Goal: Use online tool/utility: Use online tool/utility

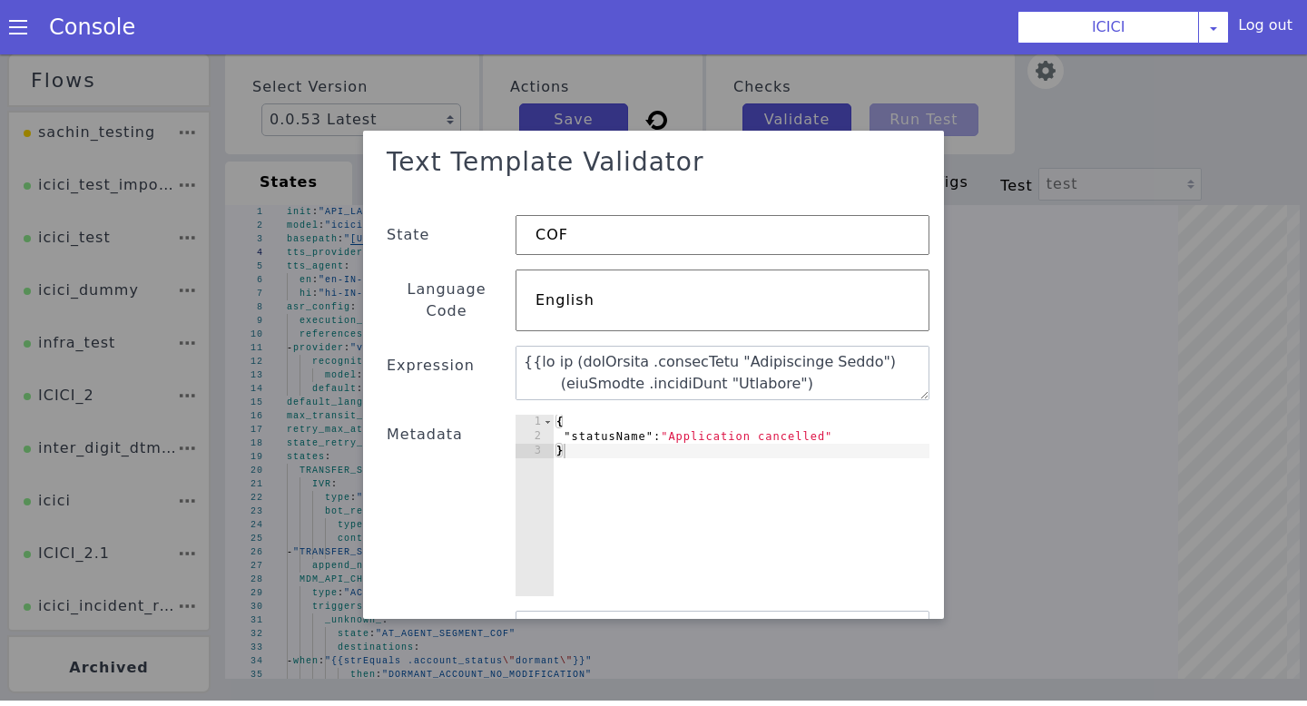
scroll to position [72, 0]
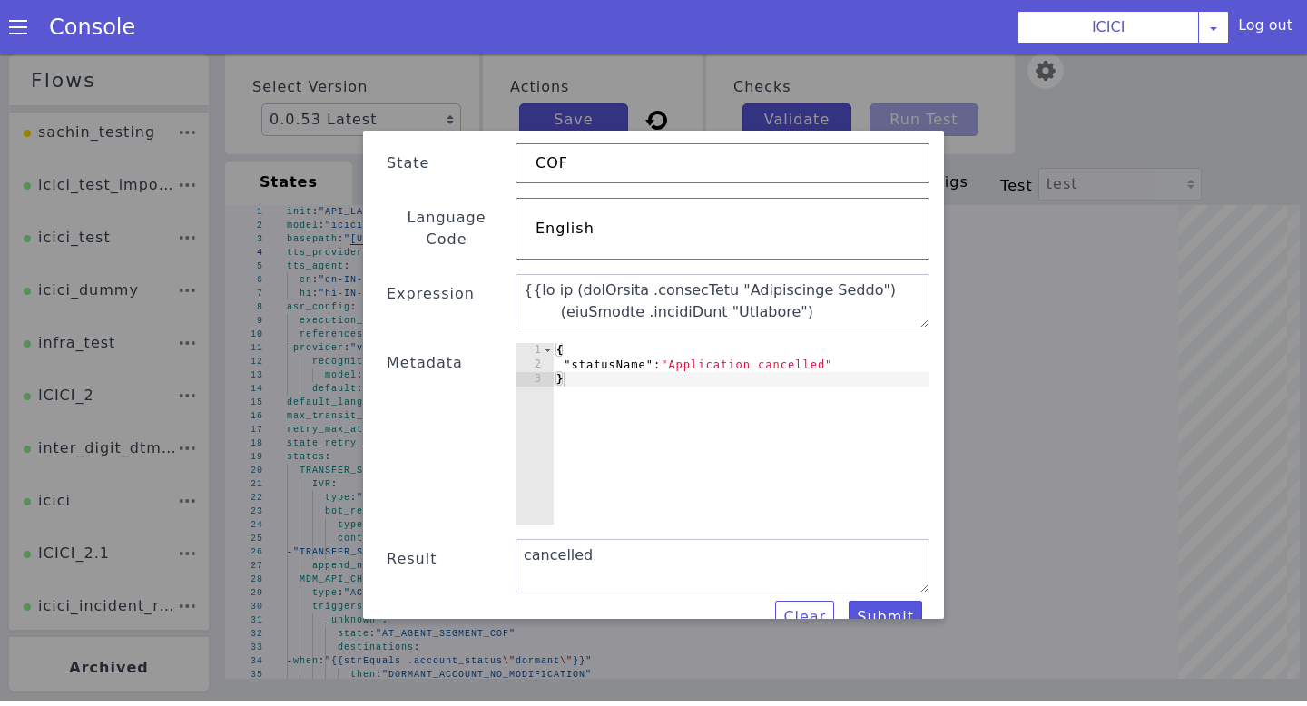
click at [475, 188] on div "Text Template Validator State COF Language Code English Expression Metadata 1 2…" at bounding box center [654, 350] width 552 height 568
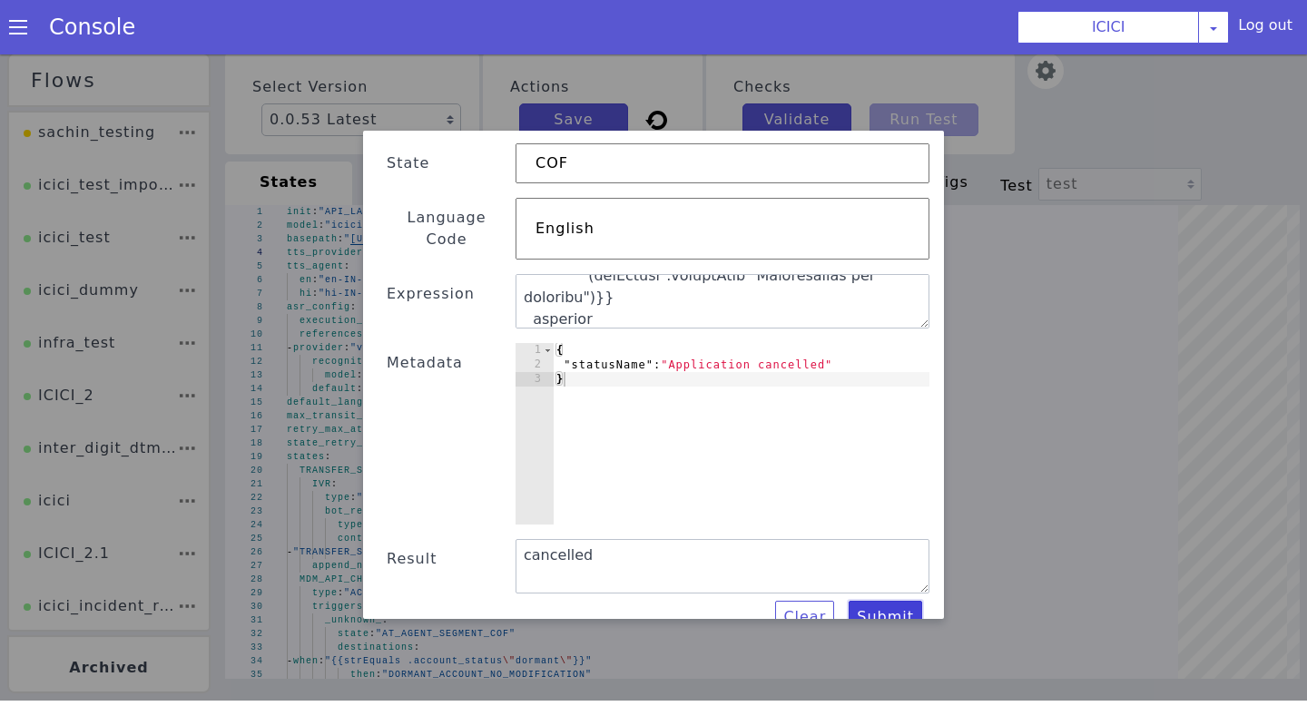
click at [889, 601] on button "Submit" at bounding box center [886, 617] width 74 height 33
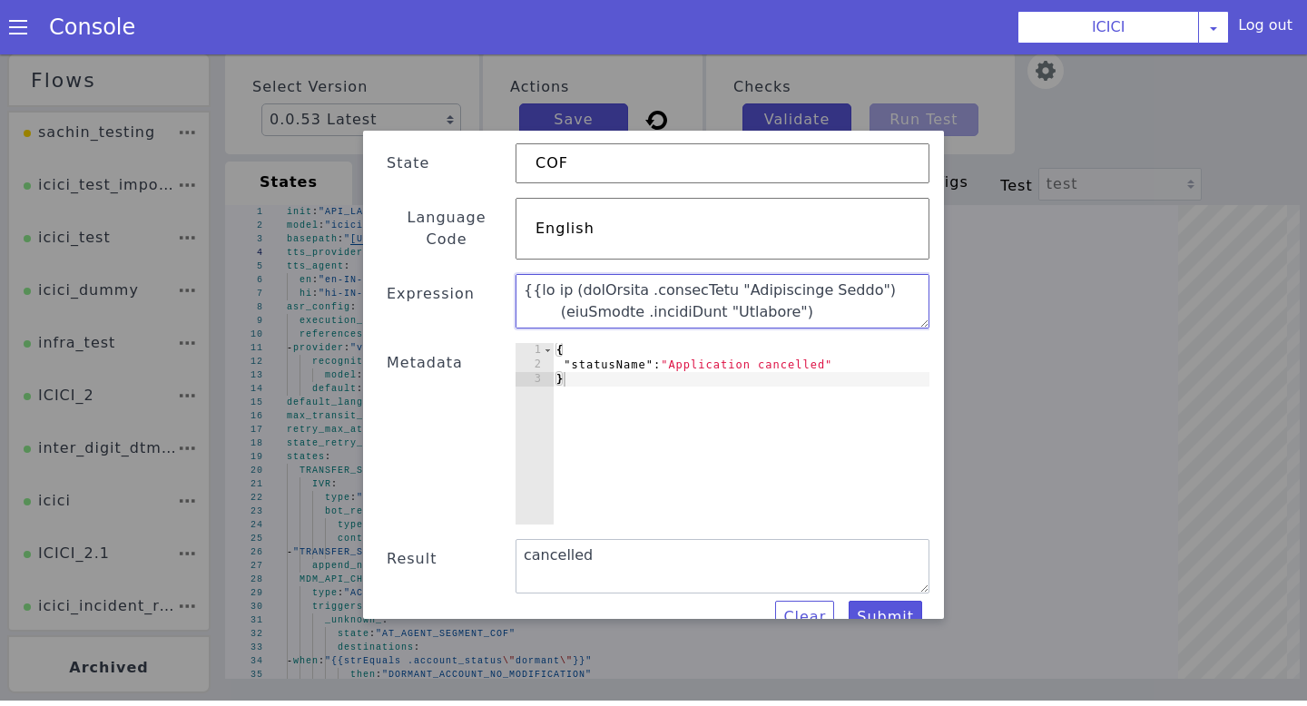
drag, startPoint x: 642, startPoint y: 305, endPoint x: 513, endPoint y: 205, distance: 163.0
click at [513, 205] on div "Text Template Validator State COF Language Code English Expression Metadata 1 2…" at bounding box center [654, 350] width 552 height 568
paste textarea "(strEquals .statusName "Sanction") (strEquals .statusName "Property Assessment"…"
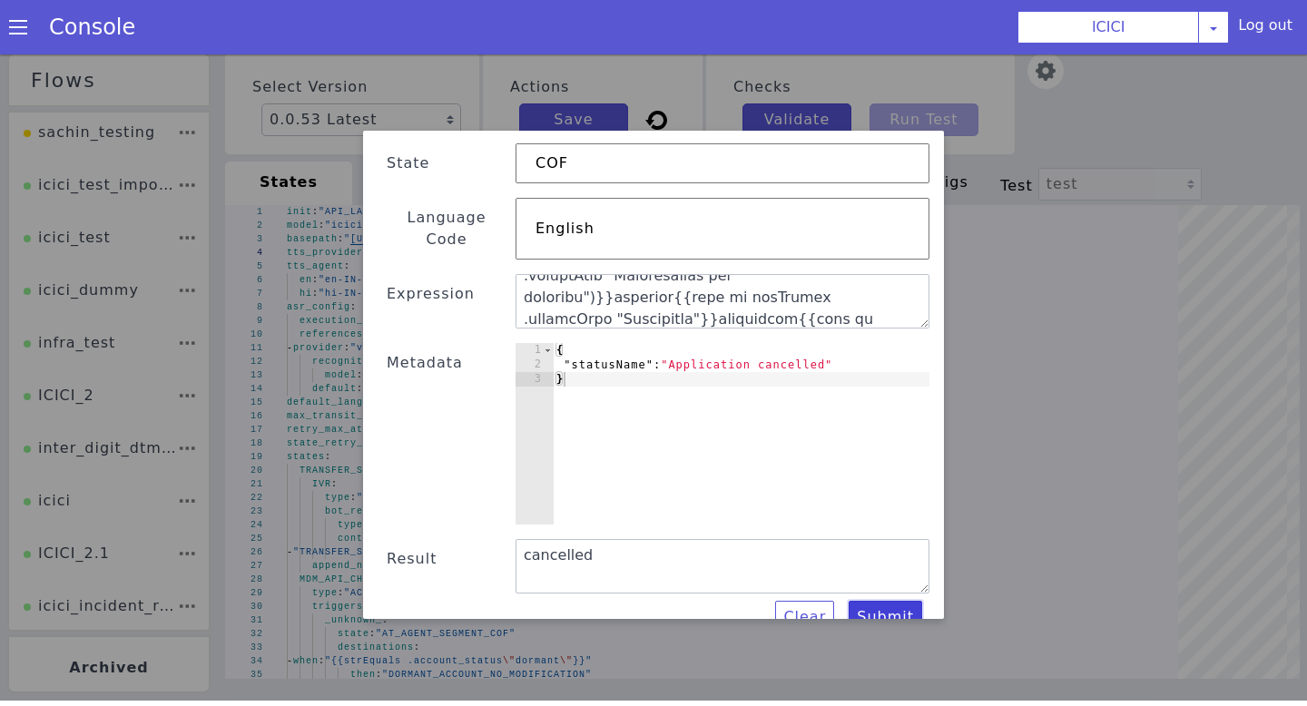
click at [889, 603] on button "Submit" at bounding box center [886, 617] width 74 height 33
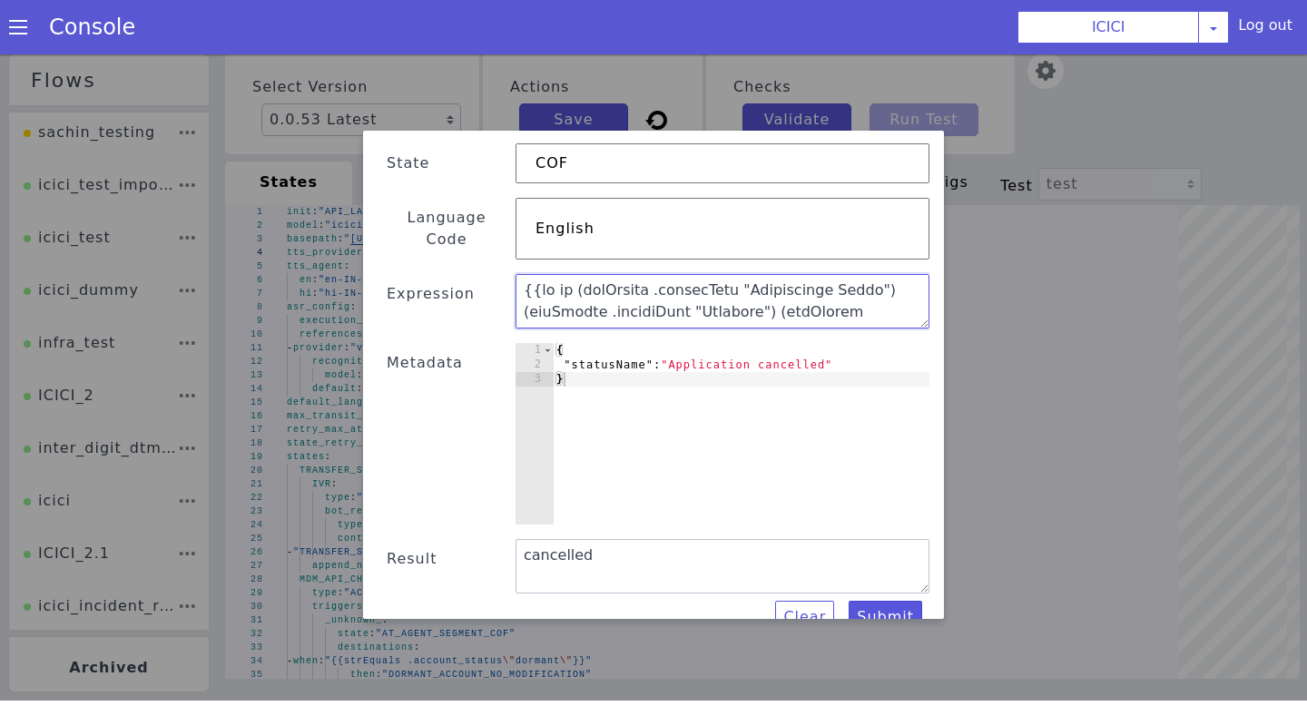
scroll to position [0, 0]
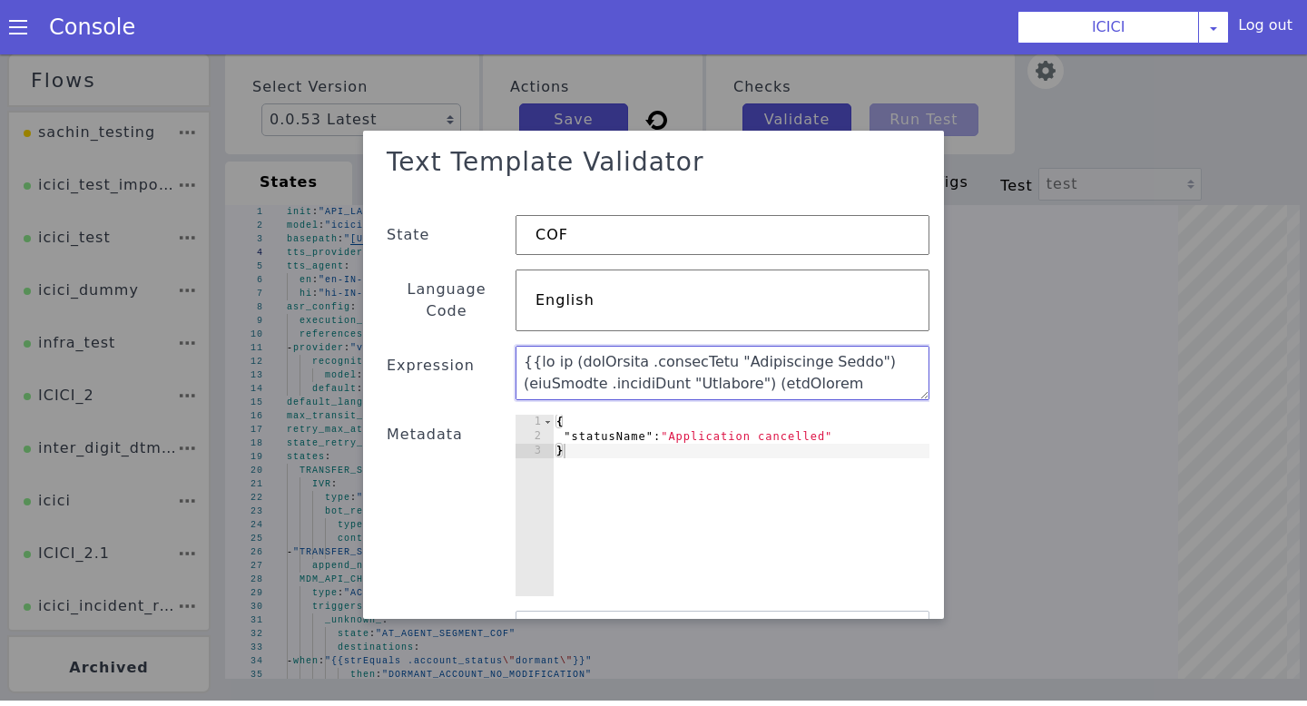
drag, startPoint x: 826, startPoint y: 280, endPoint x: 360, endPoint y: 79, distance: 507.3
click at [360, 79] on div "Text Template Validator State COF Language Code English Expression Metadata 1 2…" at bounding box center [653, 375] width 1307 height 652
paste textarea "(or (strEquals .statusName "Application Login") (strEquals .statusName "Sanctio…"
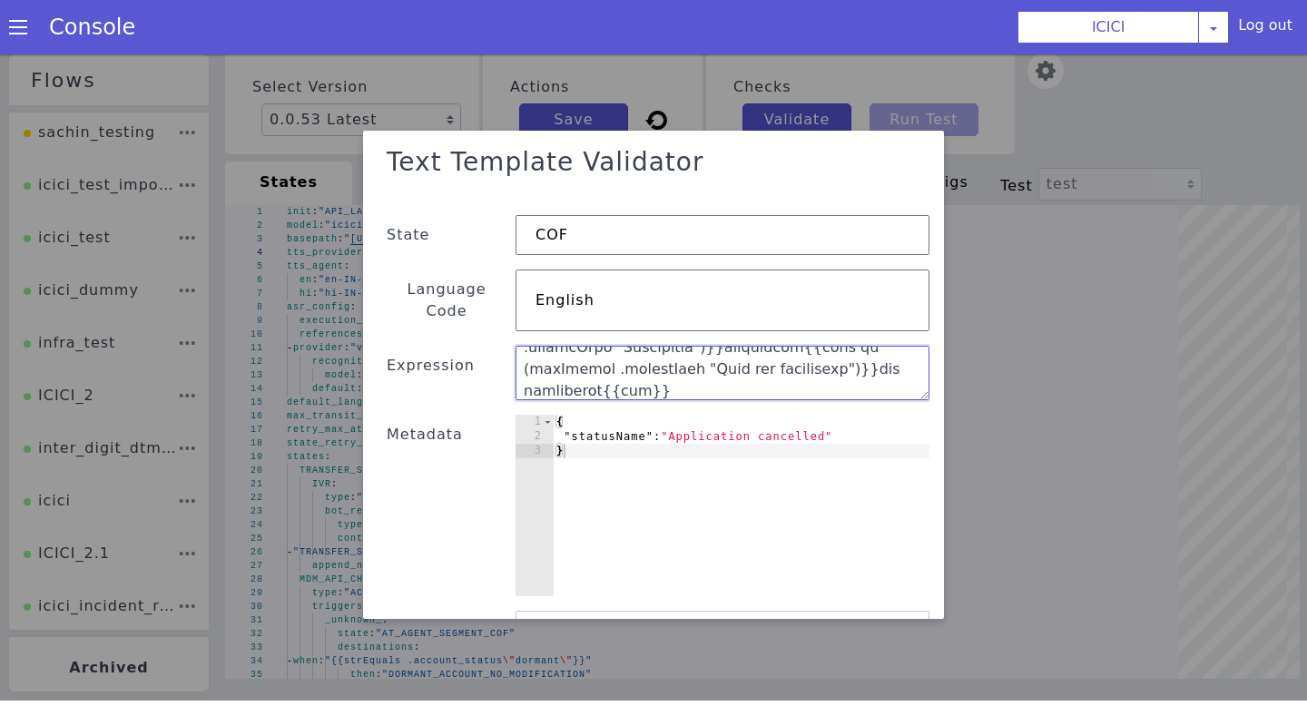
scroll to position [72, 0]
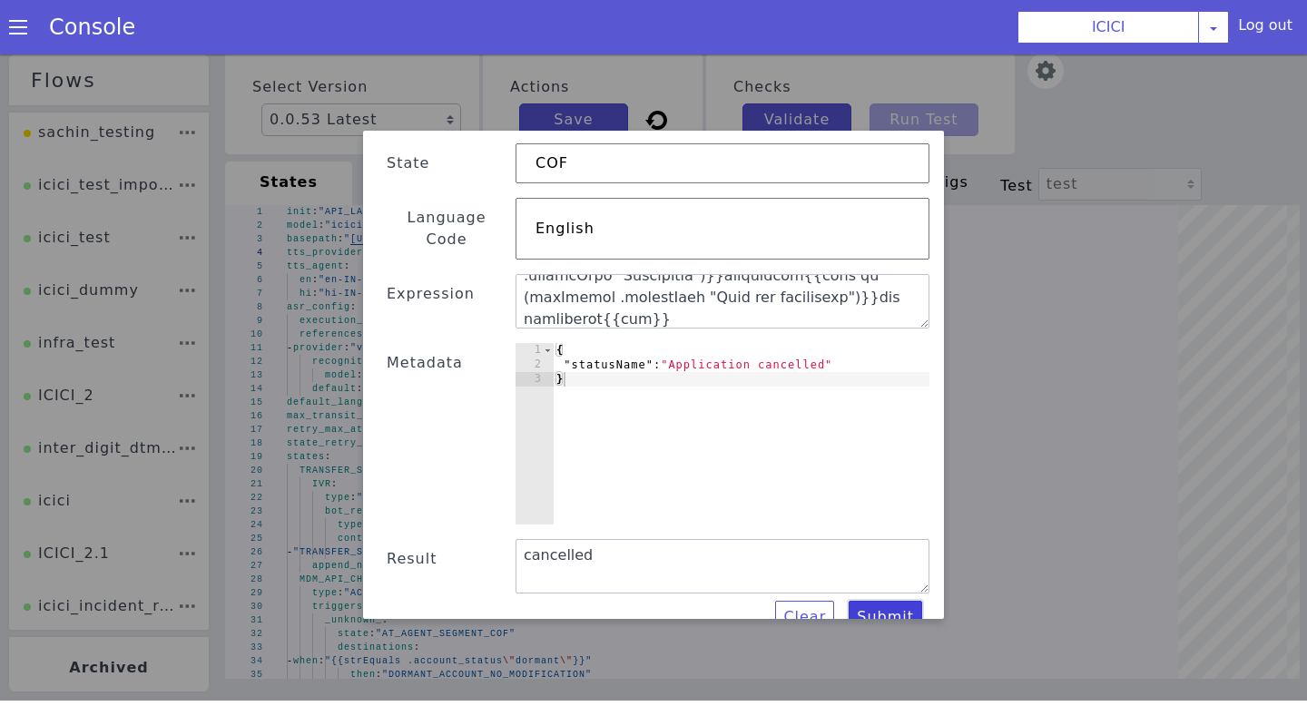
click at [875, 601] on button "Submit" at bounding box center [886, 617] width 74 height 33
click at [874, 601] on button "Submit" at bounding box center [886, 617] width 74 height 33
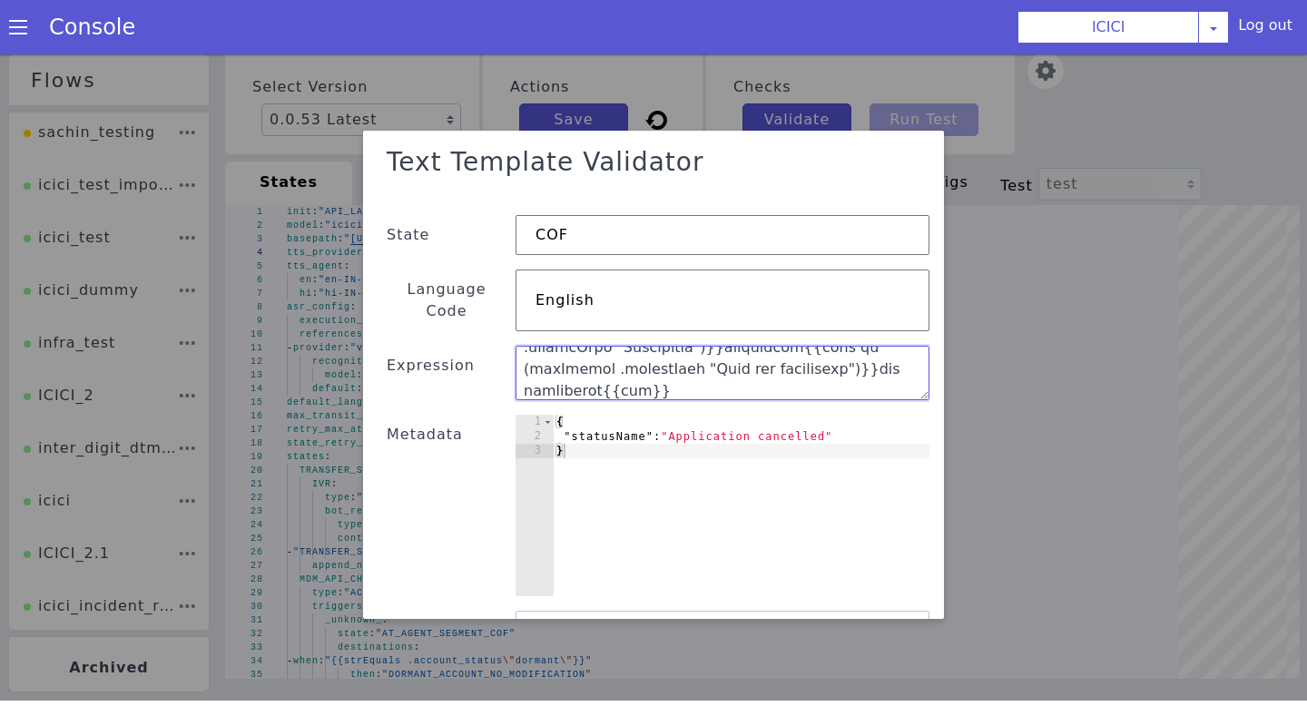
drag, startPoint x: 679, startPoint y: 351, endPoint x: 428, endPoint y: 206, distance: 289.6
click at [428, 206] on div "Text Template Validator State COF Language Code English Expression Metadata 1 2…" at bounding box center [654, 422] width 552 height 568
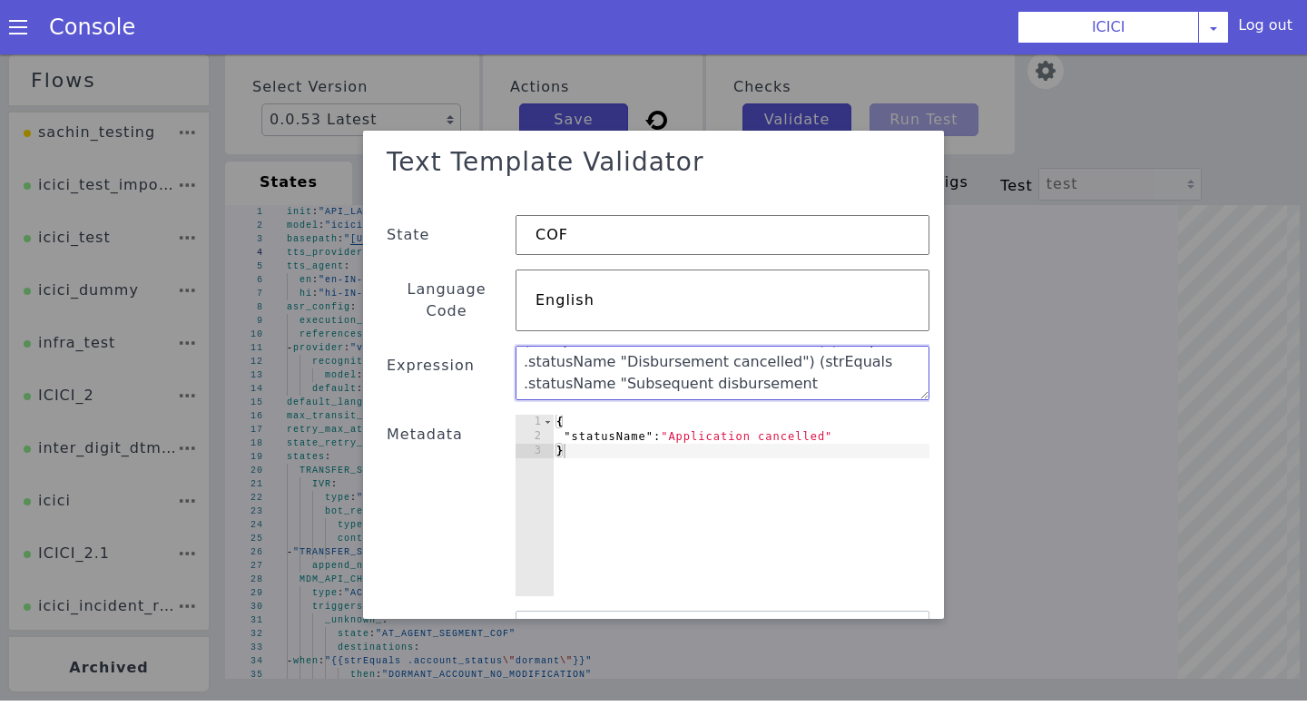
scroll to position [311, 0]
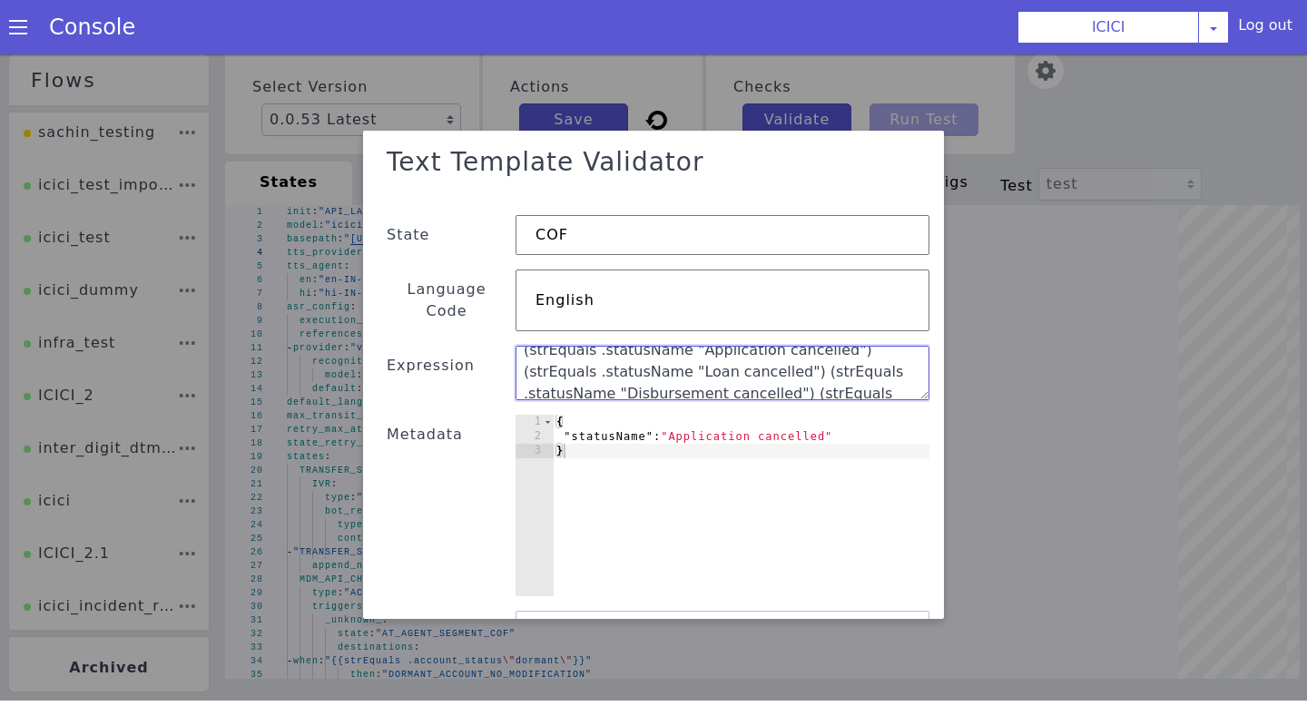
drag, startPoint x: 805, startPoint y: 330, endPoint x: 349, endPoint y: 328, distance: 456.5
click at [349, 328] on div "Text Template Validator State COF Language Code English Expression {{if (or (st…" at bounding box center [653, 375] width 1307 height 652
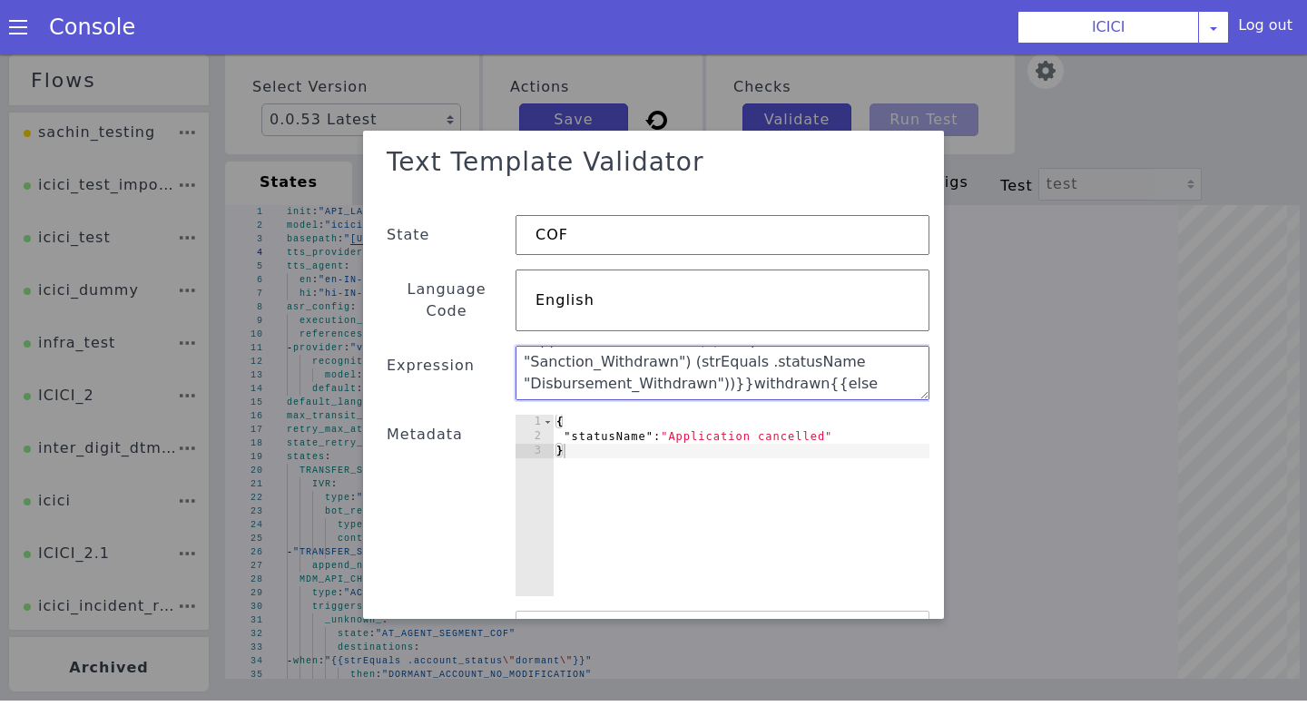
scroll to position [224, 0]
type textarea "{{if (or (strEquals .statusName "Application Login") (strEquals .statusName "Sa…"
drag, startPoint x: 924, startPoint y: 340, endPoint x: 249, endPoint y: 231, distance: 684.0
click at [249, 231] on div "Text Template Validator State COF Language Code English Expression {{if (or (st…" at bounding box center [653, 375] width 1307 height 652
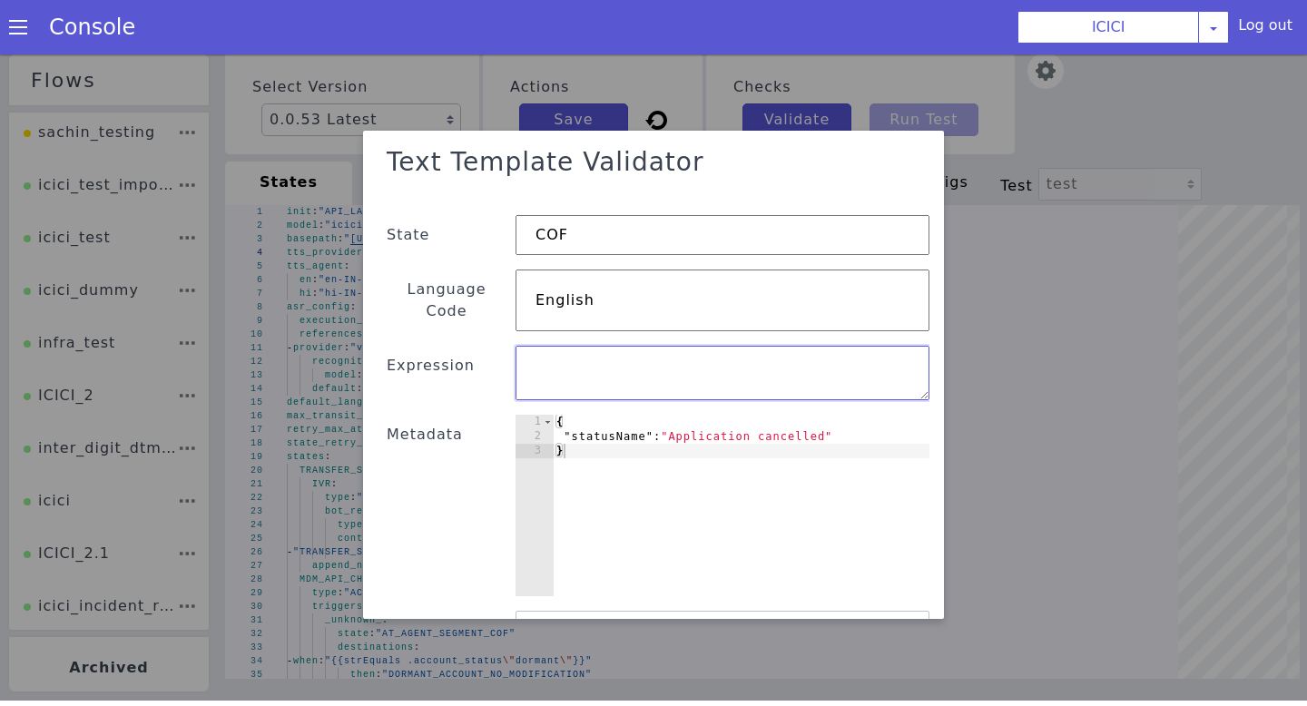
paste textarea ""status_readout": "{{if (or (strEquals .statusName \"Application Login\") (strE…"
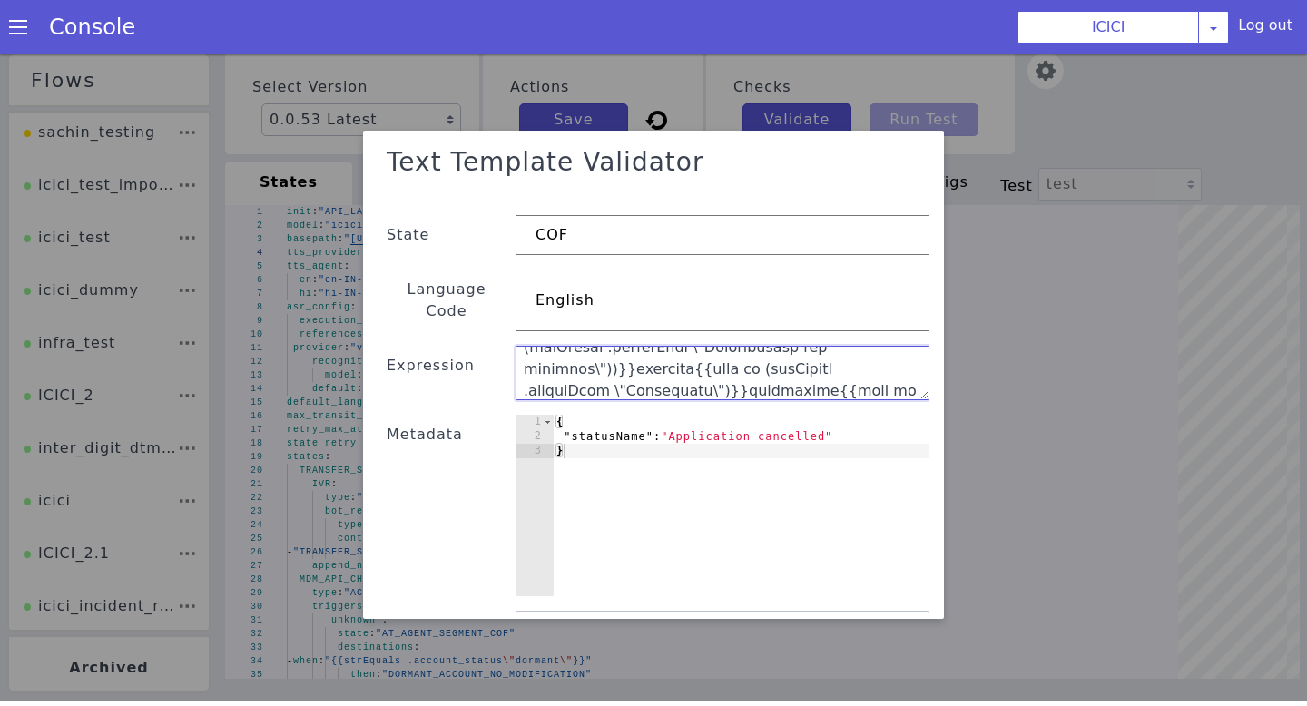
scroll to position [72, 0]
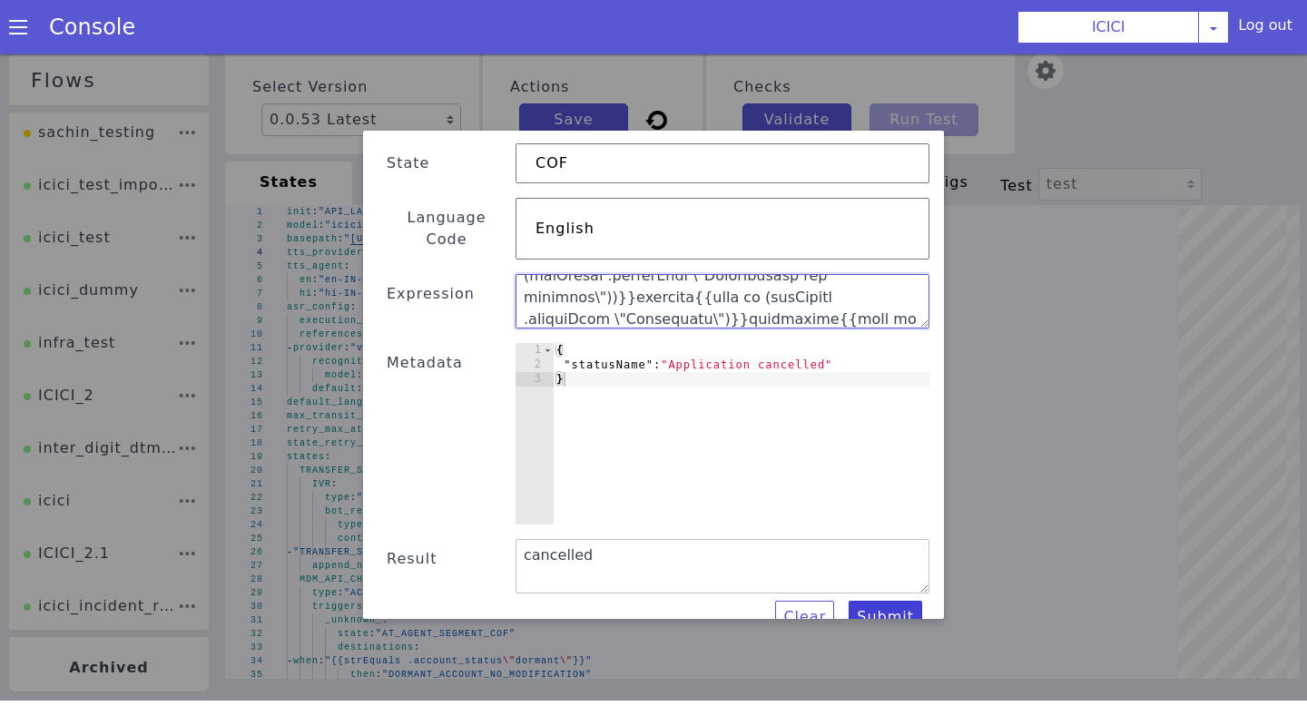
type textarea ""status_readout": "{{if (or (strEquals .statusName \"Application Login\") (strE…"
click at [860, 601] on button "Submit" at bounding box center [886, 617] width 74 height 33
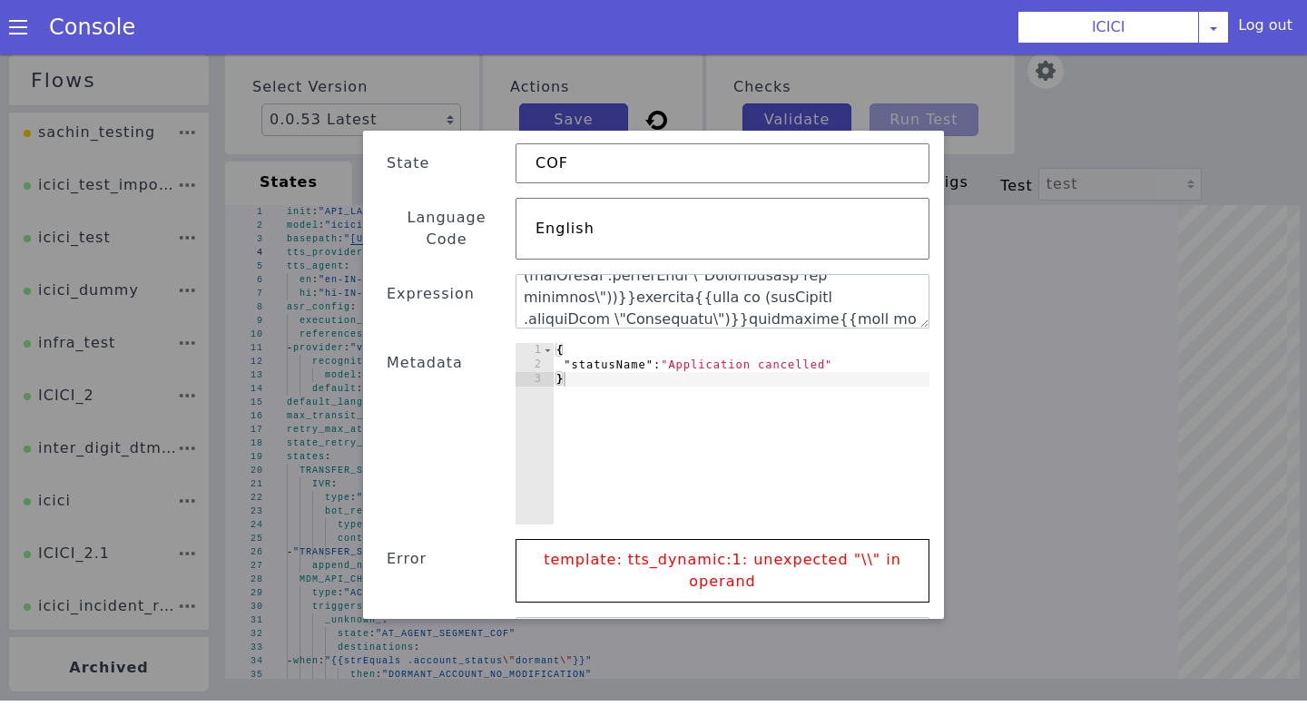
scroll to position [150, 0]
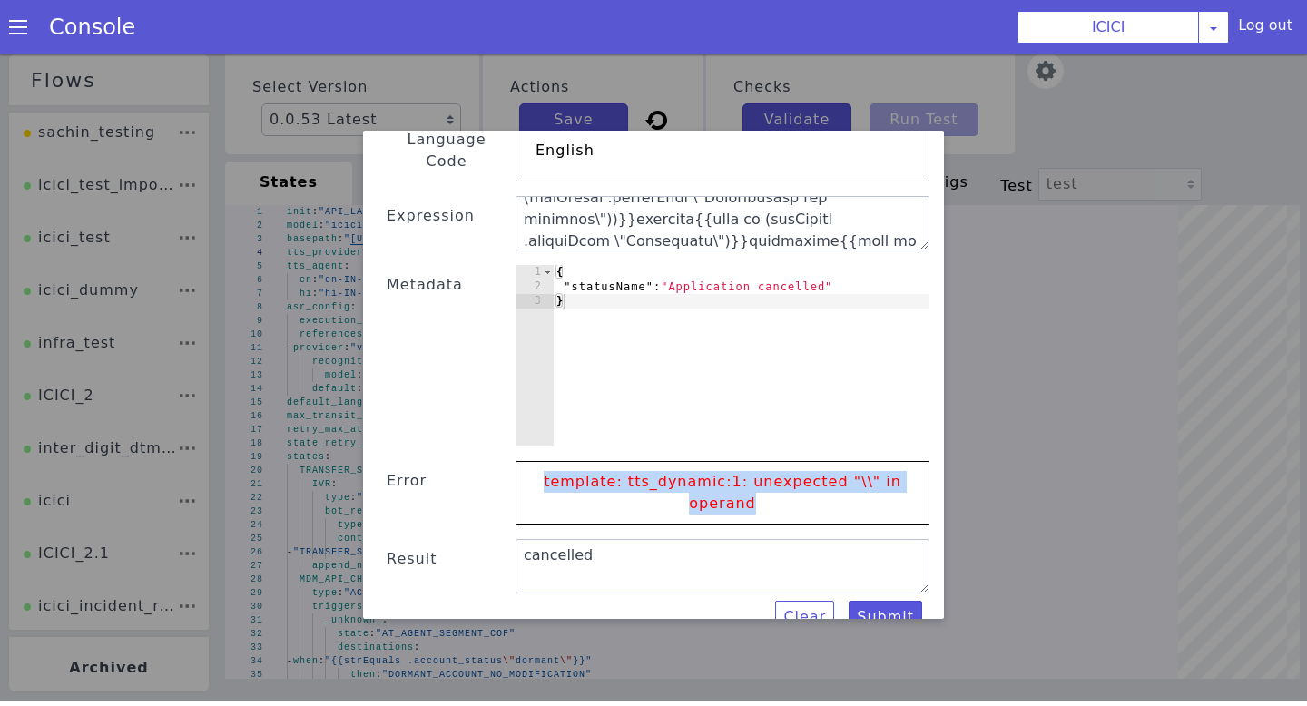
drag, startPoint x: 556, startPoint y: 457, endPoint x: 799, endPoint y: 506, distance: 247.4
click at [799, 506] on div "Text Template Validator State COF Language Code English Expression Metadata 1 2…" at bounding box center [654, 311] width 552 height 646
copy p "template: tts_dynamic:1: unexpected "\\" in operand"
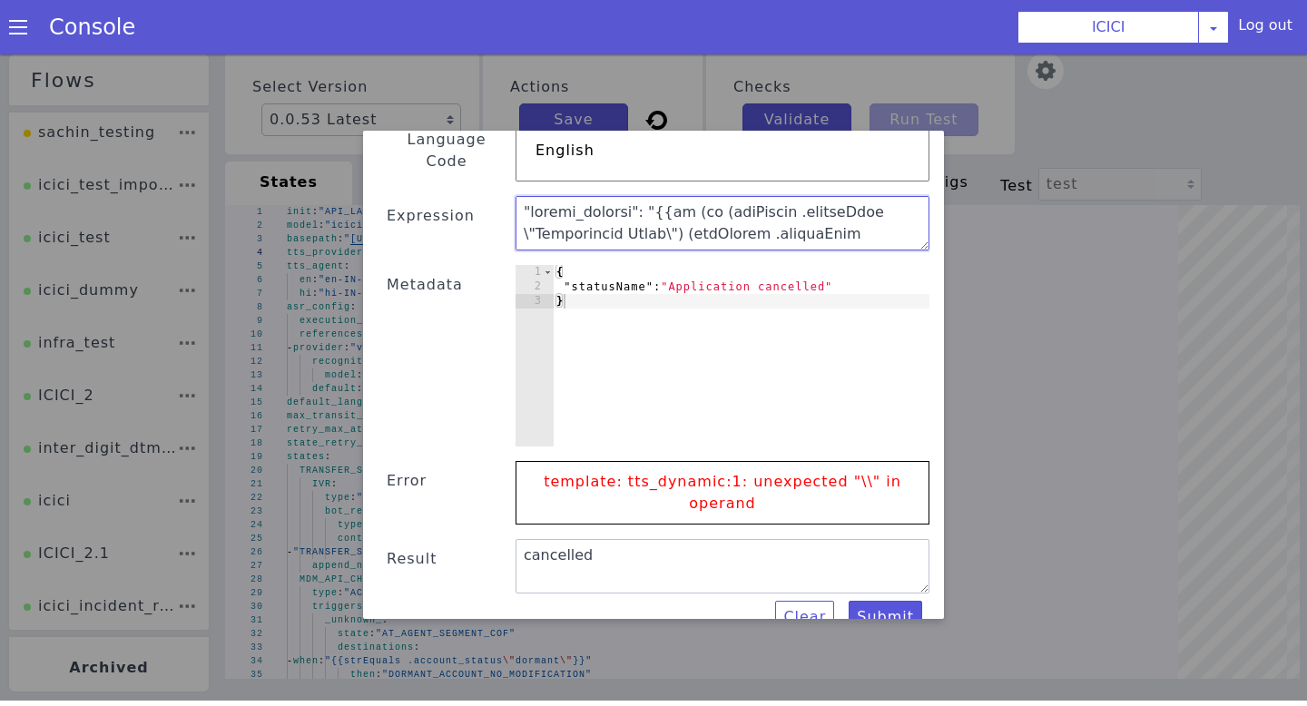
scroll to position [0, 0]
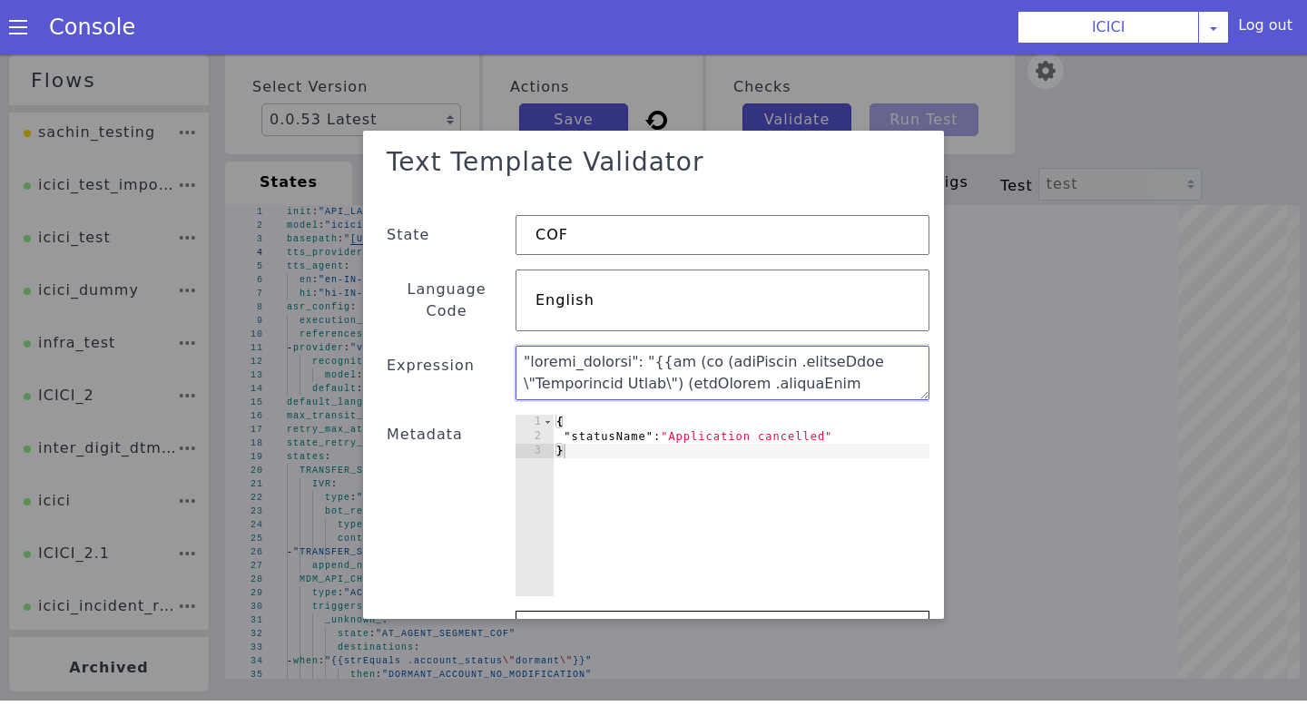
drag, startPoint x: 857, startPoint y: 211, endPoint x: 364, endPoint y: -27, distance: 547.6
click at [364, 45] on html "Flows sachin_testing icici_test_import_1 icici_test icici_dummy infra_test ICIC…" at bounding box center [653, 371] width 1307 height 652
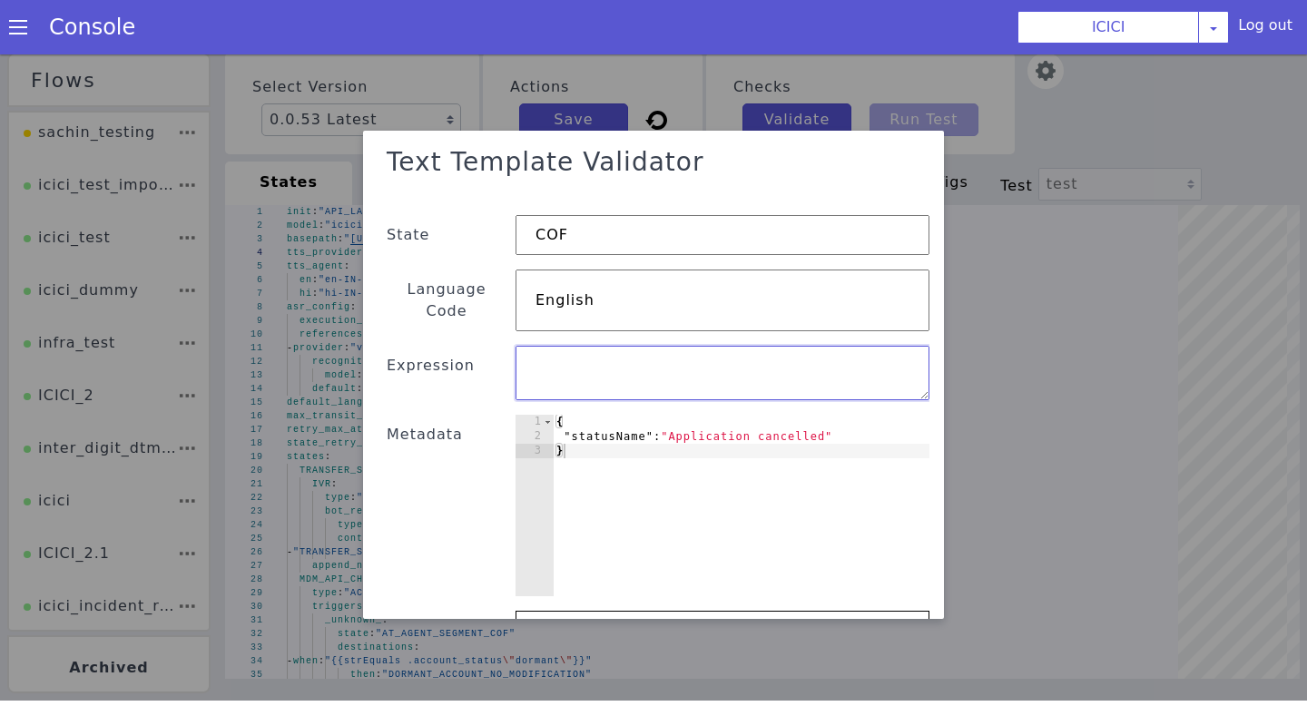
paste textarea "{{if (or (strEquals .statusName "Application Login") (strEquals .statusName "Sa…"
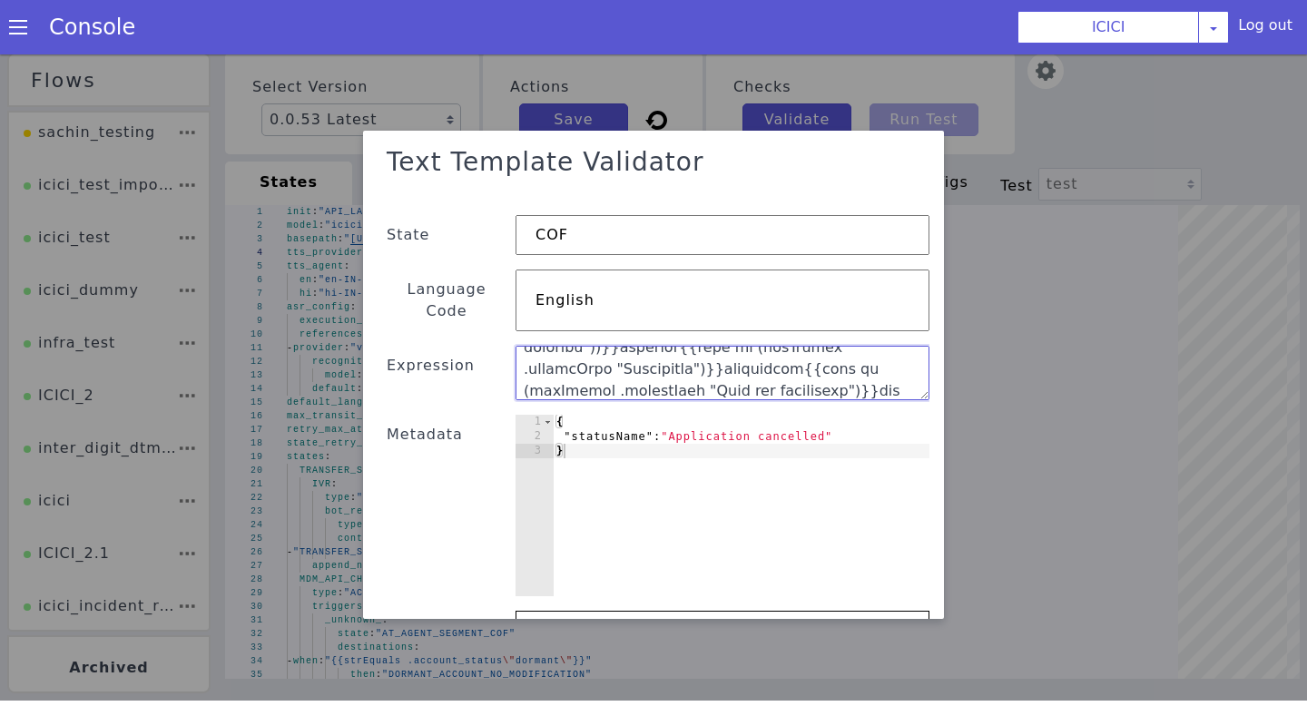
scroll to position [150, 0]
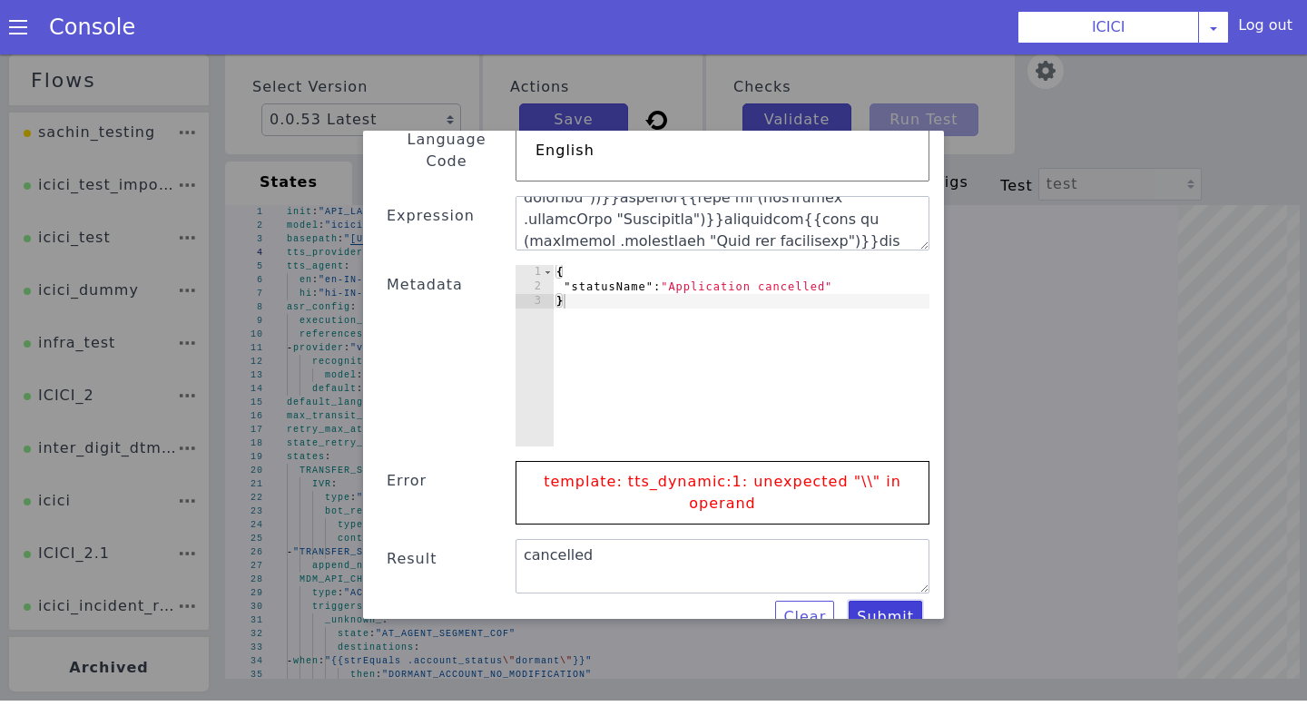
click at [879, 601] on button "Submit" at bounding box center [886, 617] width 74 height 33
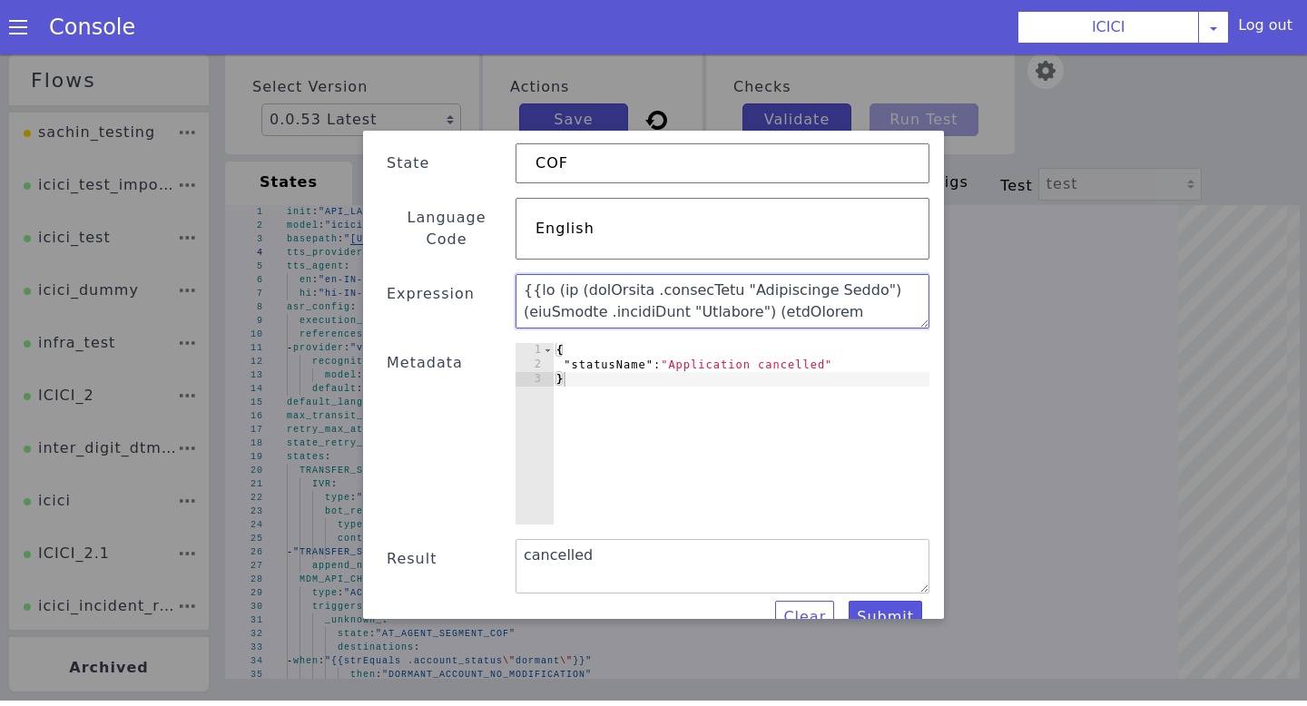
scroll to position [0, 0]
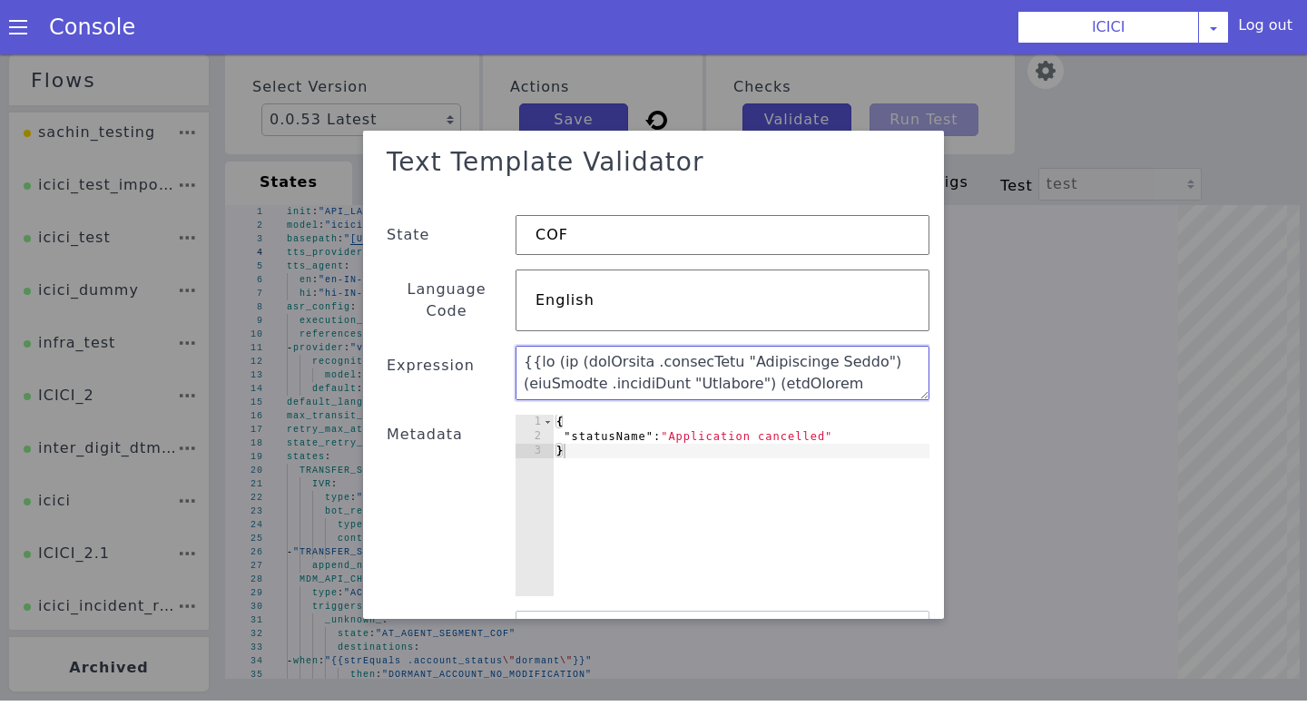
drag, startPoint x: 653, startPoint y: 282, endPoint x: 429, endPoint y: 49, distance: 323.5
click at [429, 49] on div "Text Template Validator State COF Language Code English Expression Metadata 1 2…" at bounding box center [653, 375] width 1307 height 652
paste textarea ""status_readout": "{{if (or (strEquals .statusName \"Application Login\") (strE…"
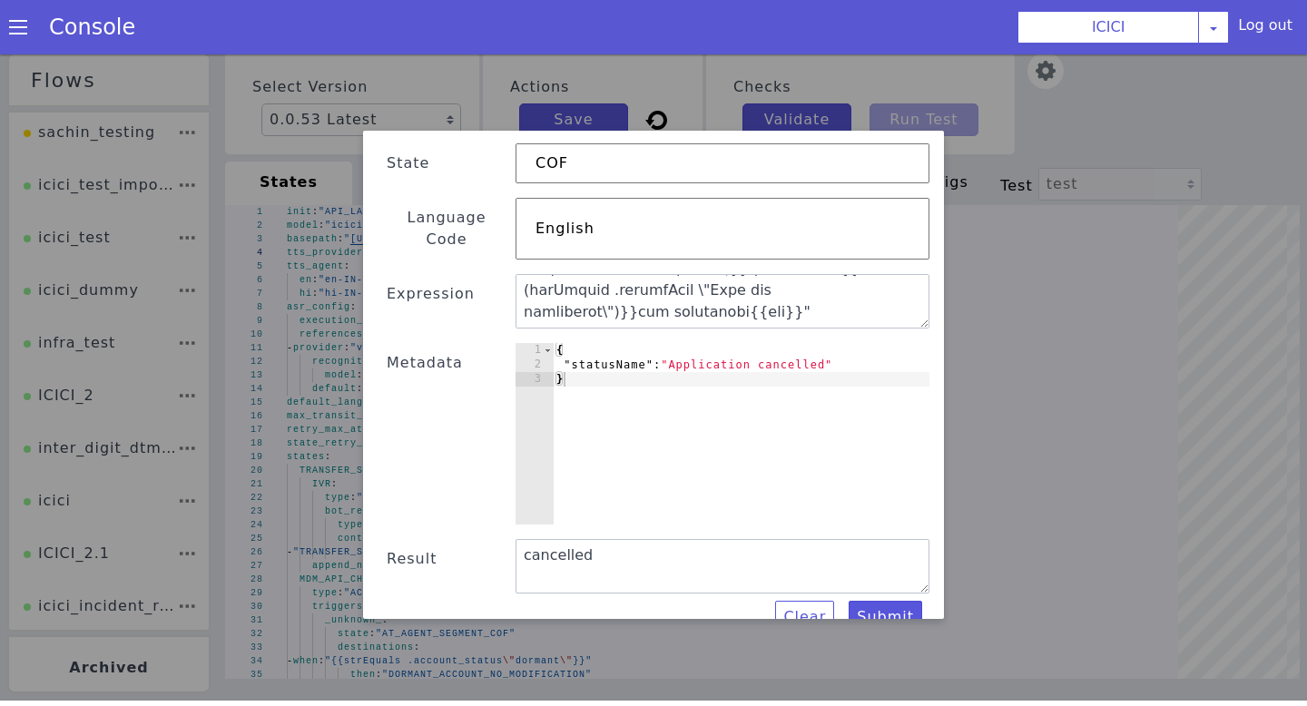
click at [884, 612] on div "Text Template Validator State COF Language Code English Expression Metadata 1 2…" at bounding box center [654, 375] width 552 height 489
click at [881, 601] on button "Submit" at bounding box center [886, 617] width 74 height 33
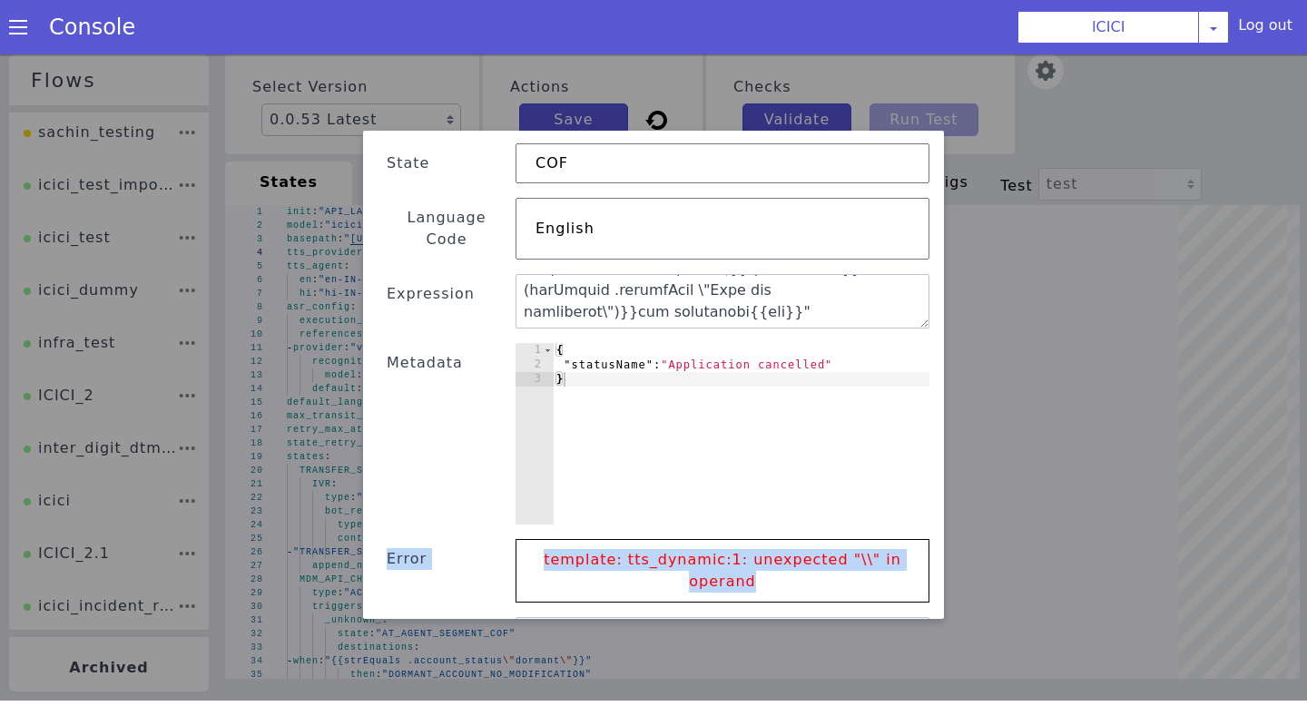
drag, startPoint x: 821, startPoint y: 567, endPoint x: 475, endPoint y: 507, distance: 351.8
click at [475, 507] on div "Text Template Validator State COF Language Code English Expression Metadata 1 2…" at bounding box center [654, 389] width 552 height 646
copy div "1 2 3 { "statusName" : "Application cancelled" } הההההההההההההההההההההההההההההה…"
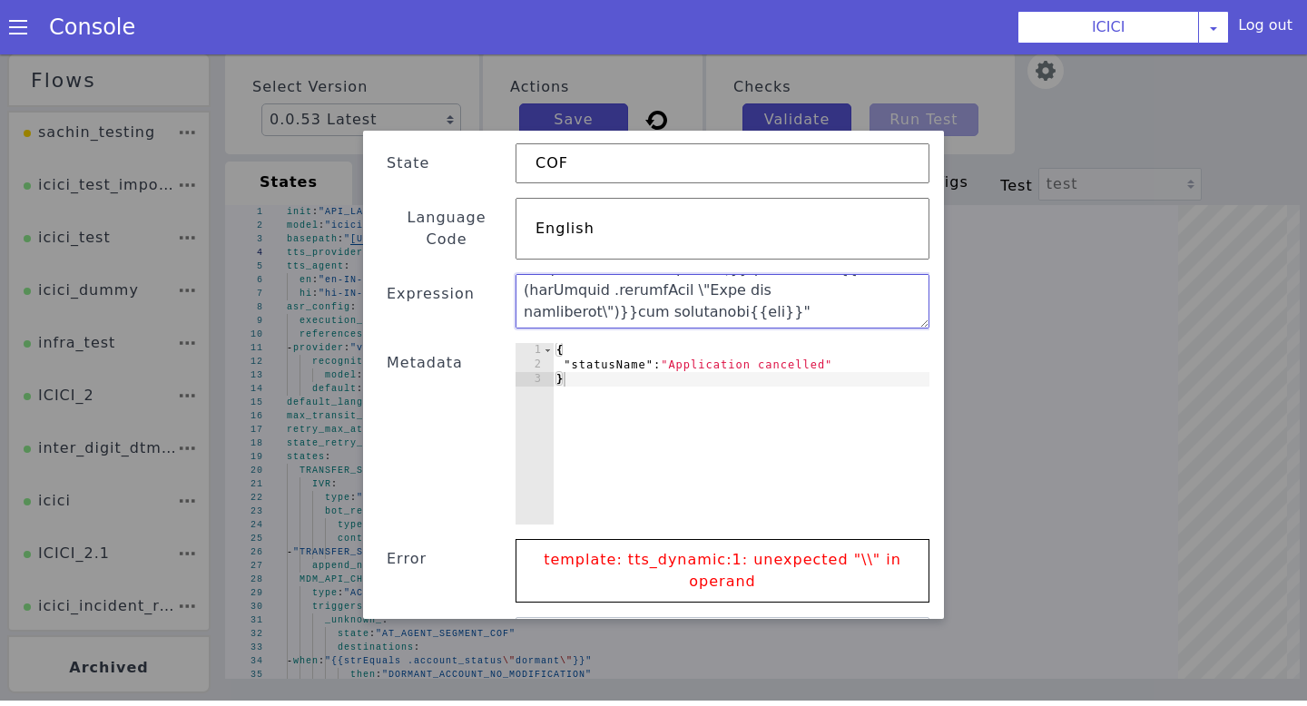
click at [627, 291] on textarea at bounding box center [723, 301] width 414 height 54
type textarea ""status_readout": "{{if (or (strEquals .statusName \"Application Login\") (strE…"
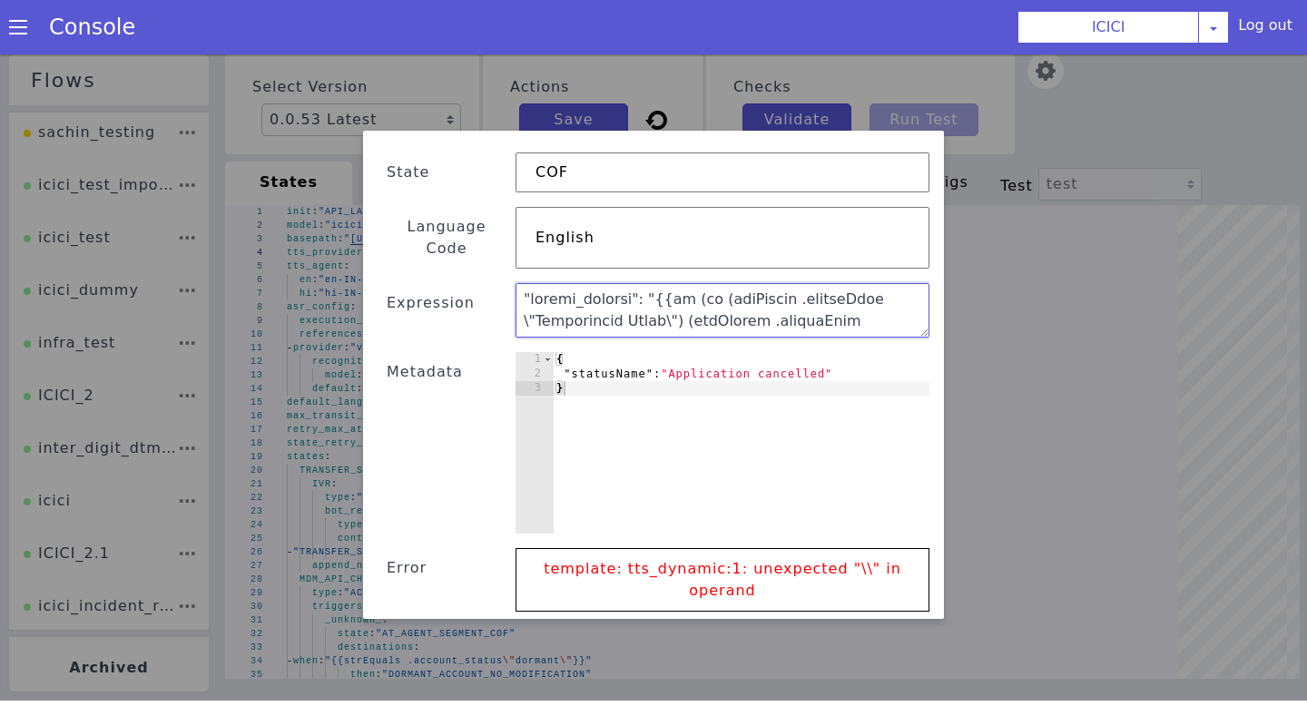
drag, startPoint x: 852, startPoint y: 290, endPoint x: 472, endPoint y: 137, distance: 410.1
click at [472, 137] on div "Text Template Validator State COF Language Code English Expression Metadata 1 2…" at bounding box center [654, 398] width 552 height 646
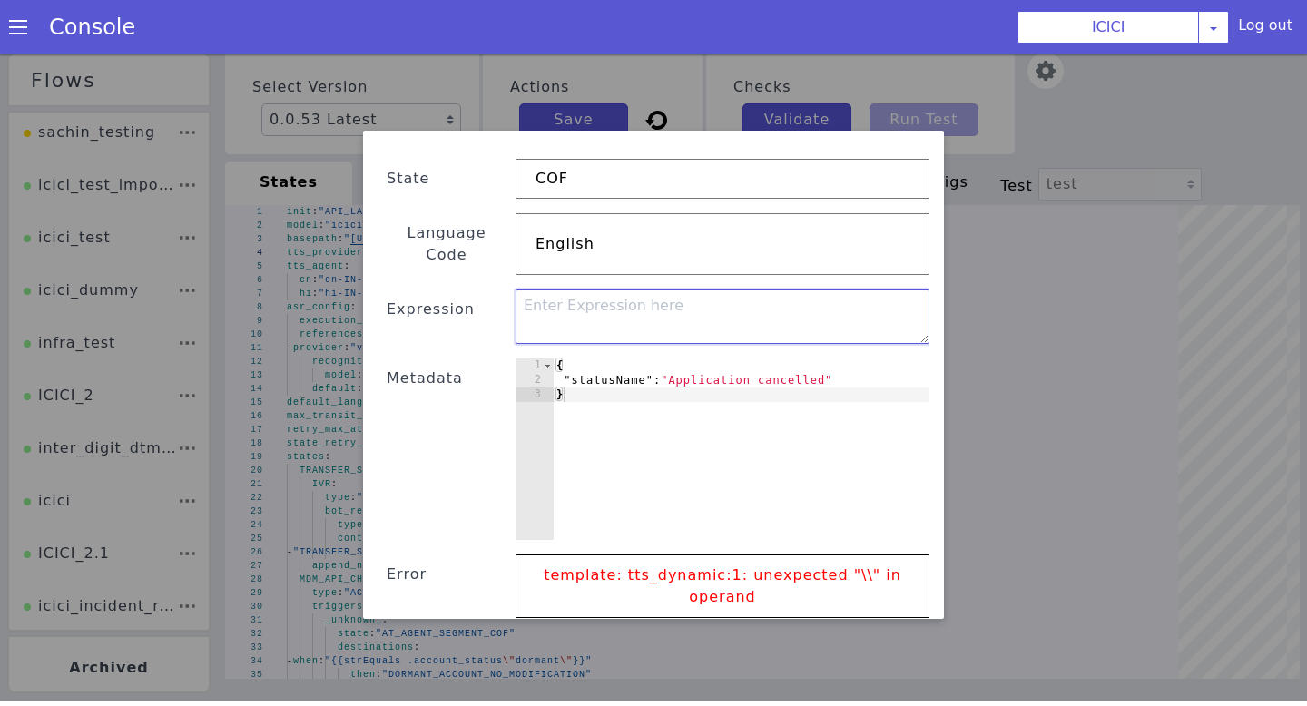
click at [619, 290] on textarea at bounding box center [723, 317] width 414 height 54
paste textarea ""status_readout": "{{if (or (strEquals .statusName "Application Login") (strEqu…"
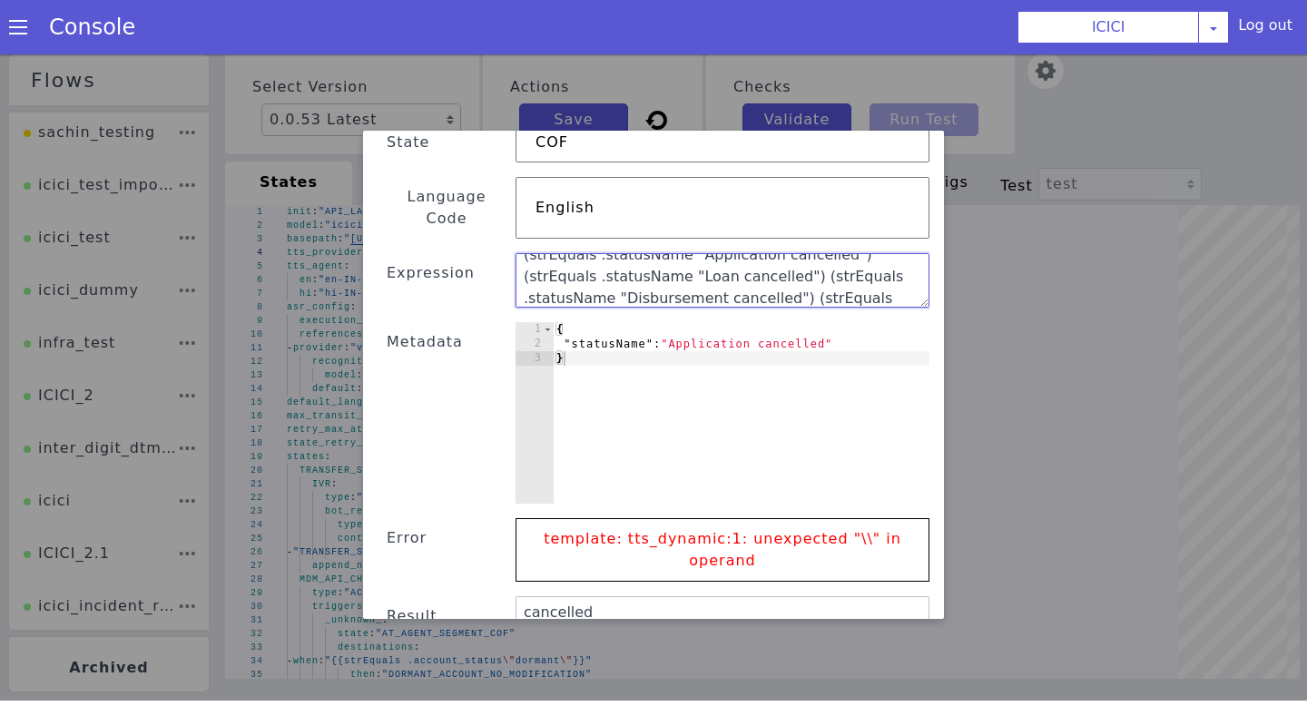
scroll to position [305, 0]
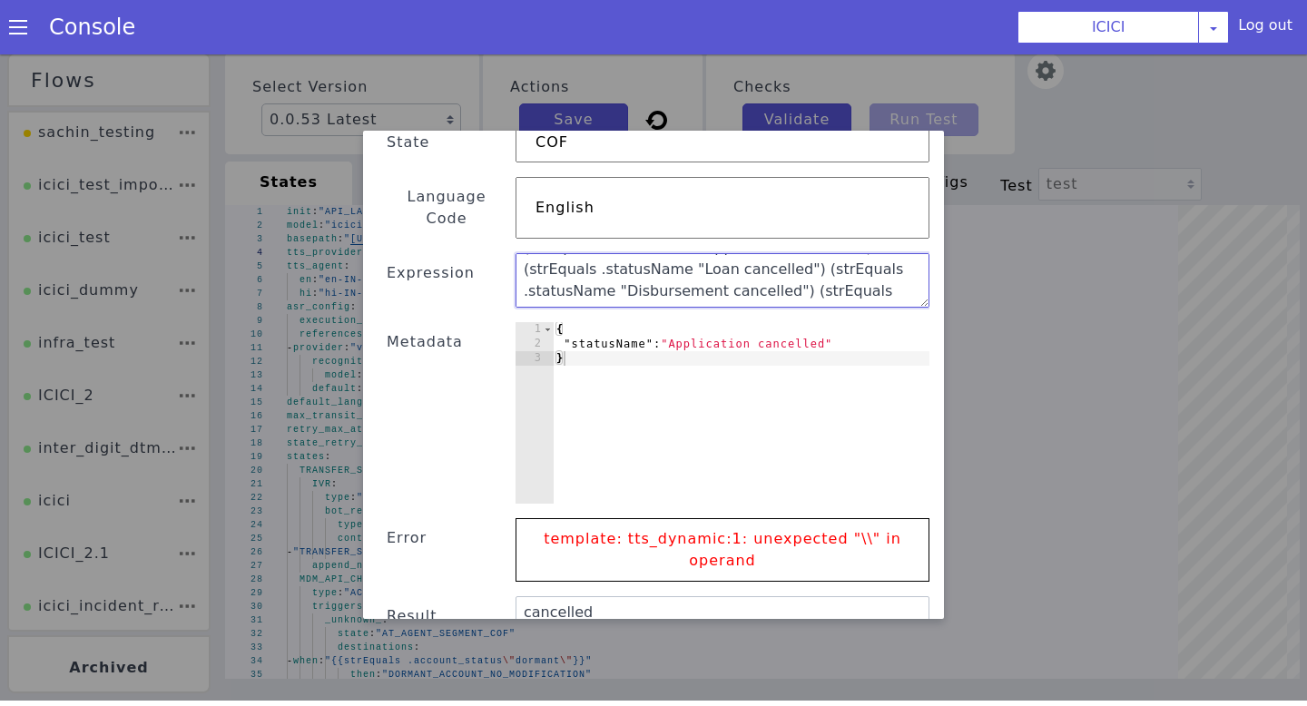
type textarea ""status_readout": "{{if (or (strEquals .statusName "Application Login") (strEqu…"
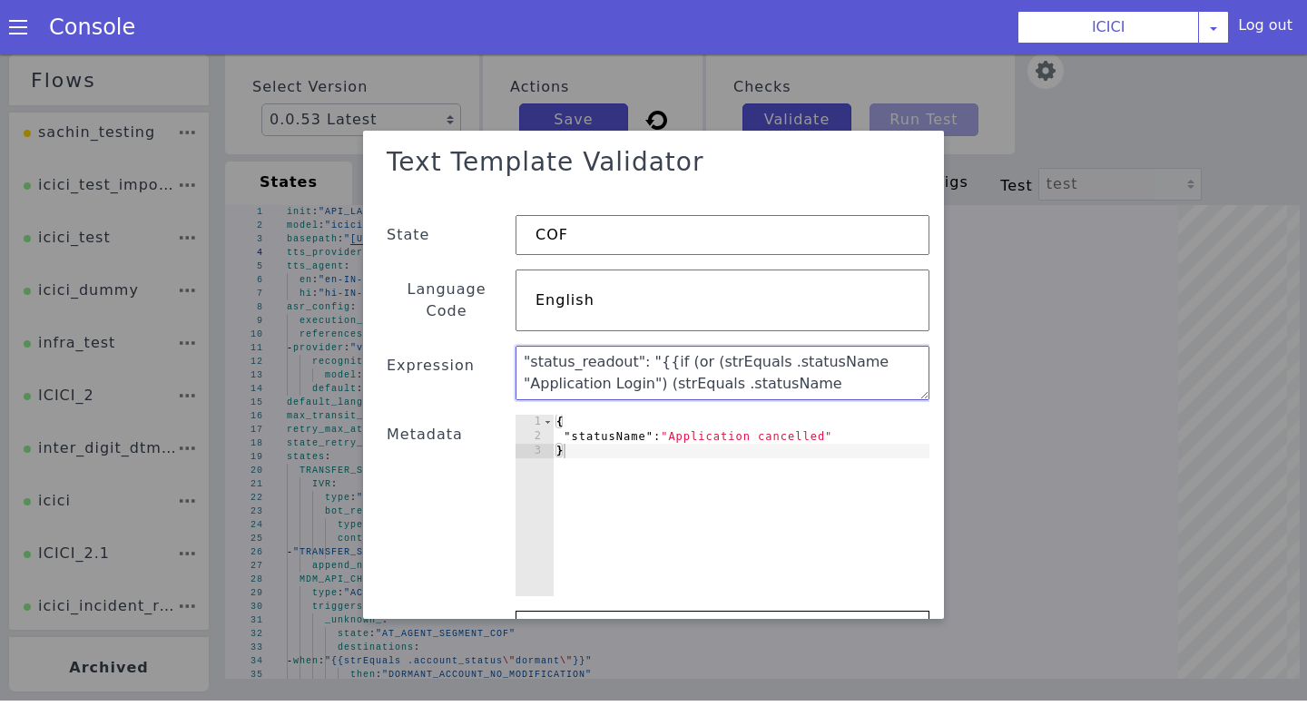
drag, startPoint x: 811, startPoint y: 279, endPoint x: 477, endPoint y: 104, distance: 377.5
click at [477, 104] on div "Text Template Validator State COF Language Code English Expression "status_read…" at bounding box center [653, 375] width 1307 height 652
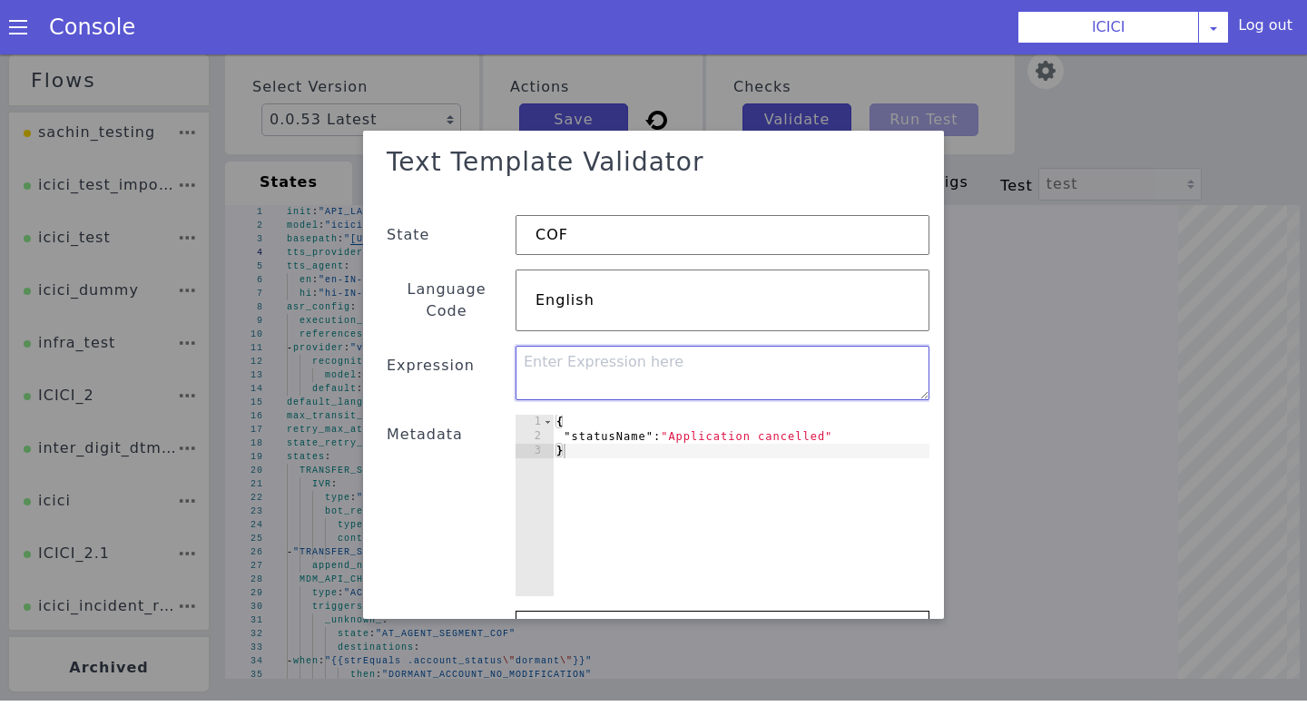
click at [582, 346] on textarea at bounding box center [723, 373] width 414 height 54
paste textarea ""status_readout": "{{if (or (strEquals .statusName "Application Login") (strEqu…"
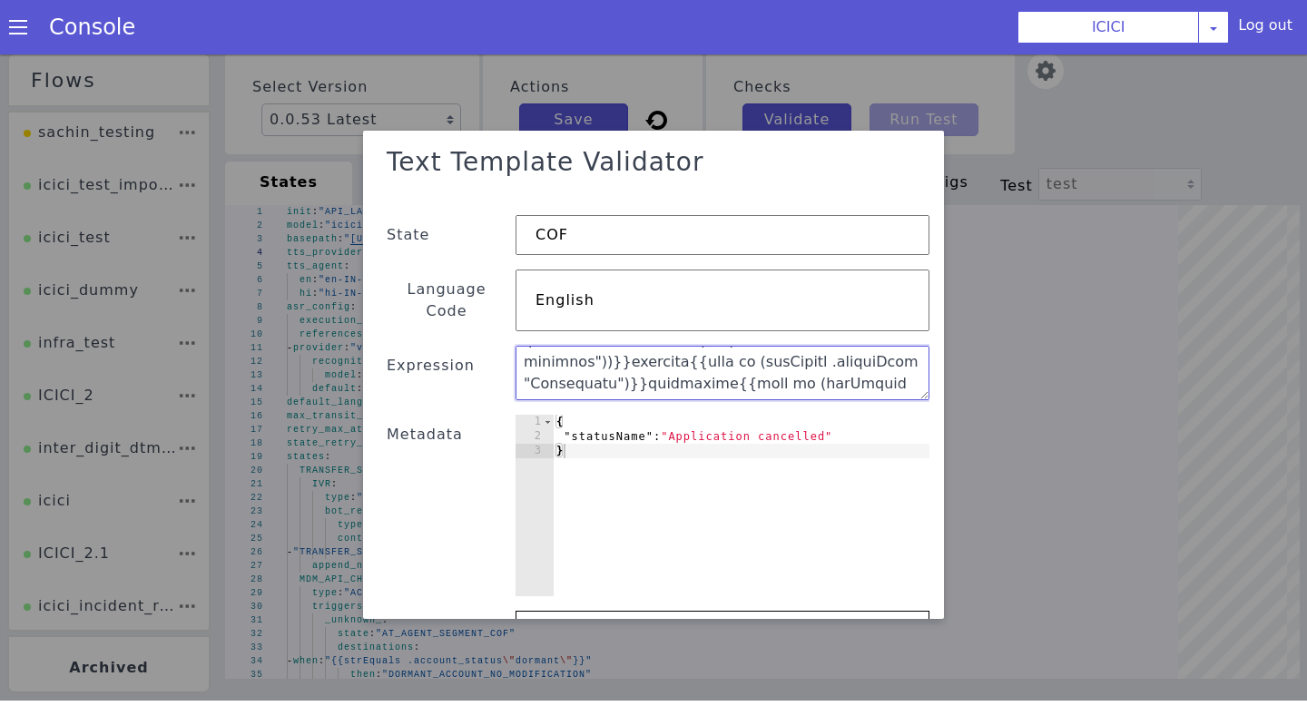
scroll to position [150, 0]
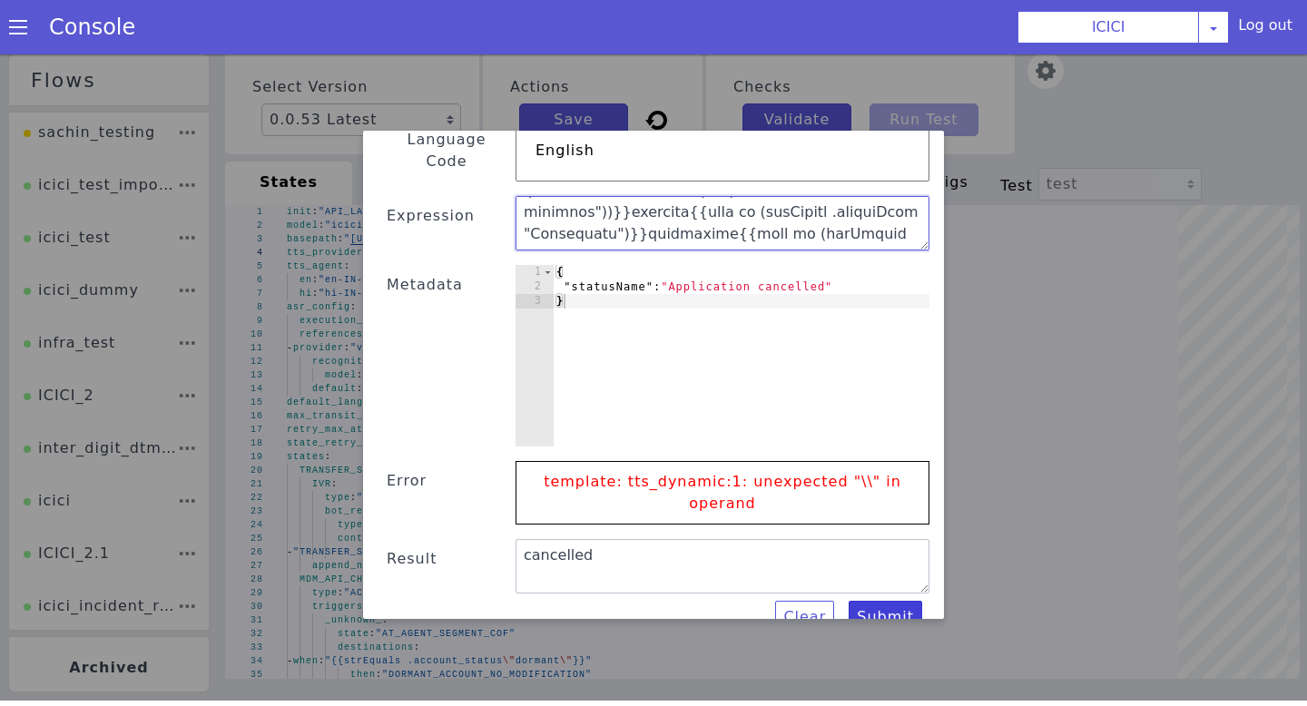
type textarea ""status_readout": "{{if (or (strEquals .statusName "Application Login") (strEqu…"
click at [868, 606] on button "Submit" at bounding box center [886, 617] width 74 height 33
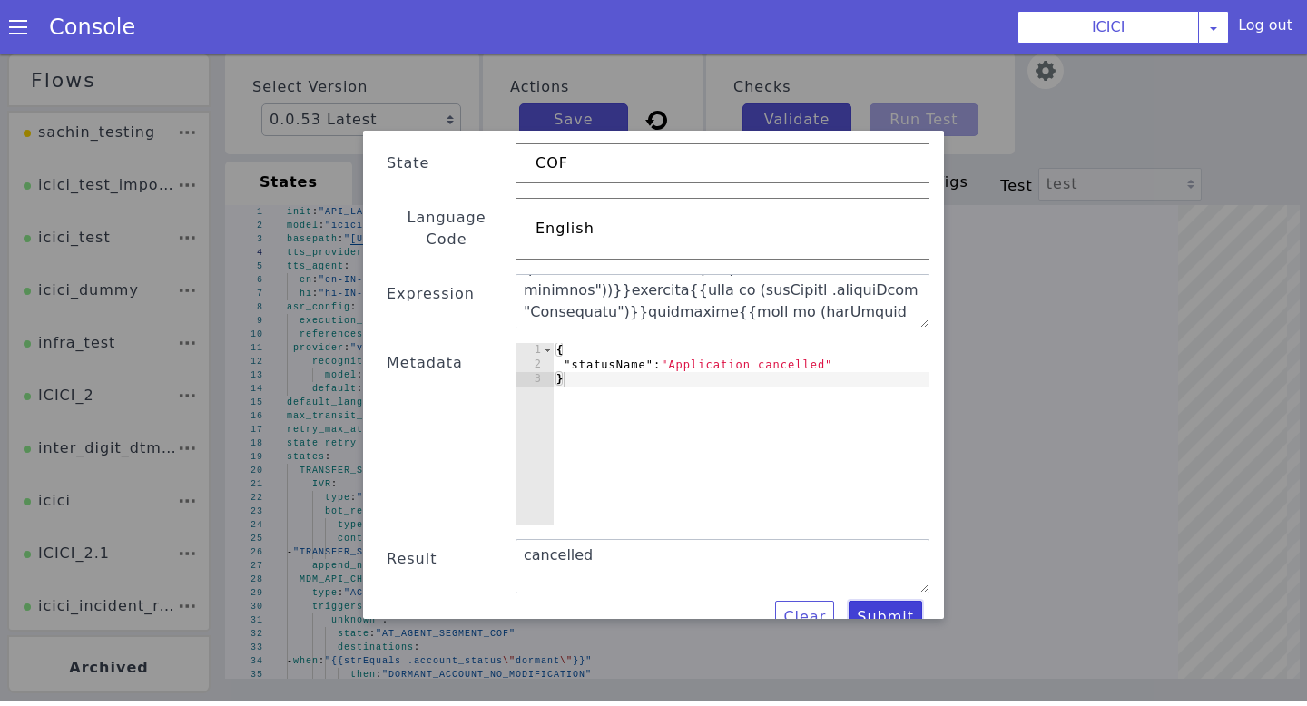
scroll to position [59, 0]
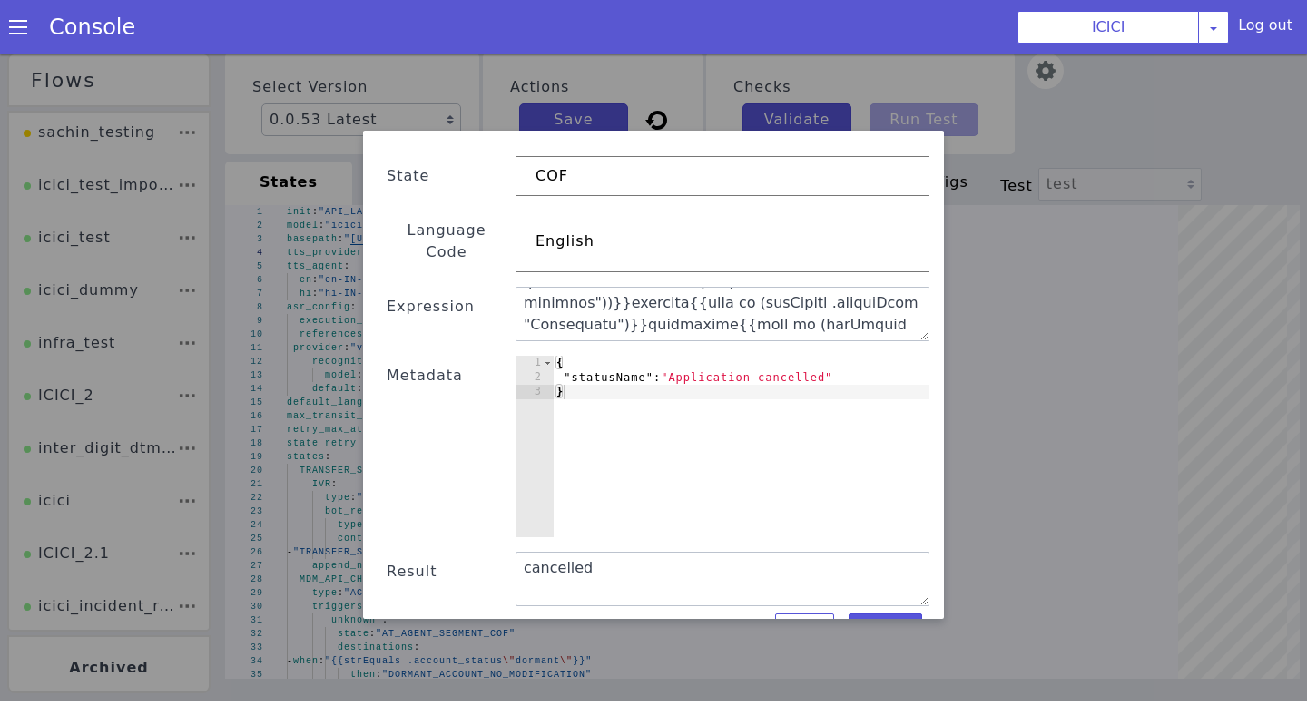
drag, startPoint x: 767, startPoint y: 528, endPoint x: 702, endPoint y: 528, distance: 64.4
click at [702, 528] on div "Text Template Validator State COF Language Code English Expression Metadata 1 2…" at bounding box center [654, 363] width 552 height 568
click at [764, 552] on textarea ""status_readout": "cancelled"" at bounding box center [723, 579] width 414 height 54
drag, startPoint x: 764, startPoint y: 541, endPoint x: 478, endPoint y: 531, distance: 286.1
click at [478, 531] on div "Text Template Validator State COF Language Code English Expression Metadata 1 2…" at bounding box center [654, 363] width 552 height 568
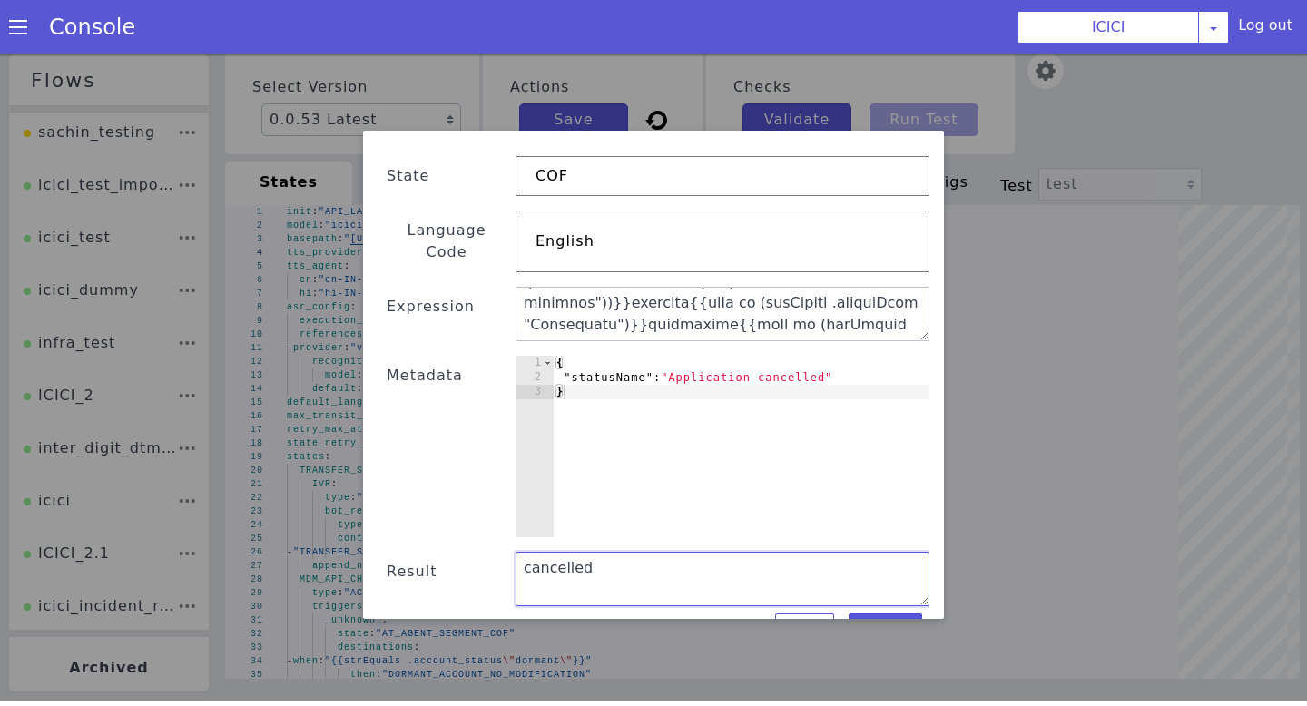
type textarea ""status_readout": "cancelled""
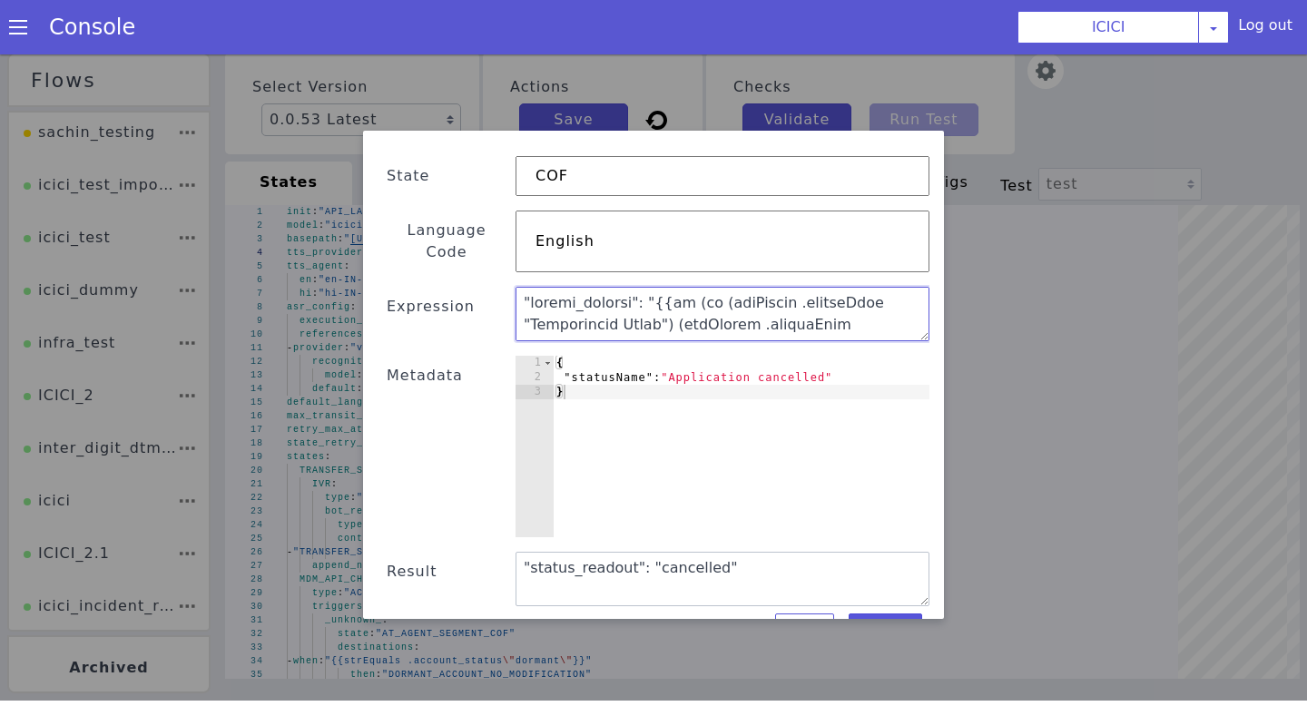
scroll to position [0, 0]
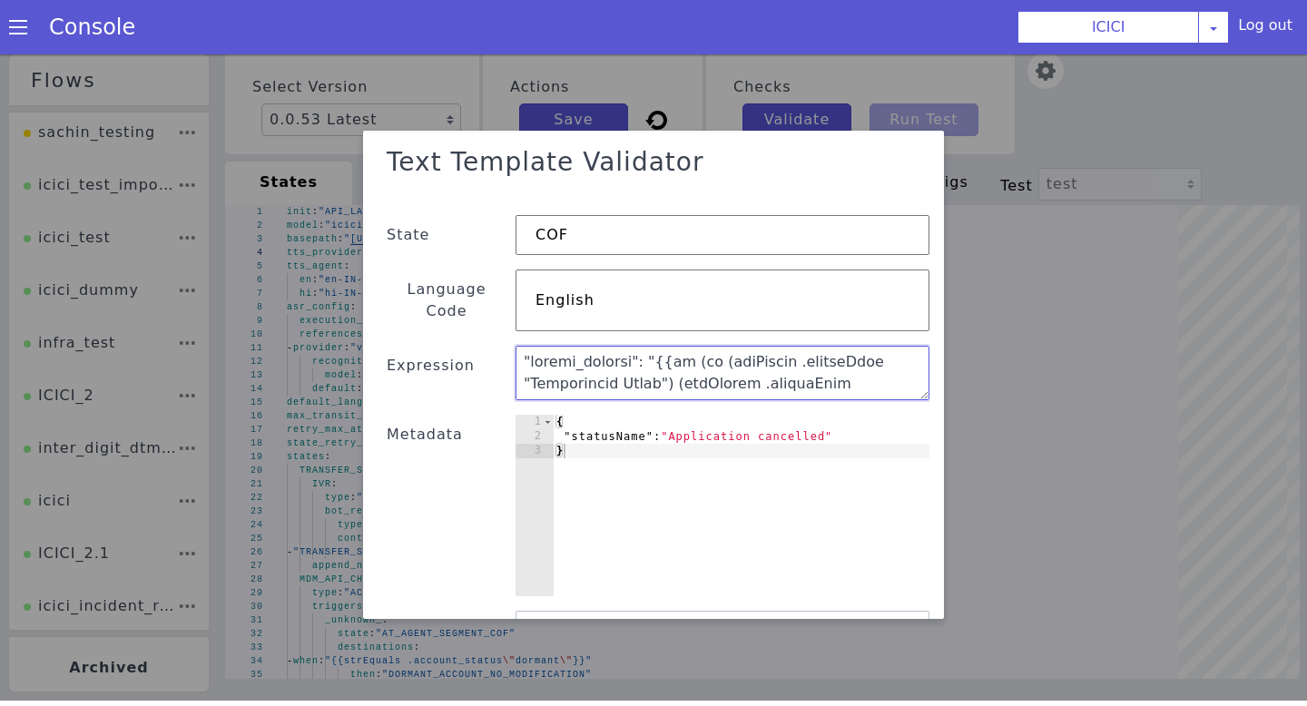
drag, startPoint x: 673, startPoint y: 299, endPoint x: 446, endPoint y: 97, distance: 304.1
click at [446, 97] on div "Text Template Validator State COF Language Code English Expression Metadata 1 2…" at bounding box center [653, 375] width 1307 height 652
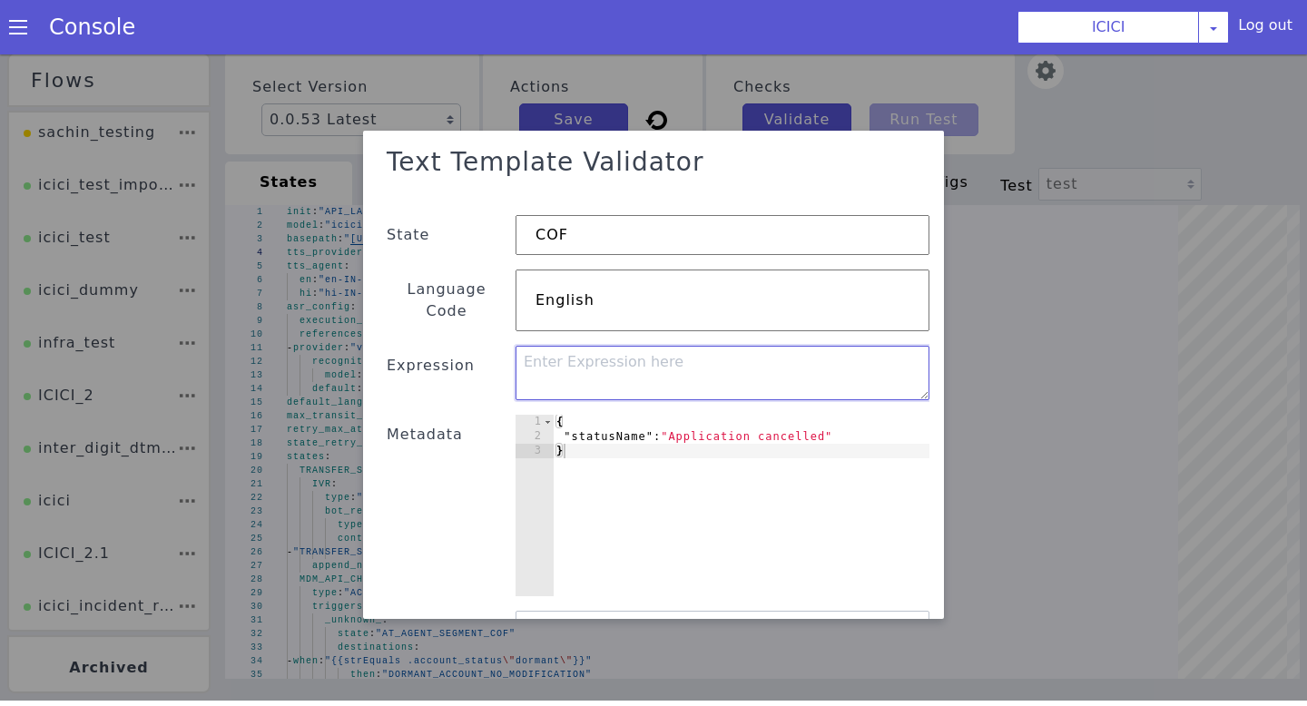
paste textarea ""status_readout": {{if (or (strEquals .statusName "Application Login") (strEqua…"
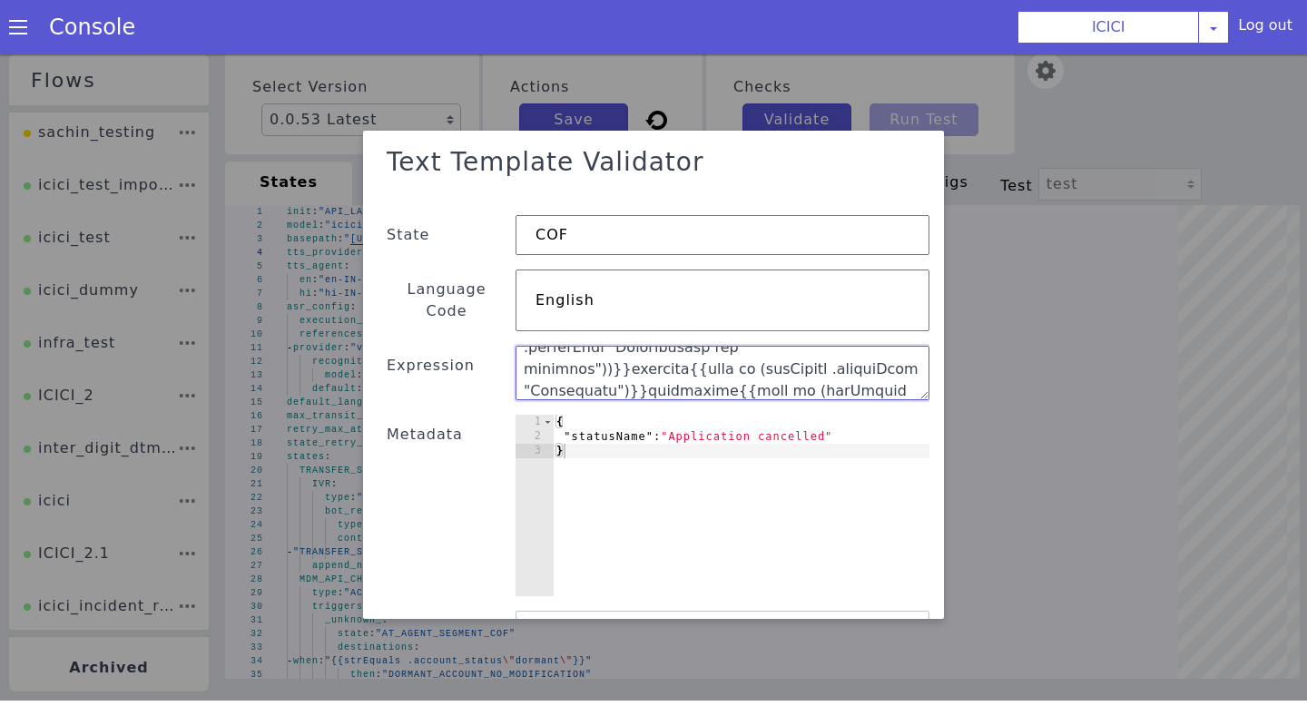
scroll to position [72, 0]
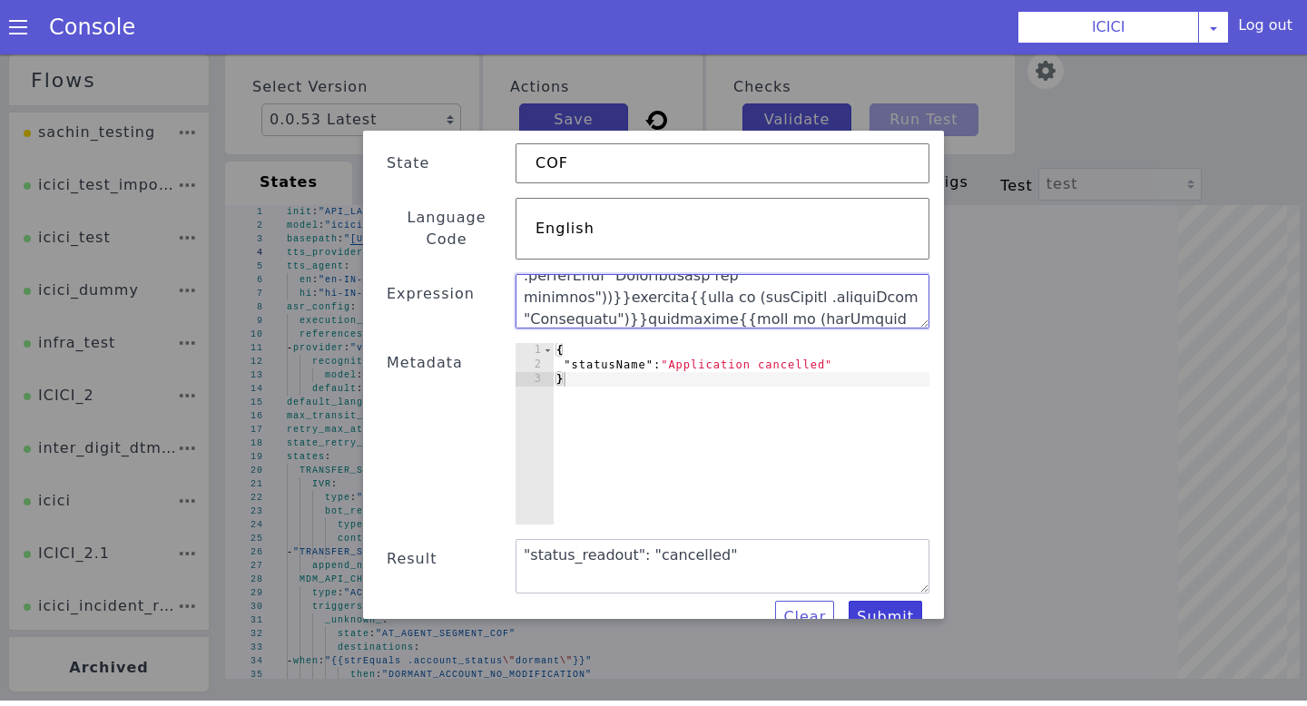
type textarea ""status_readout": {{if (or (strEquals .statusName "Application Login") (strEqua…"
click at [877, 608] on button "Submit" at bounding box center [886, 617] width 74 height 33
drag, startPoint x: 664, startPoint y: 303, endPoint x: 469, endPoint y: 149, distance: 248.8
click at [469, 149] on div "Text Template Validator State COF Language Code English Expression Metadata 1 2…" at bounding box center [654, 350] width 552 height 568
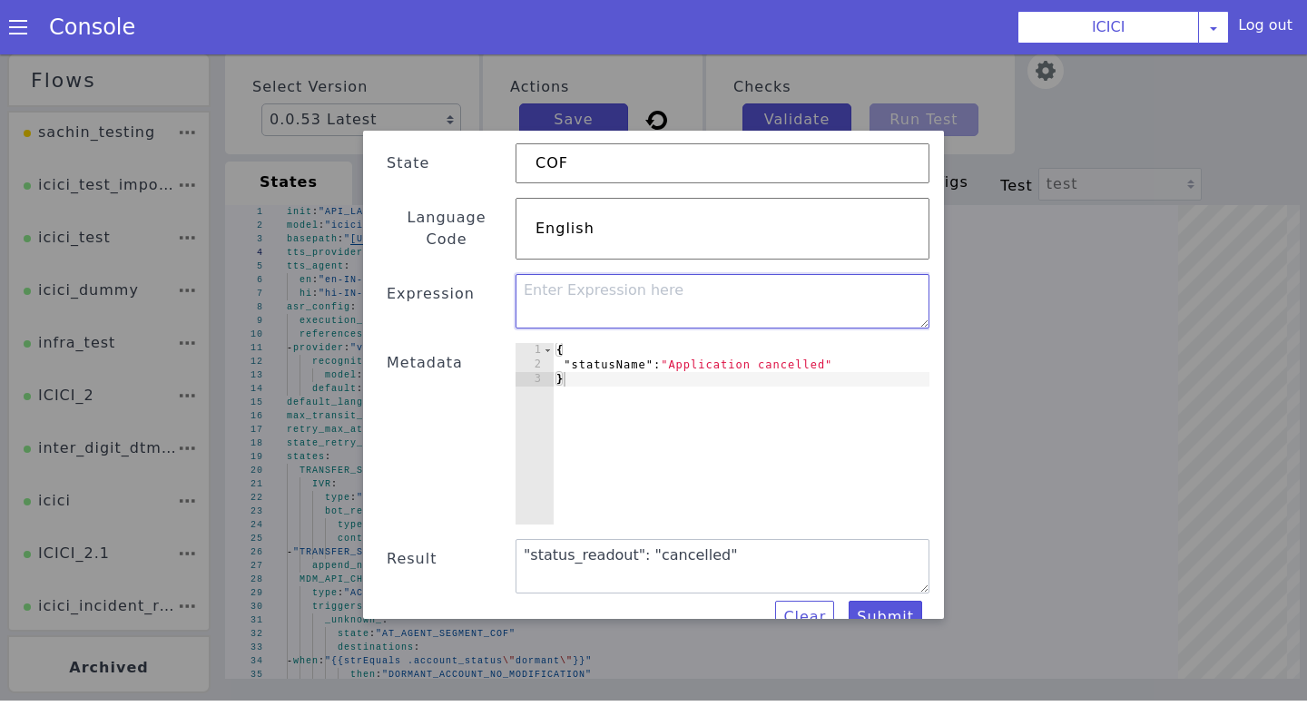
paste textarea "{{if (or (strEquals .statusName "Application Login") (strEquals .statusName "Sa…"
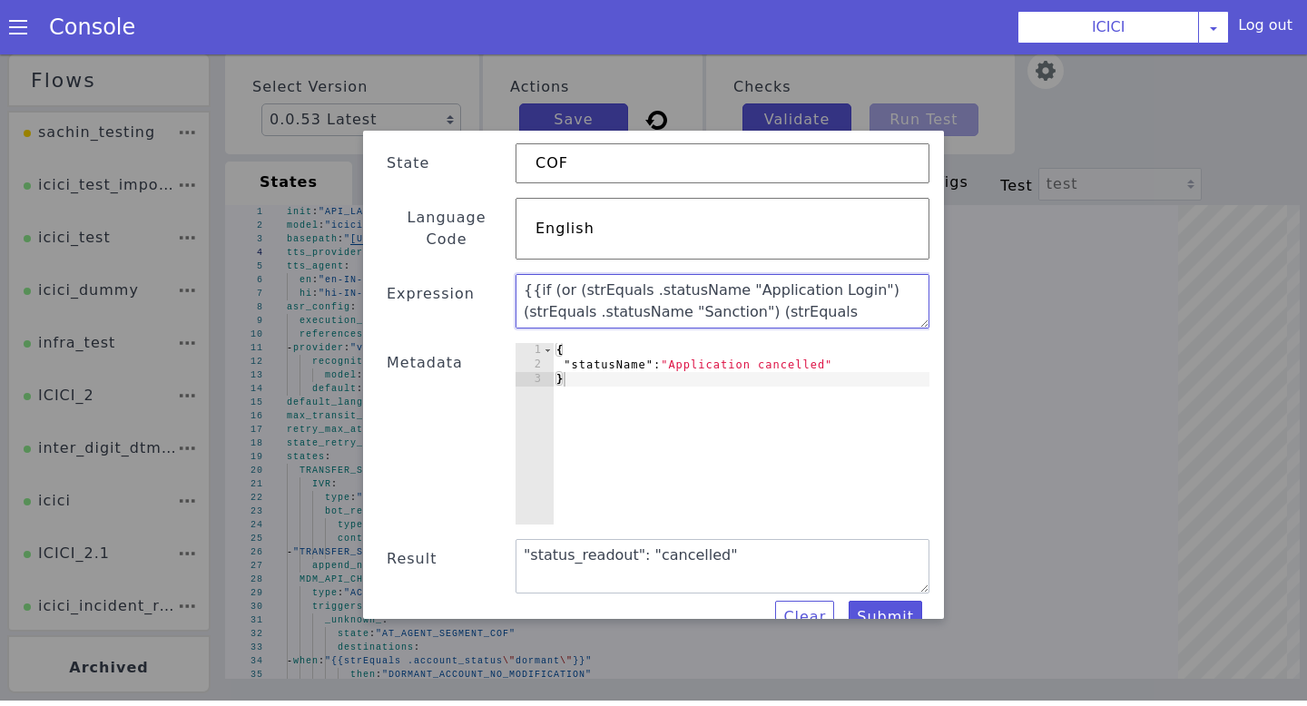
scroll to position [123, 0]
type textarea "{{if (or (strEquals .statusName "Application Login") (strEquals .statusName "Sa…"
drag, startPoint x: 608, startPoint y: 291, endPoint x: 423, endPoint y: 142, distance: 238.1
click at [423, 143] on div "Text Template Validator State COF Language Code English Expression {{if (or (st…" at bounding box center [654, 350] width 552 height 568
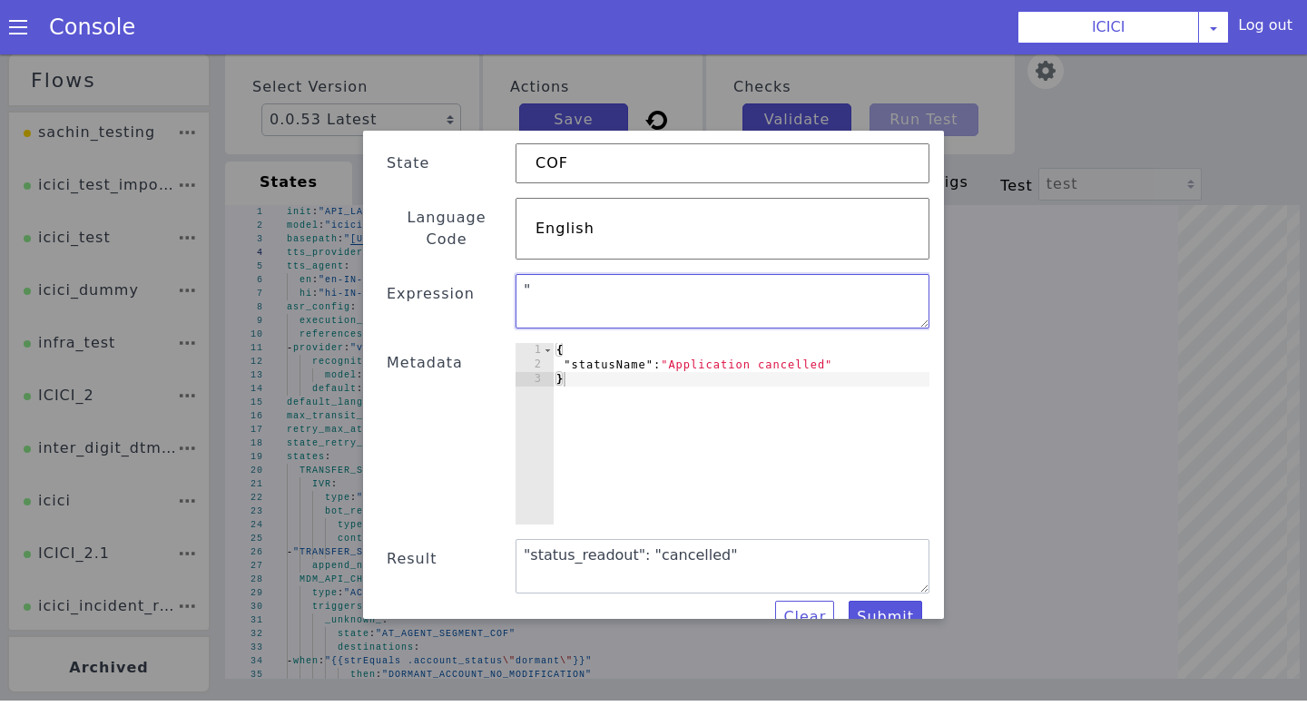
paste textarea "{{if (or (strEquals .statusName "Application Login") (strEquals .statusName "Sa…"
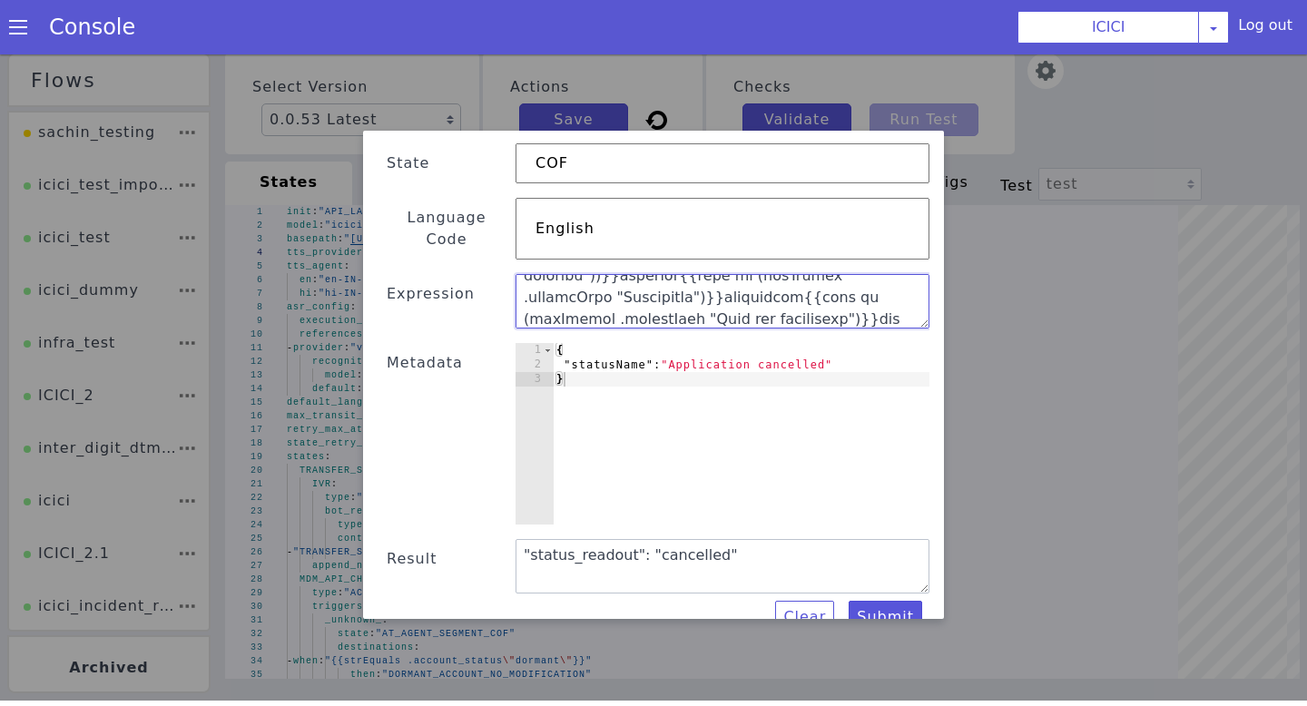
scroll to position [414, 0]
type textarea ""{{if (or (strEquals .statusName "Application Login") (strEquals .statusName "S…"
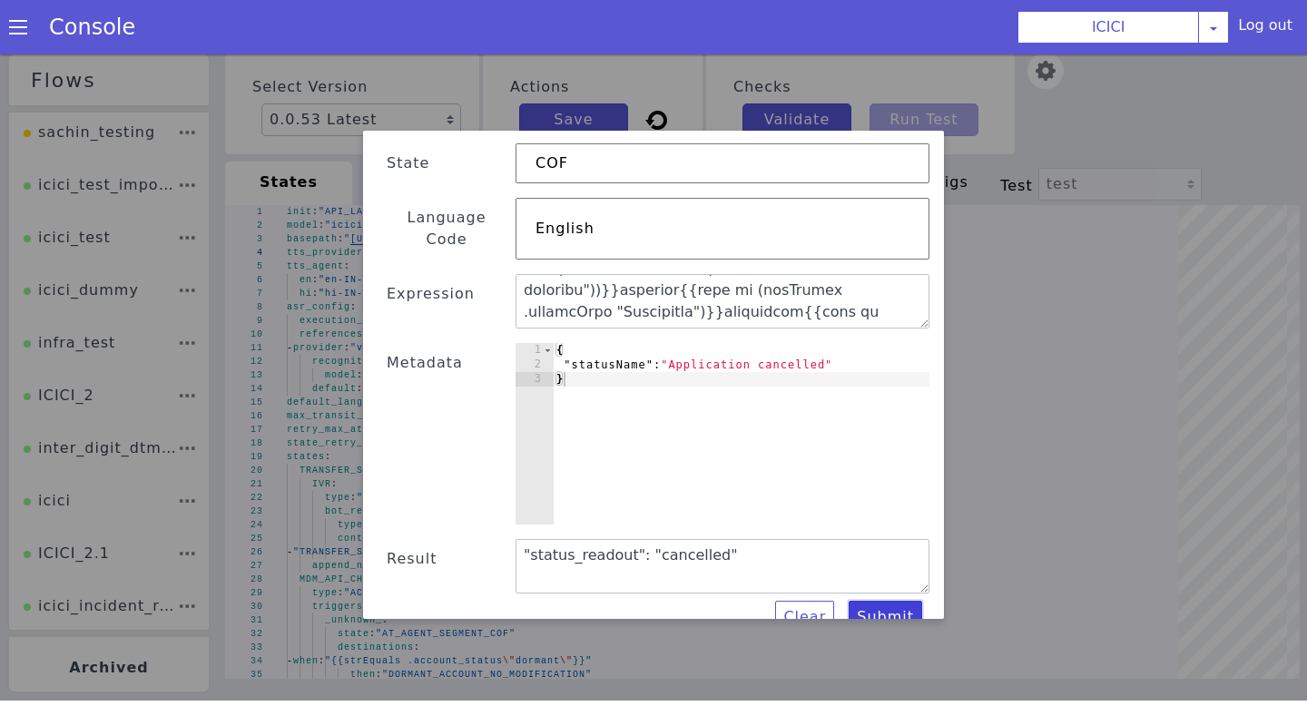
click at [902, 601] on button "Submit" at bounding box center [886, 617] width 74 height 33
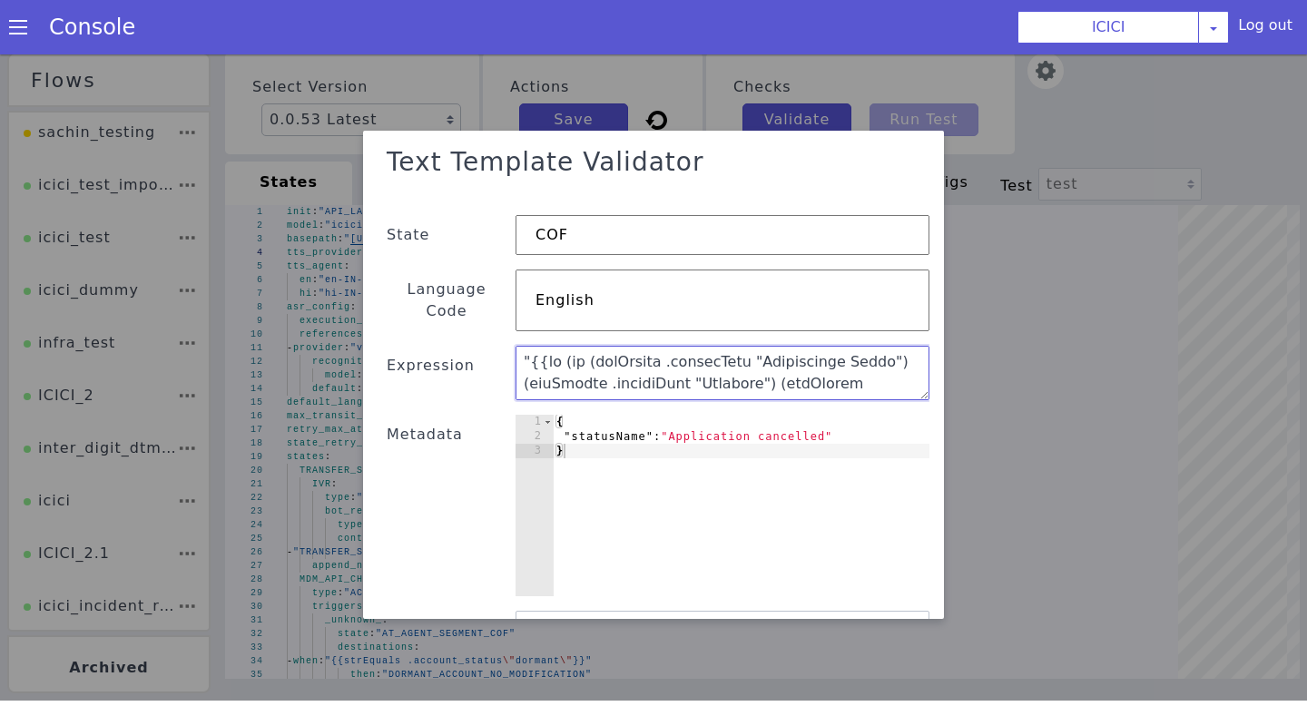
drag, startPoint x: 674, startPoint y: 305, endPoint x: 470, endPoint y: 95, distance: 292.7
click at [470, 95] on div "Text Template Validator State COF Language Code English Expression Metadata 1 2…" at bounding box center [653, 375] width 1307 height 652
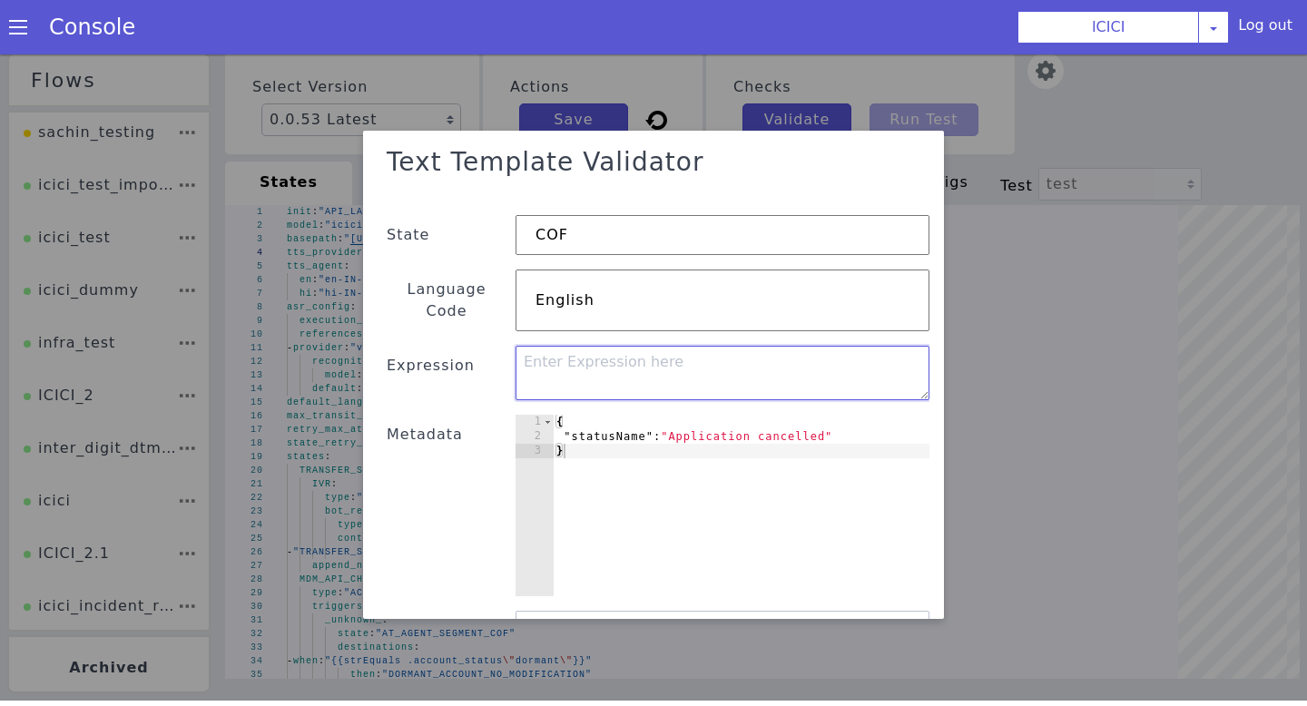
paste textarea ""status_readout": {{if (or (strEquals .statusName "Application Login") (strEqua…"
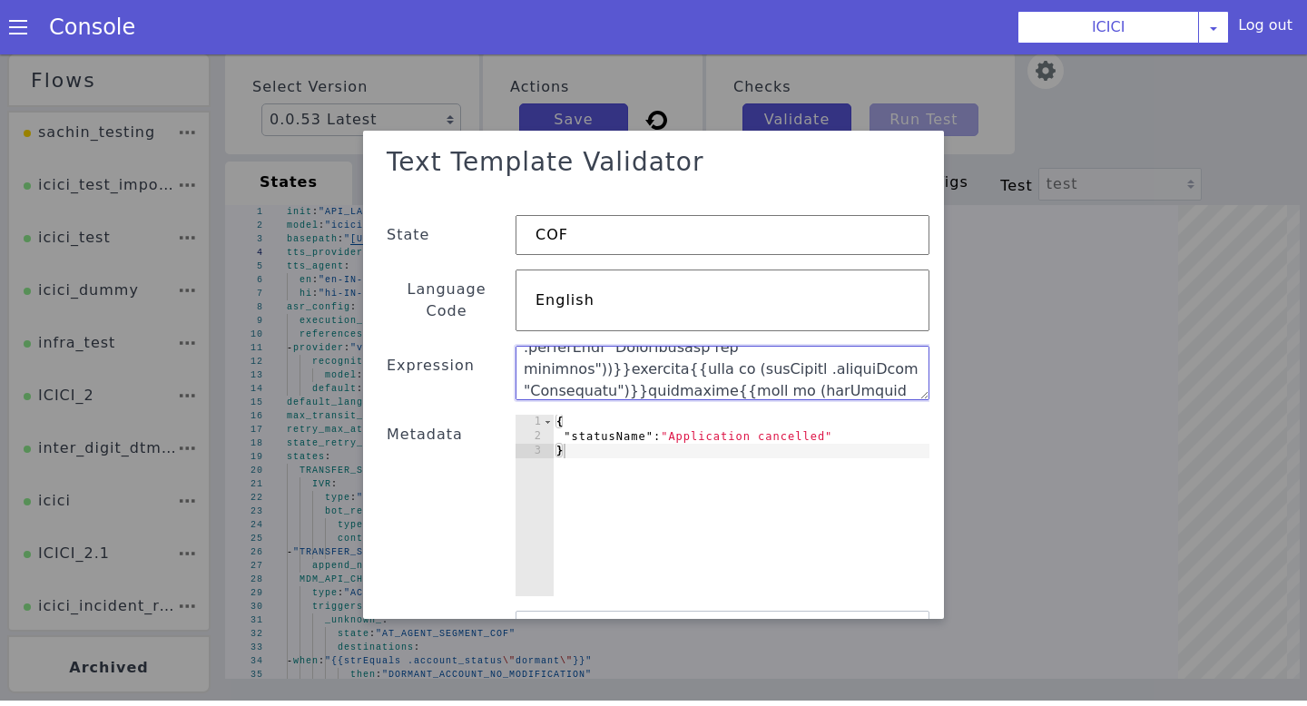
scroll to position [72, 0]
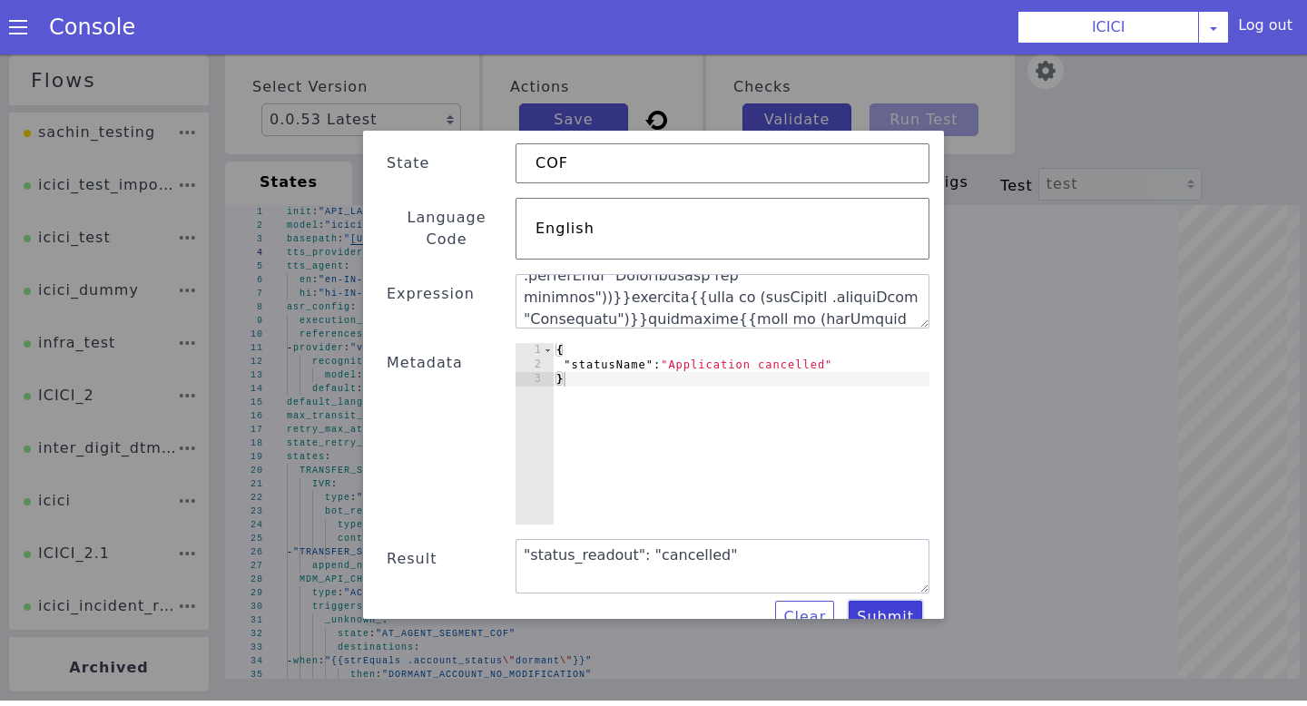
click at [886, 601] on button "Submit" at bounding box center [886, 617] width 74 height 33
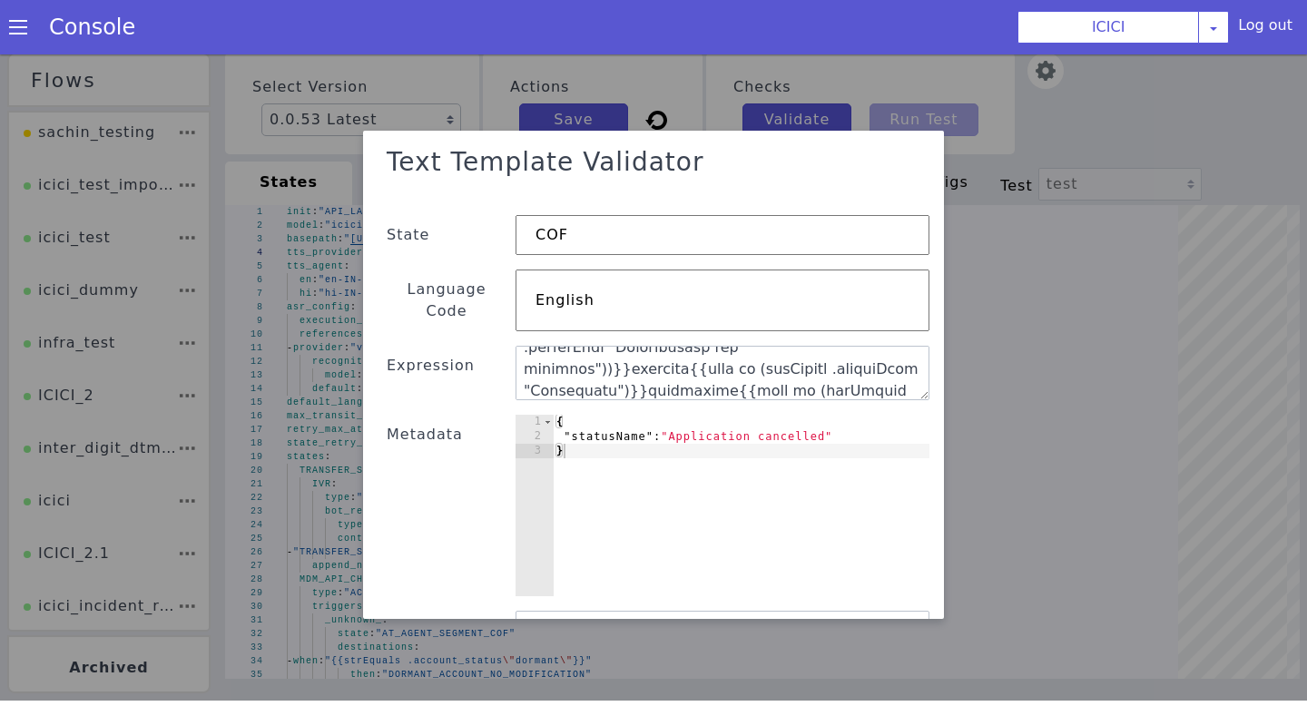
scroll to position [0, 0]
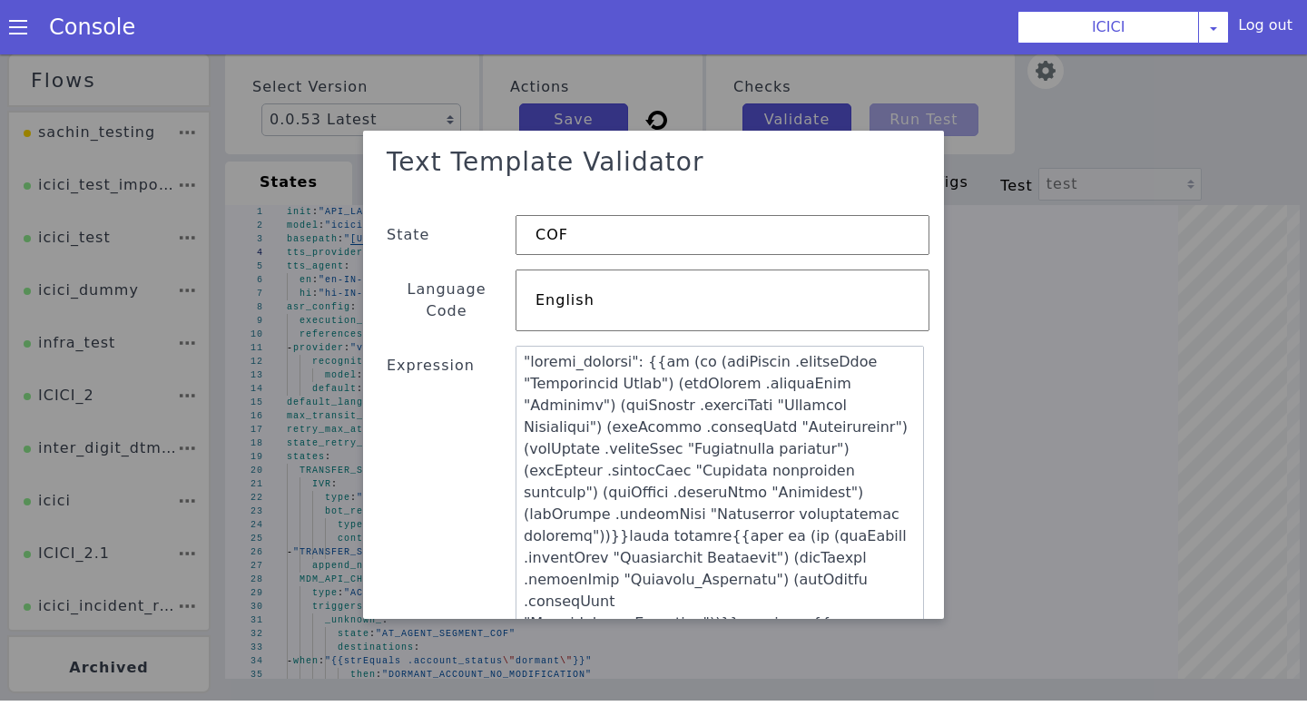
drag, startPoint x: 922, startPoint y: 373, endPoint x: 917, endPoint y: 610, distance: 237.0
click at [917, 610] on textarea at bounding box center [720, 491] width 408 height 290
click at [644, 346] on textarea at bounding box center [720, 491] width 408 height 291
drag, startPoint x: 643, startPoint y: 340, endPoint x: 488, endPoint y: 309, distance: 157.5
click at [488, 309] on div "Text Template Validator State COF Language Code English Expression Metadata 1 2…" at bounding box center [654, 540] width 552 height 805
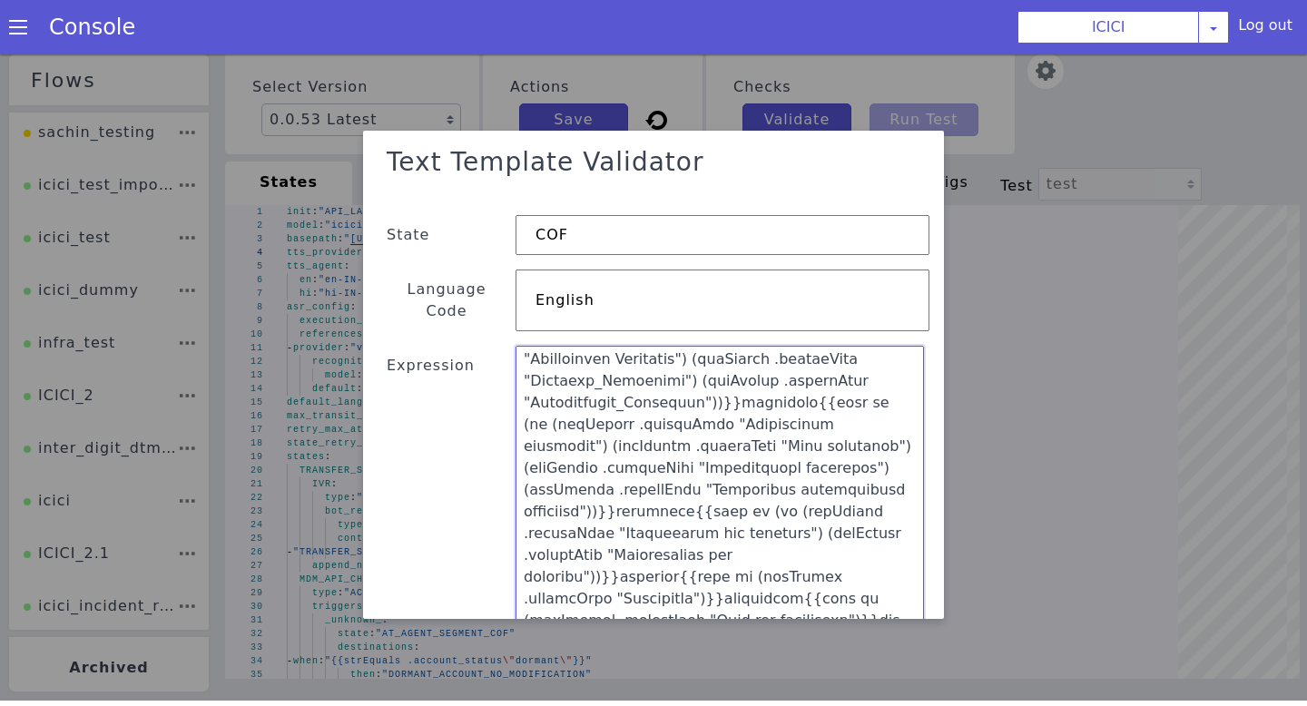
scroll to position [309, 0]
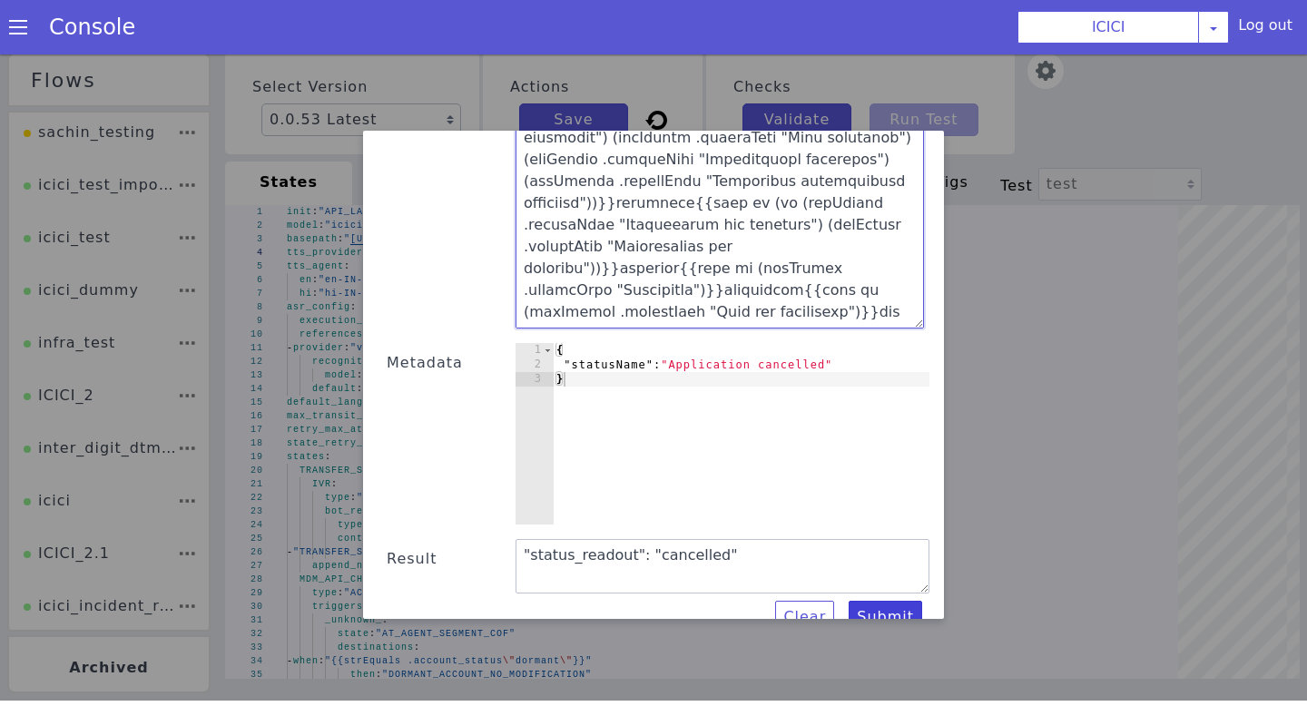
type textarea "{{if (or (strEquals .statusName "Application Login") (strEquals .statusName "Sa…"
click at [879, 601] on button "Submit" at bounding box center [886, 617] width 74 height 33
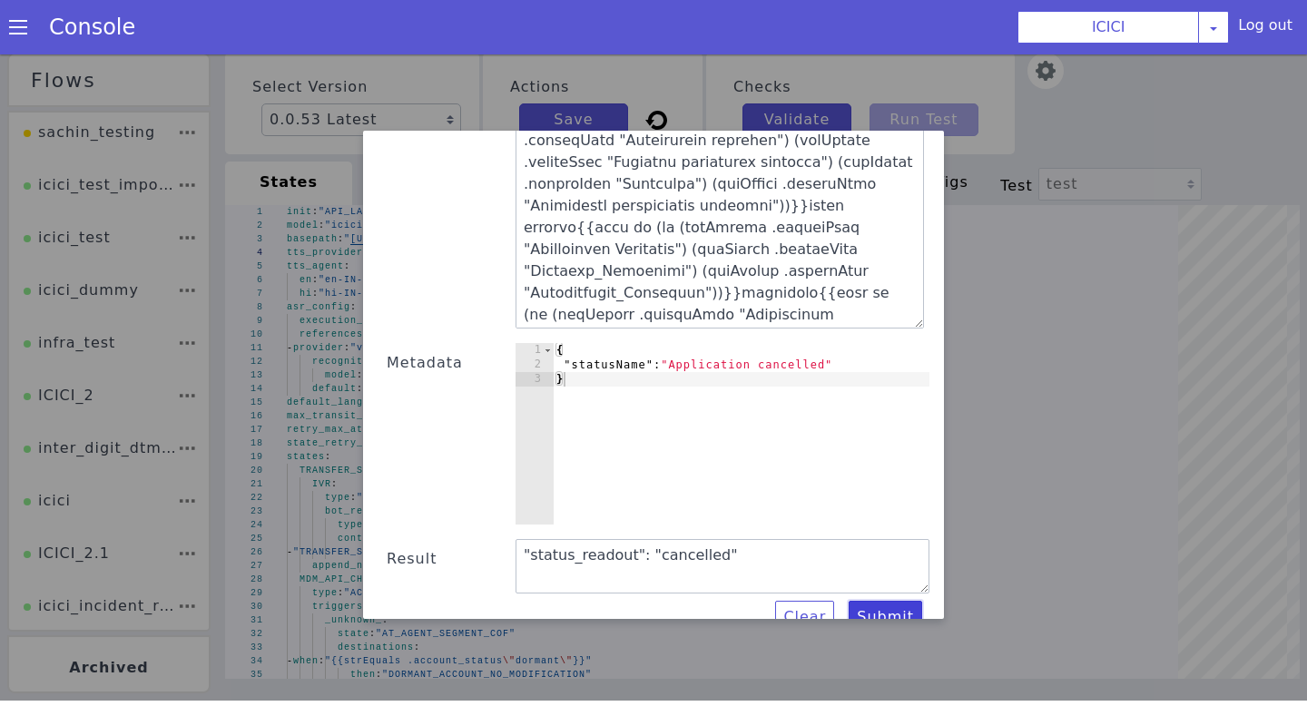
scroll to position [0, 0]
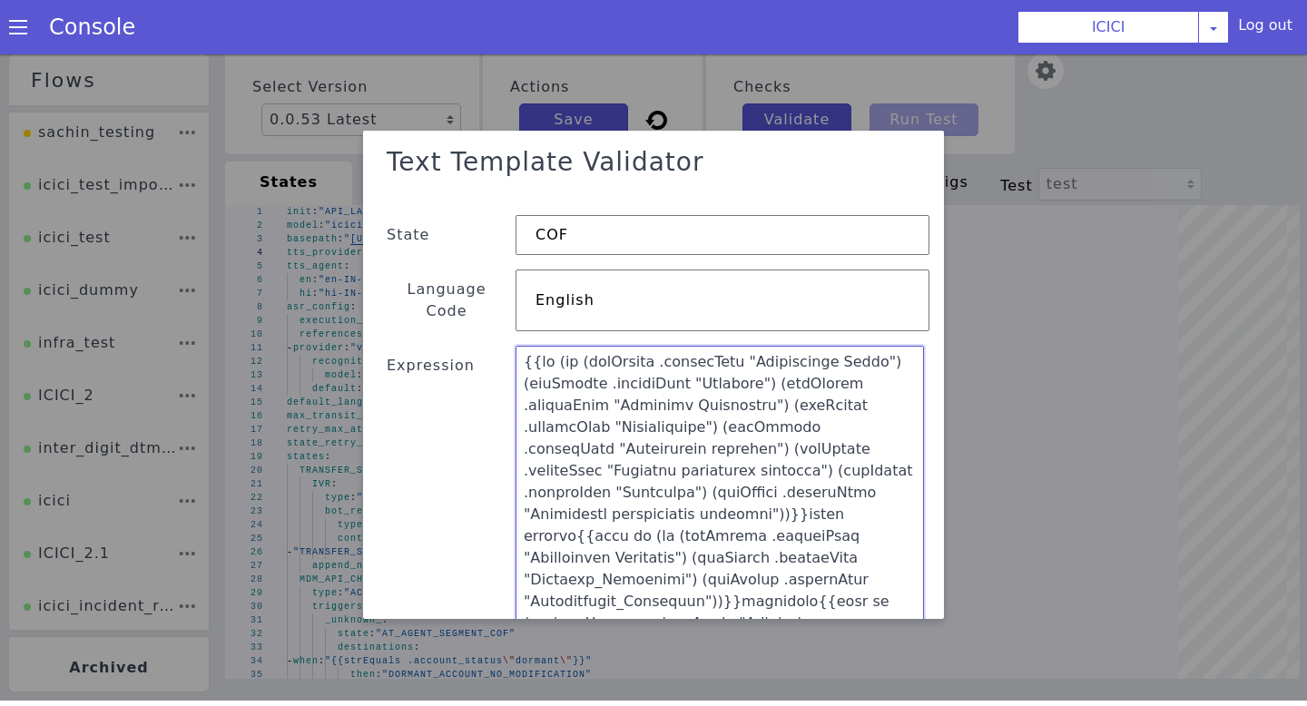
click at [530, 346] on textarea at bounding box center [720, 491] width 408 height 291
click at [529, 346] on textarea at bounding box center [720, 491] width 408 height 291
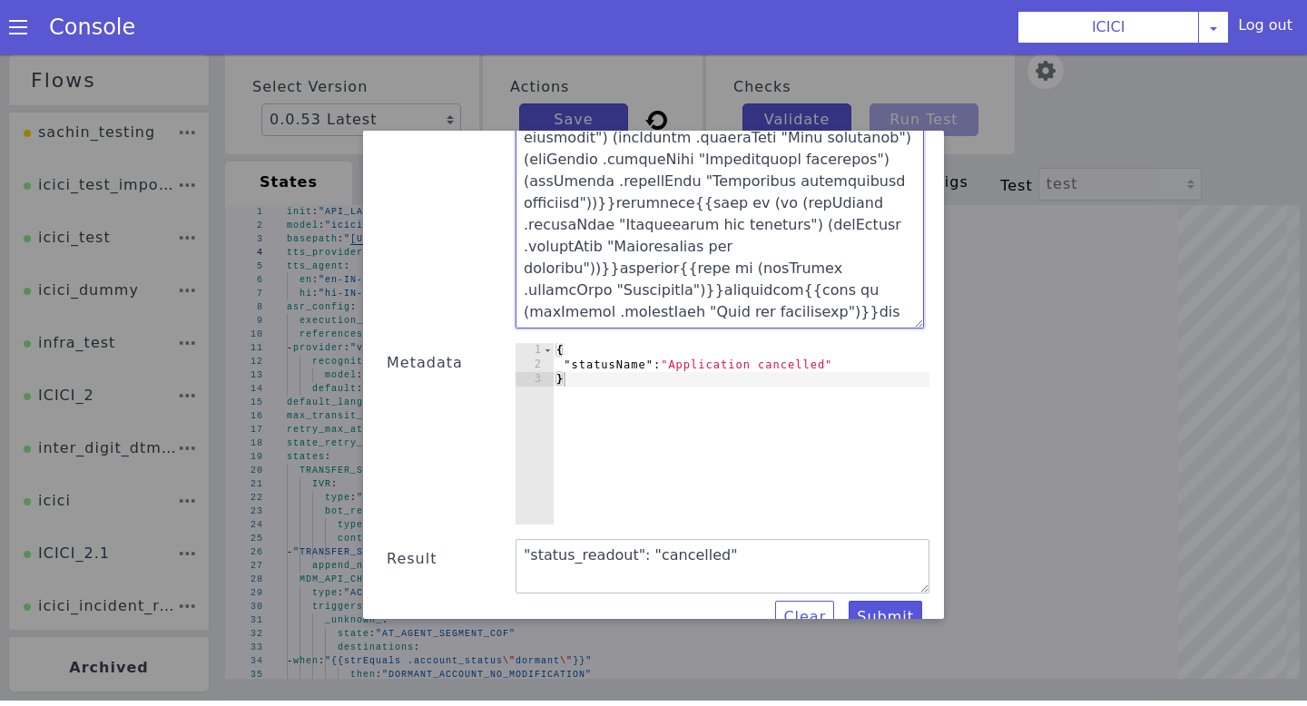
drag, startPoint x: 522, startPoint y: 332, endPoint x: 838, endPoint y: 705, distance: 488.8
click at [838, 697] on html "Flows sachin_testing icici_test_import_1 icici_test icici_dummy infra_test ICIC…" at bounding box center [653, 371] width 1307 height 652
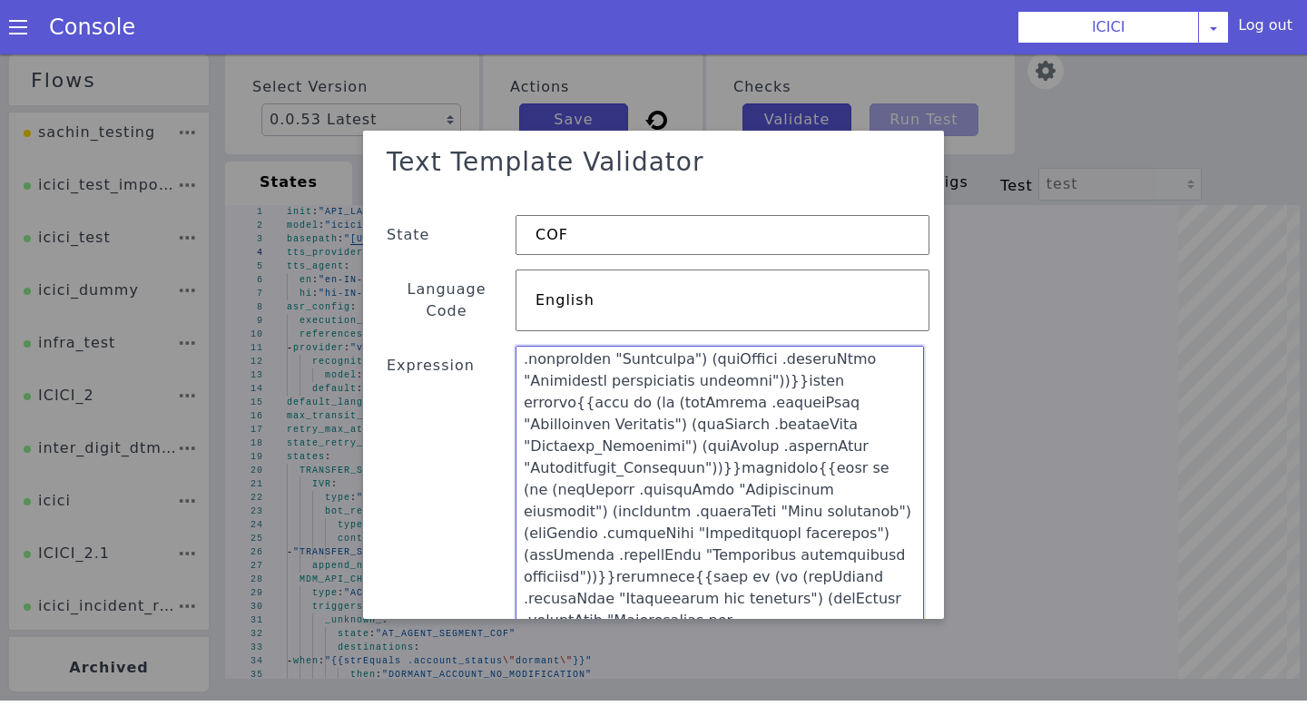
scroll to position [103, 0]
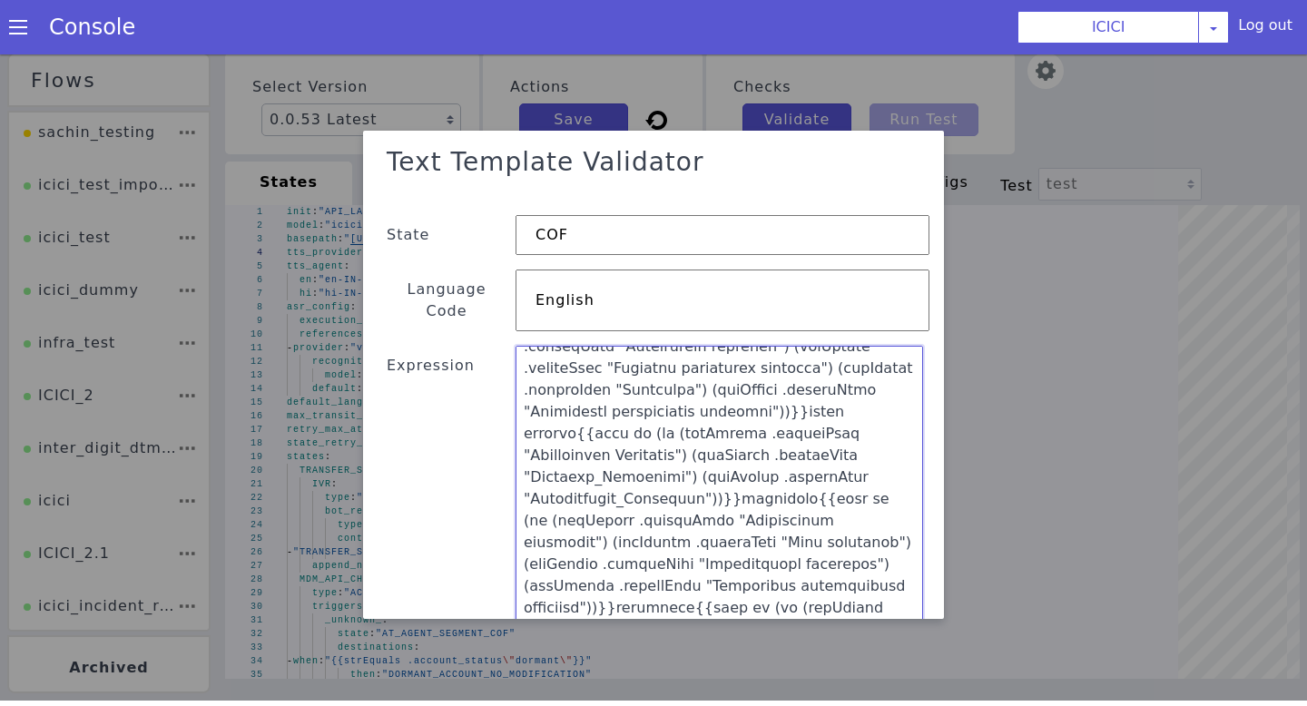
drag, startPoint x: 919, startPoint y: 609, endPoint x: 919, endPoint y: 705, distance: 96.2
click at [919, 697] on html "Flows sachin_testing icici_test_import_1 icici_test icici_dummy infra_test ICIC…" at bounding box center [653, 371] width 1307 height 652
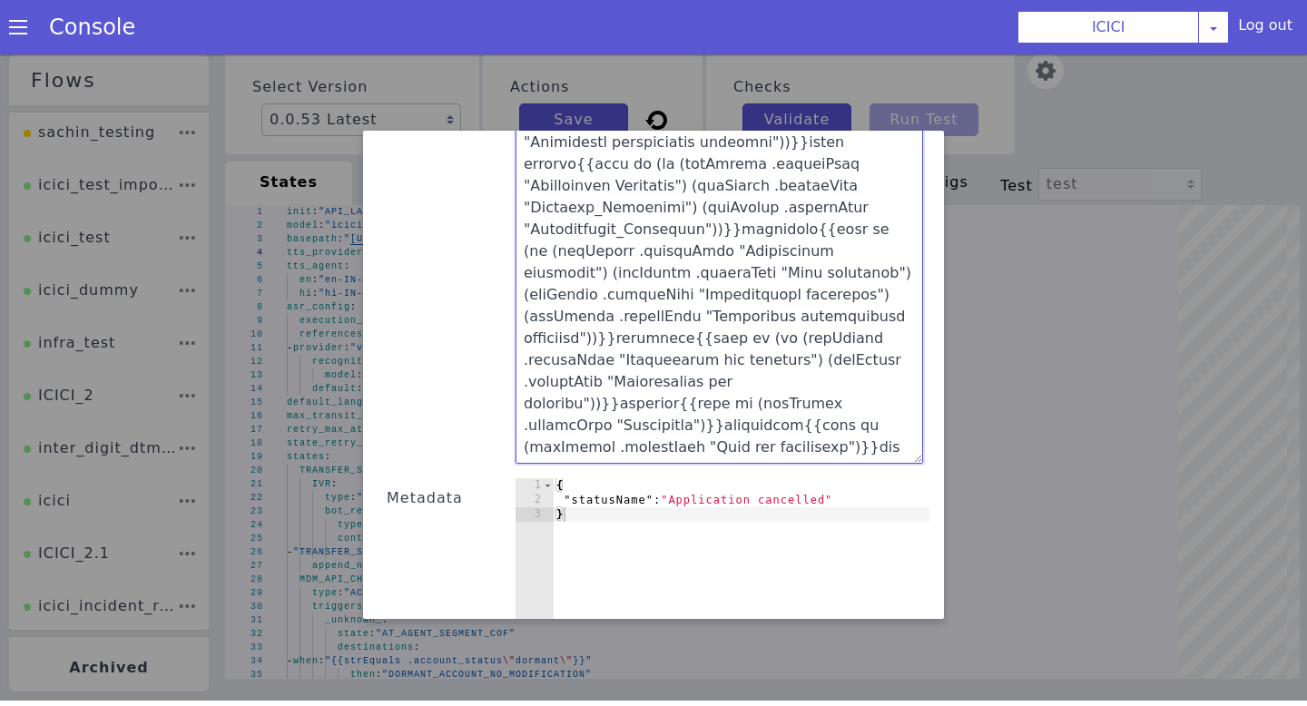
scroll to position [257, 0]
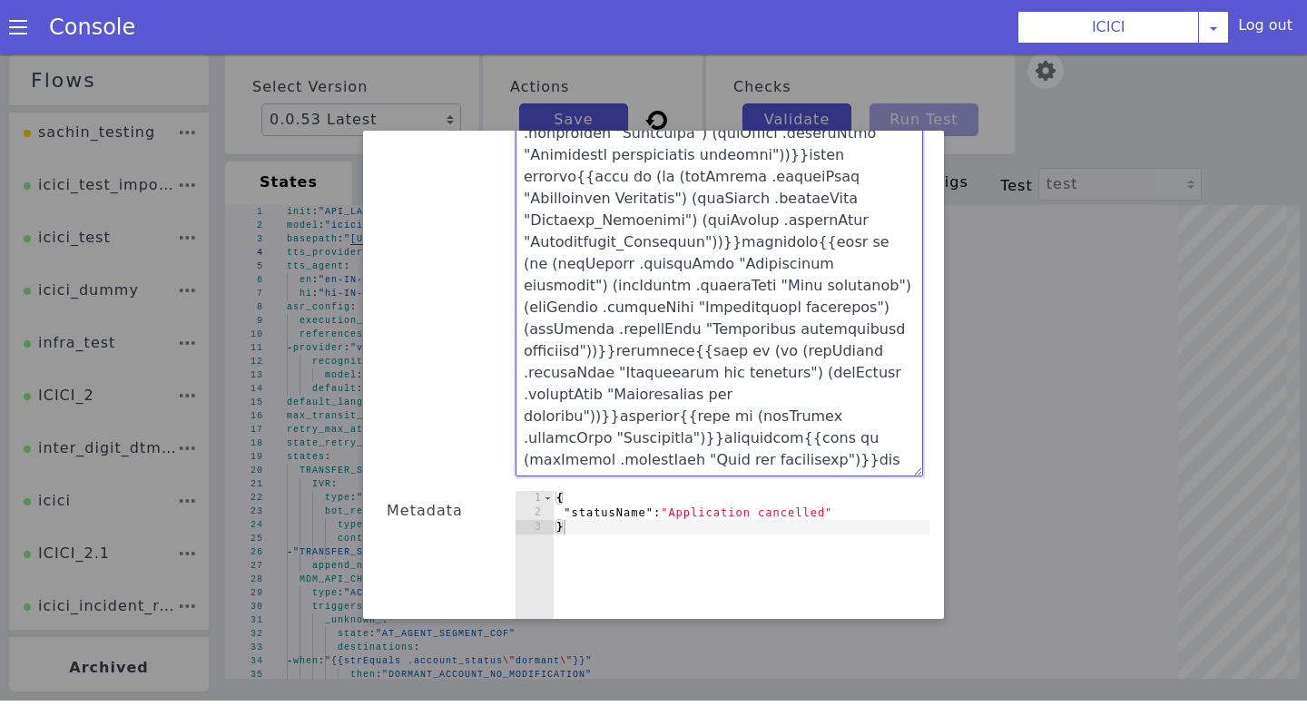
click at [822, 434] on textarea at bounding box center [720, 283] width 408 height 388
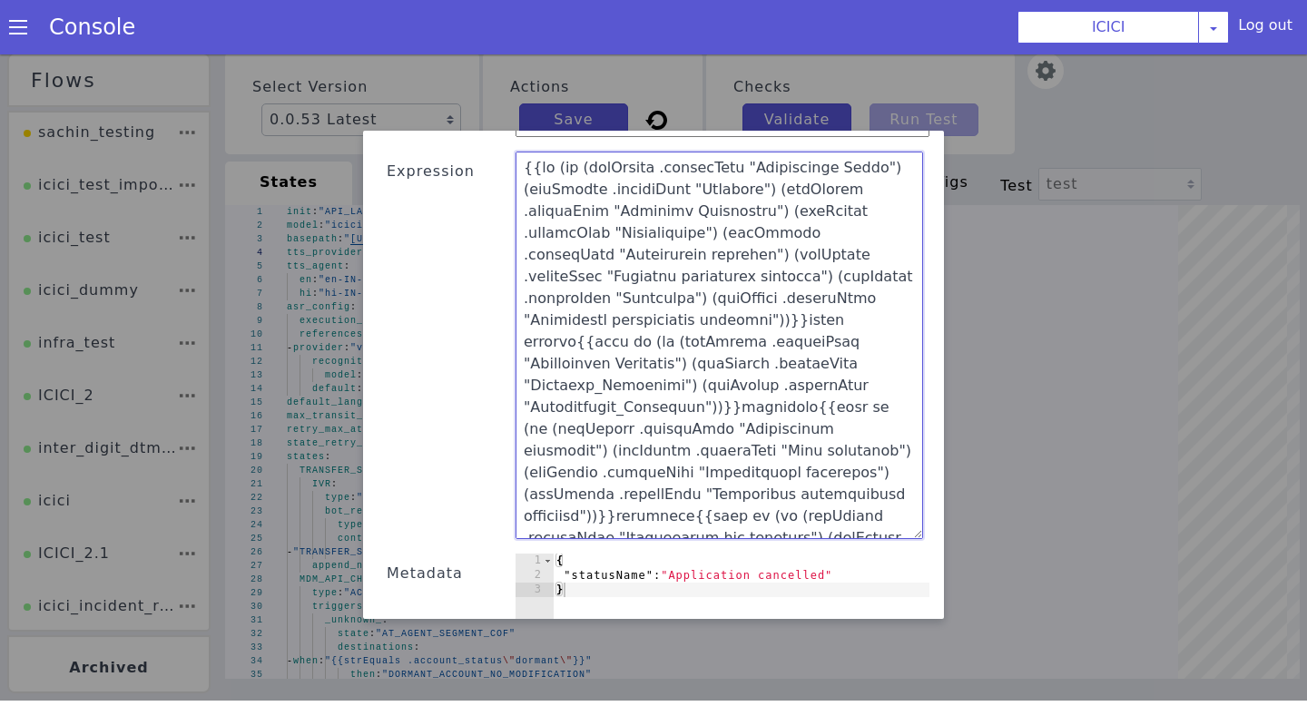
scroll to position [0, 0]
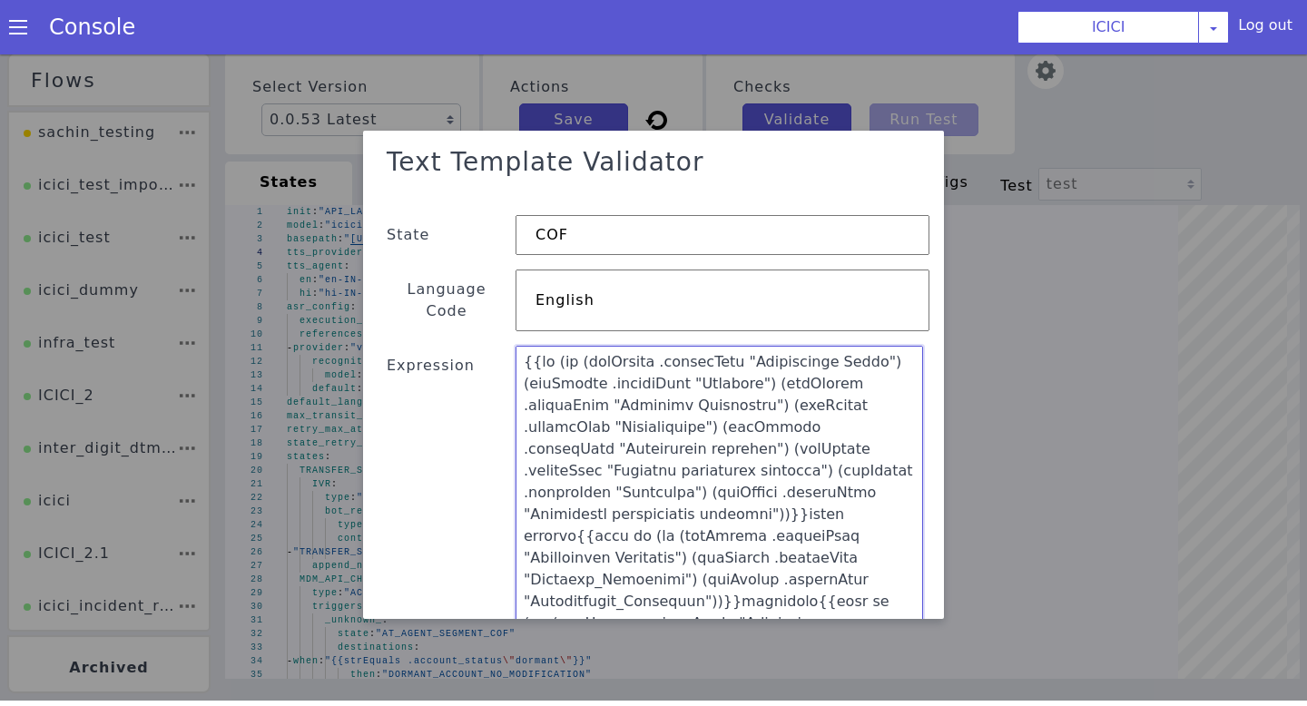
drag, startPoint x: 848, startPoint y: 433, endPoint x: 553, endPoint y: 98, distance: 446.3
click at [553, 98] on div "Text Template Validator State COF Language Code English Expression Metadata 1 2…" at bounding box center [653, 375] width 1307 height 652
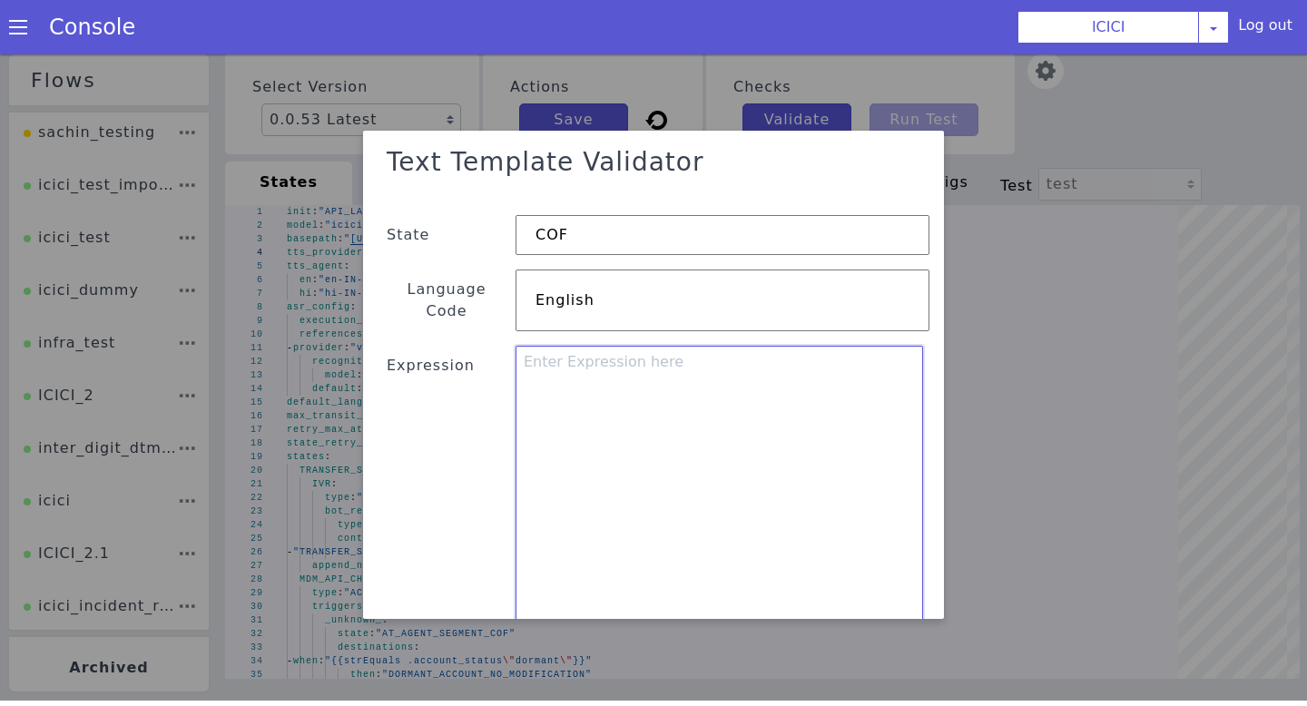
paste textarea ""status_readout": {{if (or (strEquals .statusName "Application Login") (strEqua…"
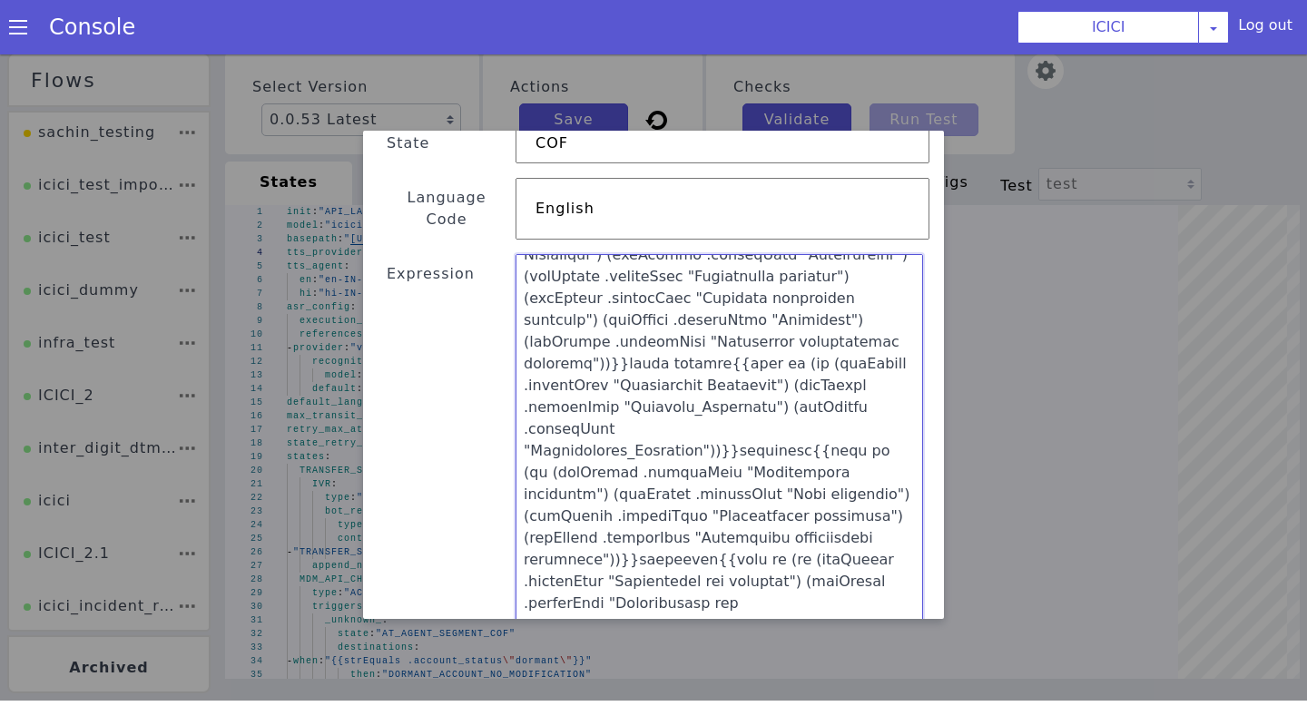
scroll to position [405, 0]
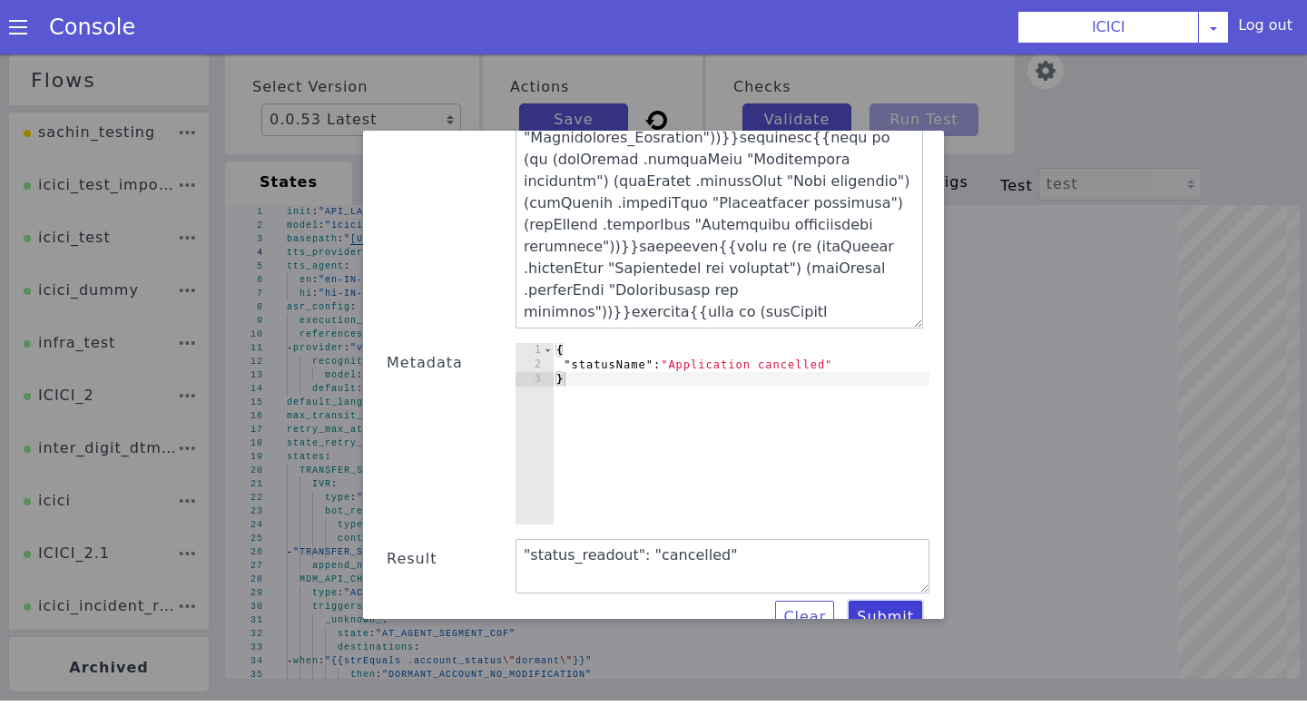
click at [891, 601] on button "Submit" at bounding box center [886, 617] width 74 height 33
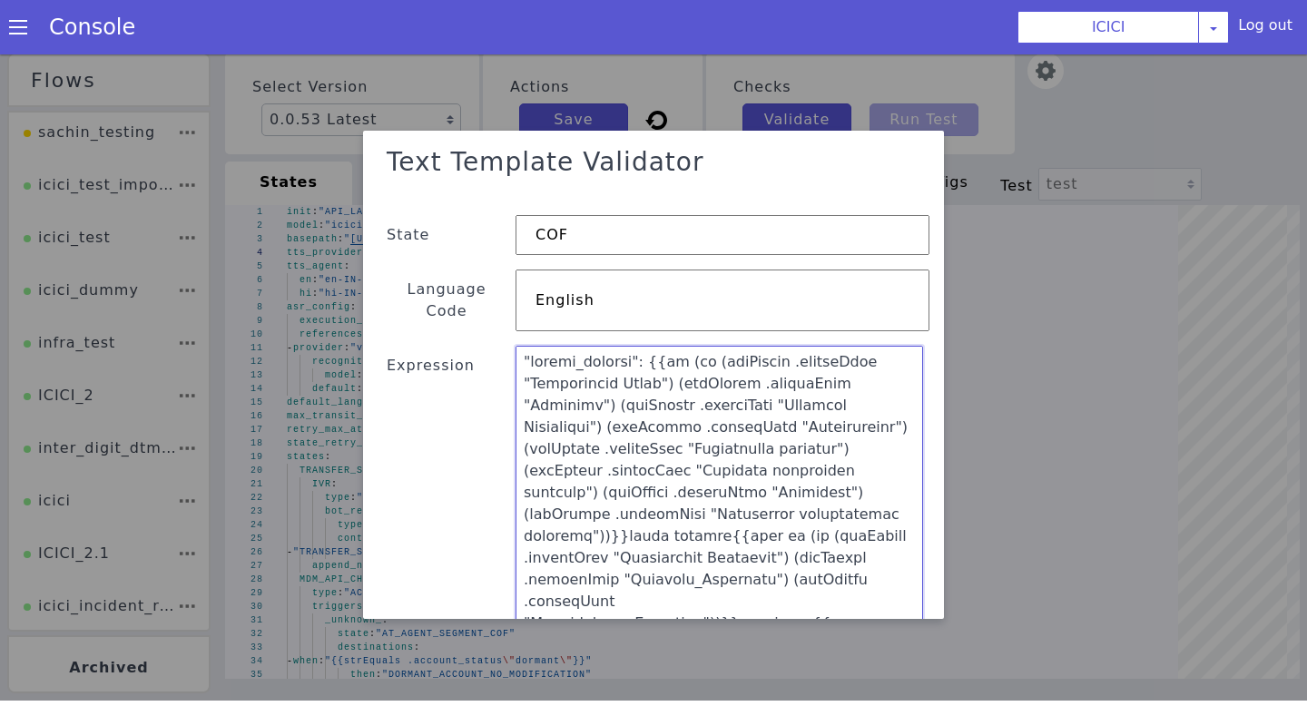
scroll to position [81, 0]
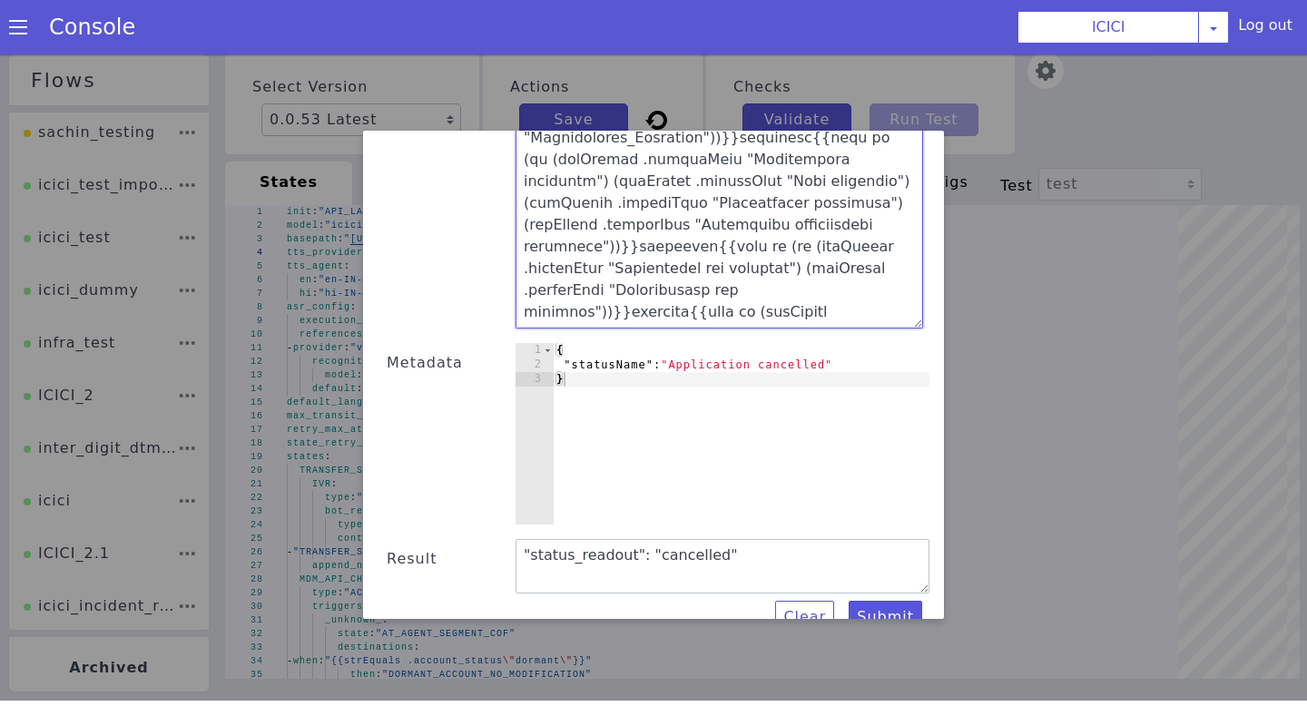
drag, startPoint x: 525, startPoint y: 338, endPoint x: 816, endPoint y: 705, distance: 469.0
click at [816, 697] on html "Flows sachin_testing icici_test_import_1 icici_test icici_dummy infra_test ICIC…" at bounding box center [653, 371] width 1307 height 652
paste textarea ""{{if (or (strEquals .statusName \"Application Login\") (strEquals .statusName …"
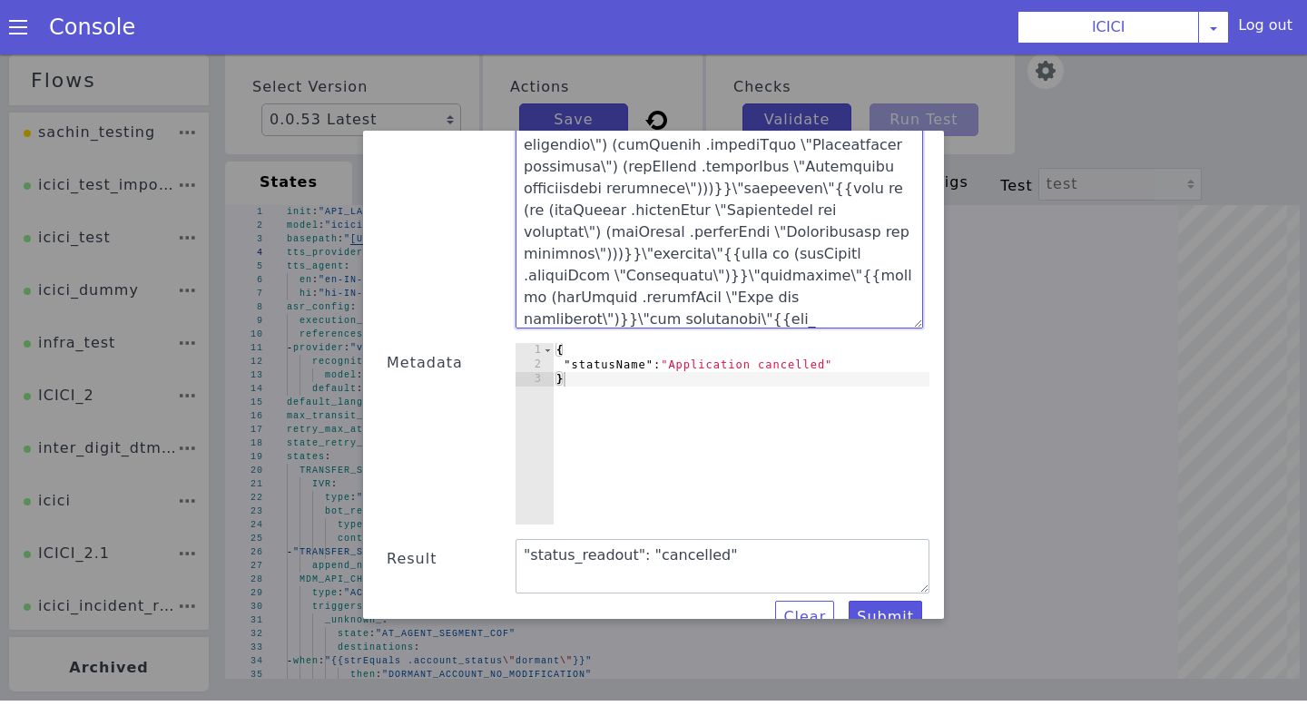
scroll to position [146, 0]
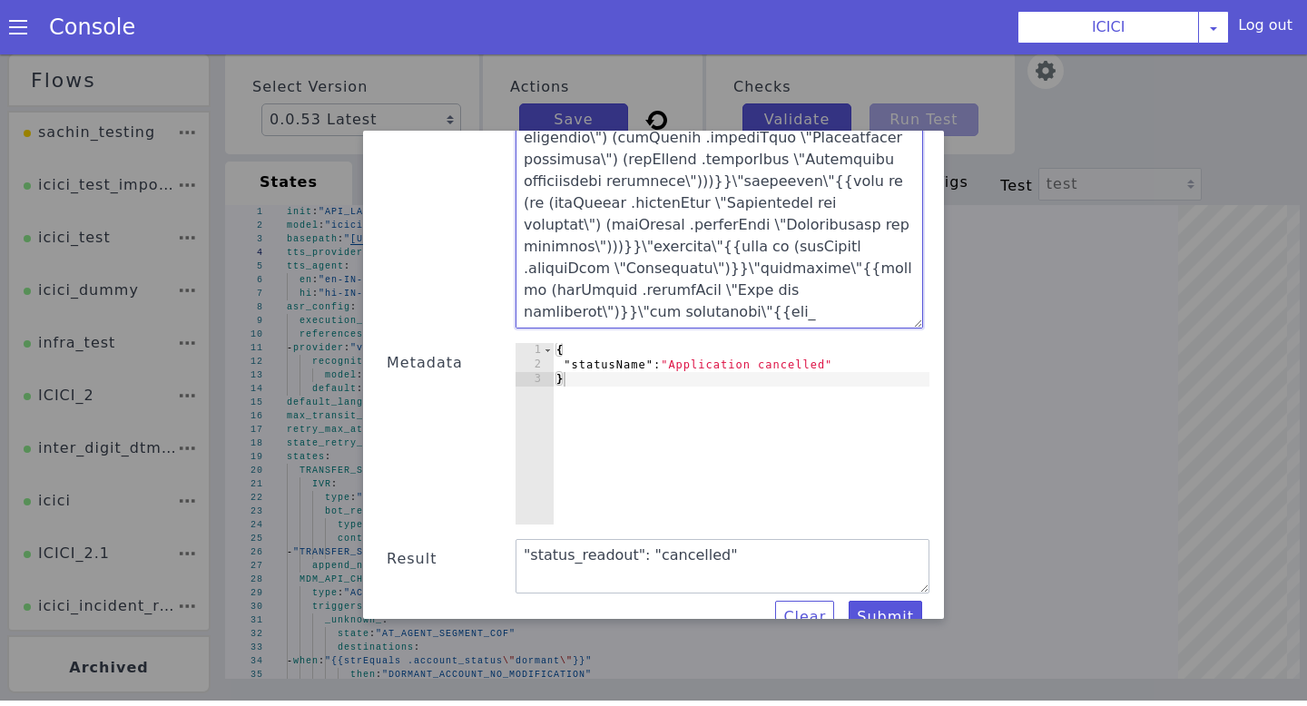
type textarea ""status_readout": "{{if (or (strEquals .statusName \"Application Login\") (strE…"
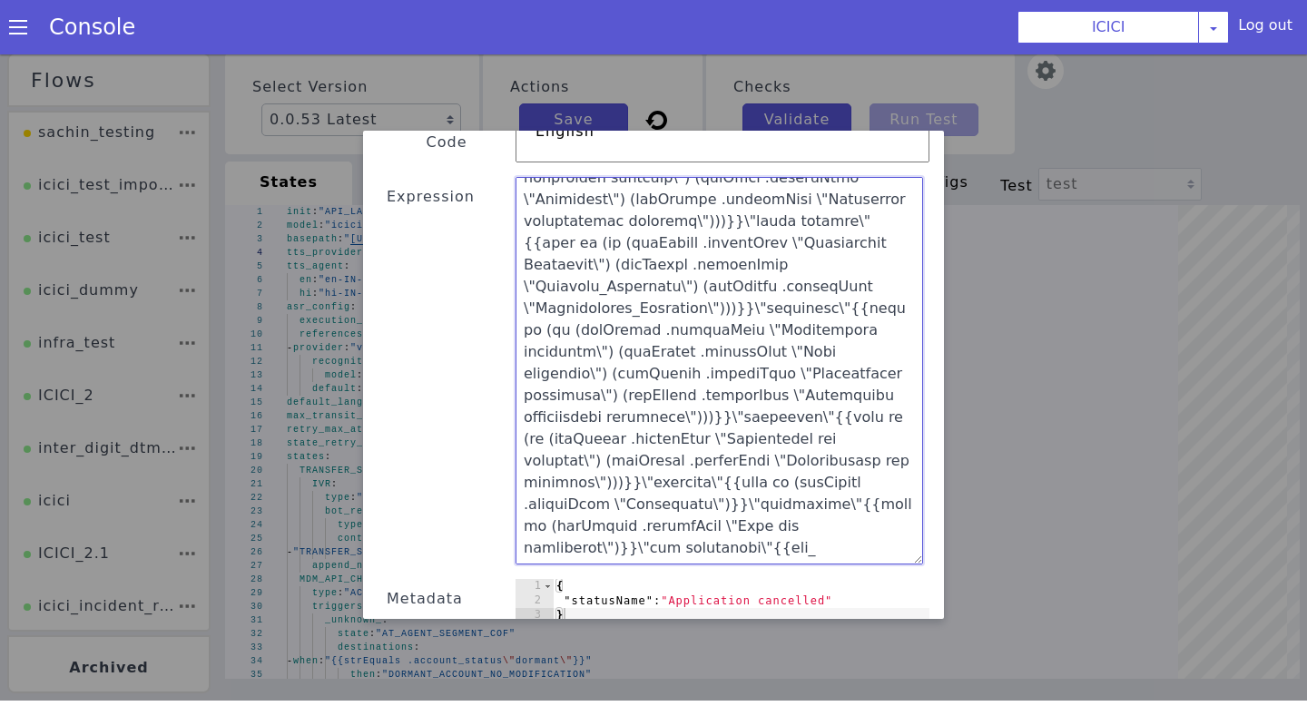
scroll to position [0, 0]
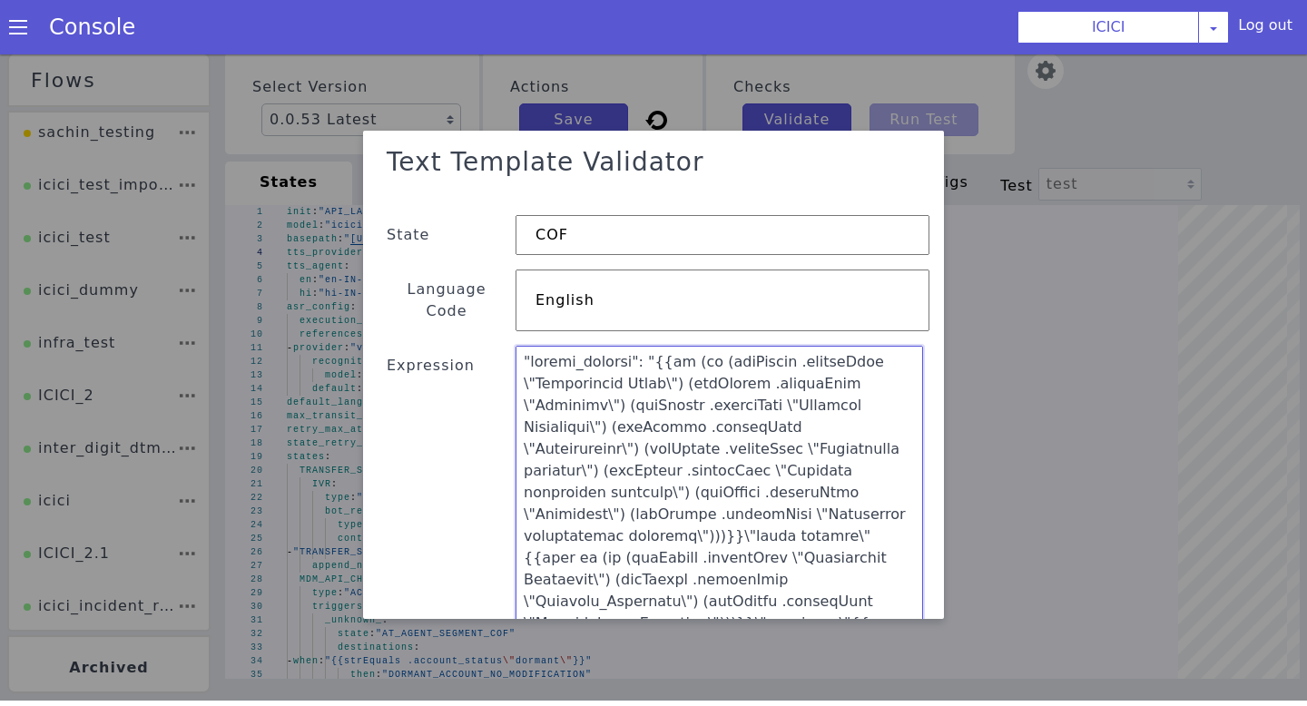
drag, startPoint x: 586, startPoint y: 298, endPoint x: 481, endPoint y: -1, distance: 316.6
click at [481, 45] on html "Flows sachin_testing icici_test_import_1 icici_test icici_dummy infra_test ICIC…" at bounding box center [653, 371] width 1307 height 652
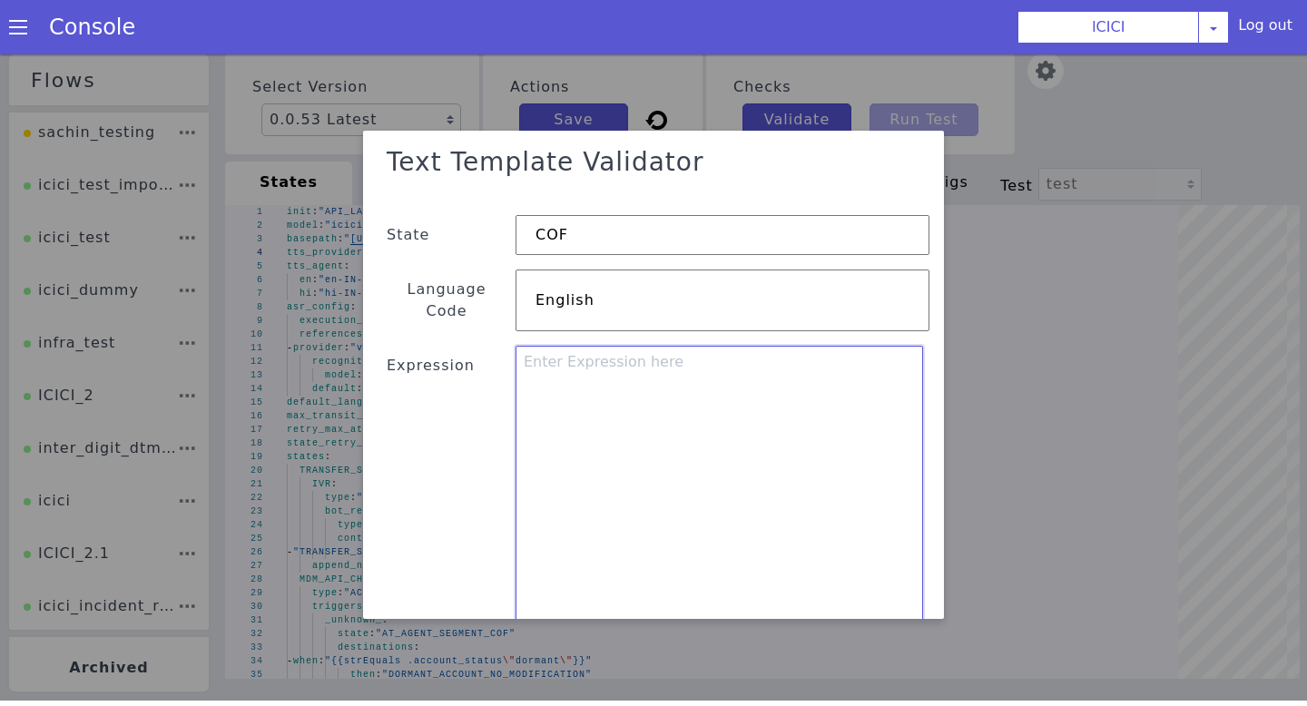
paste textarea ""status_readout":"{{if (or (strEquals .statusName \\\"Application Login\\\") (s…"
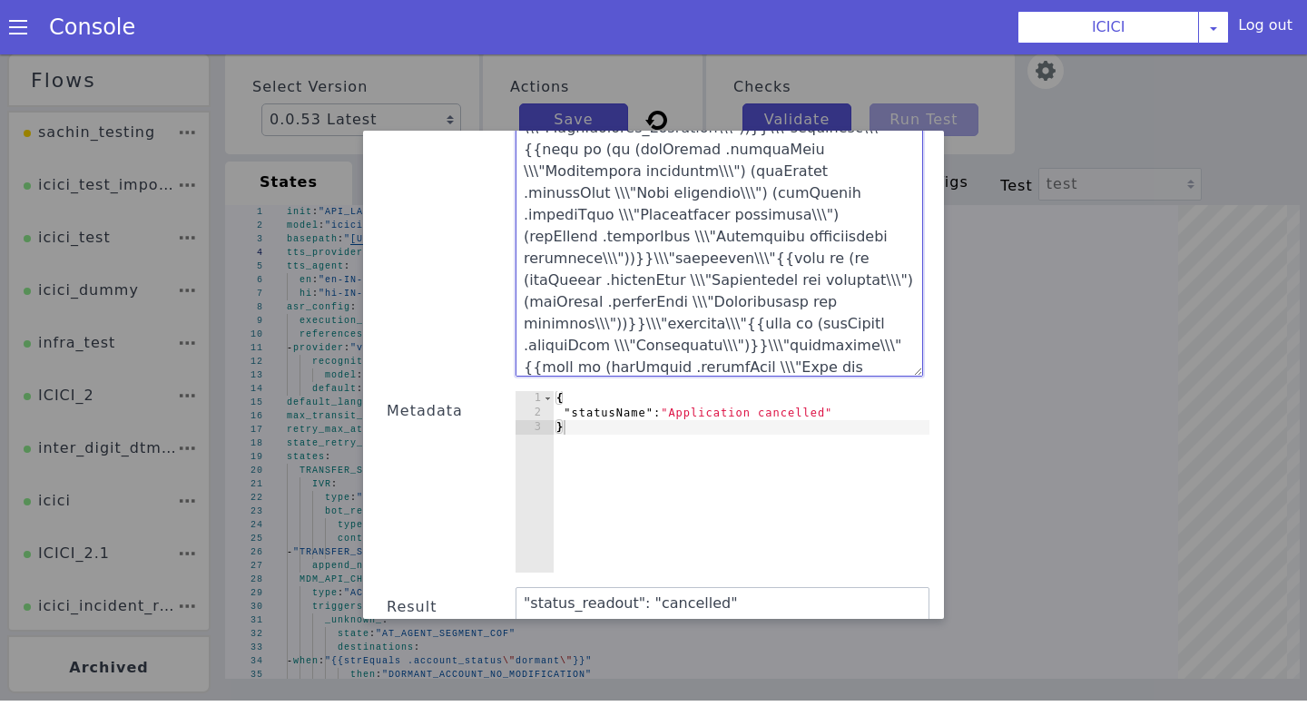
scroll to position [405, 0]
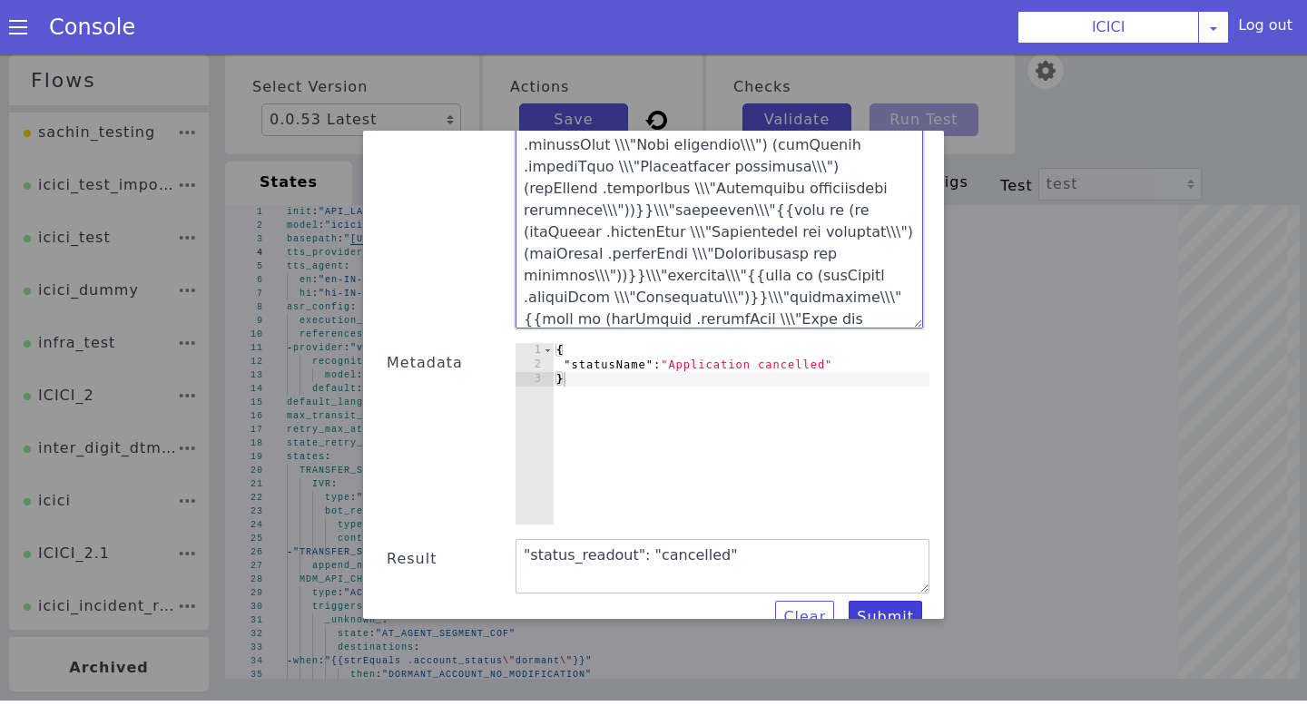
type textarea ""status_readout":"{{if (or (strEquals .statusName \\\"Application Login\\\") (s…"
click at [878, 601] on button "Submit" at bounding box center [886, 617] width 74 height 33
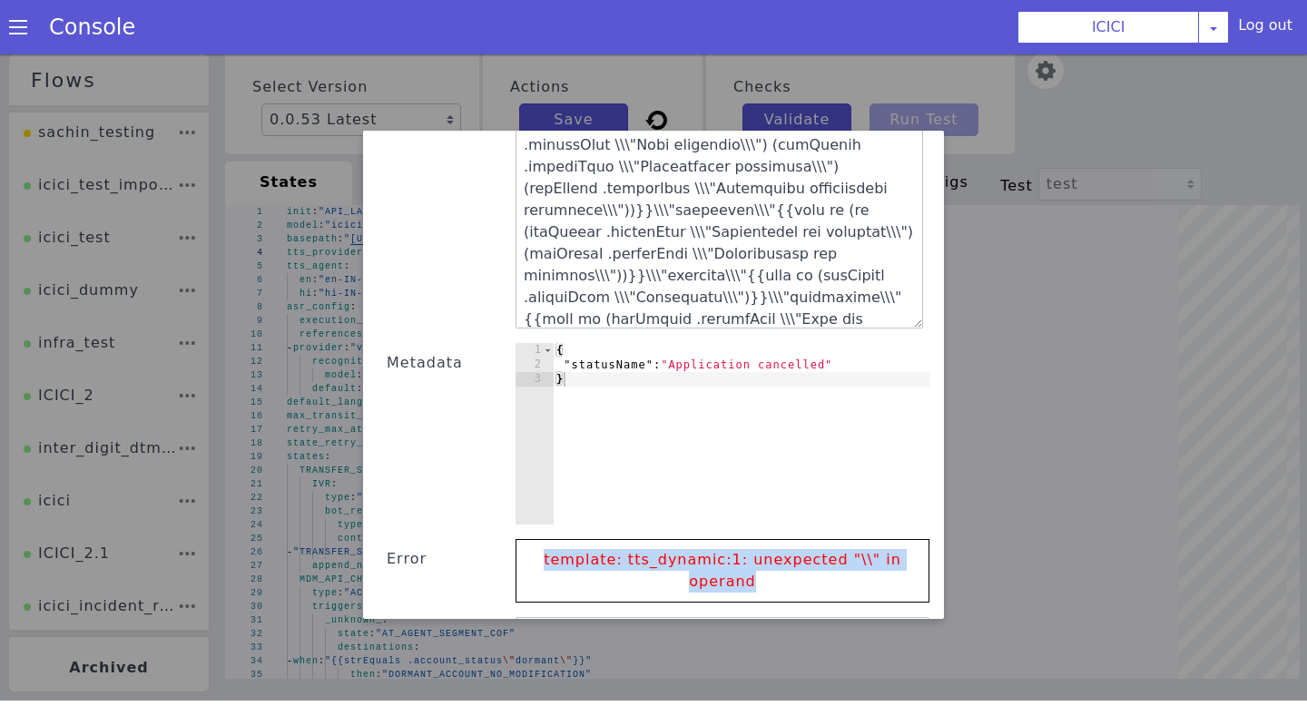
drag, startPoint x: 829, startPoint y: 567, endPoint x: 488, endPoint y: 547, distance: 340.9
click at [488, 547] on div "Text Template Validator State COF Language Code English Expression Metadata 1 2…" at bounding box center [654, 222] width 552 height 979
copy div "template: tts_dynamic:1: unexpected "\\" in operand"
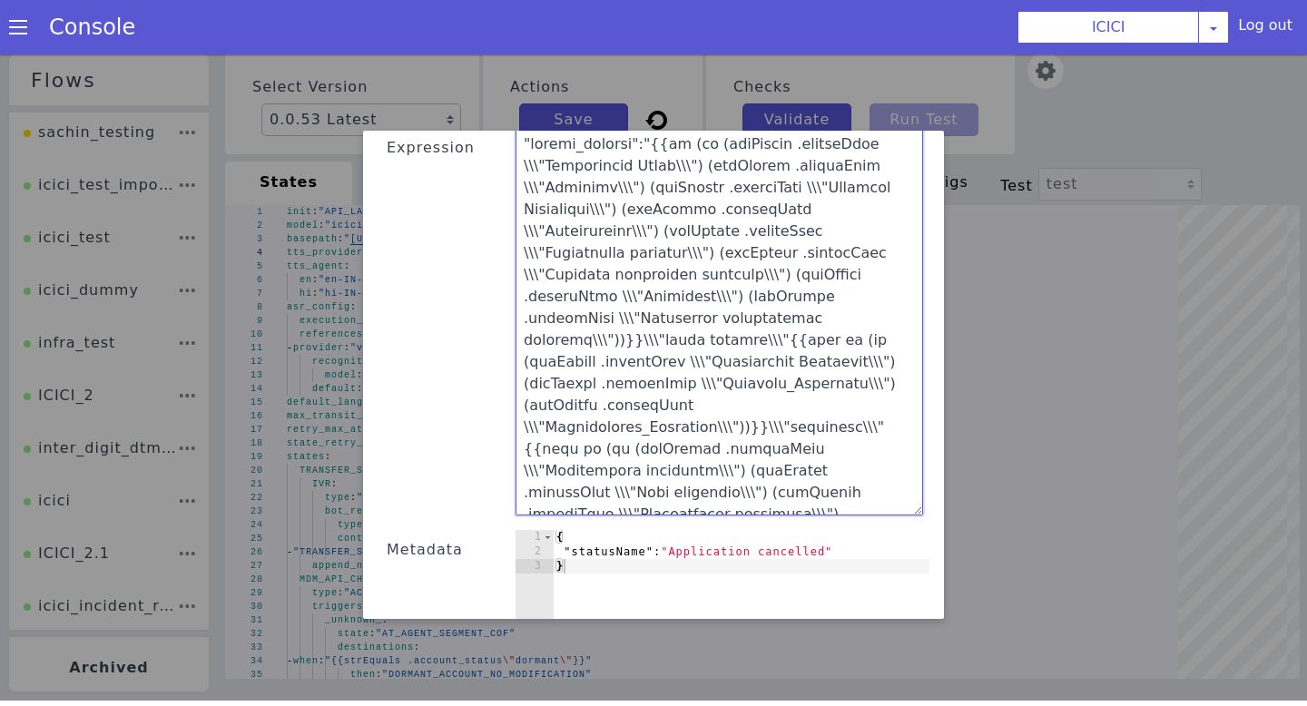
scroll to position [0, 0]
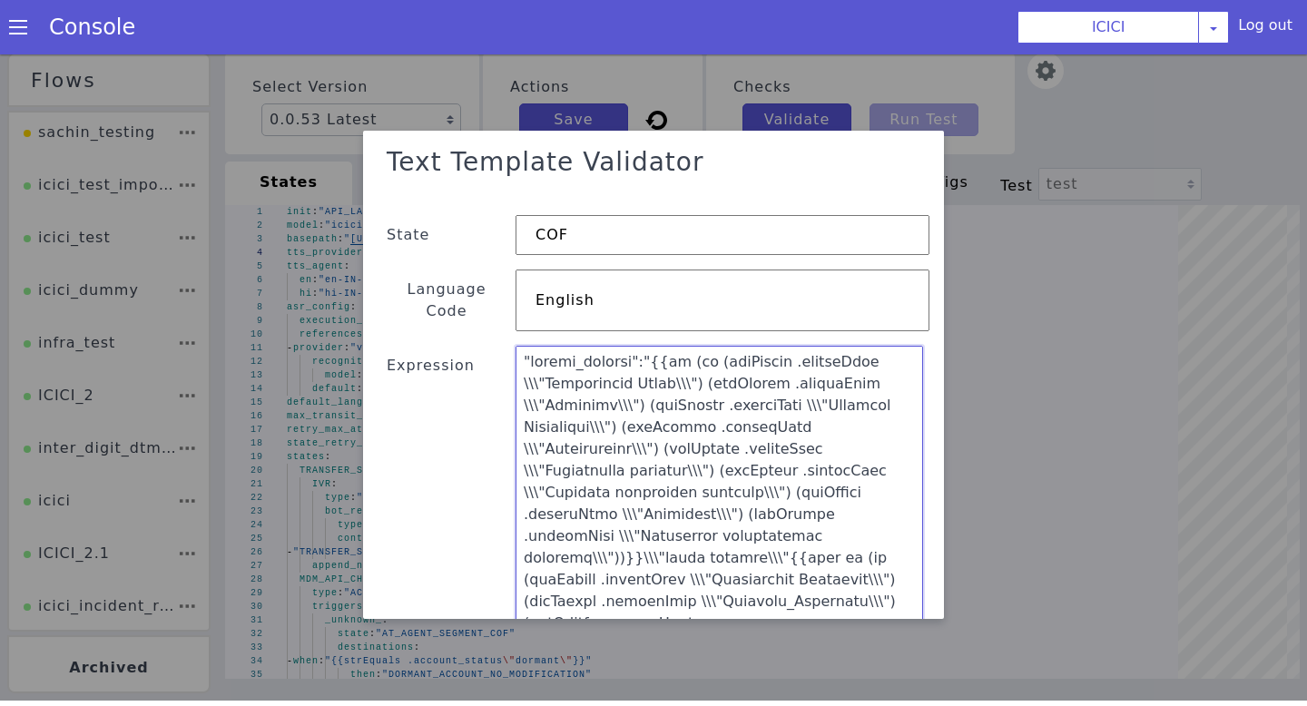
drag, startPoint x: 694, startPoint y: 280, endPoint x: 532, endPoint y: 67, distance: 267.4
click at [532, 67] on div "Text Template Validator State COF Language Code English Expression Metadata 1 2…" at bounding box center [653, 375] width 1307 height 652
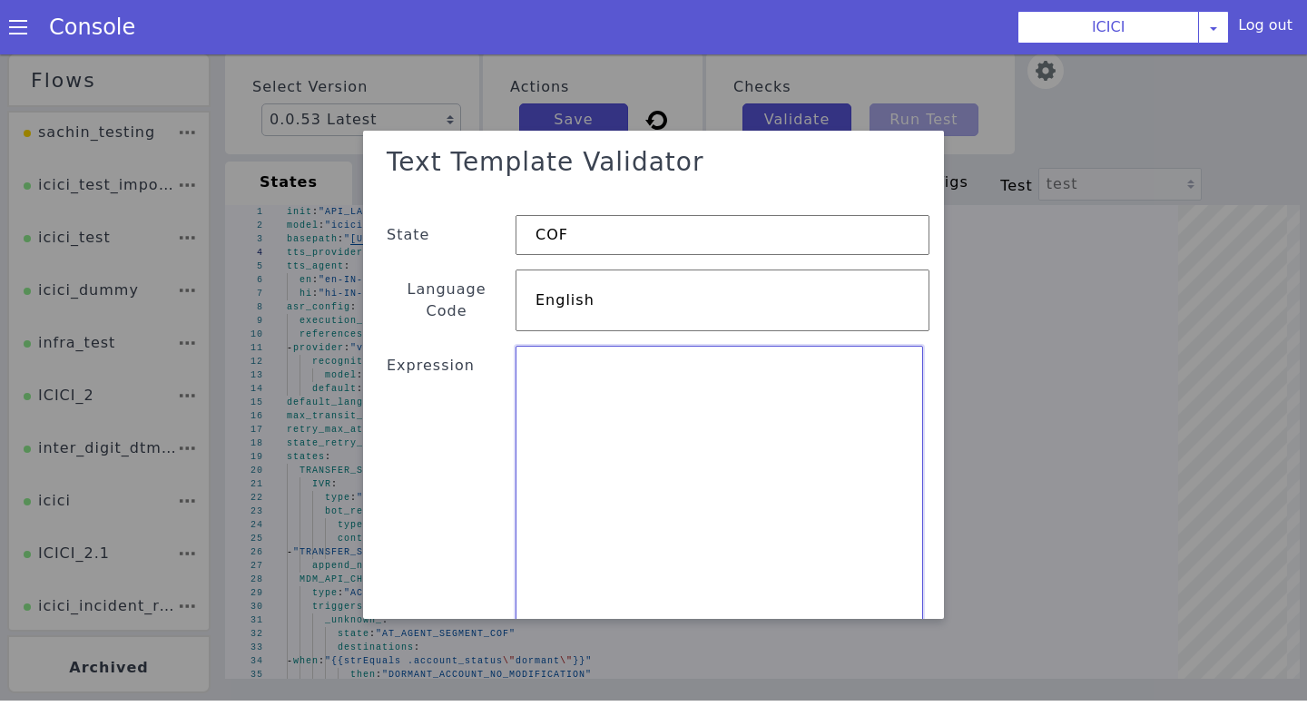
paste textarea ""status_readout":"{{if (or (strEquals .statusName \"Application Login\") (strEq…"
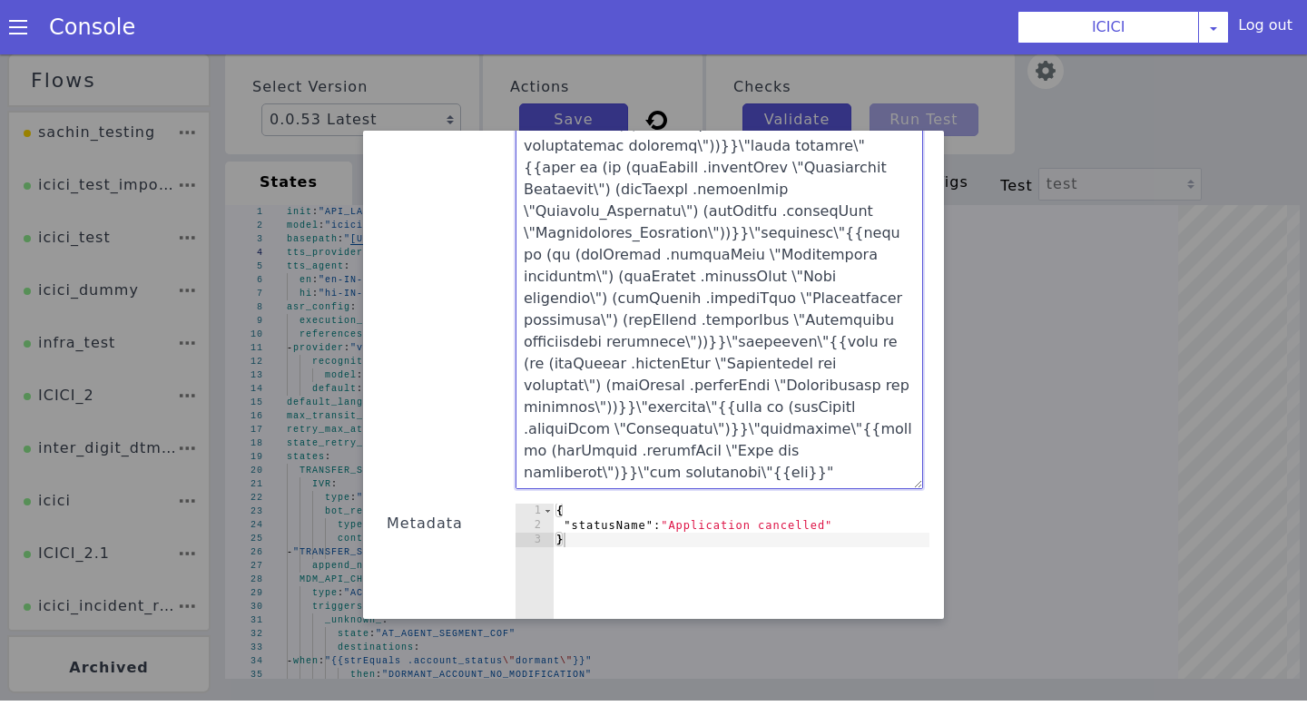
scroll to position [483, 0]
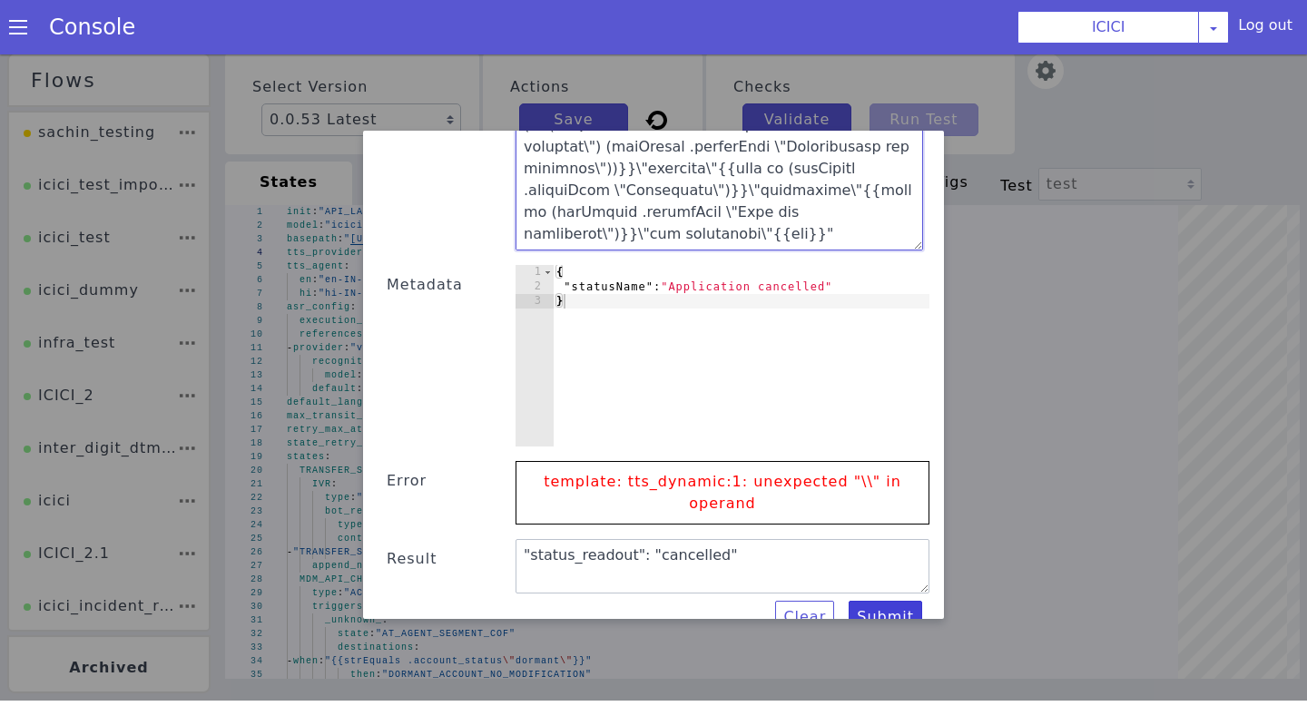
type textarea ""status_readout":"{{if (or (strEquals .statusName \"Application Login\") (strEq…"
click at [870, 603] on button "Submit" at bounding box center [886, 617] width 74 height 33
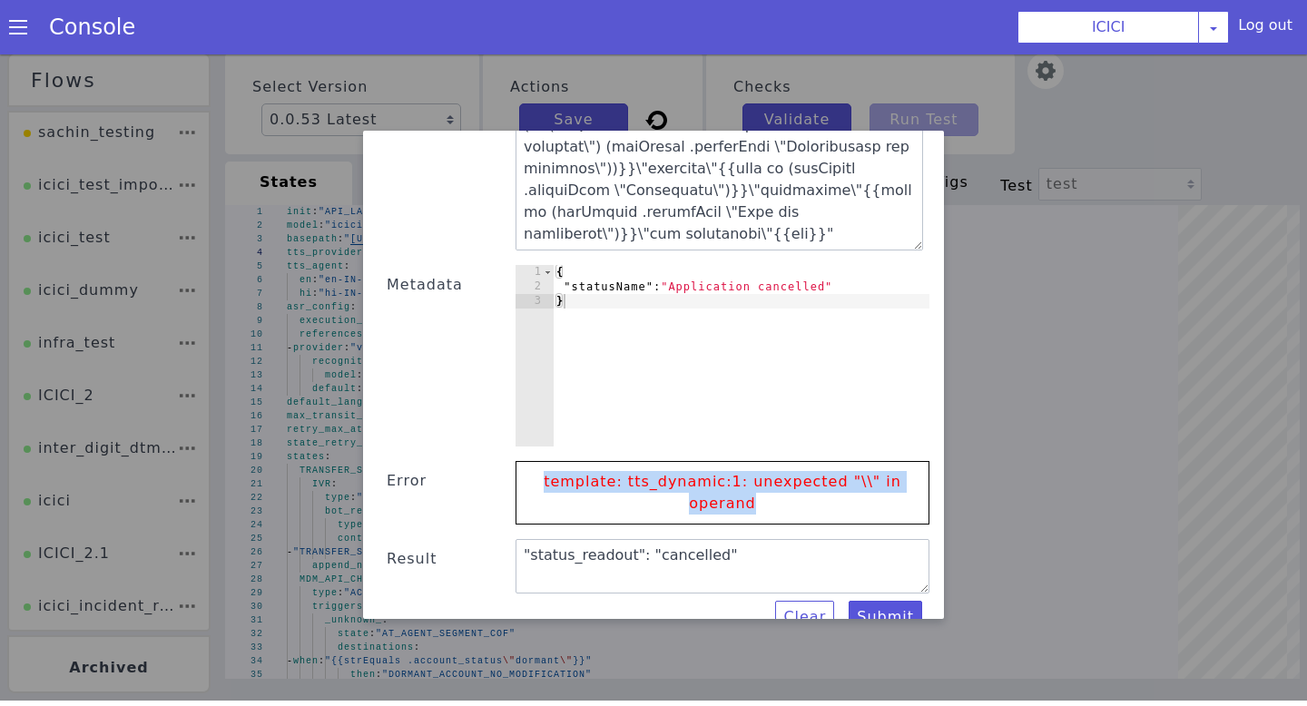
drag, startPoint x: 822, startPoint y: 500, endPoint x: 539, endPoint y: 450, distance: 287.5
click at [539, 462] on p "template: tts_dynamic:1: unexpected "\\" in operand" at bounding box center [723, 493] width 376 height 62
copy p "template: tts_dynamic:1: unexpected "\\" in operand"
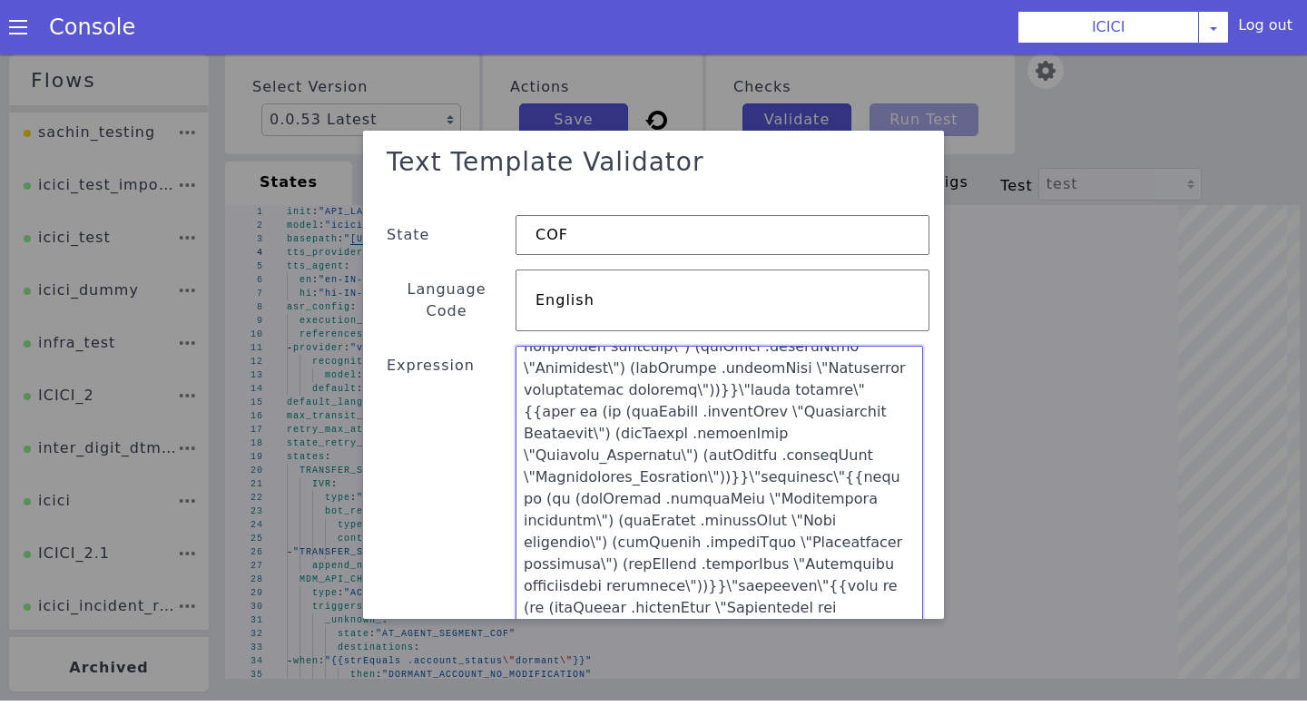
scroll to position [0, 0]
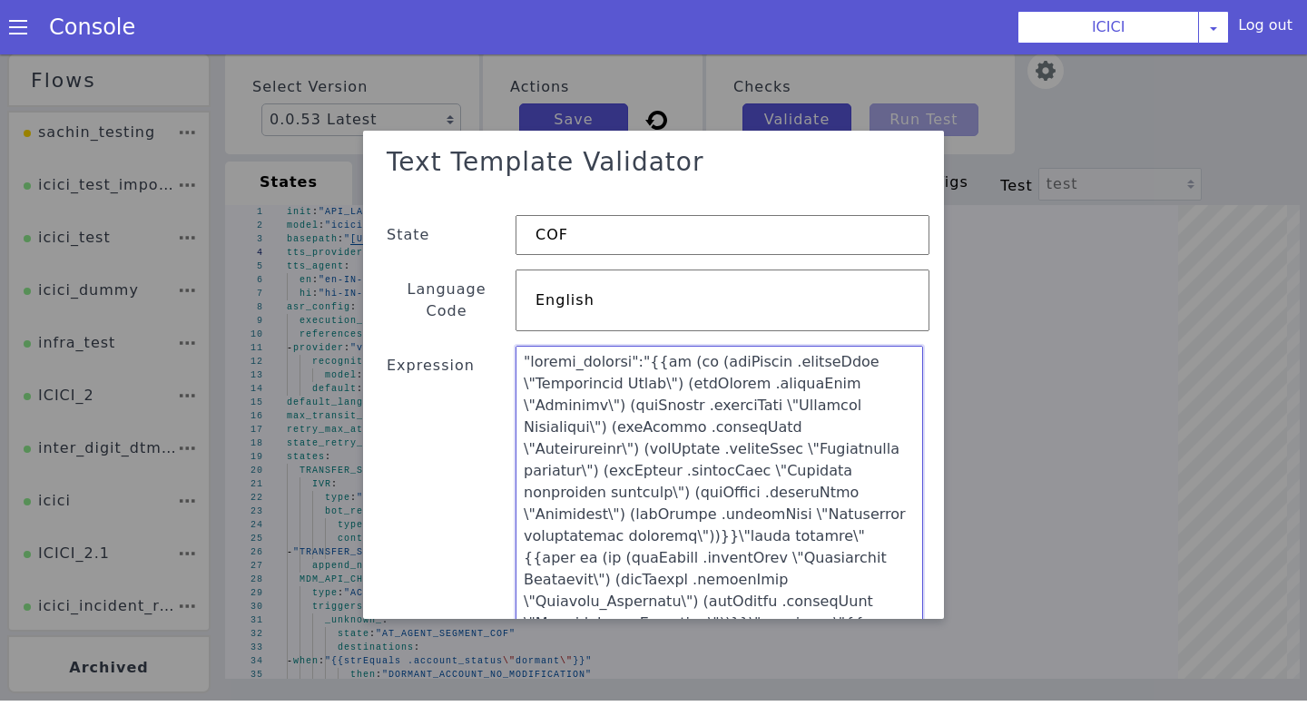
drag, startPoint x: 600, startPoint y: 371, endPoint x: 512, endPoint y: -36, distance: 416.9
click at [512, 45] on html "Flows sachin_testing icici_test_import_1 icici_test icici_dummy infra_test ICIC…" at bounding box center [653, 371] width 1307 height 652
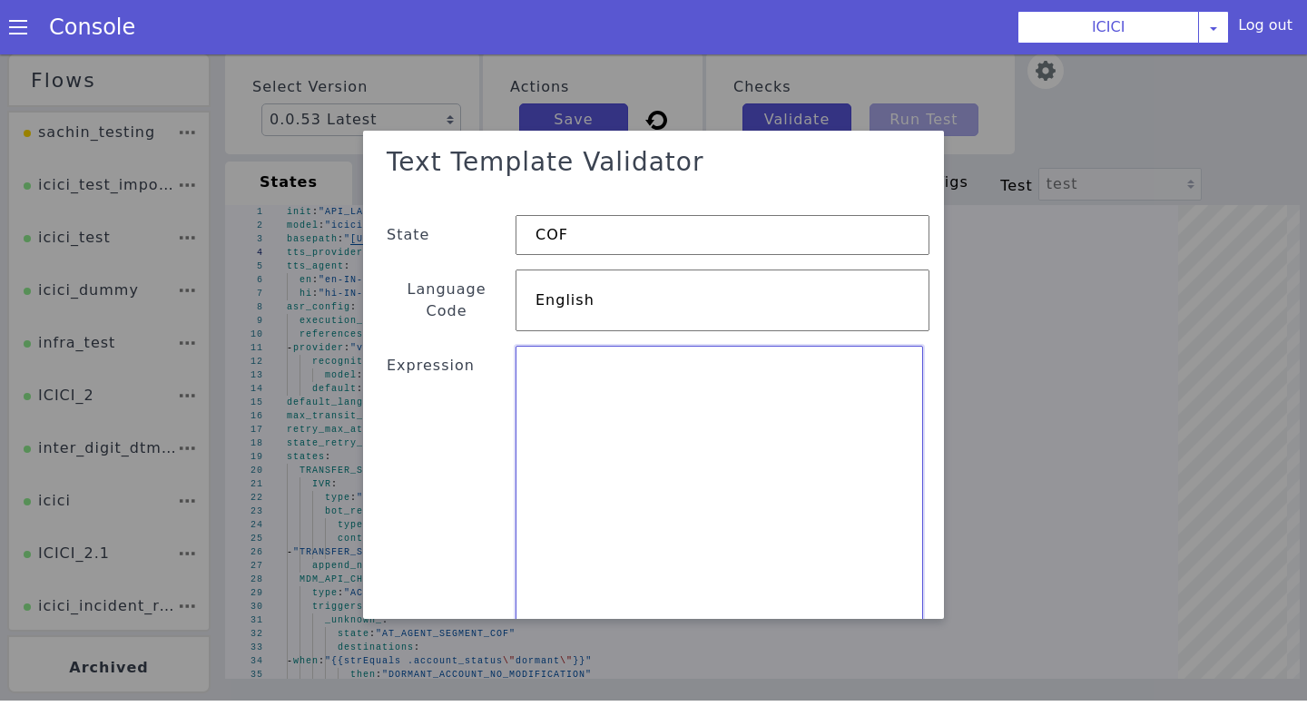
paste textarea ""status_readout":"{{if (strEquals .statusName \"Application Login\")}}\"under p…"
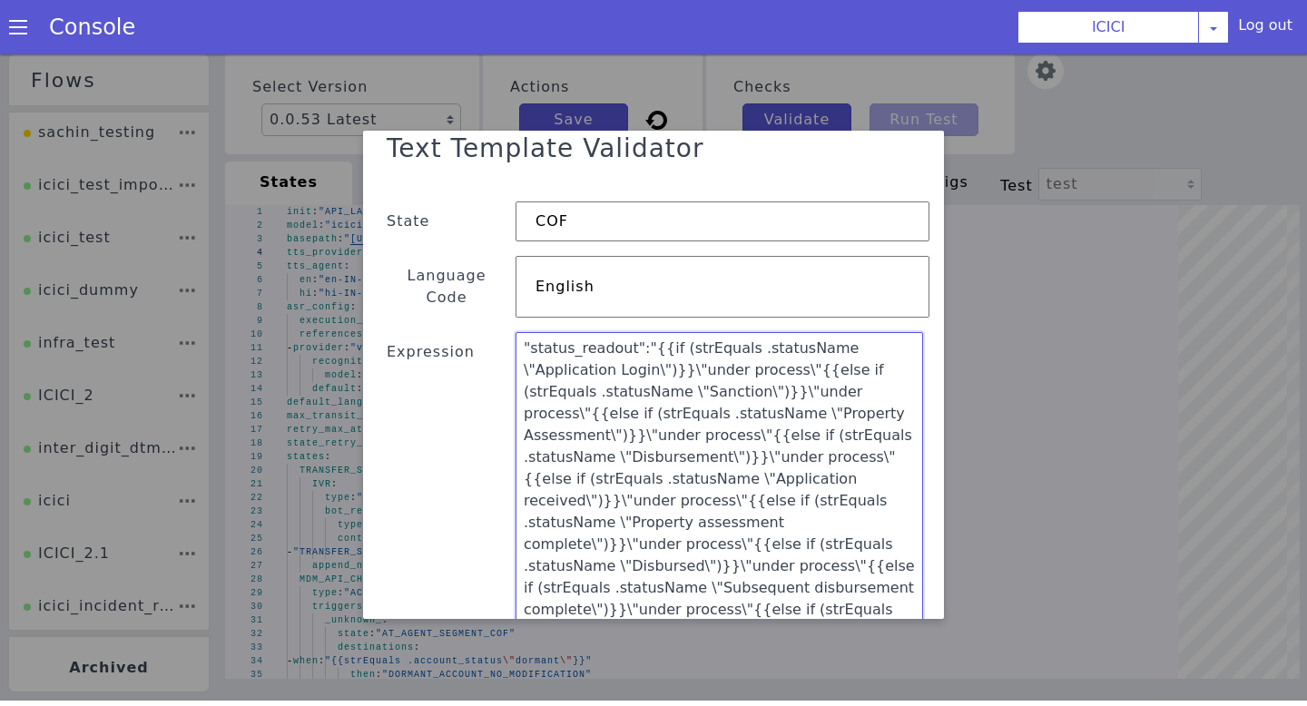
scroll to position [483, 0]
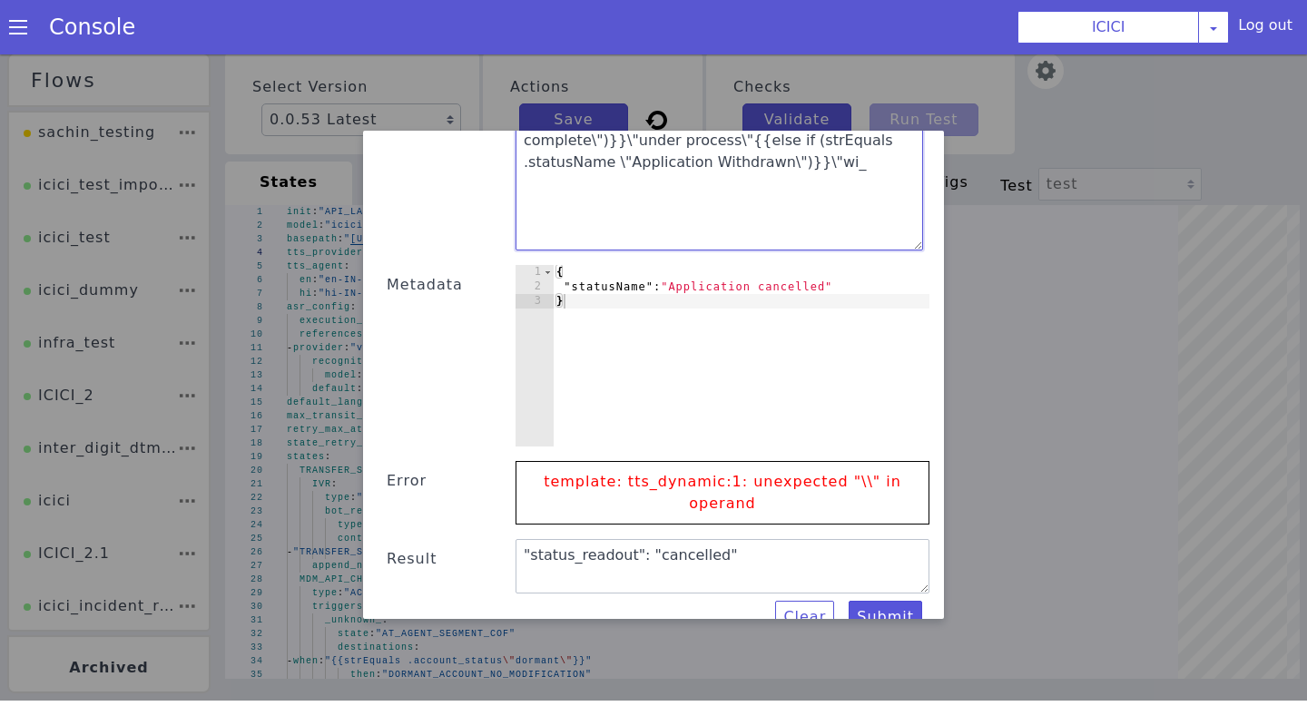
type textarea ""status_readout":"{{if (strEquals .statusName \"Application Login\")}}\"under p…"
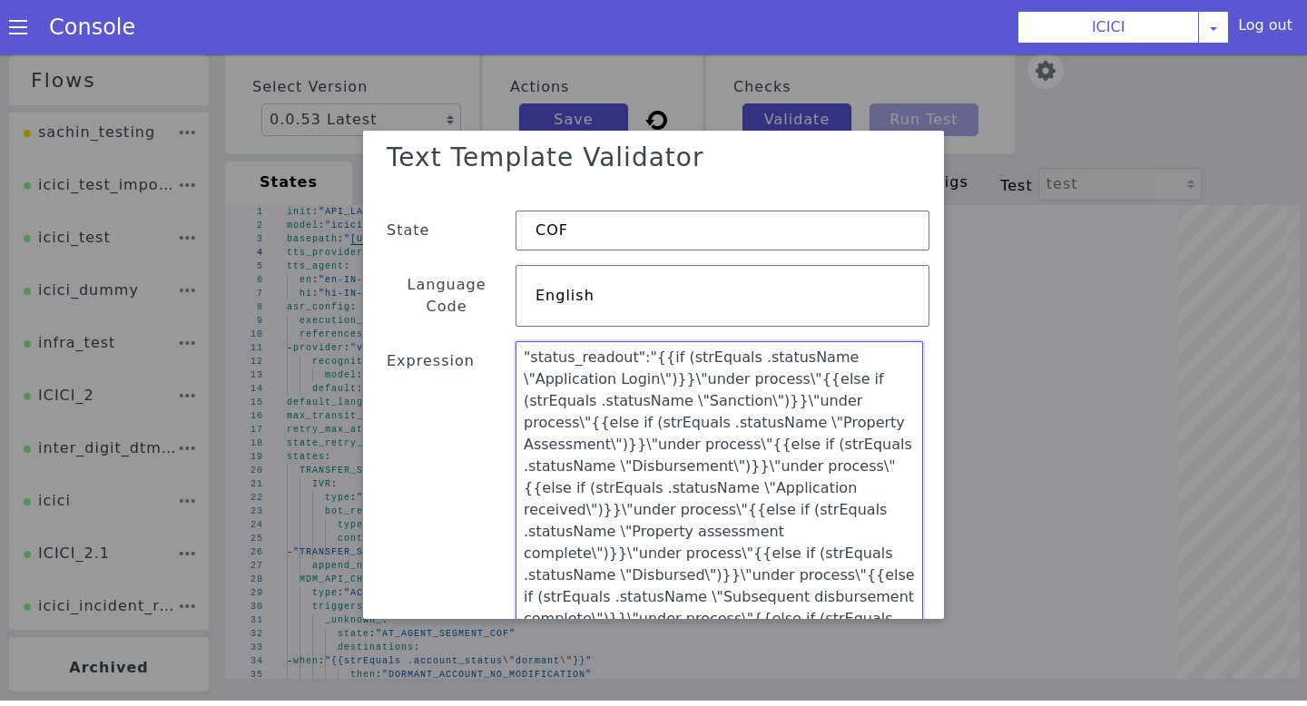
scroll to position [108, 0]
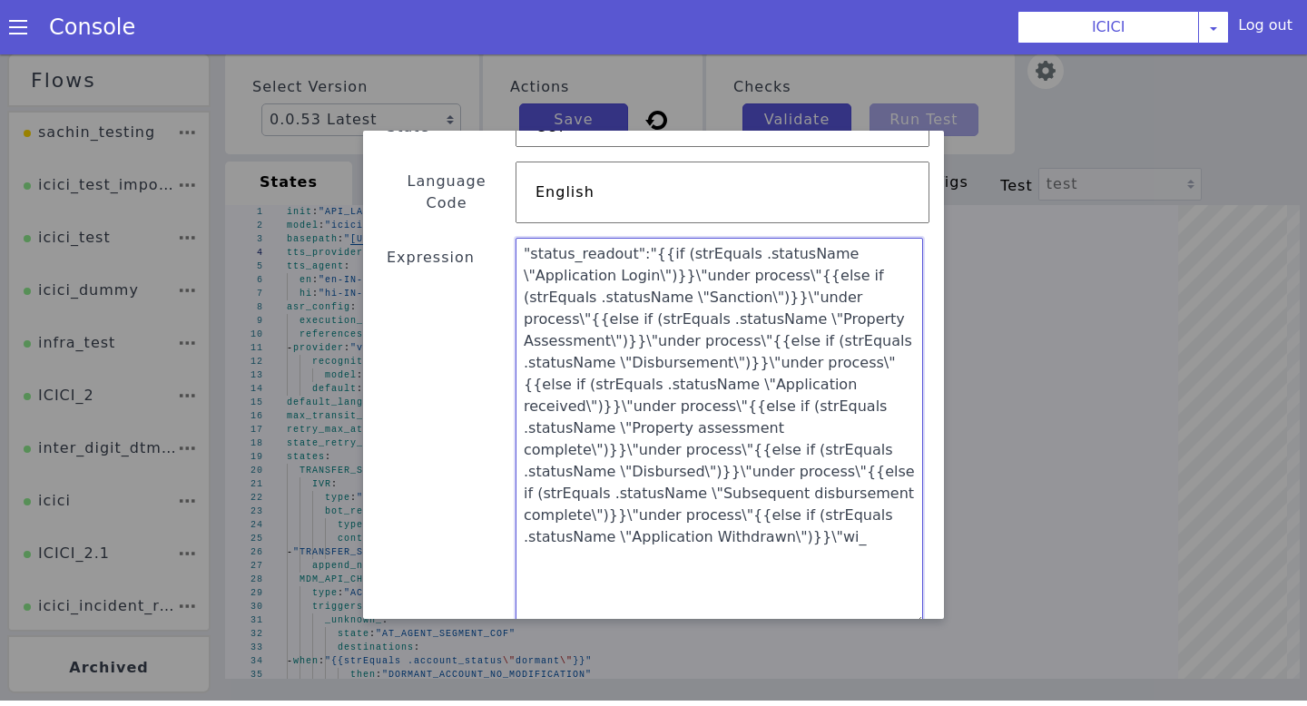
drag, startPoint x: 585, startPoint y: 562, endPoint x: 527, endPoint y: 199, distance: 367.5
click at [527, 199] on div "Text Template Validator State COF Language Code English Expression "status_read…" at bounding box center [654, 519] width 552 height 979
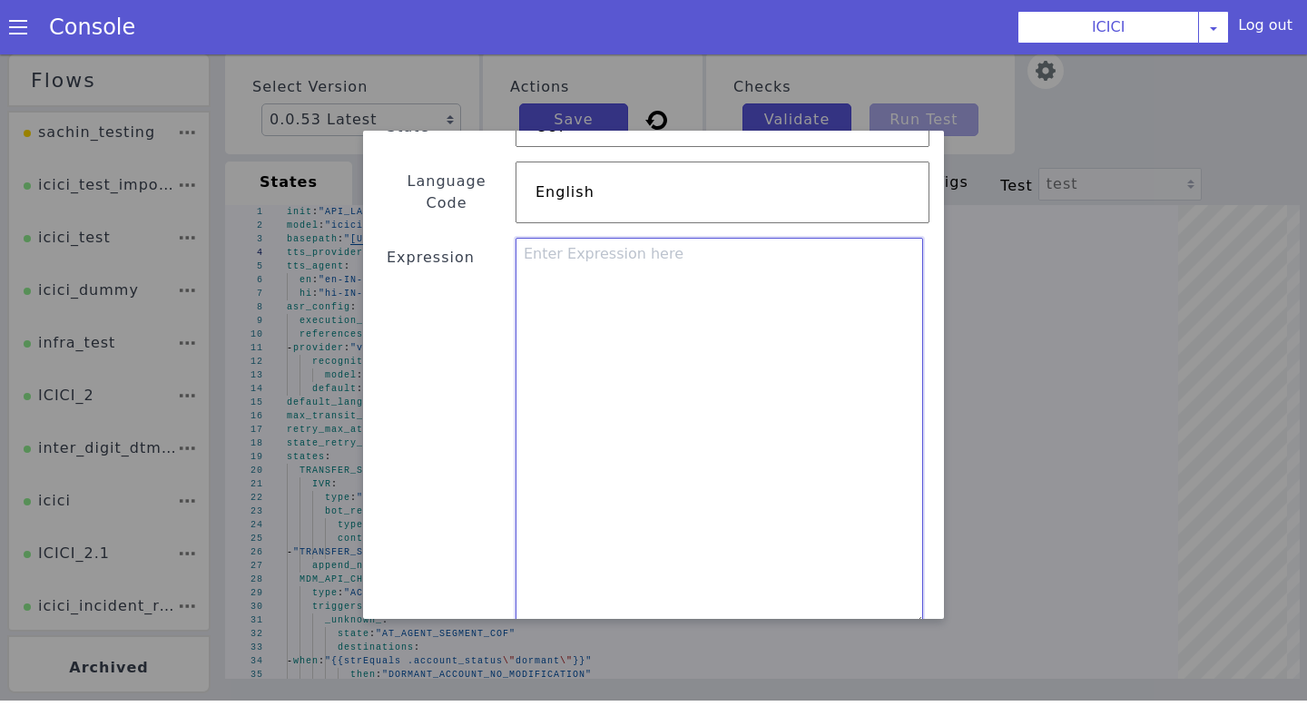
paste textarea ""status_readout":"{{if (strEquals .statusName \"Application Login\")}}\"under p…"
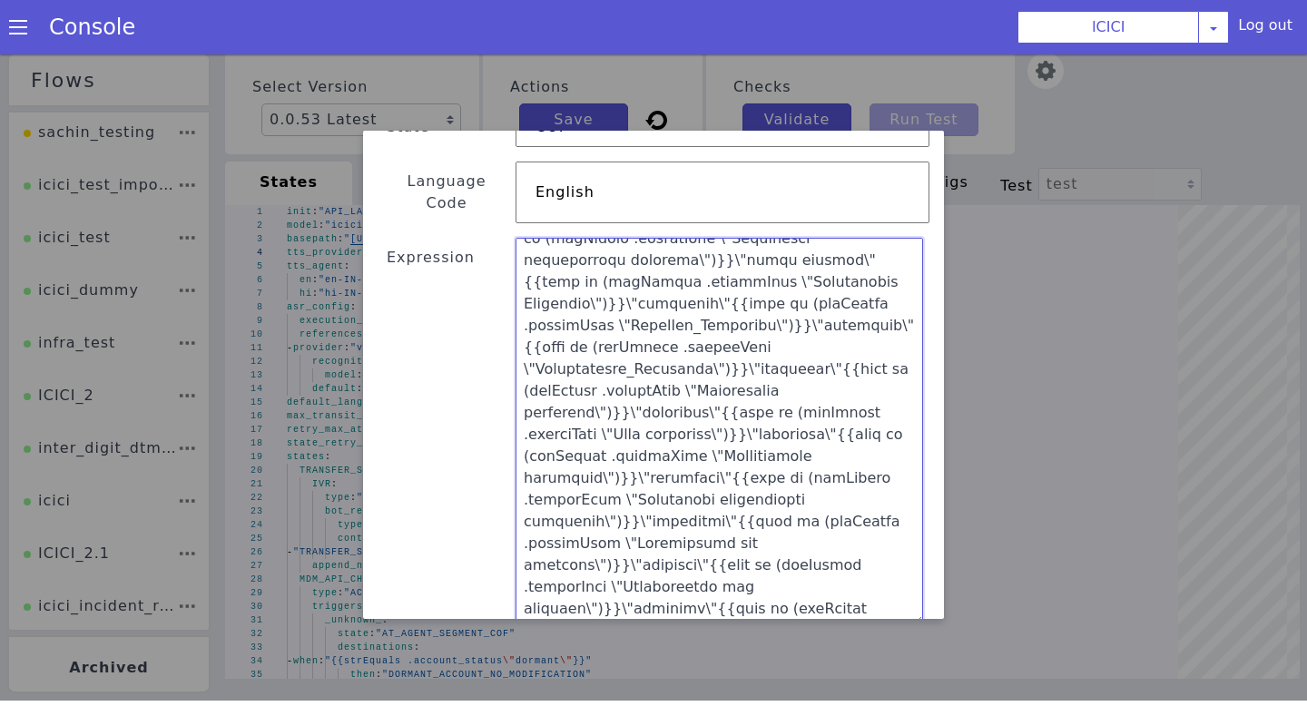
scroll to position [483, 0]
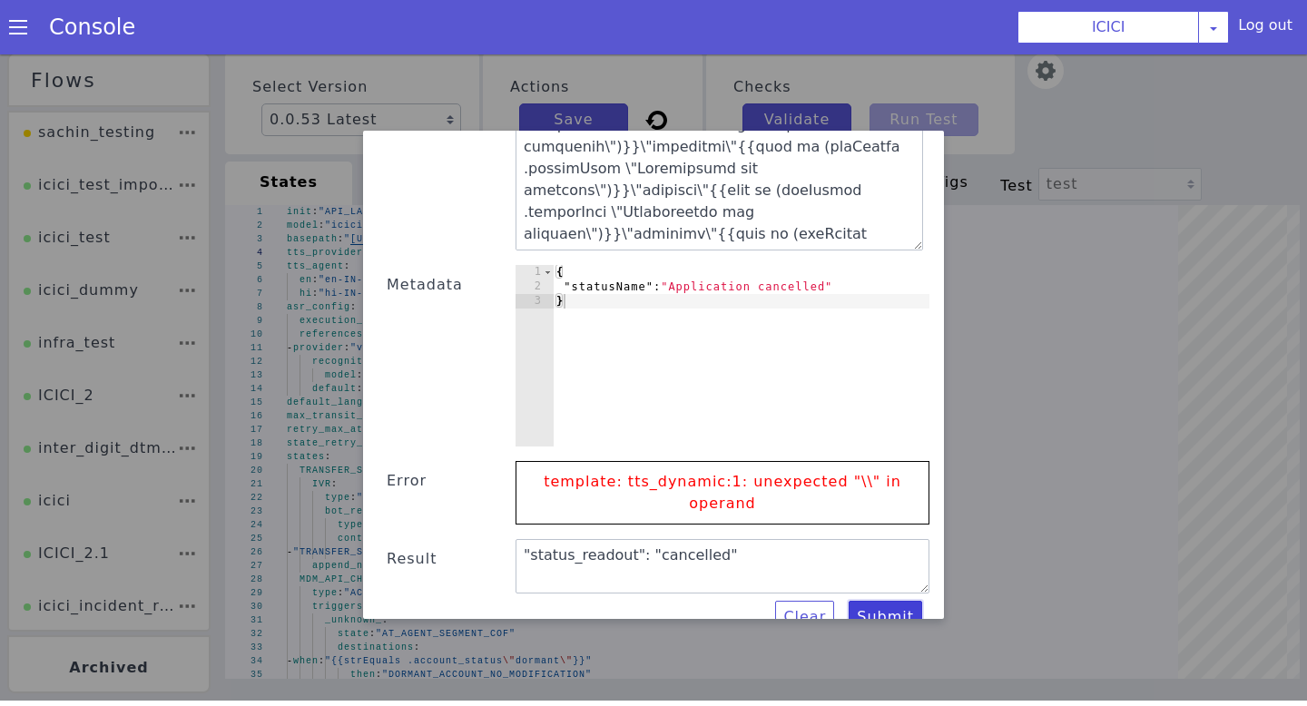
click at [870, 601] on button "Submit" at bounding box center [886, 617] width 74 height 33
drag, startPoint x: 824, startPoint y: 509, endPoint x: 789, endPoint y: 493, distance: 39.0
click at [789, 493] on div "Text Template Validator State COF Language Code English Expression Metadata 1 2…" at bounding box center [654, 144] width 552 height 979
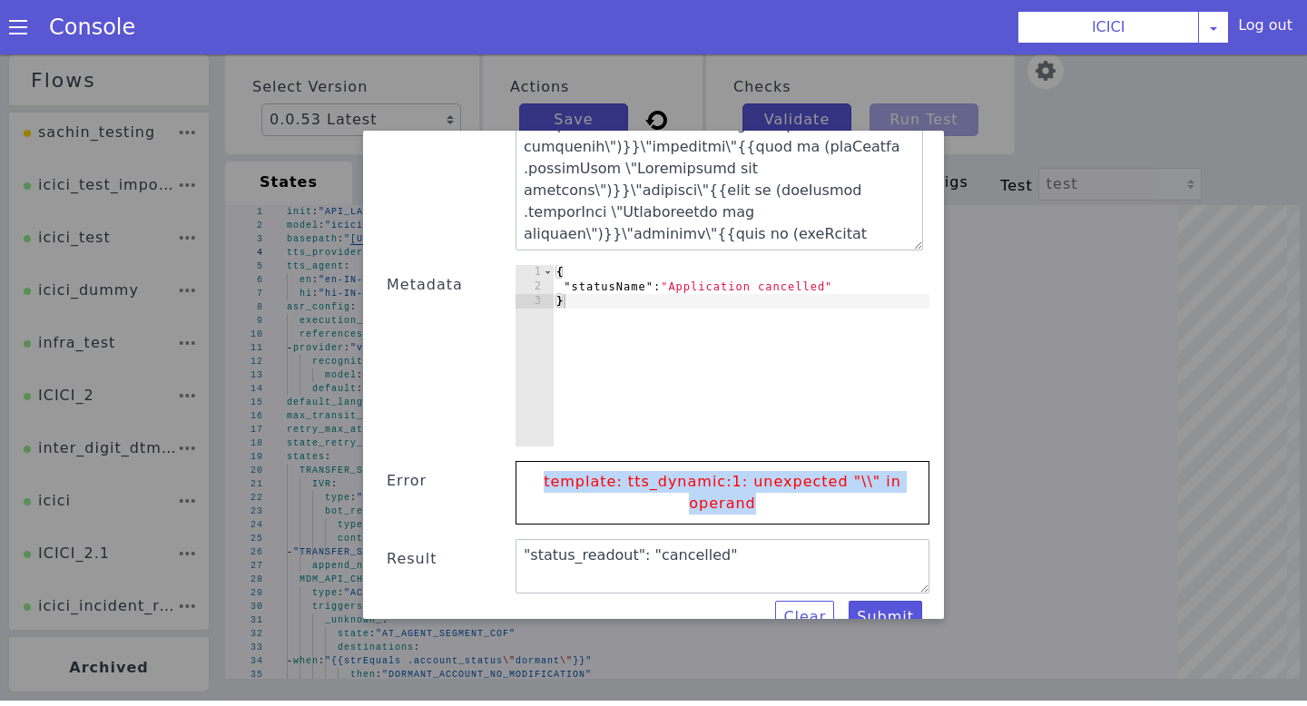
drag, startPoint x: 789, startPoint y: 493, endPoint x: 538, endPoint y: 448, distance: 254.4
click at [538, 462] on p "template: tts_dynamic:1: unexpected "\\" in operand" at bounding box center [723, 493] width 376 height 62
copy p "template: tts_dynamic:1: unexpected "\\" in operand"
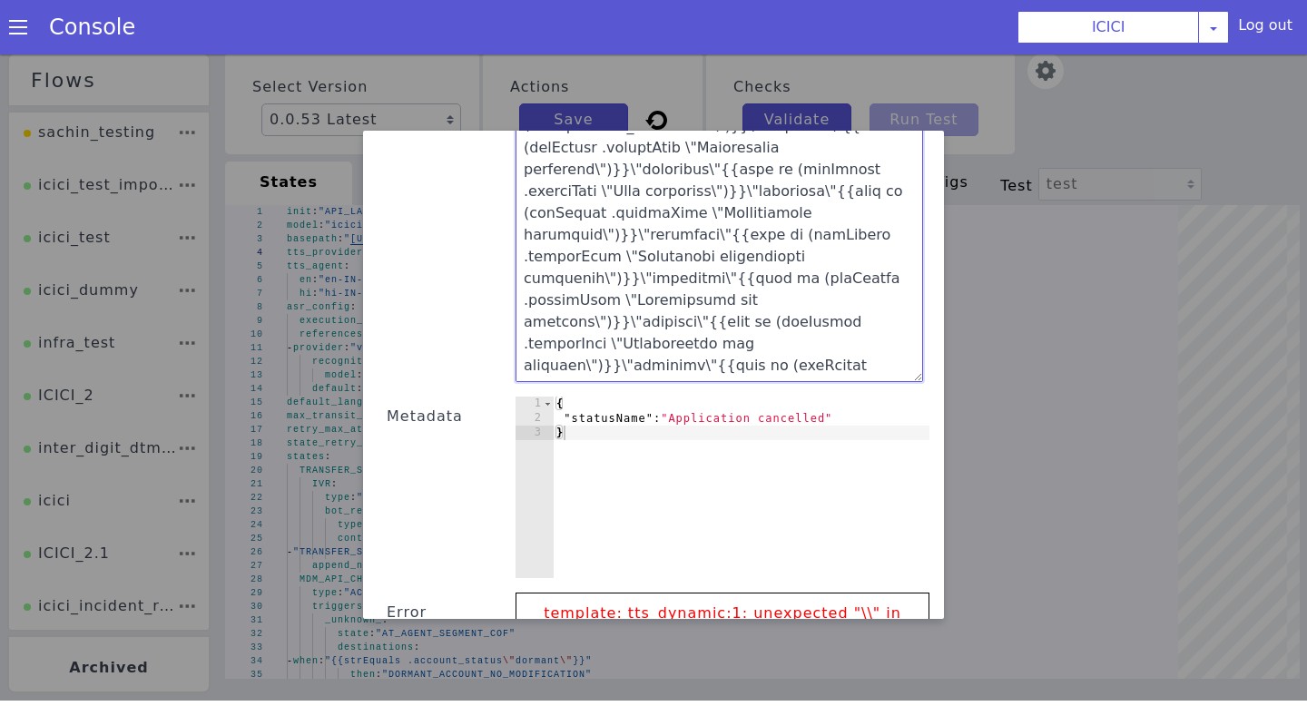
scroll to position [267, 0]
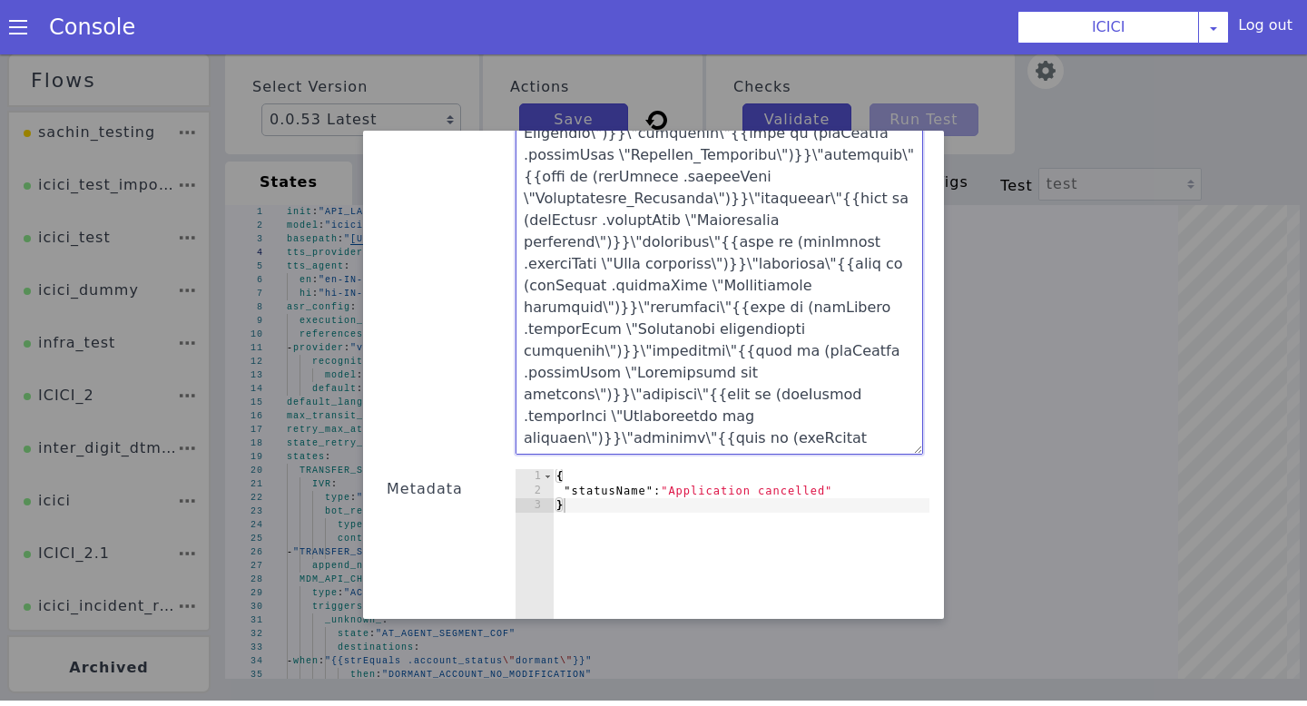
drag, startPoint x: 608, startPoint y: 192, endPoint x: 506, endPoint y: 116, distance: 127.1
click at [506, 116] on div "Text Template Validator State COF Language Code English Expression Metadata 1 2…" at bounding box center [653, 375] width 1307 height 652
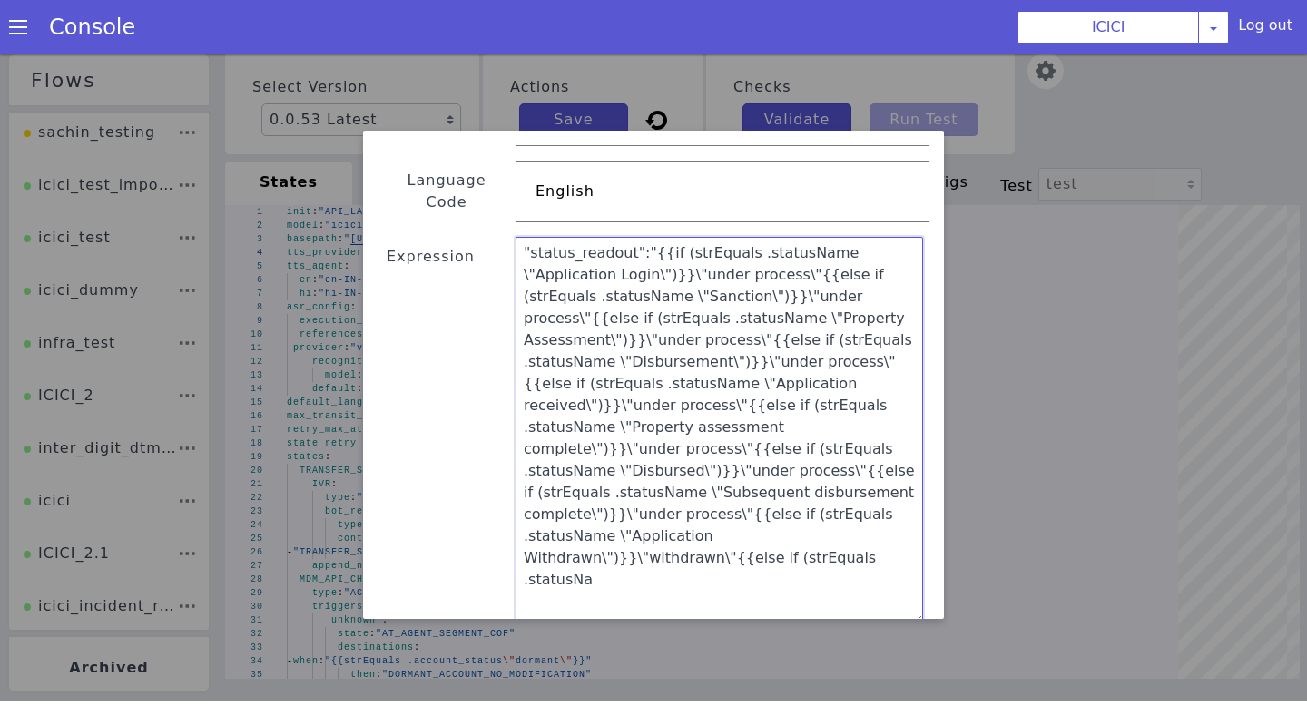
scroll to position [48, 0]
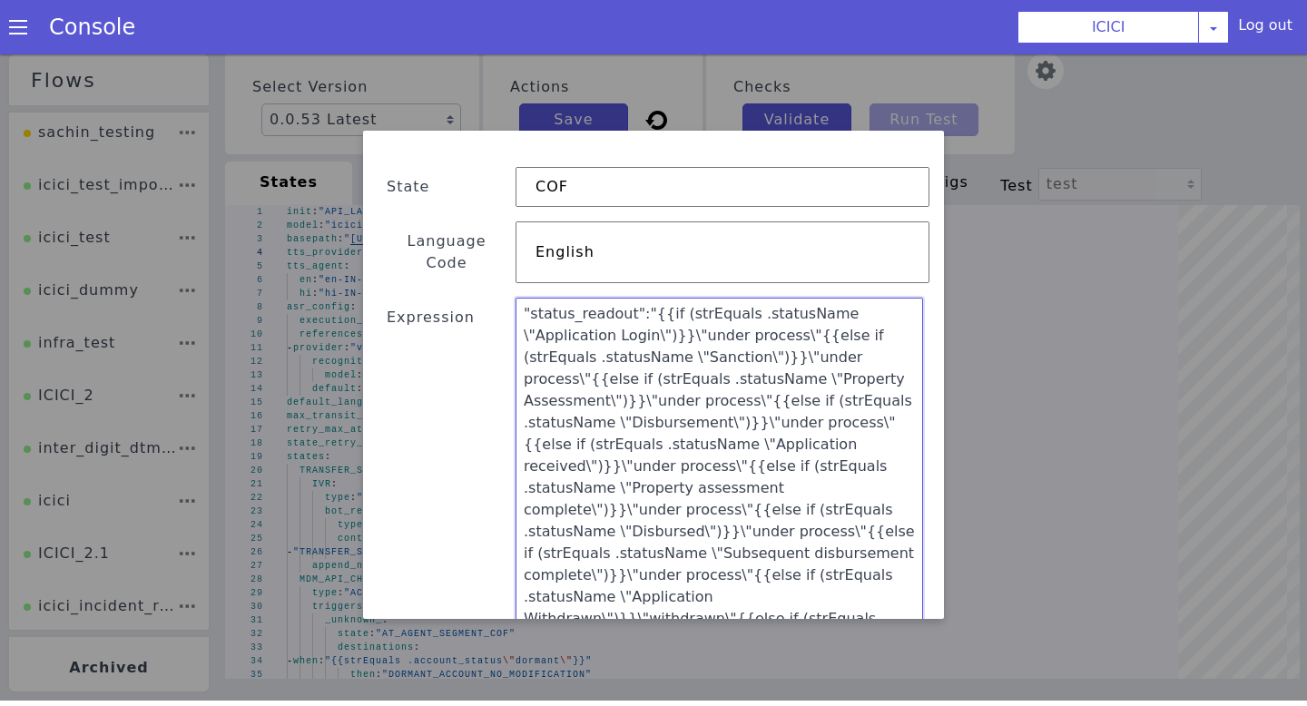
drag, startPoint x: 776, startPoint y: 594, endPoint x: 514, endPoint y: 268, distance: 418.3
click at [514, 268] on div "Text Template Validator State COF Language Code English Expression "status_read…" at bounding box center [654, 579] width 552 height 979
paste textarea "_"
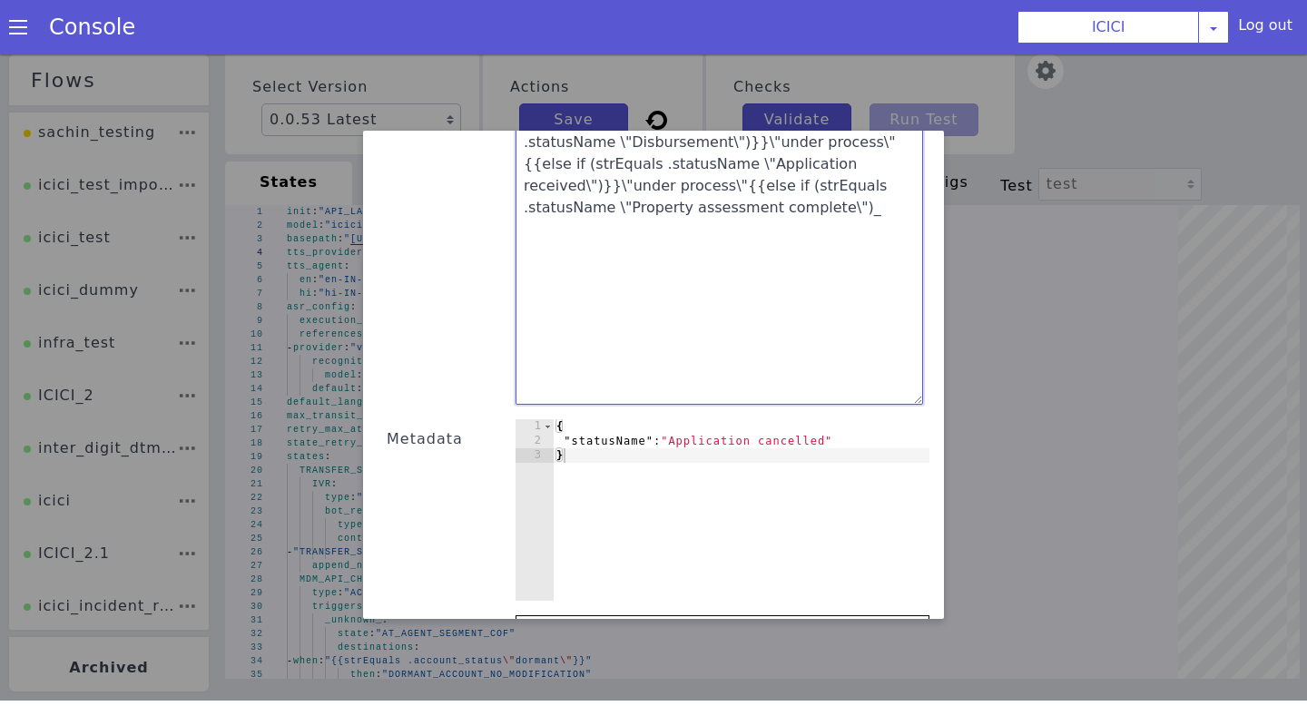
scroll to position [346, 0]
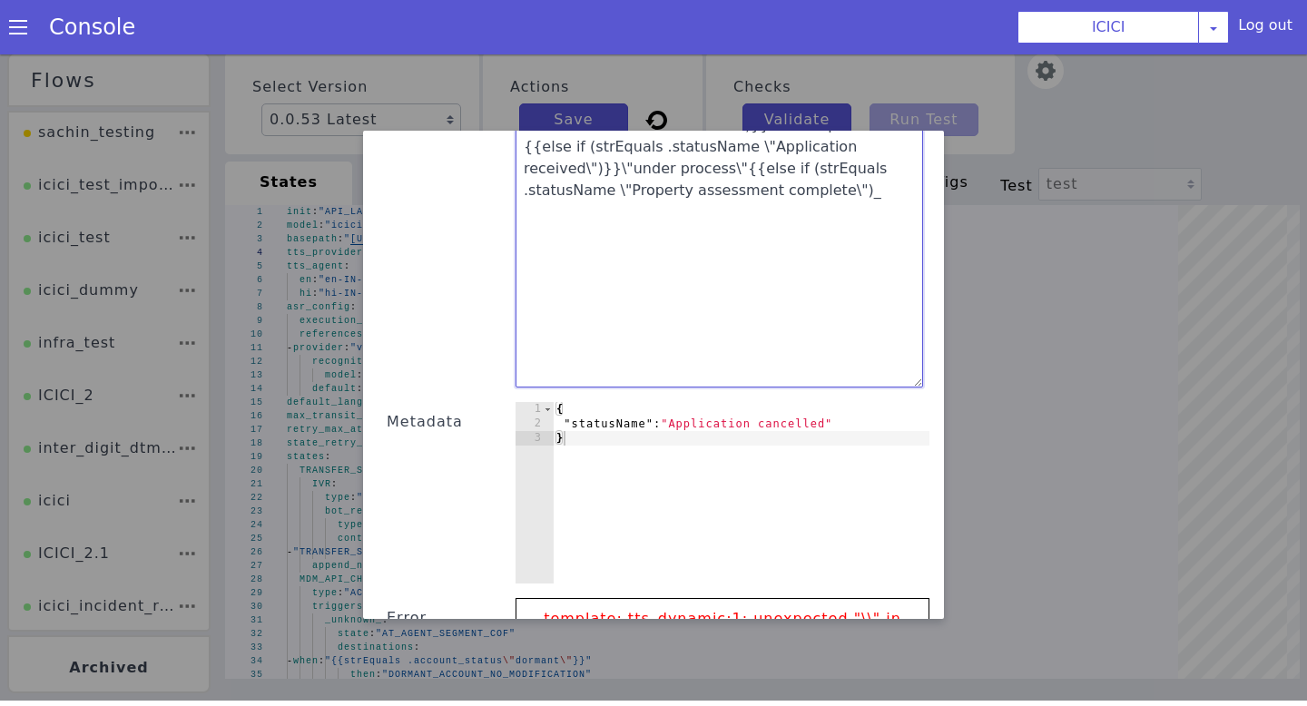
type textarea ""status_readout":"{{if (strEquals .statusName \"Application Login\")}}\"under p…"
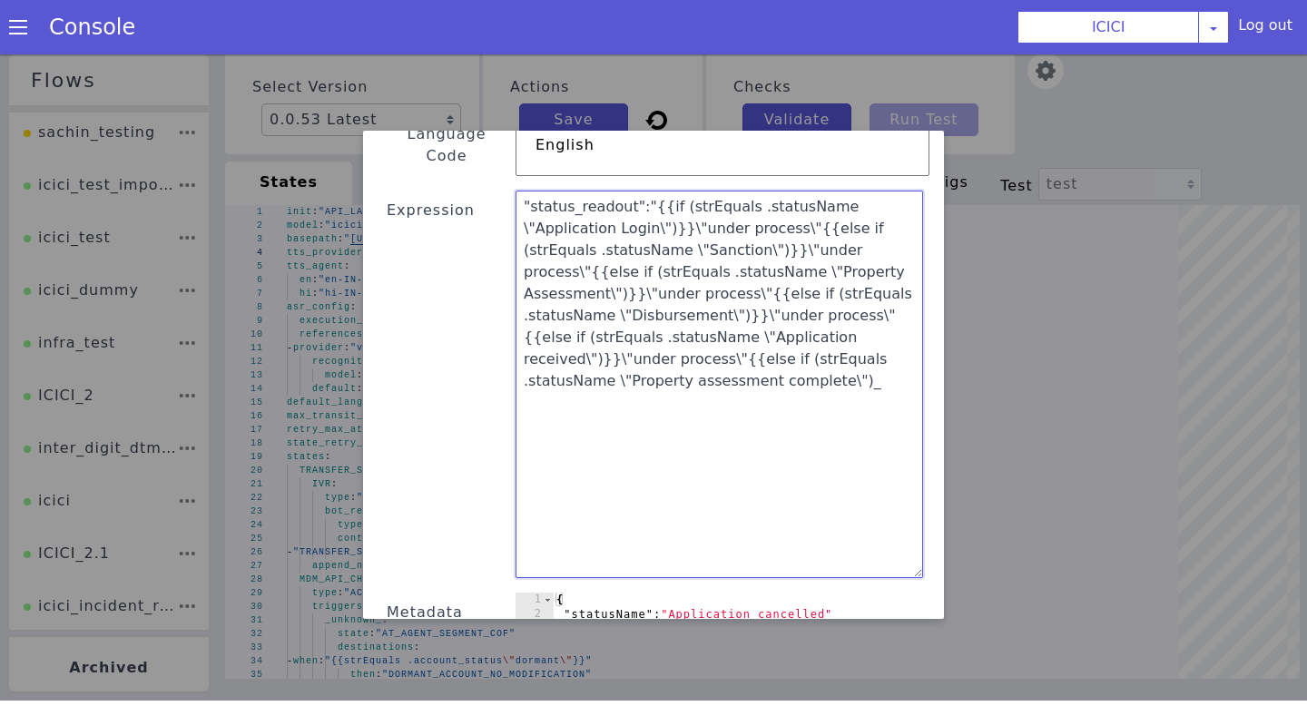
scroll to position [21, 0]
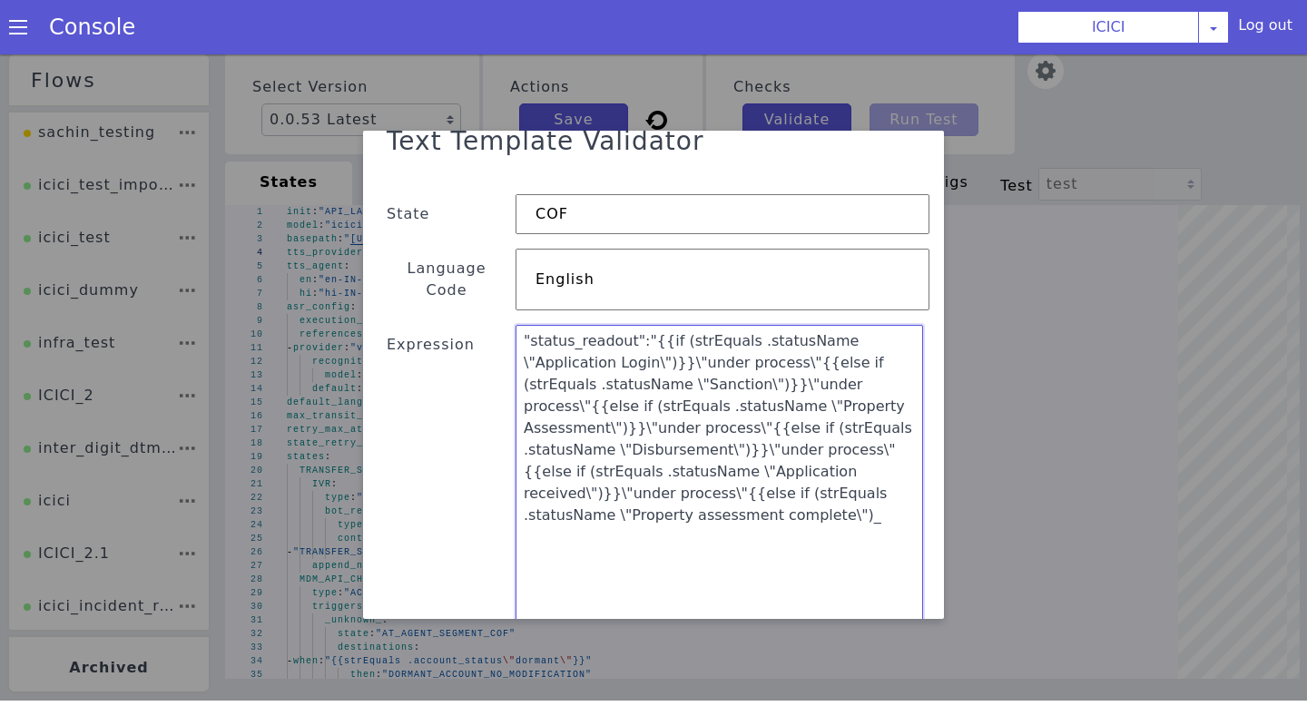
drag, startPoint x: 726, startPoint y: 263, endPoint x: 497, endPoint y: 120, distance: 270.0
click at [497, 120] on div "Text Template Validator State COF Language Code English Expression "status_read…" at bounding box center [653, 375] width 1307 height 652
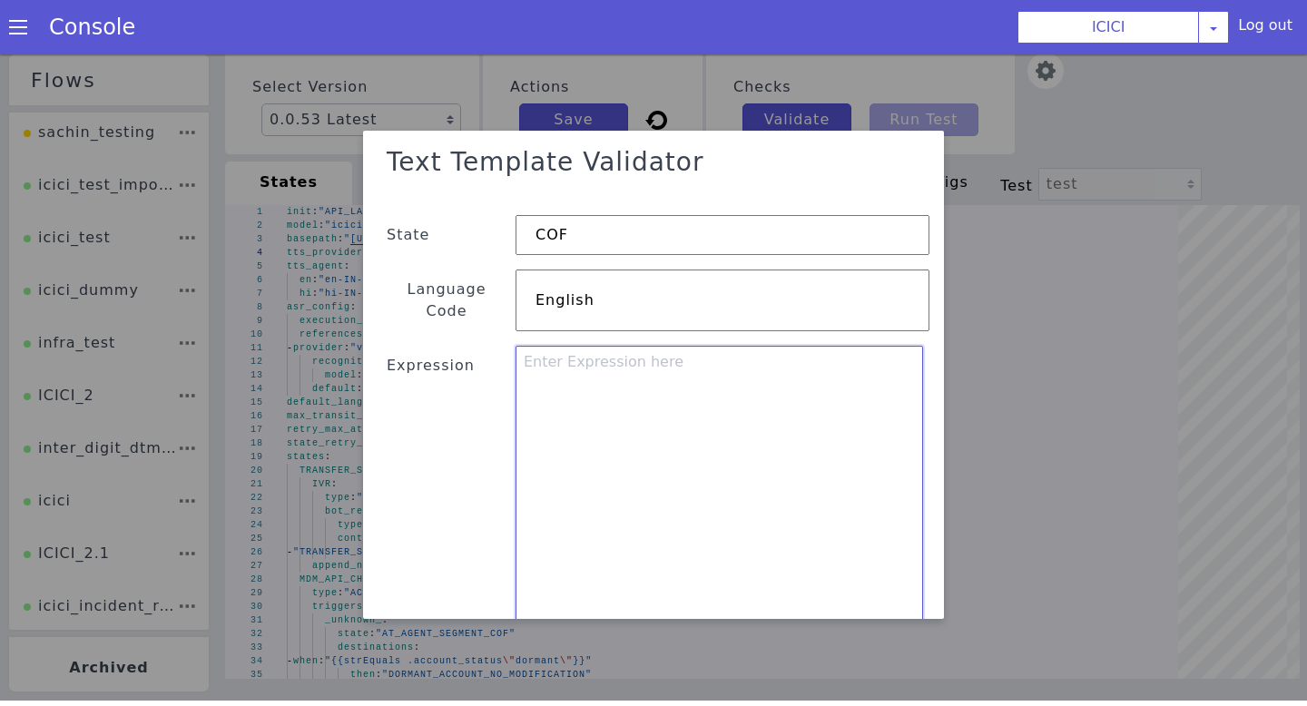
paste textarea ""status_readout":"{{if (strEquals .statusName \"Application Login\")}}\"under p…"
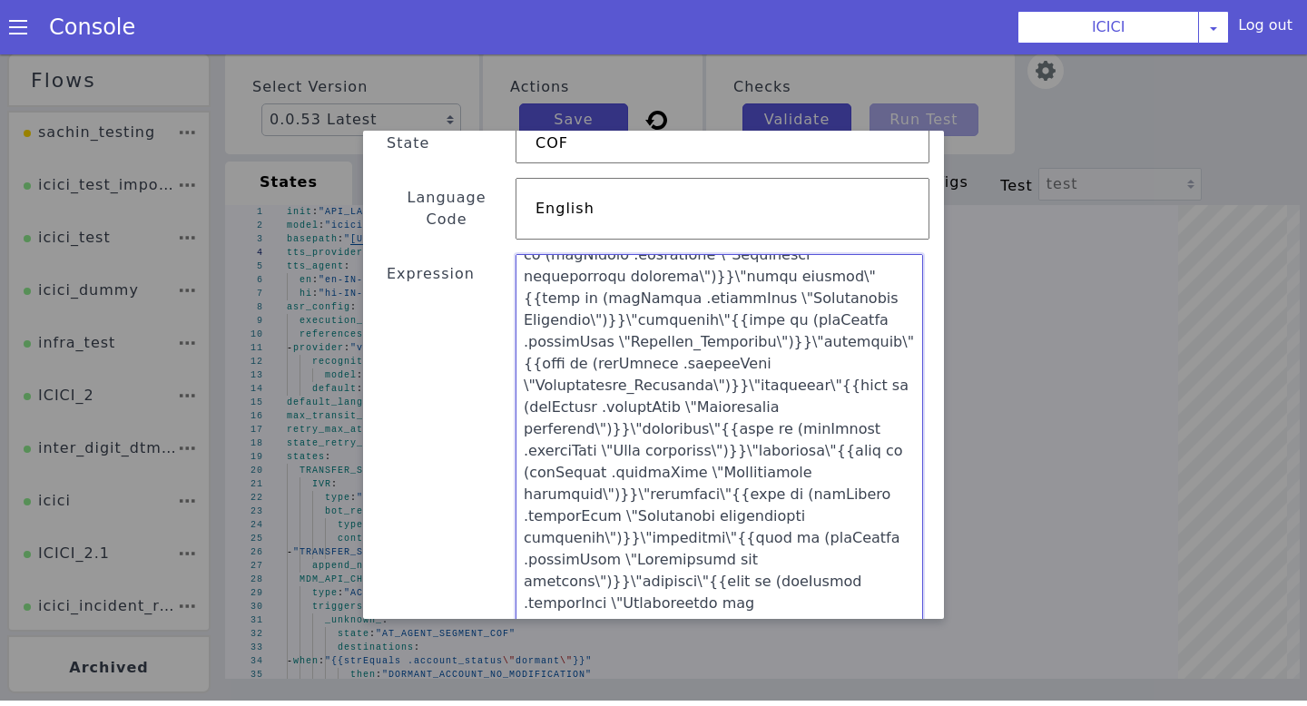
scroll to position [483, 0]
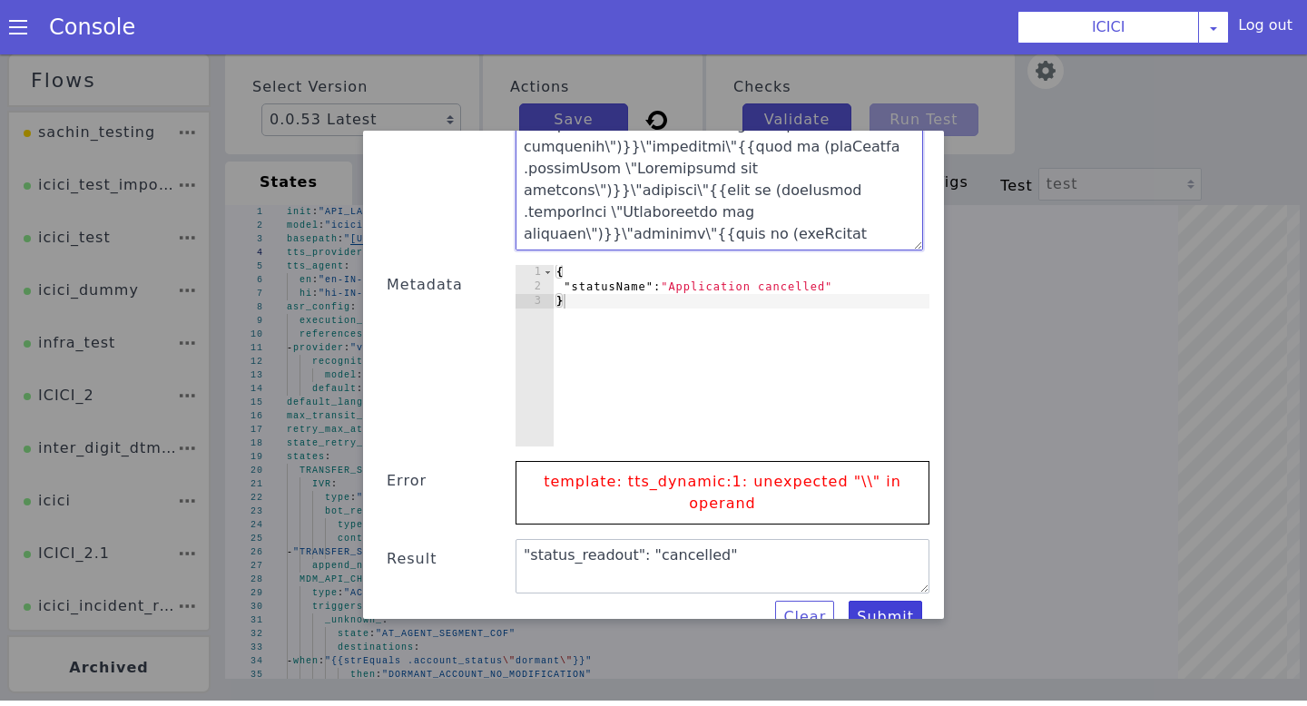
type textarea ""status_readout":"{{if (strEquals .statusName \"Application Login\")}}\"under p…"
click at [872, 601] on button "Submit" at bounding box center [886, 617] width 74 height 33
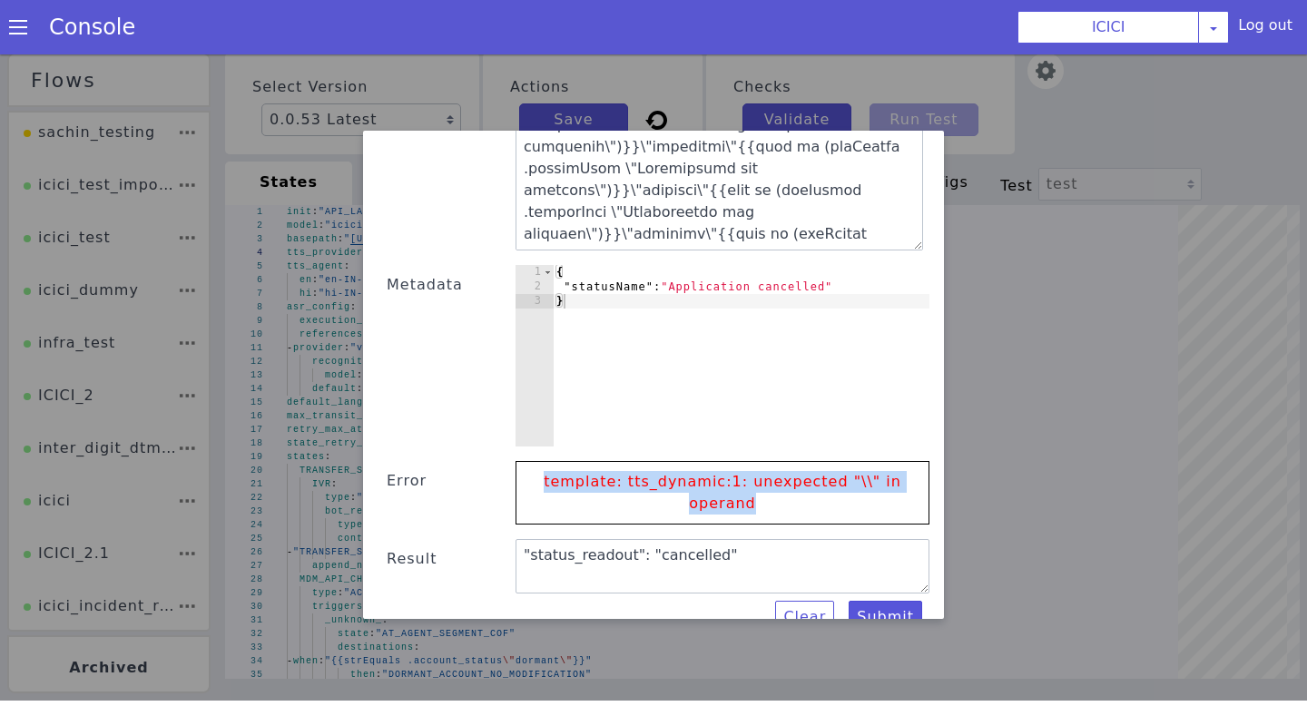
drag, startPoint x: 791, startPoint y: 496, endPoint x: 542, endPoint y: 455, distance: 253.1
click at [542, 462] on p "template: tts_dynamic:1: unexpected "\\" in operand" at bounding box center [723, 493] width 376 height 62
copy p "template: tts_dynamic:1: unexpected "\\" in operand"
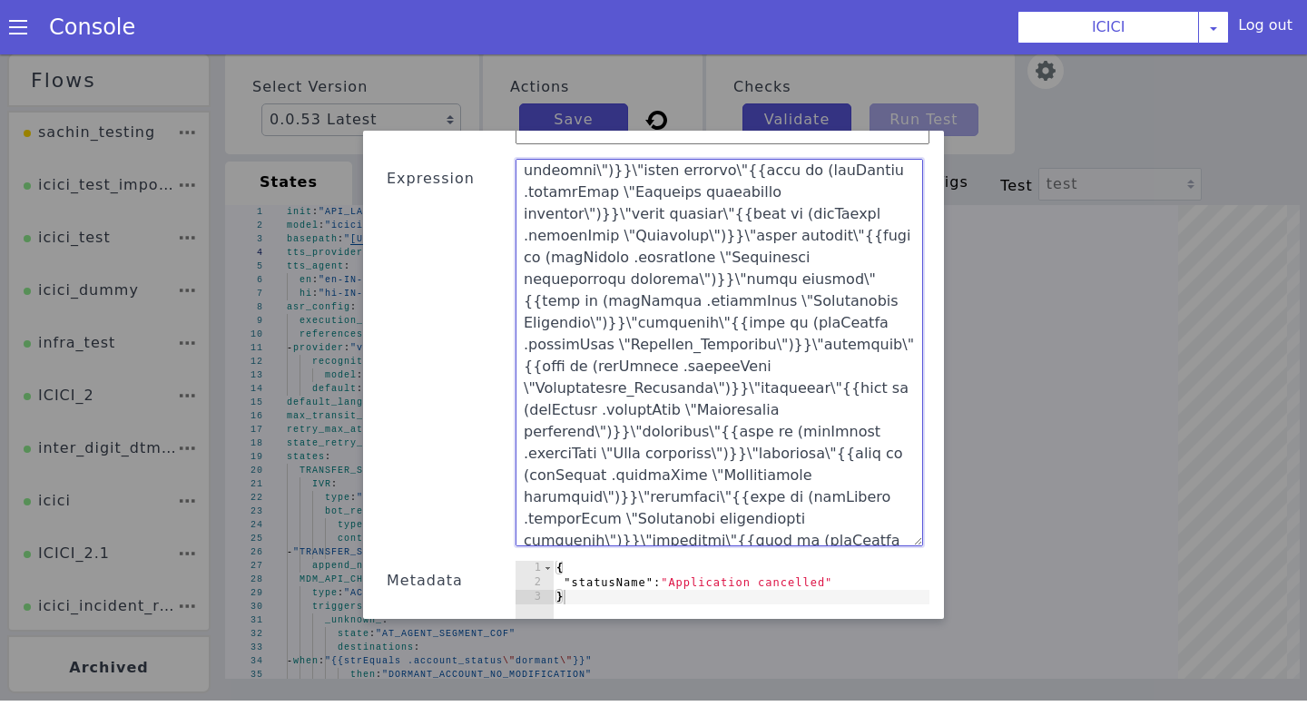
scroll to position [0, 0]
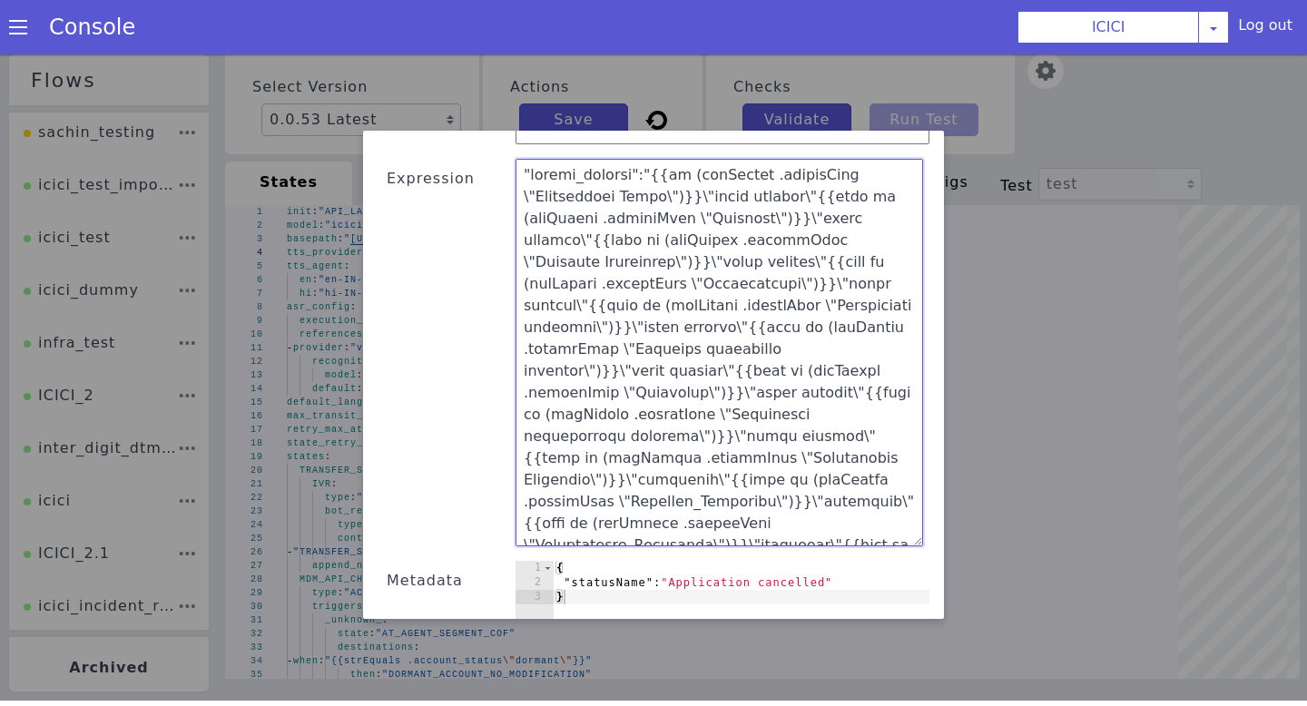
drag, startPoint x: 597, startPoint y: 496, endPoint x: 519, endPoint y: 113, distance: 390.9
click at [519, 113] on div "Text Template Validator State COF Language Code English Expression Metadata 1 2…" at bounding box center [653, 375] width 1307 height 652
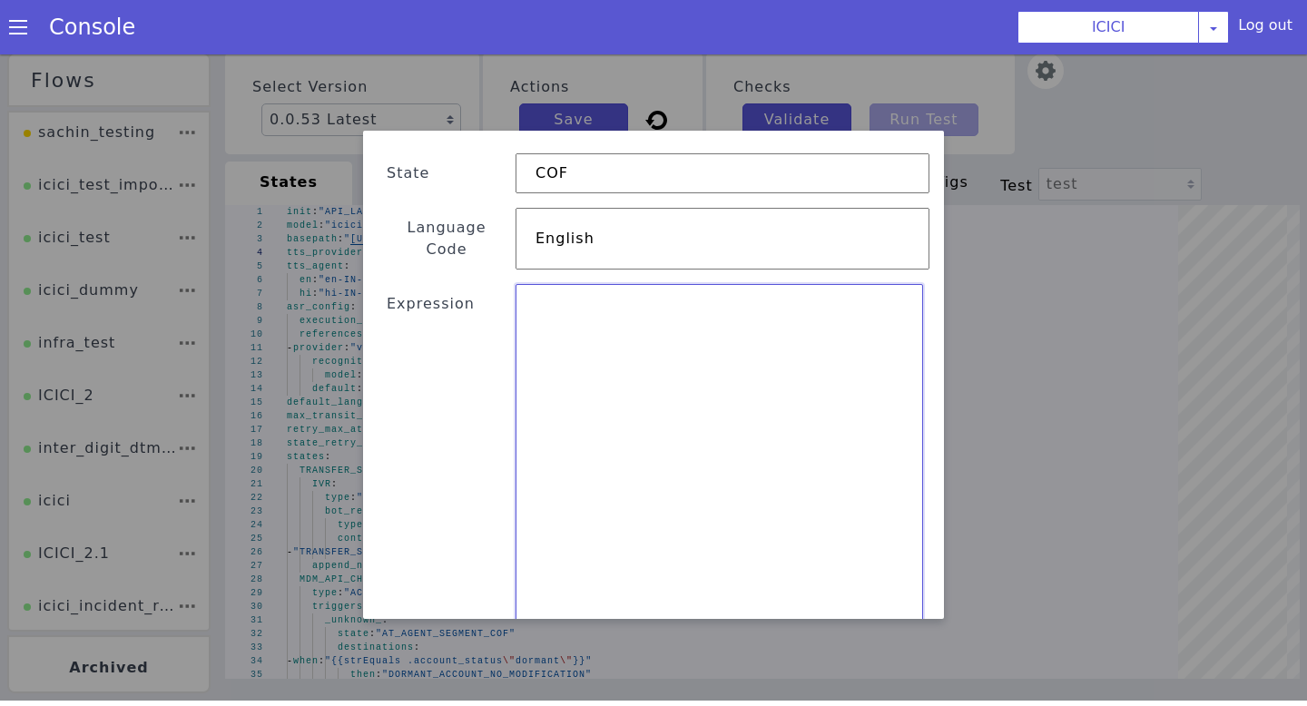
paste textarea ""status_readout":"{{if (strEquals .statusName "Application Login")}}"under proc…"
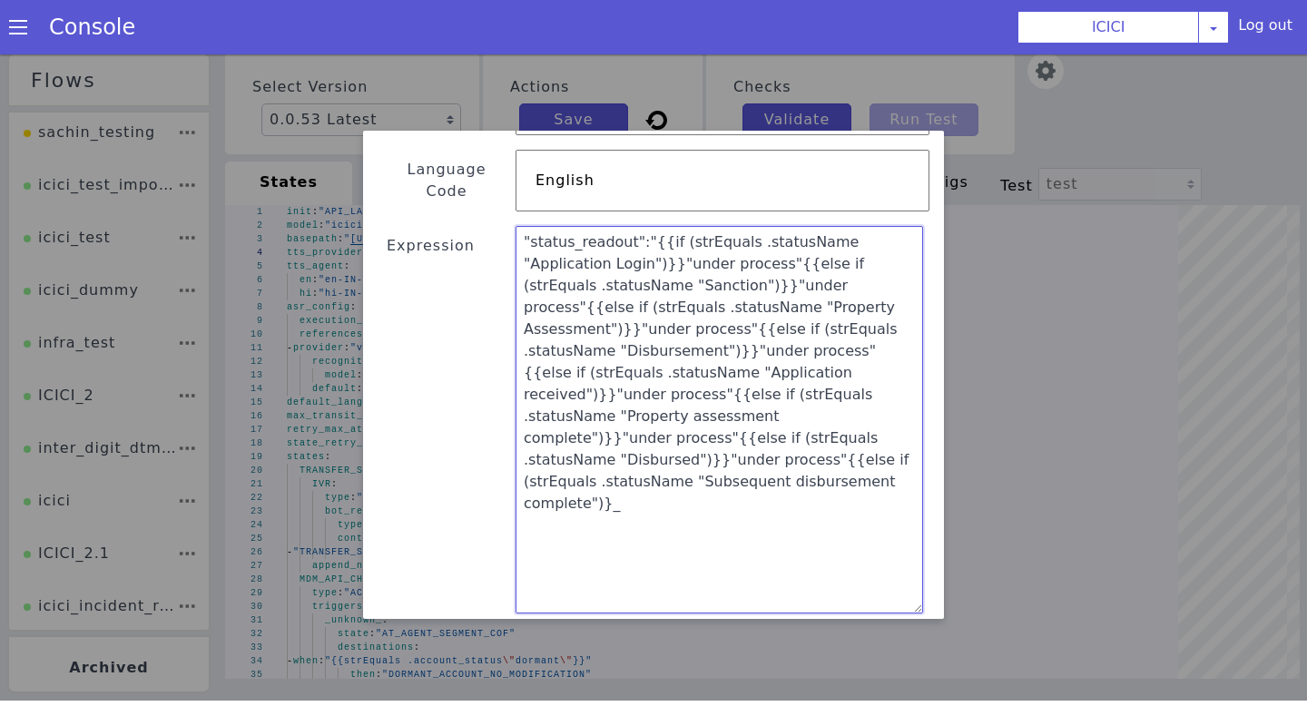
scroll to position [122, 0]
type textarea ""status_readout":"{{if (strEquals .statusName "Application Login")}}"under proc…"
drag, startPoint x: 742, startPoint y: 561, endPoint x: 519, endPoint y: 219, distance: 408.1
click at [519, 224] on textarea ""status_readout":"{{if (strEquals .statusName "Application Login")}}"under proc…" at bounding box center [720, 418] width 408 height 388
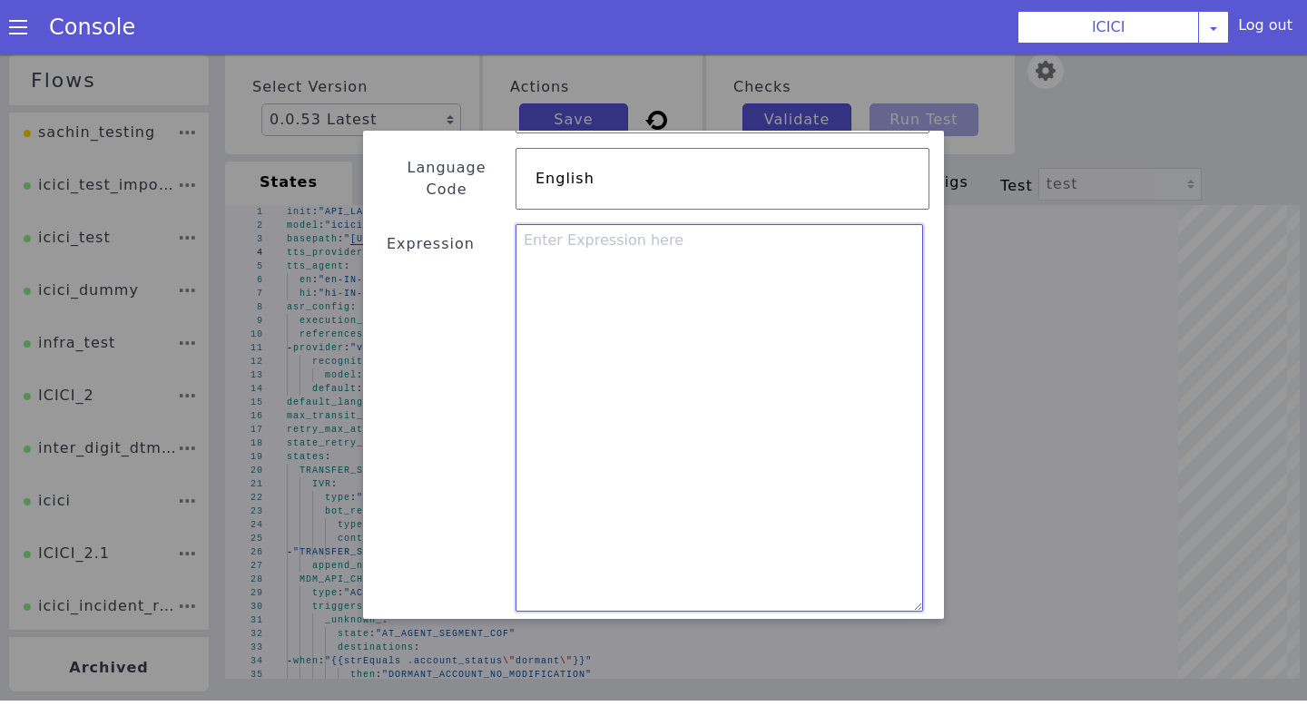
paste textarea ""status_readout":"{{if (strEquals .statusName "Application Login")}}"under proc…"
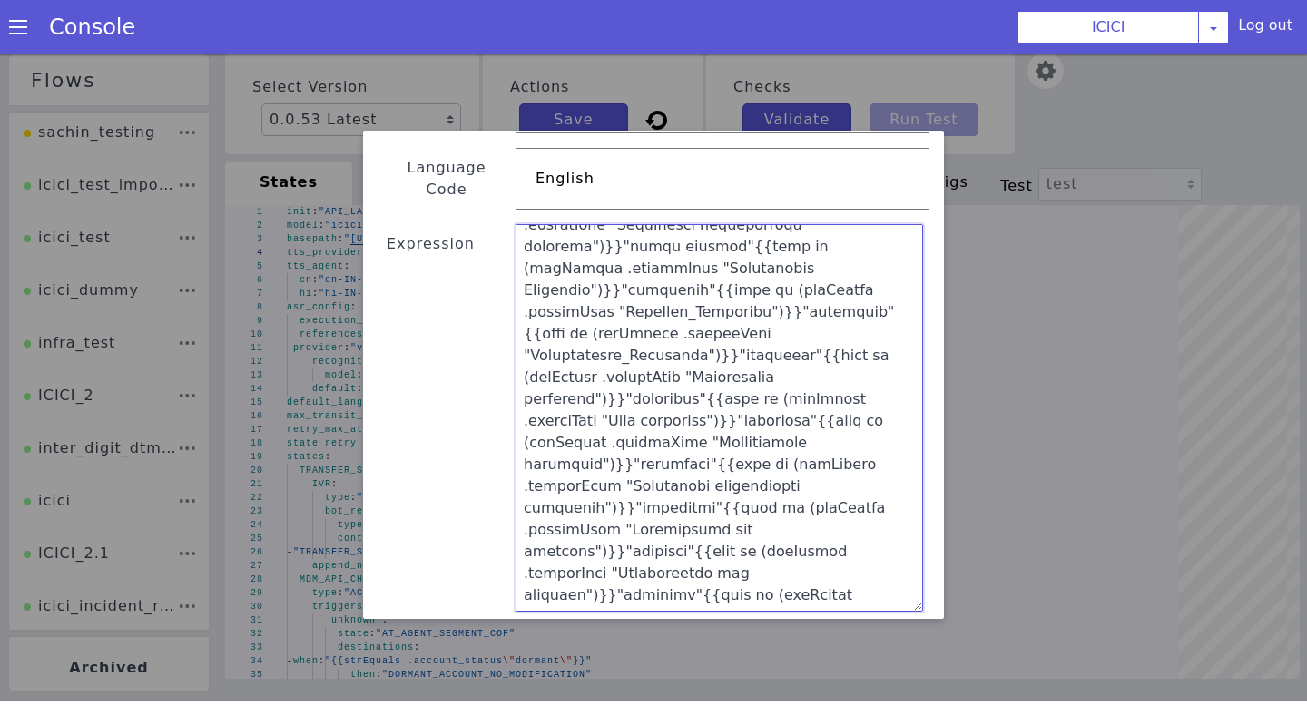
scroll to position [483, 0]
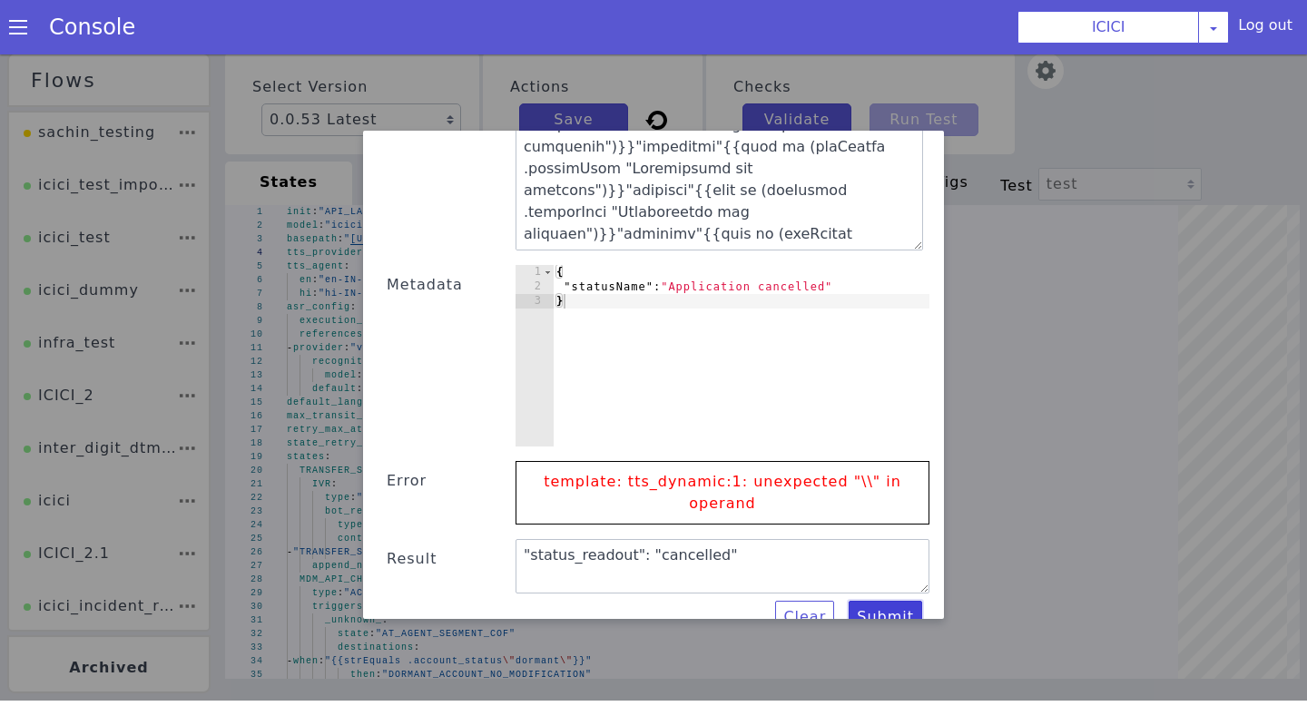
click at [881, 601] on button "Submit" at bounding box center [886, 617] width 74 height 33
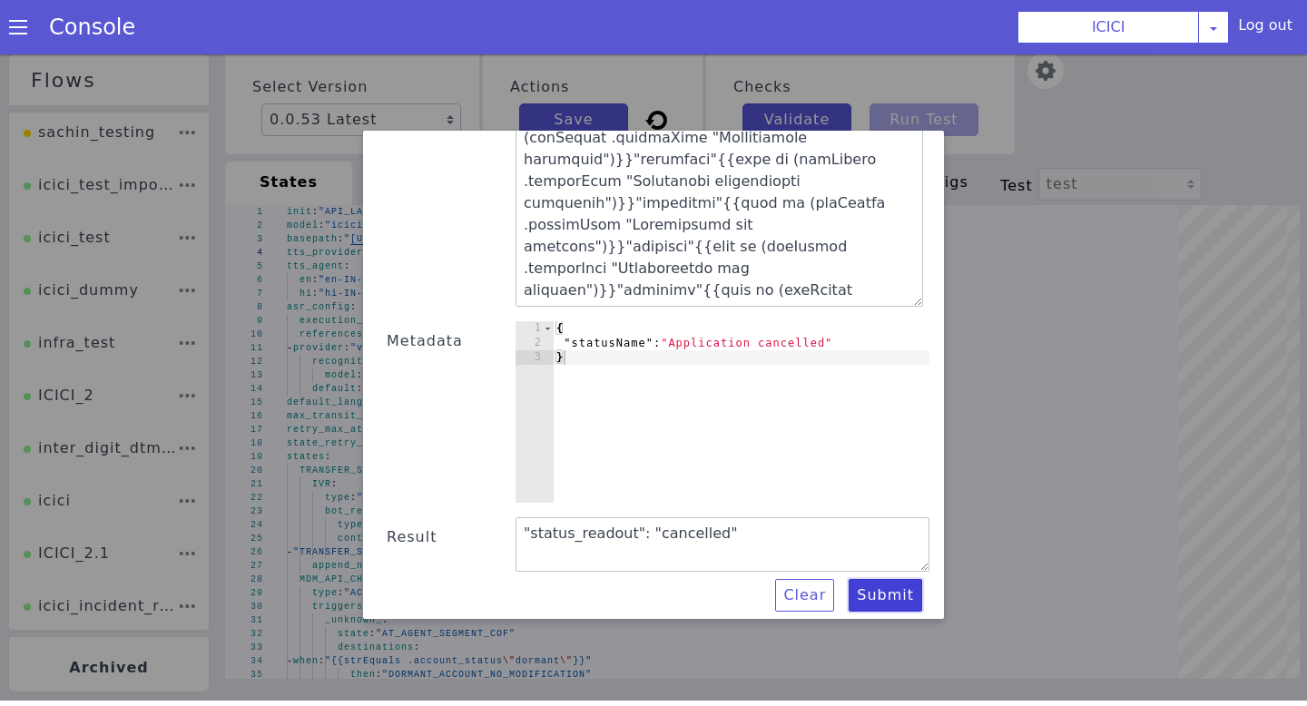
scroll to position [405, 0]
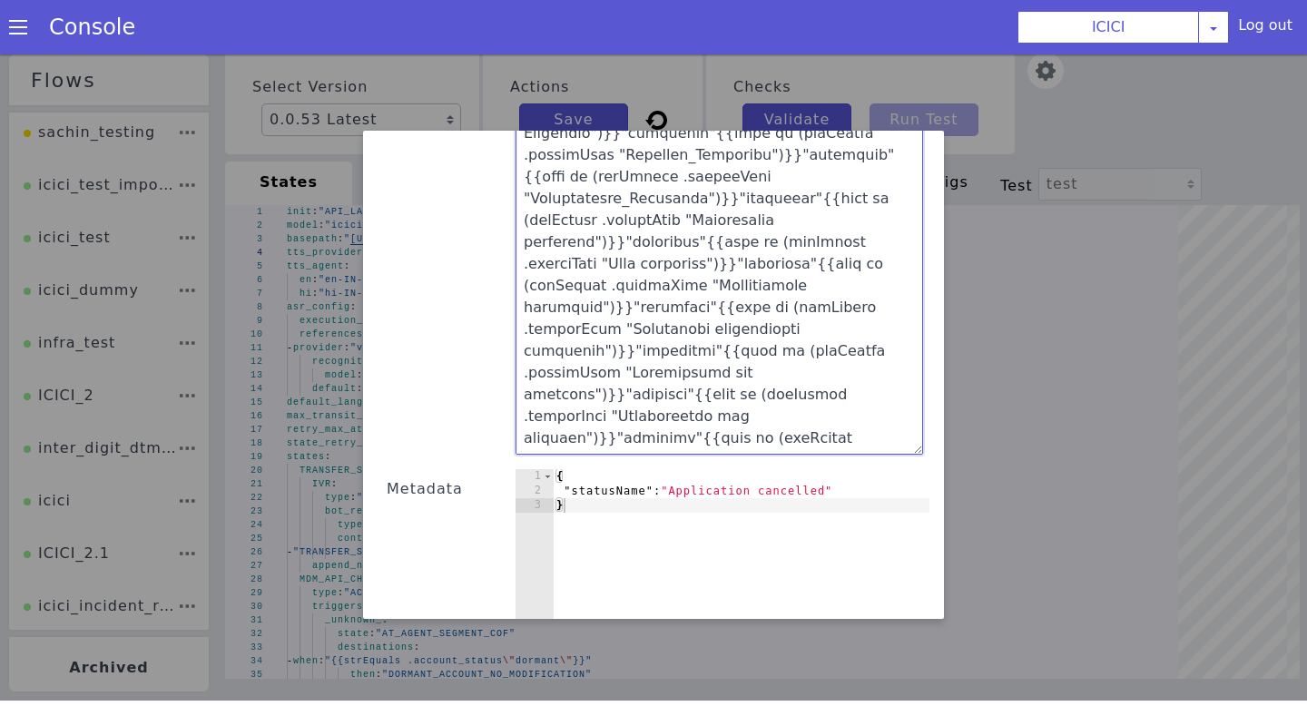
drag, startPoint x: 693, startPoint y: 293, endPoint x: 501, endPoint y: 104, distance: 269.6
click at [501, 105] on div "Text Template Validator State COF Language Code English Expression Metadata 1 2…" at bounding box center [653, 375] width 1307 height 652
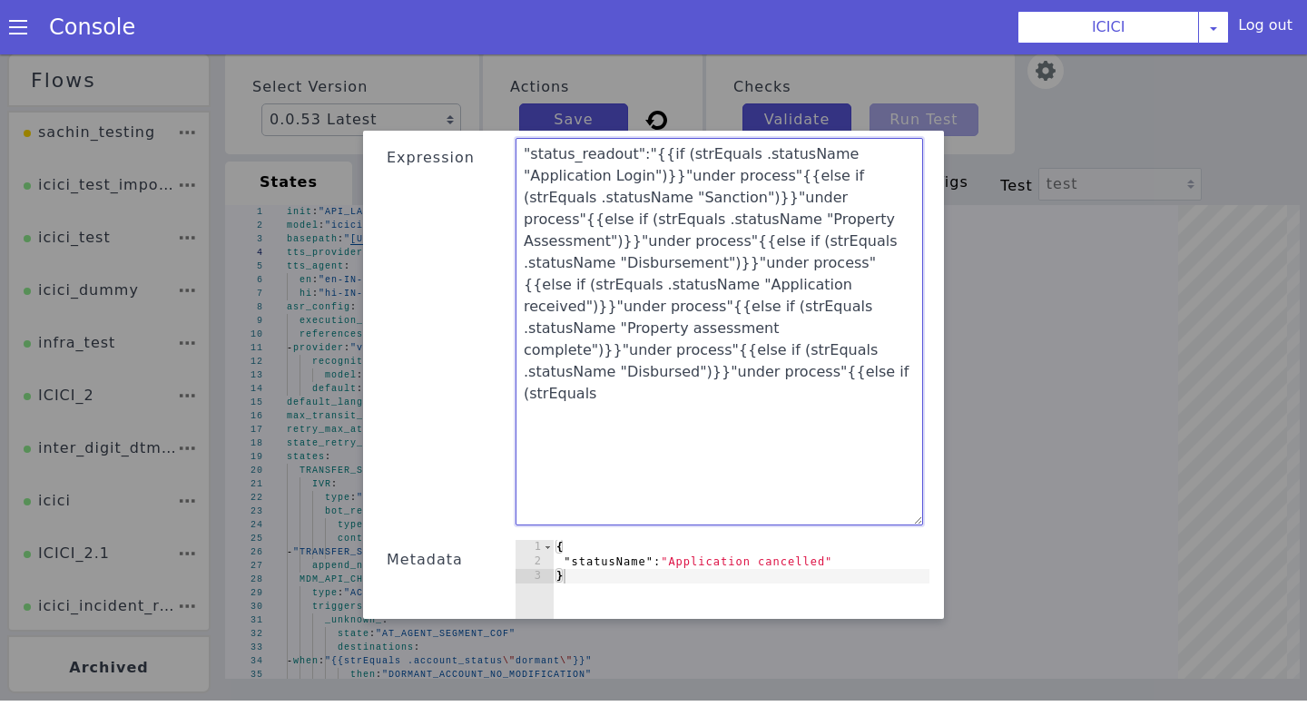
scroll to position [0, 0]
type textarea ""status_readout":"{{if (strEquals .statusName "Application Login")}}"under proc…"
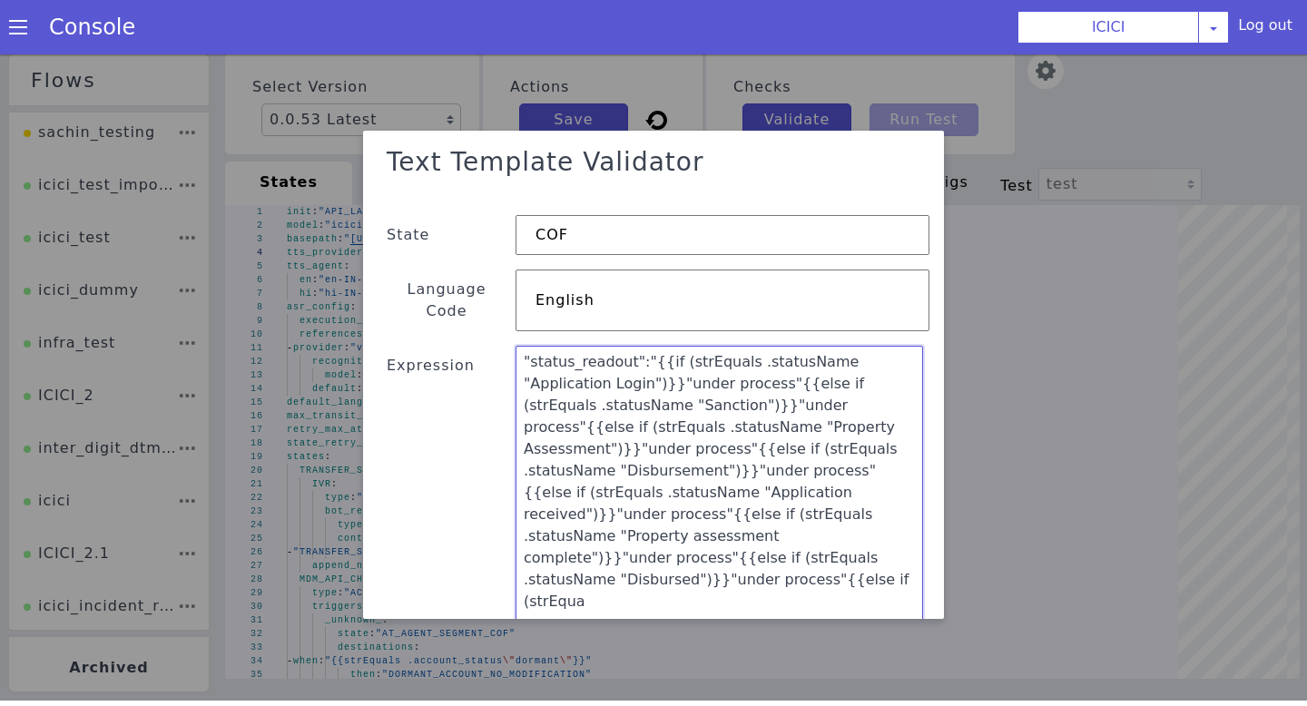
drag, startPoint x: 864, startPoint y: 349, endPoint x: 530, endPoint y: 59, distance: 442.0
click at [530, 59] on div "Text Template Validator State COF Language Code English Expression "status_read…" at bounding box center [653, 375] width 1307 height 652
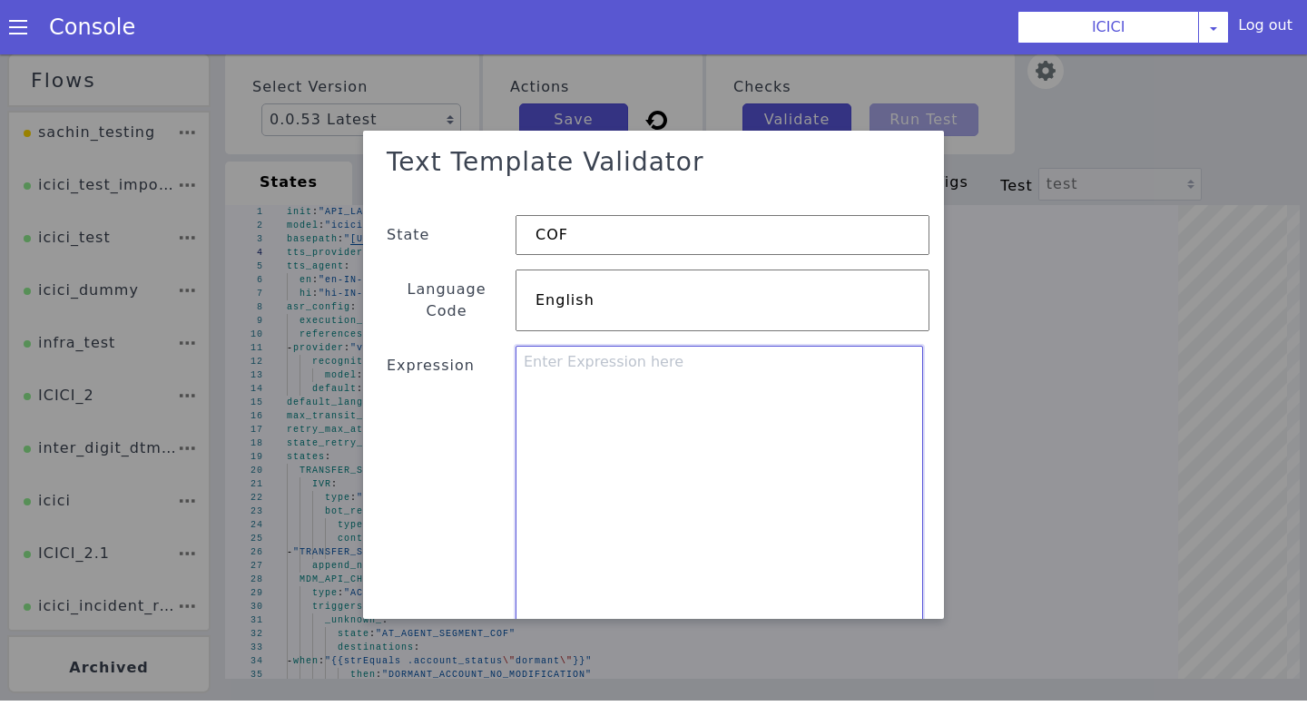
paste textarea ""status_readout":"{{if (strEquals .statusName \"Application Login\")}}\"under p…"
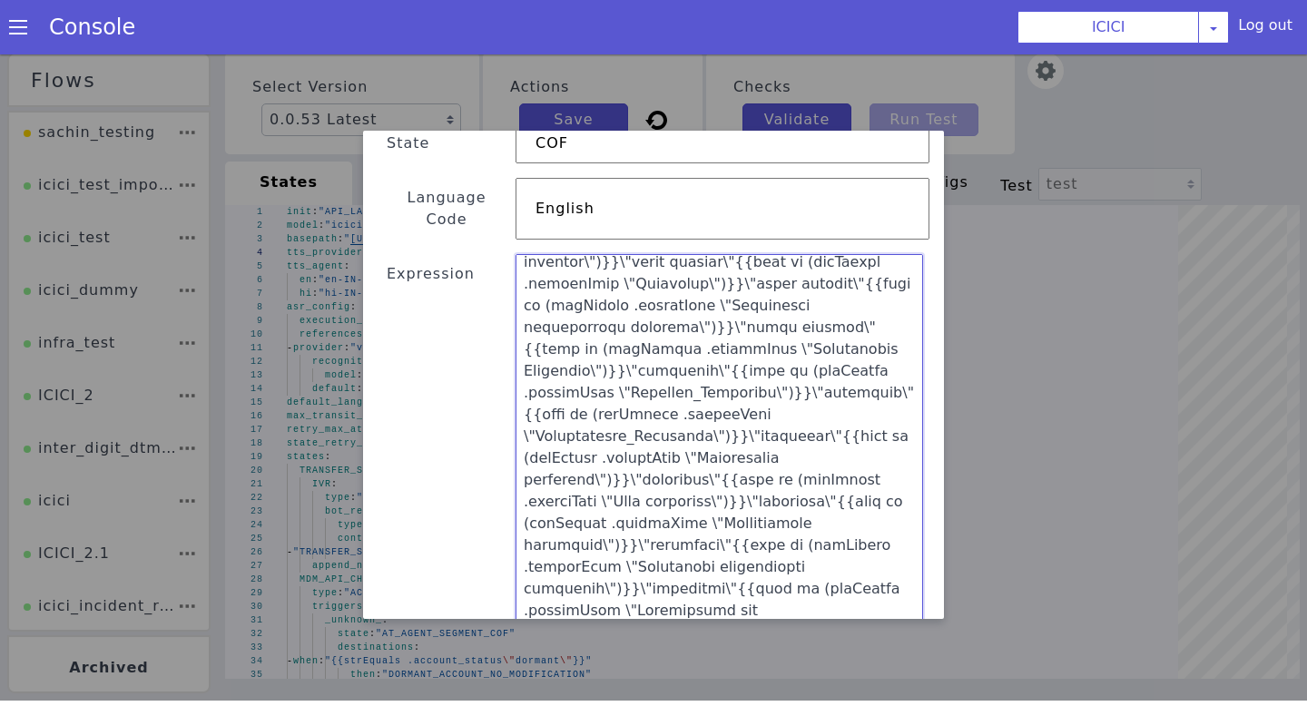
scroll to position [211, 0]
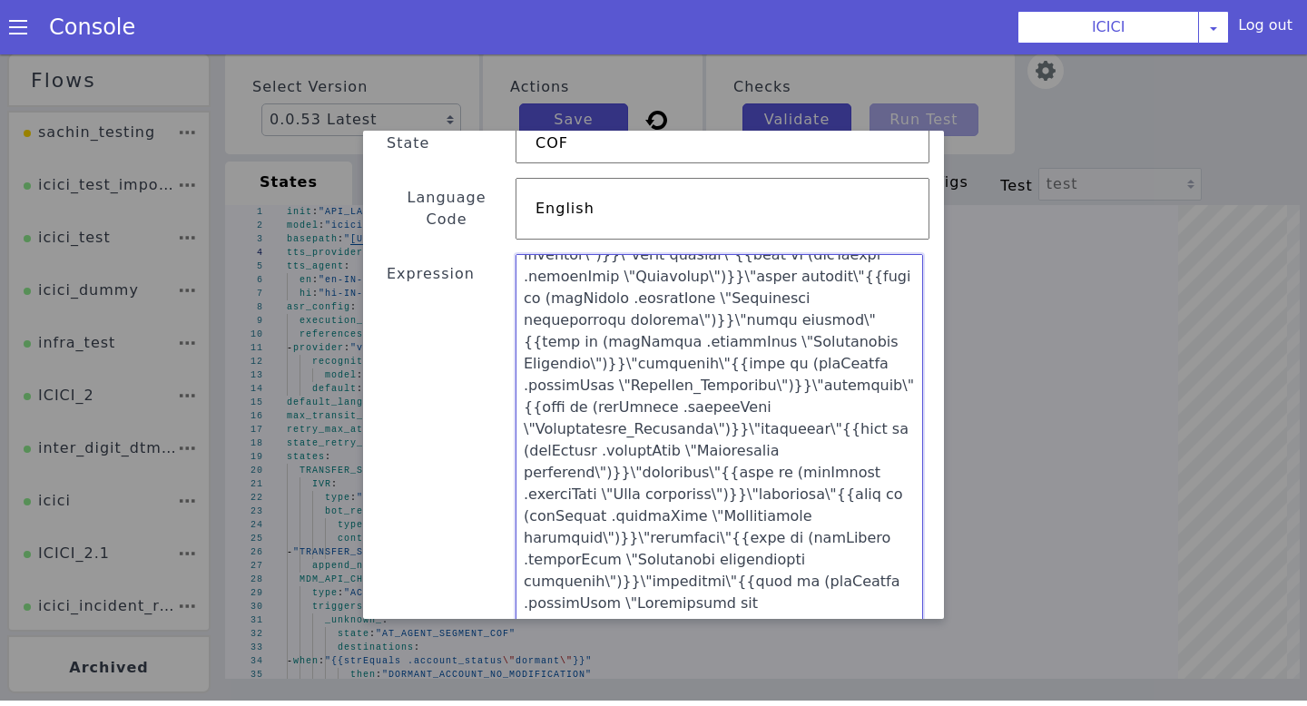
type textarea ""status_readout":"{{if (strEquals .statusName \"Application Login\")}}\"under p…"
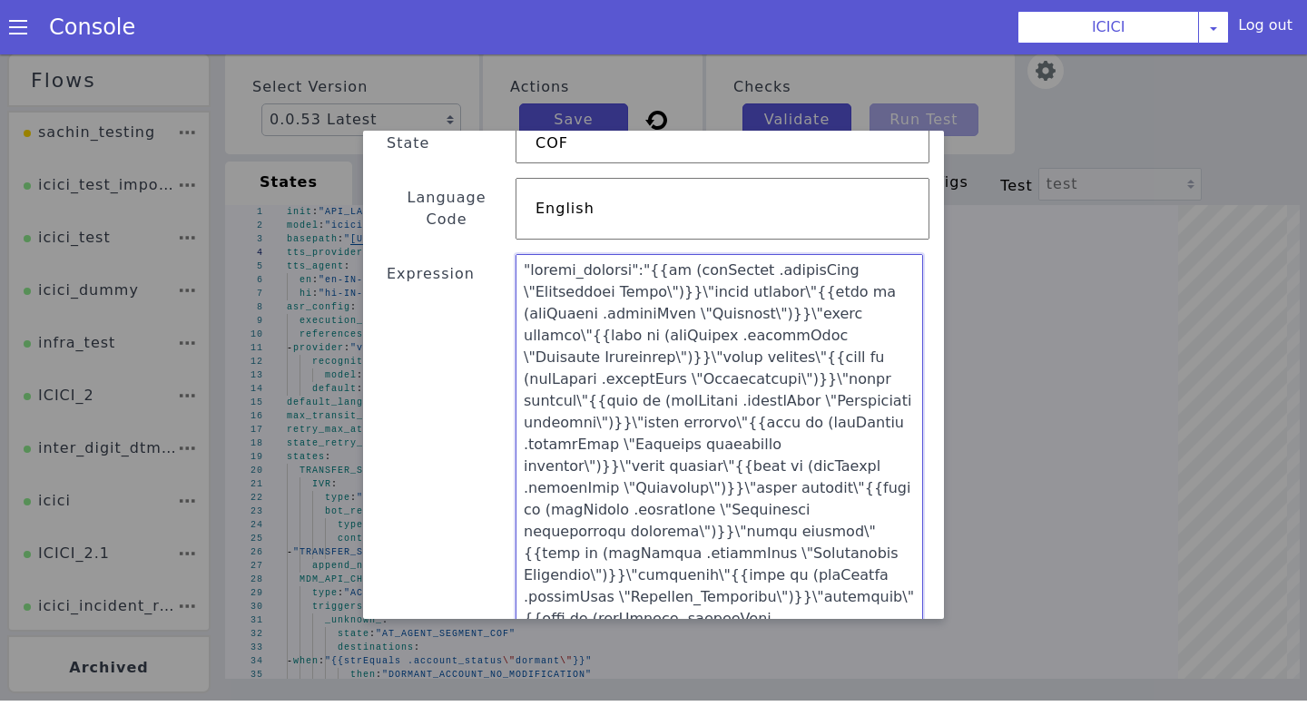
scroll to position [0, 0]
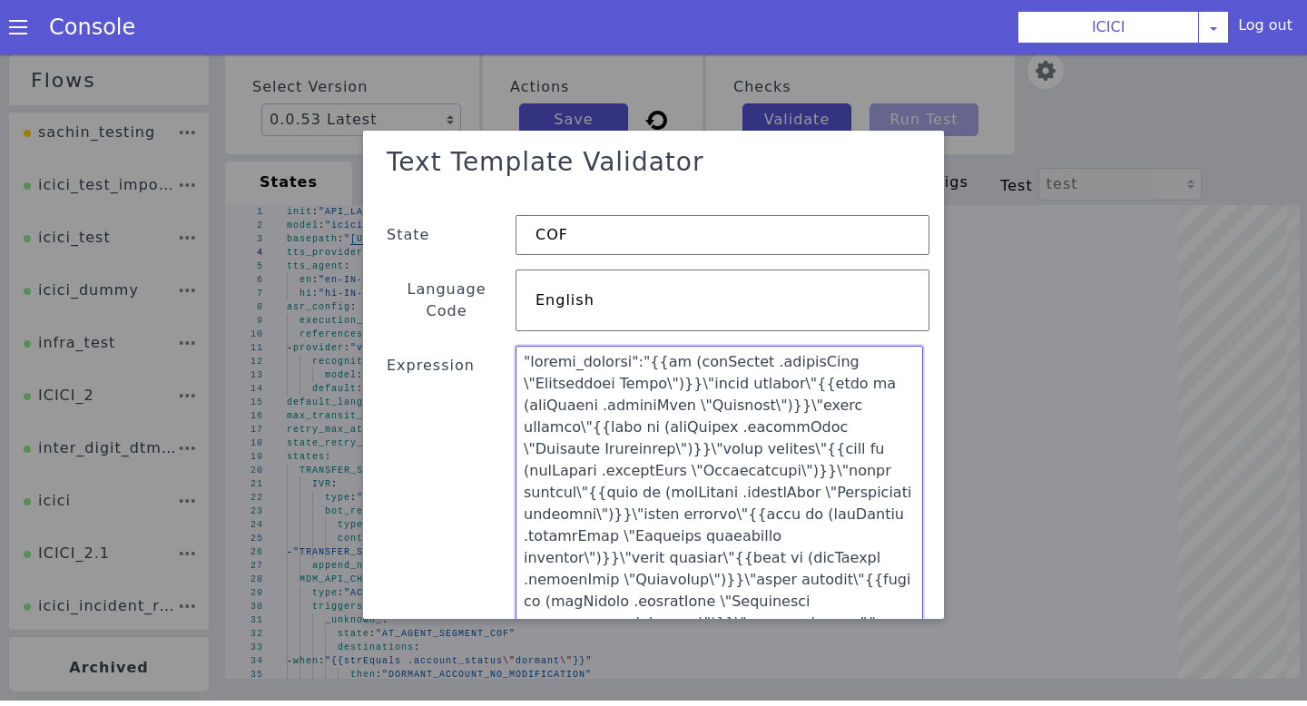
drag, startPoint x: 727, startPoint y: 601, endPoint x: 442, endPoint y: 120, distance: 559.1
click at [442, 120] on div "Text Template Validator State COF Language Code English Expression Metadata 1 2…" at bounding box center [653, 375] width 1307 height 652
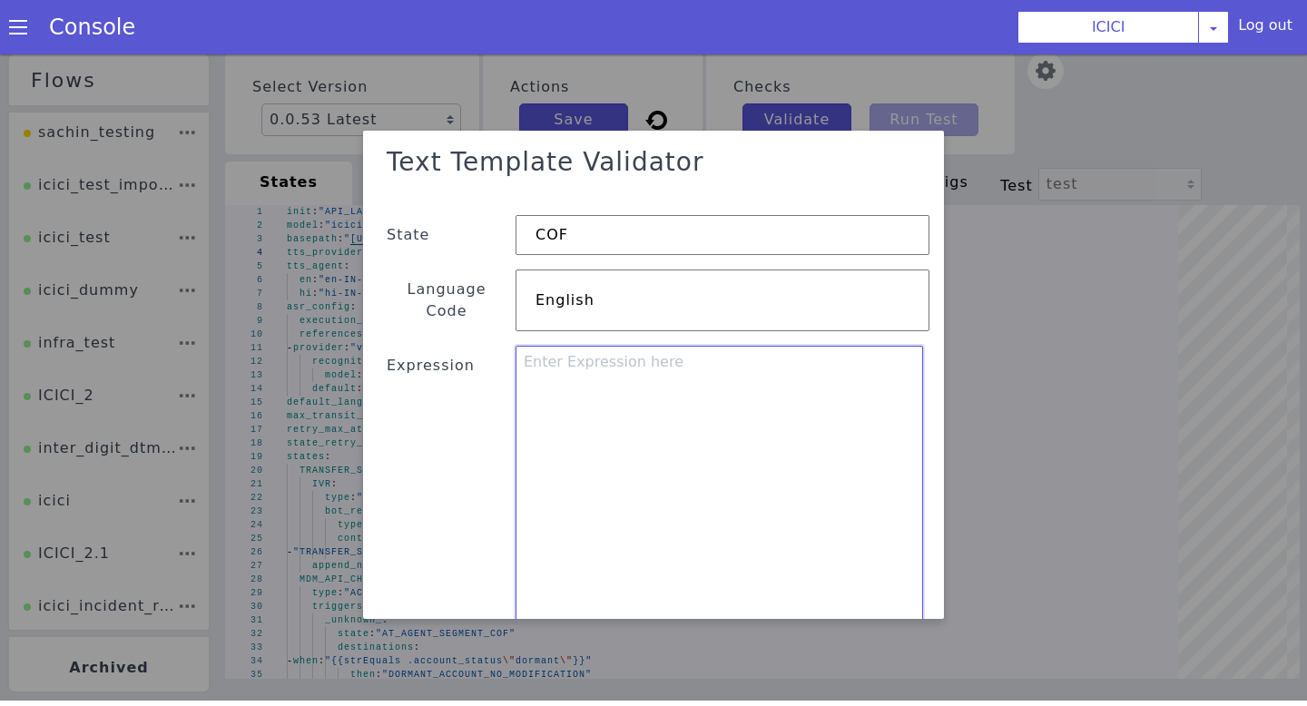
paste textarea ""status_readout":"{{if (strEquals .statusName \"Application Login\")}}\"under p…"
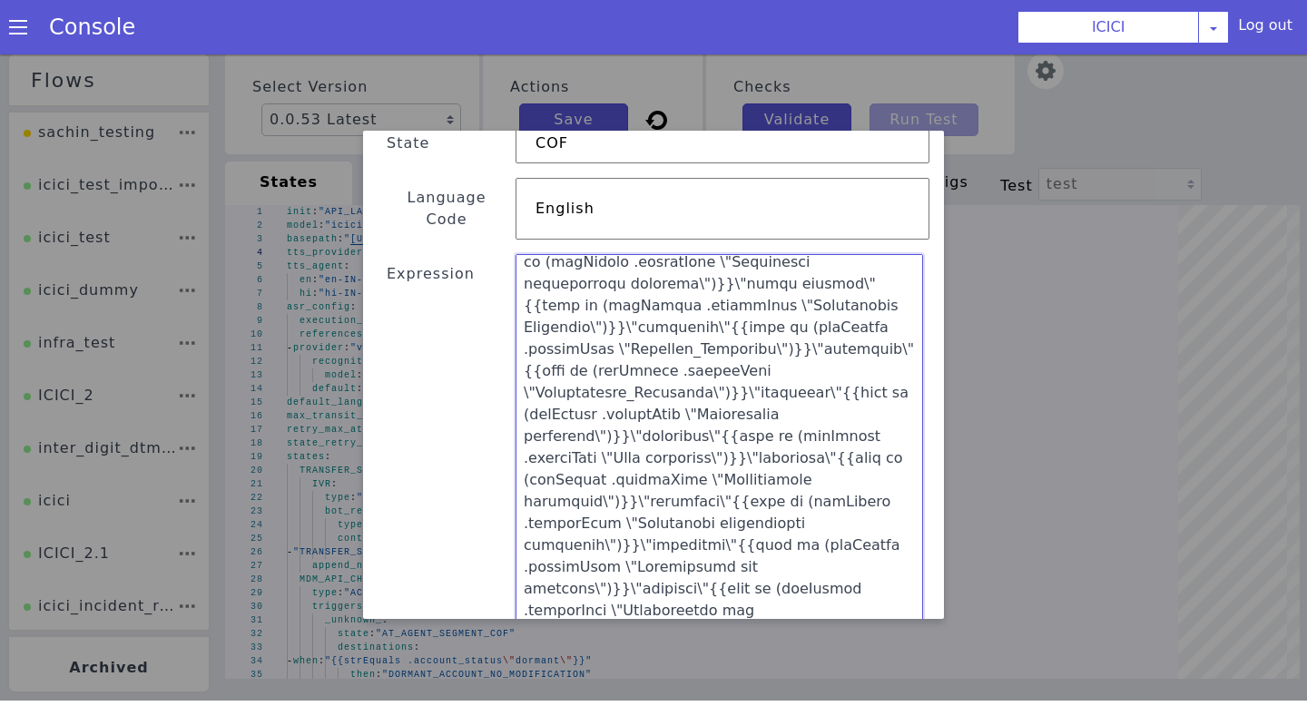
scroll to position [405, 0]
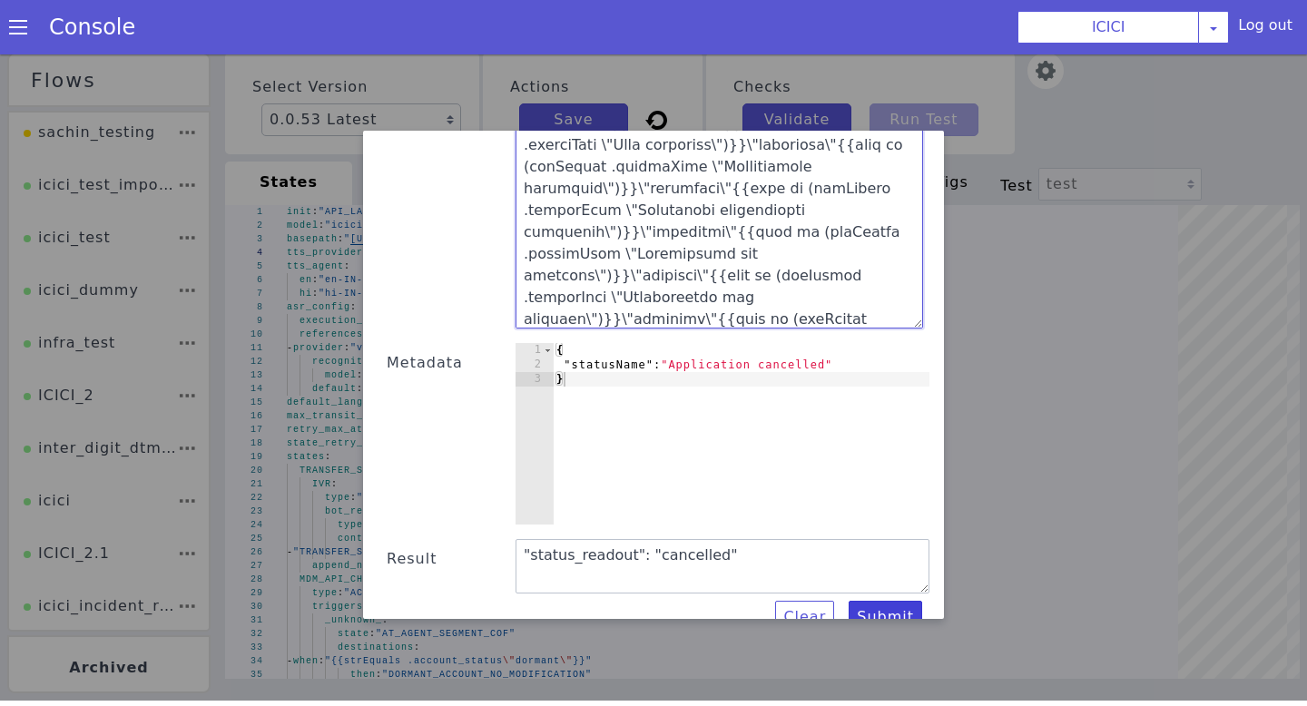
type textarea ""status_readout":"{{if (strEquals .statusName \"Application Login\")}}\"under p…"
click at [878, 607] on button "Submit" at bounding box center [886, 617] width 74 height 33
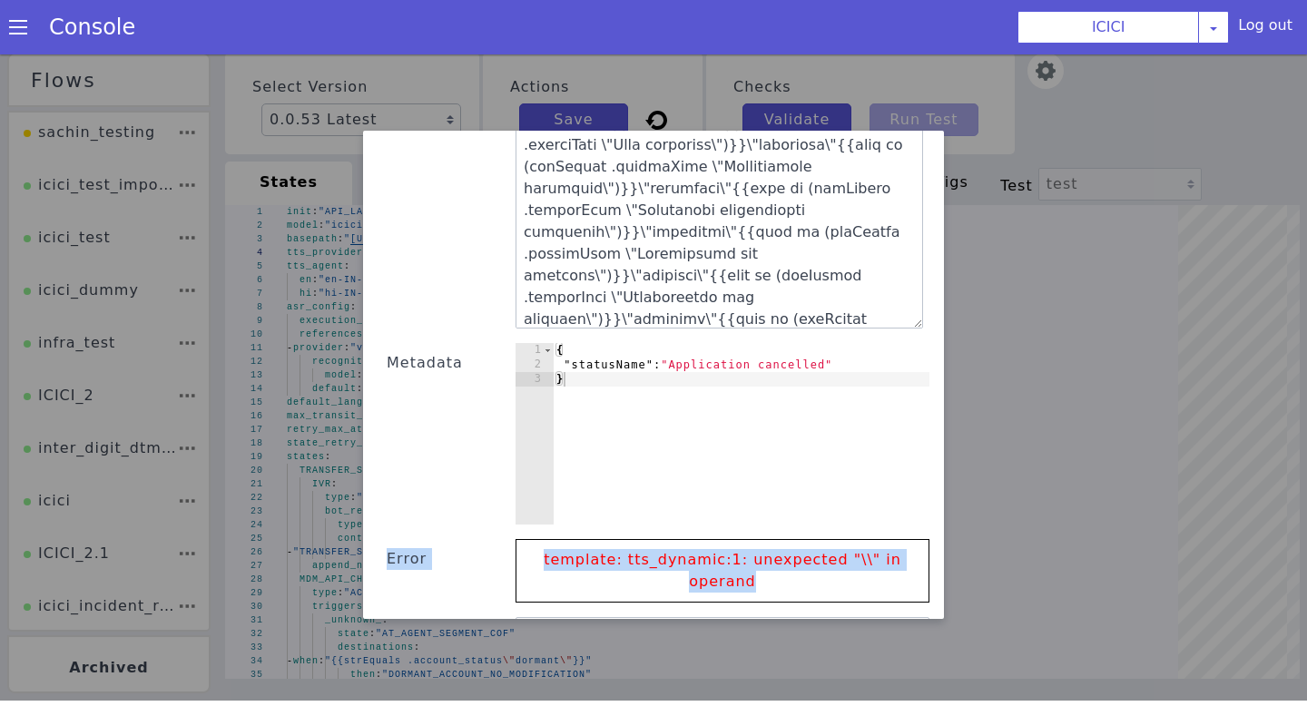
drag, startPoint x: 832, startPoint y: 563, endPoint x: 462, endPoint y: 514, distance: 373.5
click at [462, 514] on div "Text Template Validator State COF Language Code English Expression Metadata 1 2…" at bounding box center [654, 222] width 552 height 979
copy div "Error template: tts_dynamic:1: unexpected "\\" in operand"
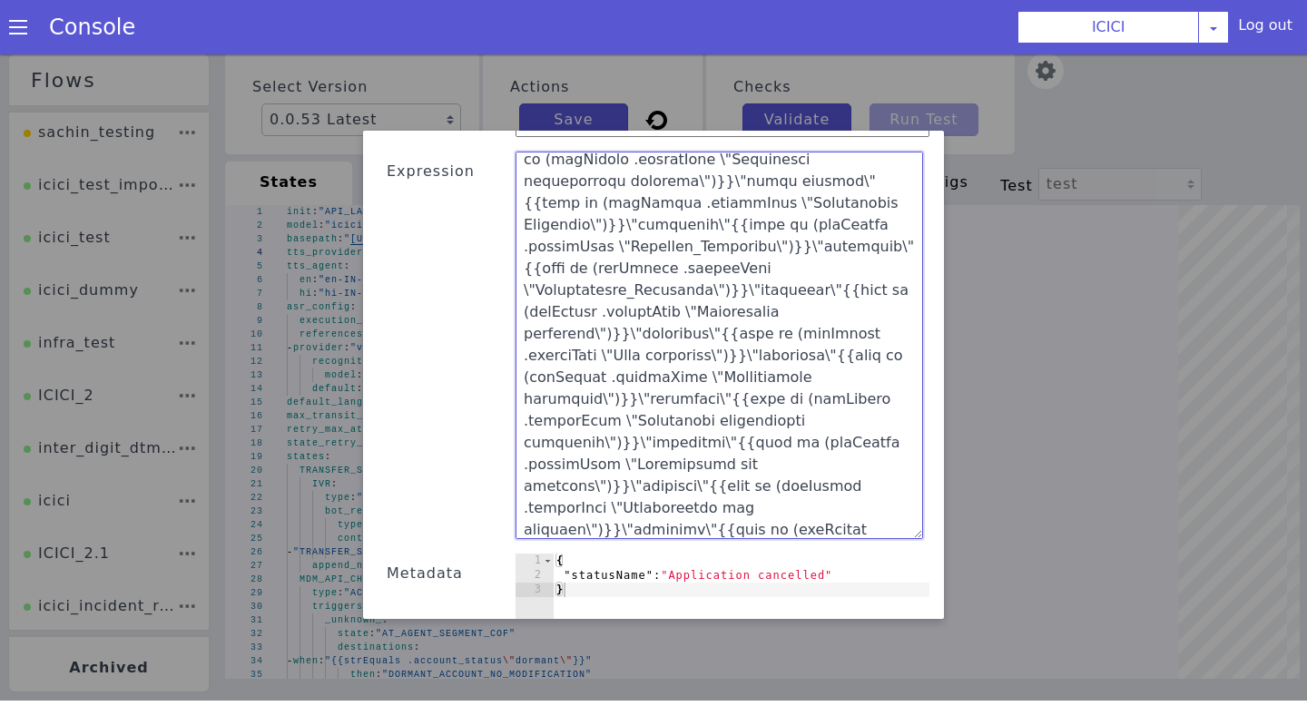
scroll to position [0, 0]
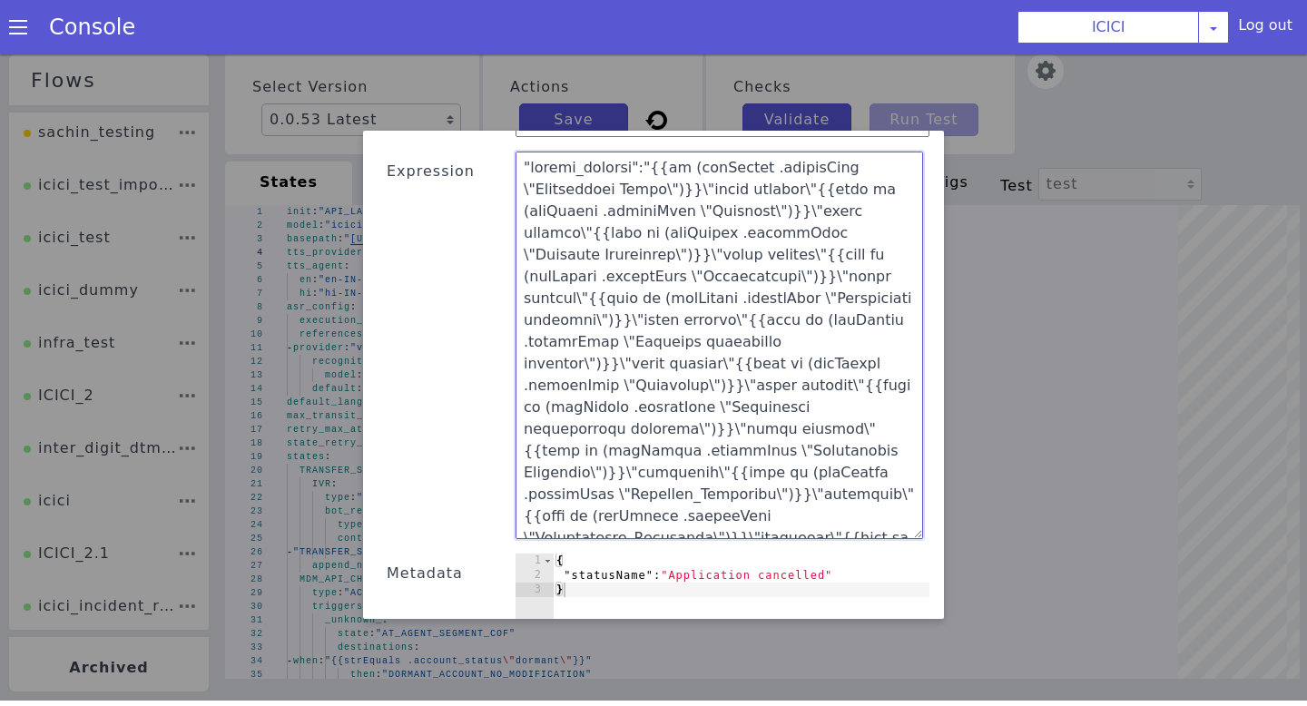
drag, startPoint x: 612, startPoint y: 285, endPoint x: 504, endPoint y: 73, distance: 238.3
click at [504, 73] on div "Text Template Validator State COF Language Code English Expression Metadata 1 2…" at bounding box center [653, 375] width 1307 height 652
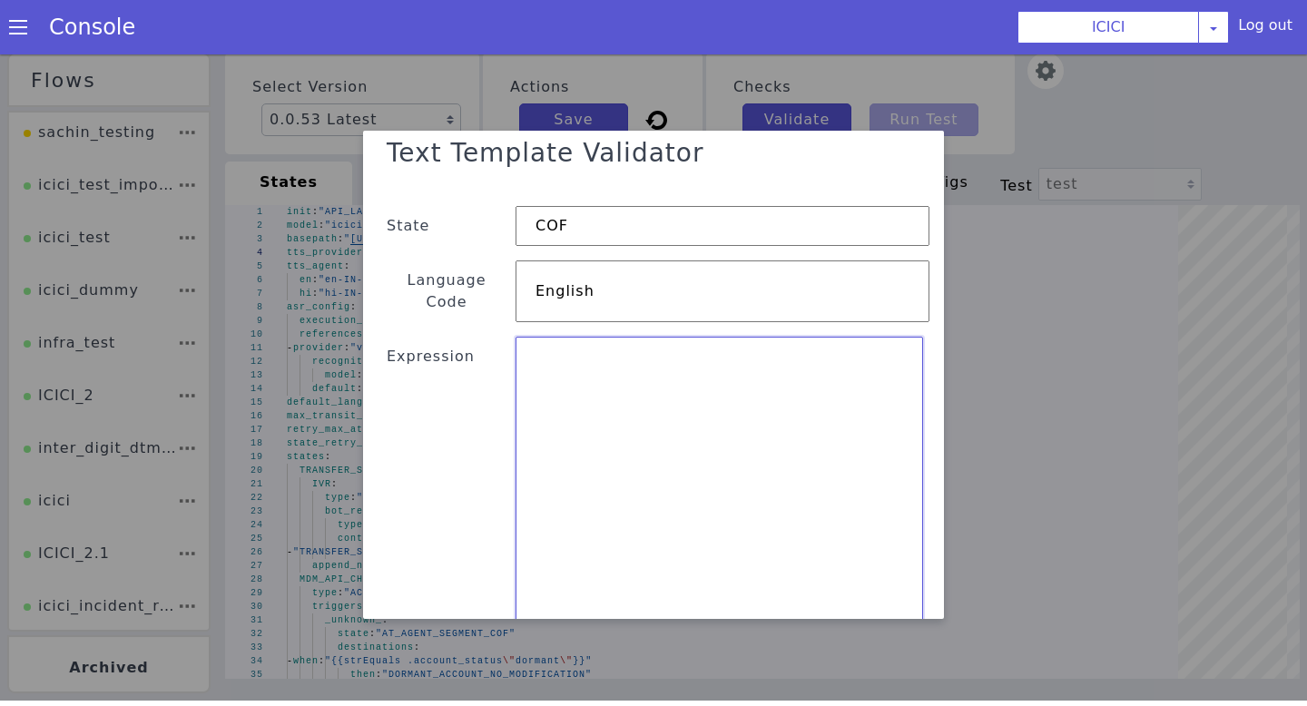
paste textarea ""status_readout": "{{if (strEquals .statusName \"Application Login\")}}under pr…"
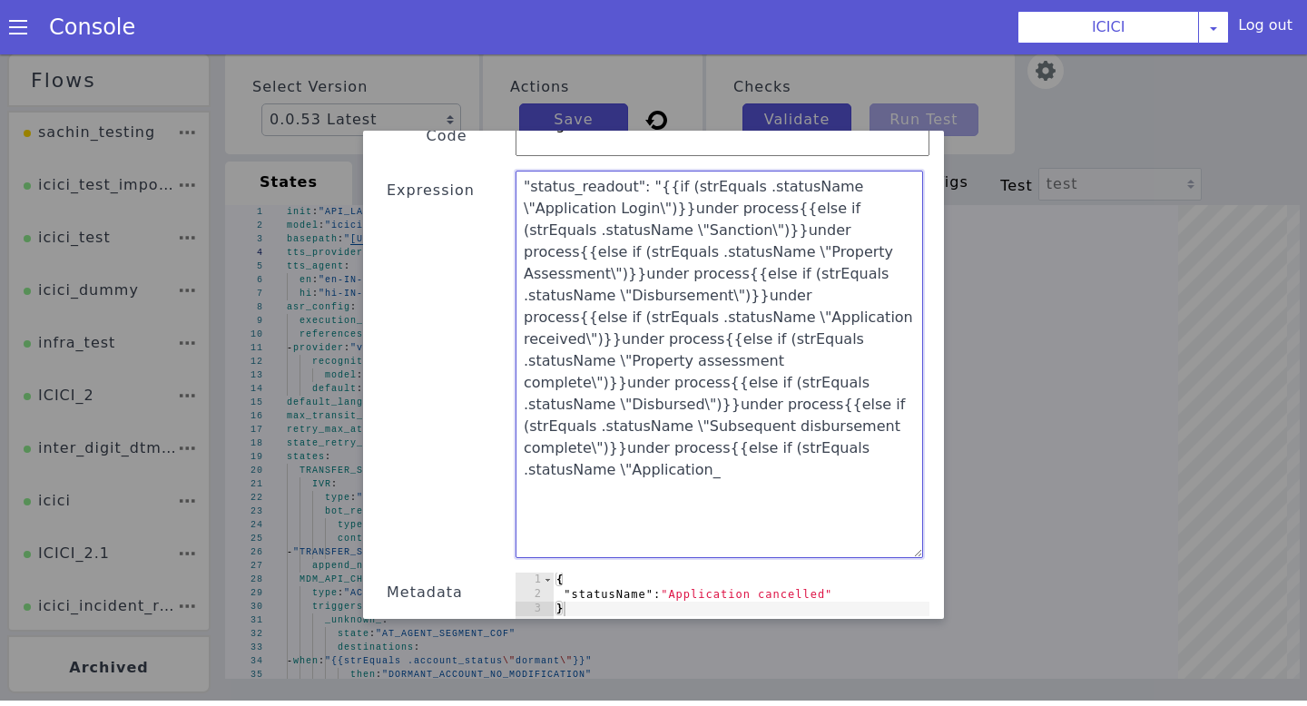
scroll to position [182, 0]
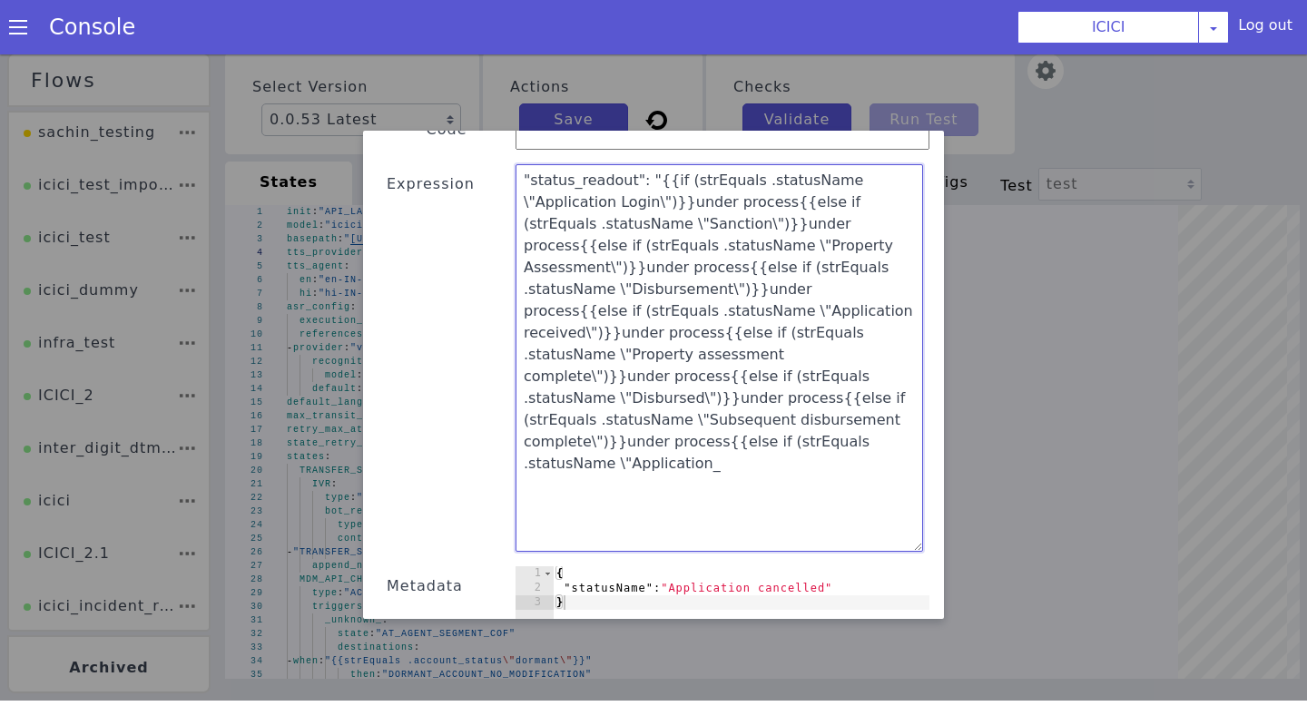
type textarea ""status_readout": "{{if (strEquals .statusName \"Application Login\")}}under pr…"
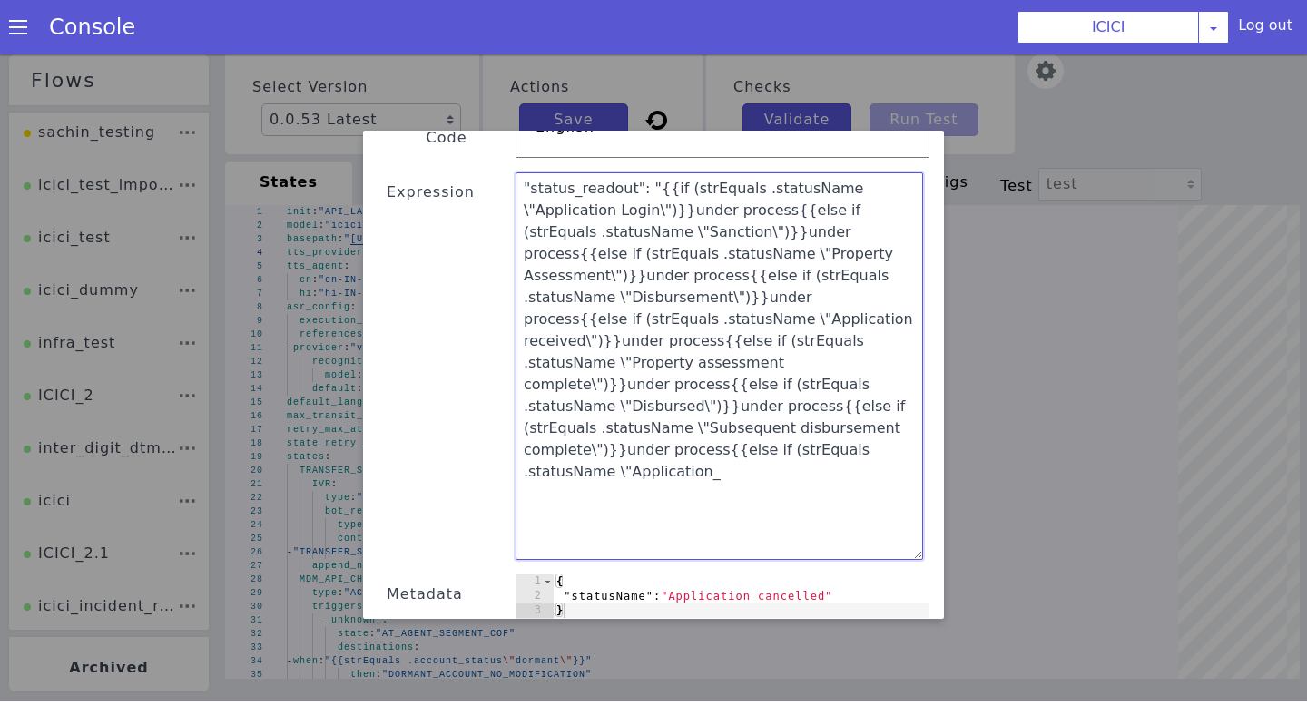
drag, startPoint x: 738, startPoint y: 478, endPoint x: 514, endPoint y: 138, distance: 407.6
click at [514, 138] on div "Text Template Validator State COF Language Code English Expression "status_read…" at bounding box center [654, 454] width 552 height 979
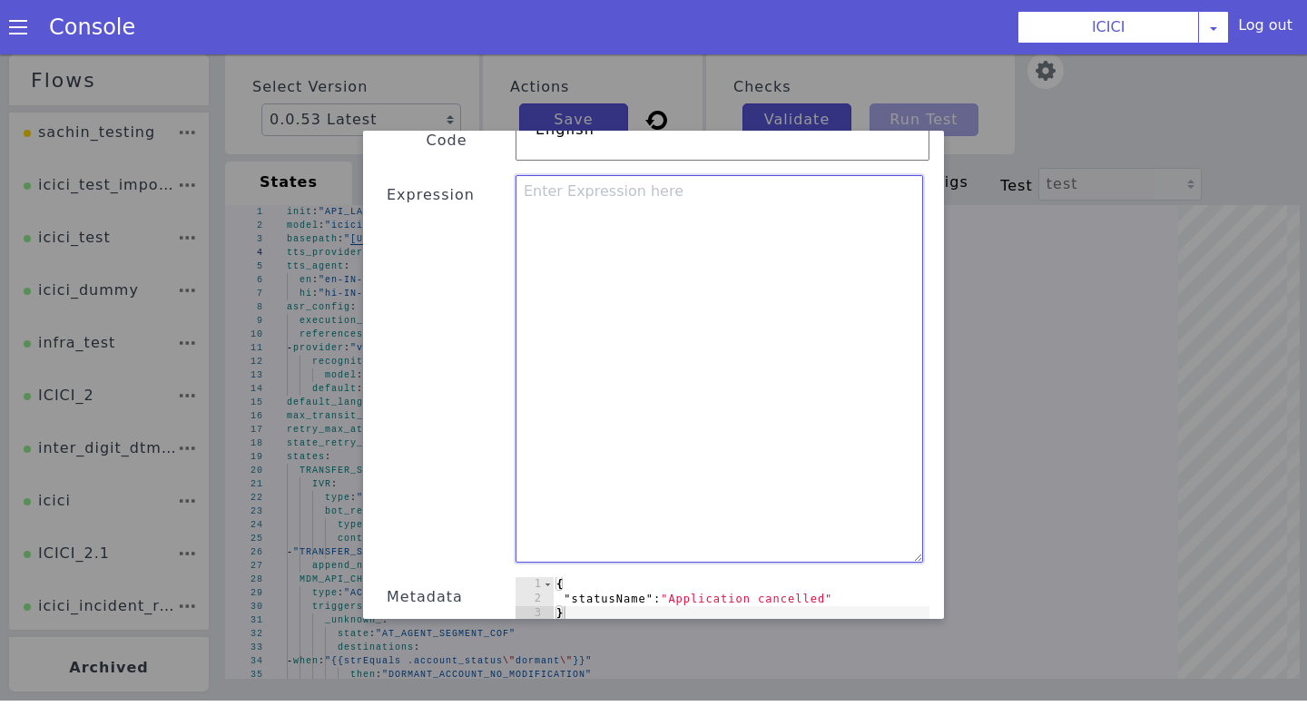
paste textarea ""status_readout": "{{if (strEquals .statusName \"Application Login\")}}under pr…"
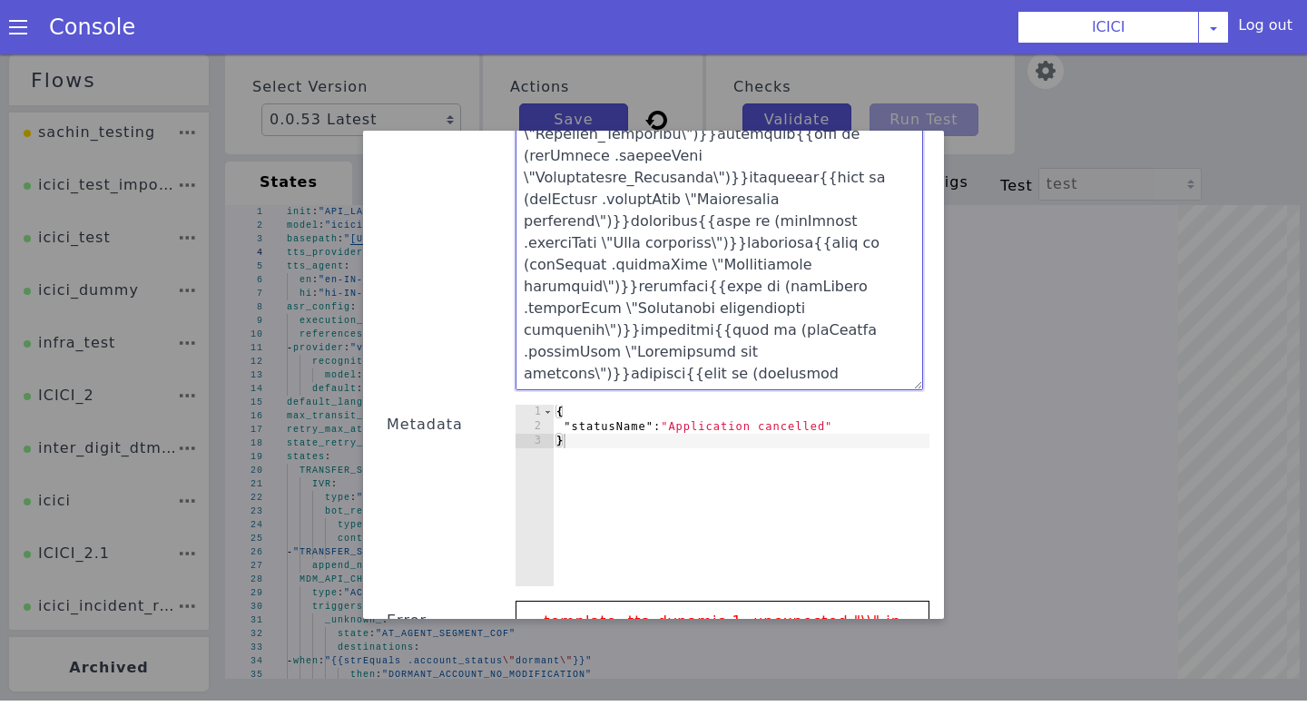
scroll to position [463, 0]
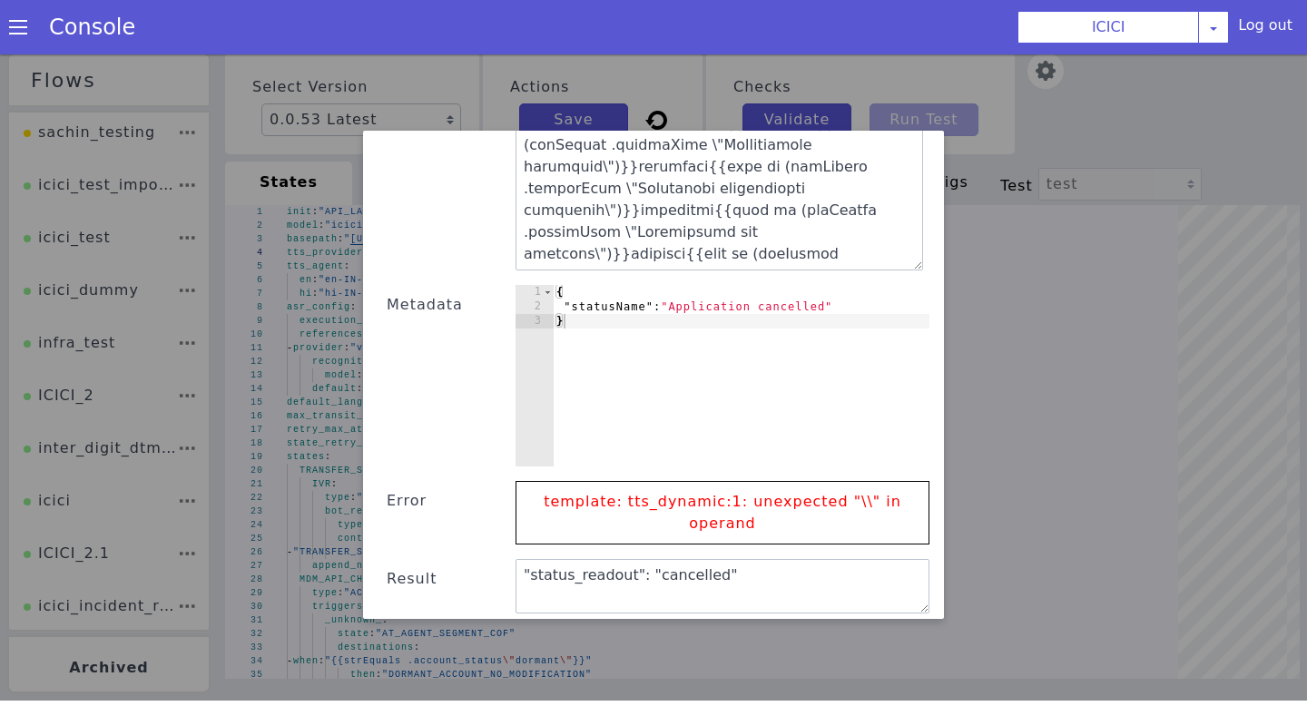
click at [890, 621] on button "Submit" at bounding box center [886, 637] width 74 height 33
drag, startPoint x: 830, startPoint y: 507, endPoint x: 539, endPoint y: 463, distance: 294.7
click at [539, 482] on p "template: tts_dynamic:1: unexpected "\\" in operand" at bounding box center [723, 513] width 376 height 62
copy p "template: tts_dynamic:1: unexpected "\\" in operand"
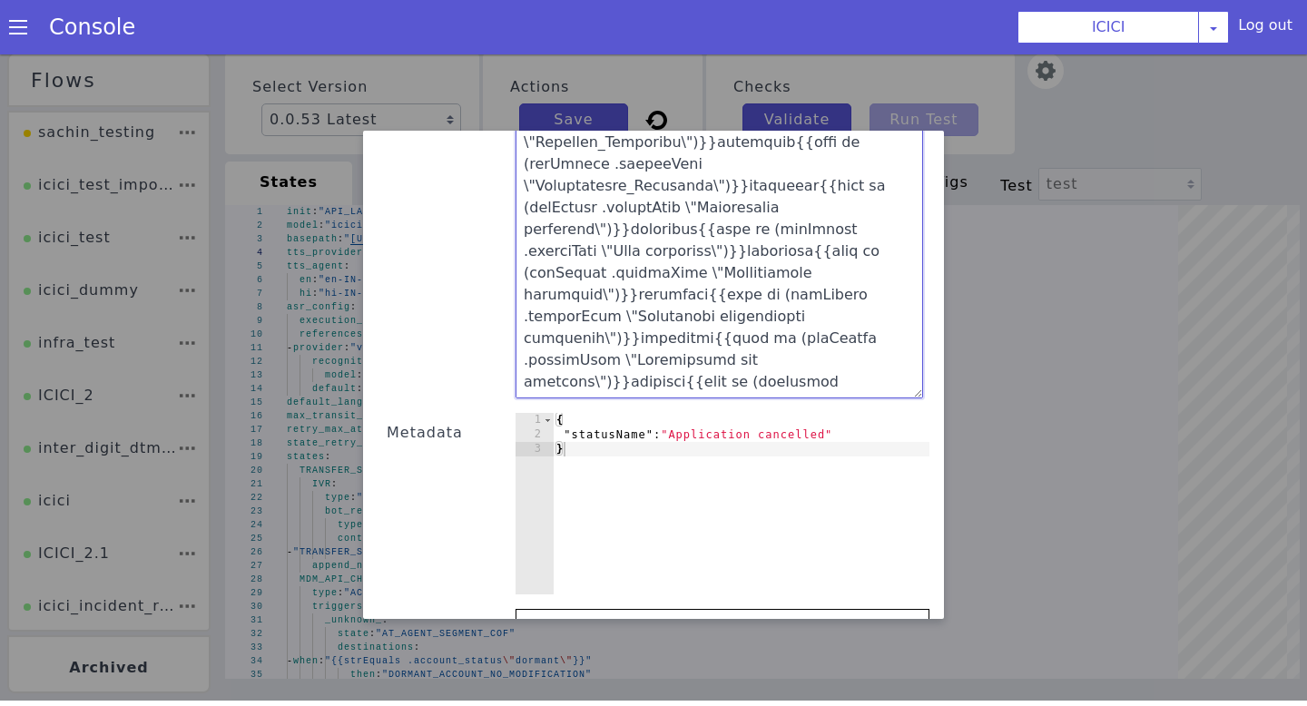
scroll to position [195, 0]
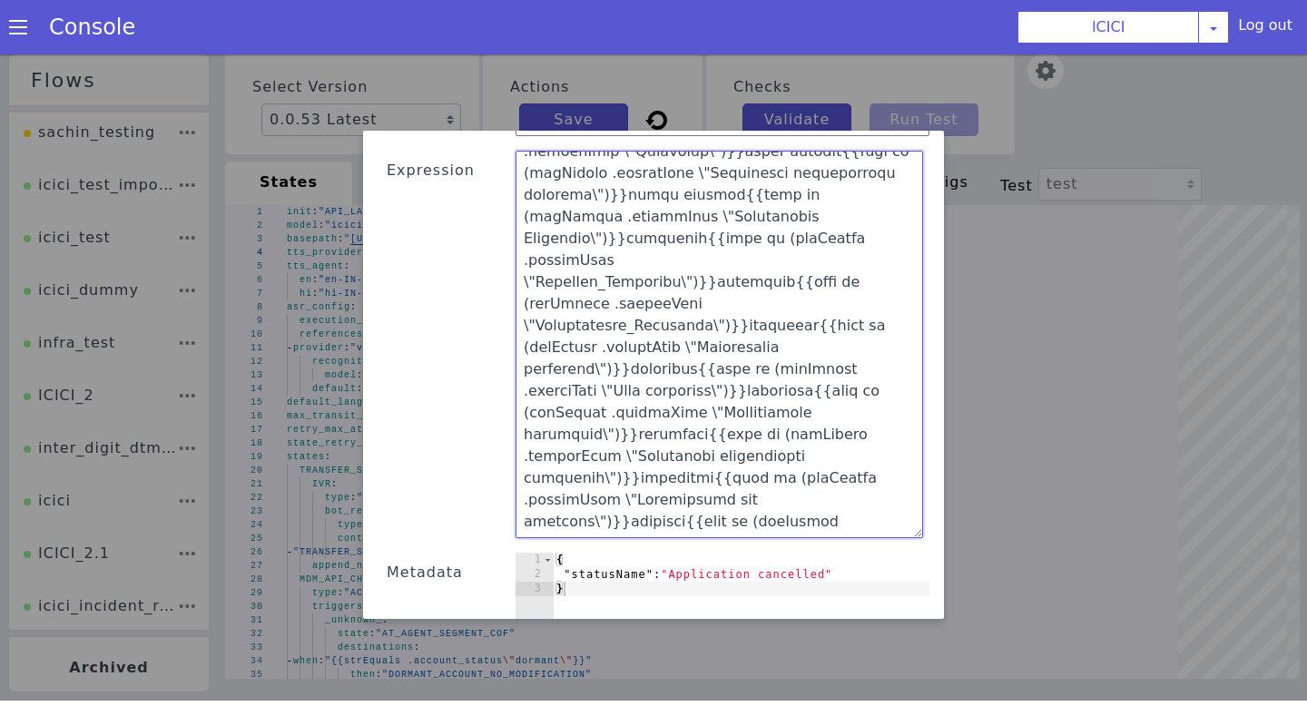
drag, startPoint x: 838, startPoint y: 234, endPoint x: 500, endPoint y: 105, distance: 361.4
click at [500, 105] on div "Text Template Validator State COF Language Code English Expression Metadata 1 2…" at bounding box center [653, 375] width 1307 height 652
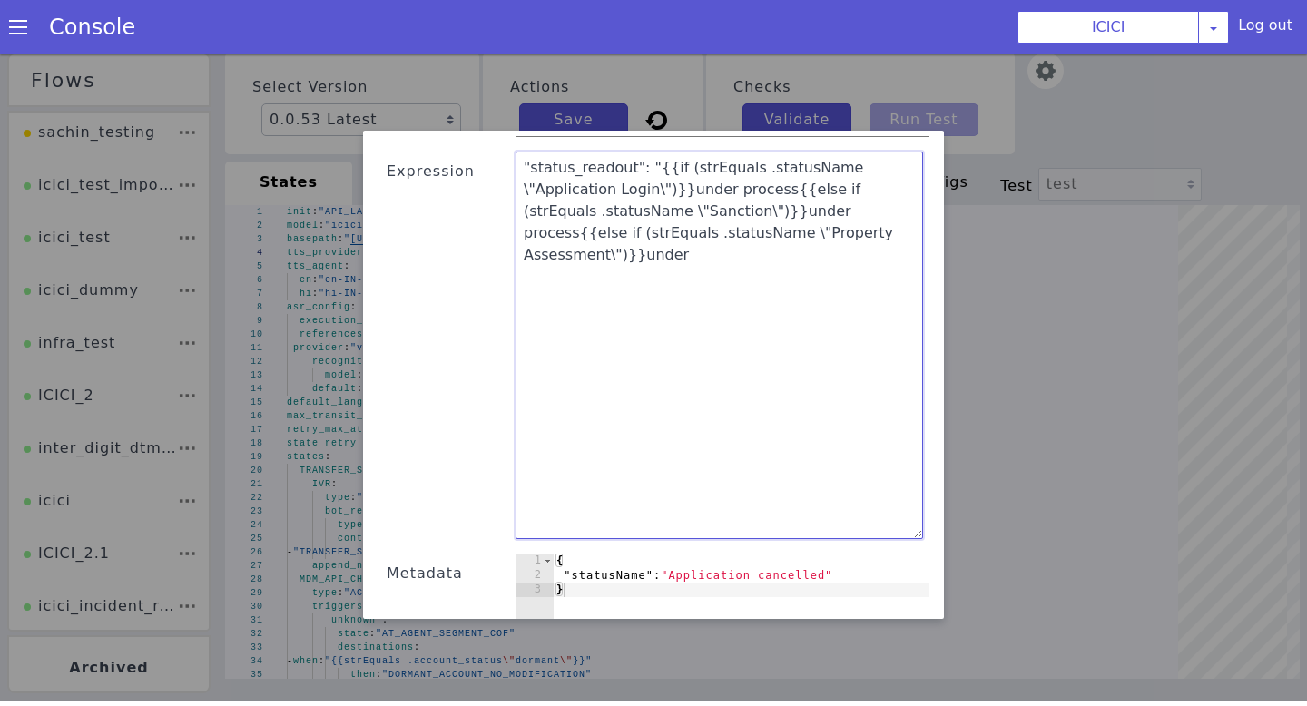
scroll to position [0, 0]
type textarea ""status_readout": "{{if (strEquals .statusName \"Application Login\")}}under pr…"
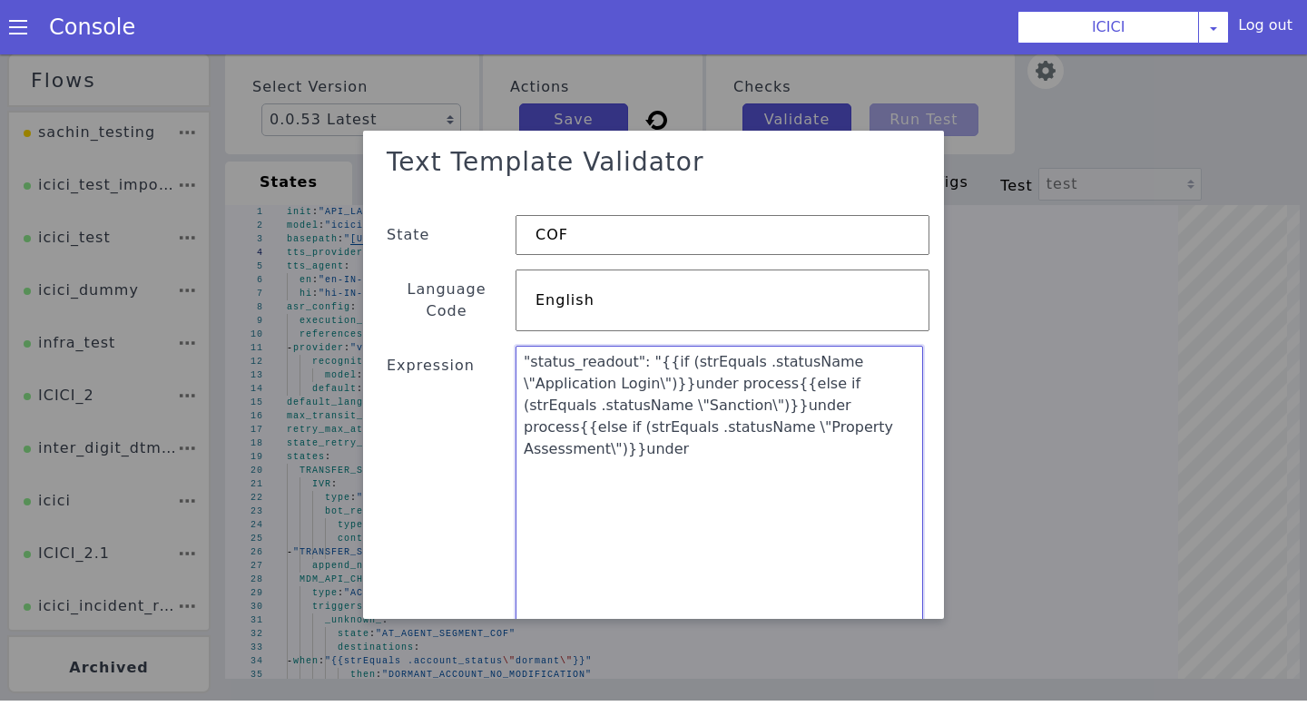
drag, startPoint x: 853, startPoint y: 250, endPoint x: 517, endPoint y: 104, distance: 365.9
click at [517, 104] on div "Text Template Validator State COF Language Code English Expression "status_read…" at bounding box center [653, 375] width 1307 height 652
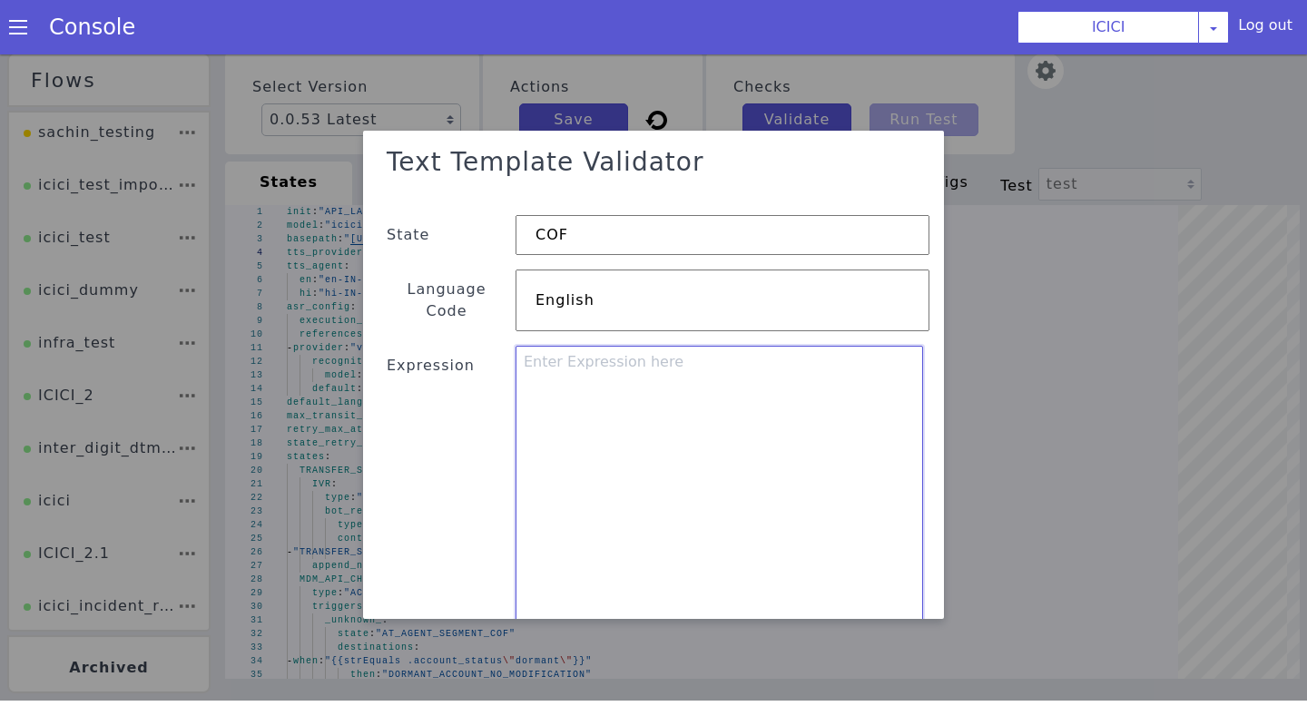
paste textarea ""status_readout": "{{if (strEquals .statusName \"Application Login\")}}under pr…"
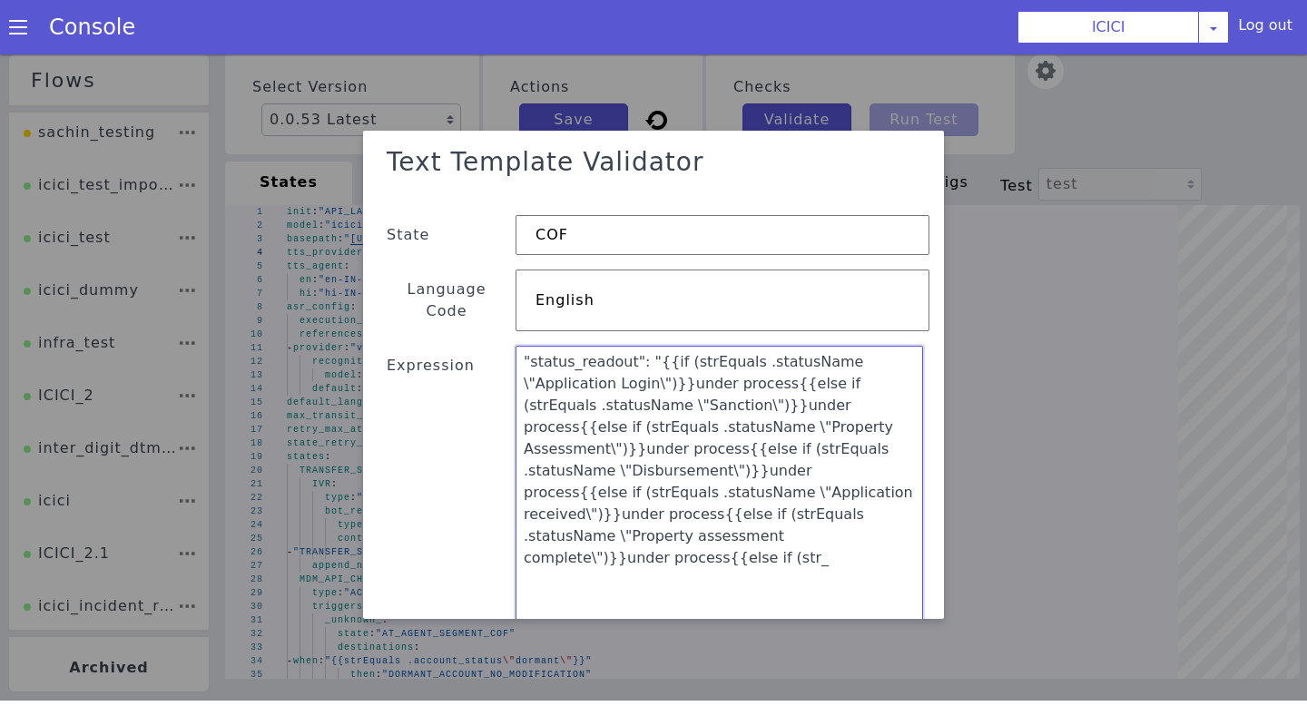
type textarea ""status_readout": "{{if (strEquals .statusName \"Application Login\")}}under pr…"
drag, startPoint x: 732, startPoint y: 550, endPoint x: 496, endPoint y: 300, distance: 344.2
click at [496, 300] on div "Text Template Validator State COF Language Code English Expression "status_read…" at bounding box center [654, 627] width 552 height 979
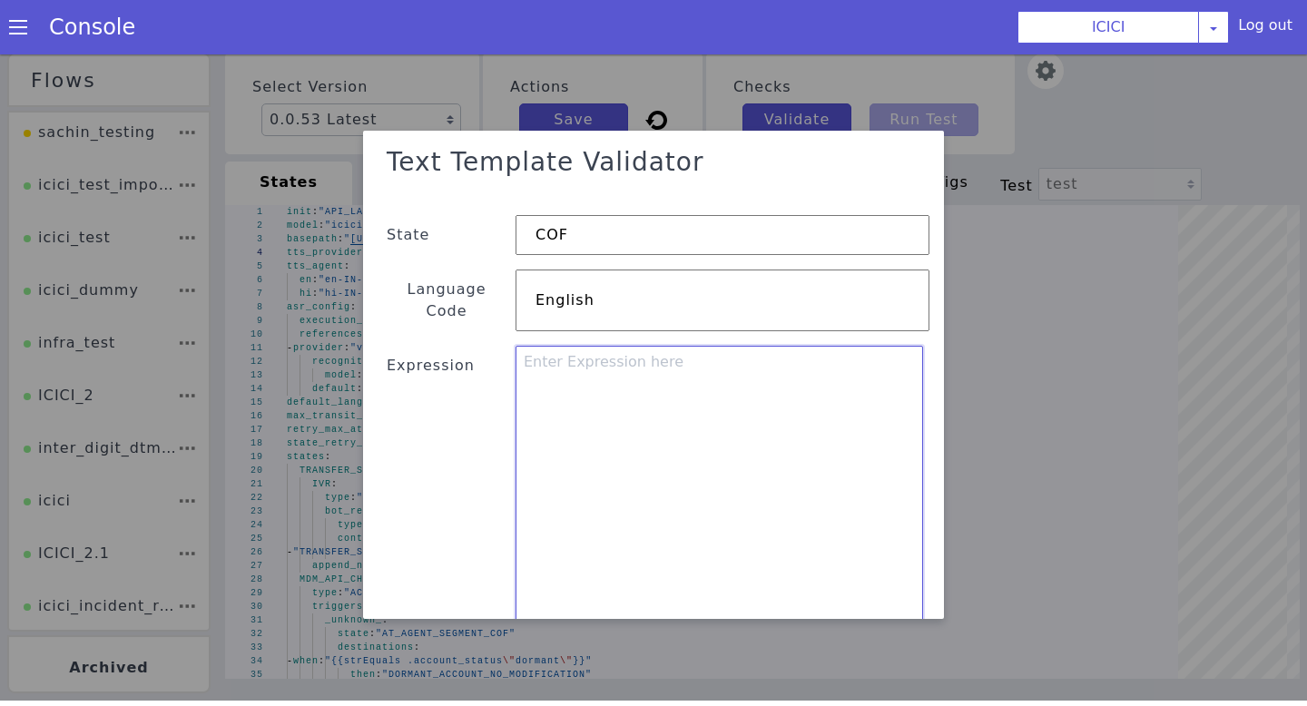
paste textarea ""status_readout": "{{if (strEquals .statusName \"Application Login\")}}under pr…"
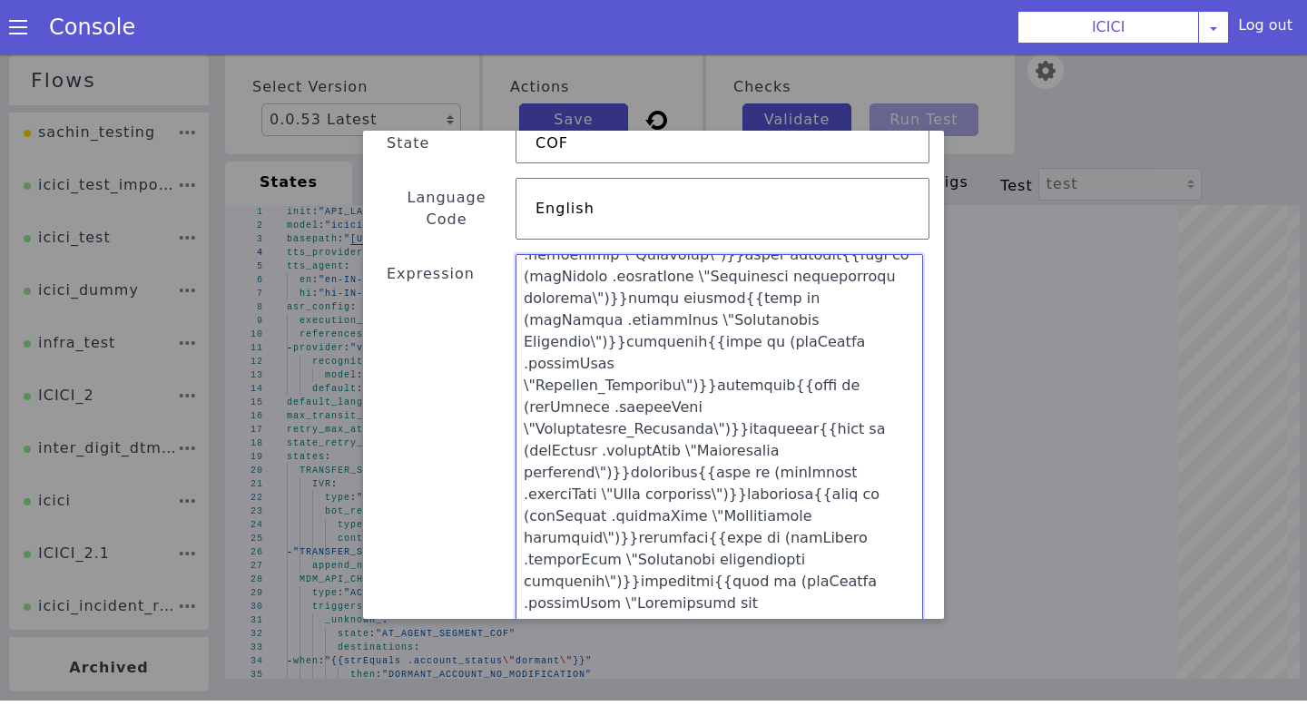
scroll to position [483, 0]
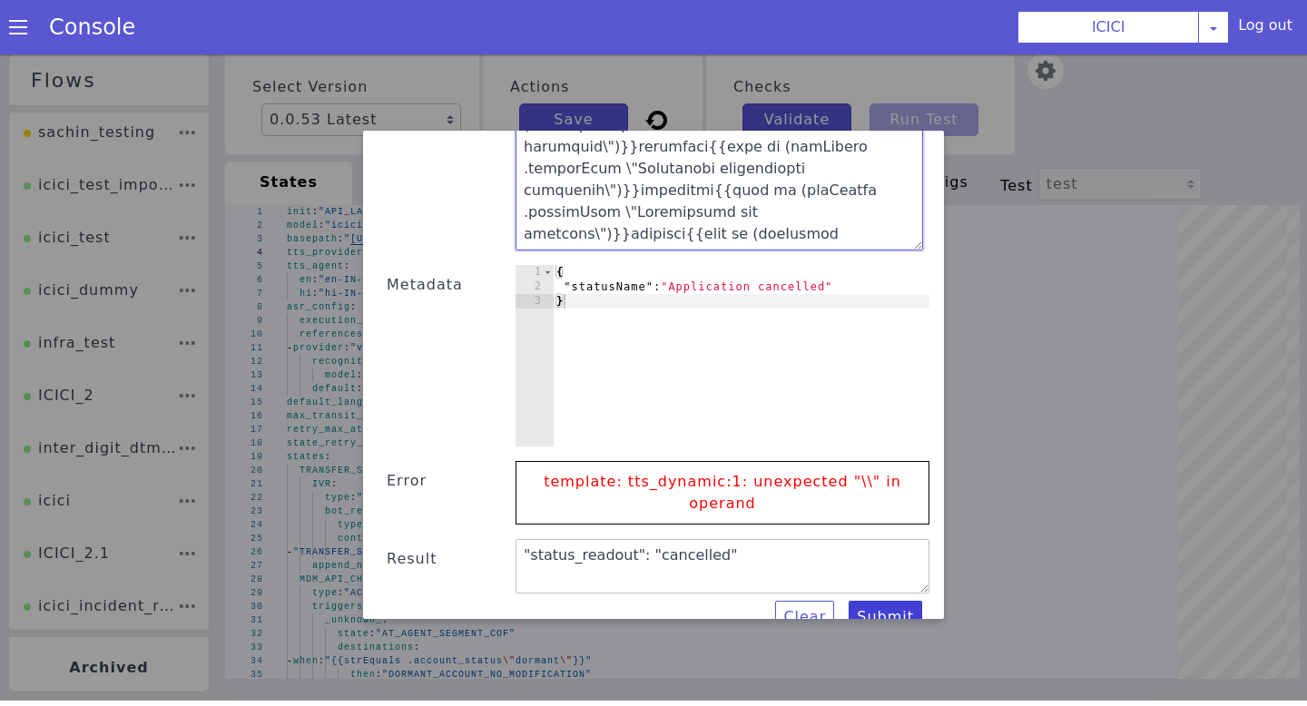
type textarea ""status_readout": "{{if (strEquals .statusName \"Application Login\")}}under pr…"
click at [888, 601] on button "Submit" at bounding box center [886, 617] width 74 height 33
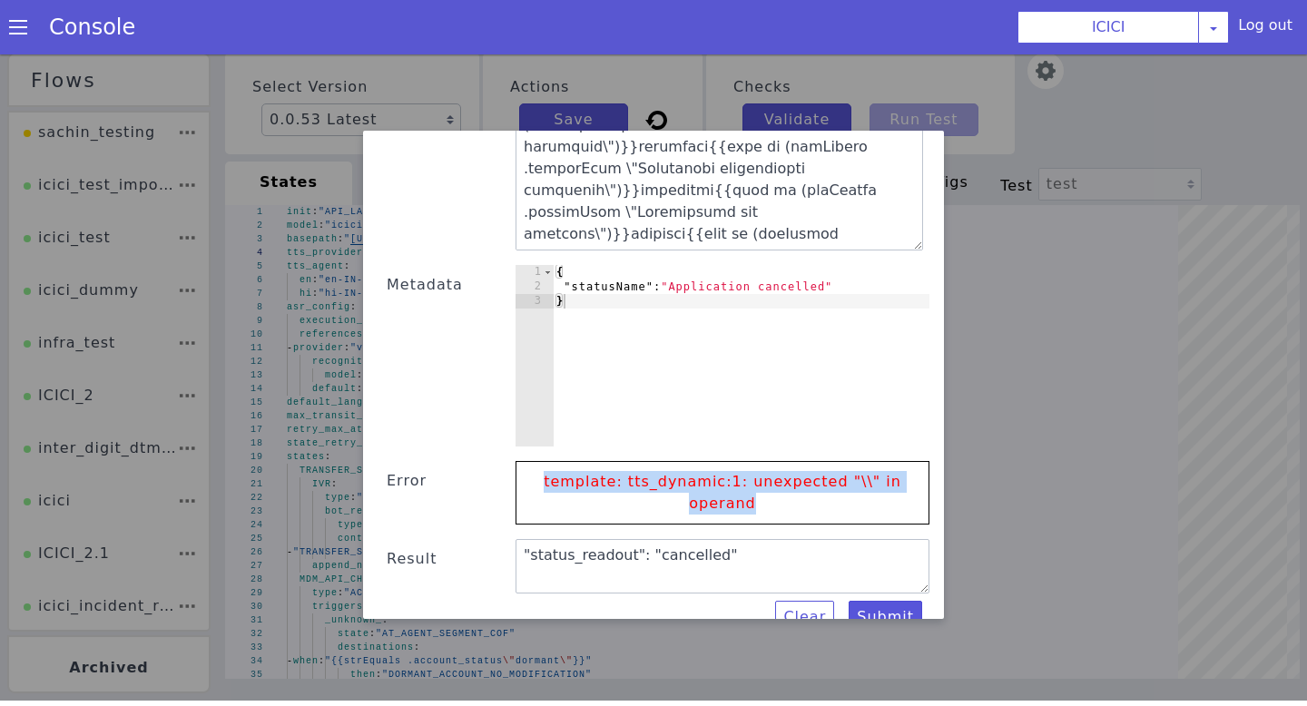
drag, startPoint x: 775, startPoint y: 487, endPoint x: 547, endPoint y: 455, distance: 230.1
click at [547, 462] on p "template: tts_dynamic:1: unexpected "\\" in operand" at bounding box center [723, 493] width 376 height 62
copy p "template: tts_dynamic:1: unexpected "\\" in operand"
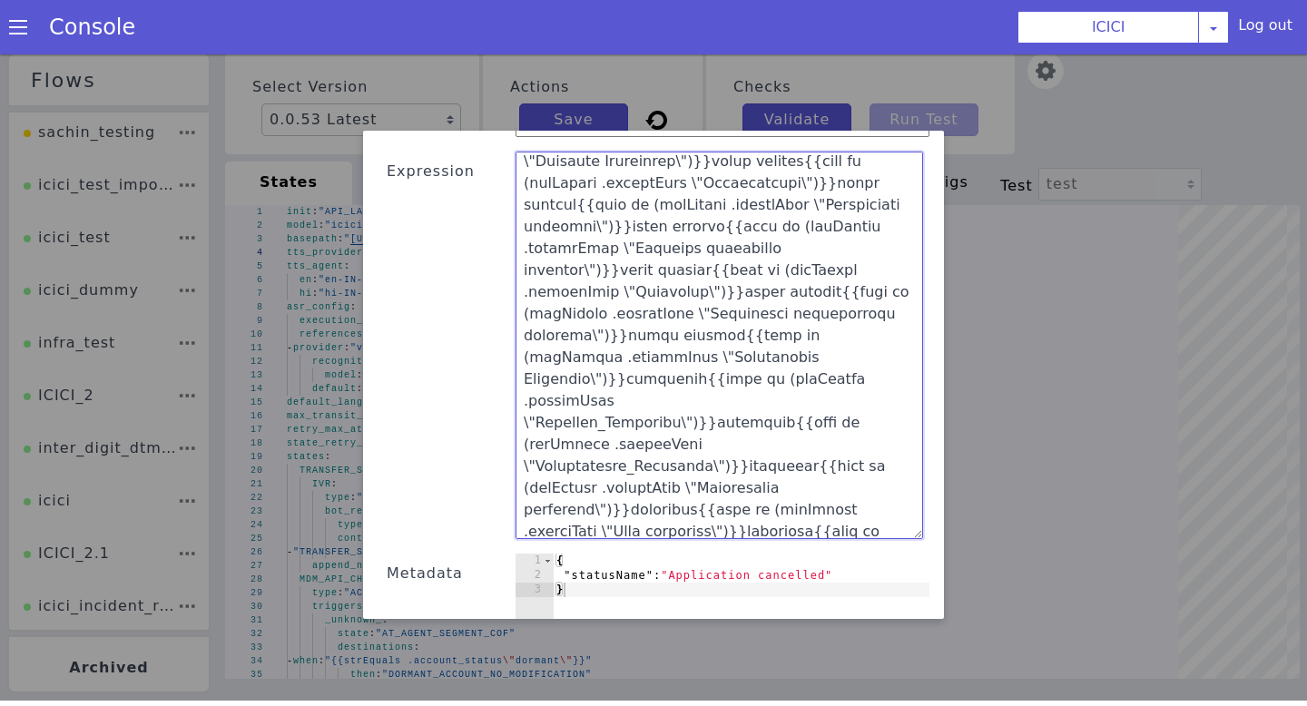
scroll to position [36, 0]
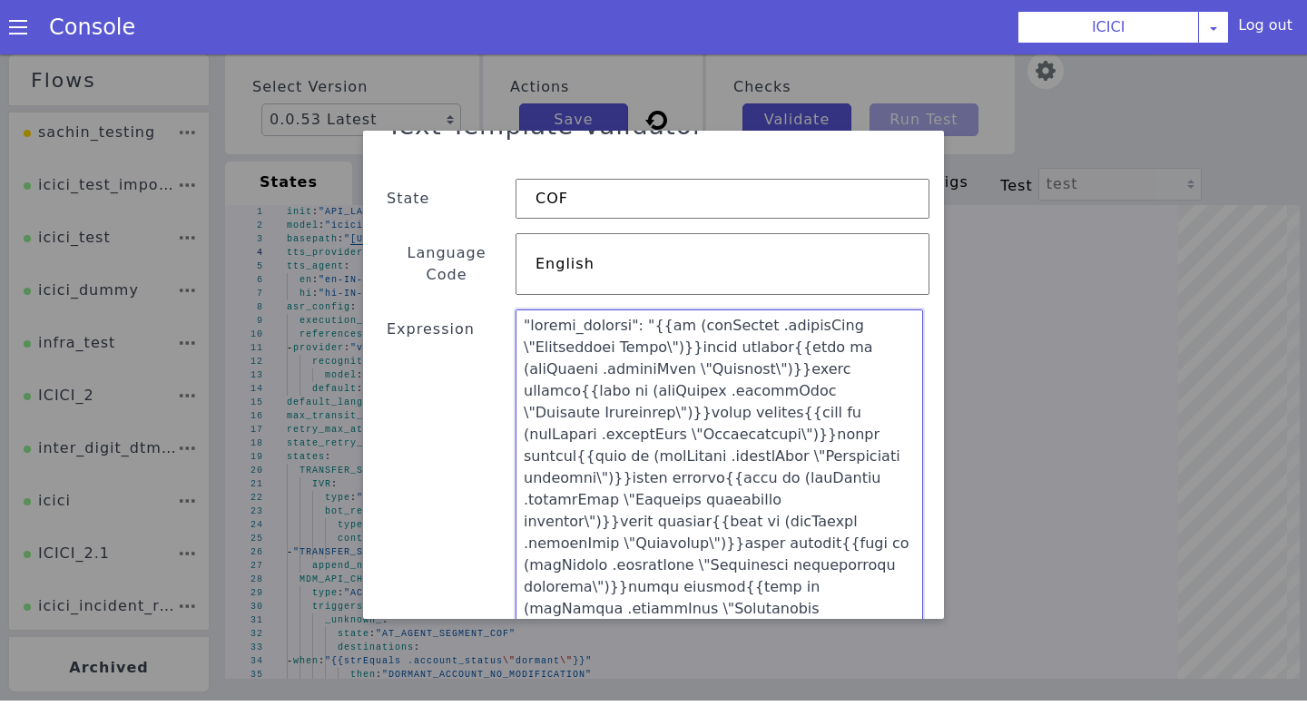
drag, startPoint x: 898, startPoint y: 390, endPoint x: 519, endPoint y: 103, distance: 475.4
click at [519, 103] on div "Text Template Validator State COF Language Code English Expression Metadata 1 2…" at bounding box center [653, 375] width 1307 height 652
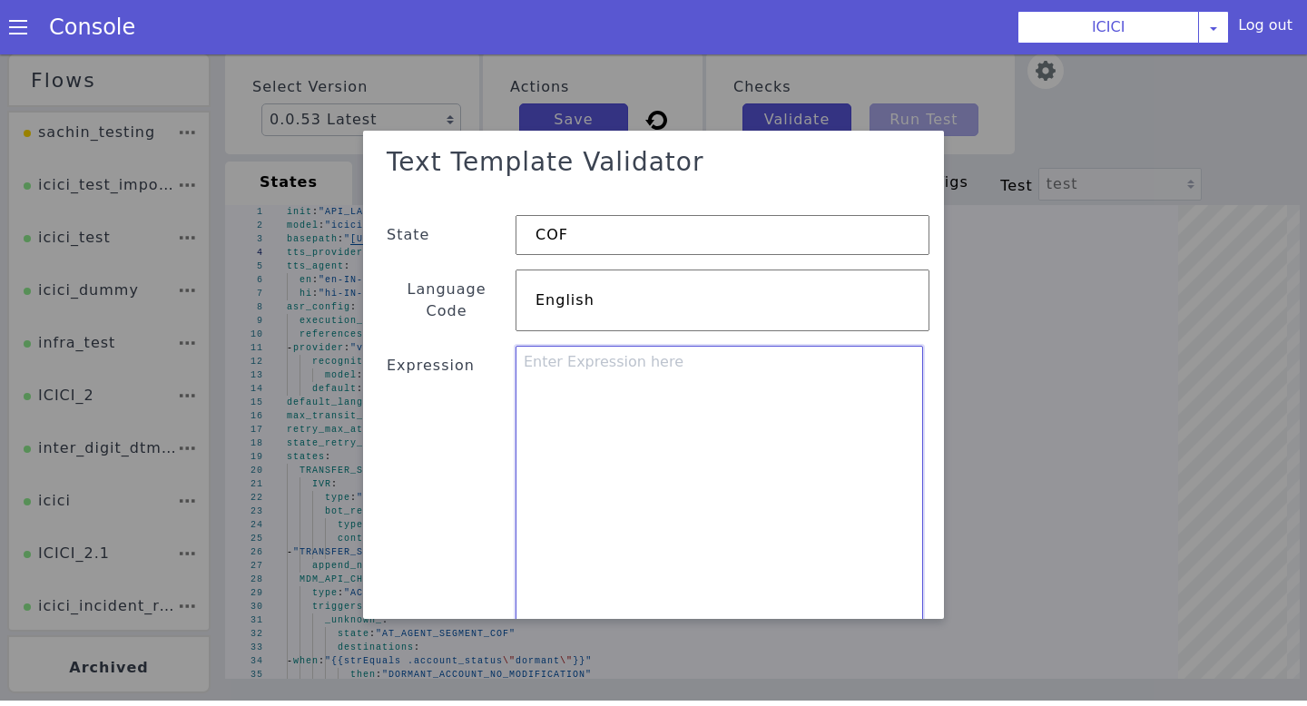
paste textarea ""status_readout": "{{if (strEquals .statusName "Application Login")}}under proc…"
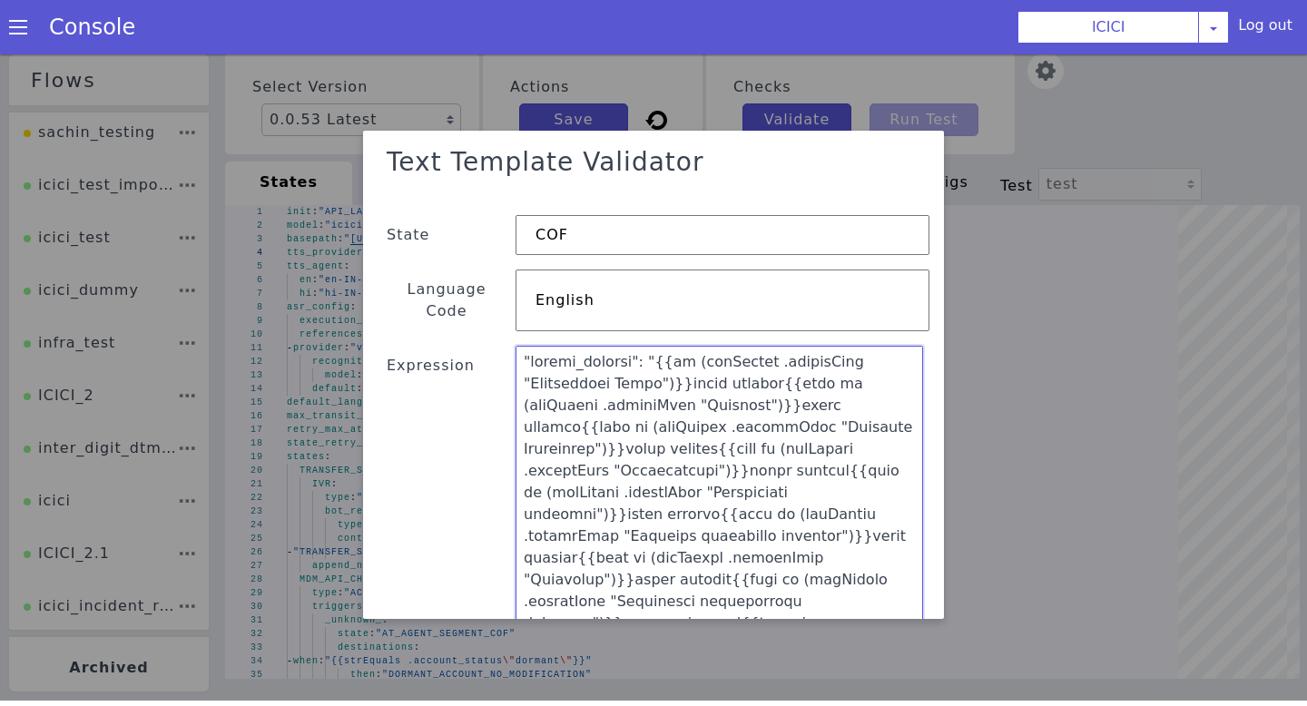
scroll to position [92, 0]
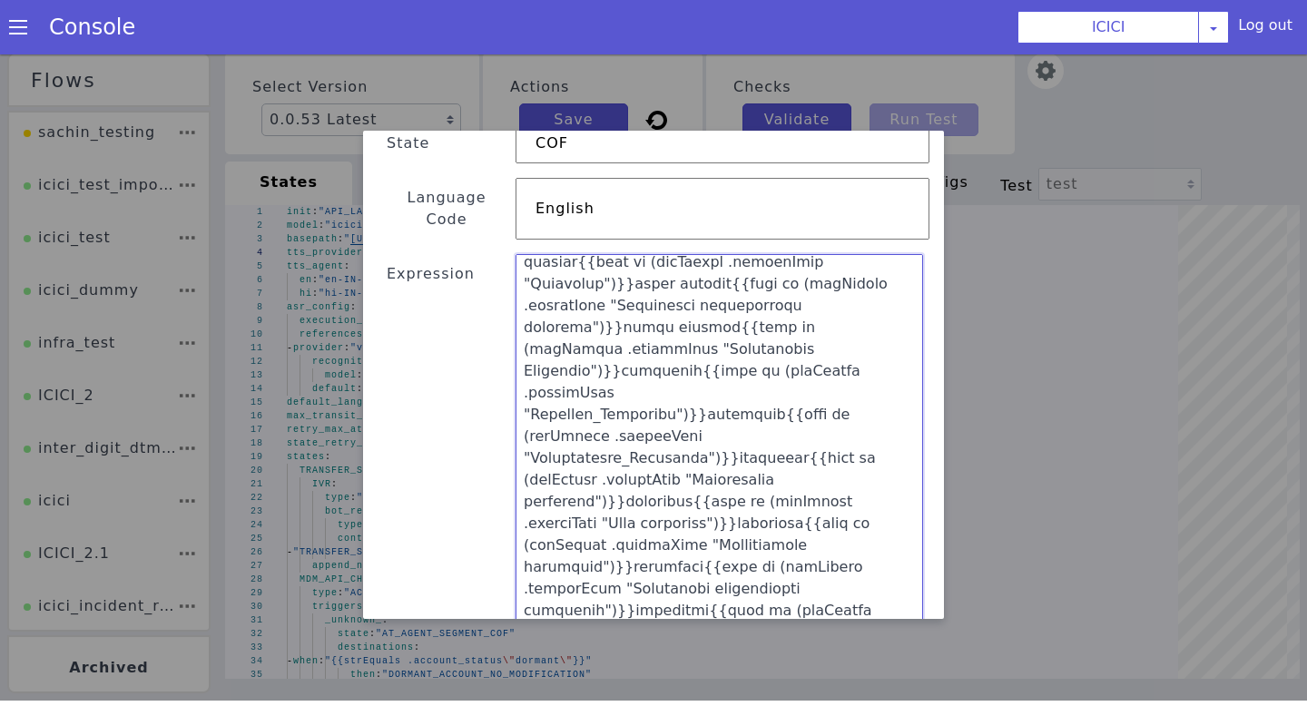
type textarea ""status_readout": "{{if (strEquals .statusName "Application Login")}}under proc…"
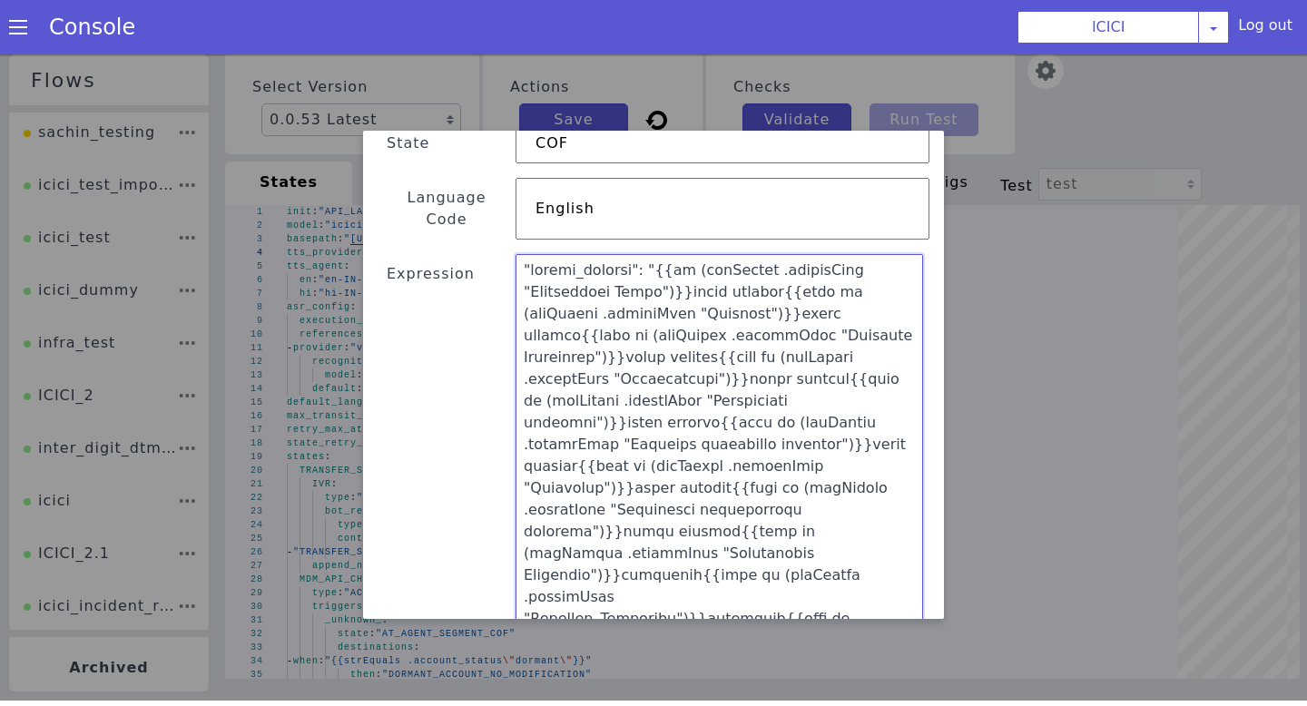
drag, startPoint x: 637, startPoint y: 608, endPoint x: 486, endPoint y: 201, distance: 434.5
click at [486, 201] on div "Text Template Validator State COF Language Code English Expression Metadata 1 2…" at bounding box center [654, 535] width 552 height 979
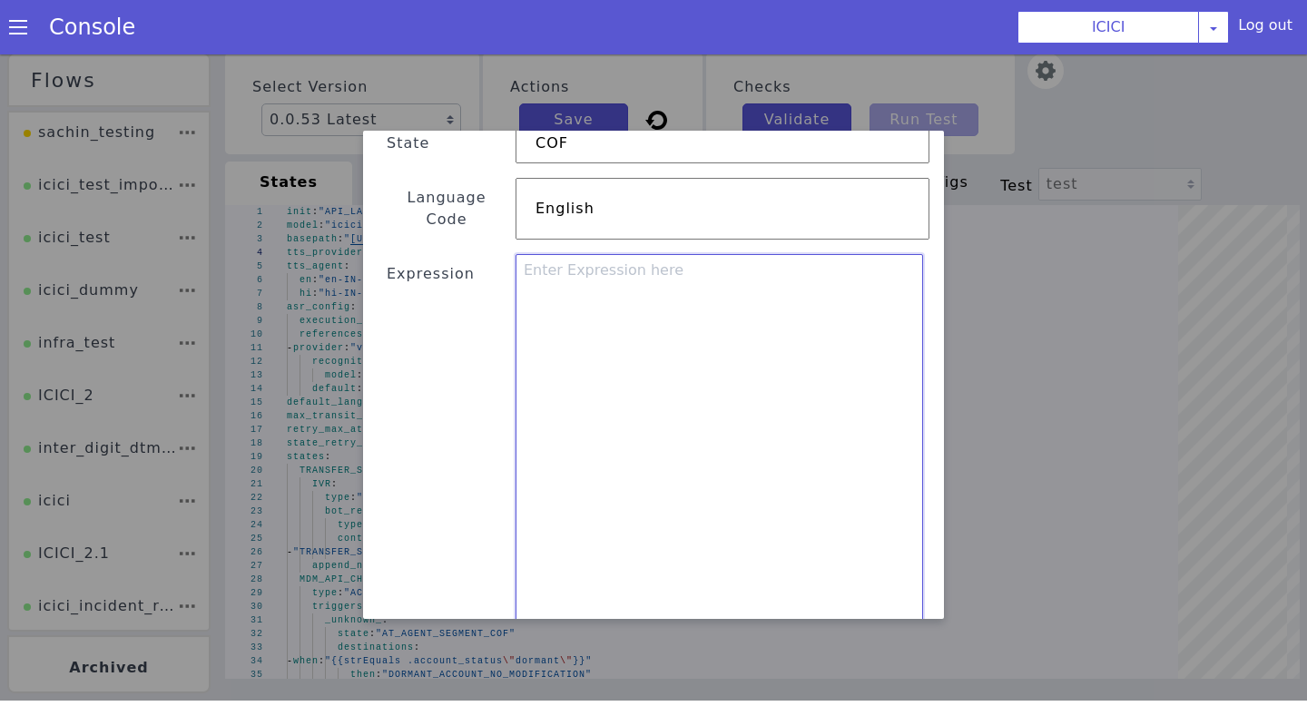
paste textarea ""status_readout": "{{if (strEquals .statusName "Application Login")}}under proc…"
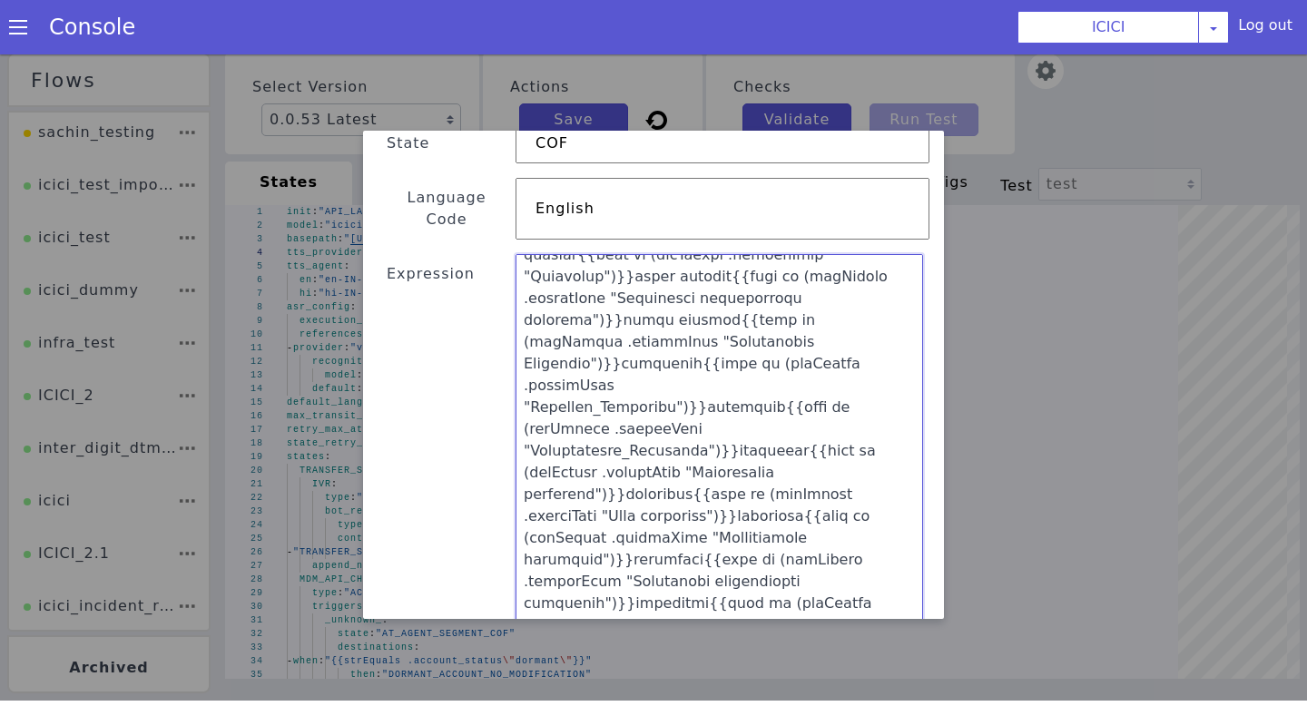
scroll to position [483, 0]
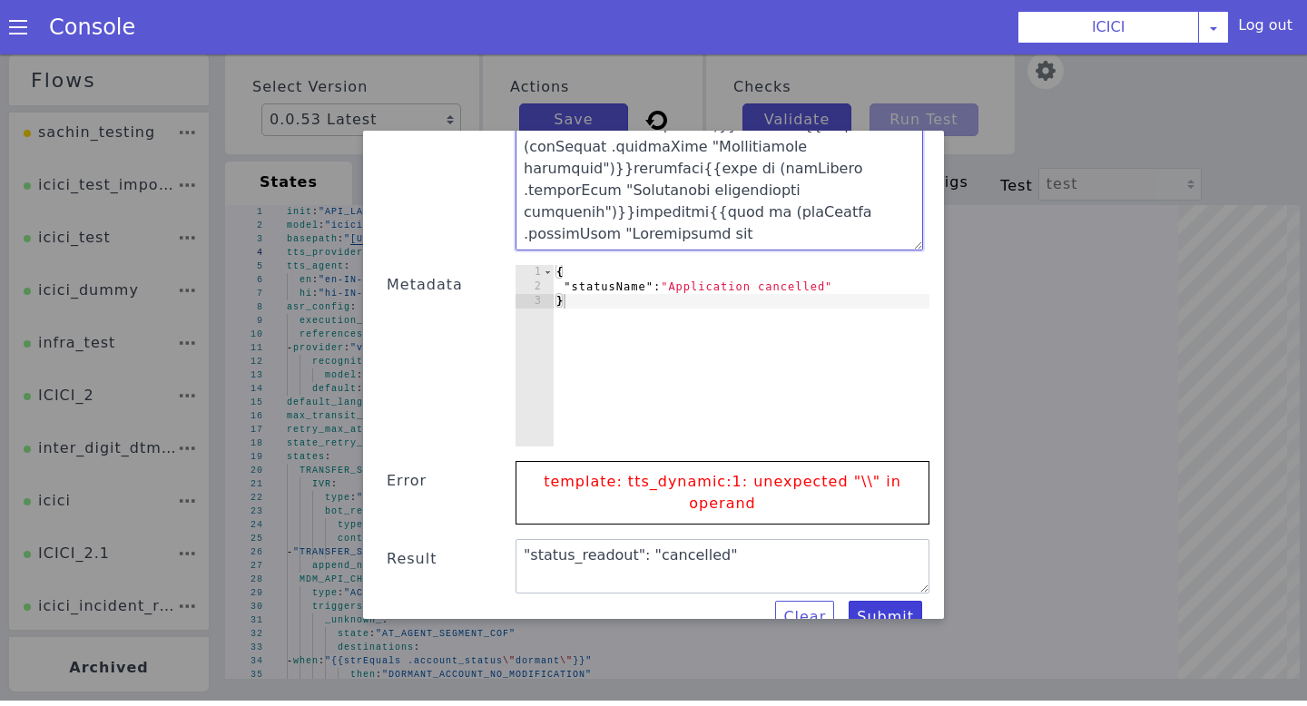
type textarea ""status_readout": "{{if (strEquals .statusName "Application Login")}}under proc…"
click at [878, 602] on button "Submit" at bounding box center [886, 617] width 74 height 33
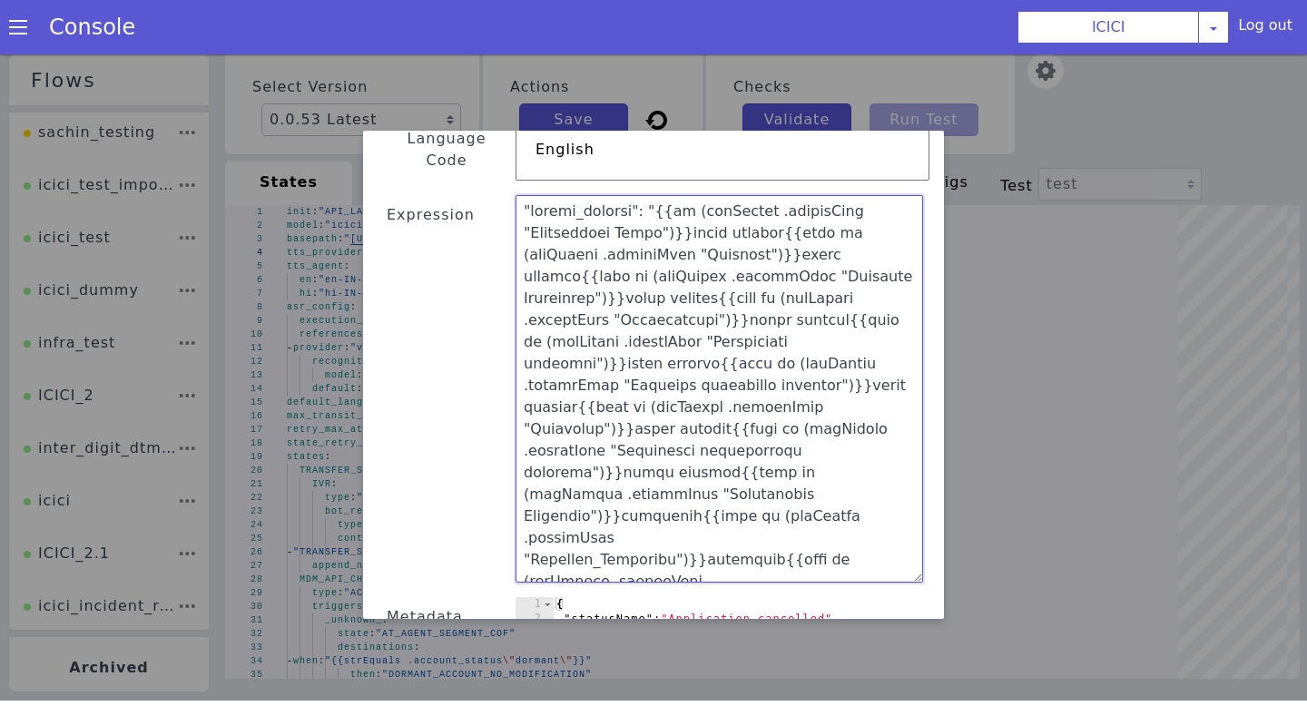
scroll to position [0, 0]
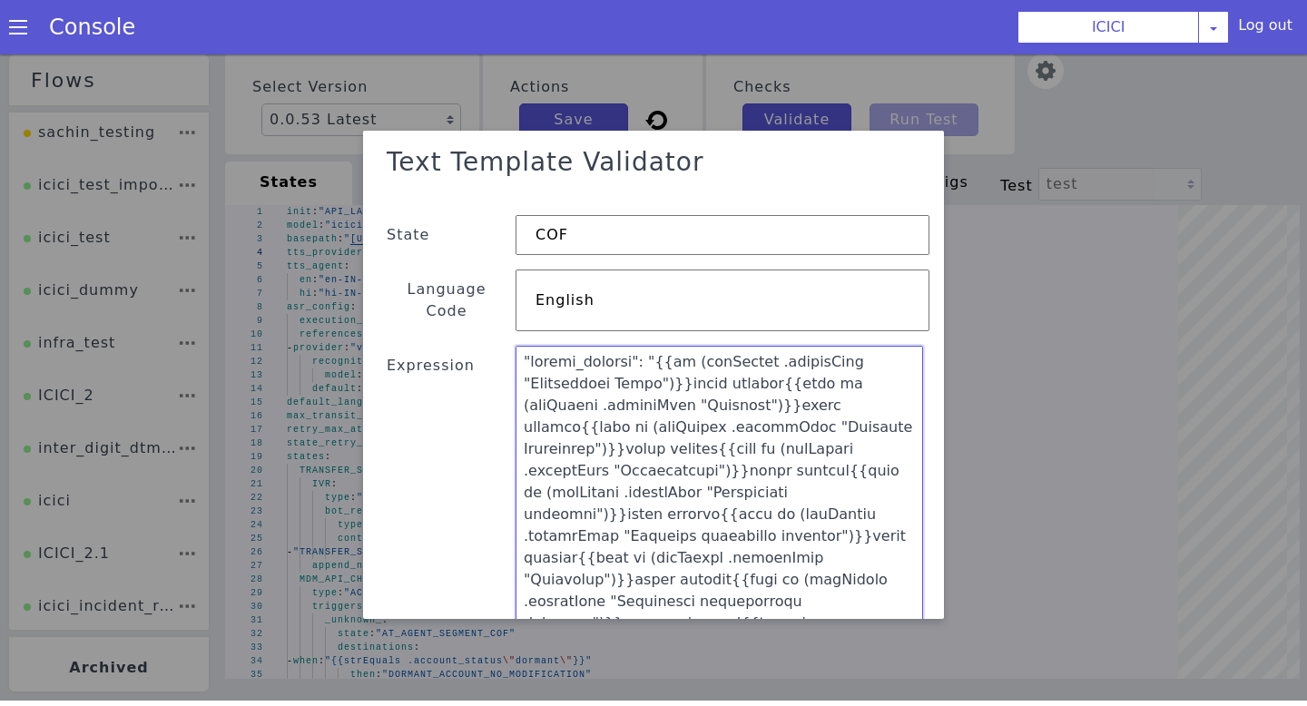
drag, startPoint x: 713, startPoint y: 287, endPoint x: 470, endPoint y: 44, distance: 343.4
click at [470, 45] on html "Flows sachin_testing icici_test_import_1 icici_test icici_dummy infra_test ICIC…" at bounding box center [653, 371] width 1307 height 652
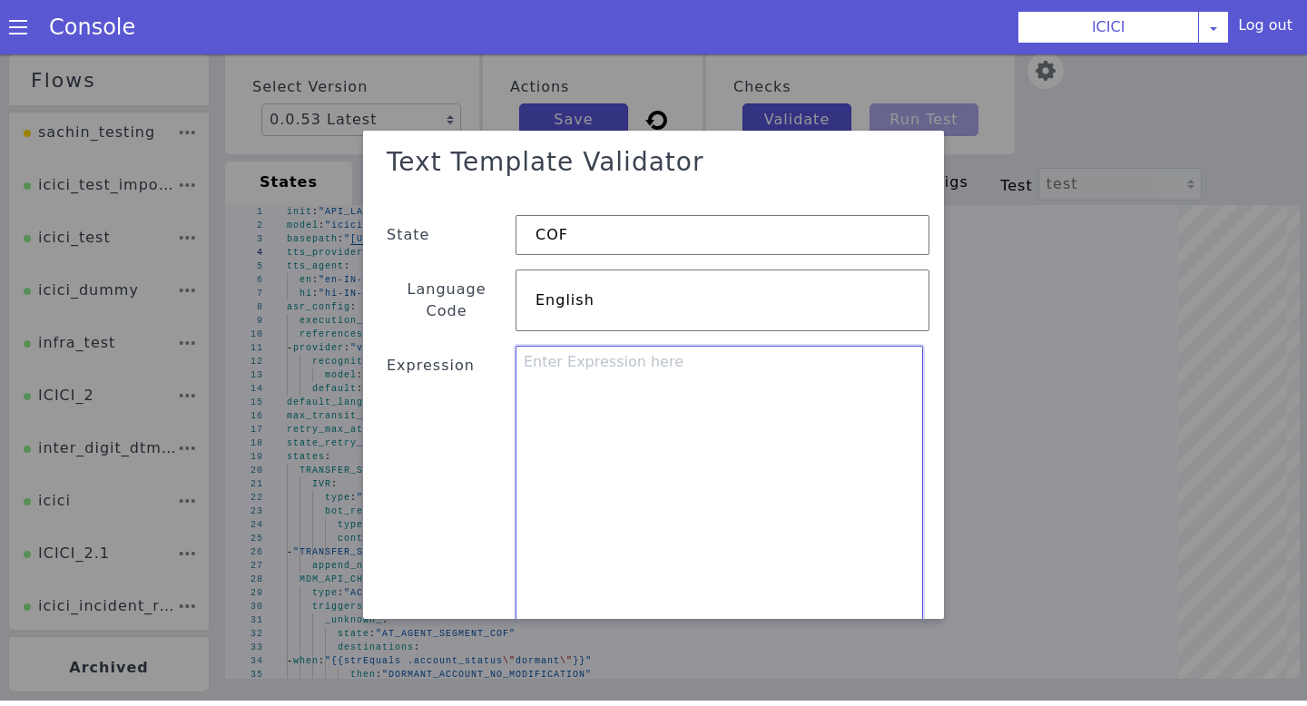
paste textarea ""status_readout": "{{if (strEquals .statusName \"Application Login\")}}under pr…"
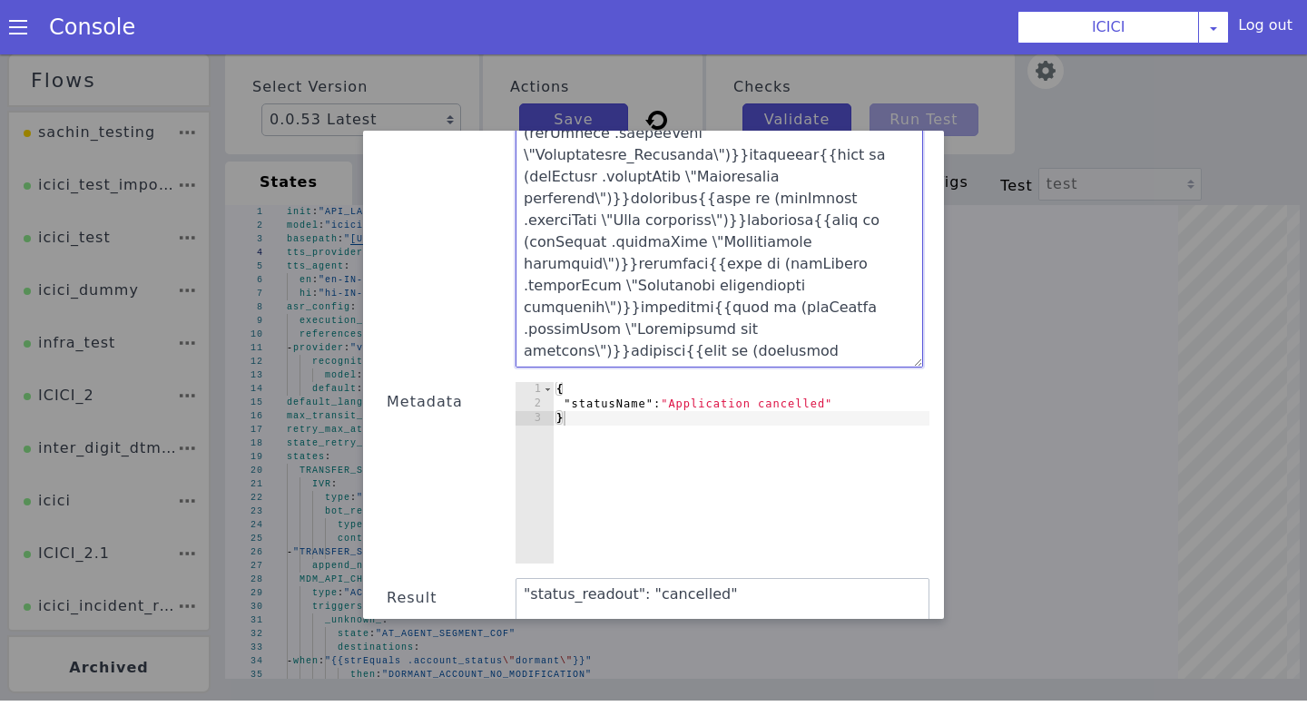
scroll to position [405, 0]
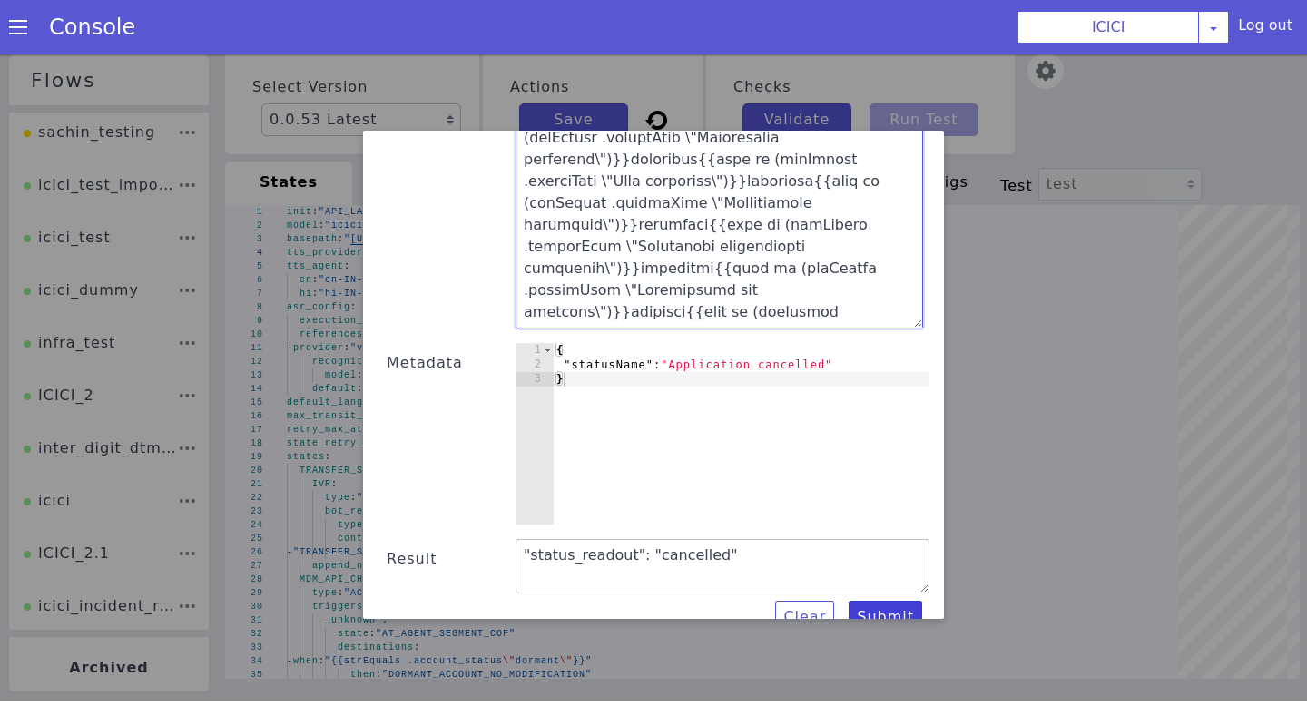
type textarea ""status_readout": "{{if (strEquals .statusName \"Application Login\")}}under pr…"
click at [900, 601] on button "Submit" at bounding box center [886, 617] width 74 height 33
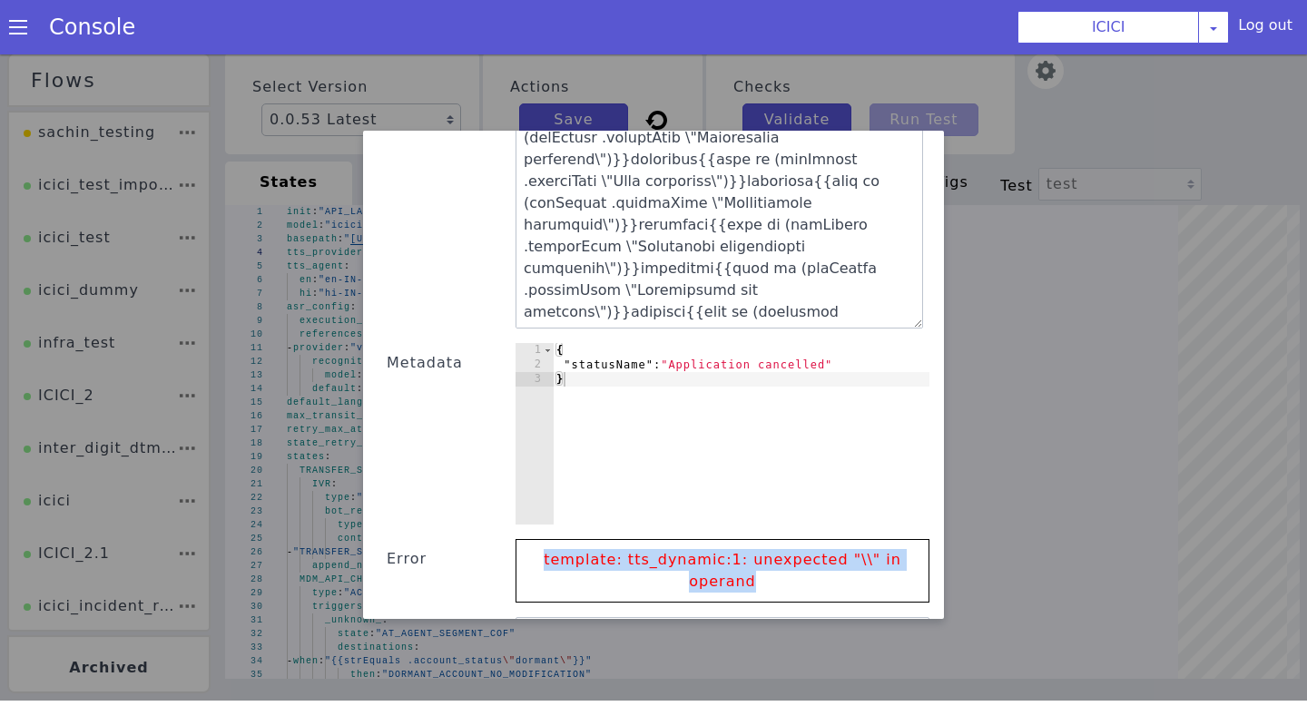
drag, startPoint x: 835, startPoint y: 576, endPoint x: 521, endPoint y: 537, distance: 316.5
click at [521, 539] on div "template: tts_dynamic:1: unexpected "\\" in operand" at bounding box center [723, 571] width 414 height 64
copy p "template: tts_dynamic:1: unexpected "\\" in operand"
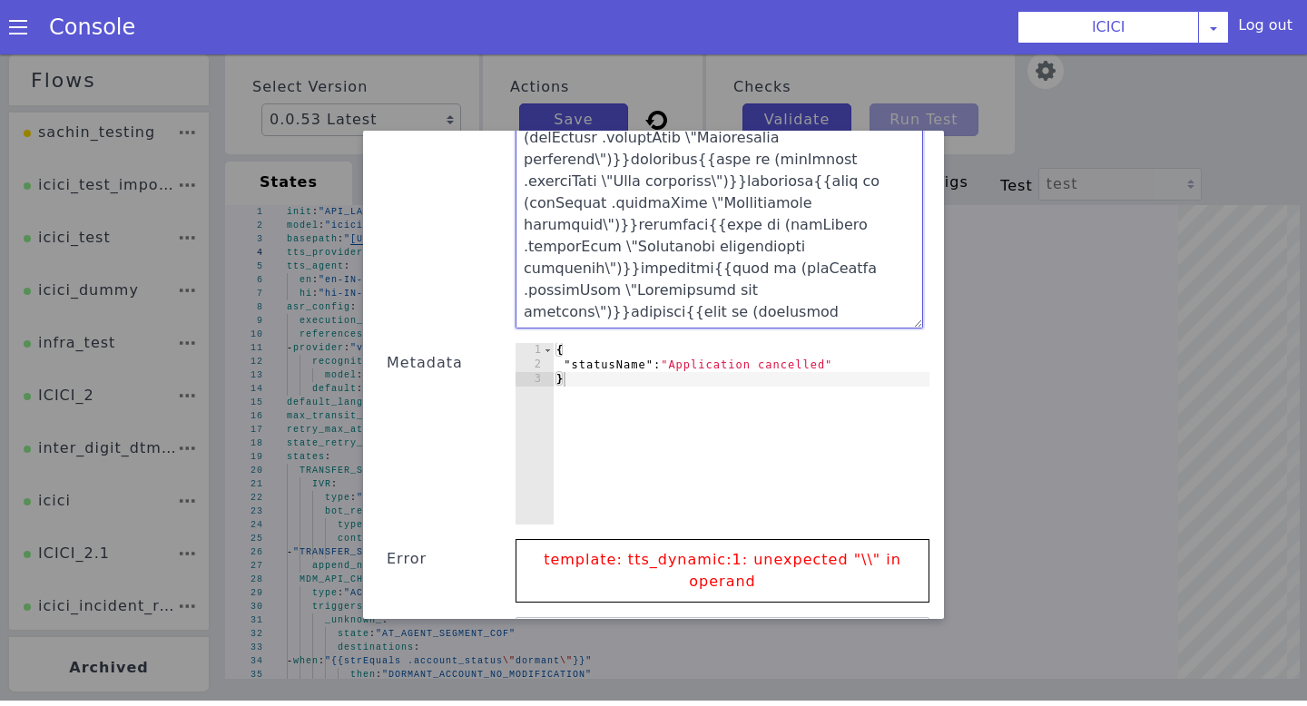
scroll to position [0, 0]
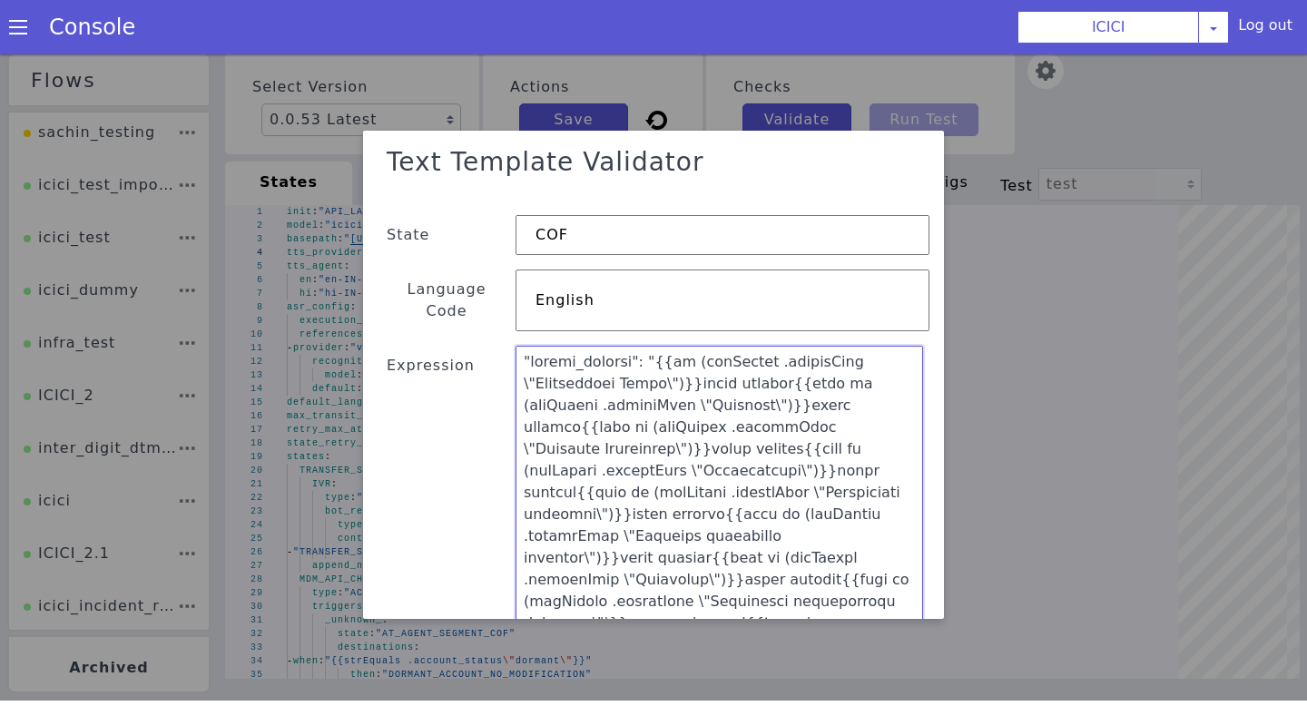
drag, startPoint x: 871, startPoint y: 271, endPoint x: 450, endPoint y: -6, distance: 504.5
click at [450, 45] on html "Flows sachin_testing icici_test_import_1 icici_test icici_dummy infra_test ICIC…" at bounding box center [653, 371] width 1307 height 652
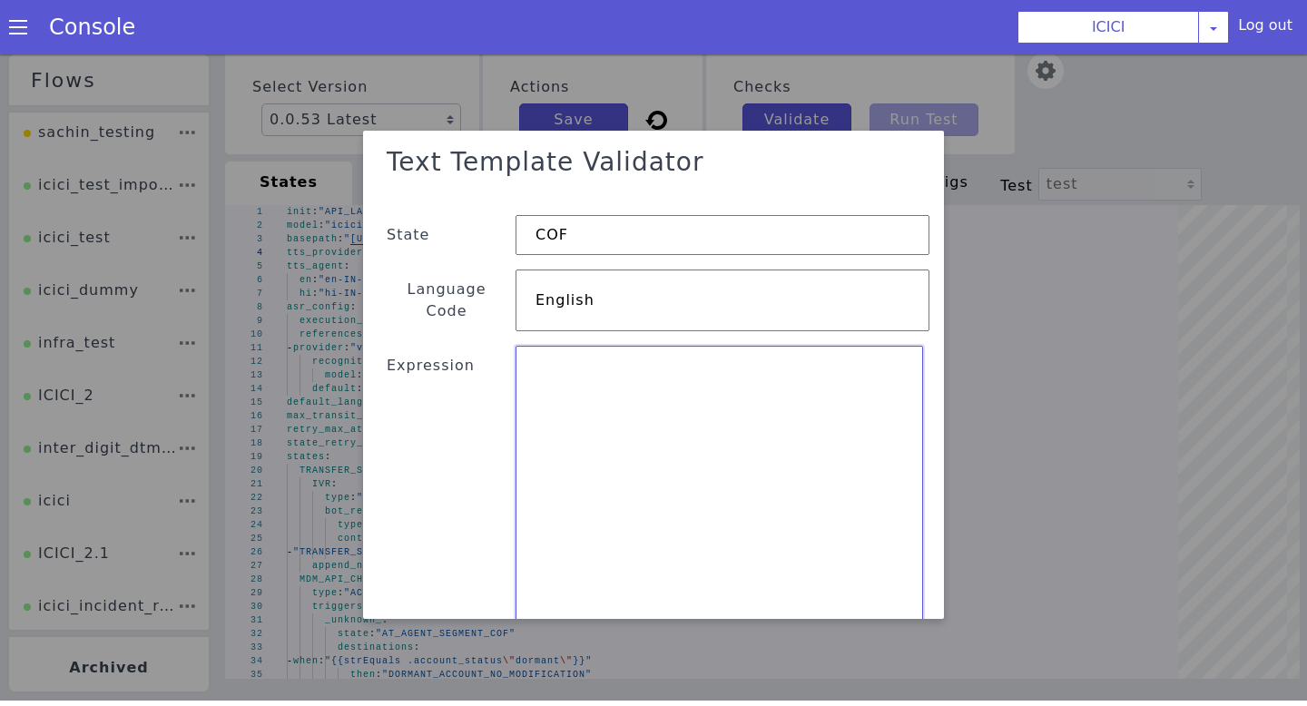
paste textarea ""status_readout": "{{if (strEquals .statusName \"Application Login\")}}under pr…"
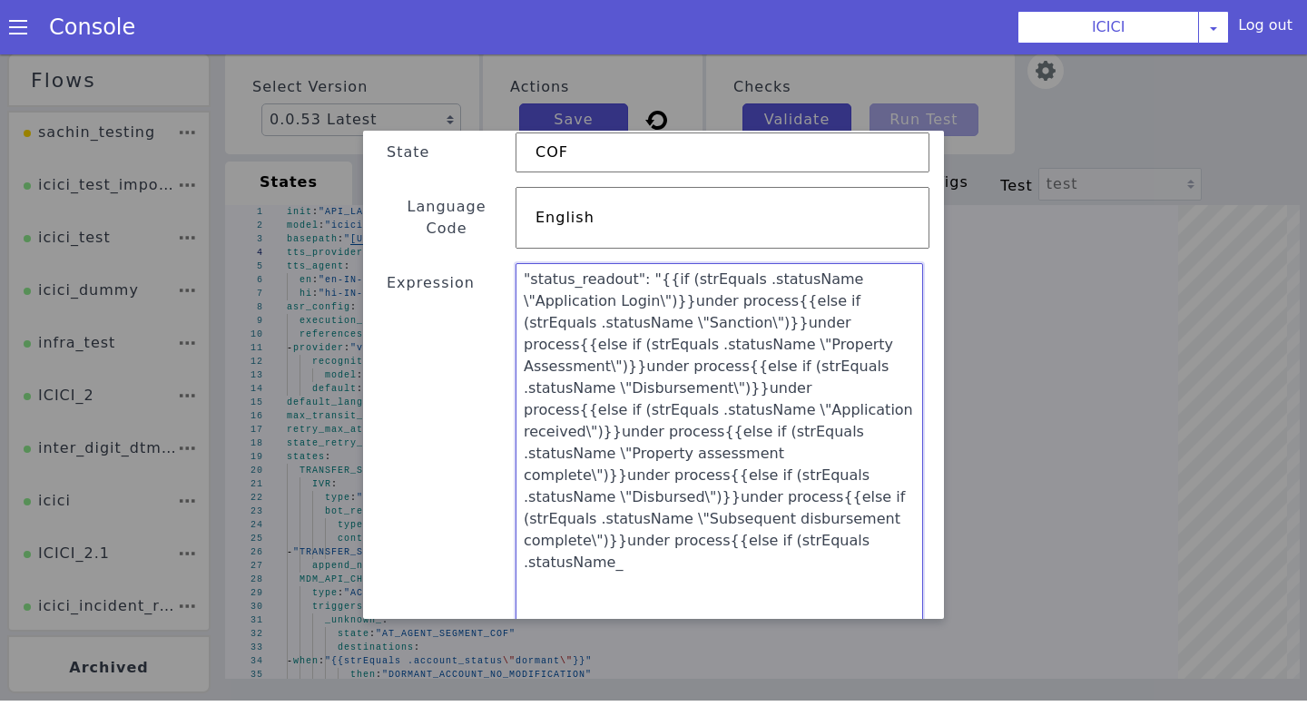
scroll to position [95, 0]
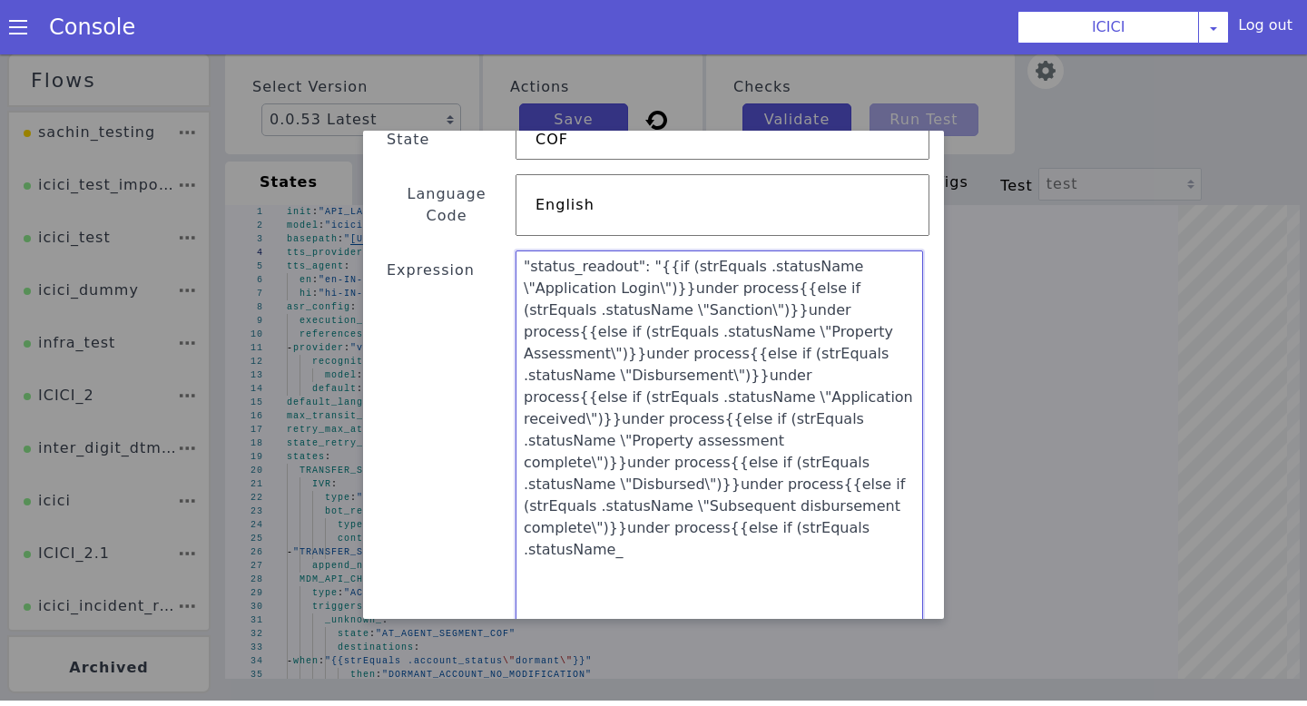
type textarea ""status_readout": "{{if (strEquals .statusName \"Application Login\")}}under pr…"
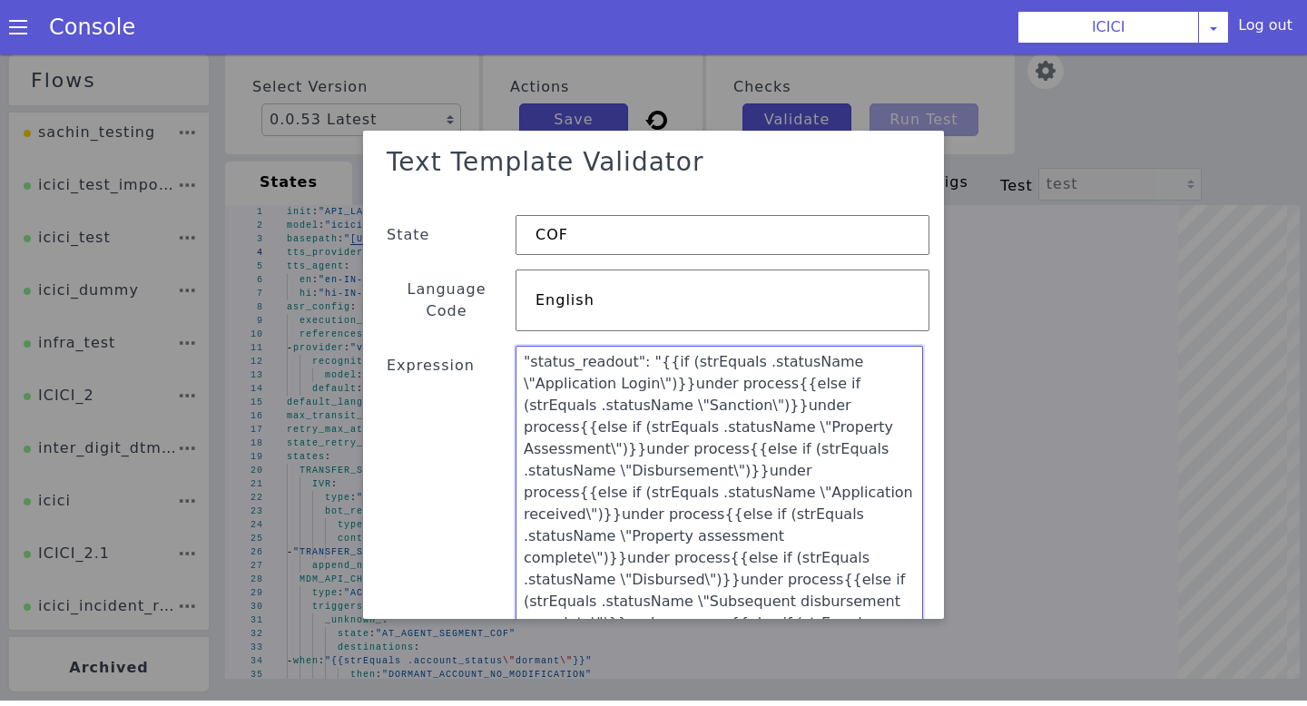
drag, startPoint x: 706, startPoint y: 540, endPoint x: 383, endPoint y: 54, distance: 584.0
click at [383, 54] on div "Text Template Validator State COF Language Code English Expression "status_read…" at bounding box center [653, 375] width 1307 height 652
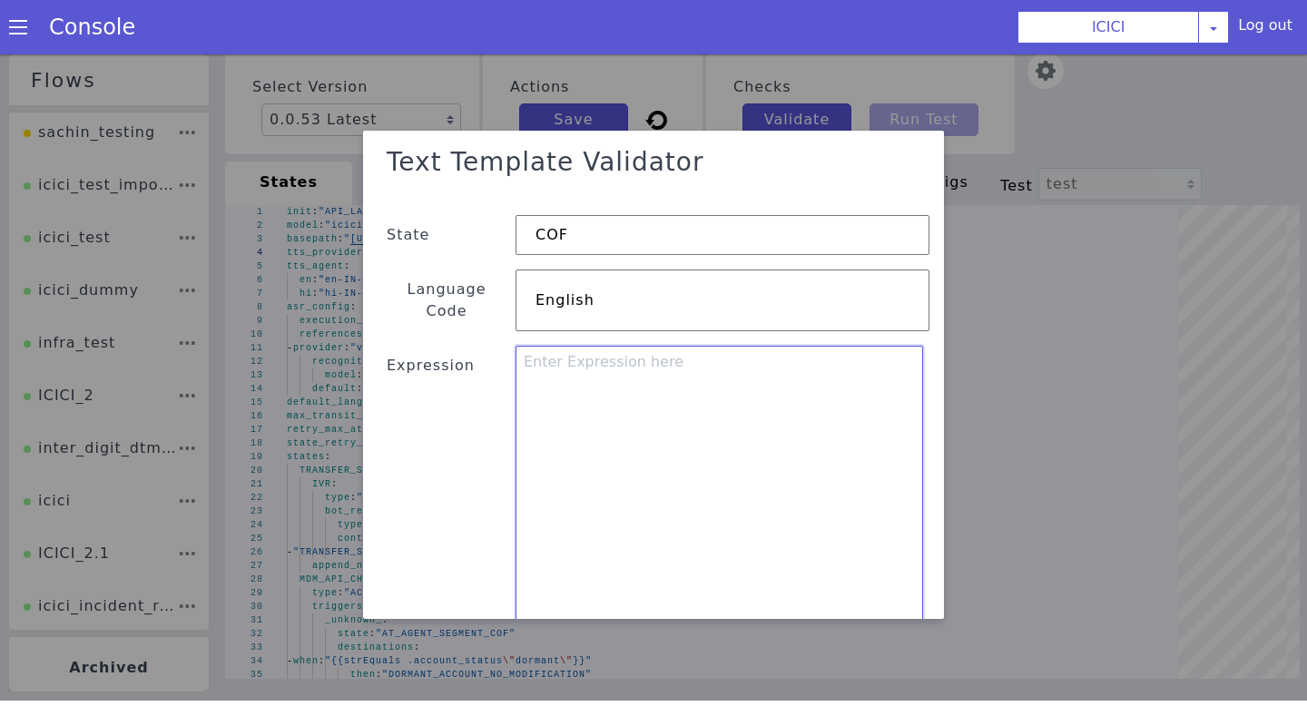
paste textarea ""status_readout": "{{if (strEquals .statusName \"Application Login\")}}under pr…"
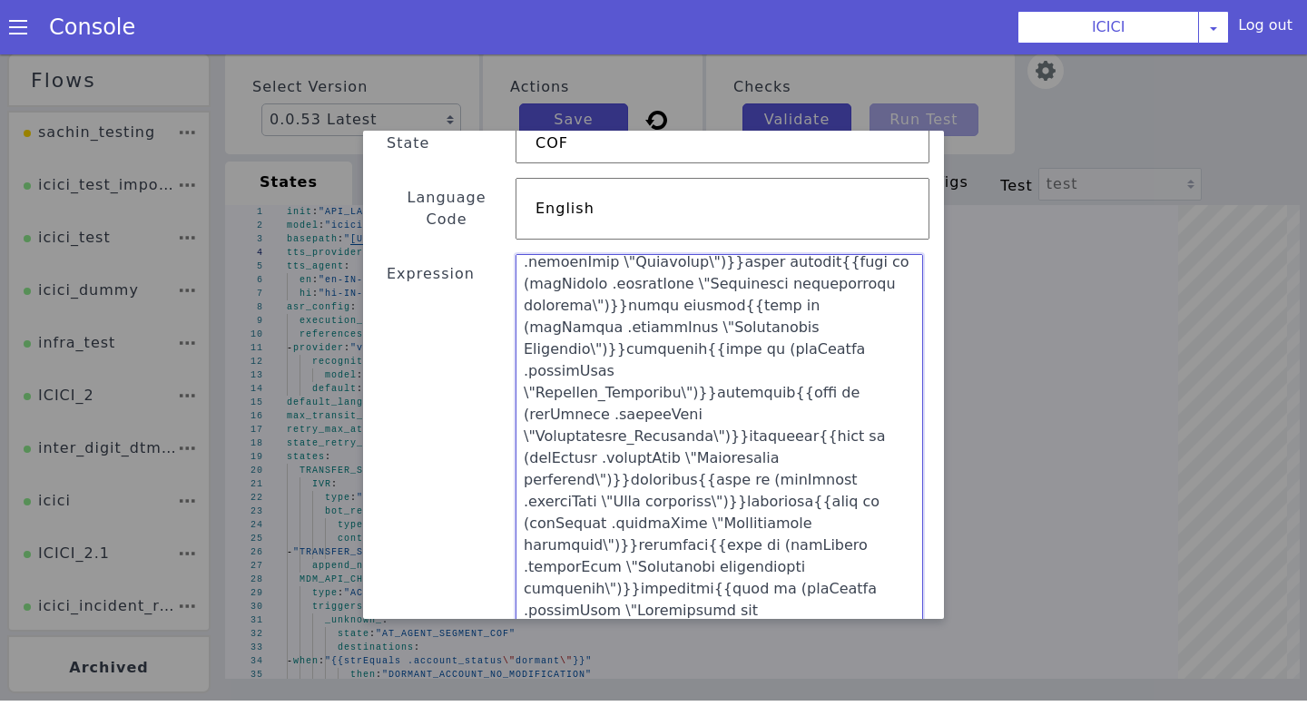
scroll to position [483, 0]
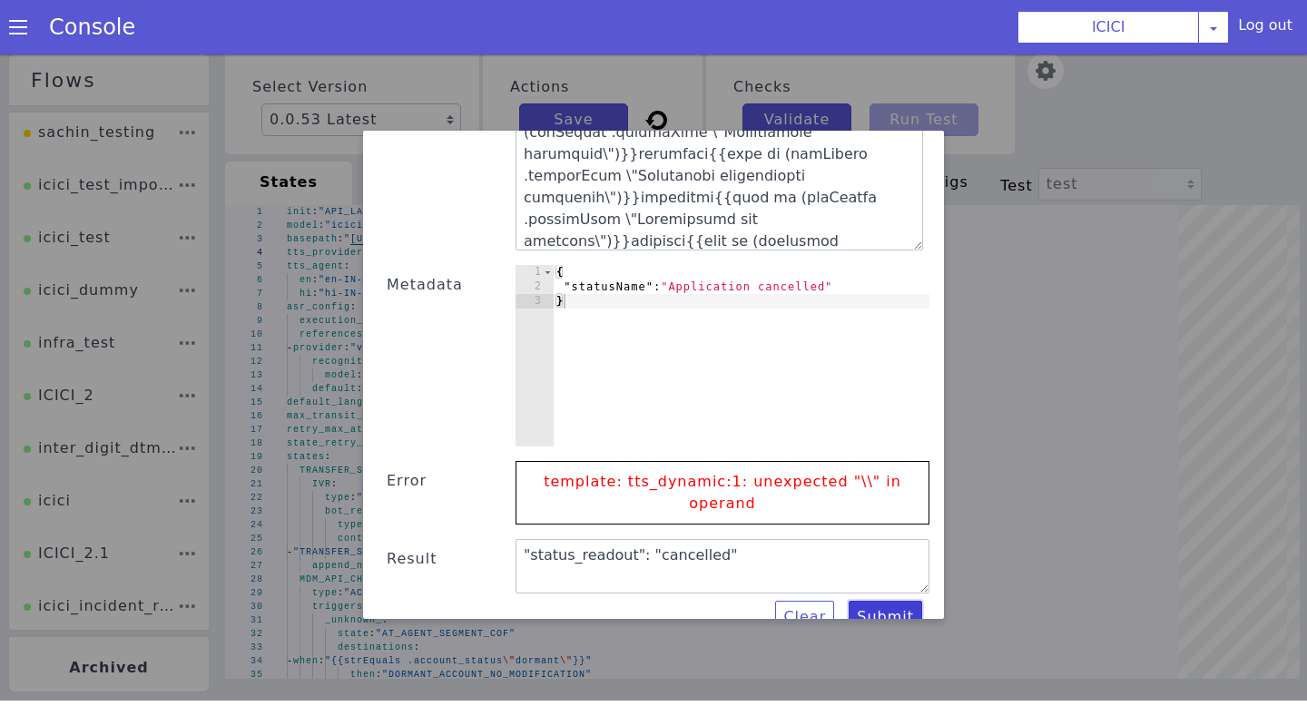
click at [881, 601] on button "Submit" at bounding box center [886, 617] width 74 height 33
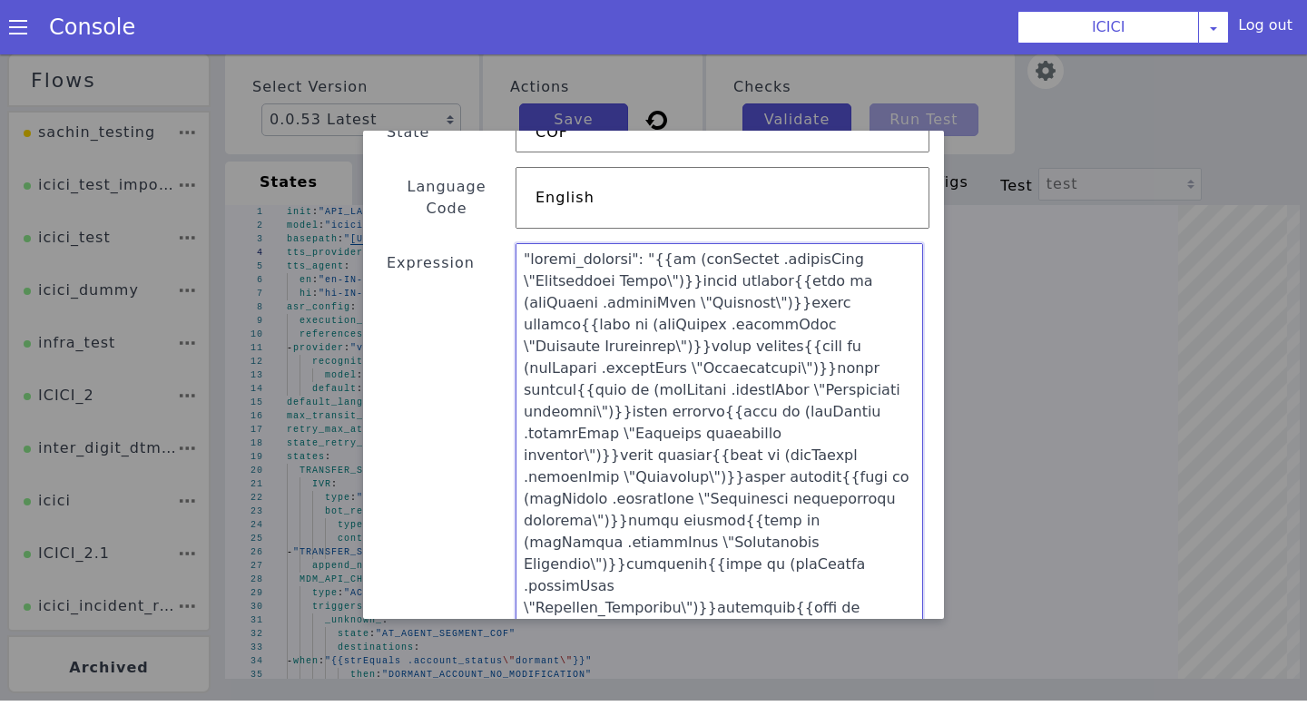
scroll to position [0, 0]
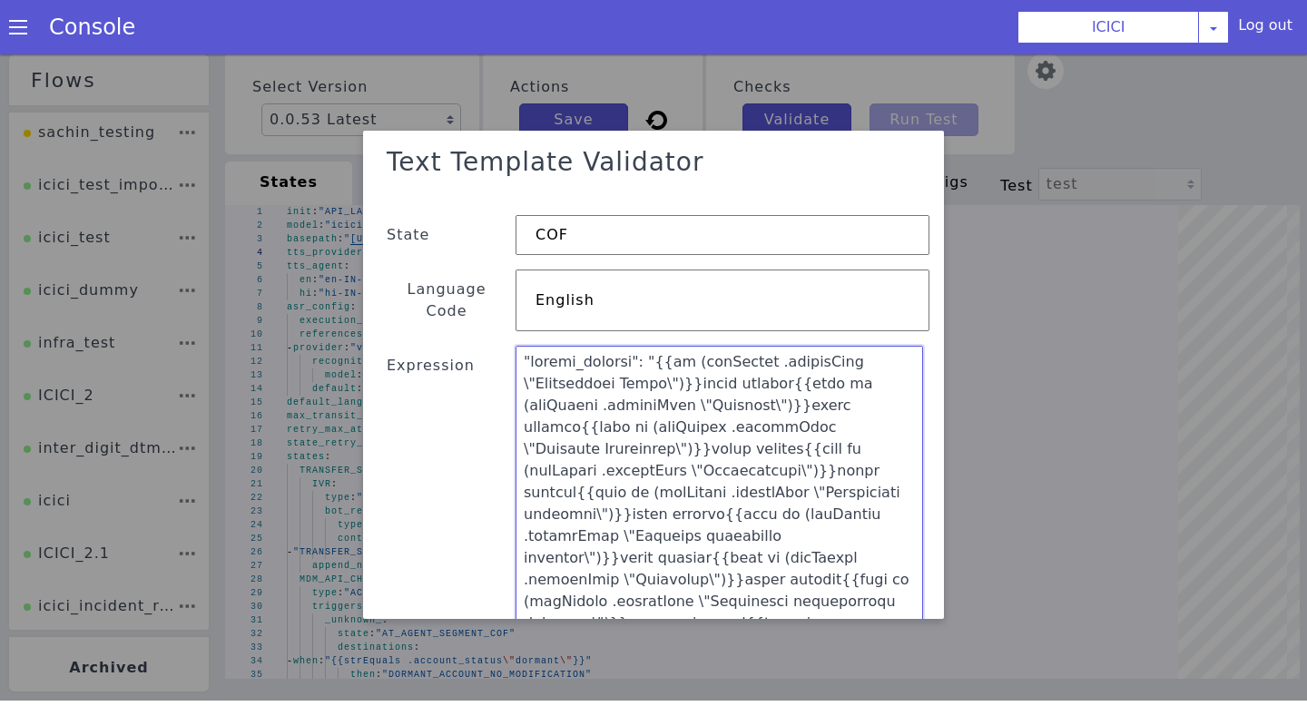
drag, startPoint x: 786, startPoint y: 197, endPoint x: 554, endPoint y: 91, distance: 255.5
click at [554, 91] on div "Text Template Validator State COF Language Code English Expression Metadata 1 2…" at bounding box center [653, 375] width 1307 height 652
paste textarea "{{if or (strEquals .statusName "Application Login") (strEquals .statusName "San…"
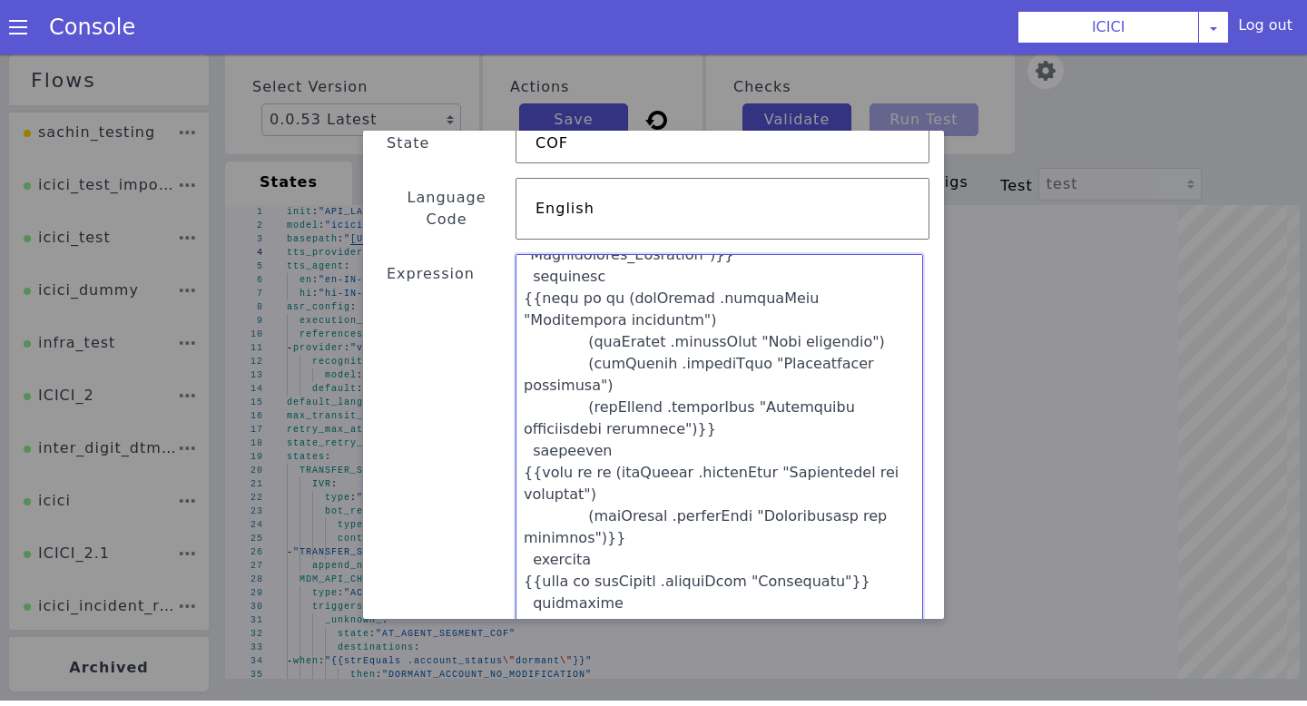
scroll to position [483, 0]
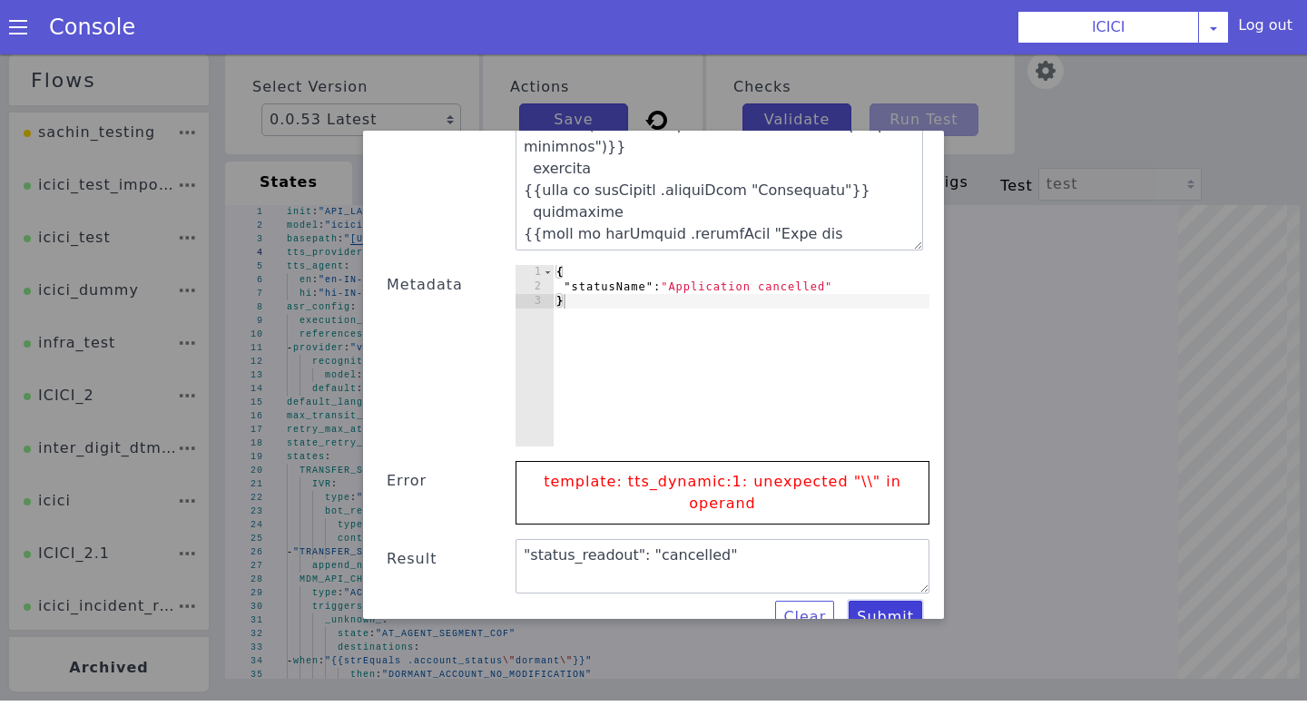
click at [890, 601] on button "Submit" at bounding box center [886, 617] width 74 height 33
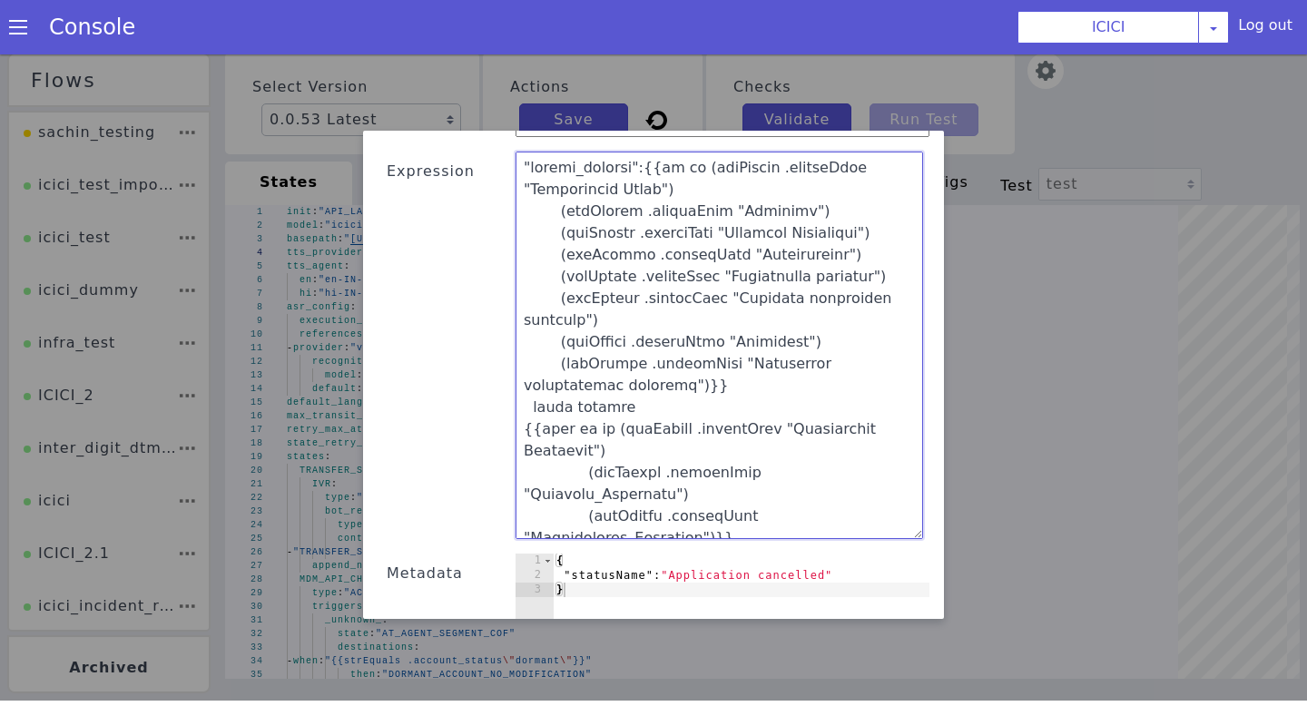
scroll to position [0, 0]
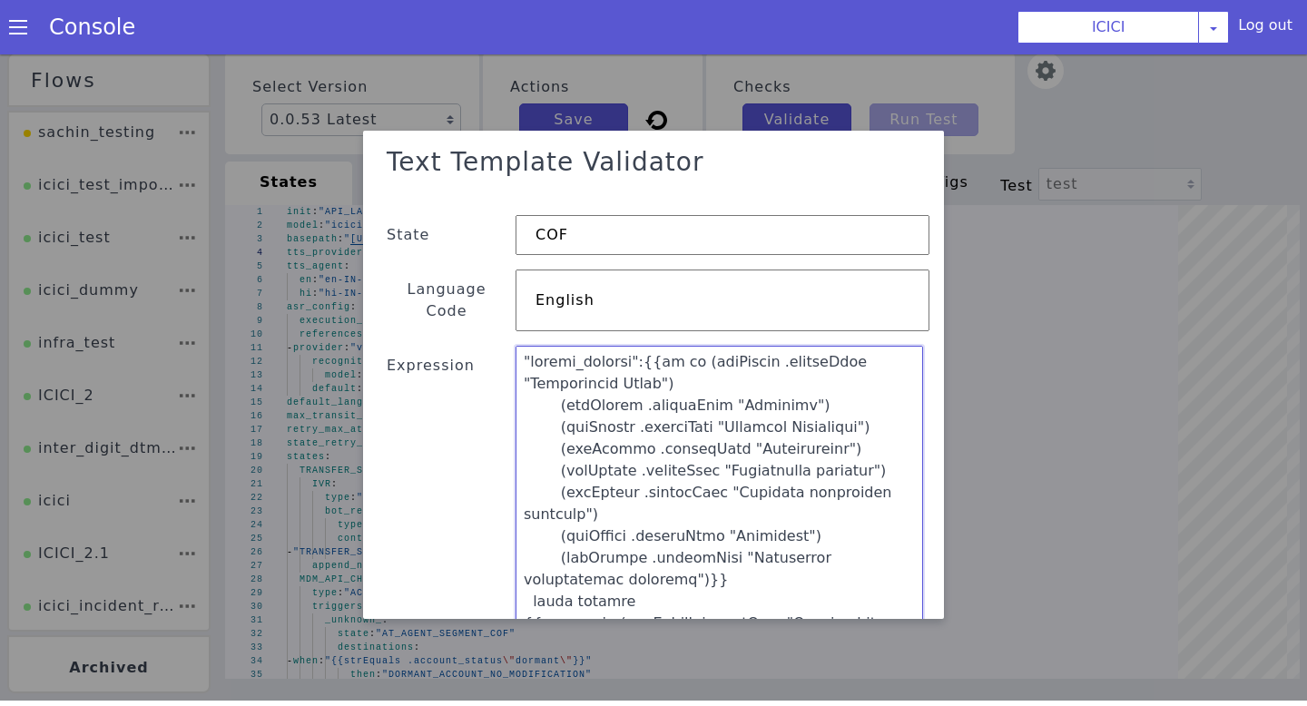
drag, startPoint x: 756, startPoint y: 292, endPoint x: 442, endPoint y: 11, distance: 421.6
click at [442, 45] on html "Flows sachin_testing icici_test_import_1 icici_test icici_dummy infra_test ICIC…" at bounding box center [653, 371] width 1307 height 652
paste textarea ""{{if or (strEquals .statusName \"Application Login\") (strEquals .statusName \…"
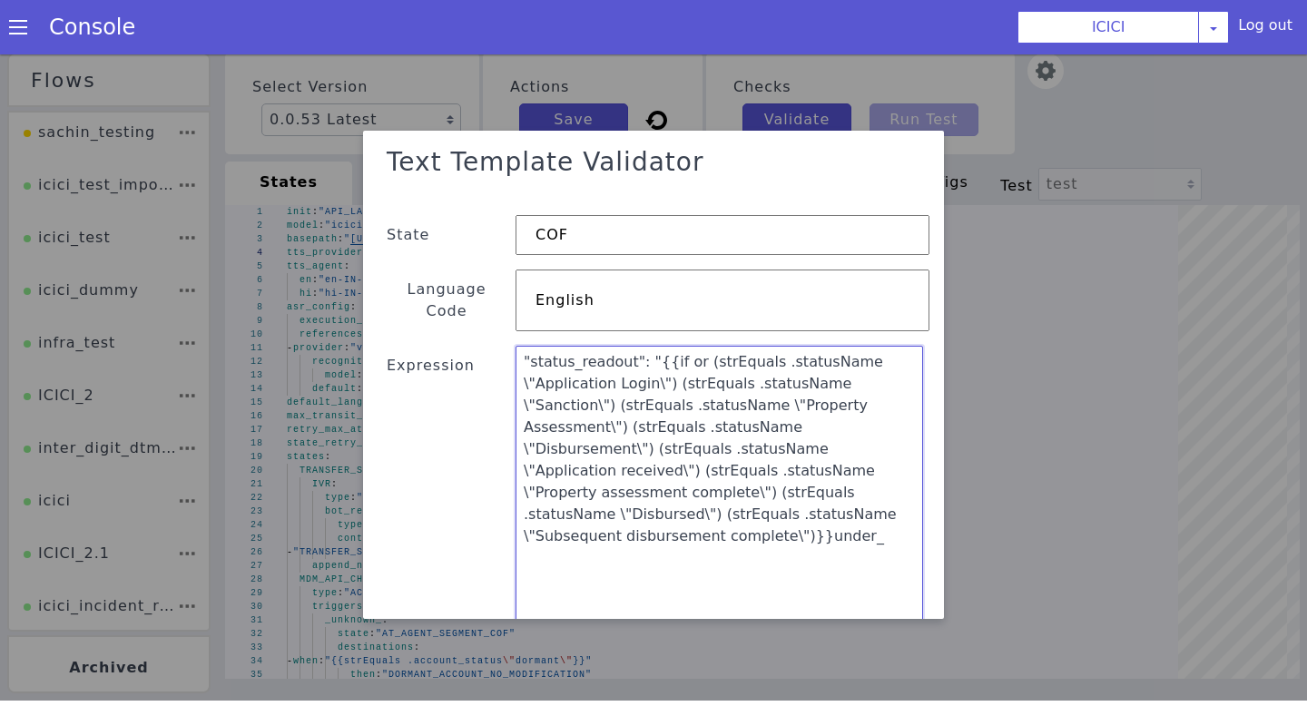
scroll to position [13, 0]
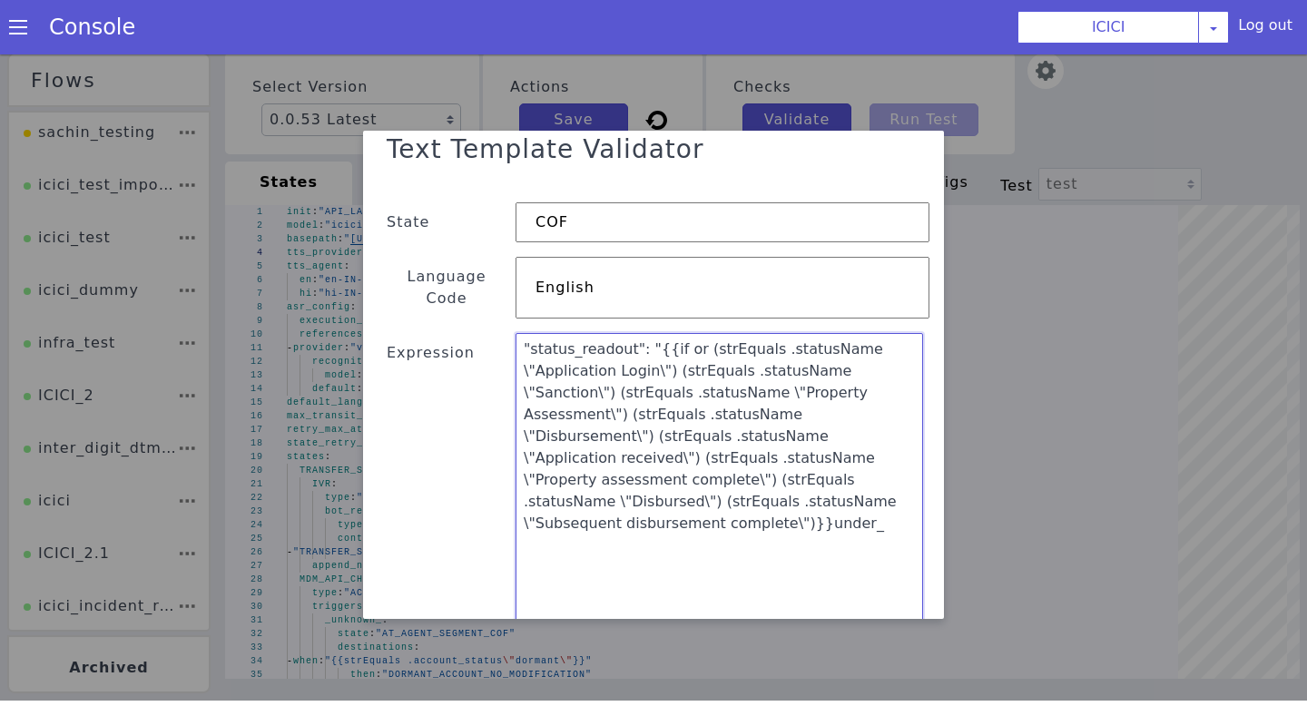
drag, startPoint x: 683, startPoint y: 394, endPoint x: 484, endPoint y: 314, distance: 215.1
click at [483, 315] on div "Text Template Validator State COF Language Code English Expression "status_read…" at bounding box center [654, 575] width 552 height 901
paste textarea "{{if (or (strEquals .statusName "Application Login") (strEquals .statusName "Sa…"
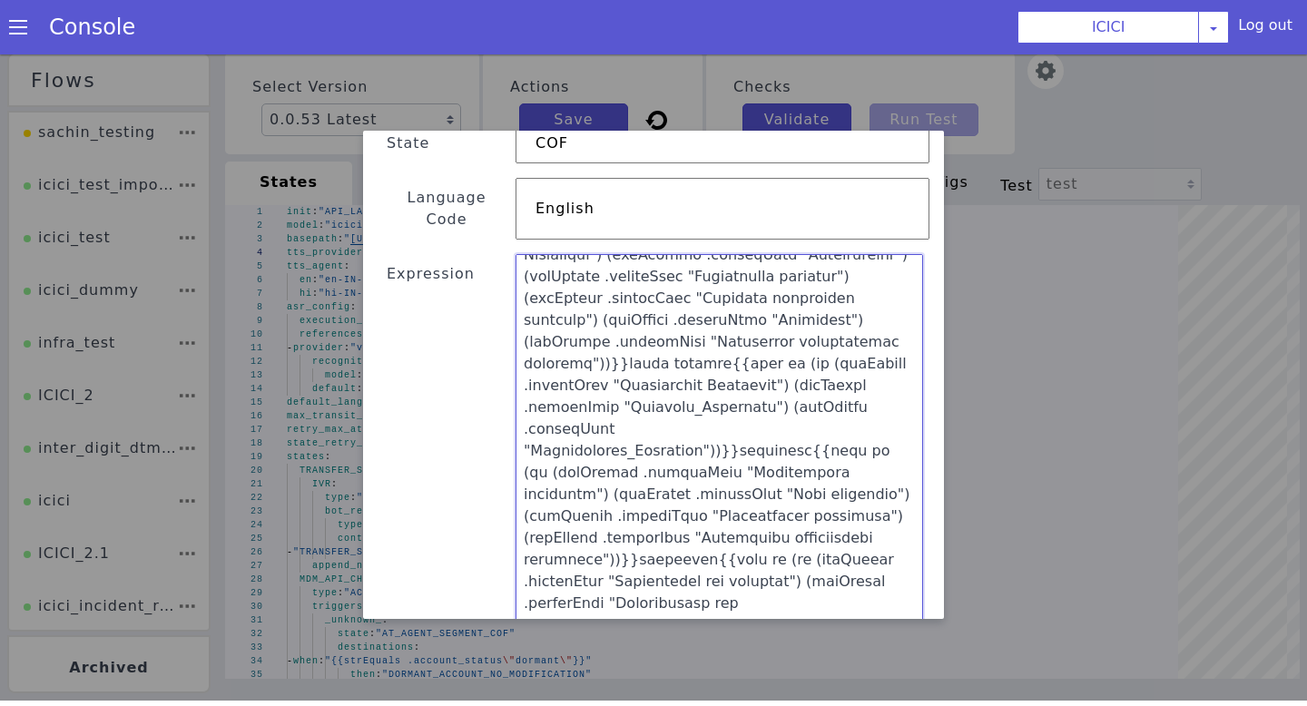
scroll to position [405, 0]
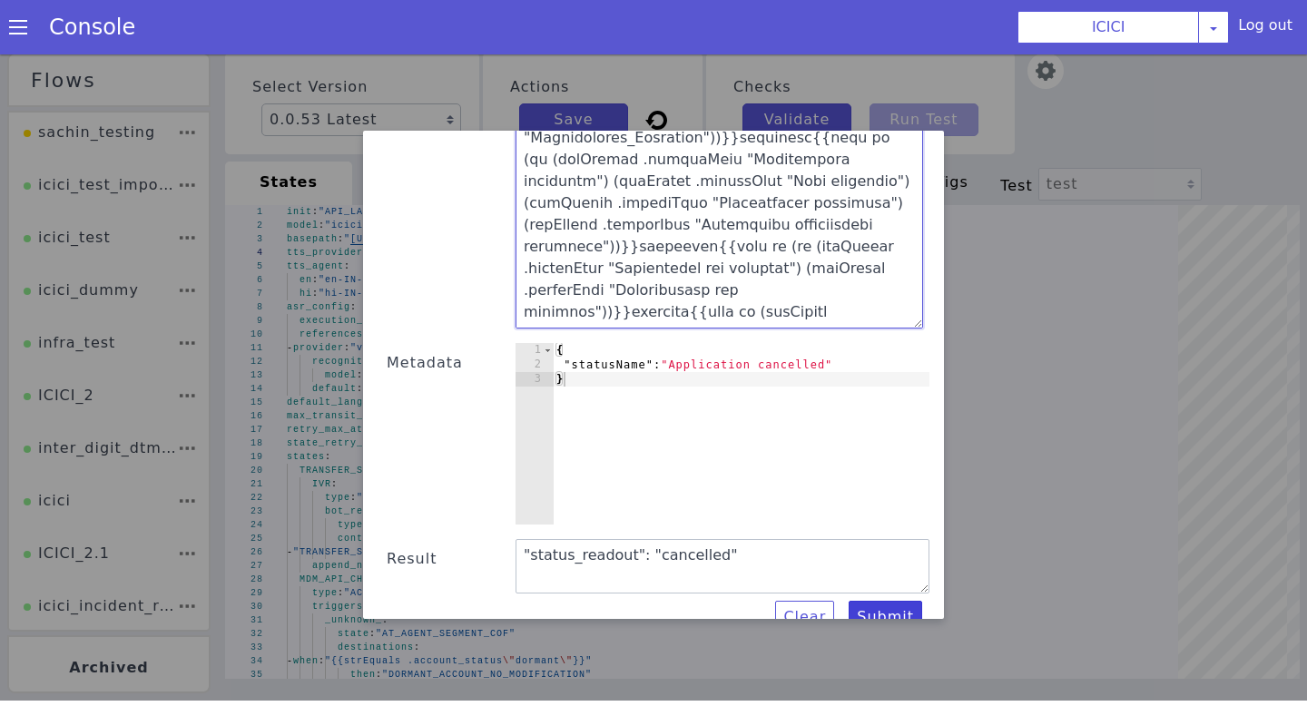
type textarea ""status_readout": {{if (or (strEquals .statusName "Application Login") (strEqua…"
click at [892, 601] on button "Submit" at bounding box center [886, 617] width 74 height 33
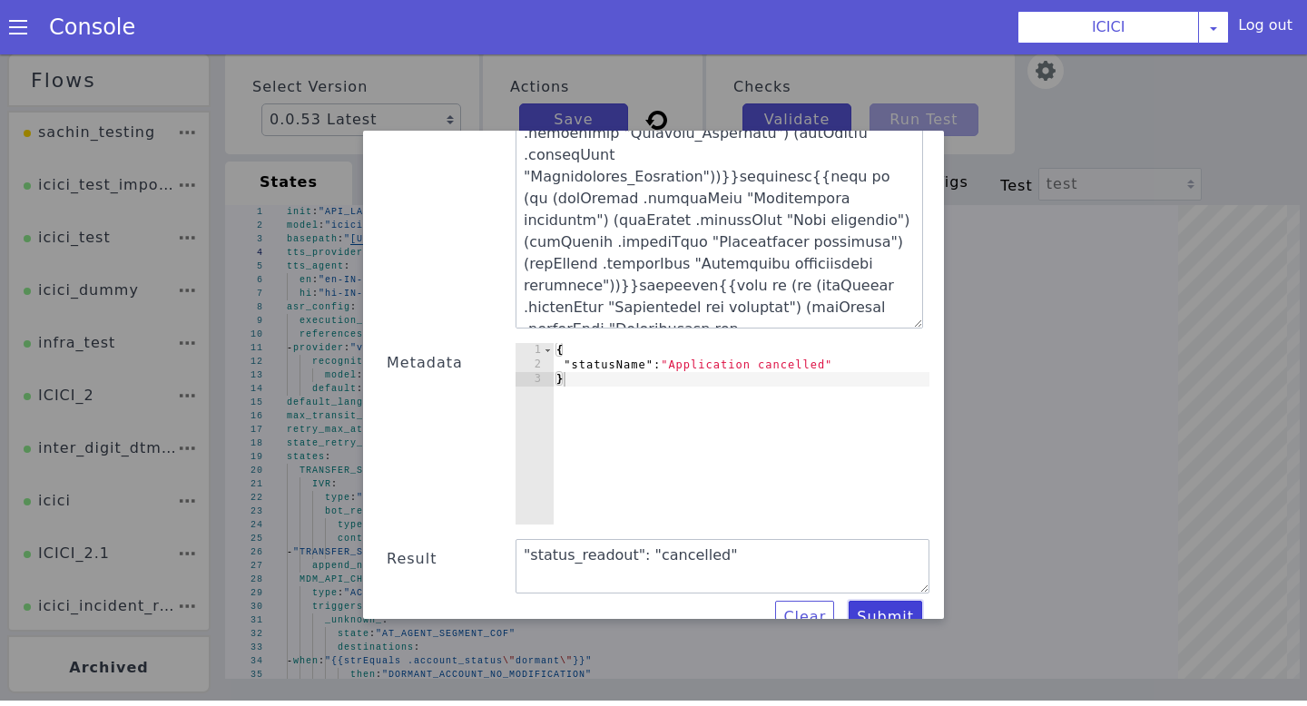
scroll to position [0, 0]
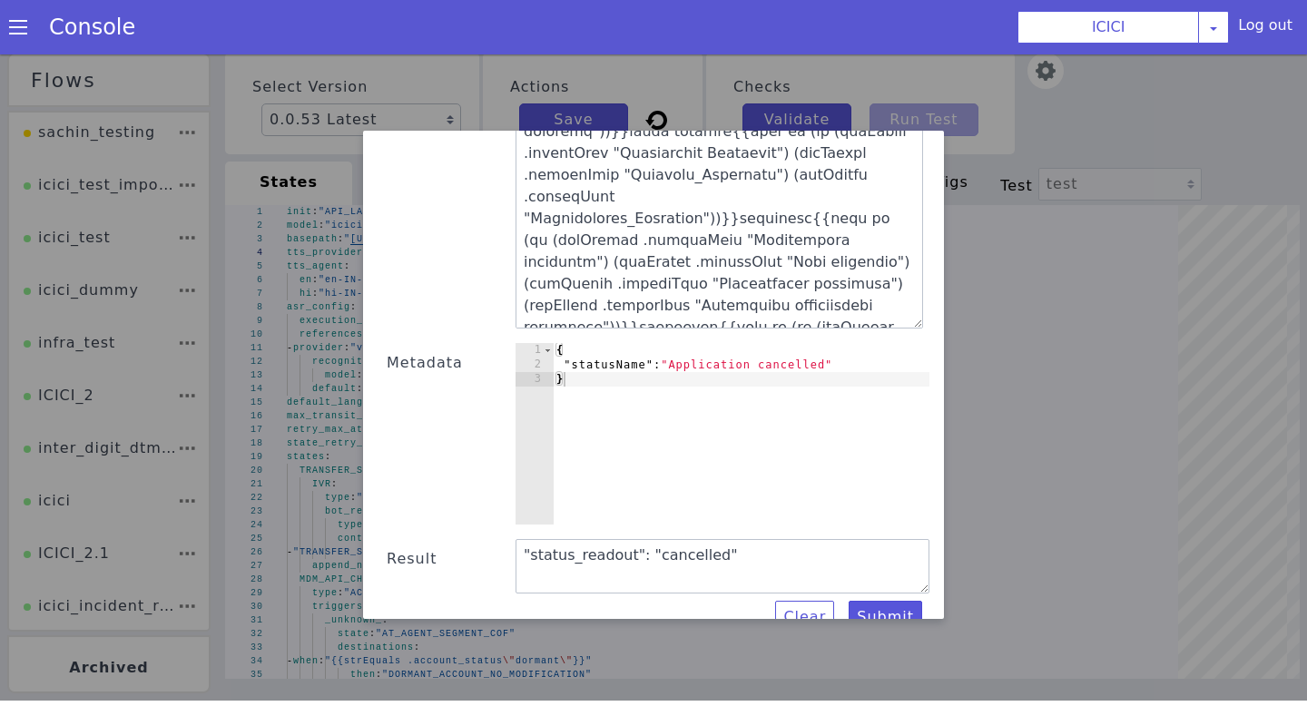
click at [923, 300] on div at bounding box center [723, 135] width 414 height 388
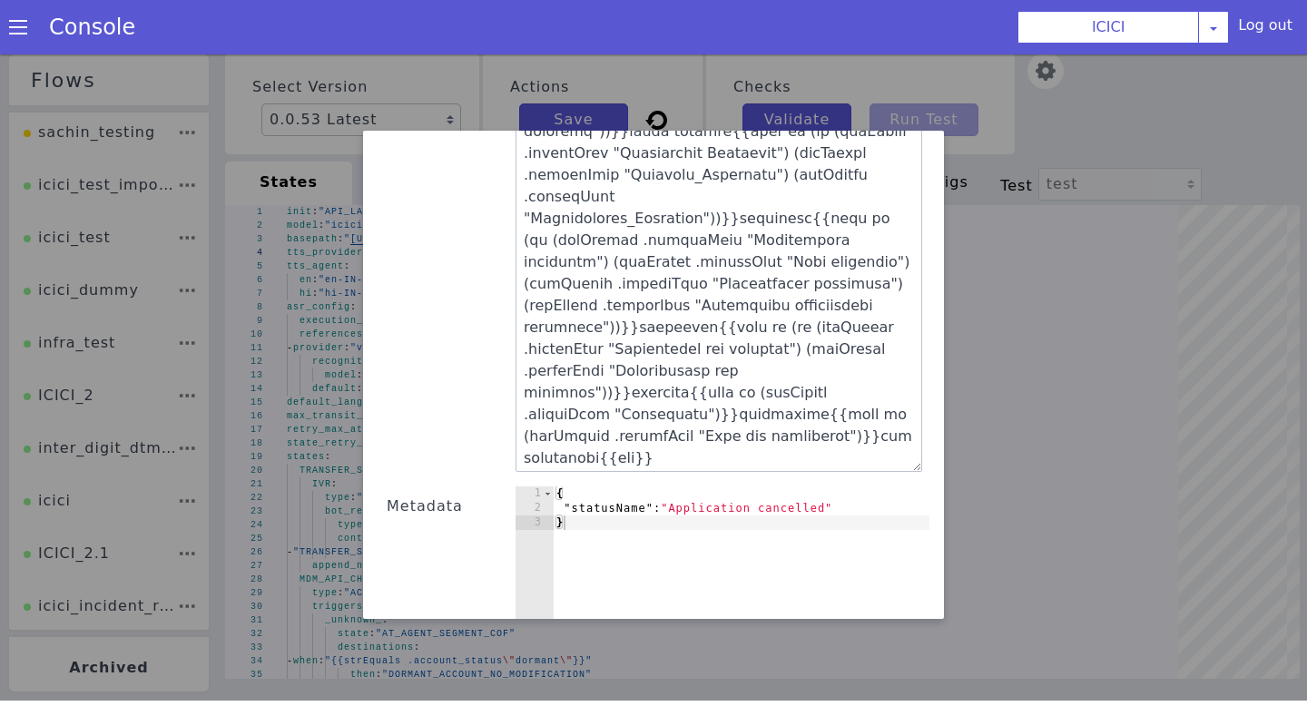
drag, startPoint x: 921, startPoint y: 300, endPoint x: 915, endPoint y: 459, distance: 159.9
click at [915, 459] on textarea at bounding box center [719, 206] width 407 height 531
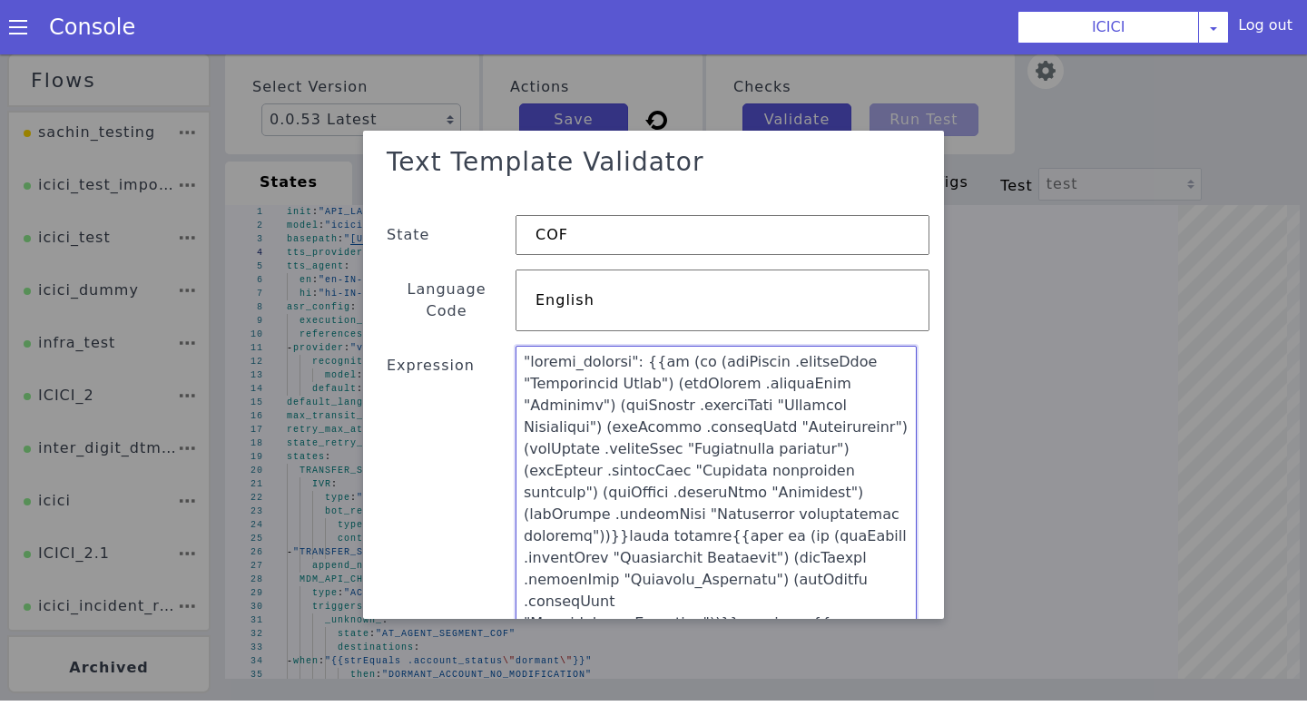
drag, startPoint x: 756, startPoint y: 420, endPoint x: 501, endPoint y: 42, distance: 456.4
click at [501, 45] on html "Flows sachin_testing icici_test_import_1 icici_test icici_dummy infra_test ICIC…" at bounding box center [653, 371] width 1307 height 652
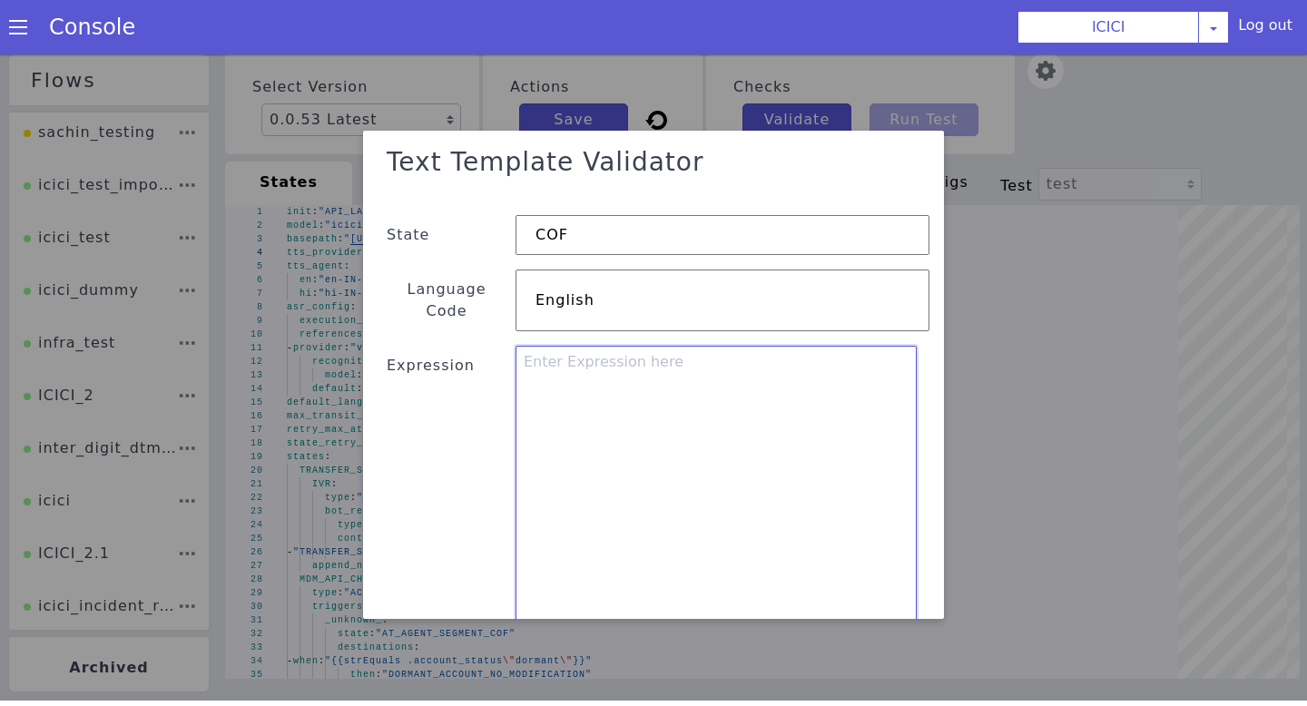
paste textarea ""status_readout":{{if or (strEquals .statusName "Application Login") (strEquals…"
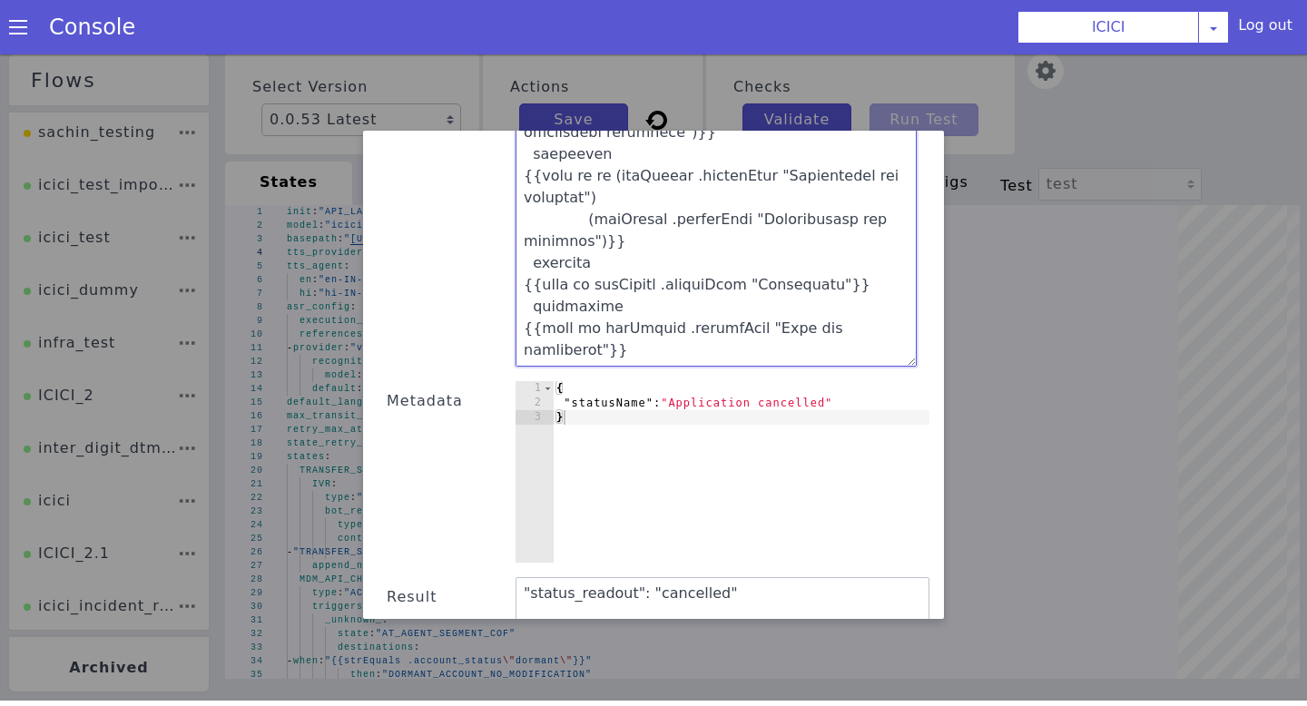
scroll to position [565, 0]
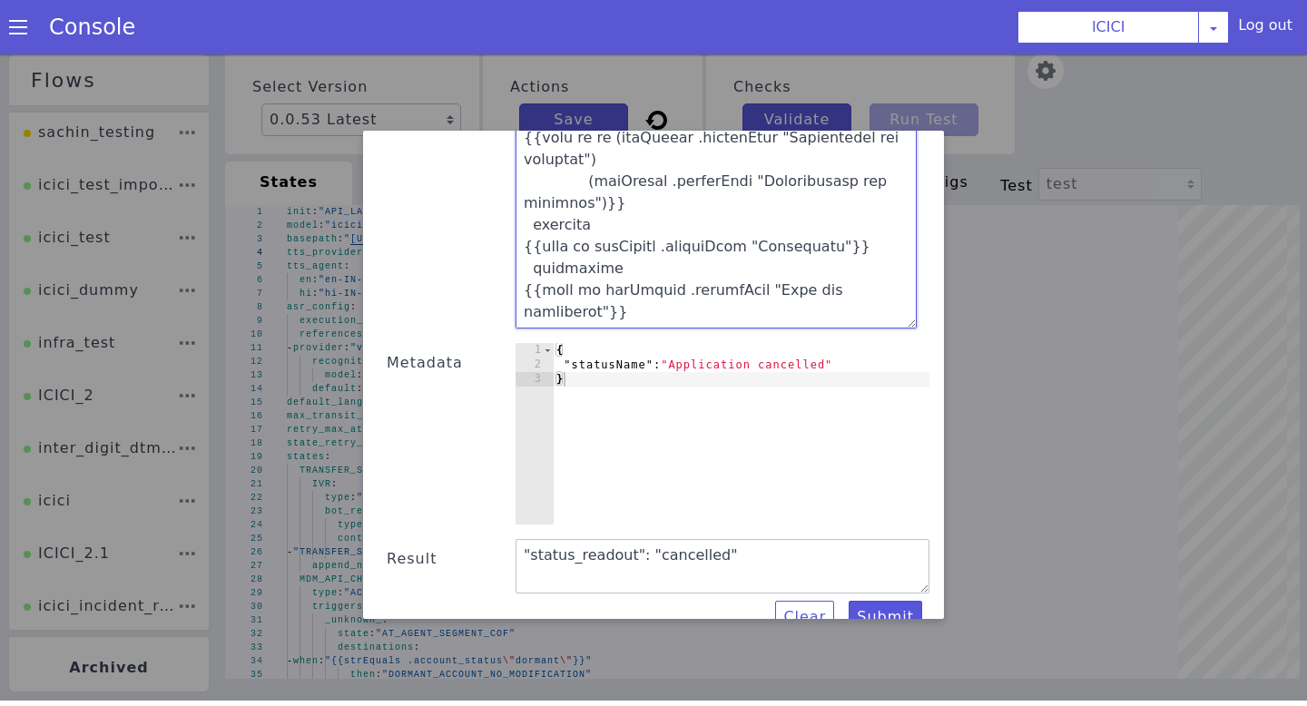
type textarea ""status_readout":{{if or (strEquals .statusName "Application Login") (strEquals…"
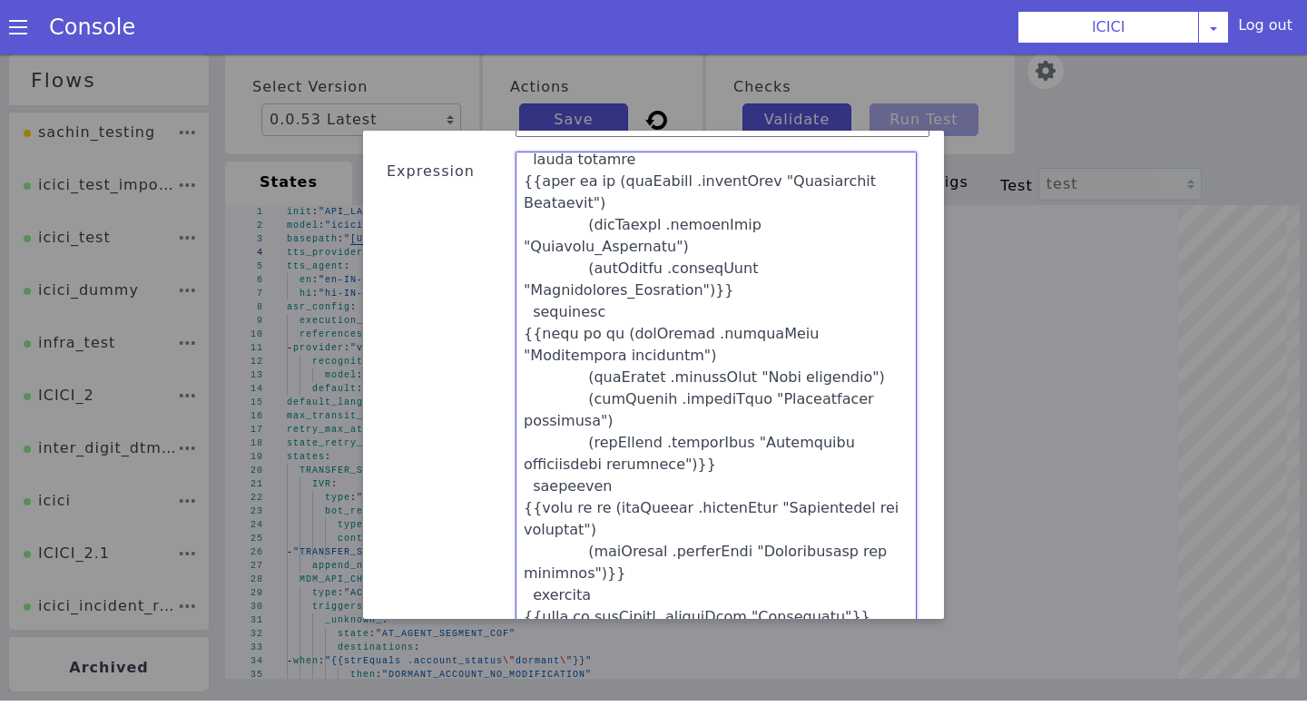
scroll to position [0, 0]
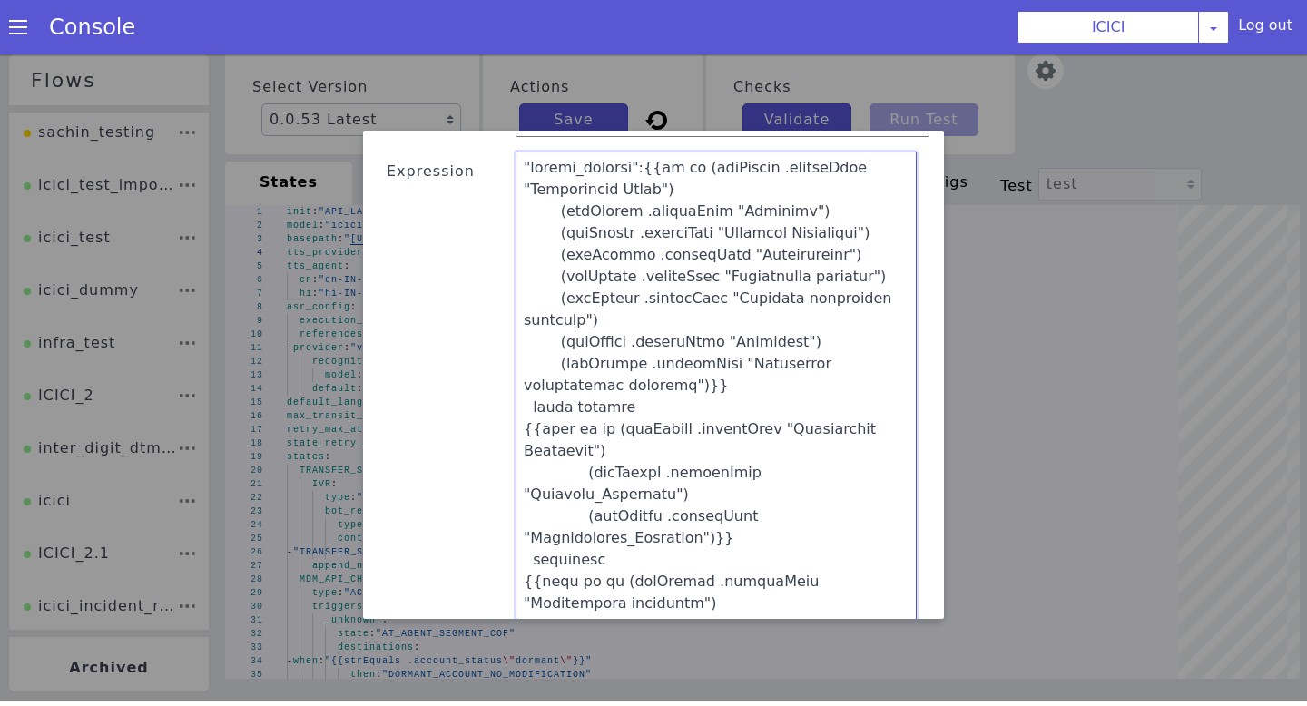
drag, startPoint x: 723, startPoint y: 299, endPoint x: 548, endPoint y: 13, distance: 335.3
click at [548, 45] on html "Flows sachin_testing icici_test_import_1 icici_test icici_dummy infra_test ICIC…" at bounding box center [653, 371] width 1307 height 652
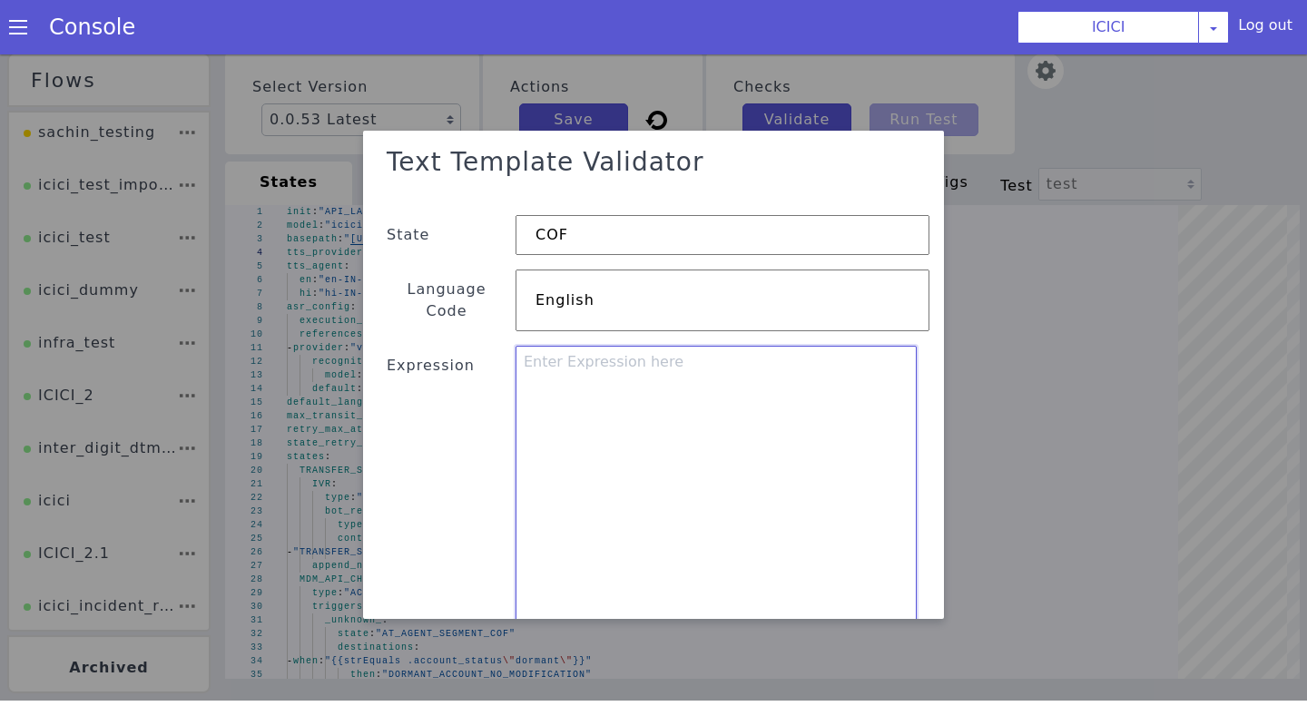
paste textarea ""status_readout": {{if (or (strEquals .statusName "Application Login") (strEqua…"
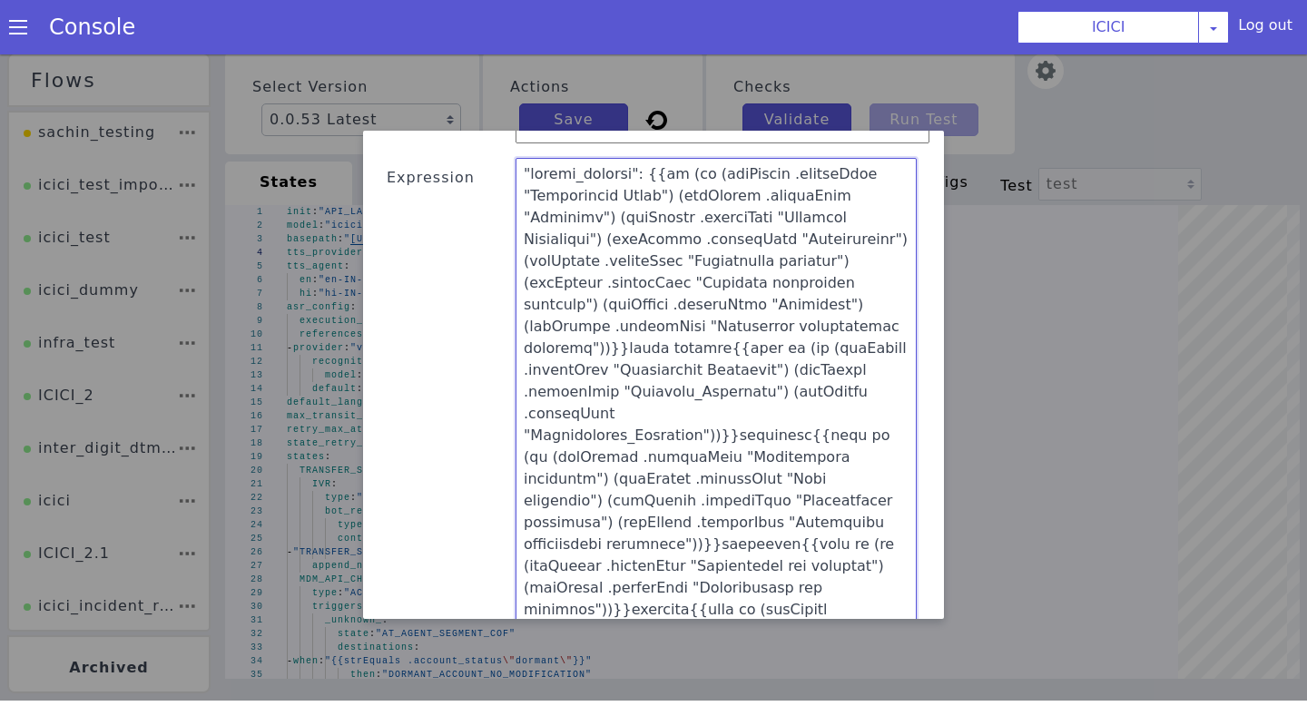
scroll to position [565, 0]
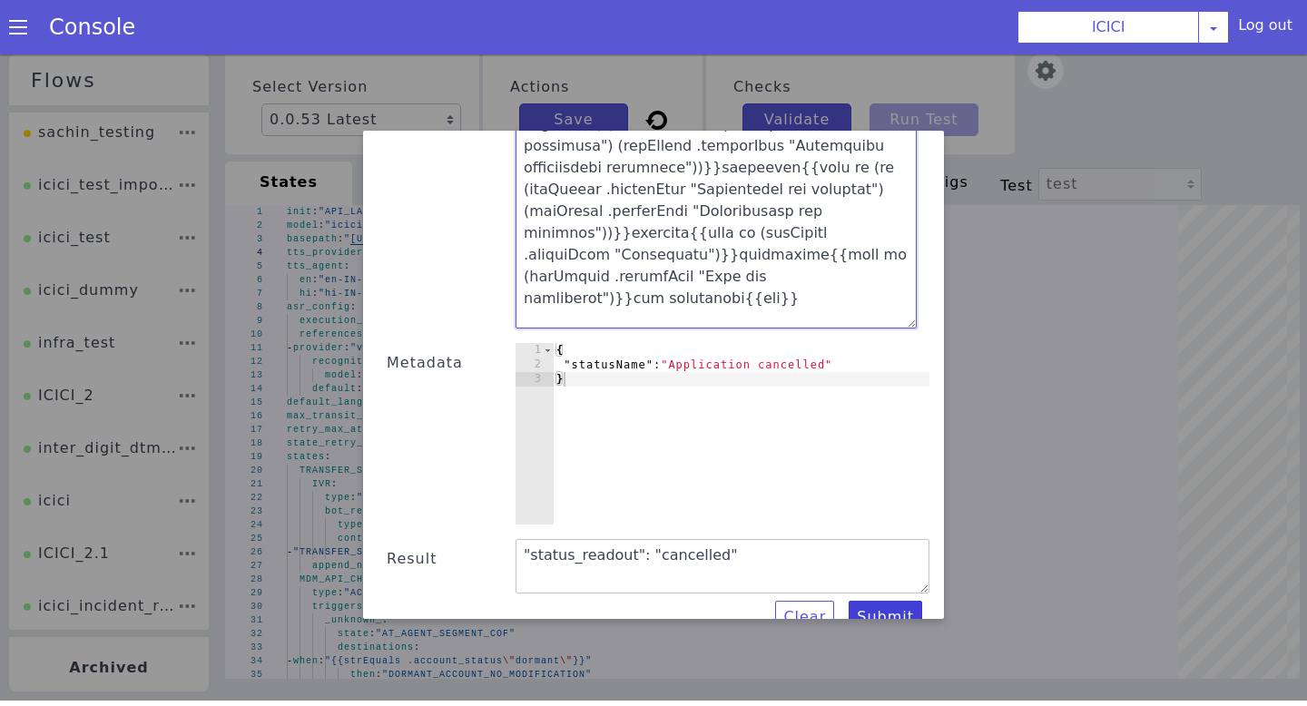
type textarea ""status_readout": {{if (or (strEquals .statusName "Application Login") (strEqua…"
click at [900, 601] on button "Submit" at bounding box center [886, 617] width 74 height 33
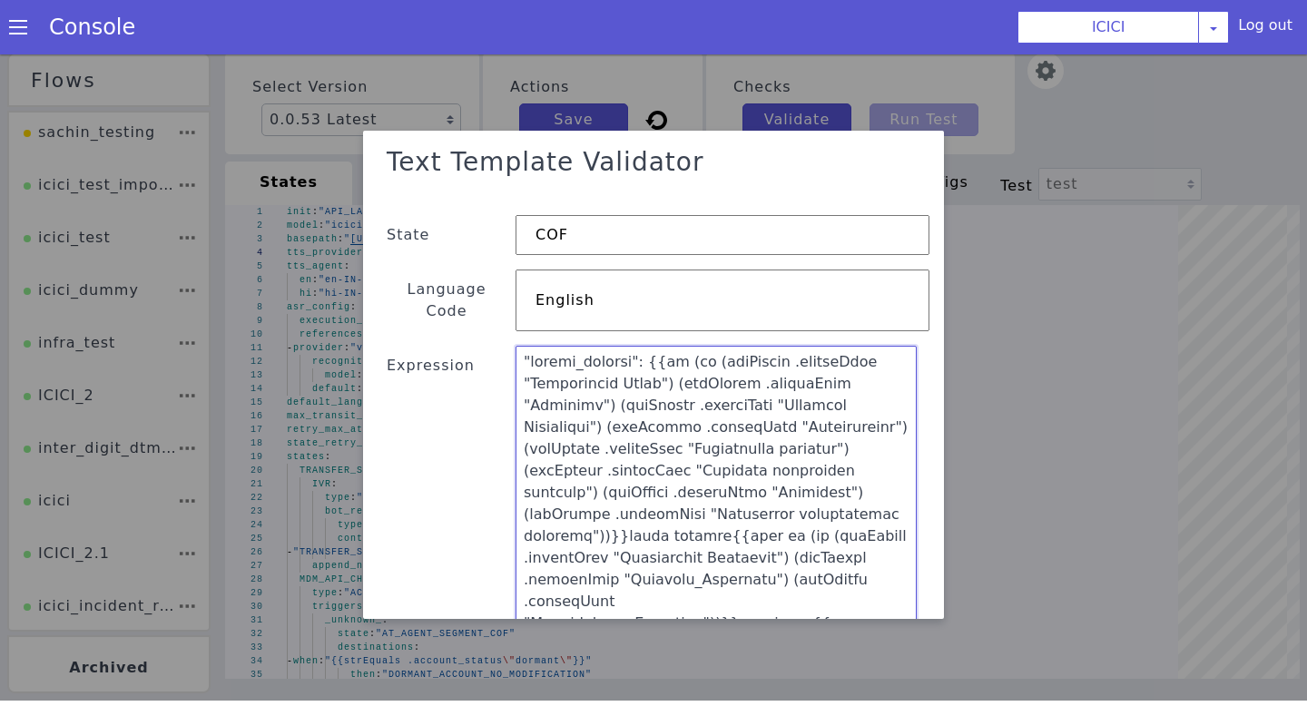
drag, startPoint x: 717, startPoint y: 260, endPoint x: 511, endPoint y: 62, distance: 286.3
click at [511, 62] on div "Text Template Validator State COF Language Code English Expression Metadata 1 2…" at bounding box center [653, 375] width 1307 height 652
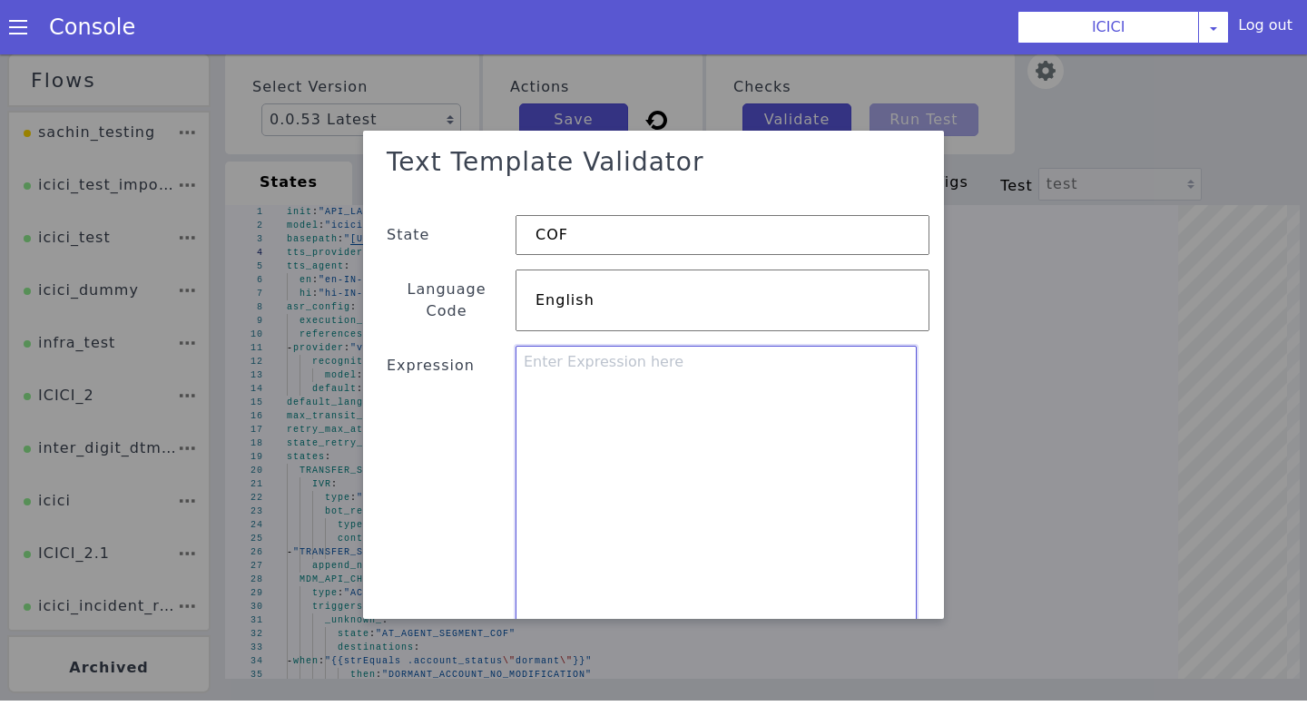
paste textarea ""status_readout": "{{if (or (strEquals .statusName \"Application Login\") (strE…"
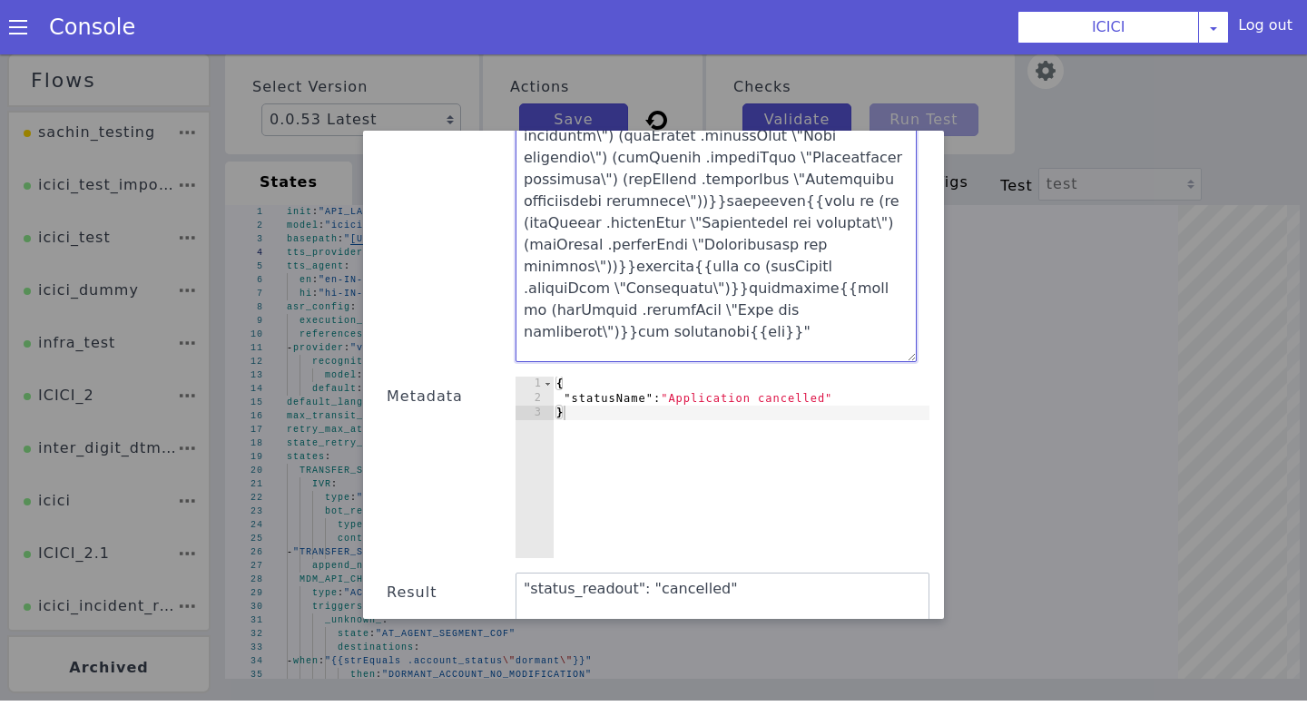
scroll to position [565, 0]
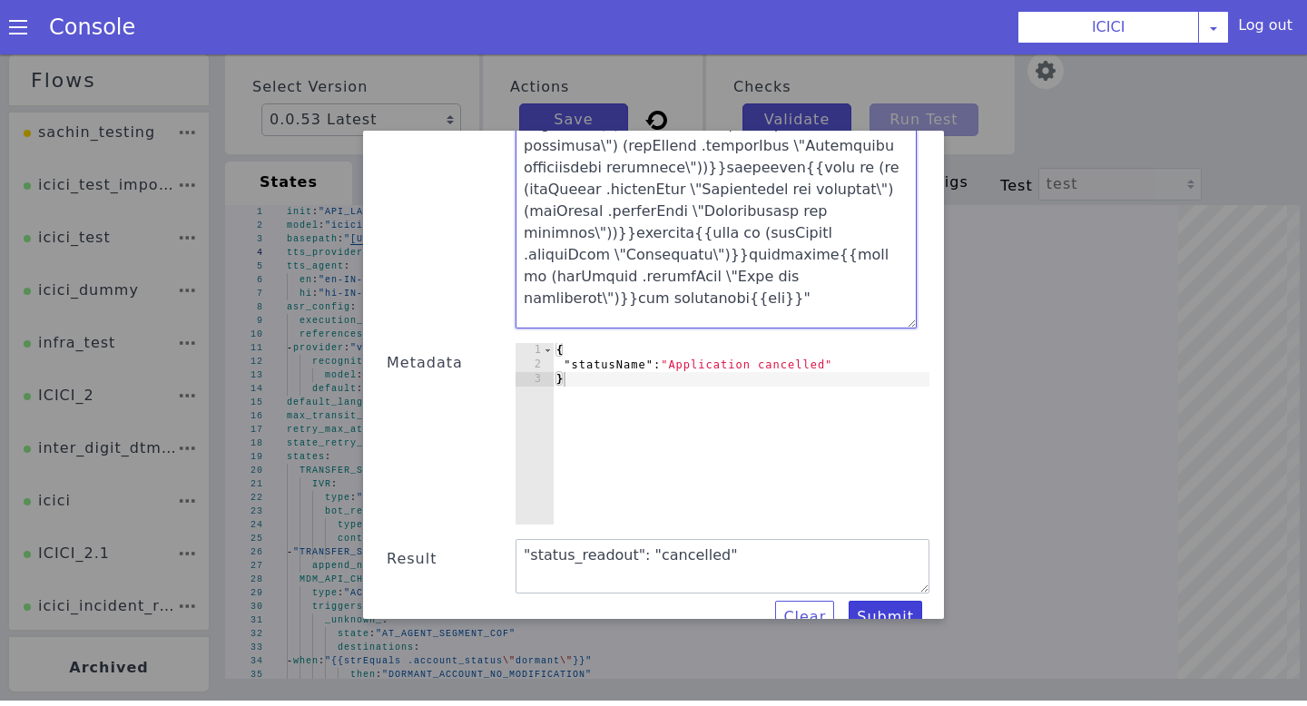
type textarea ""status_readout": "{{if (or (strEquals .statusName \"Application Login\") (strE…"
click at [904, 601] on button "Submit" at bounding box center [886, 617] width 74 height 33
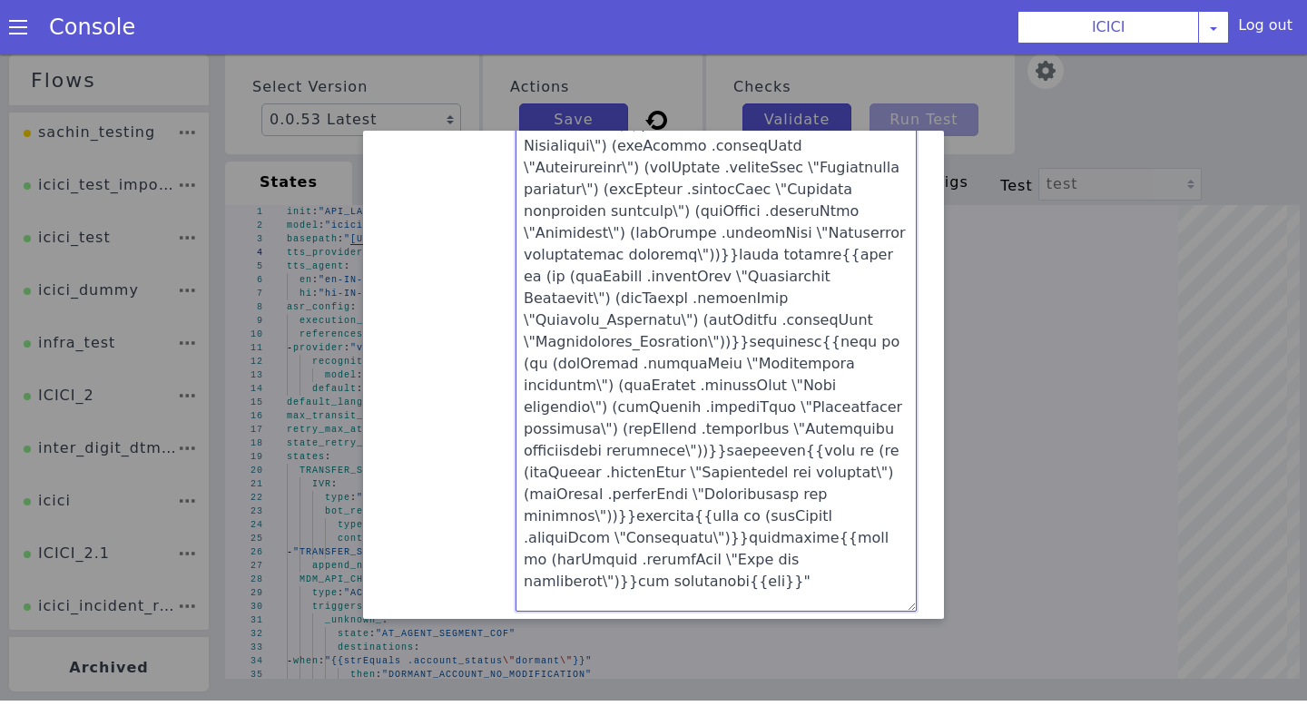
scroll to position [145, 0]
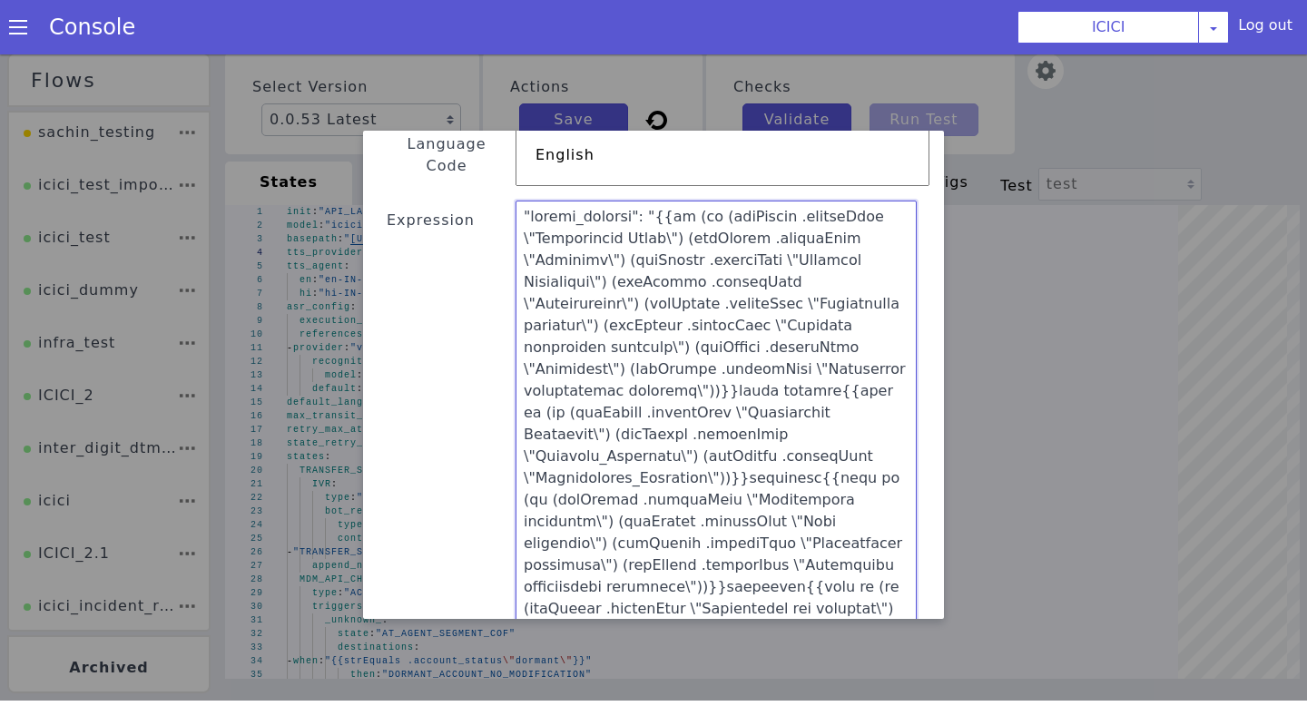
drag, startPoint x: 691, startPoint y: 408, endPoint x: 541, endPoint y: 120, distance: 325.2
click at [539, 120] on div "Text Template Validator State COF Language Code English Expression Metadata 1 2…" at bounding box center [653, 375] width 1307 height 652
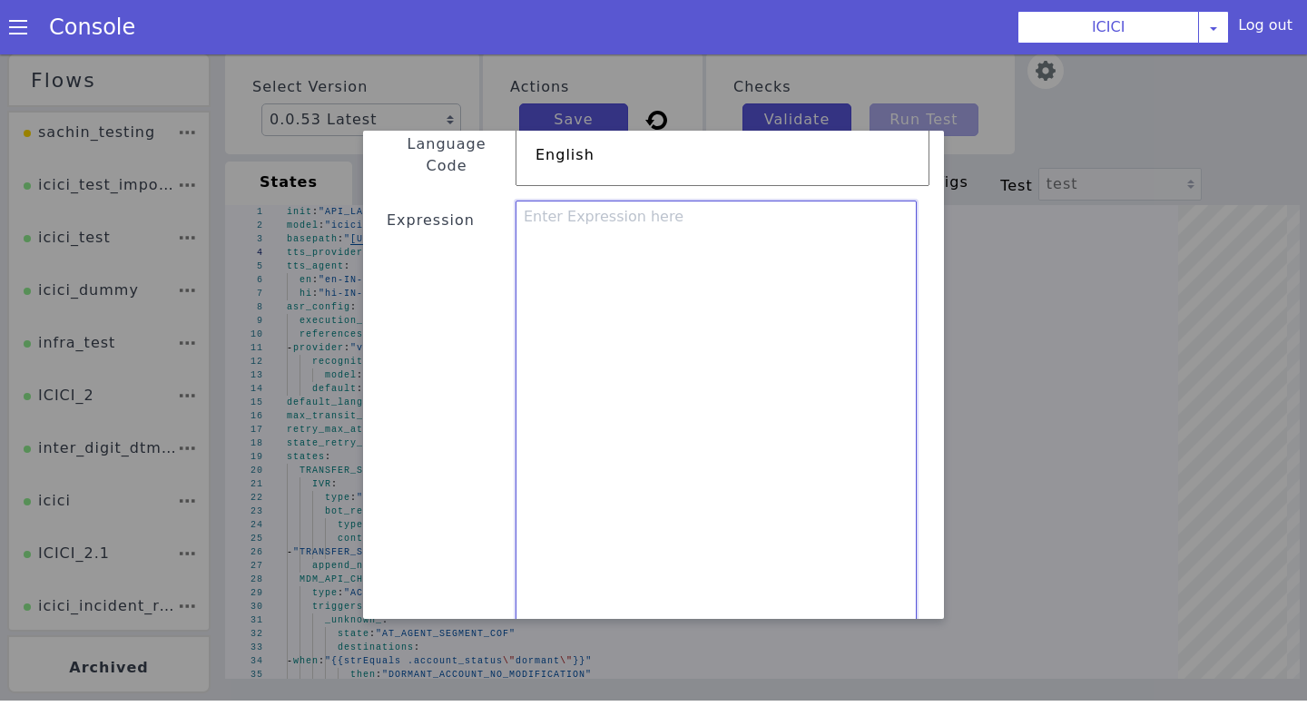
click at [587, 216] on textarea at bounding box center [716, 474] width 401 height 547
paste textarea "{ "status_readout": "{{if (or (strEquals .statusName \"Application Login\") (st…"
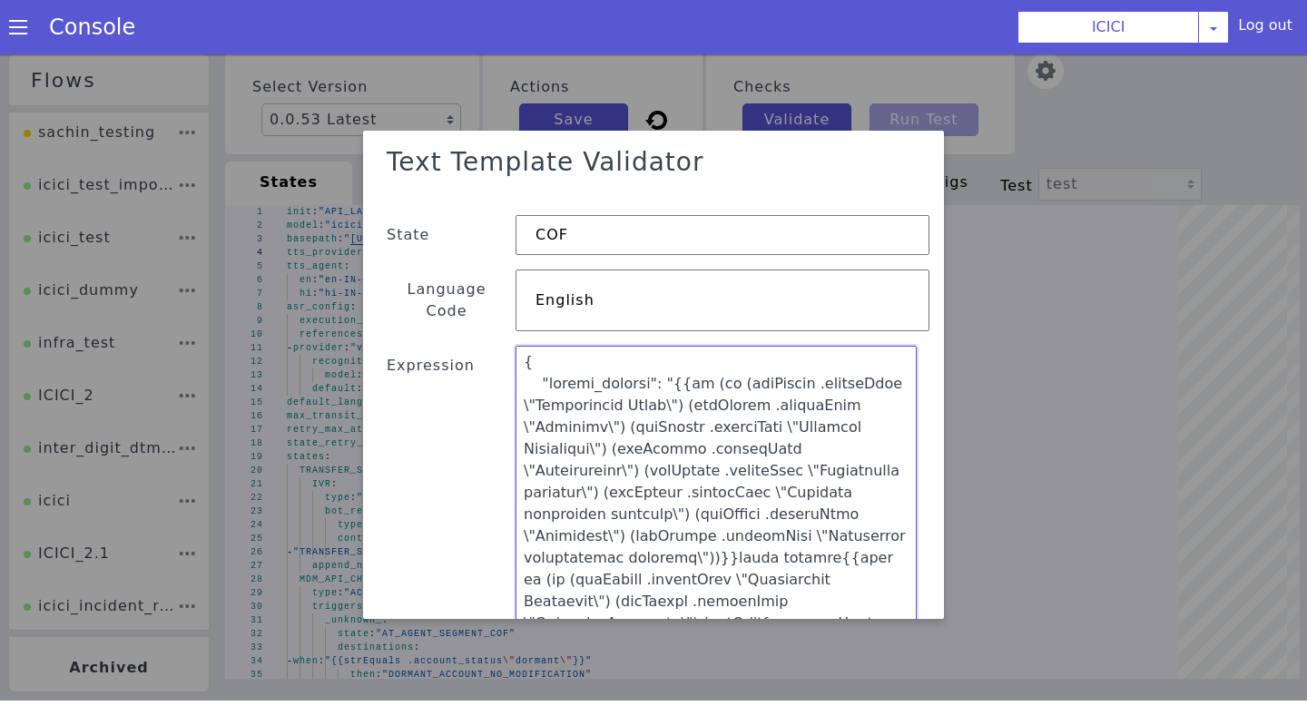
scroll to position [643, 0]
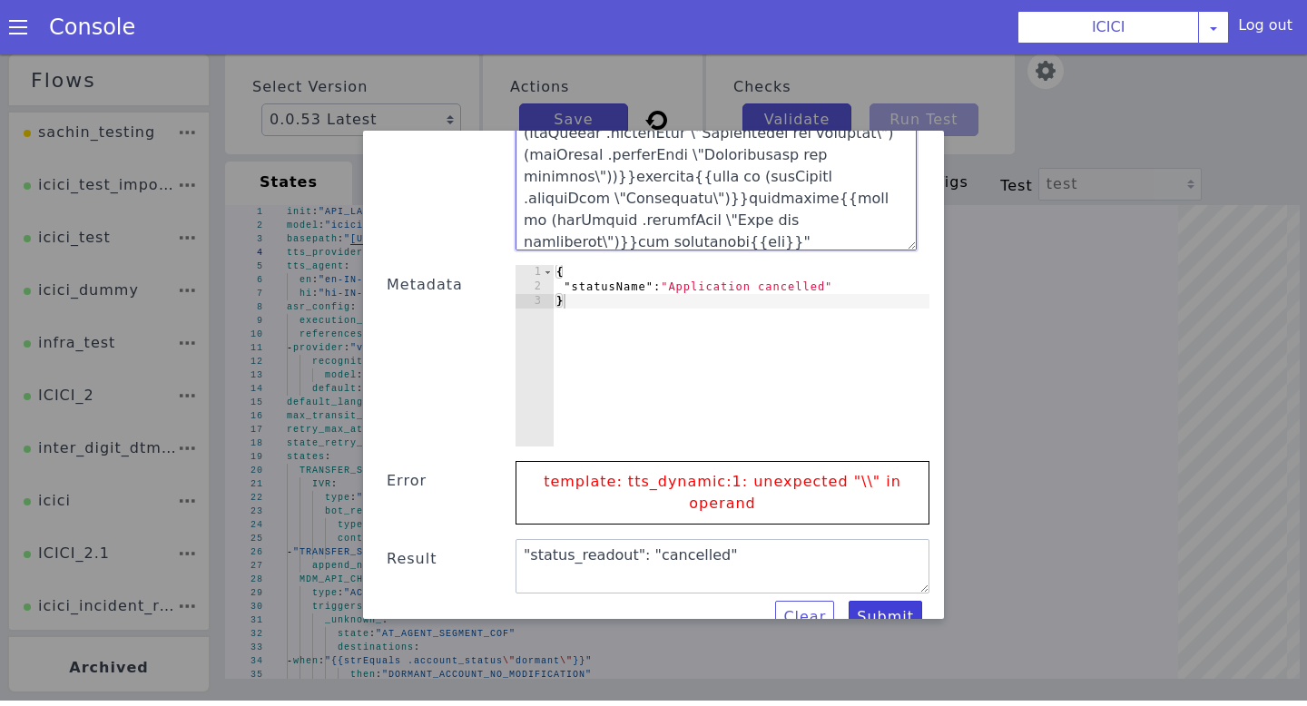
type textarea "{ "status_readout": "{{if (or (strEquals .statusName \"Application Login\") (st…"
click at [879, 601] on button "Submit" at bounding box center [886, 617] width 74 height 33
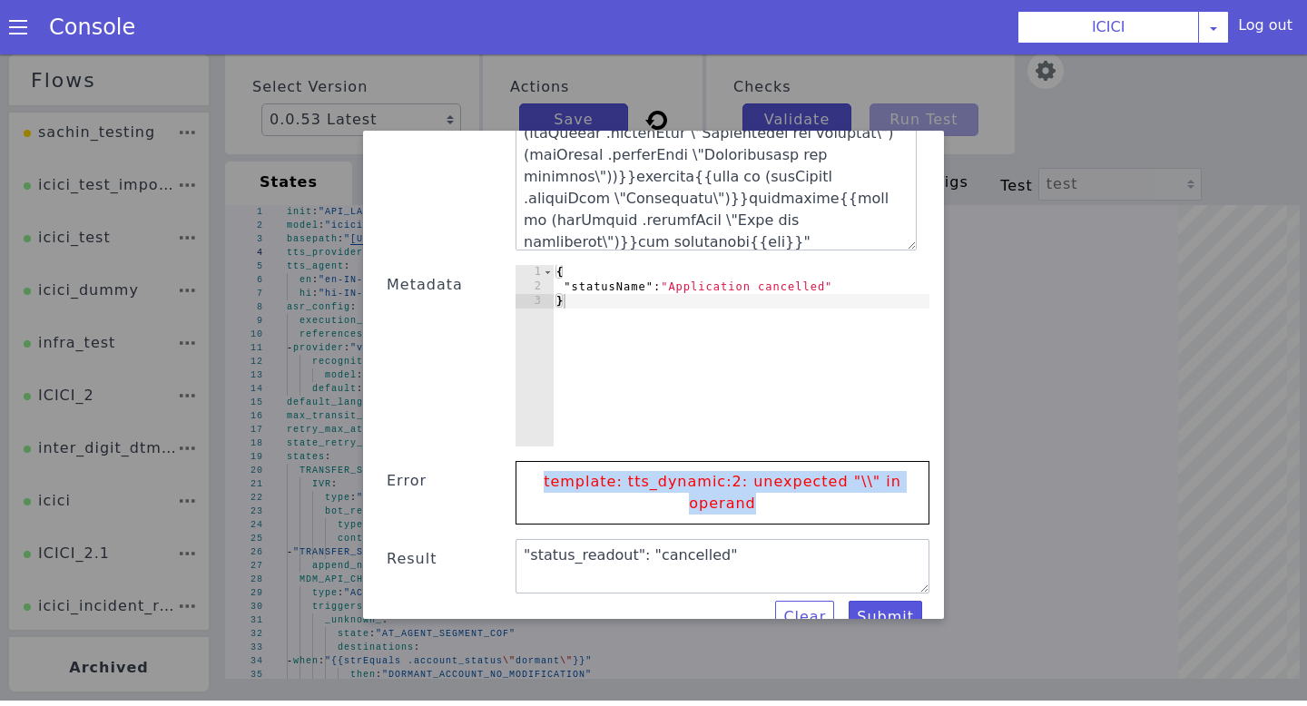
drag, startPoint x: 820, startPoint y: 496, endPoint x: 534, endPoint y: 441, distance: 292.1
click at [535, 462] on p "template: tts_dynamic:2: unexpected "\\" in operand" at bounding box center [723, 493] width 376 height 62
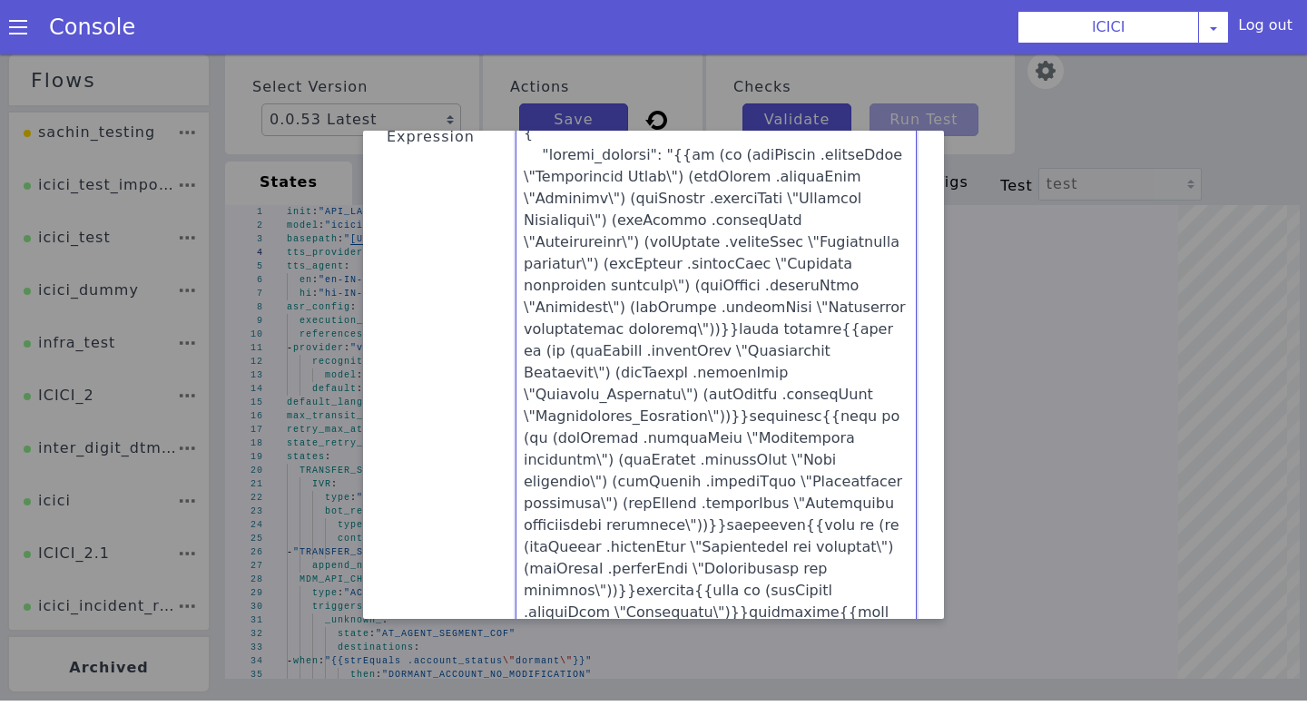
scroll to position [0, 0]
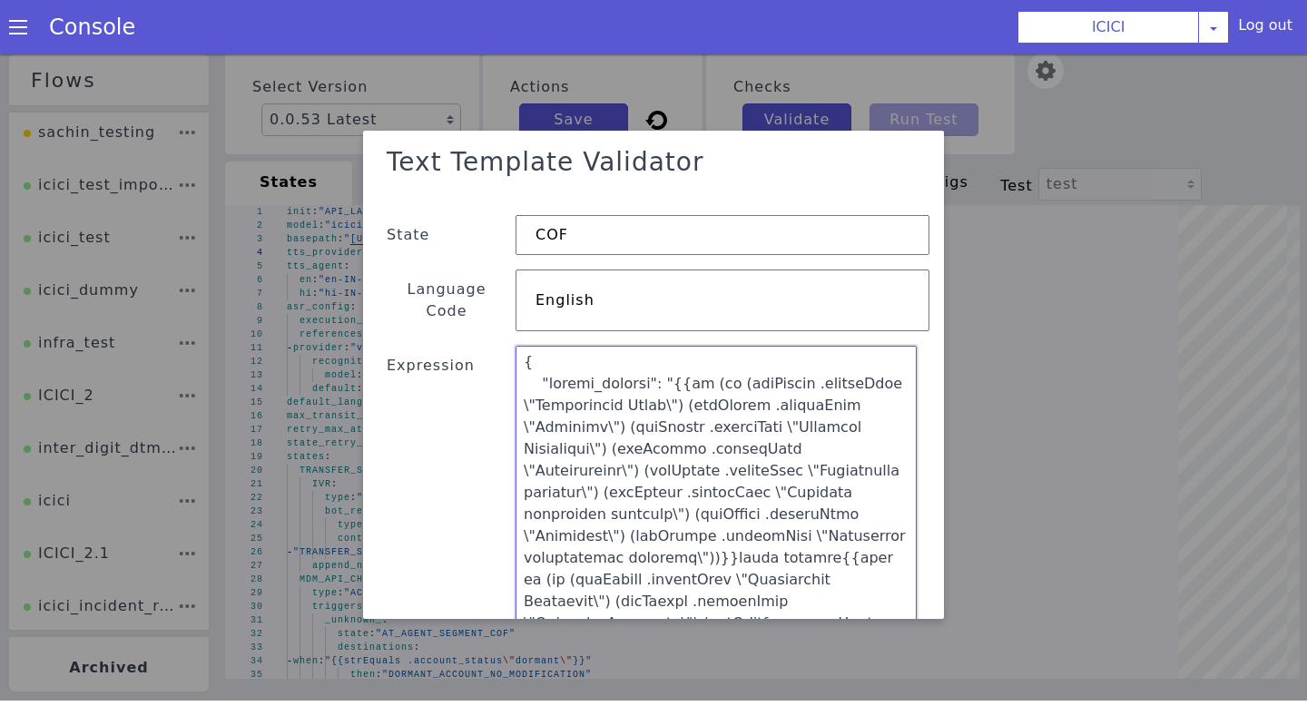
drag, startPoint x: 686, startPoint y: 452, endPoint x: 514, endPoint y: 76, distance: 413.4
click at [514, 76] on div "Text Template Validator State COF Language Code English Expression Metadata 1 2…" at bounding box center [653, 375] width 1307 height 652
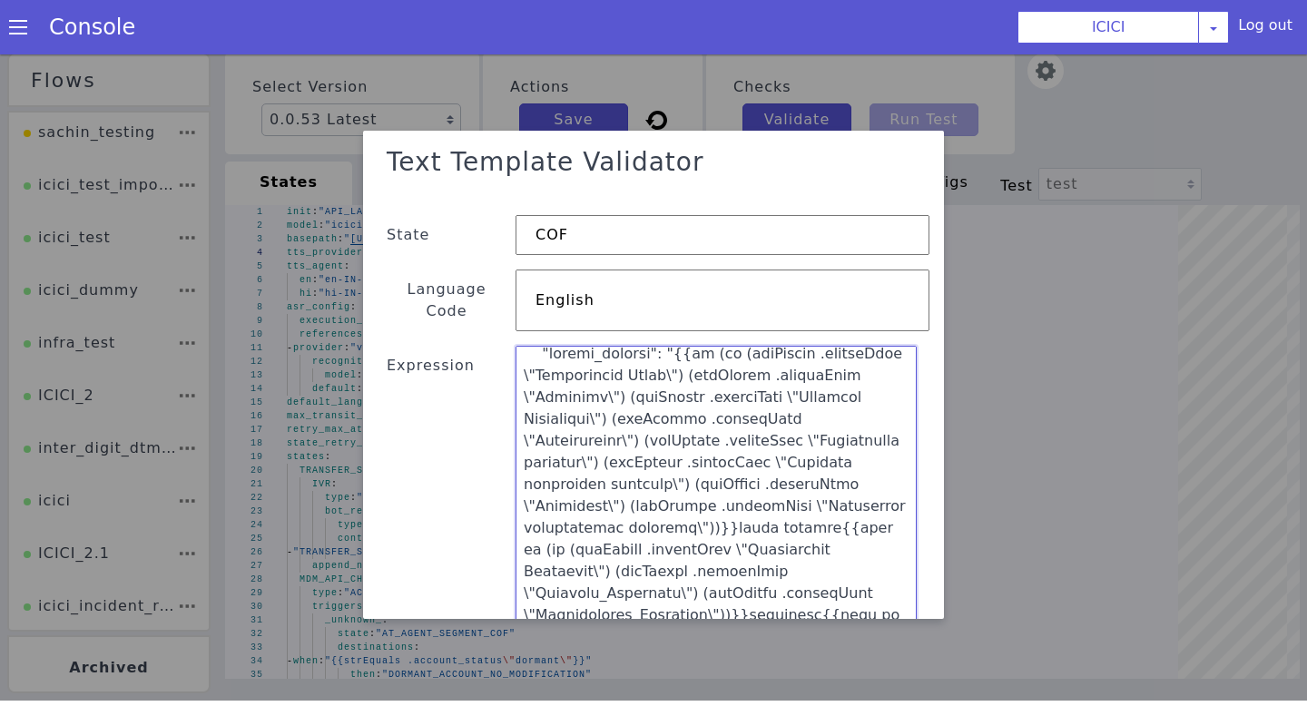
drag, startPoint x: 605, startPoint y: 406, endPoint x: 419, endPoint y: 9, distance: 438.1
click at [419, 45] on html "Flows sachin_testing icici_test_import_1 icici_test icici_dummy infra_test ICIC…" at bounding box center [653, 371] width 1307 height 652
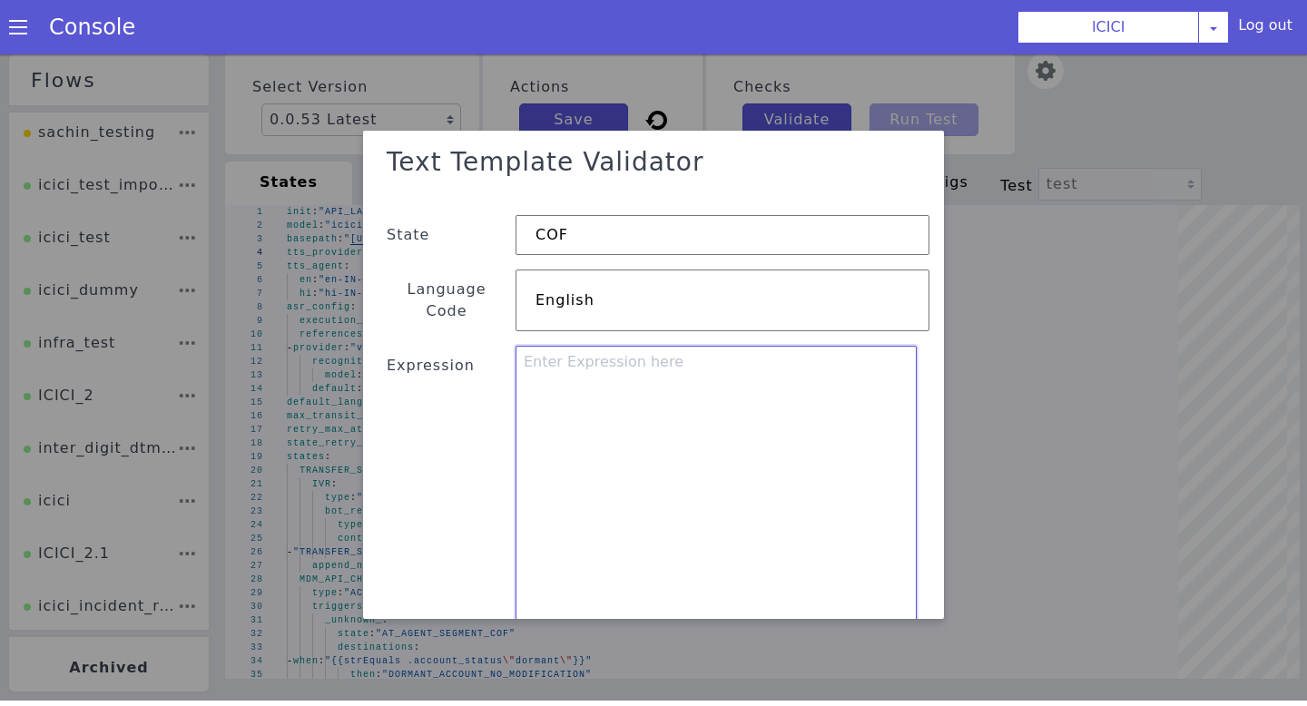
paste textarea "gms_traversal: "{{if (strEquals .product \"DEBIT_CARD\")}}{{\"{{.gms_traversal}…"
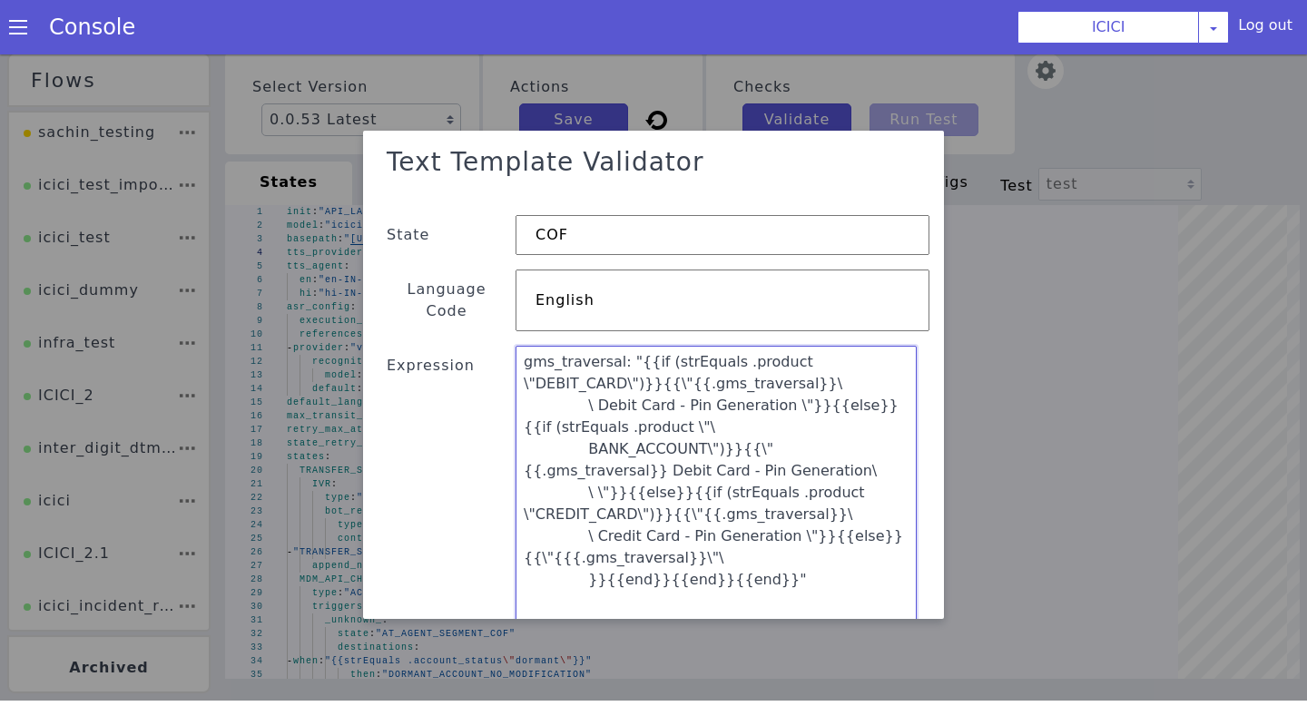
click at [572, 555] on textarea "gms_traversal: "{{if (strEquals .product \"DEBIT_CARD\")}}{{\"{{.gms_traversal}…" at bounding box center [716, 619] width 401 height 547
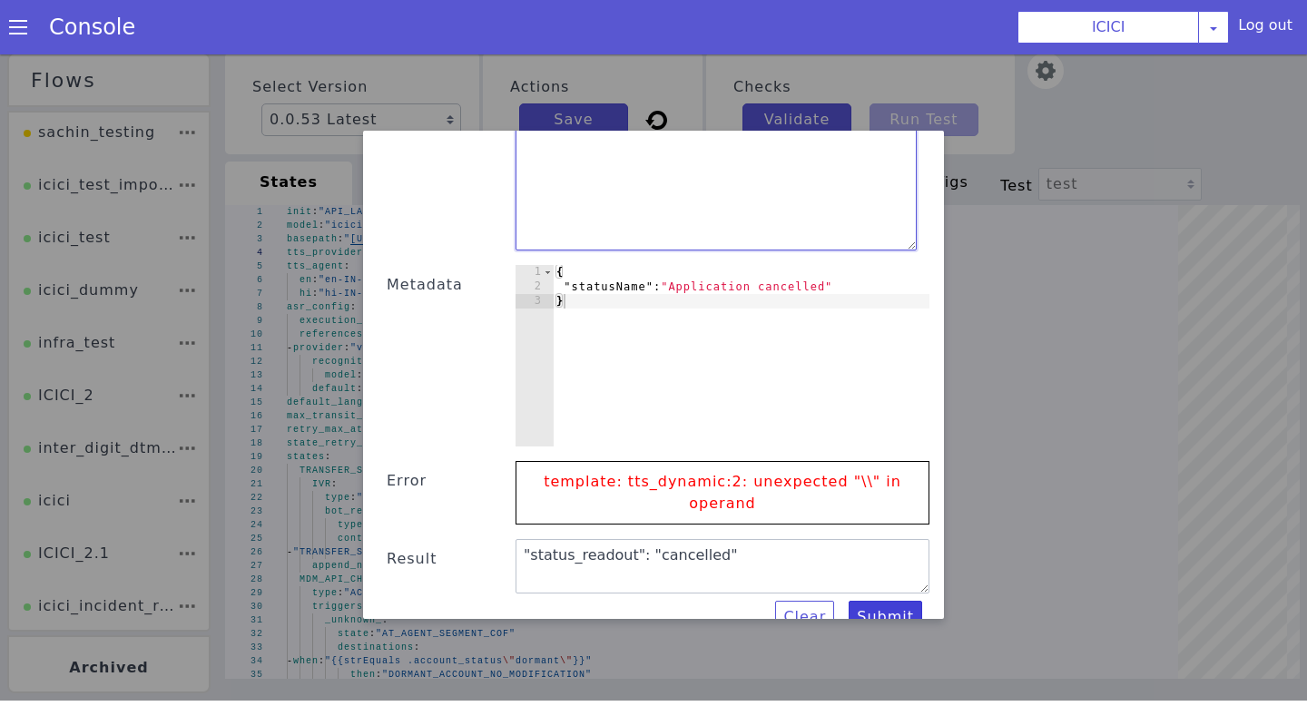
type textarea "gms_traversal: "{{if (strEquals .product \"DEBIT_CARD\")}}{{\"{{.gms_traversal}…"
click at [896, 601] on button "Submit" at bounding box center [886, 617] width 74 height 33
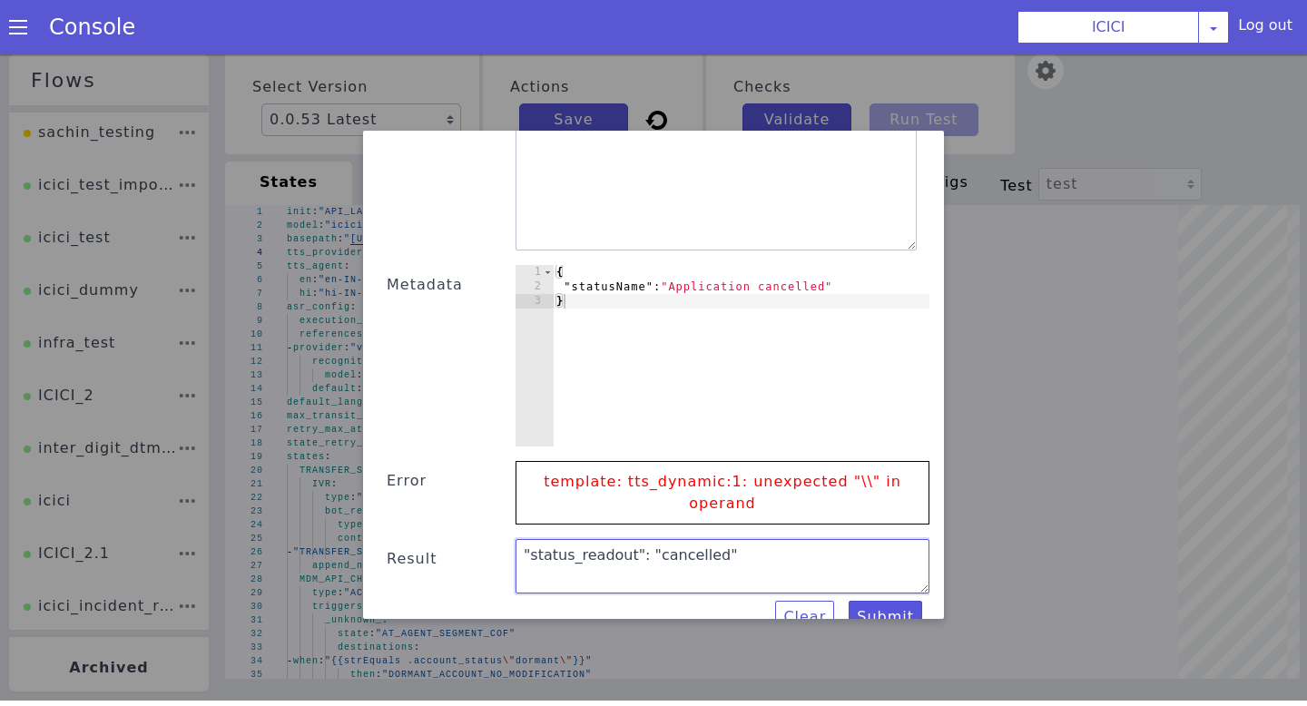
drag, startPoint x: 715, startPoint y: 549, endPoint x: 410, endPoint y: 475, distance: 313.9
click at [410, 477] on div "Text Template Validator State COF Language Code English Expression gms_traversa…" at bounding box center [654, 64] width 552 height 1139
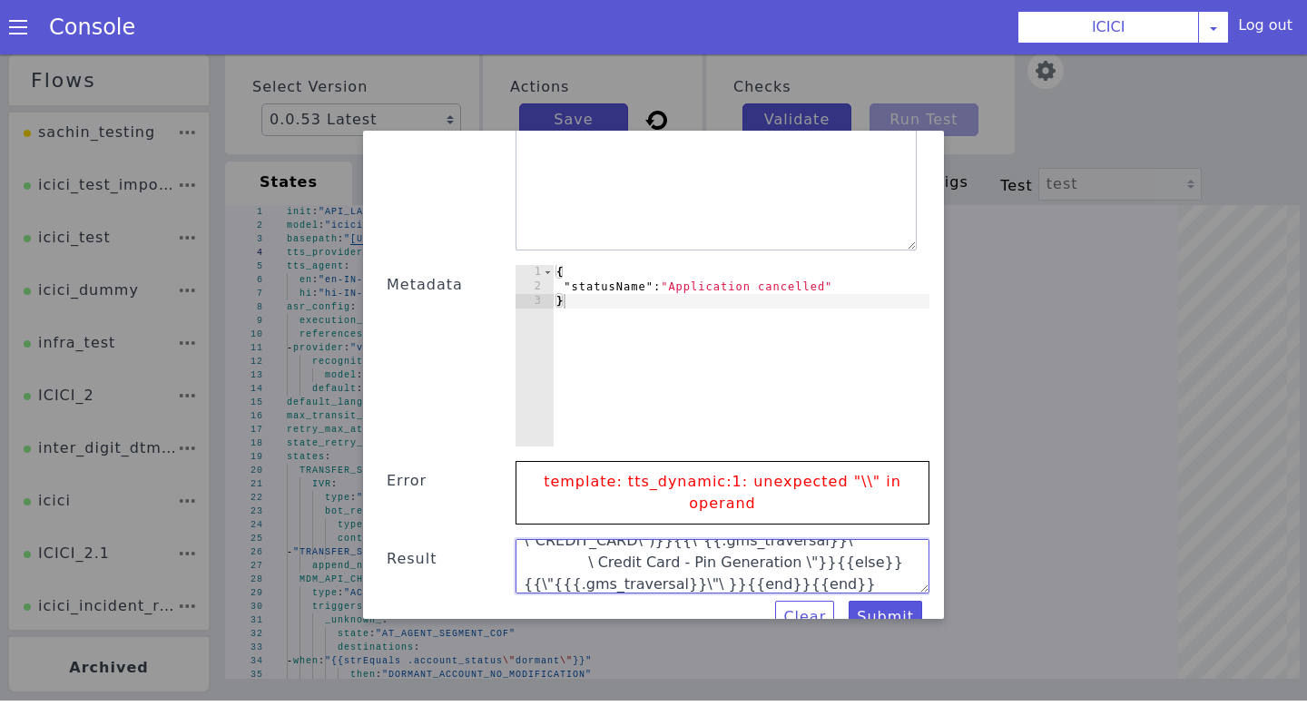
scroll to position [0, 0]
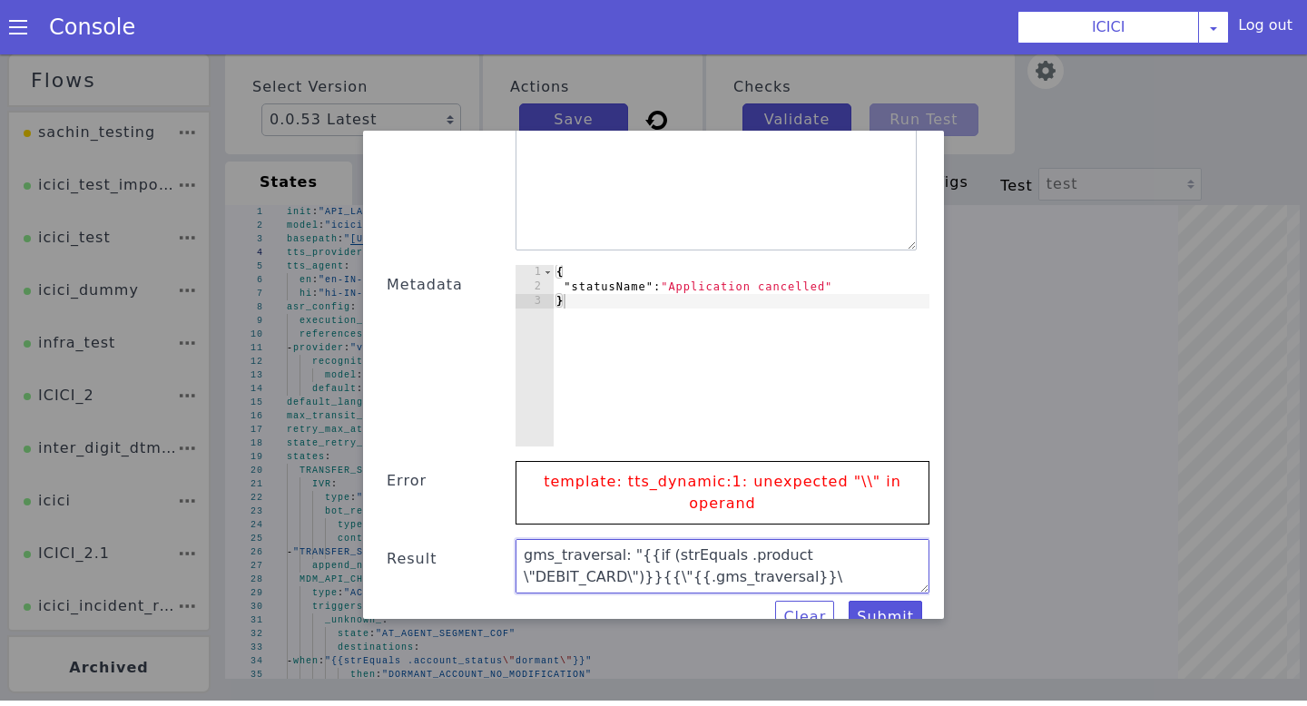
drag, startPoint x: 830, startPoint y: 567, endPoint x: 420, endPoint y: 457, distance: 424.9
click at [420, 458] on div "Text Template Validator State COF Language Code English Expression gms_traversa…" at bounding box center [654, 64] width 552 height 1139
type textarea "gms_traversal: "{{if (strEquals .product \"DEBIT_CARD\")}}{{\"{{.gms_traversal}…"
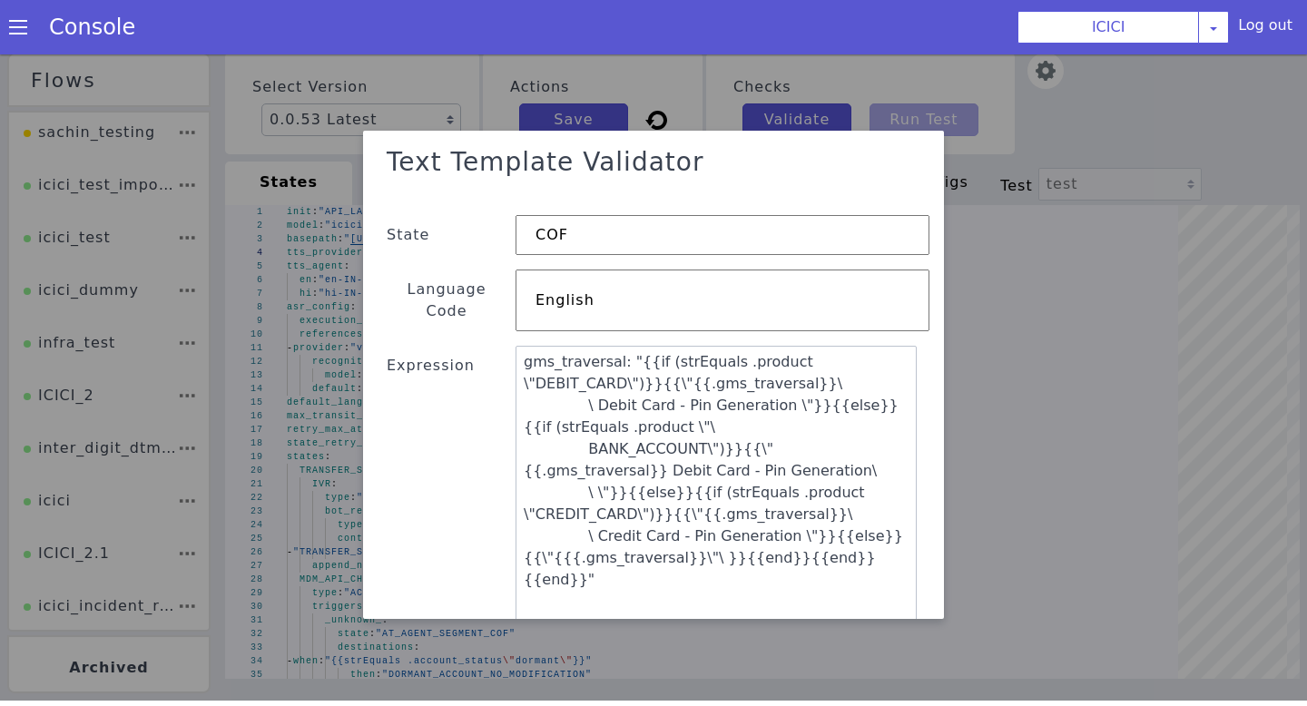
click at [1135, 83] on div at bounding box center [653, 375] width 1307 height 652
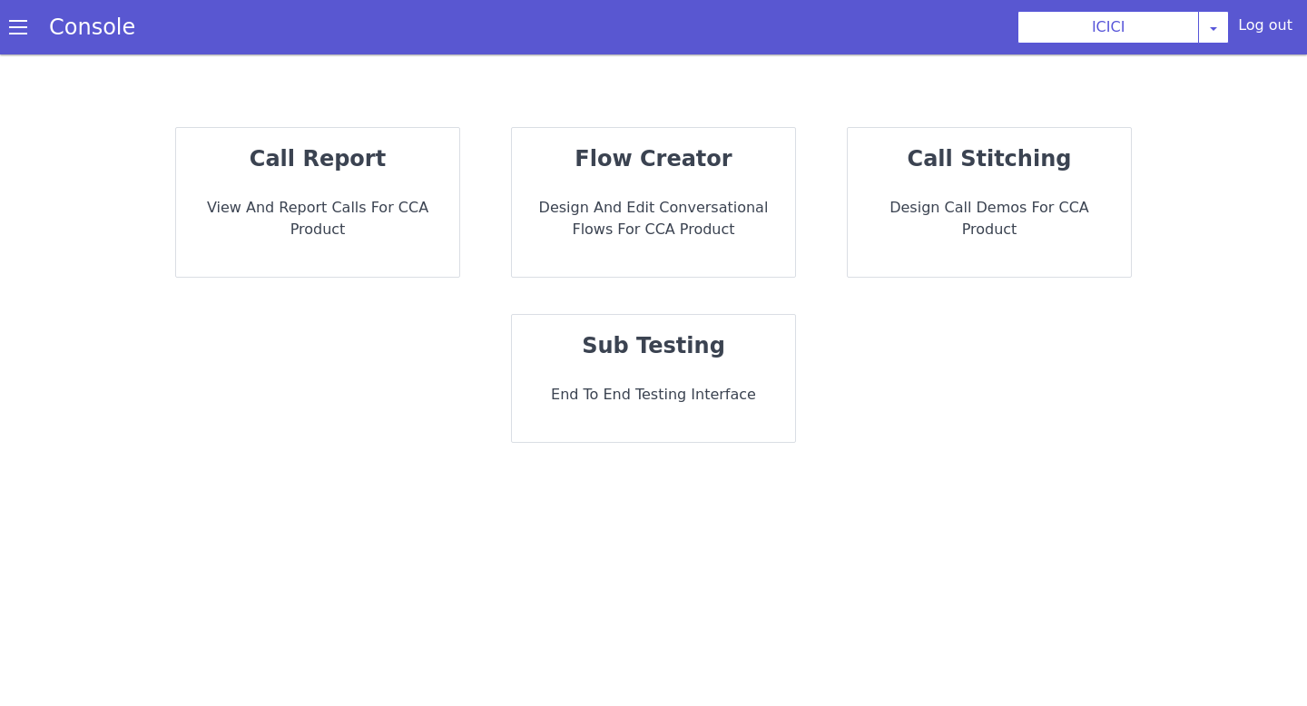
click at [559, 243] on div "flow creator Design and Edit Conversational flows for CCA Product" at bounding box center [653, 202] width 283 height 149
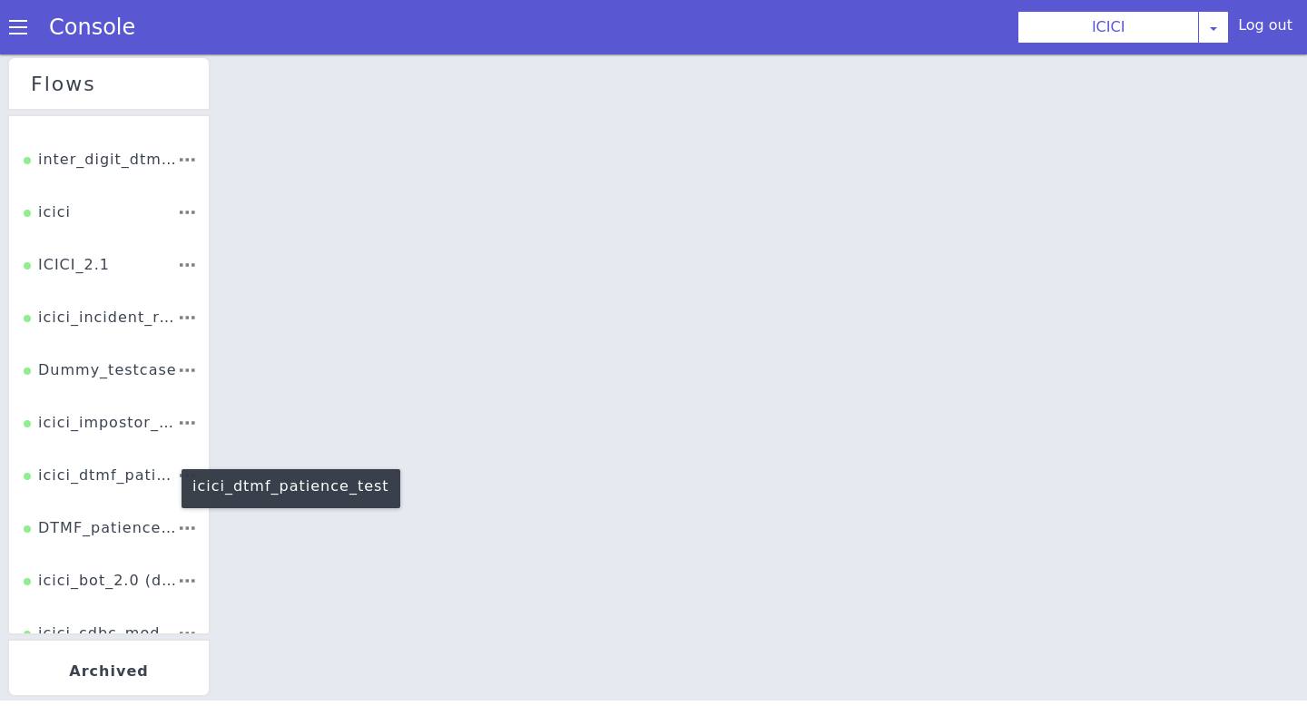
scroll to position [300, 0]
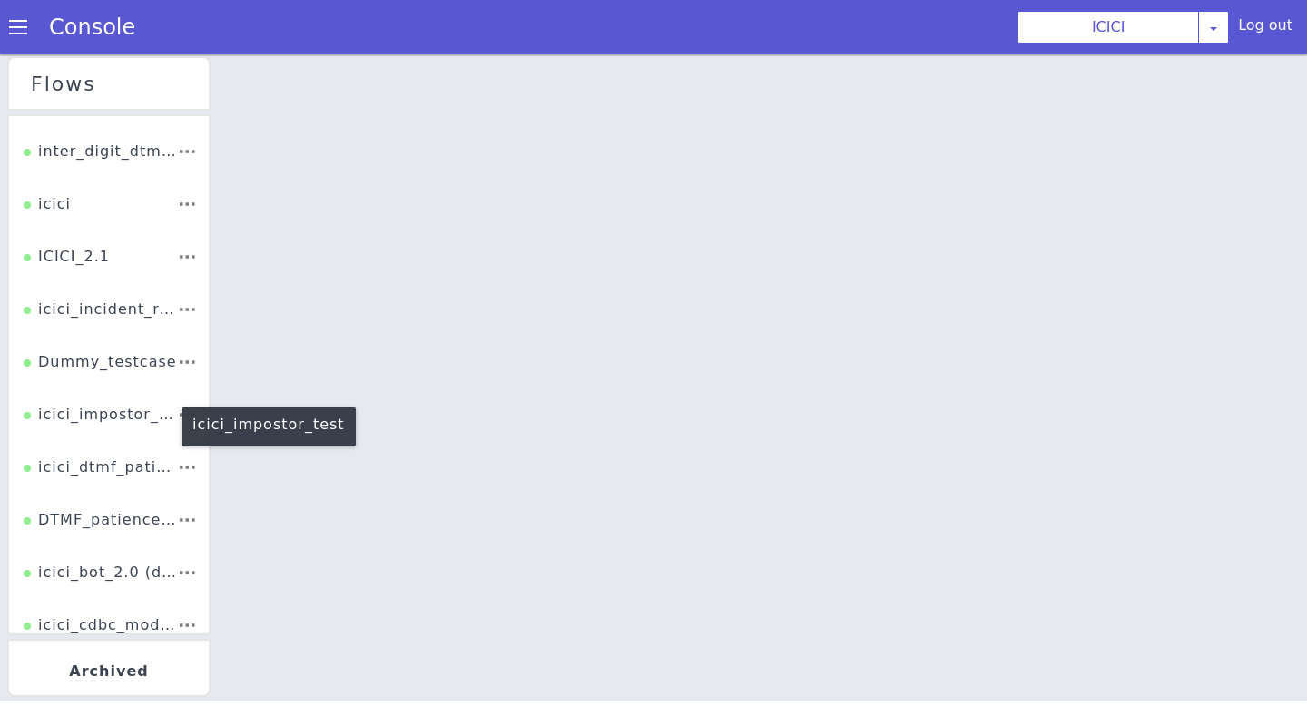
click at [97, 422] on div "icici_impostor_test" at bounding box center [100, 421] width 153 height 34
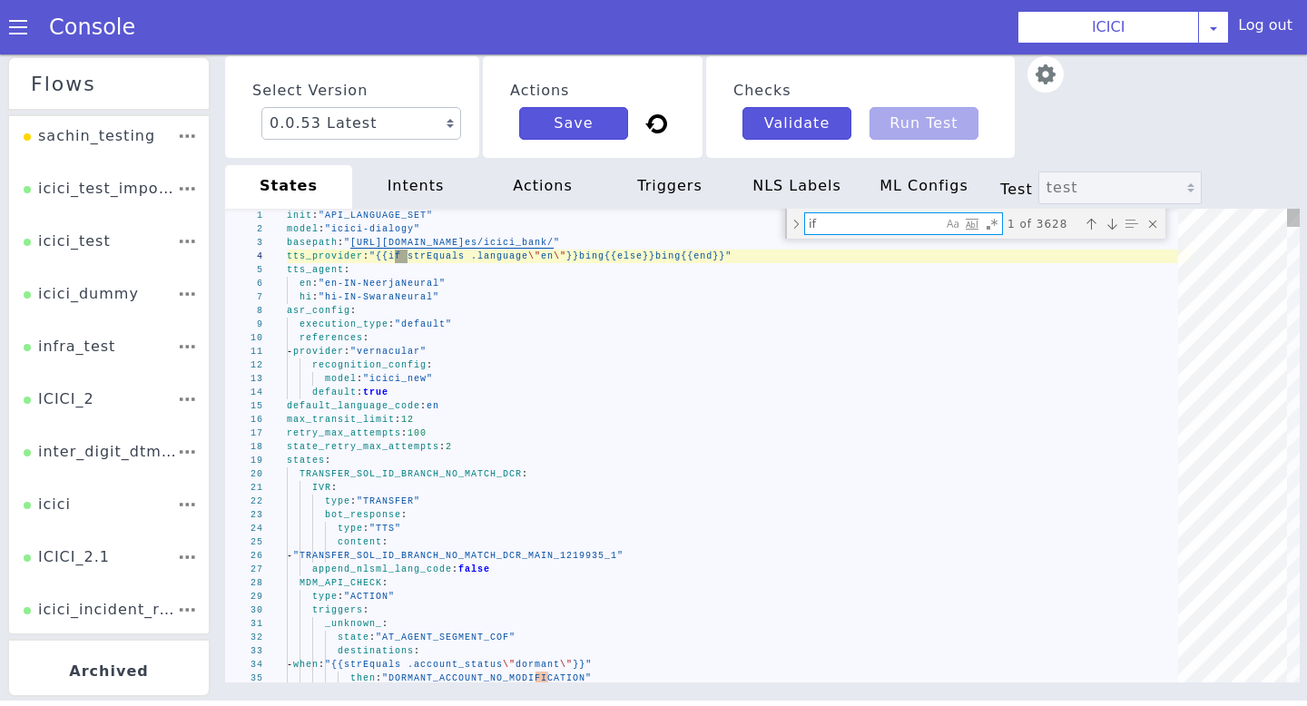
type textarea "i"
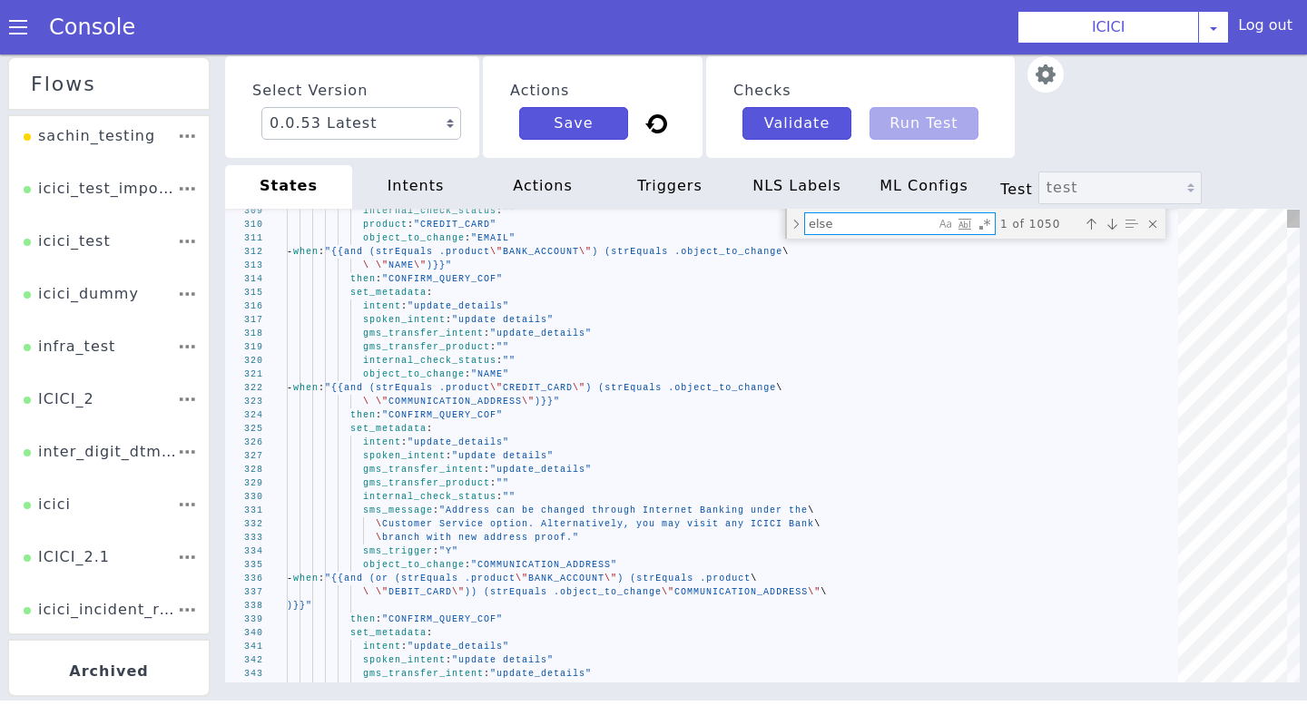
type textarea "else"
click at [1112, 223] on div "Next match (Enter)" at bounding box center [1112, 224] width 18 height 18
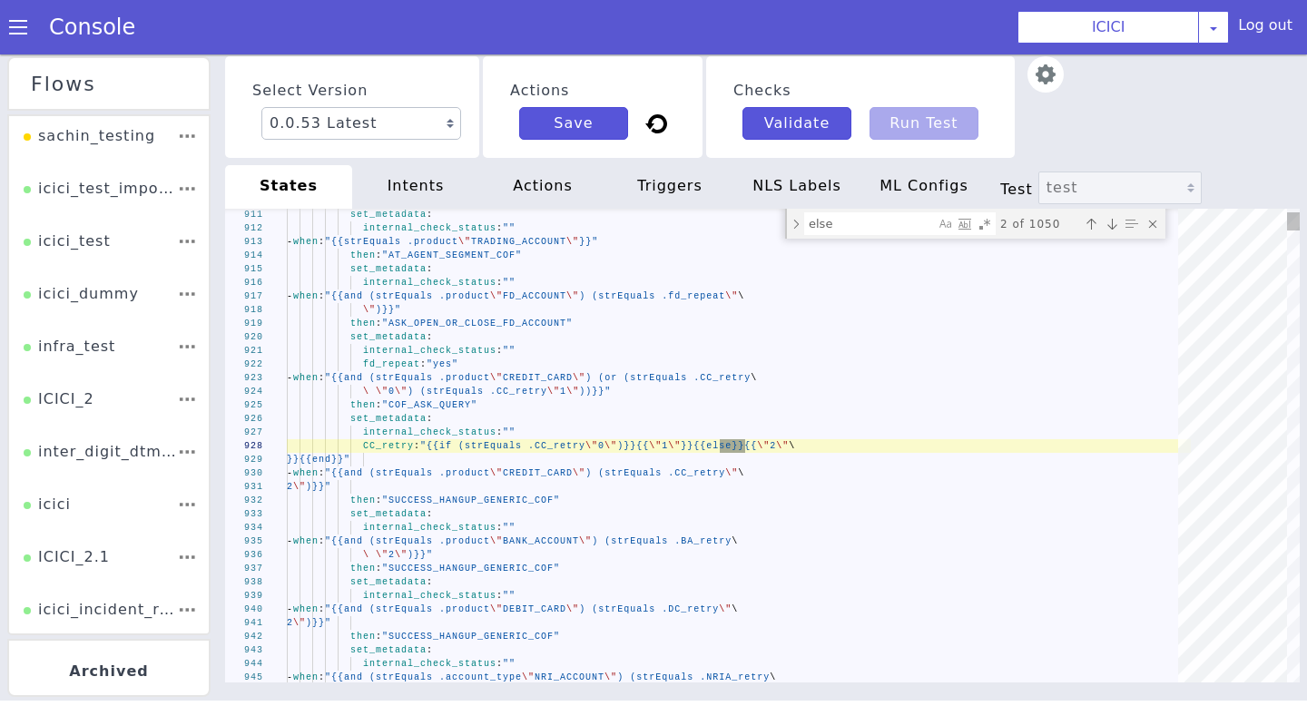
click at [1112, 223] on div "Next match (Enter)" at bounding box center [1112, 224] width 18 height 18
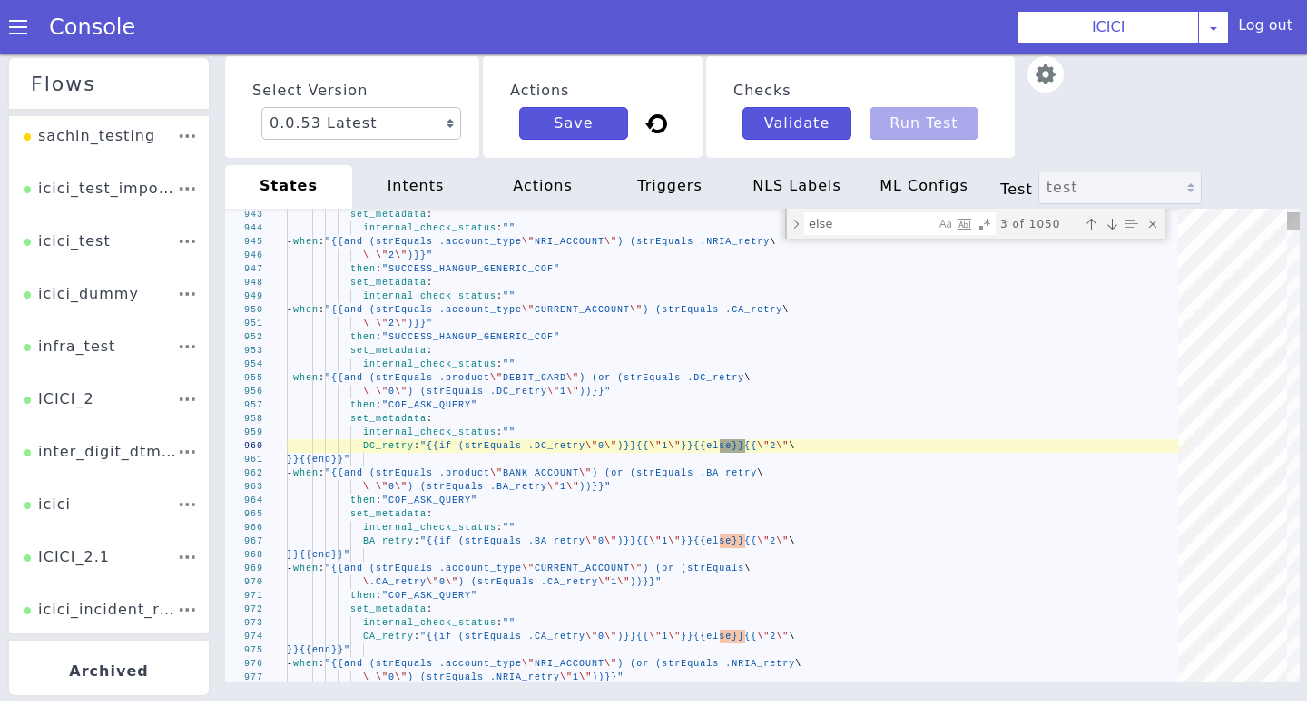
click at [1112, 223] on div "Next match (Enter)" at bounding box center [1112, 224] width 18 height 18
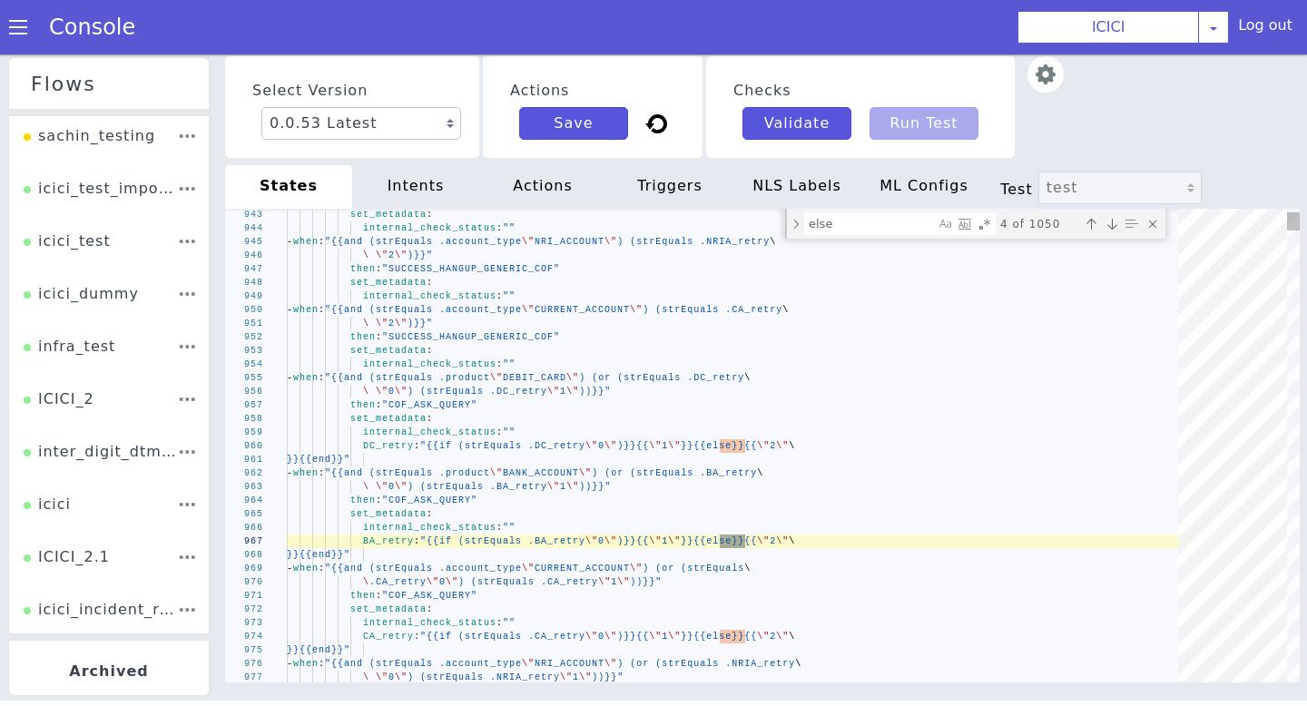
click at [1112, 223] on div "Next match (Enter)" at bounding box center [1112, 224] width 18 height 18
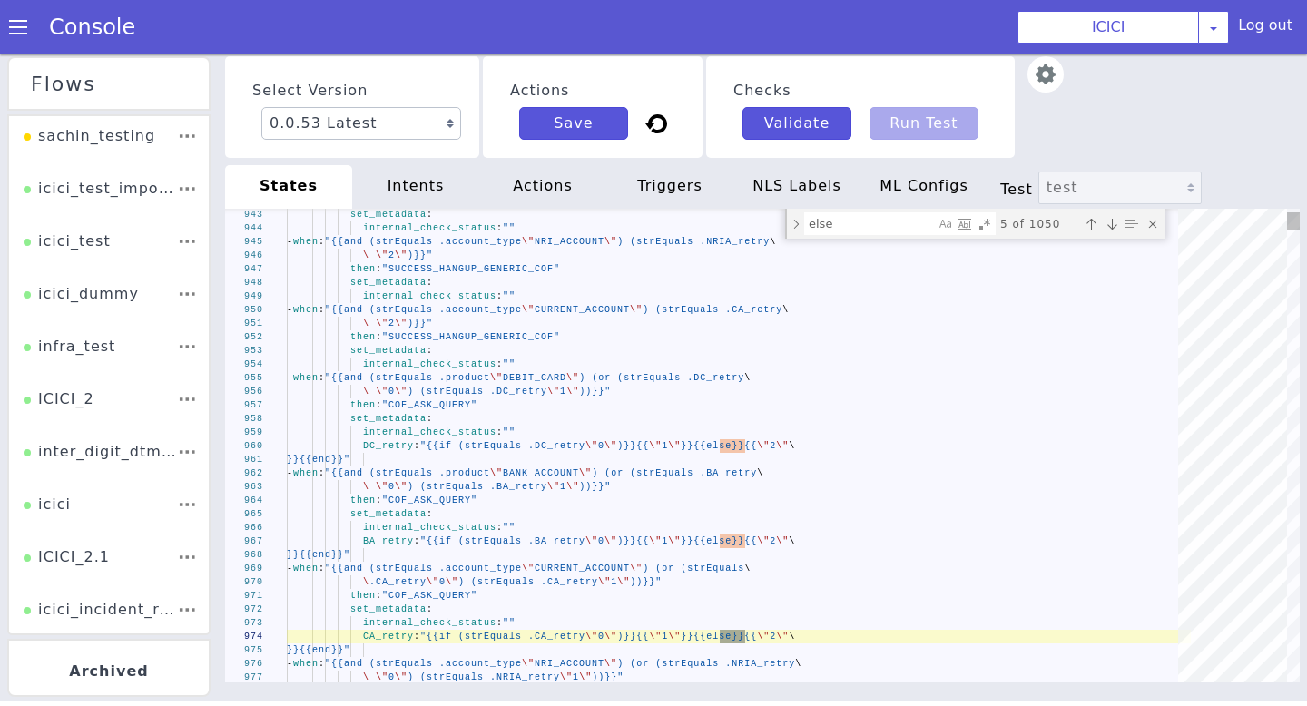
click at [1112, 223] on div "Next match (Enter)" at bounding box center [1112, 224] width 18 height 18
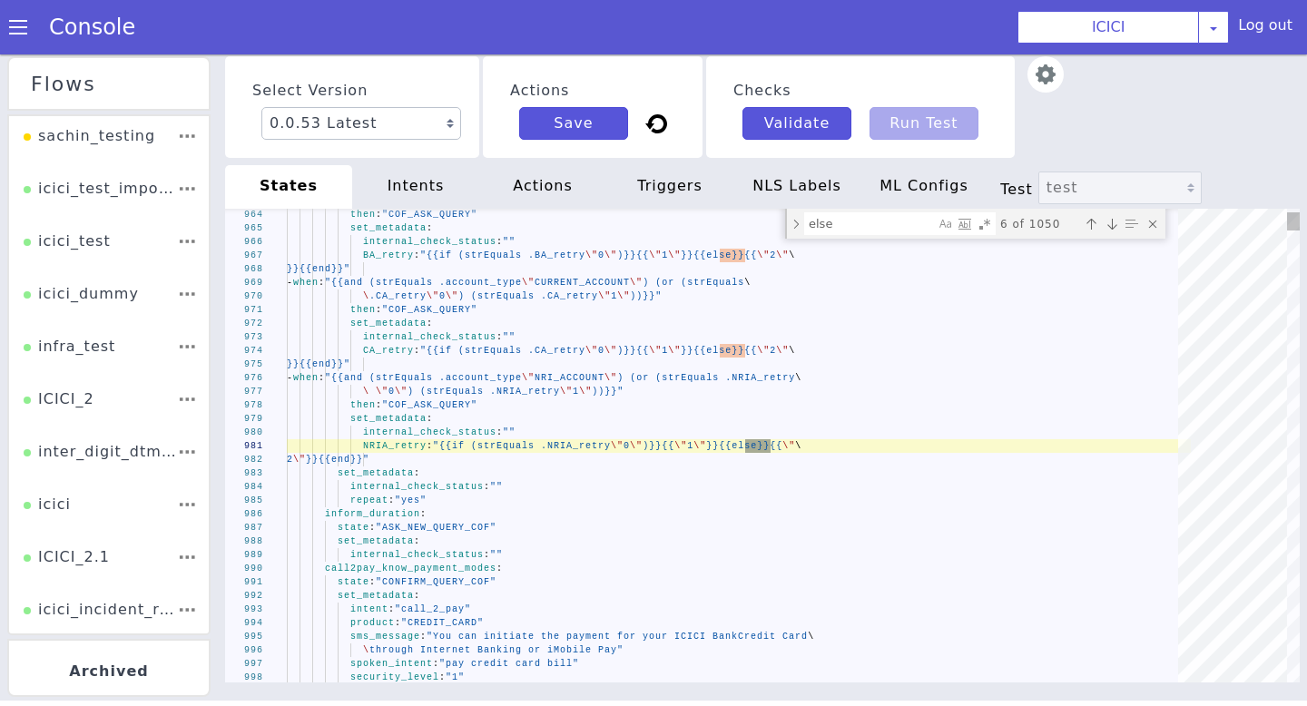
click at [1112, 223] on div "Next match (Enter)" at bounding box center [1112, 224] width 18 height 18
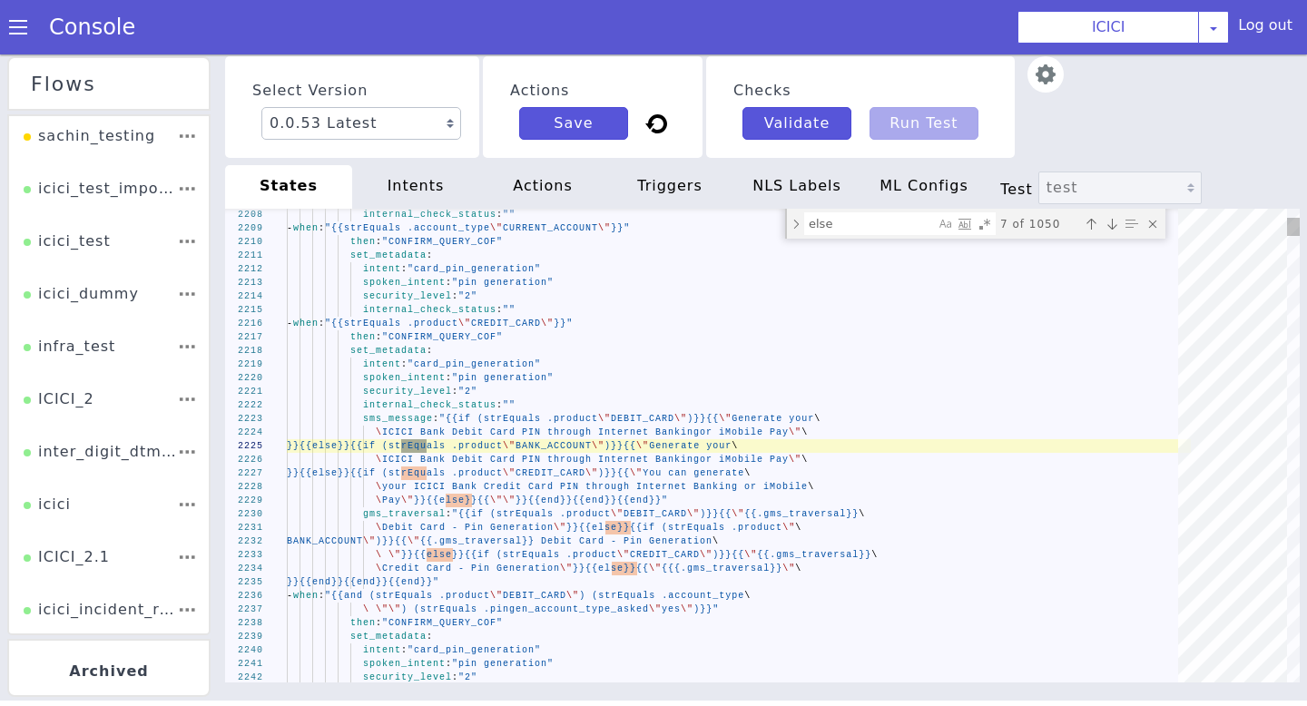
click at [1111, 232] on div "Next match (Enter)" at bounding box center [1112, 224] width 18 height 18
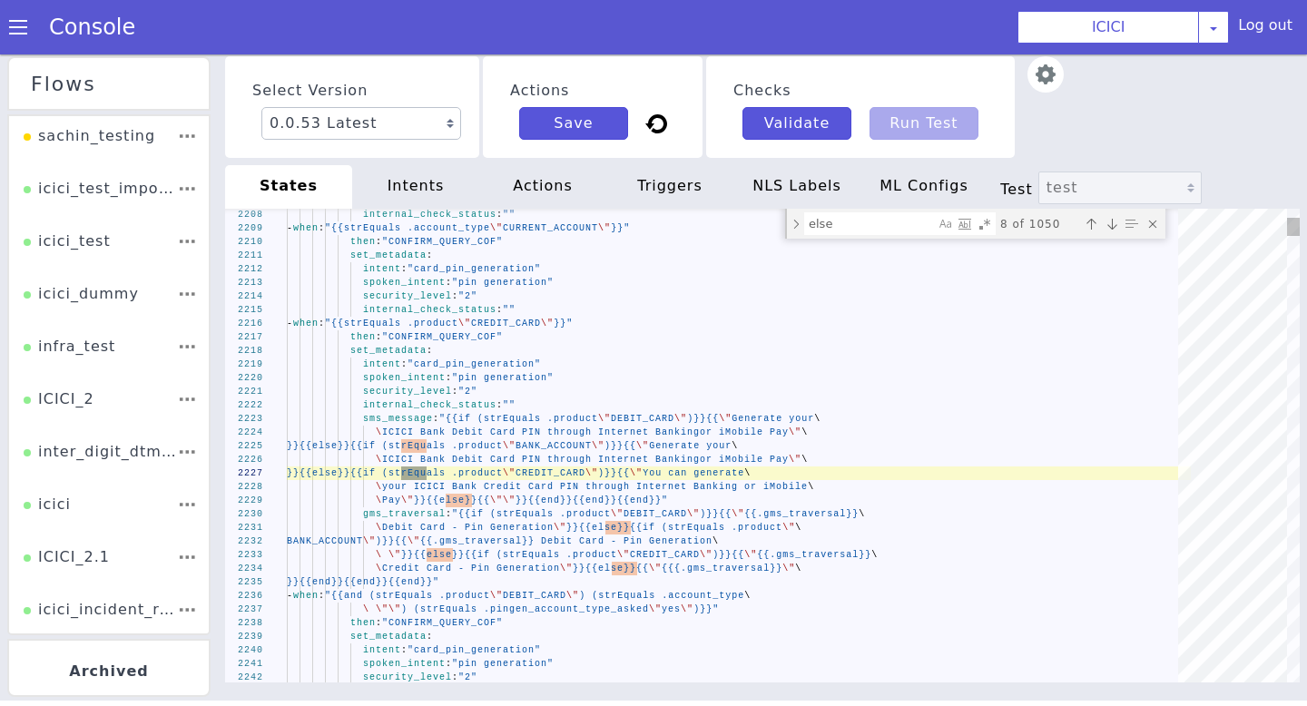
click at [1111, 232] on div "Next match (Enter)" at bounding box center [1112, 224] width 18 height 18
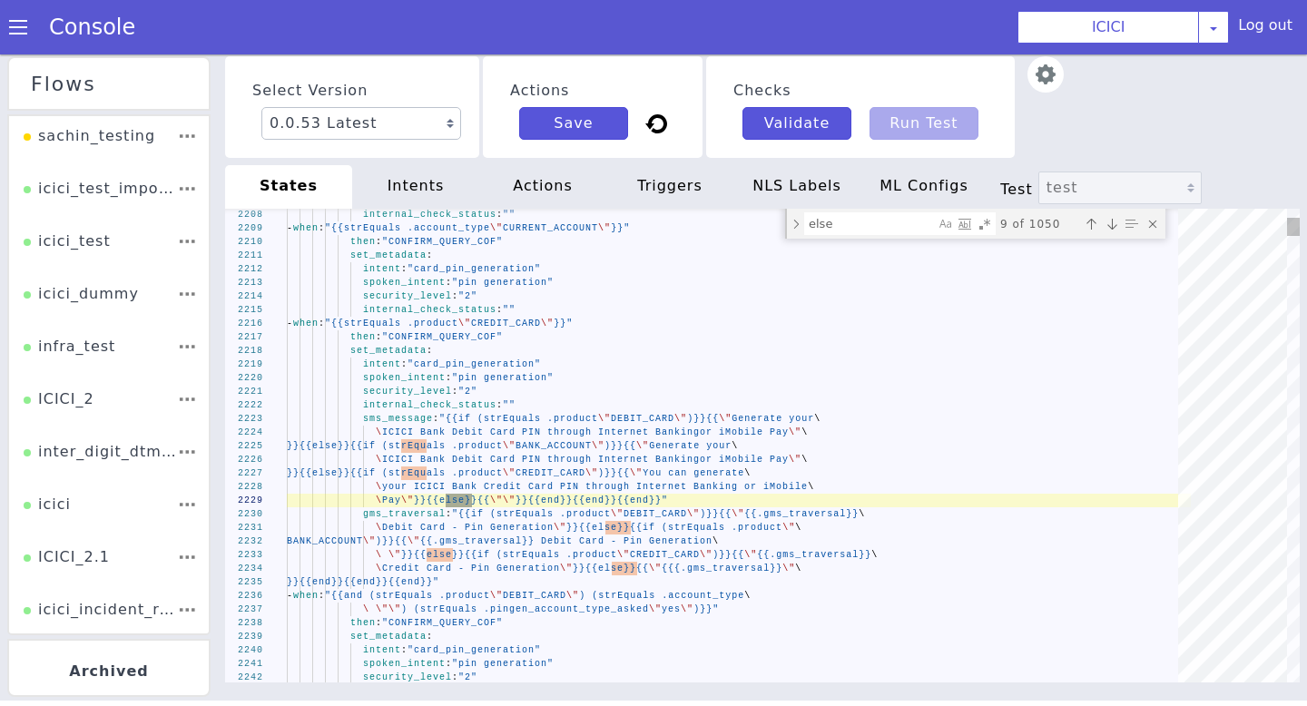
click at [1111, 232] on div "Next match (Enter)" at bounding box center [1112, 224] width 18 height 18
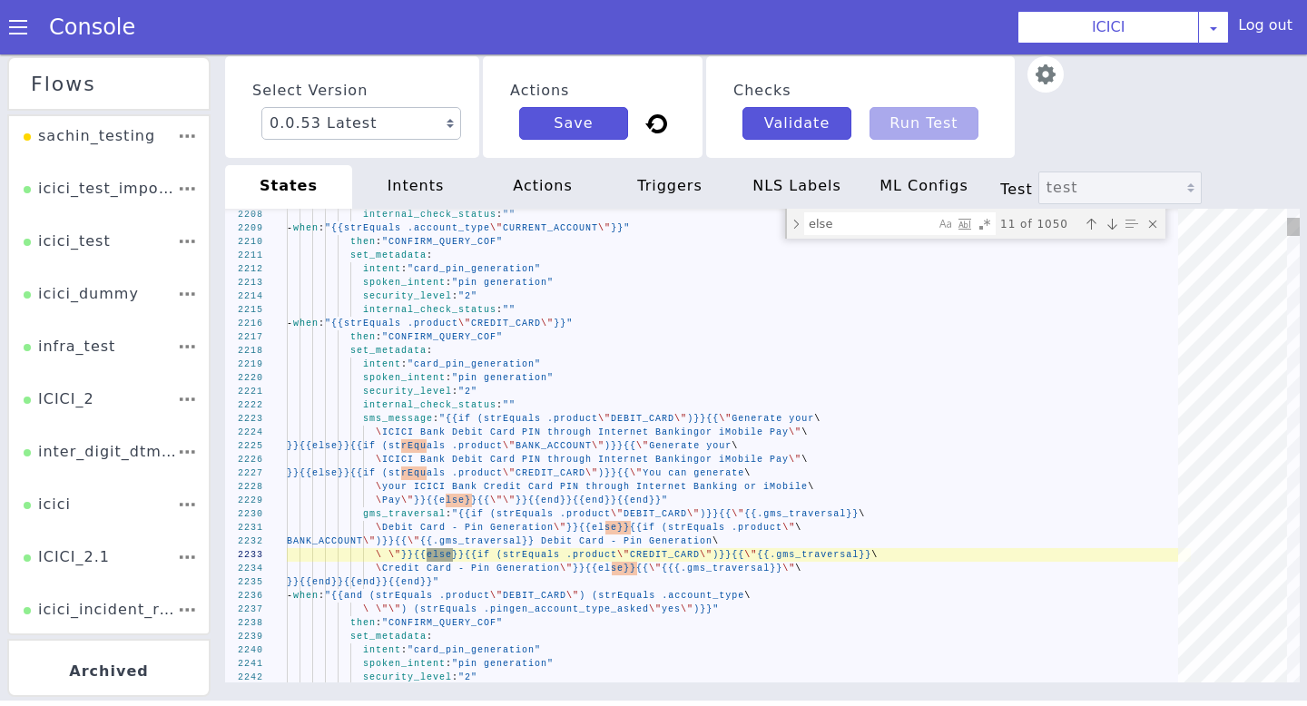
click at [1111, 232] on div "Next match (Enter)" at bounding box center [1112, 224] width 18 height 18
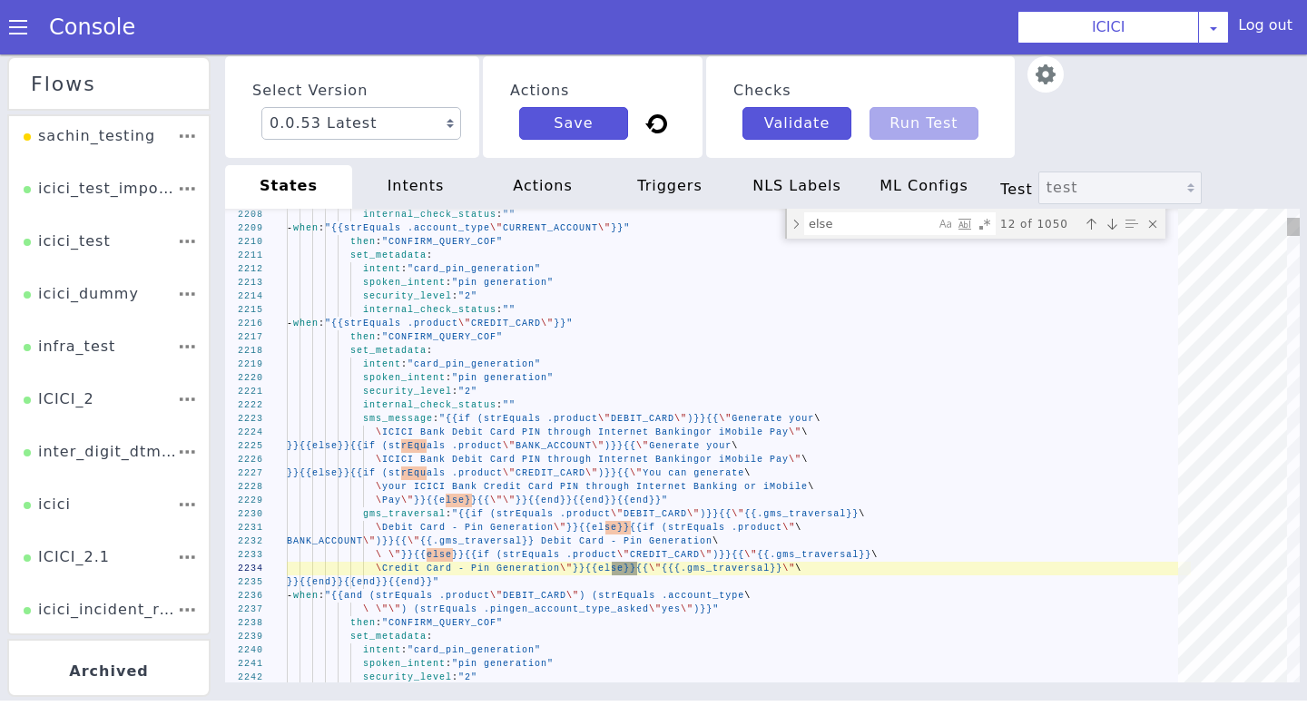
click at [1111, 232] on div "Next match (Enter)" at bounding box center [1112, 224] width 18 height 18
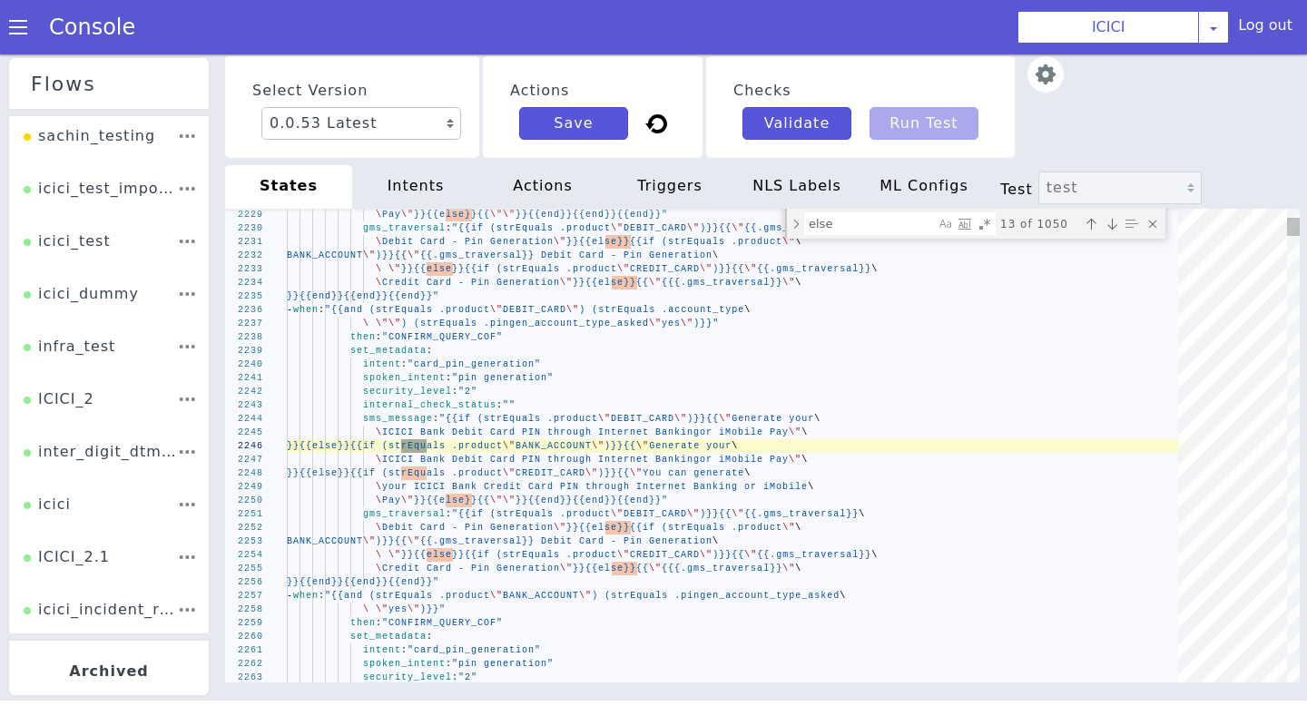
click at [1111, 232] on div "Next match (Enter)" at bounding box center [1112, 224] width 18 height 18
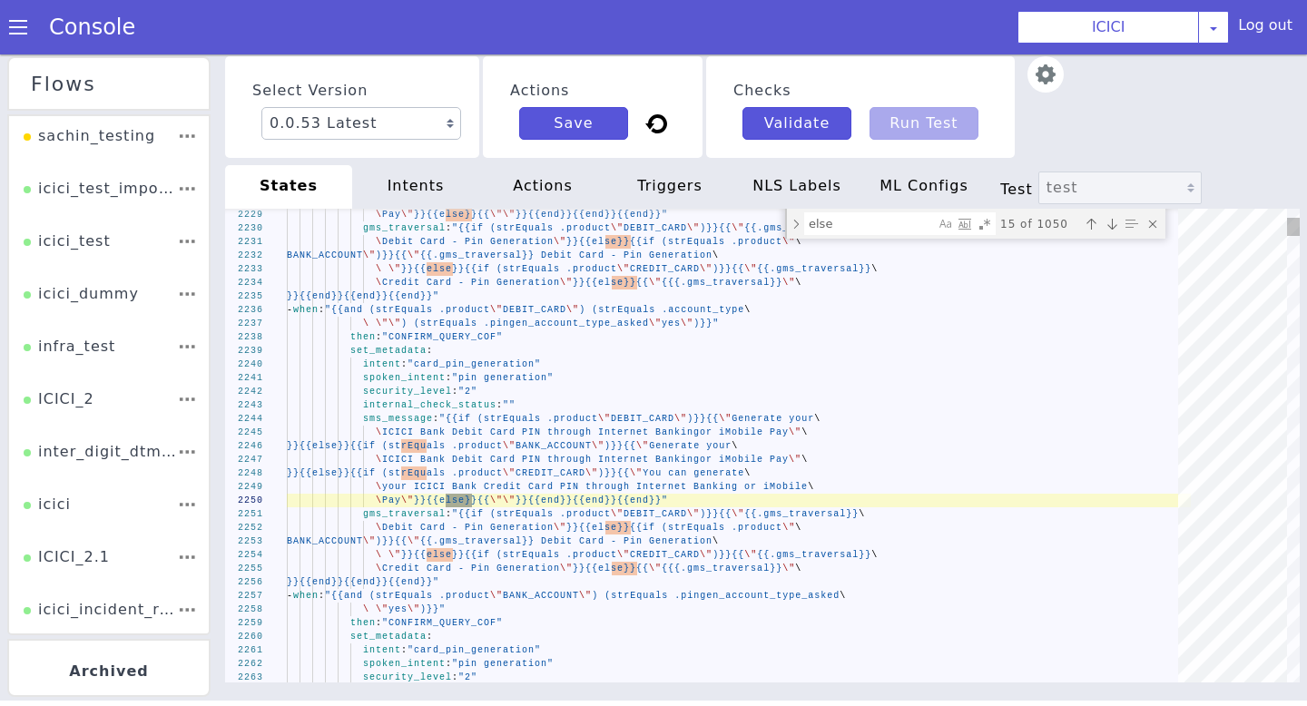
click at [1111, 232] on div "Next match (Enter)" at bounding box center [1112, 224] width 18 height 18
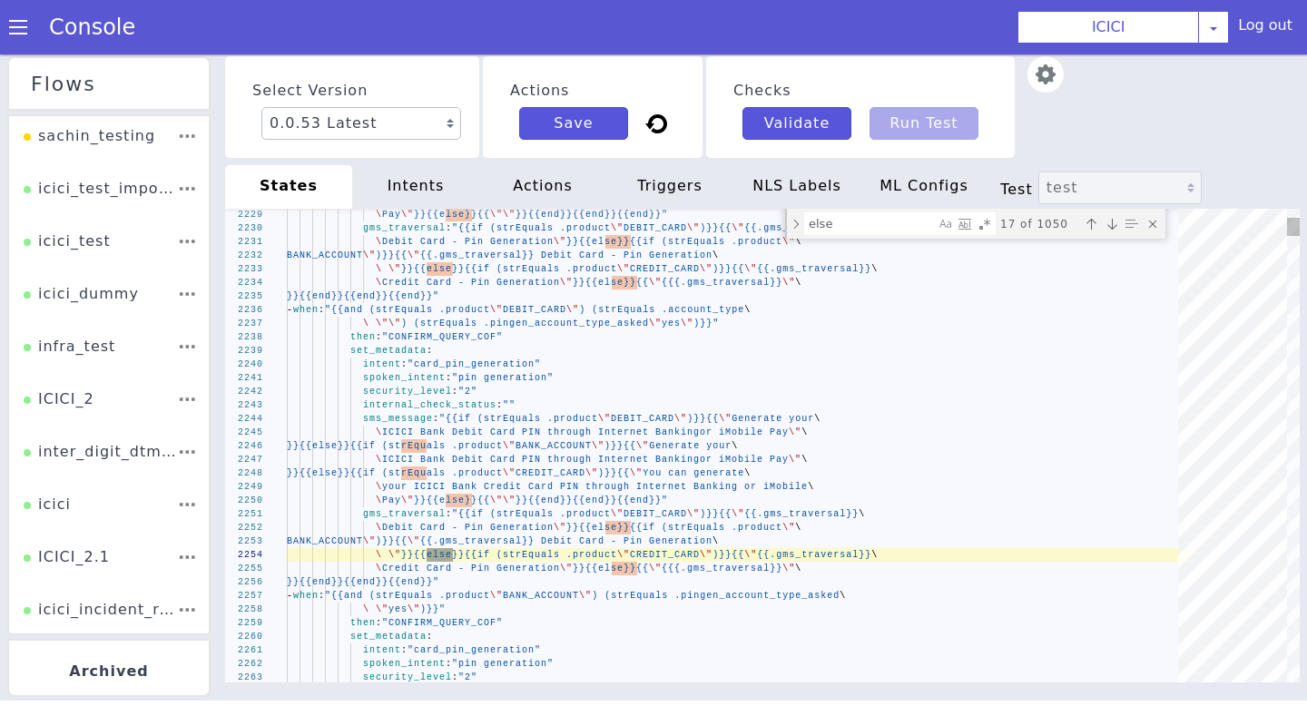
click at [1111, 232] on div "Next match (Enter)" at bounding box center [1112, 224] width 18 height 18
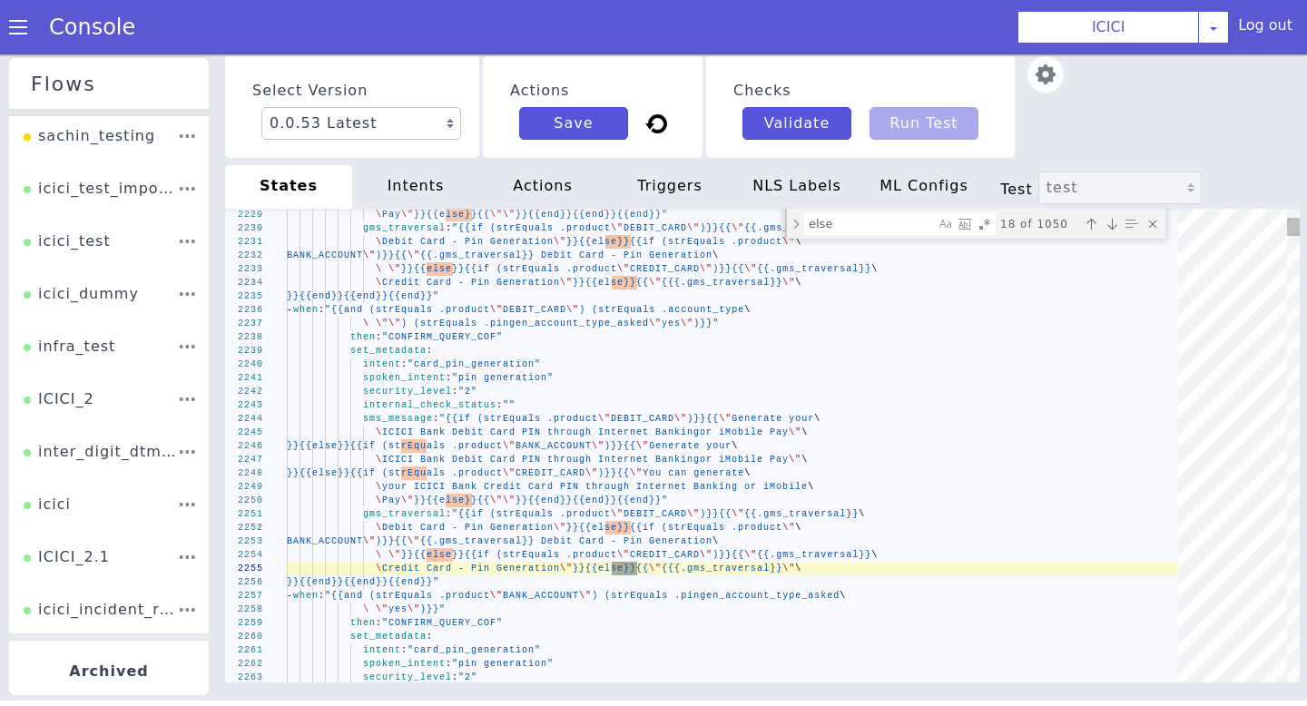
click at [1111, 232] on div "Next match (Enter)" at bounding box center [1112, 224] width 18 height 18
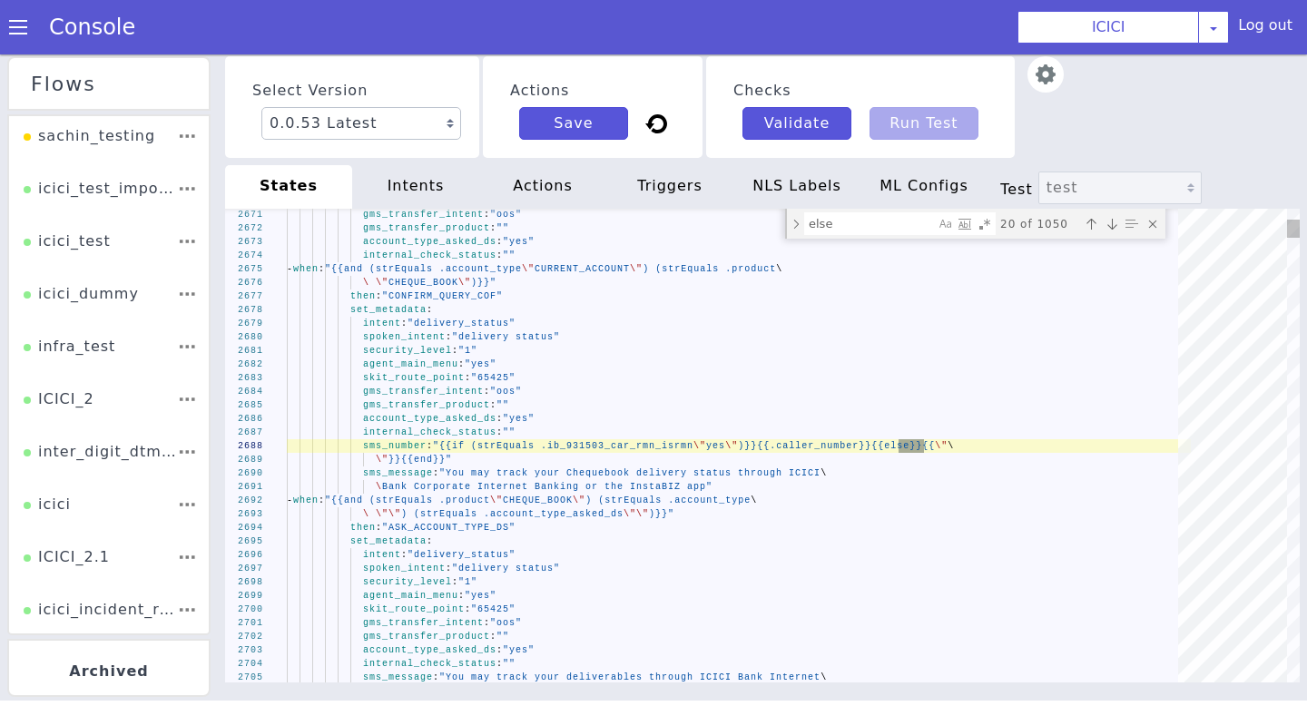
click at [1111, 232] on div "Next match (Enter)" at bounding box center [1112, 224] width 18 height 18
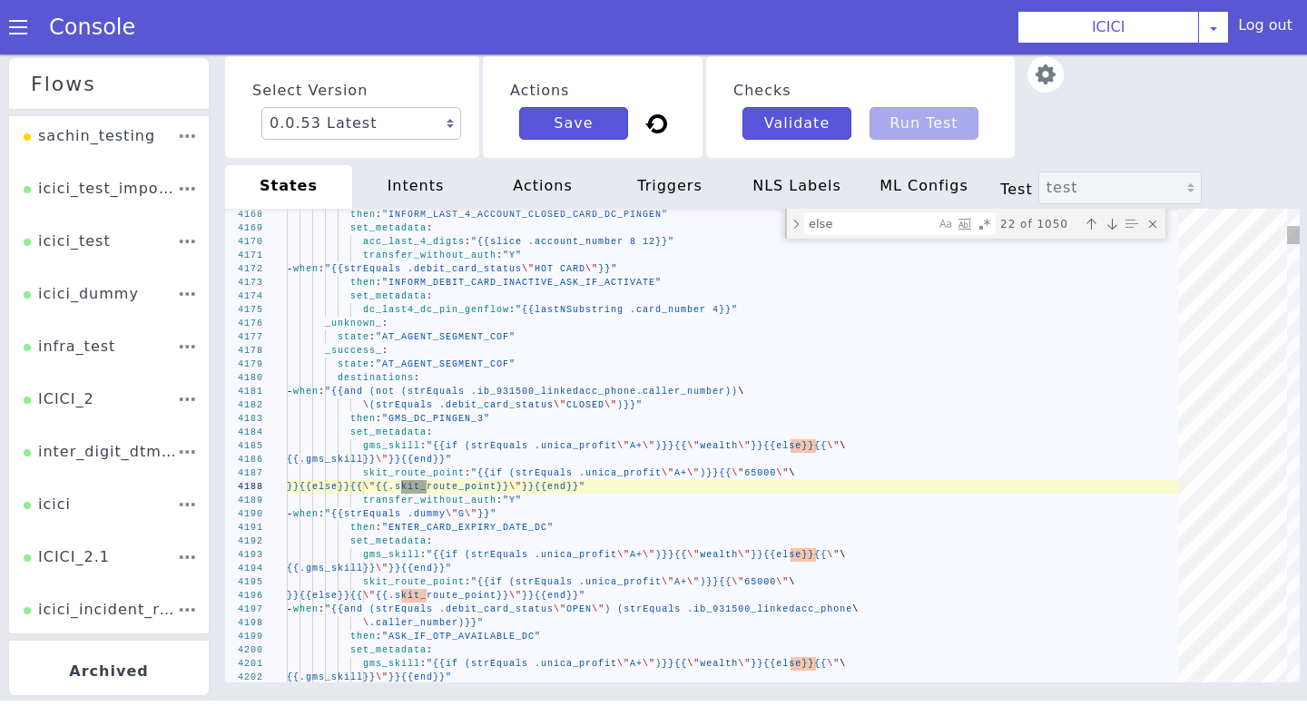
click at [1111, 232] on div "Next match (Enter)" at bounding box center [1112, 224] width 18 height 18
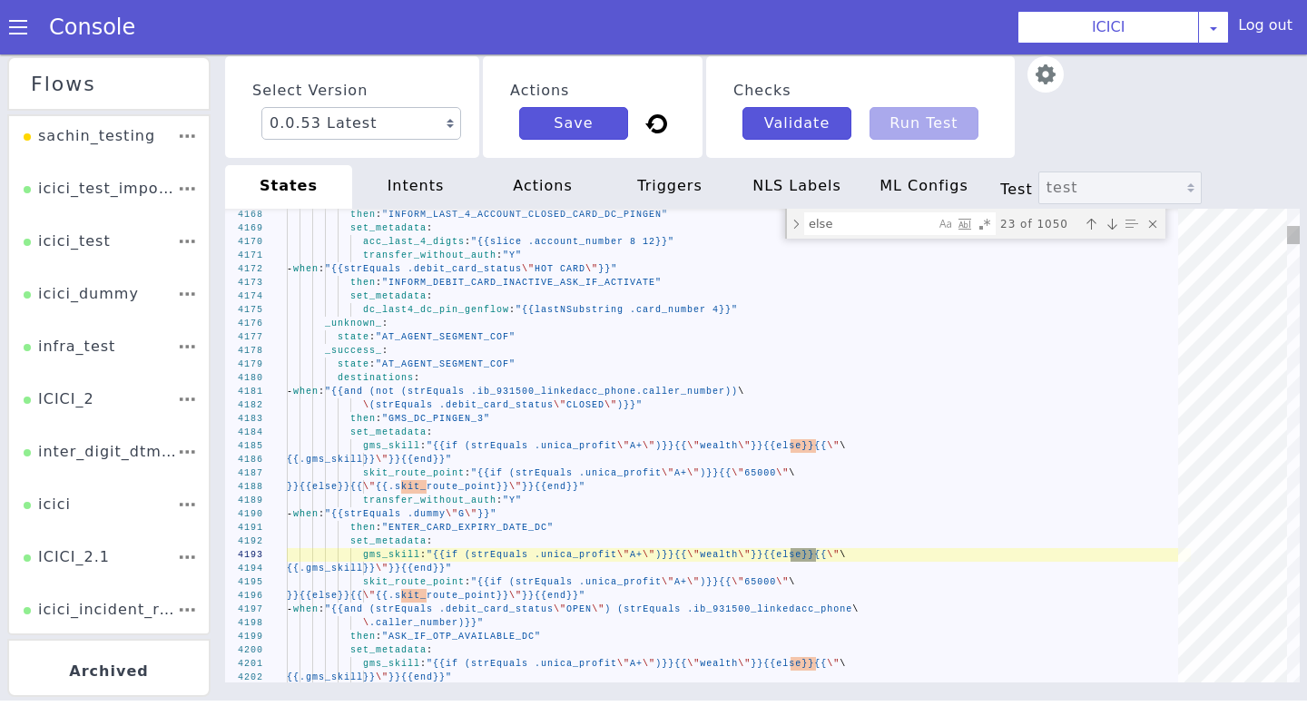
click at [1111, 232] on div "Next match (Enter)" at bounding box center [1112, 224] width 18 height 18
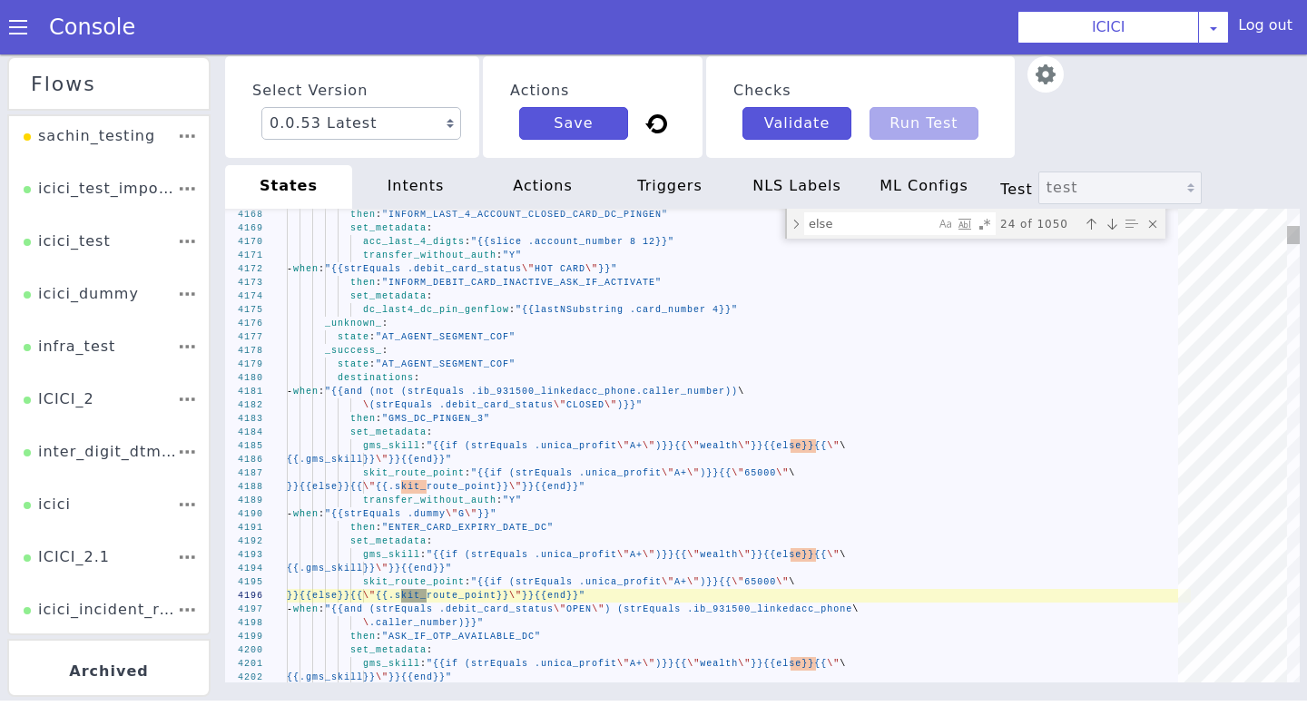
click at [1111, 232] on div "Next match (Enter)" at bounding box center [1112, 224] width 18 height 18
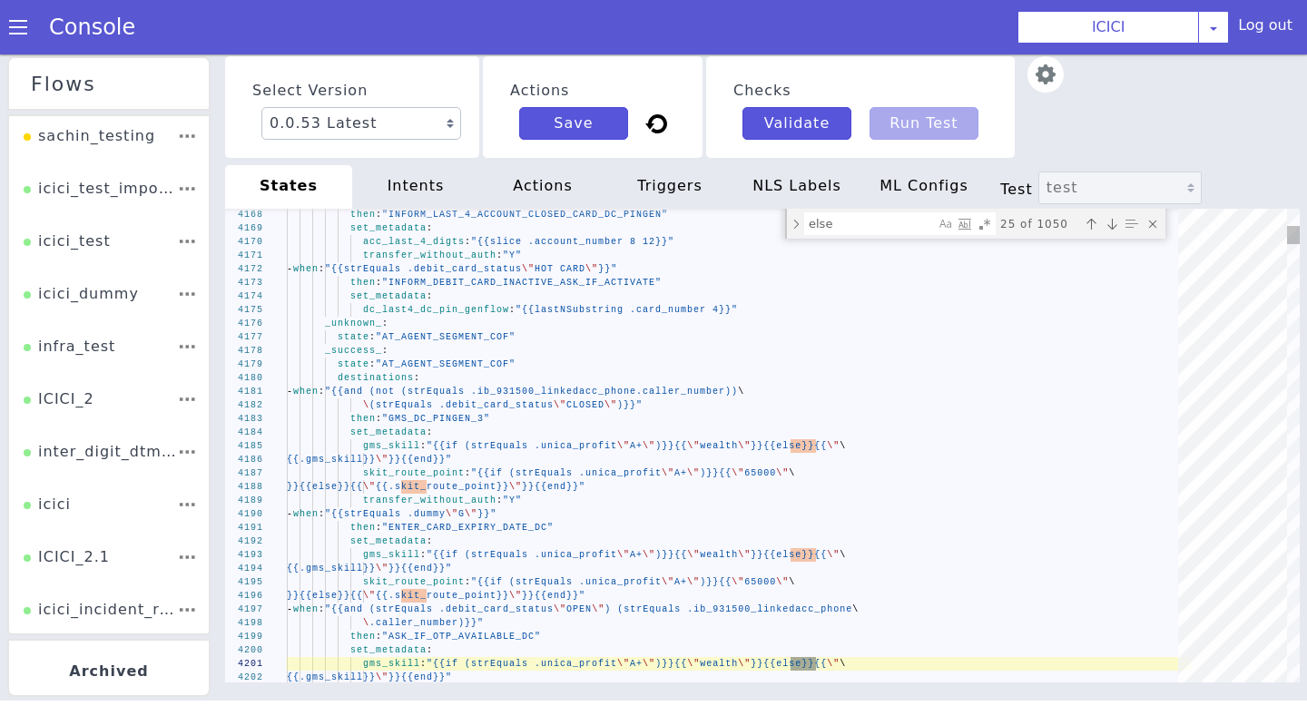
click at [1111, 232] on div "Next match (Enter)" at bounding box center [1112, 224] width 18 height 18
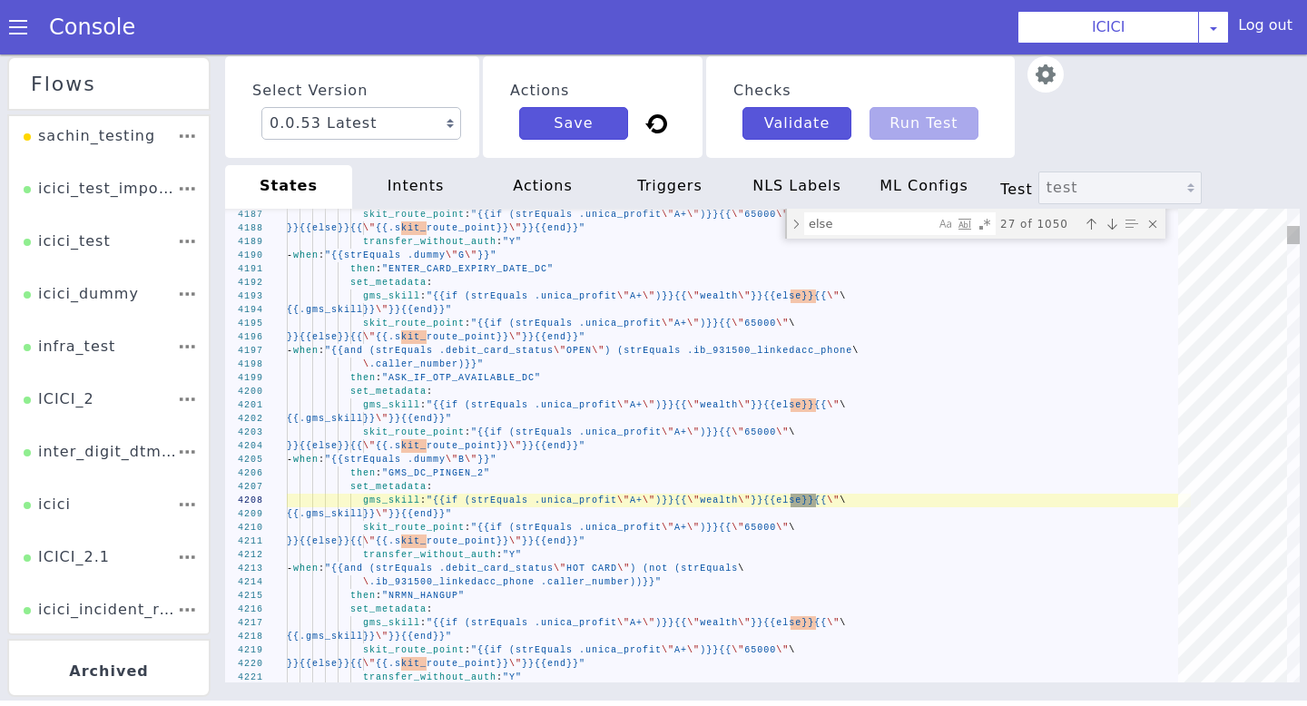
click at [1111, 232] on div "Next match (Enter)" at bounding box center [1112, 224] width 18 height 18
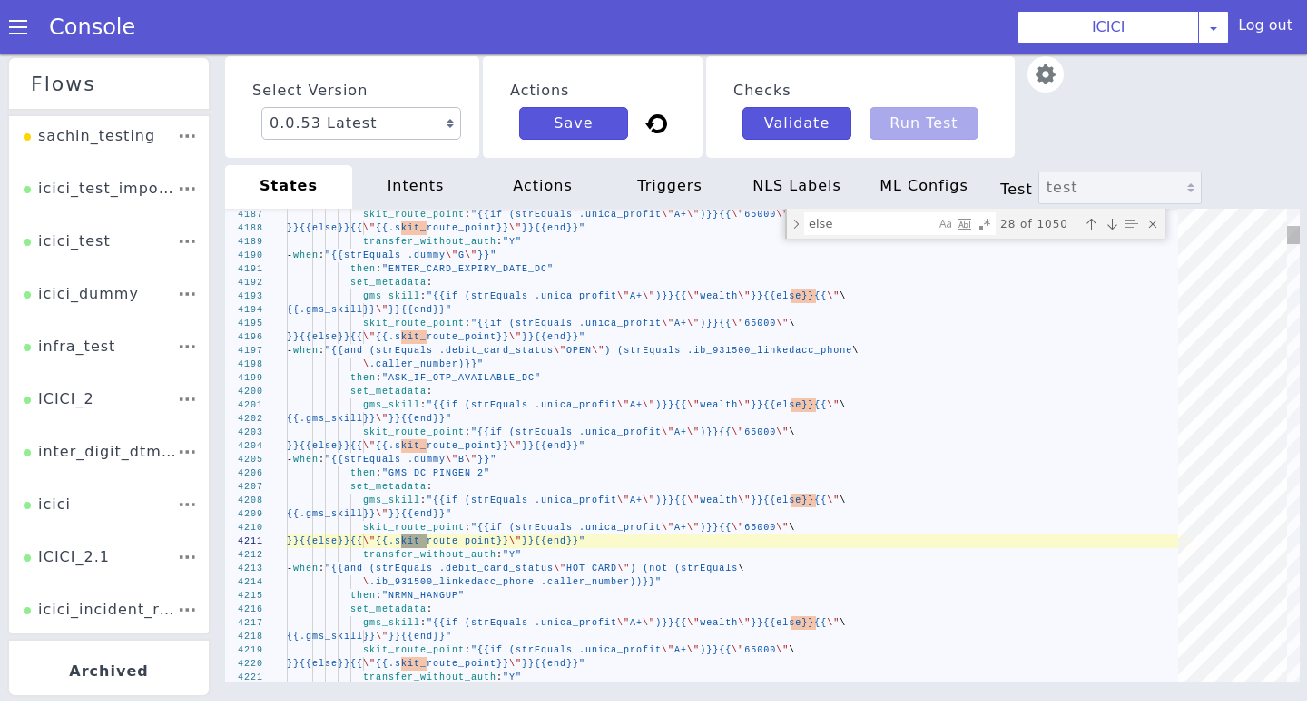
click at [1111, 232] on div "Next match (Enter)" at bounding box center [1112, 224] width 18 height 18
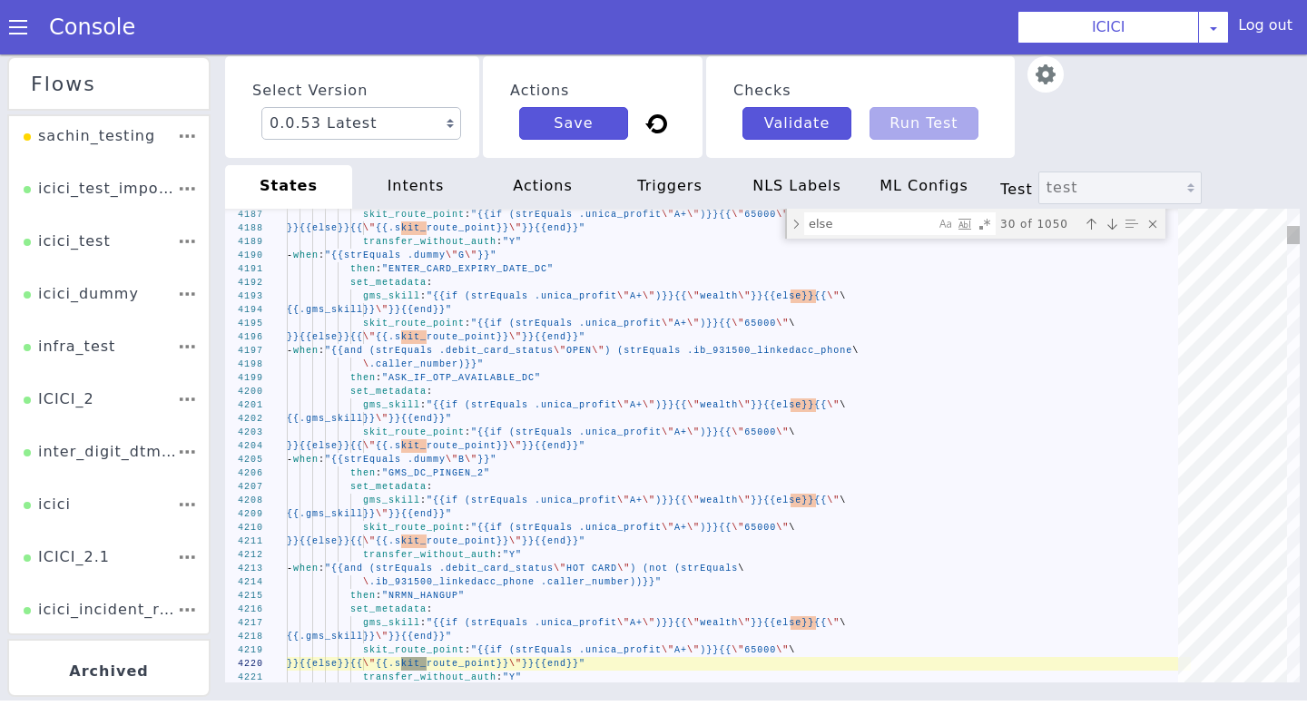
click at [1111, 232] on div "Next match (Enter)" at bounding box center [1112, 224] width 18 height 18
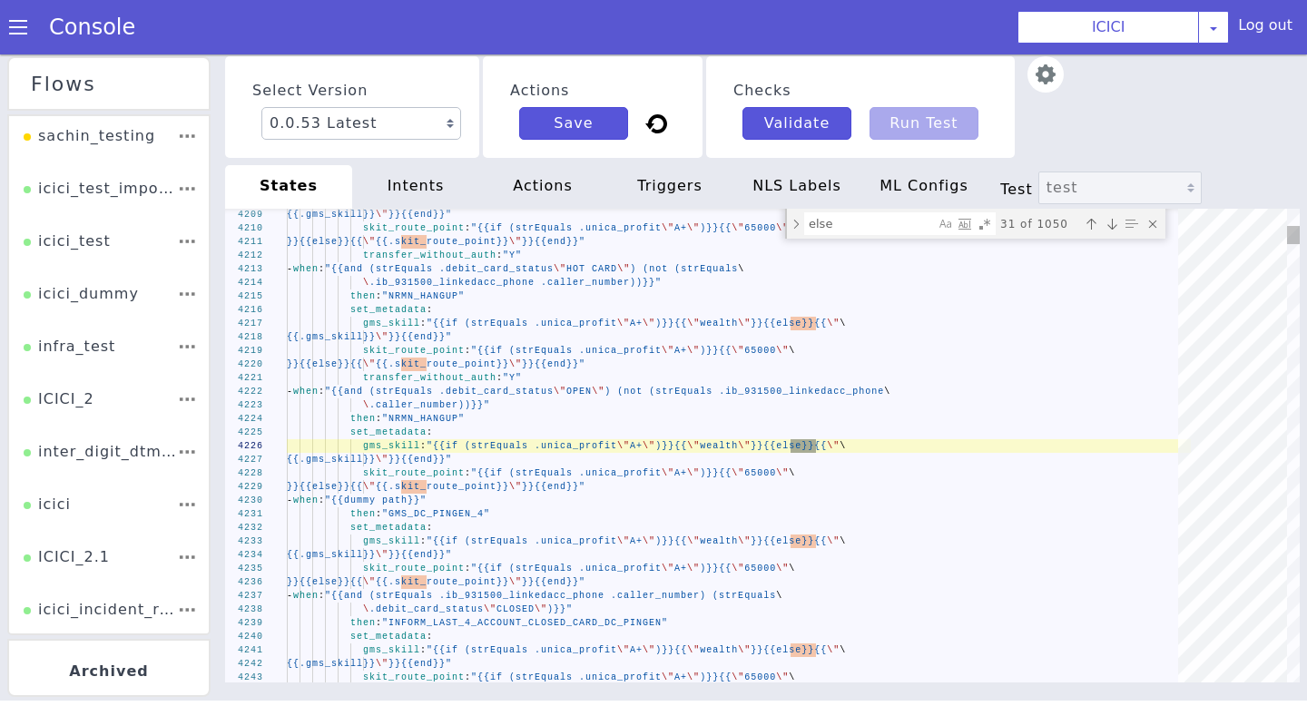
click at [1111, 232] on div "Next match (Enter)" at bounding box center [1112, 224] width 18 height 18
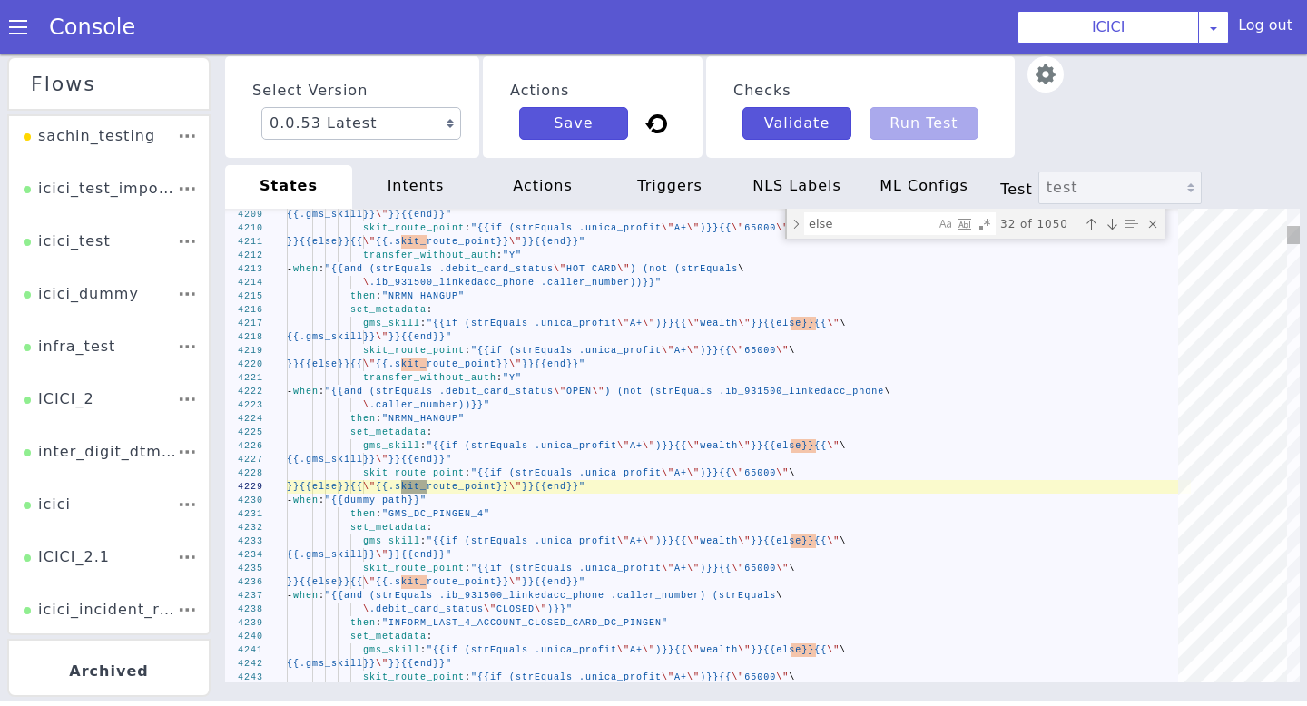
click at [1111, 232] on div "Next match (Enter)" at bounding box center [1112, 224] width 18 height 18
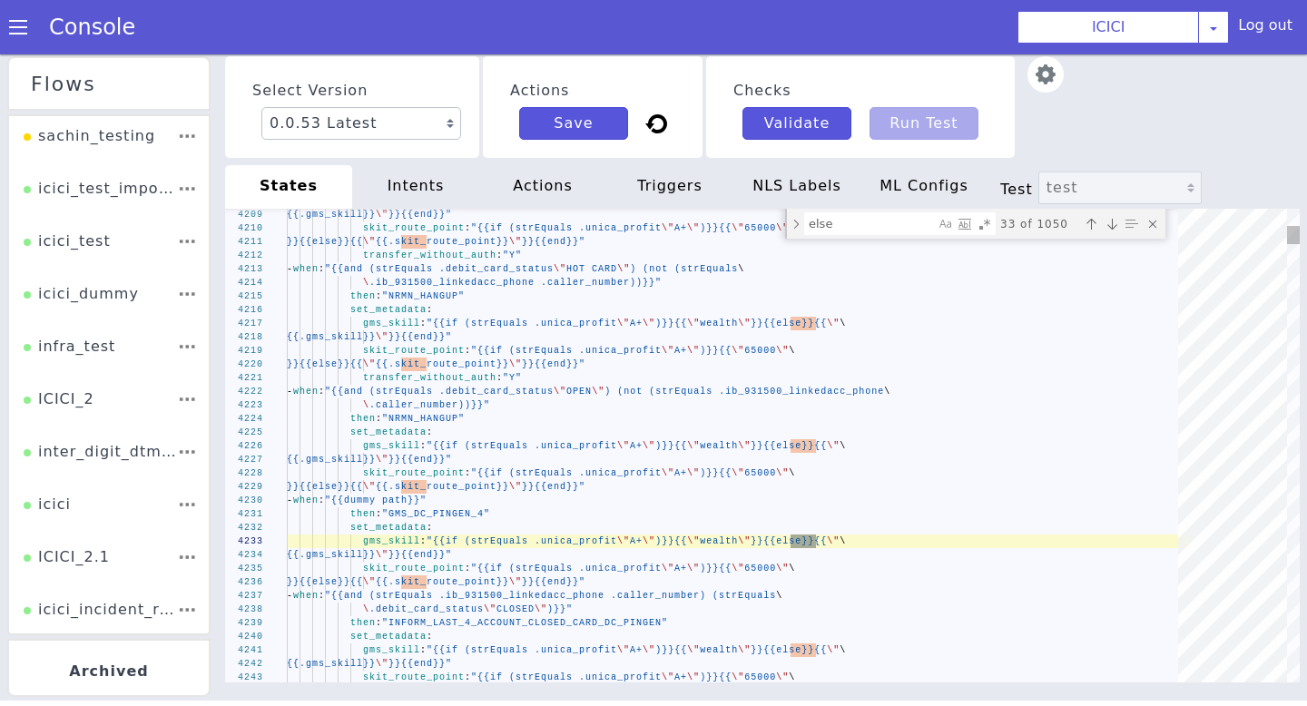
click at [1111, 232] on div "Next match (Enter)" at bounding box center [1112, 224] width 18 height 18
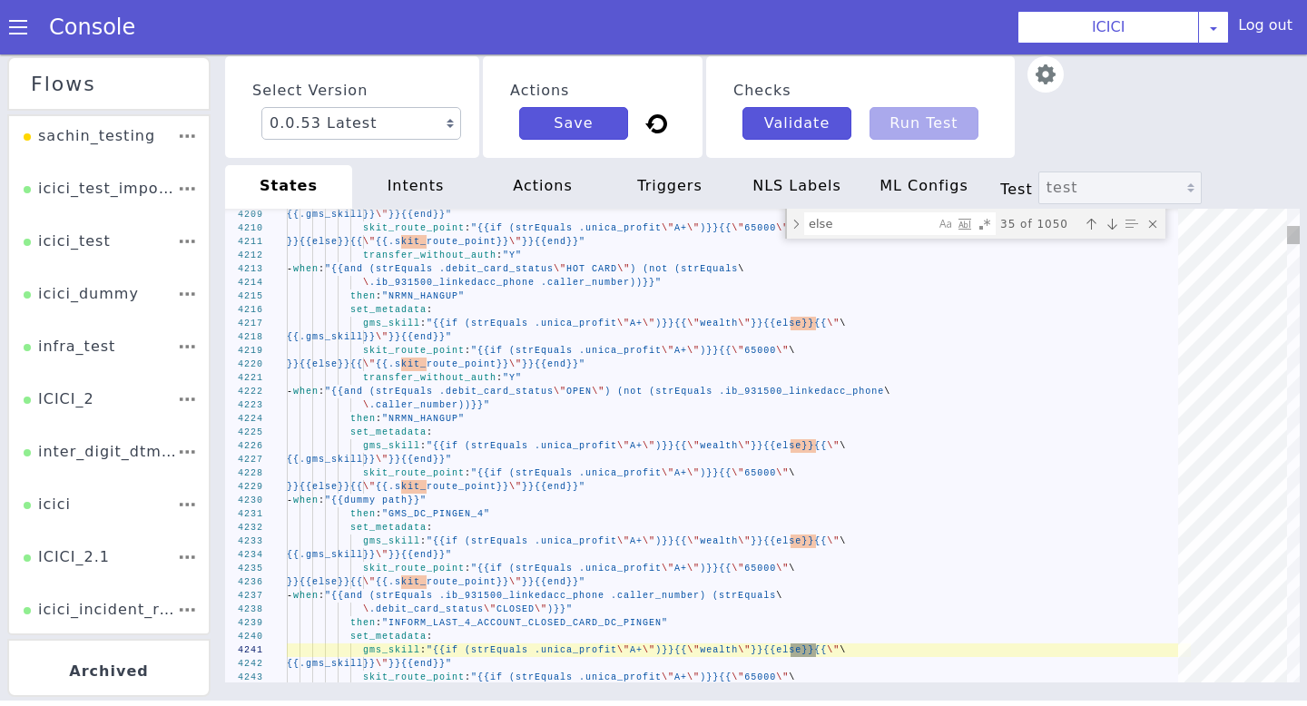
click at [1111, 232] on div "Next match (Enter)" at bounding box center [1112, 224] width 18 height 18
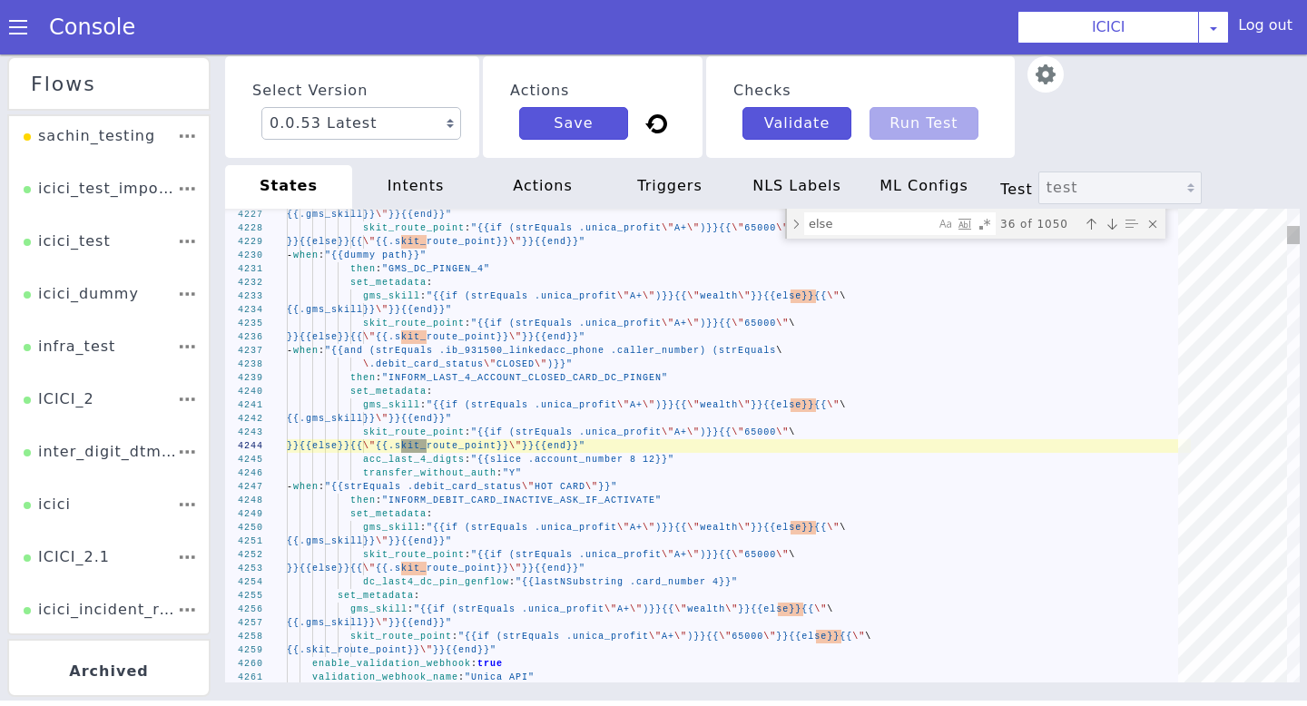
click at [1111, 232] on div "Next match (Enter)" at bounding box center [1112, 224] width 18 height 18
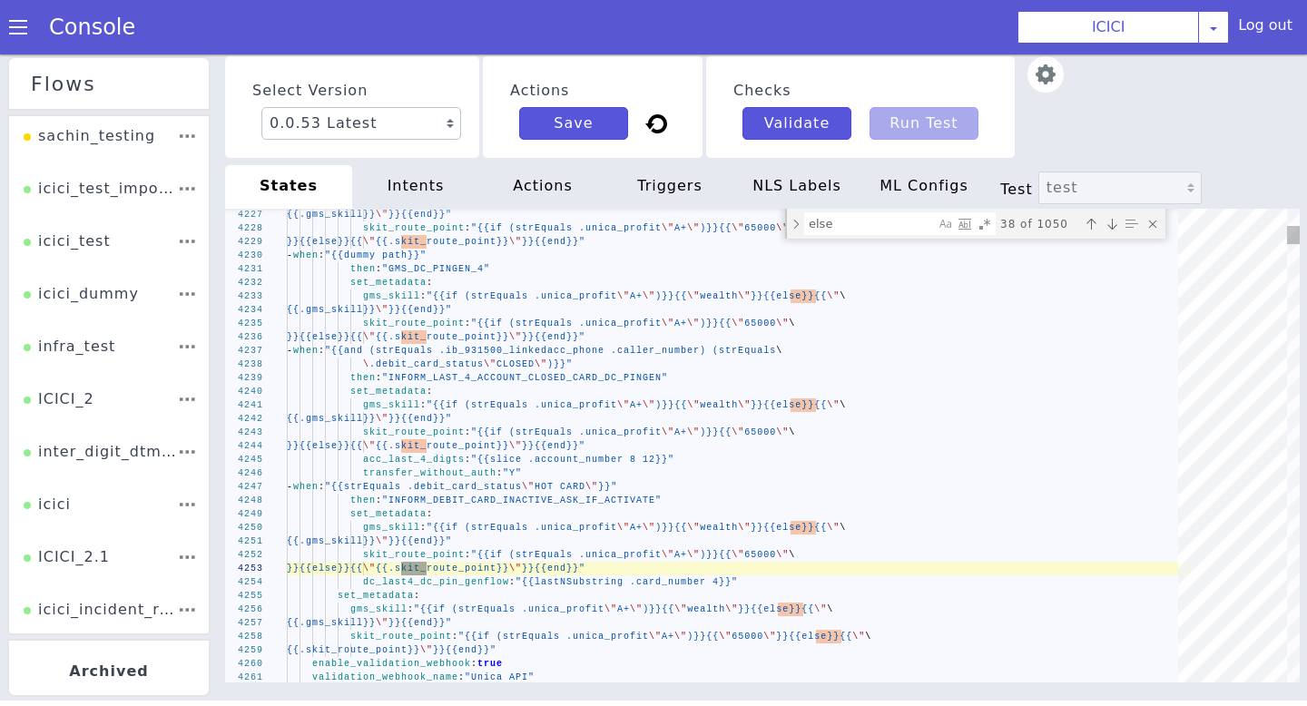
click at [1111, 232] on div "Next match (Enter)" at bounding box center [1112, 224] width 18 height 18
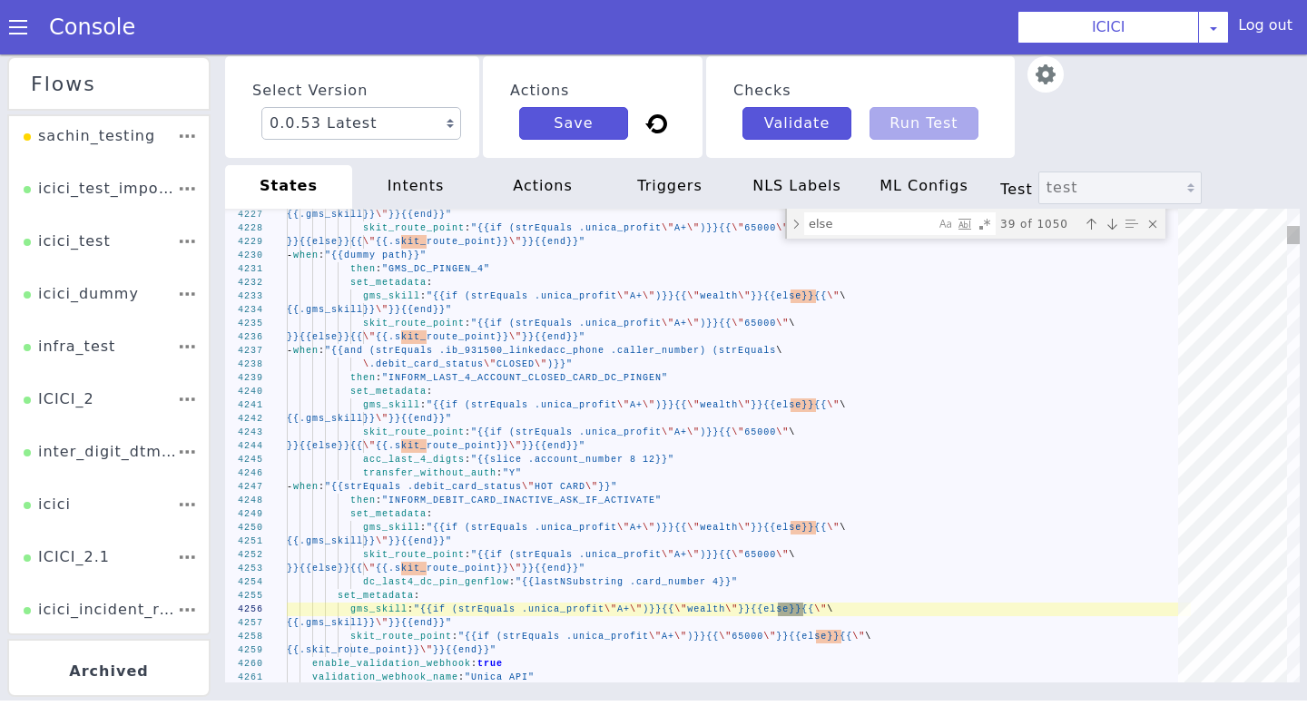
click at [1111, 232] on div "Next match (Enter)" at bounding box center [1112, 224] width 18 height 18
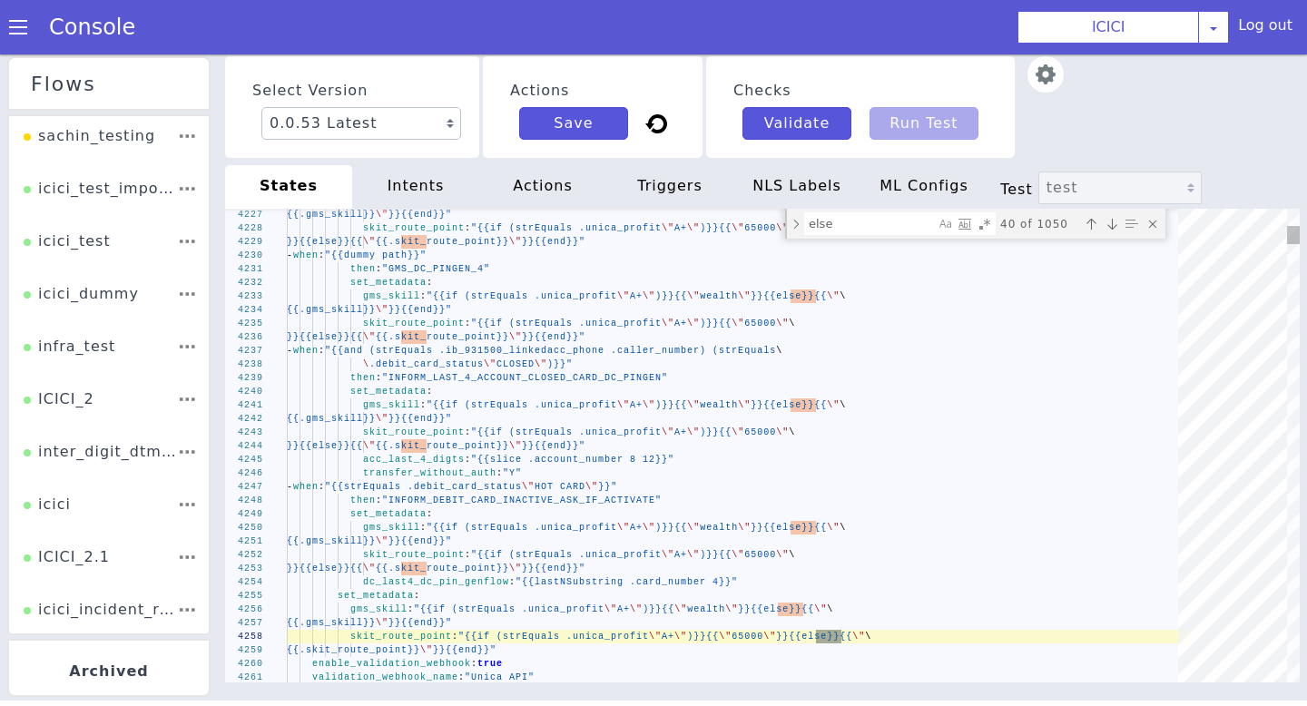
click at [1111, 232] on div "Next match (Enter)" at bounding box center [1112, 224] width 18 height 18
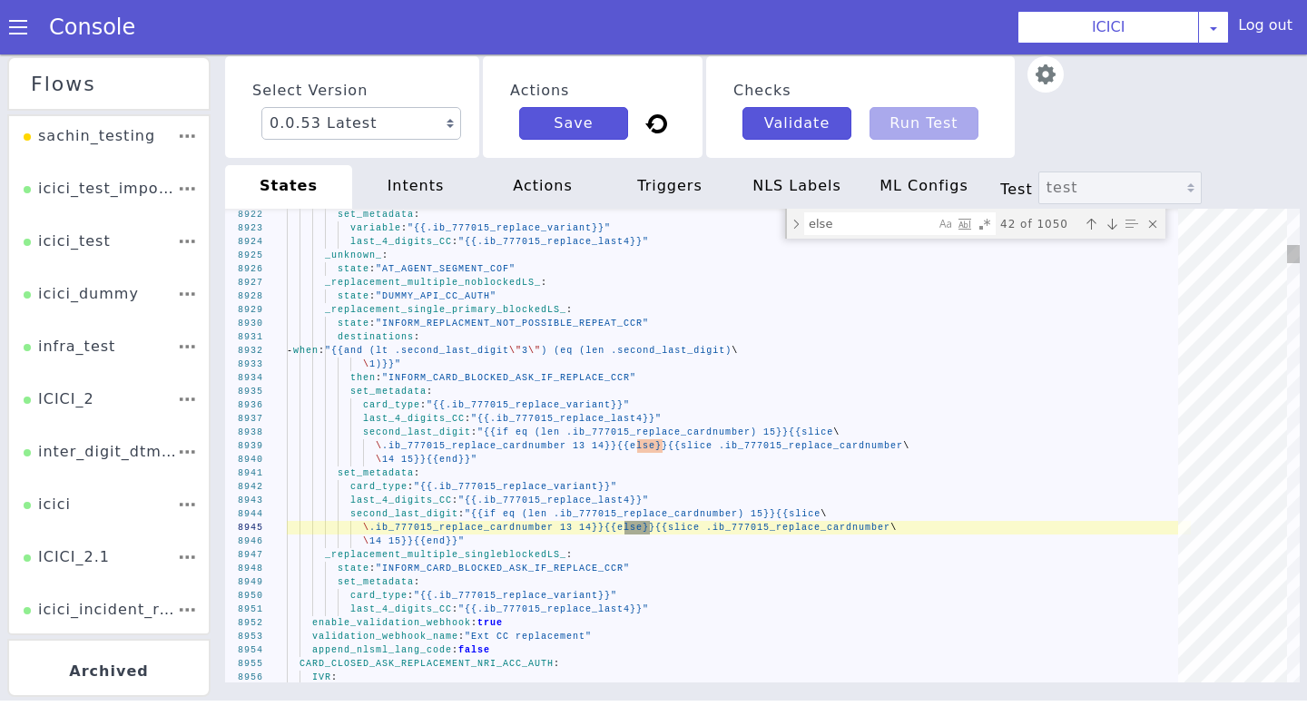
click at [1111, 232] on div "Next match (Enter)" at bounding box center [1112, 224] width 18 height 18
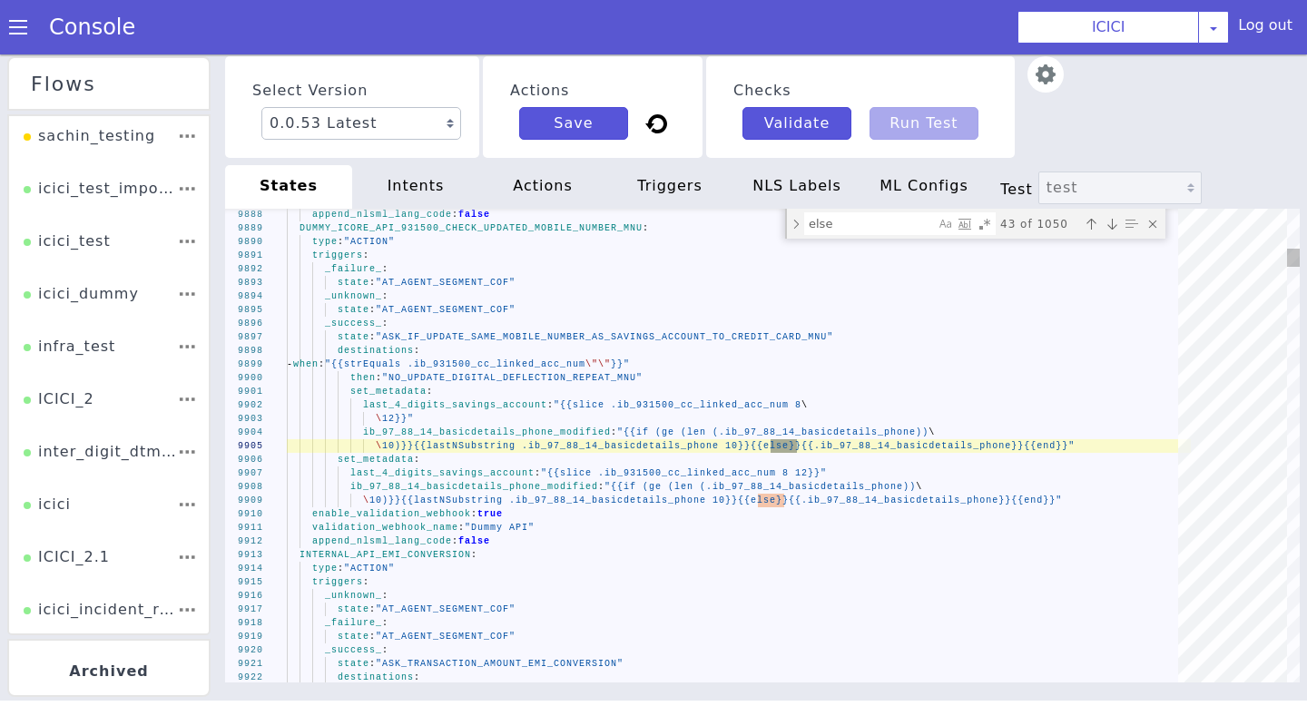
click at [1111, 232] on div "Next match (Enter)" at bounding box center [1112, 224] width 18 height 18
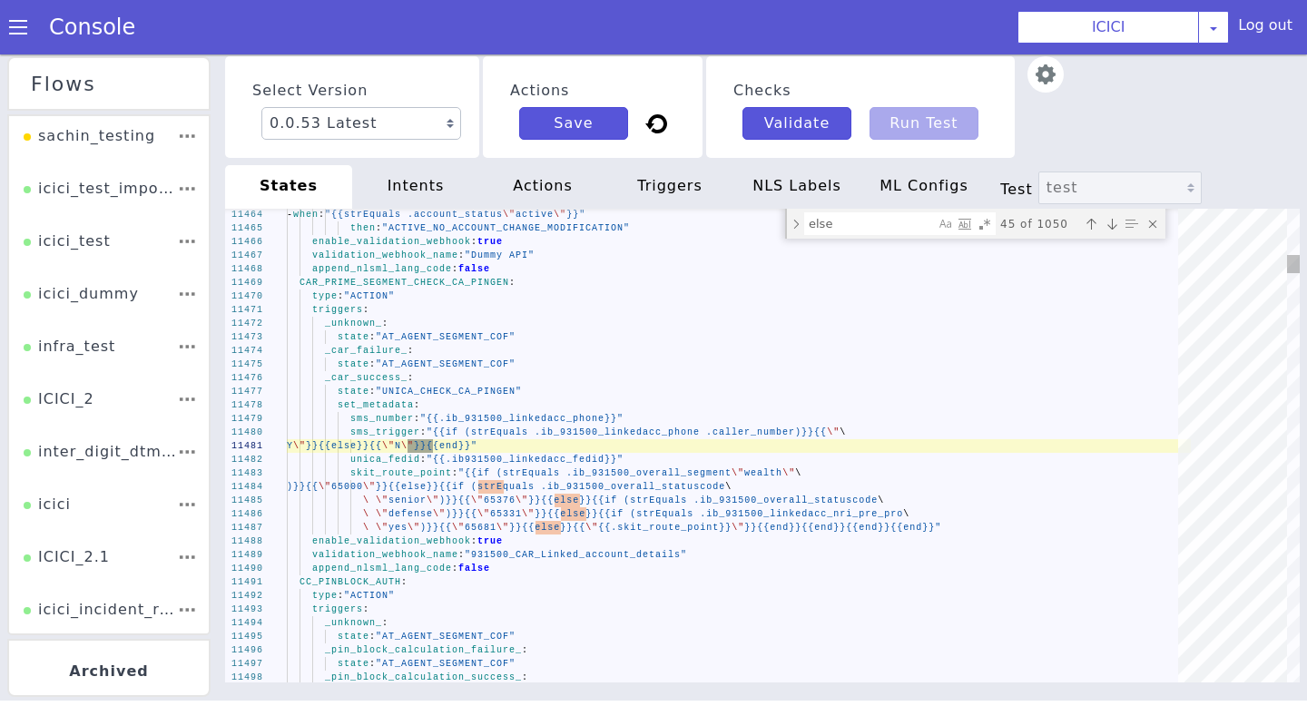
click at [1111, 232] on div "Next match (Enter)" at bounding box center [1112, 224] width 18 height 18
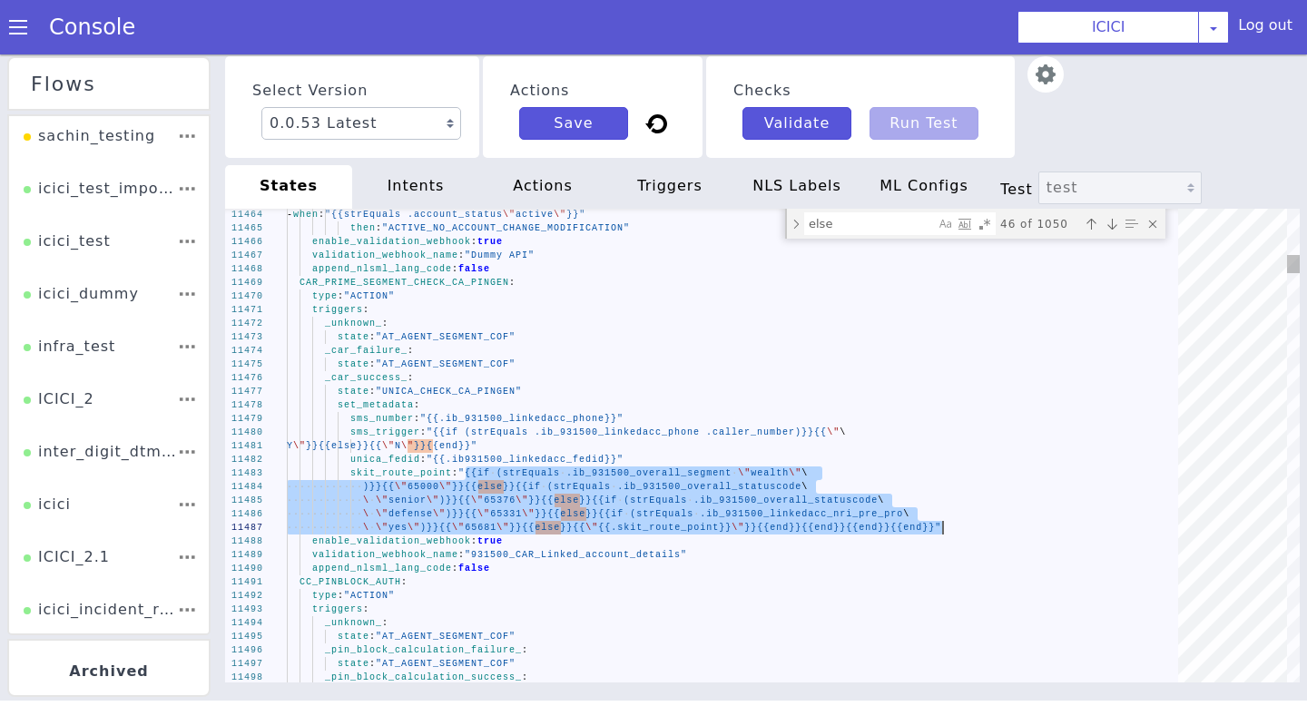
drag, startPoint x: 467, startPoint y: 474, endPoint x: 983, endPoint y: 526, distance: 519.0
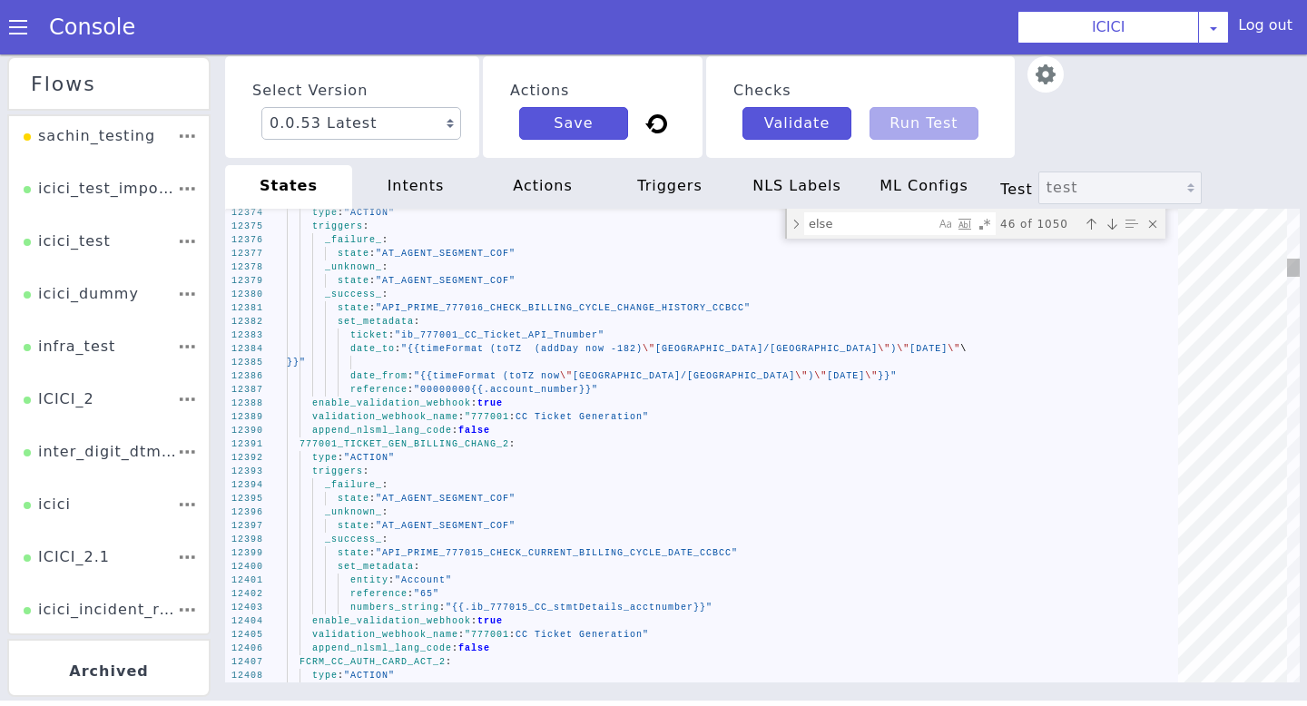
click at [1119, 223] on div "Next match (Enter)" at bounding box center [1112, 224] width 18 height 18
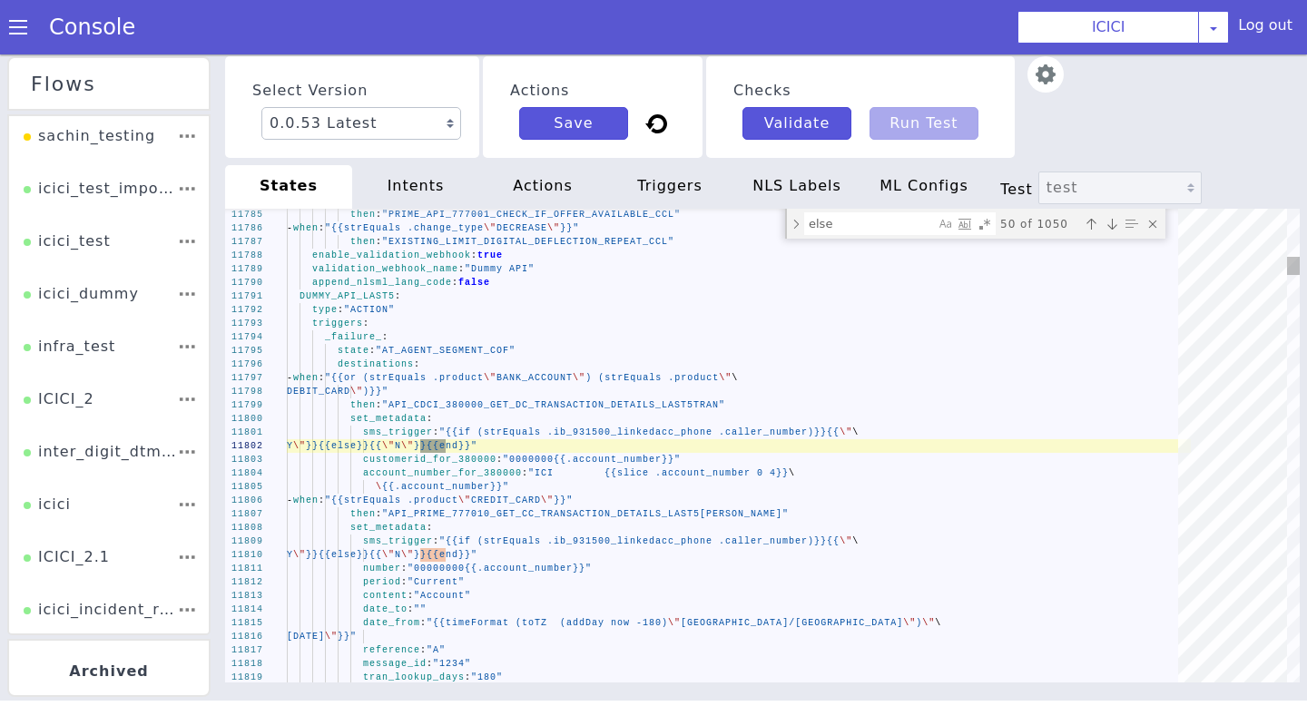
click at [1119, 223] on div "Next match (Enter)" at bounding box center [1112, 224] width 18 height 18
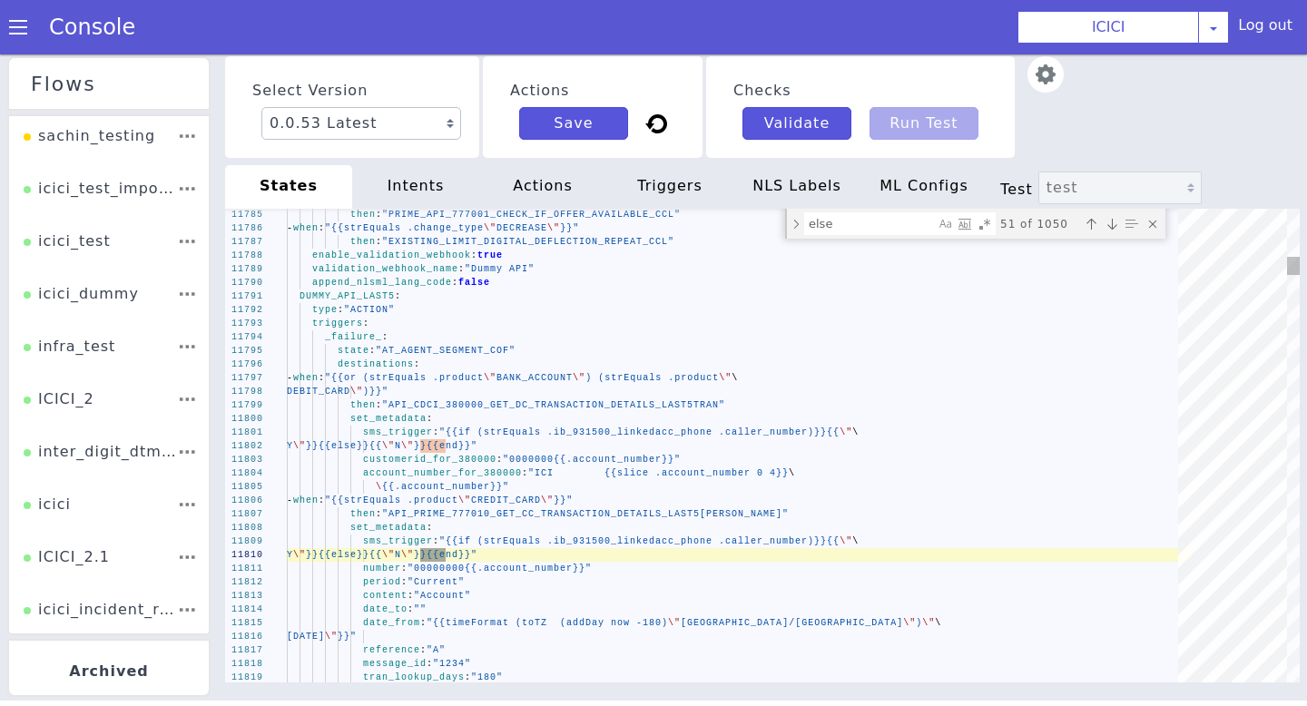
click at [1119, 223] on div "Next match (Enter)" at bounding box center [1112, 224] width 18 height 18
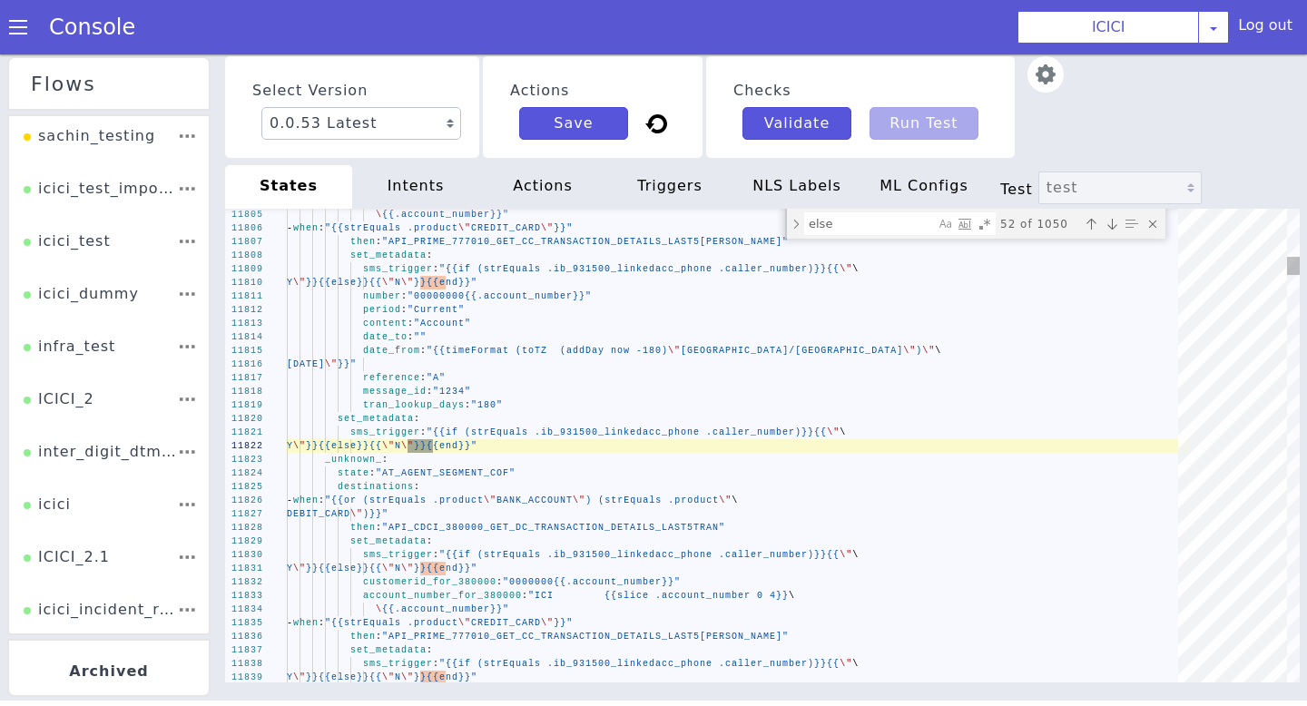
click at [1119, 223] on div "Next match (Enter)" at bounding box center [1112, 224] width 18 height 18
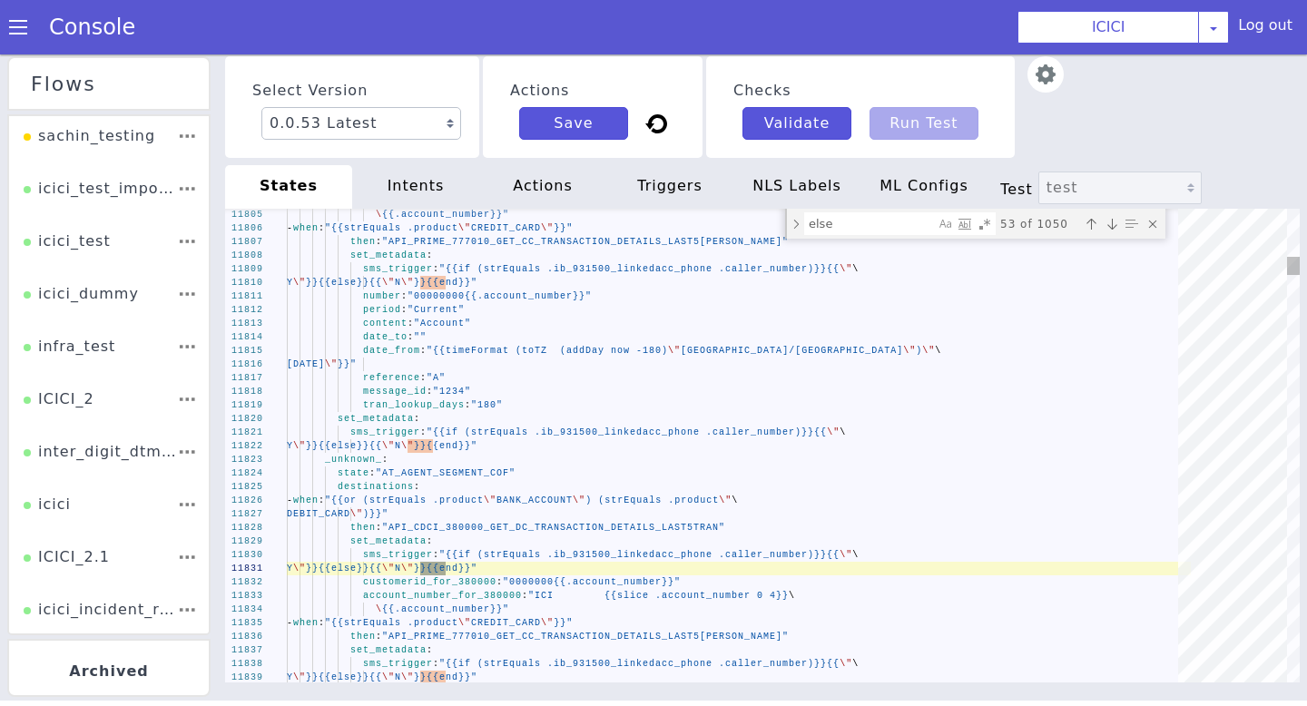
click at [1119, 223] on div "Next match (Enter)" at bounding box center [1112, 224] width 18 height 18
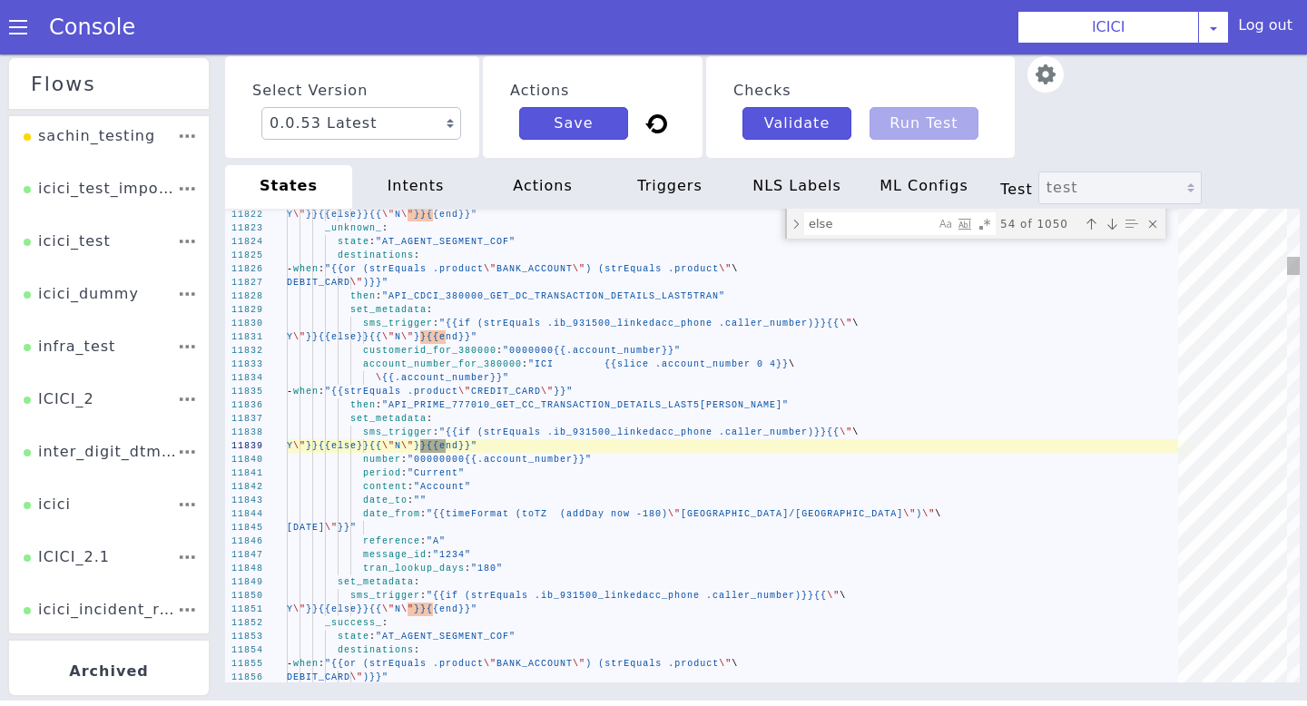
click at [1119, 223] on div "Next match (Enter)" at bounding box center [1112, 224] width 18 height 18
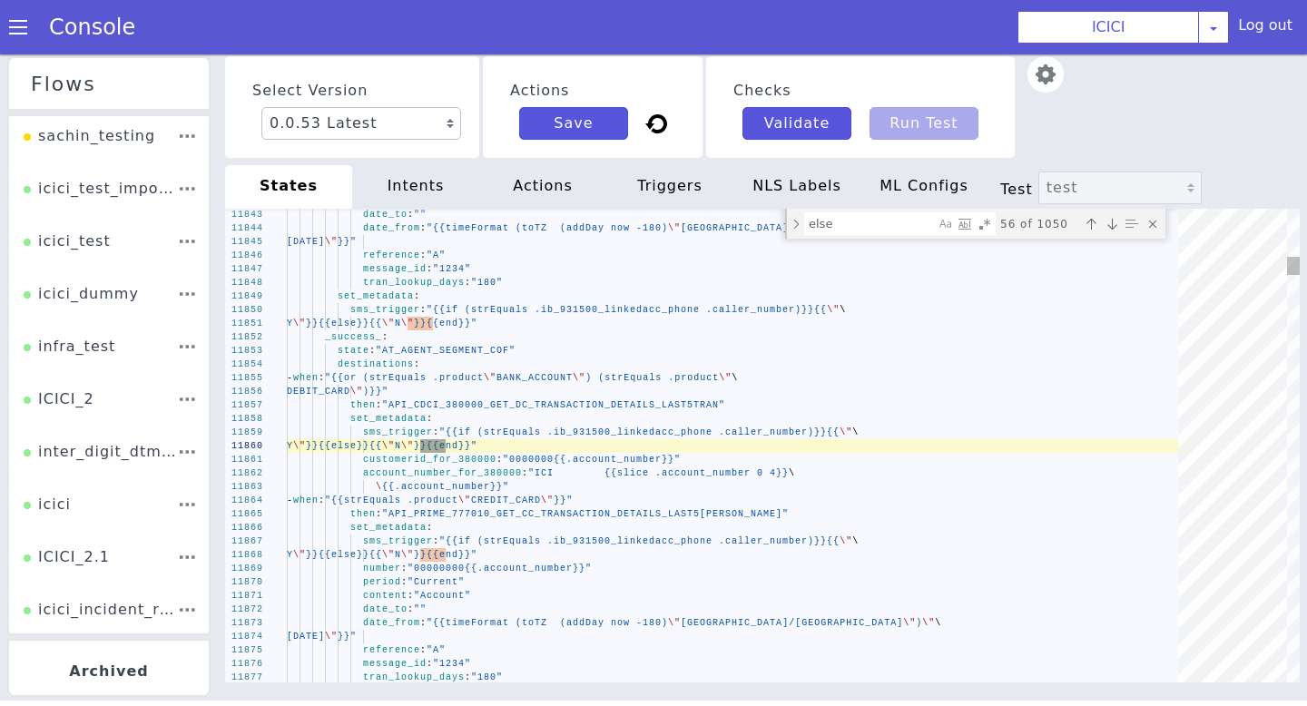
click at [1119, 223] on div "Next match (Enter)" at bounding box center [1112, 224] width 18 height 18
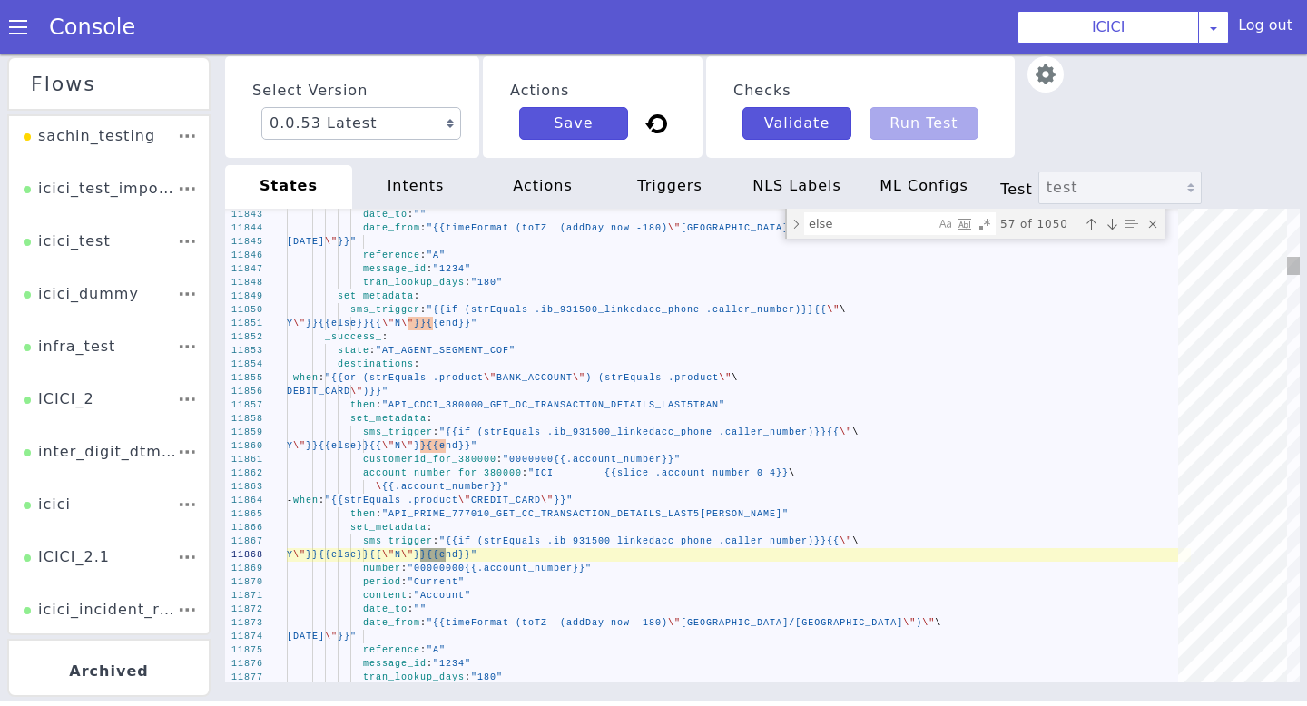
click at [1119, 223] on div "Next match (Enter)" at bounding box center [1112, 224] width 18 height 18
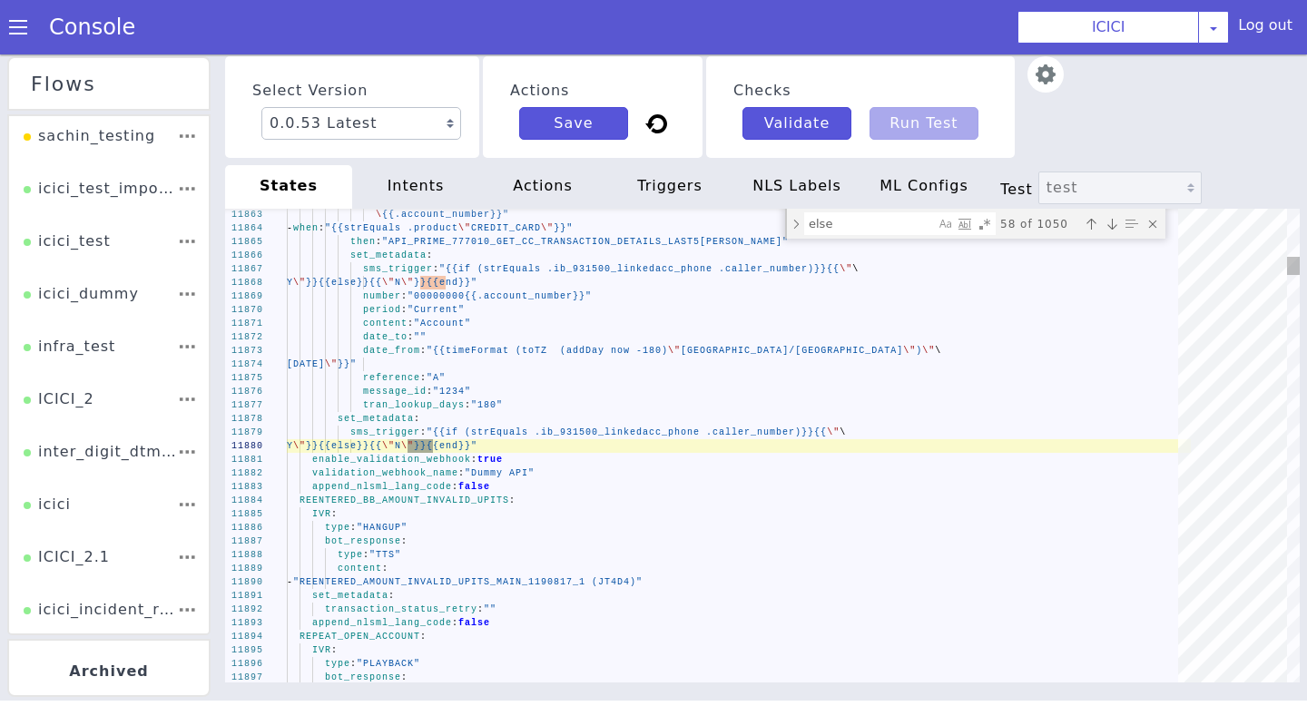
click at [1119, 223] on div "Next match (Enter)" at bounding box center [1112, 224] width 18 height 18
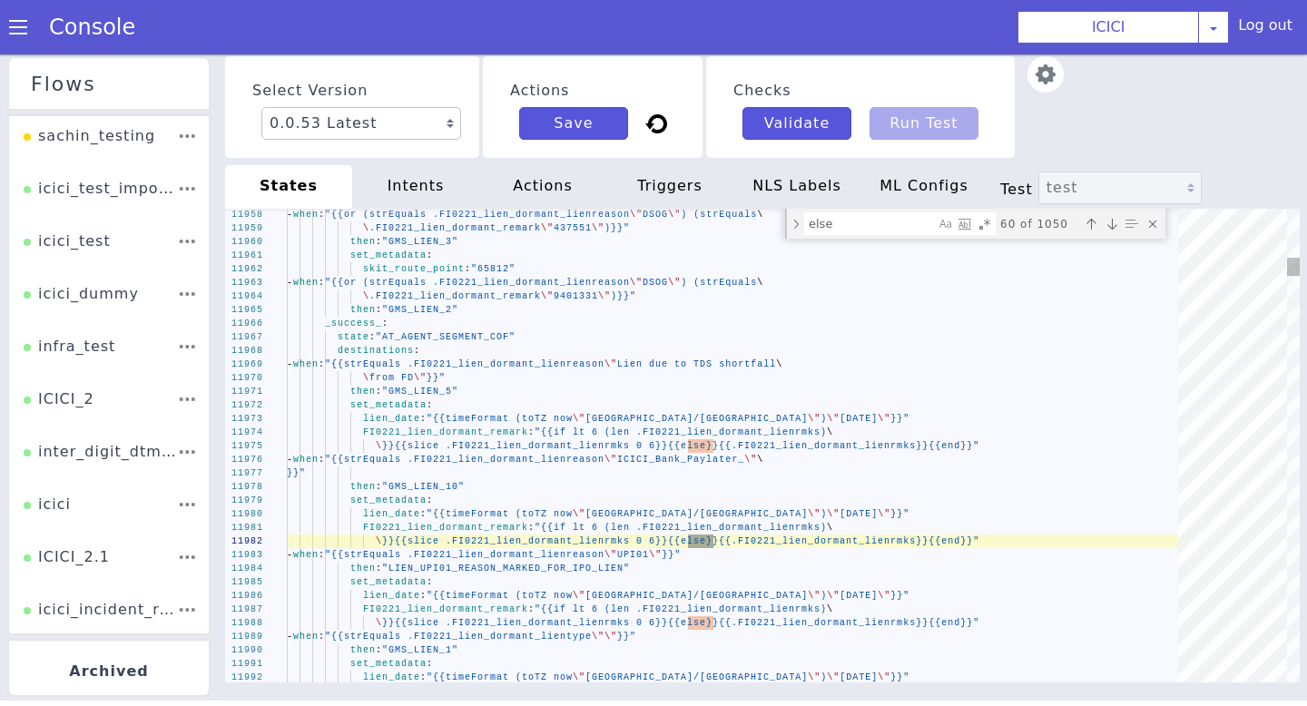
click at [1119, 223] on div "Next match (Enter)" at bounding box center [1112, 224] width 18 height 18
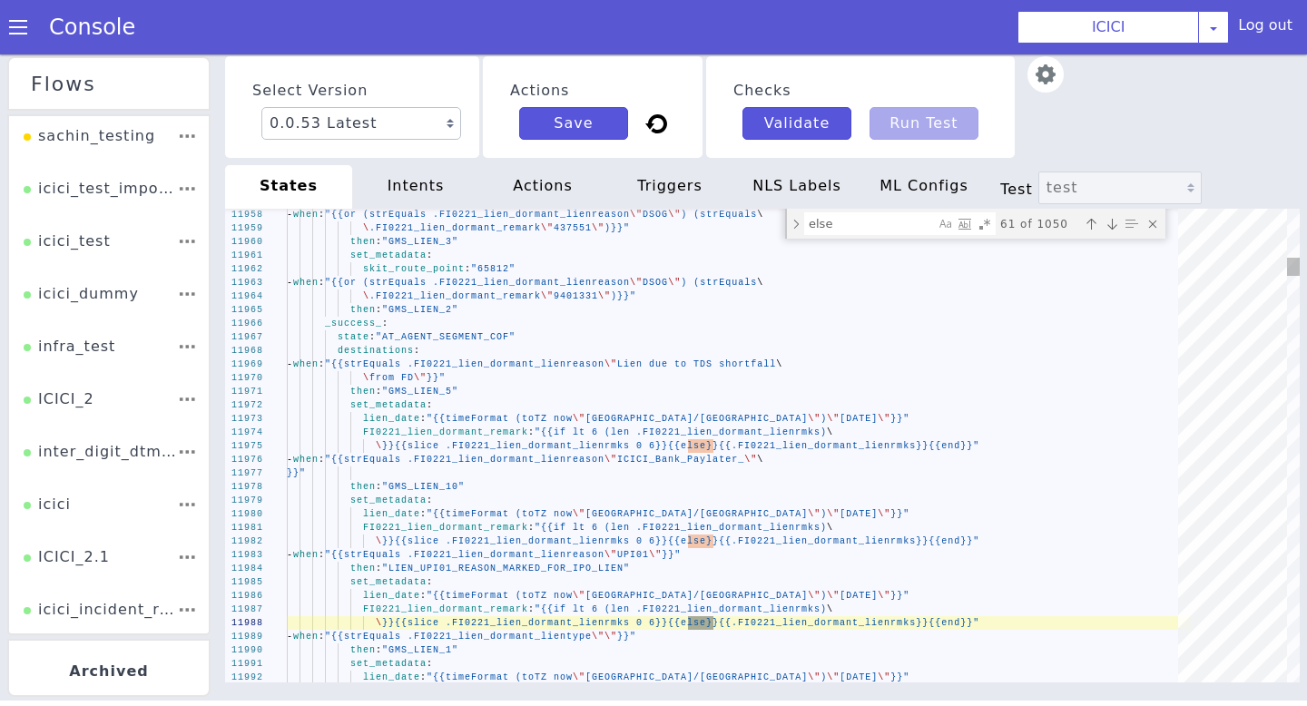
click at [1119, 223] on div "Next match (Enter)" at bounding box center [1112, 224] width 18 height 18
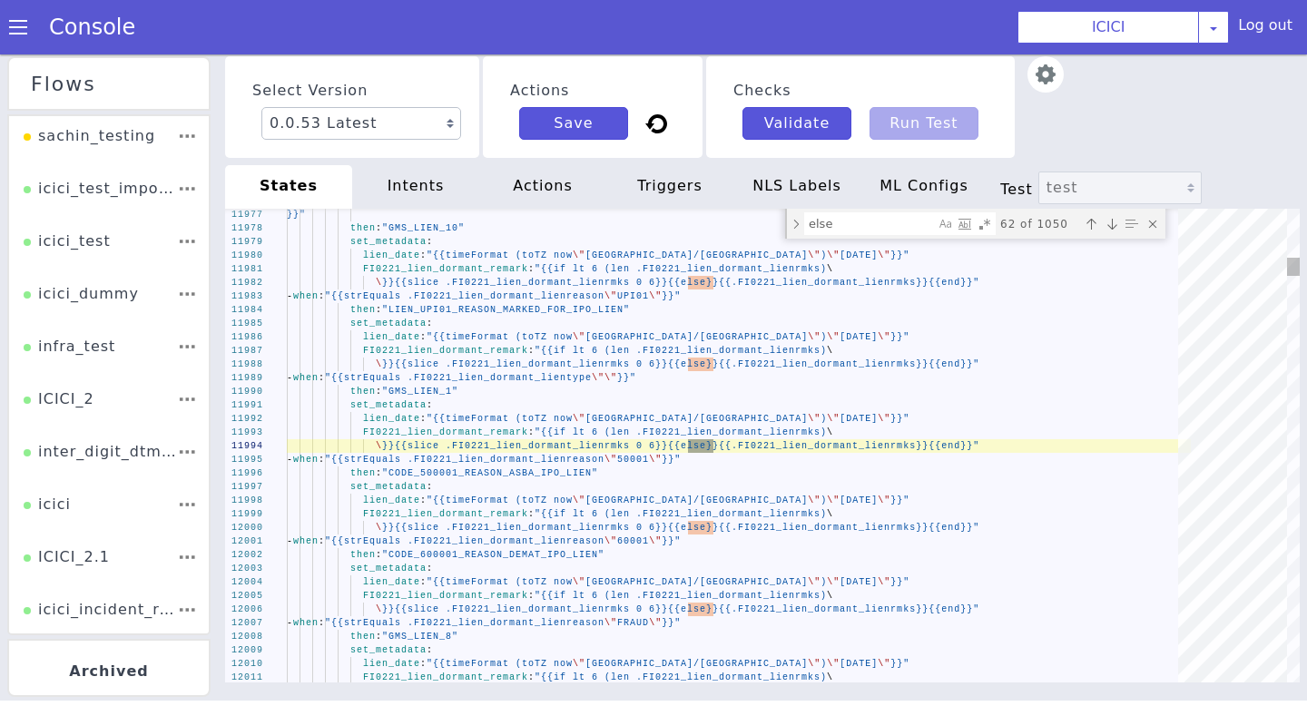
click at [1119, 223] on div "Next match (Enter)" at bounding box center [1112, 224] width 18 height 18
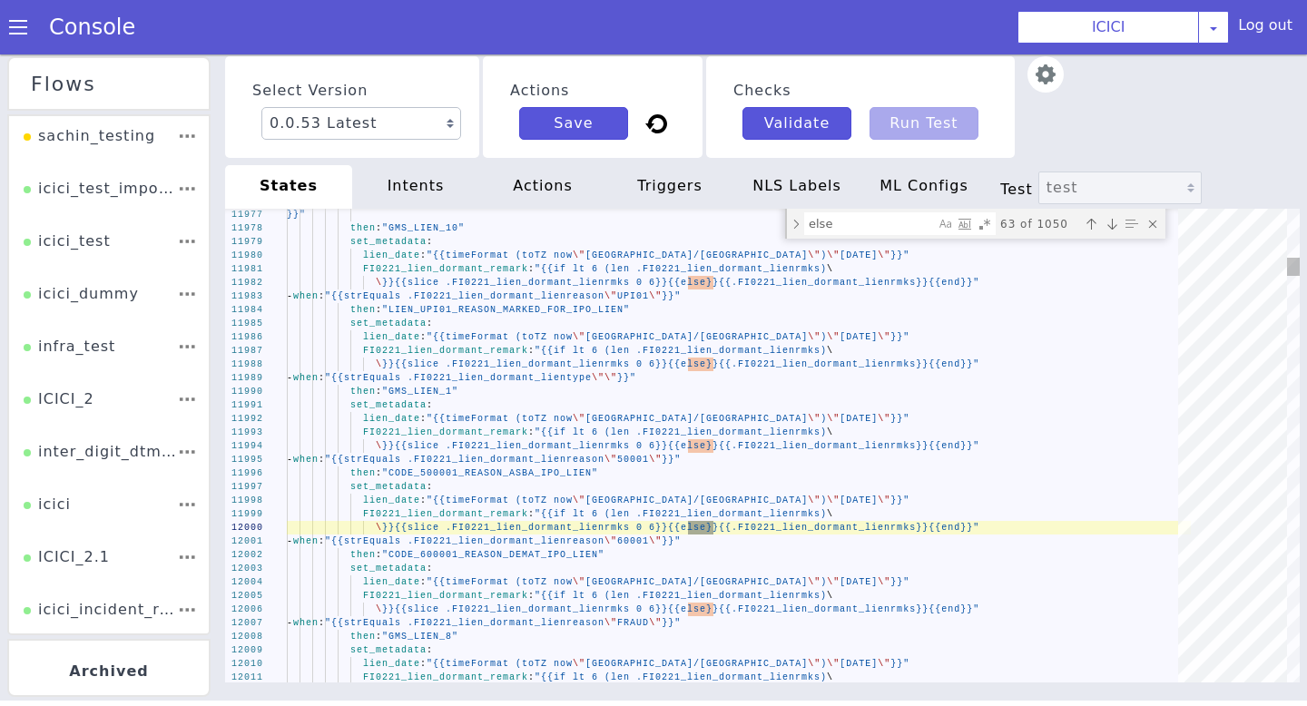
click at [1119, 223] on div "Next match (Enter)" at bounding box center [1112, 224] width 18 height 18
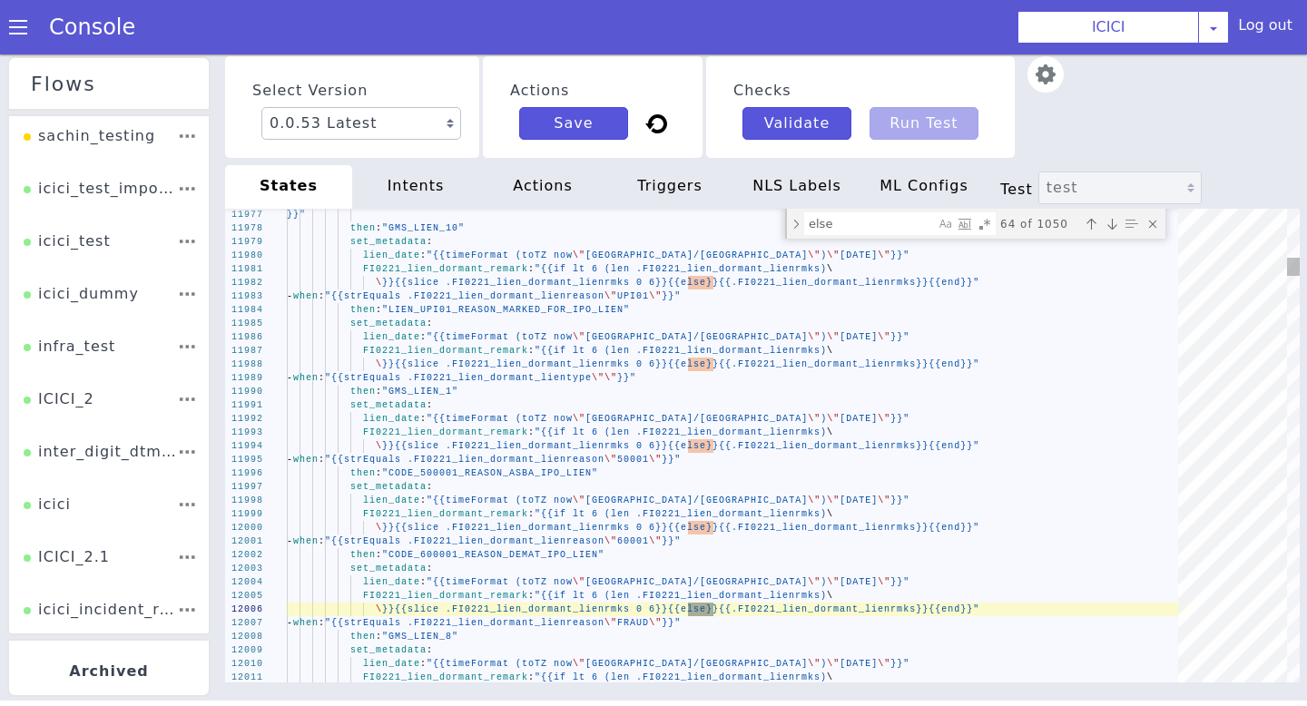
click at [1119, 223] on div "Next match (Enter)" at bounding box center [1112, 224] width 18 height 18
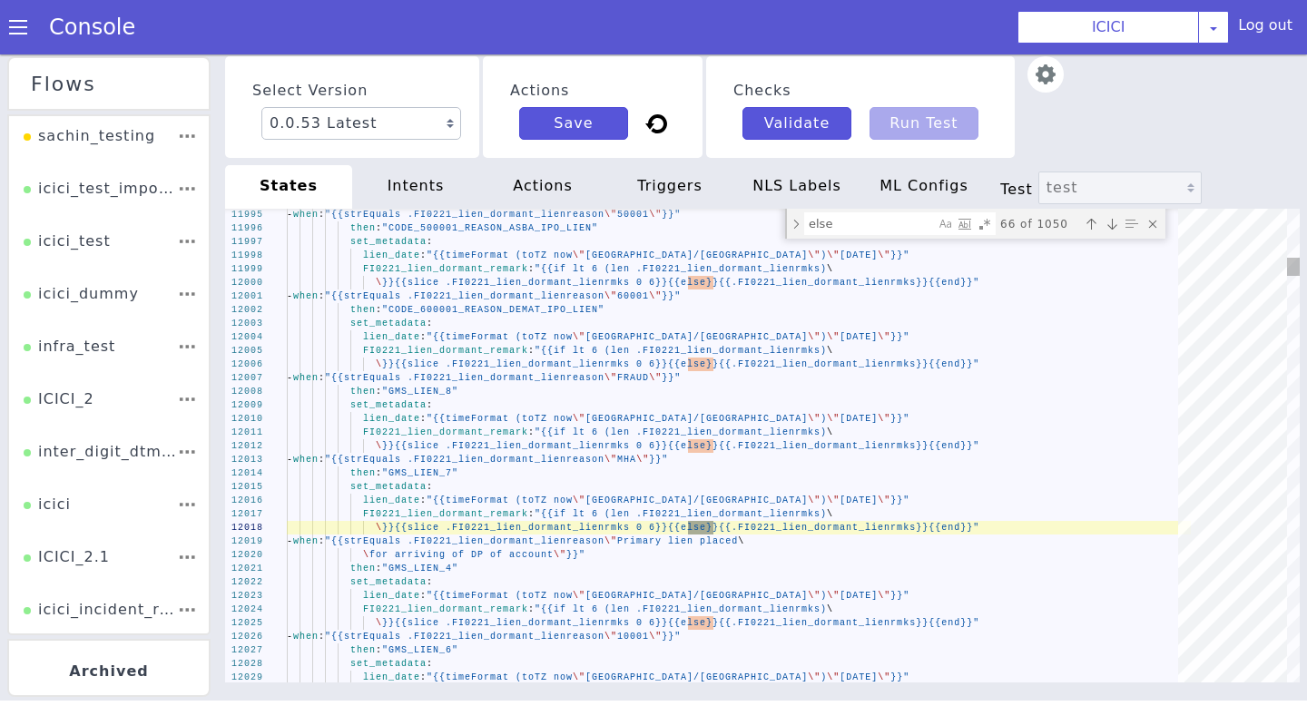
click at [1119, 223] on div "Next match (Enter)" at bounding box center [1112, 224] width 18 height 18
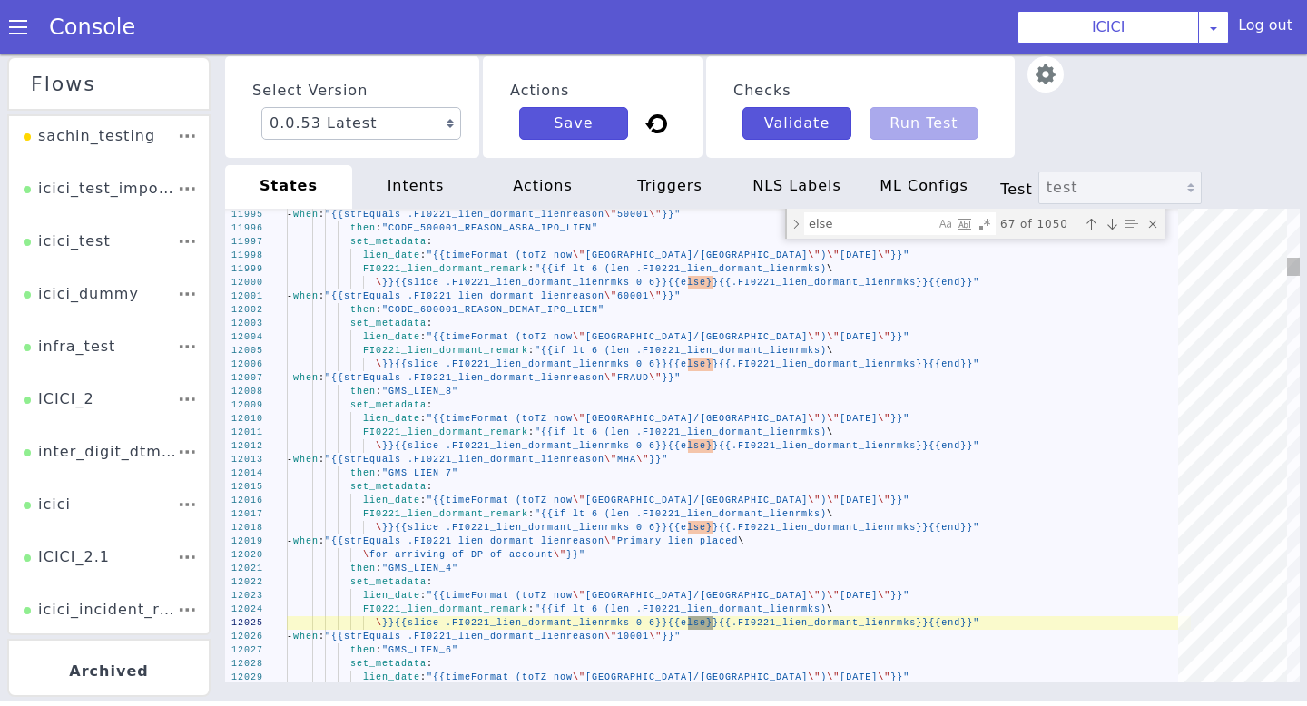
click at [1119, 223] on div "Next match (Enter)" at bounding box center [1112, 224] width 18 height 18
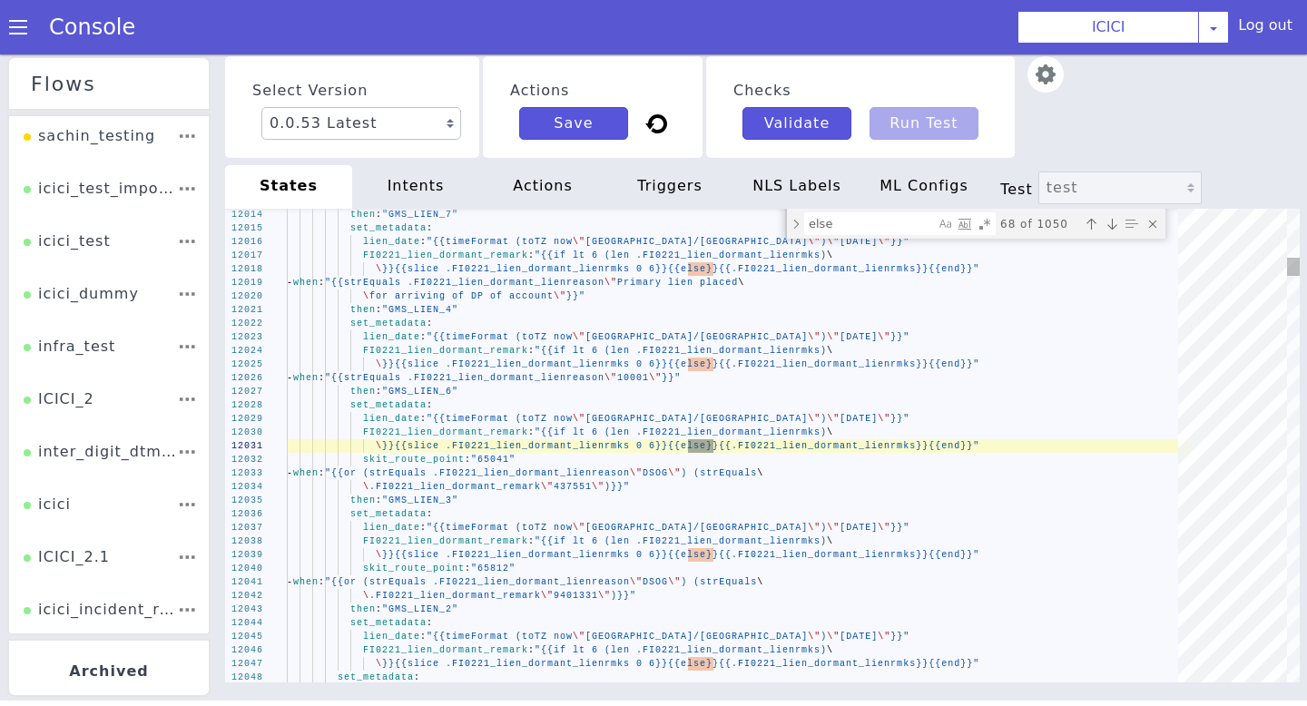
click at [1119, 223] on div "Next match (Enter)" at bounding box center [1112, 224] width 18 height 18
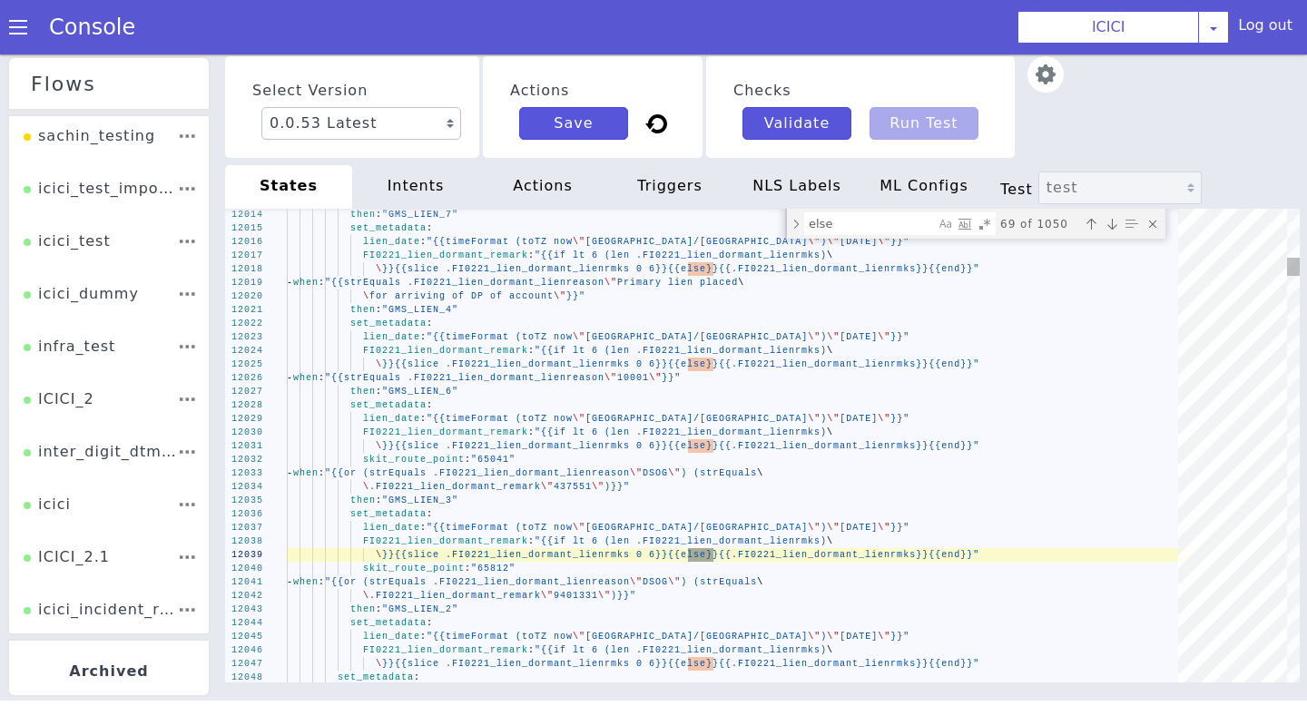
click at [1119, 223] on div "Next match (Enter)" at bounding box center [1112, 224] width 18 height 18
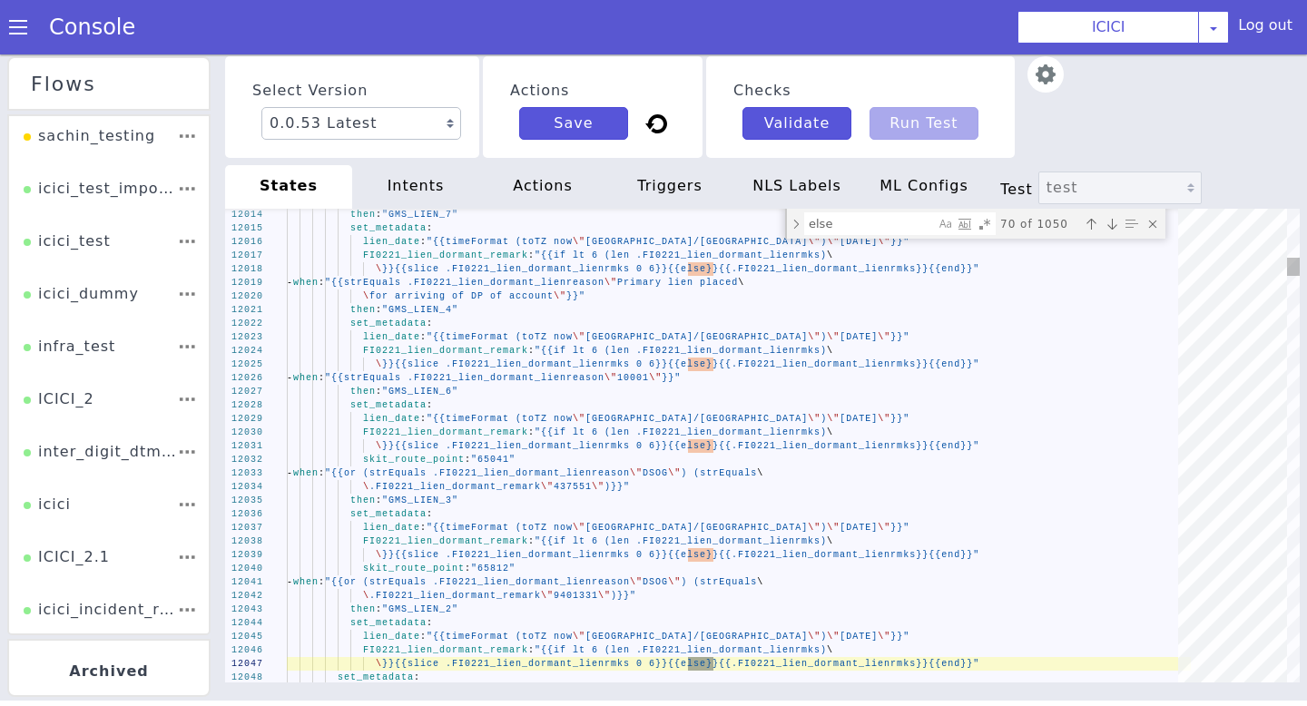
click at [1119, 223] on div "Next match (Enter)" at bounding box center [1112, 224] width 18 height 18
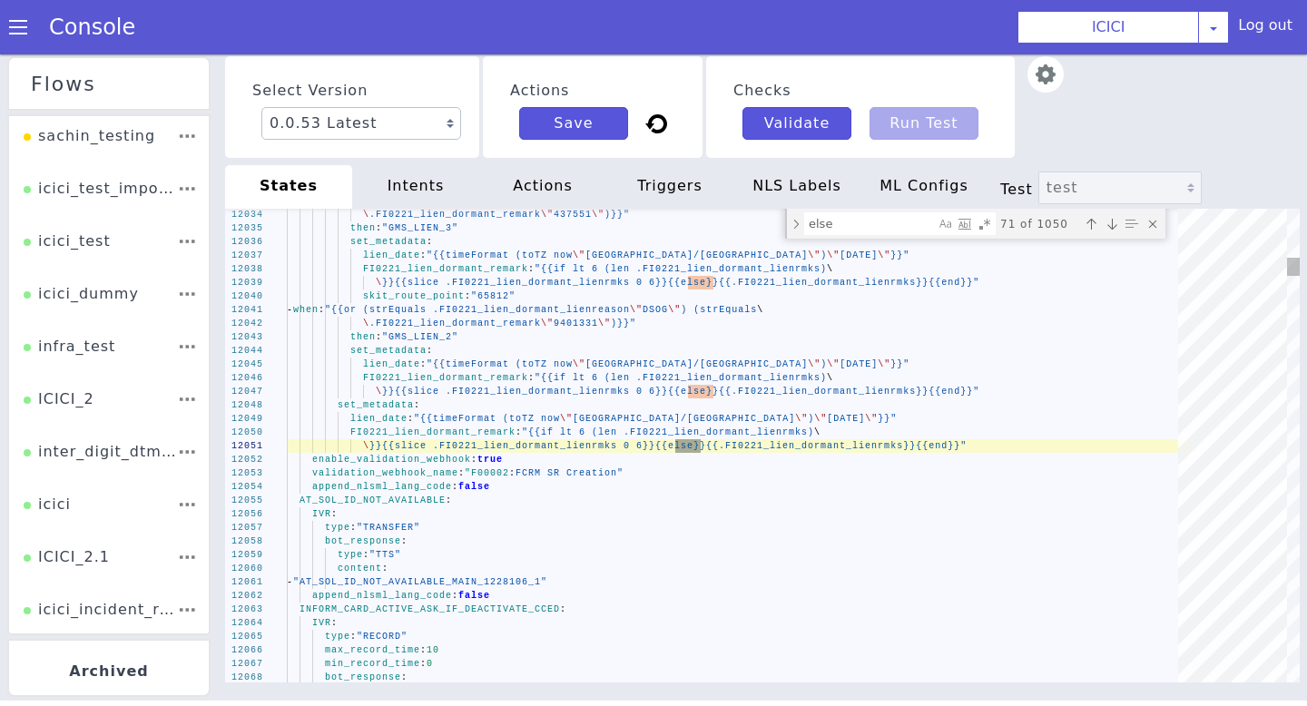
click at [1119, 223] on div "Next match (Enter)" at bounding box center [1112, 224] width 18 height 18
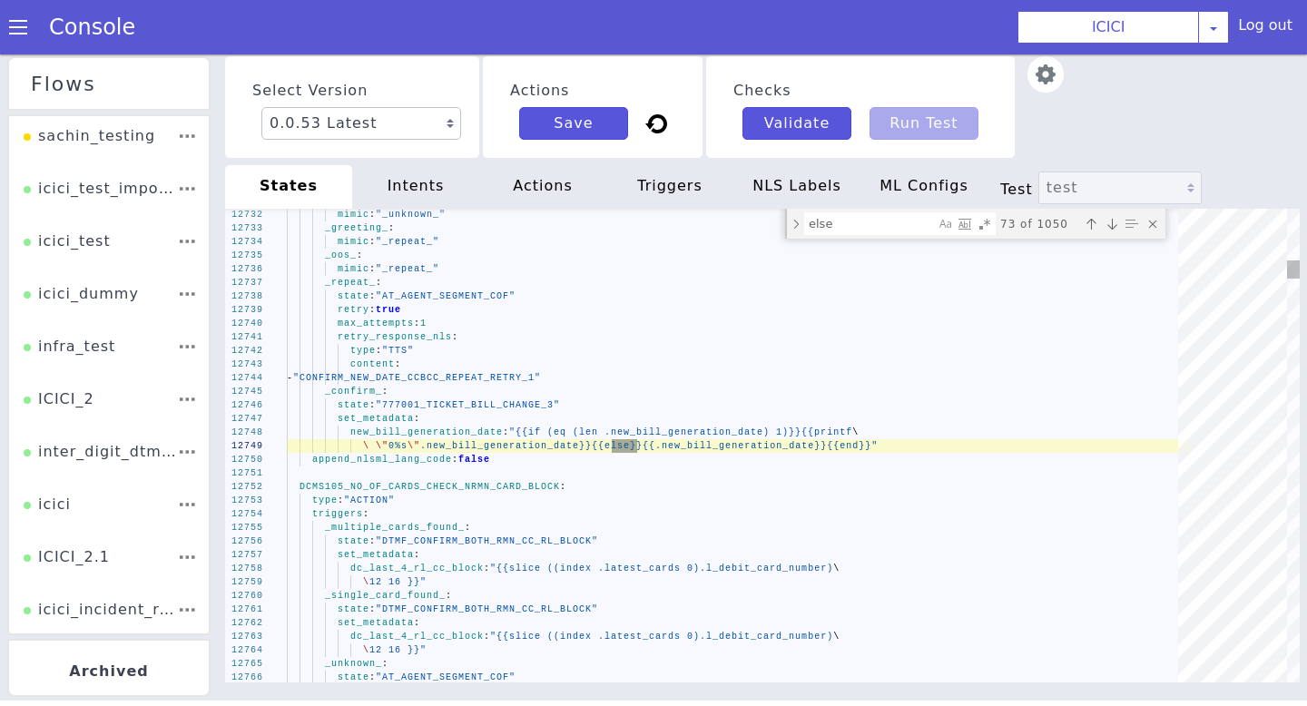
click at [1119, 223] on div "Next match (Enter)" at bounding box center [1112, 224] width 18 height 18
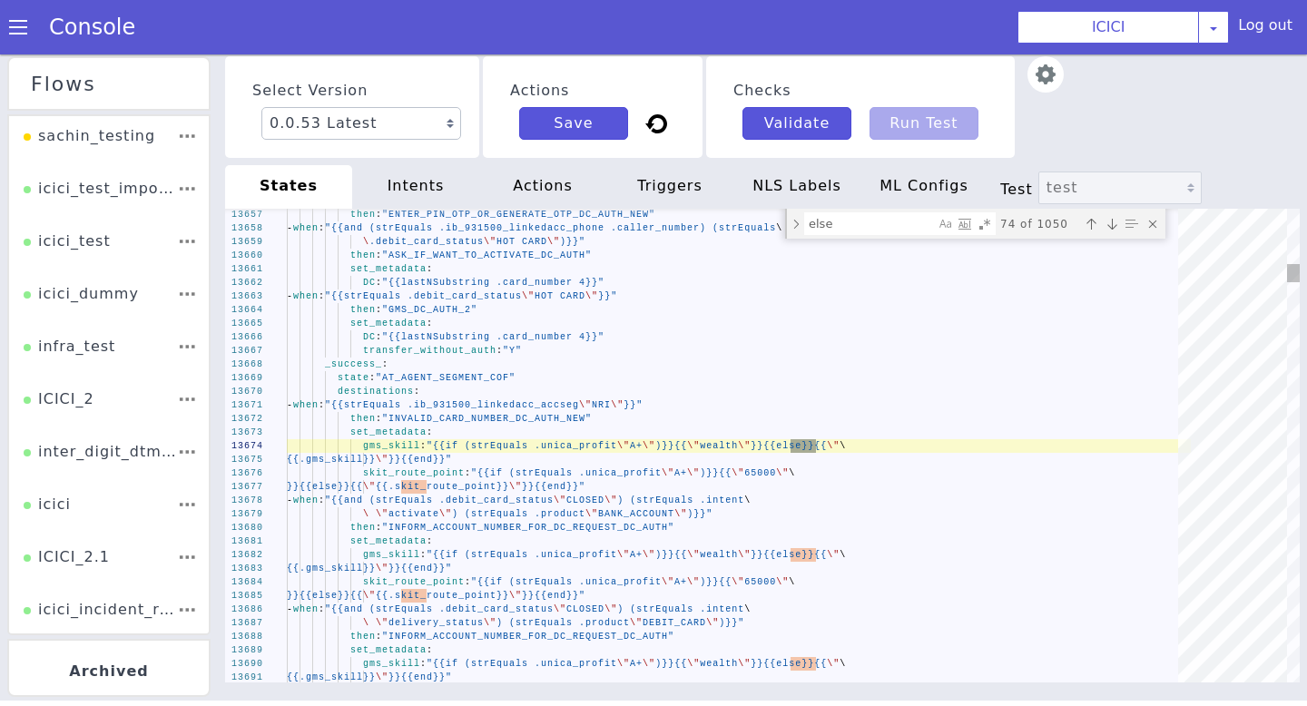
click at [1119, 223] on div "Next match (Enter)" at bounding box center [1112, 224] width 18 height 18
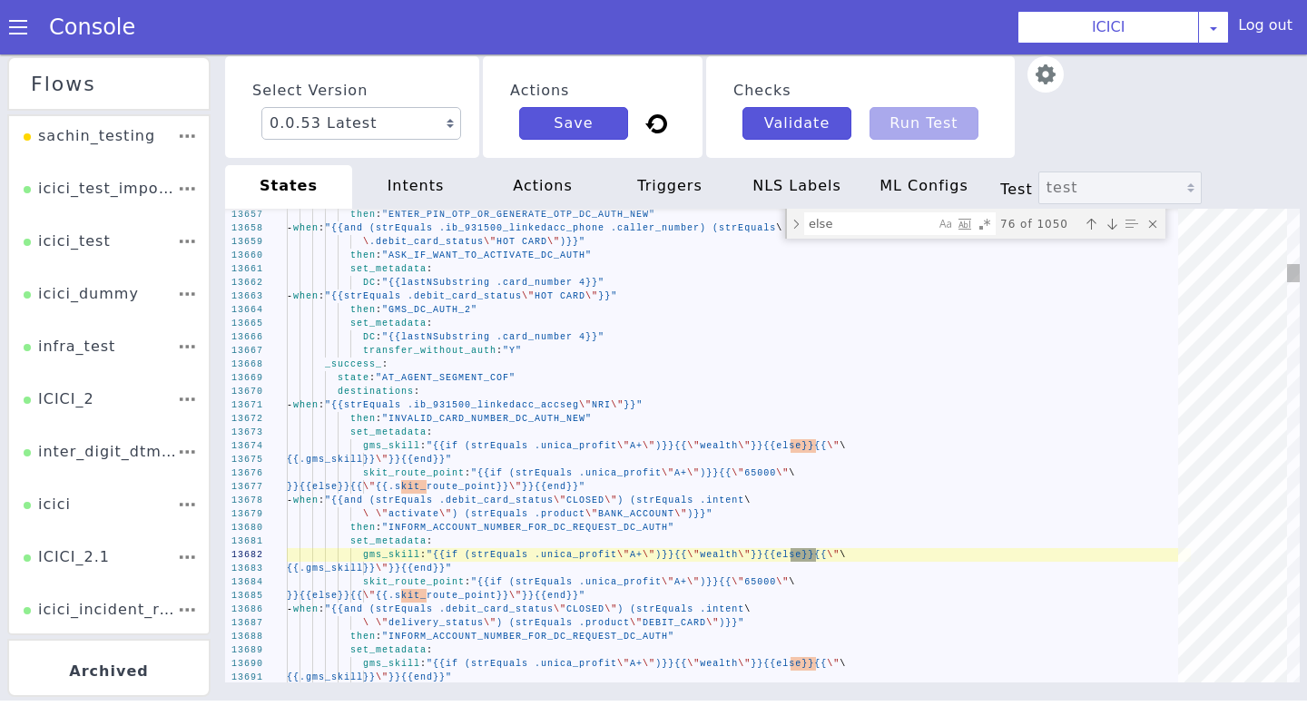
click at [1119, 223] on div "Next match (Enter)" at bounding box center [1112, 224] width 18 height 18
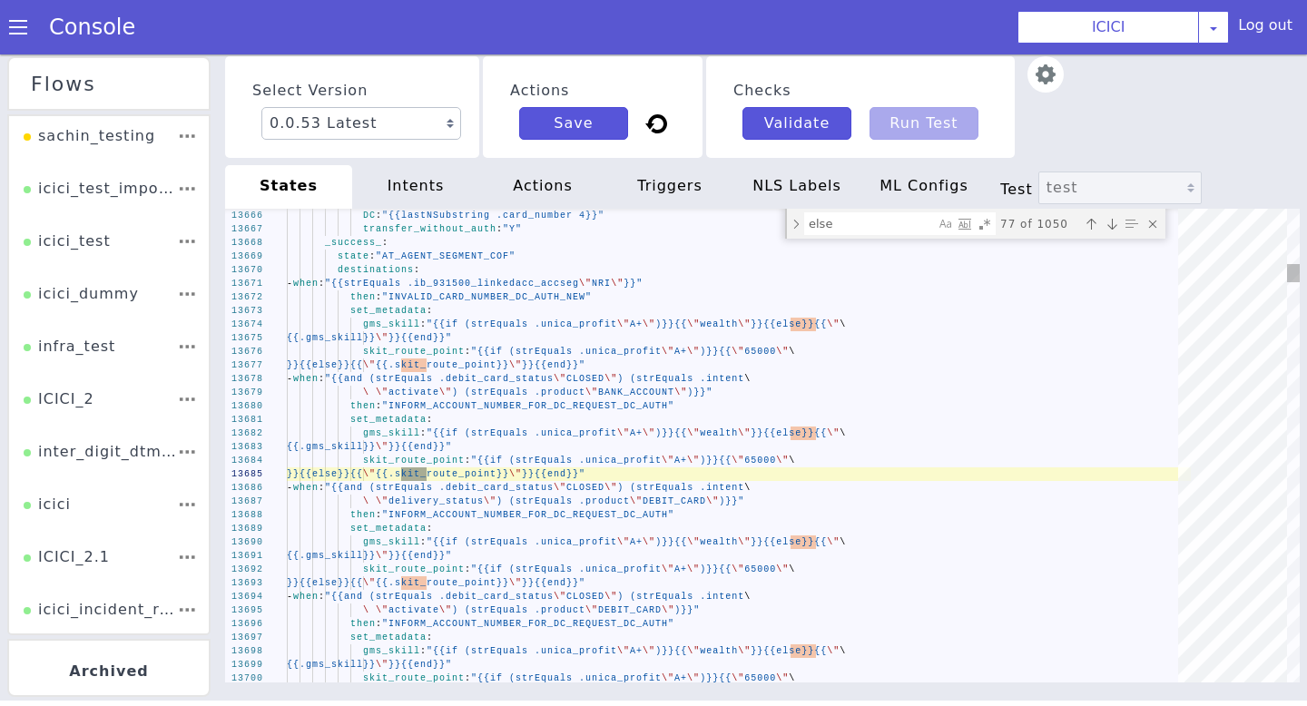
click at [1115, 231] on div "Next match (Enter)" at bounding box center [1112, 224] width 18 height 18
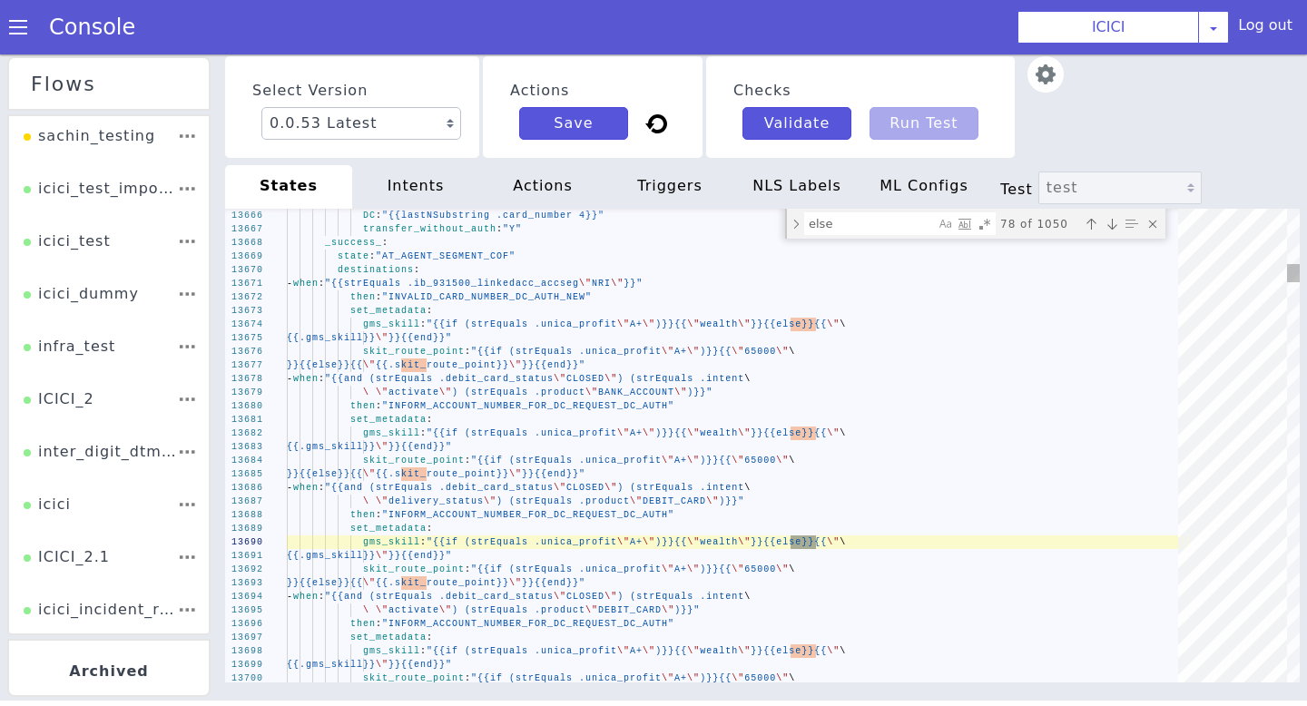
click at [1115, 231] on div "Next match (Enter)" at bounding box center [1112, 224] width 18 height 18
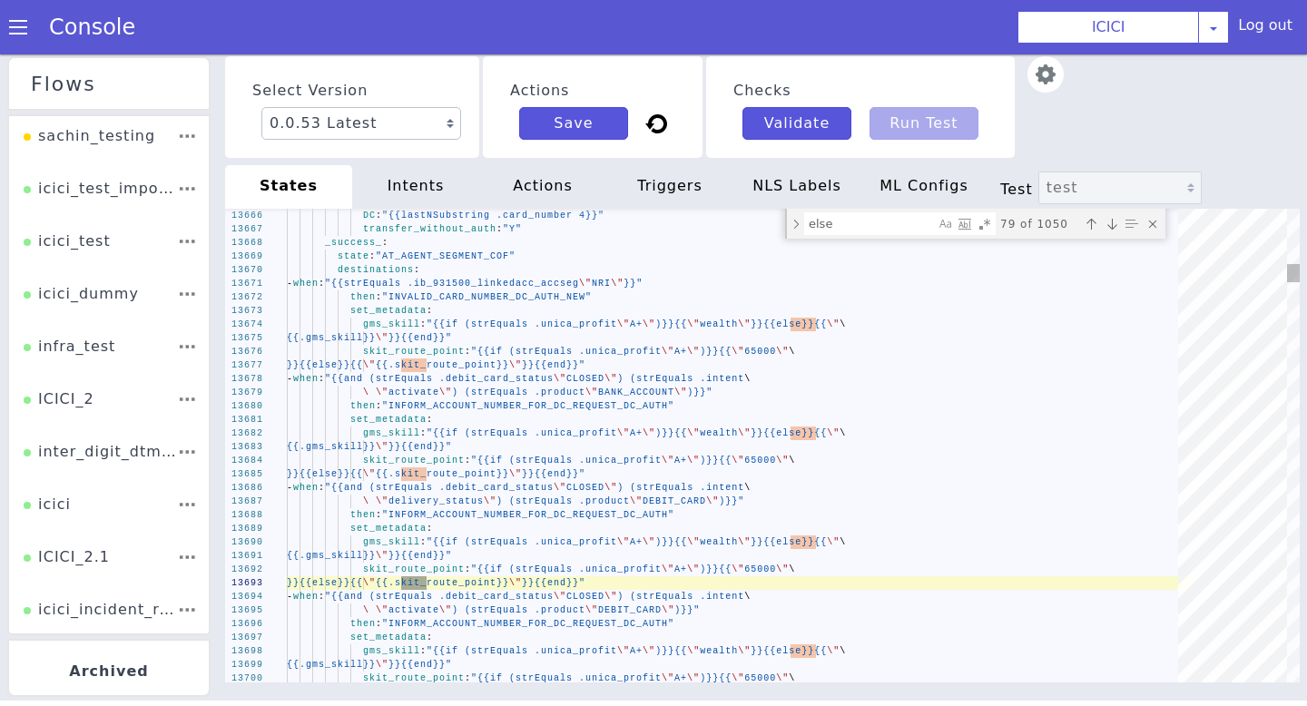
click at [1115, 231] on div "Next match (Enter)" at bounding box center [1112, 224] width 18 height 18
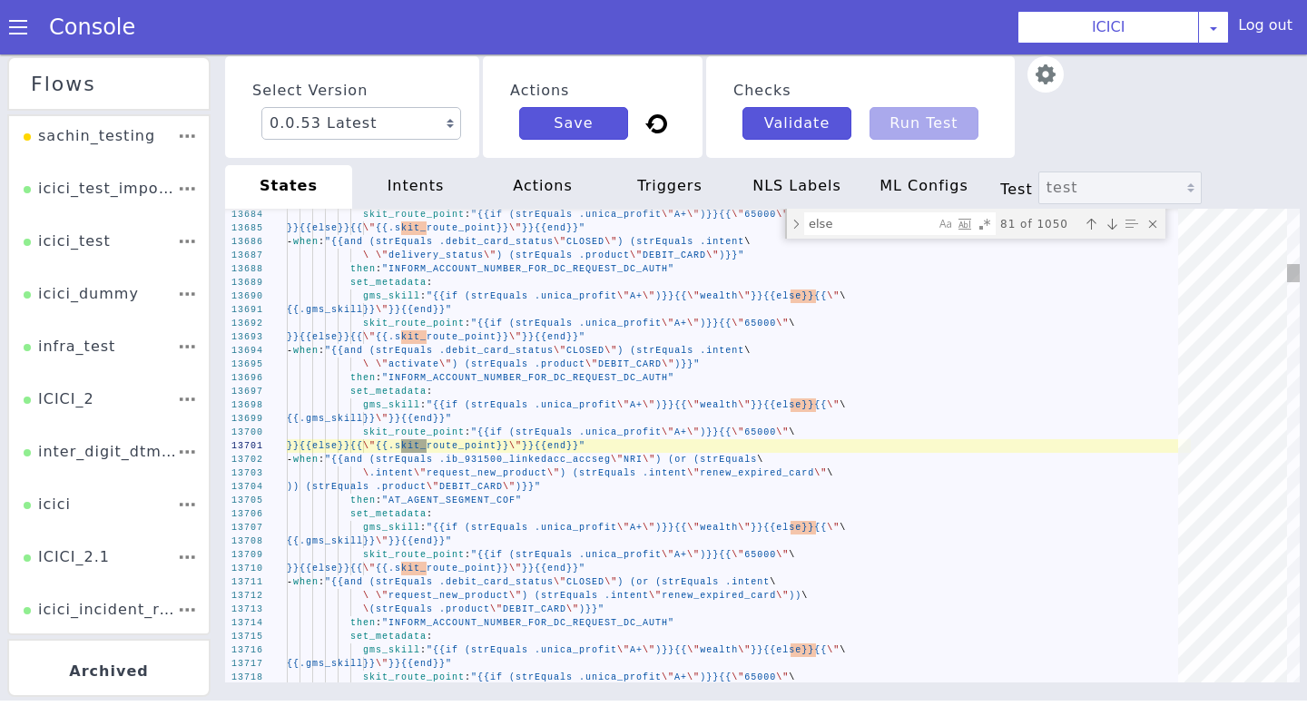
click at [1115, 231] on div "Next match (Enter)" at bounding box center [1112, 224] width 18 height 18
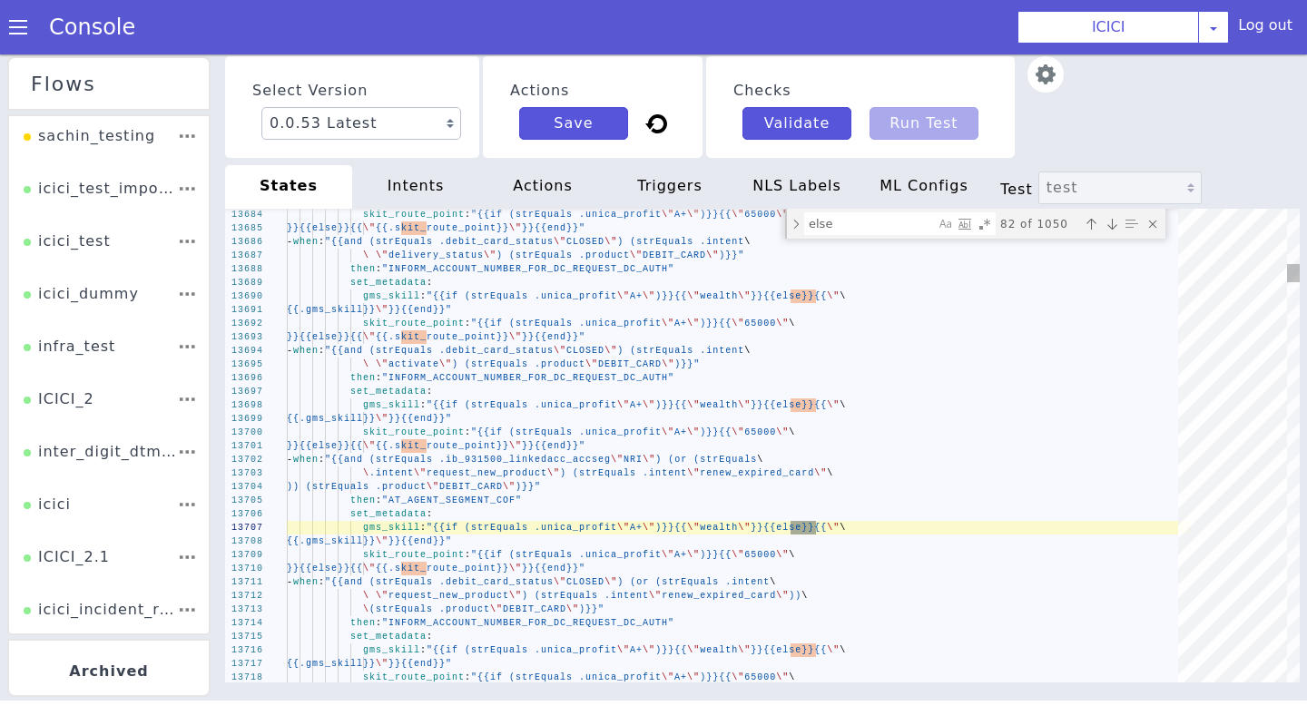
click at [1115, 231] on div "Next match (Enter)" at bounding box center [1112, 224] width 18 height 18
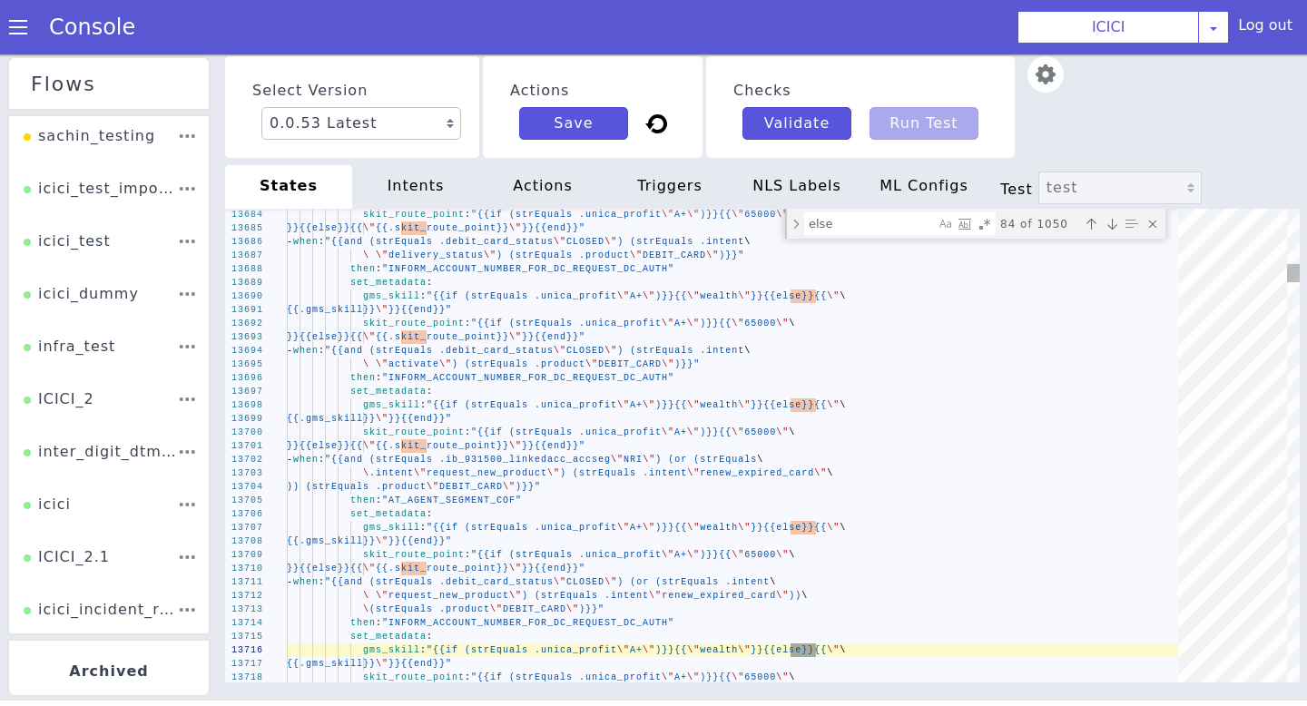
click at [1115, 231] on div "Next match (Enter)" at bounding box center [1112, 224] width 18 height 18
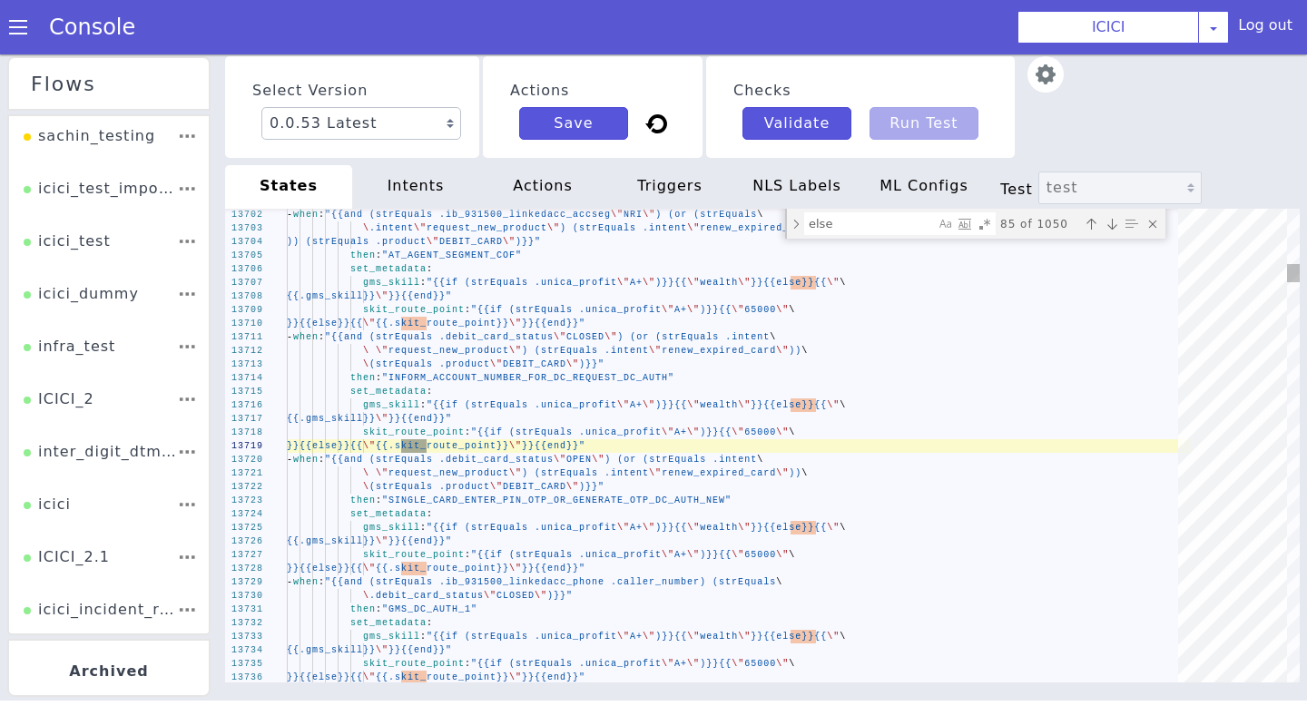
click at [1115, 231] on div "Next match (Enter)" at bounding box center [1112, 224] width 18 height 18
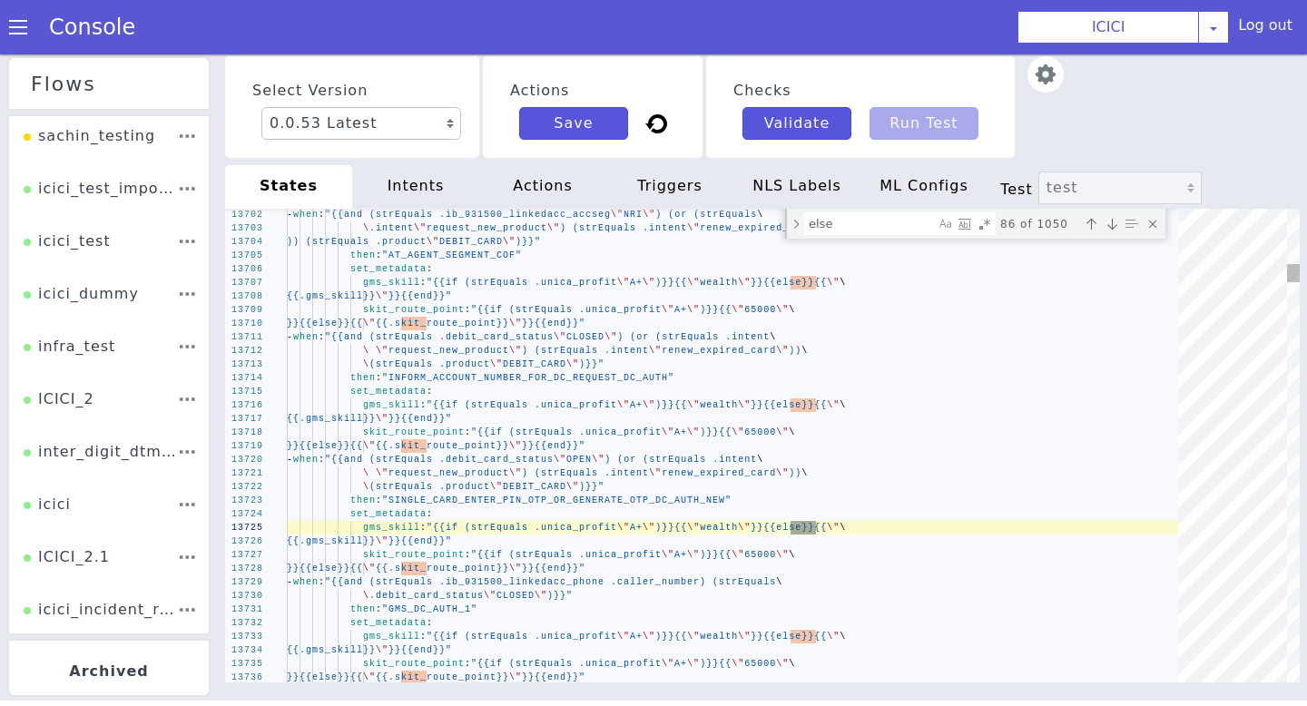
click at [1115, 231] on div "Next match (Enter)" at bounding box center [1112, 224] width 18 height 18
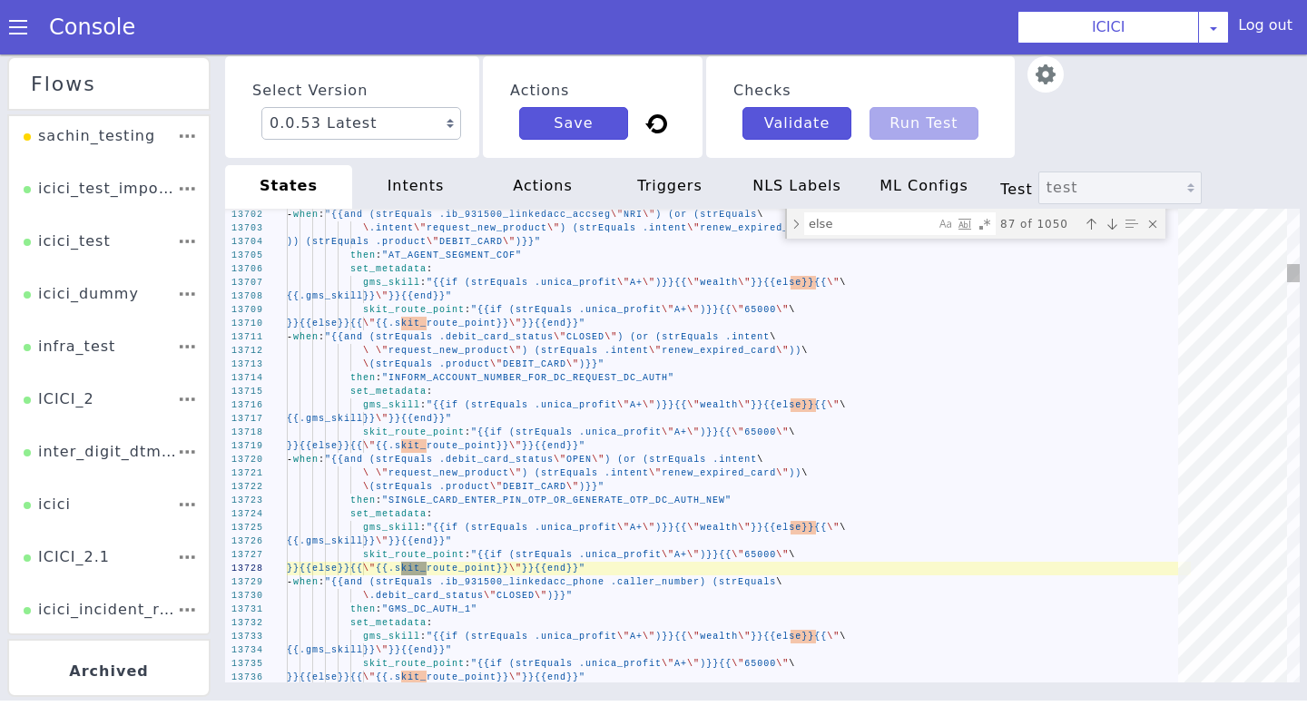
click at [1115, 231] on div "Next match (Enter)" at bounding box center [1112, 224] width 18 height 18
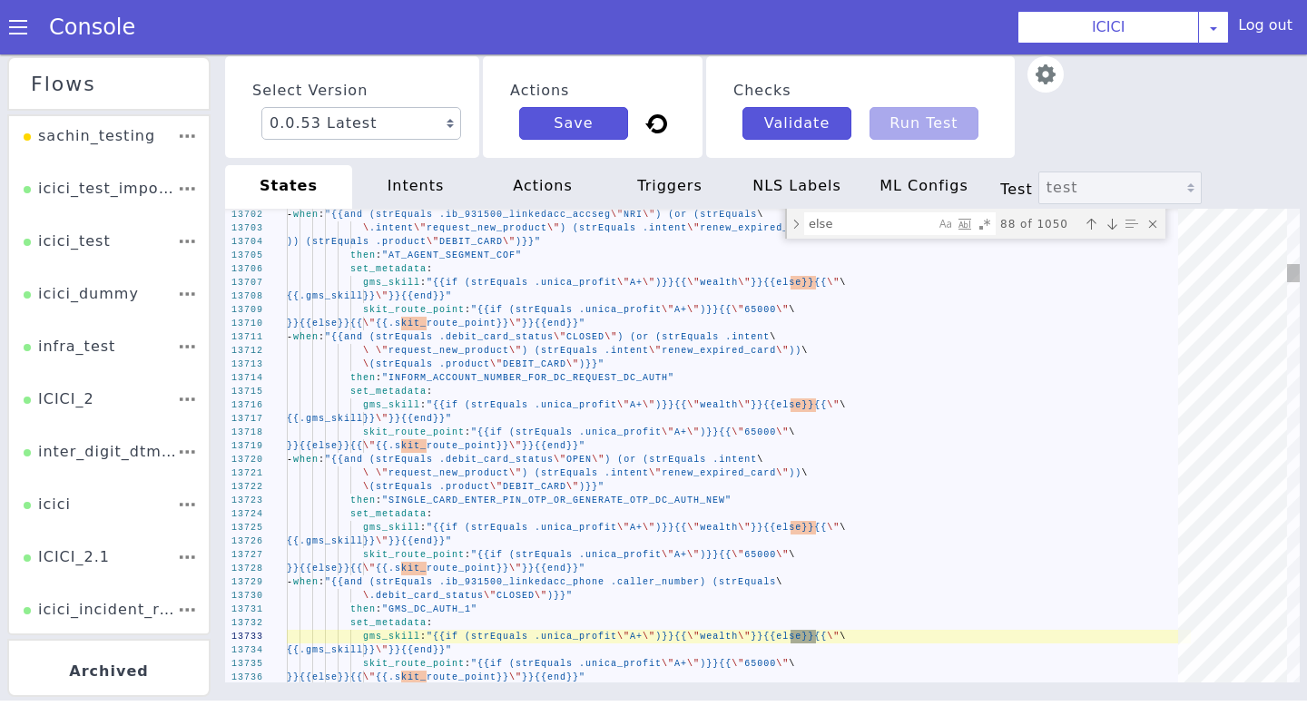
click at [1115, 231] on div "Next match (Enter)" at bounding box center [1112, 224] width 18 height 18
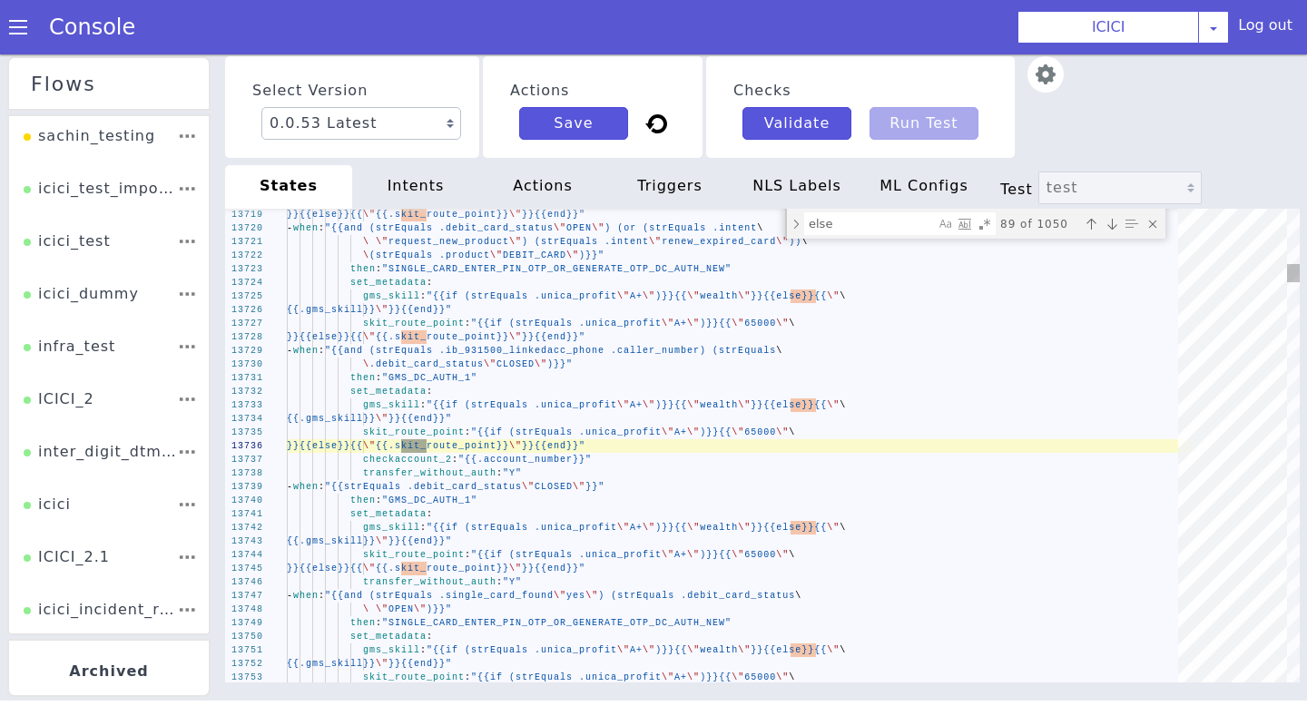
click at [1115, 231] on div "Next match (Enter)" at bounding box center [1112, 224] width 18 height 18
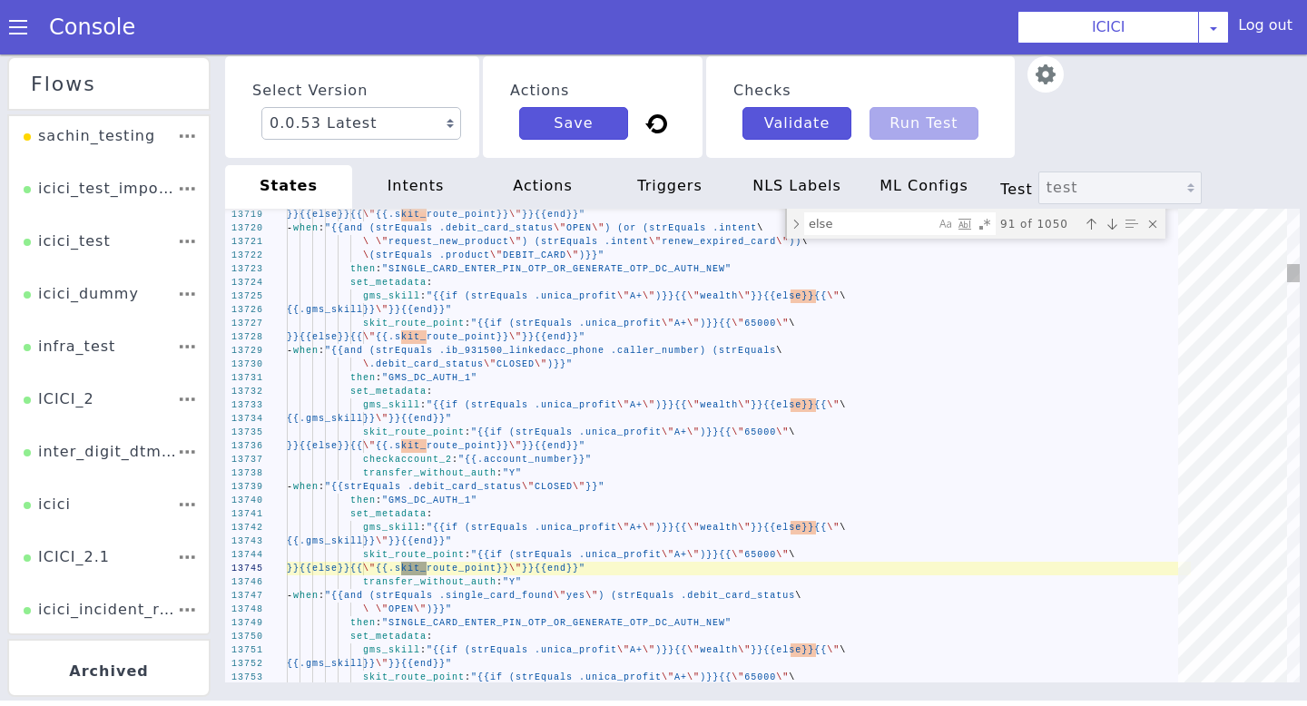
click at [1115, 231] on div "Next match (Enter)" at bounding box center [1112, 224] width 18 height 18
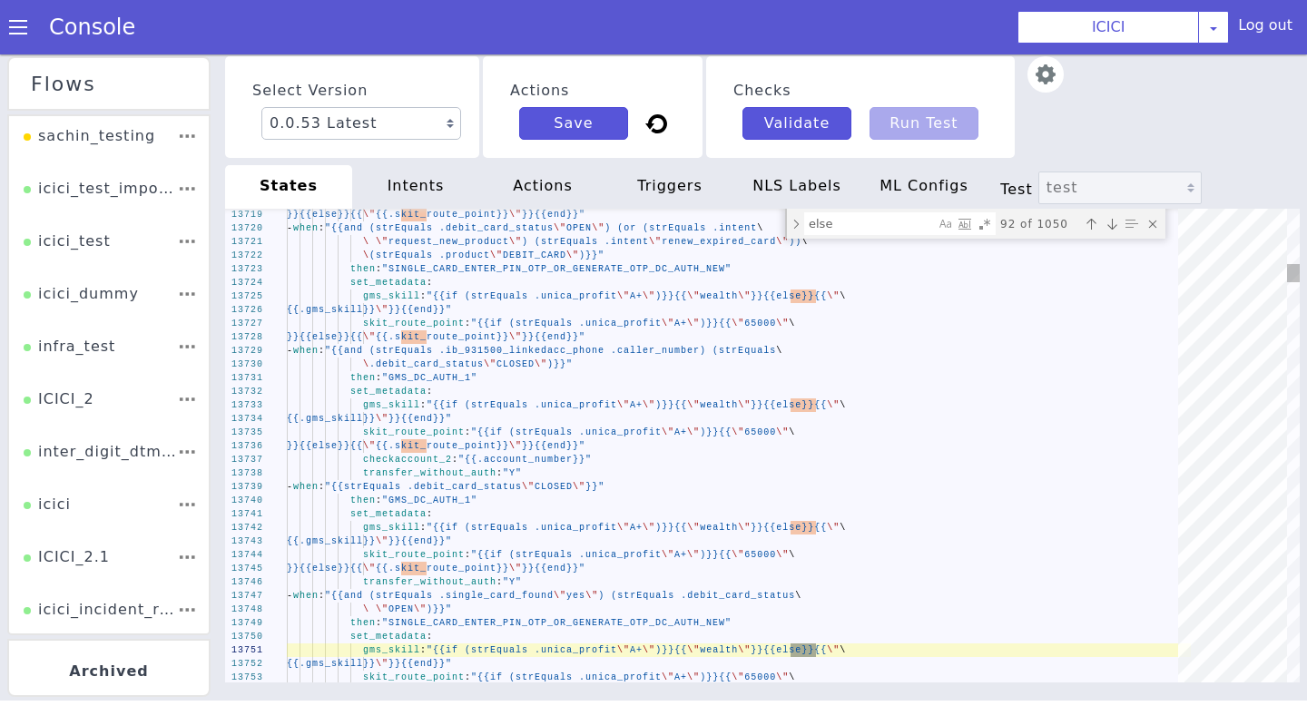
click at [1115, 231] on div "Next match (Enter)" at bounding box center [1112, 224] width 18 height 18
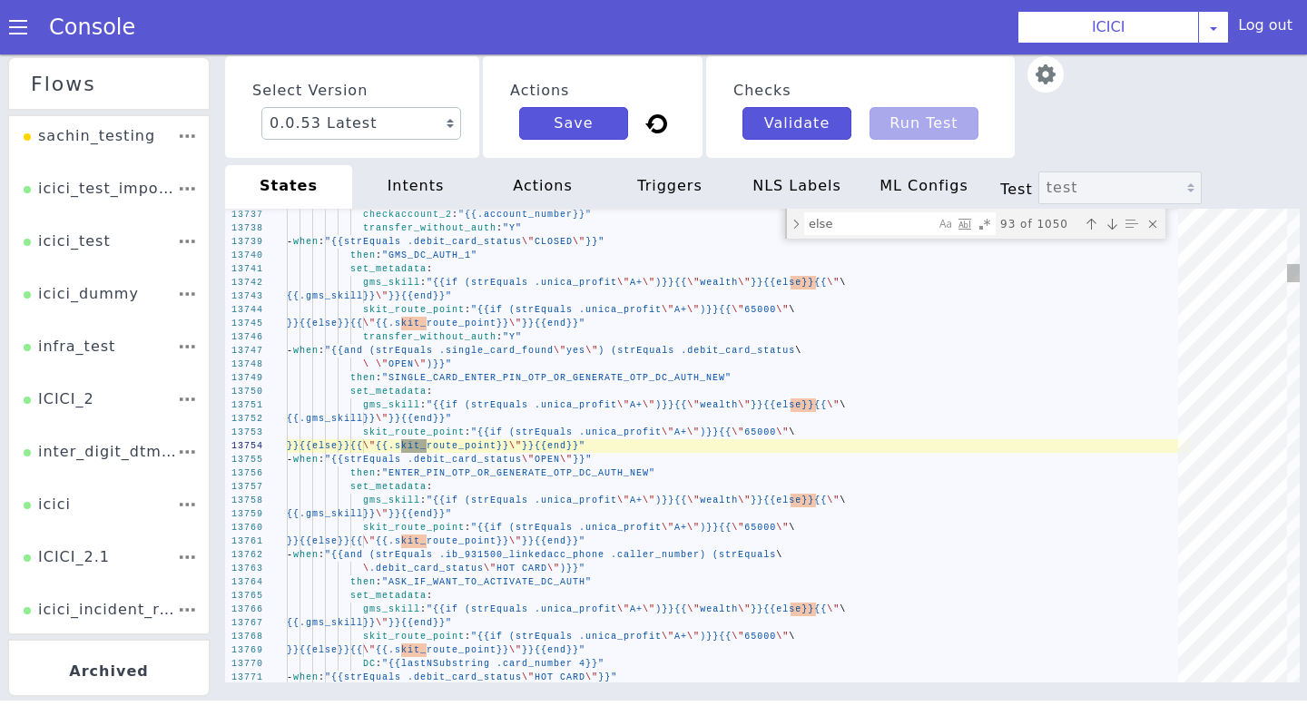
click at [1115, 231] on div "Next match (Enter)" at bounding box center [1112, 224] width 18 height 18
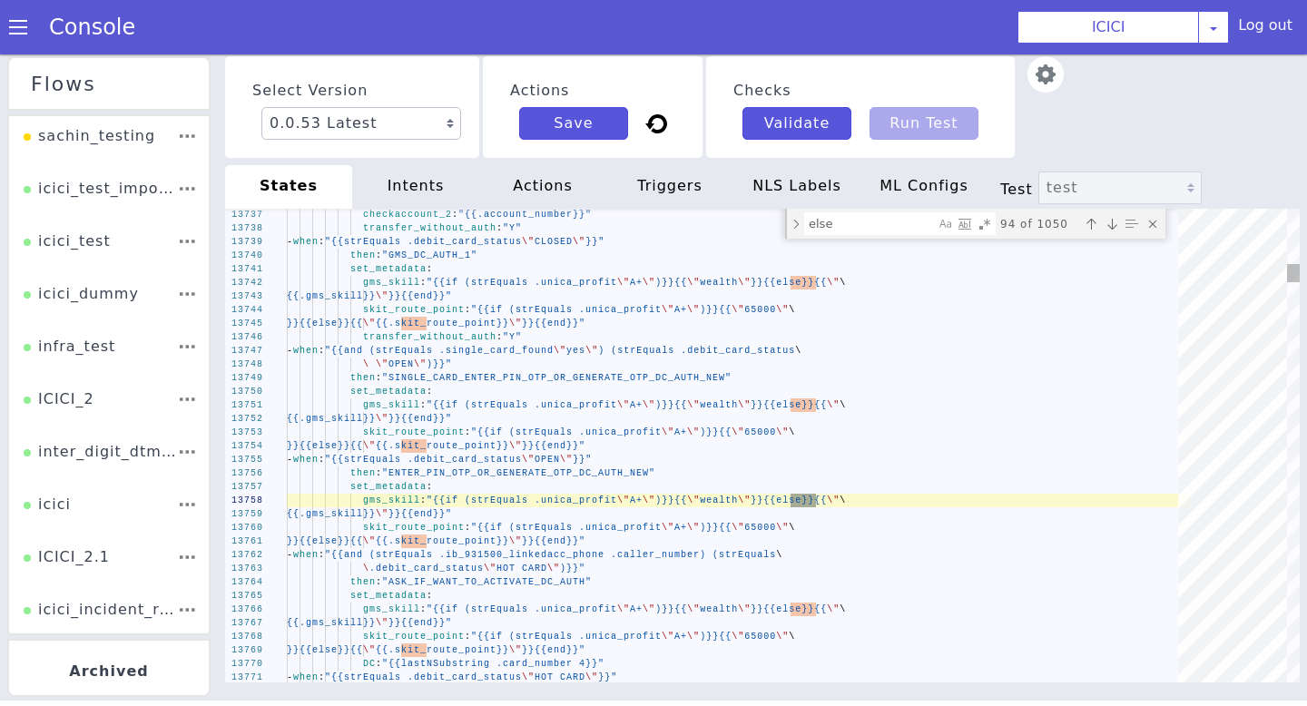
click at [1115, 231] on div "Next match (Enter)" at bounding box center [1112, 224] width 18 height 18
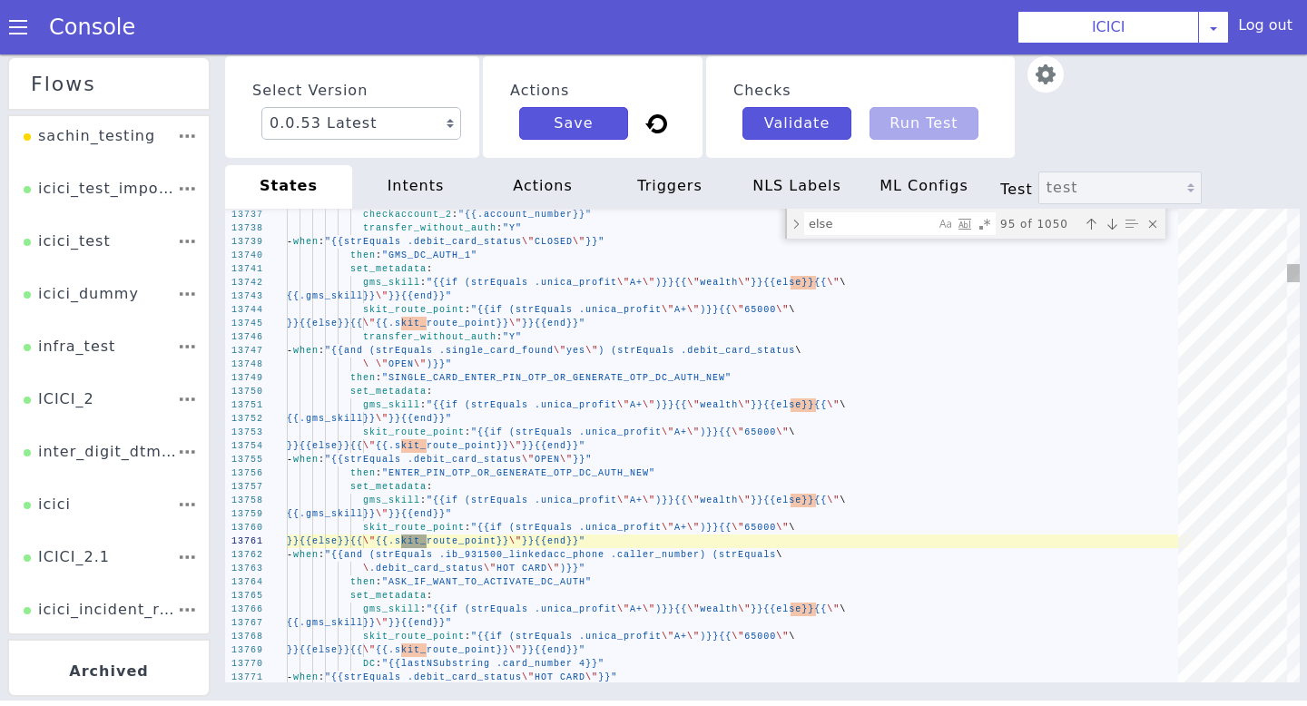
click at [1115, 231] on div "Next match (Enter)" at bounding box center [1112, 224] width 18 height 18
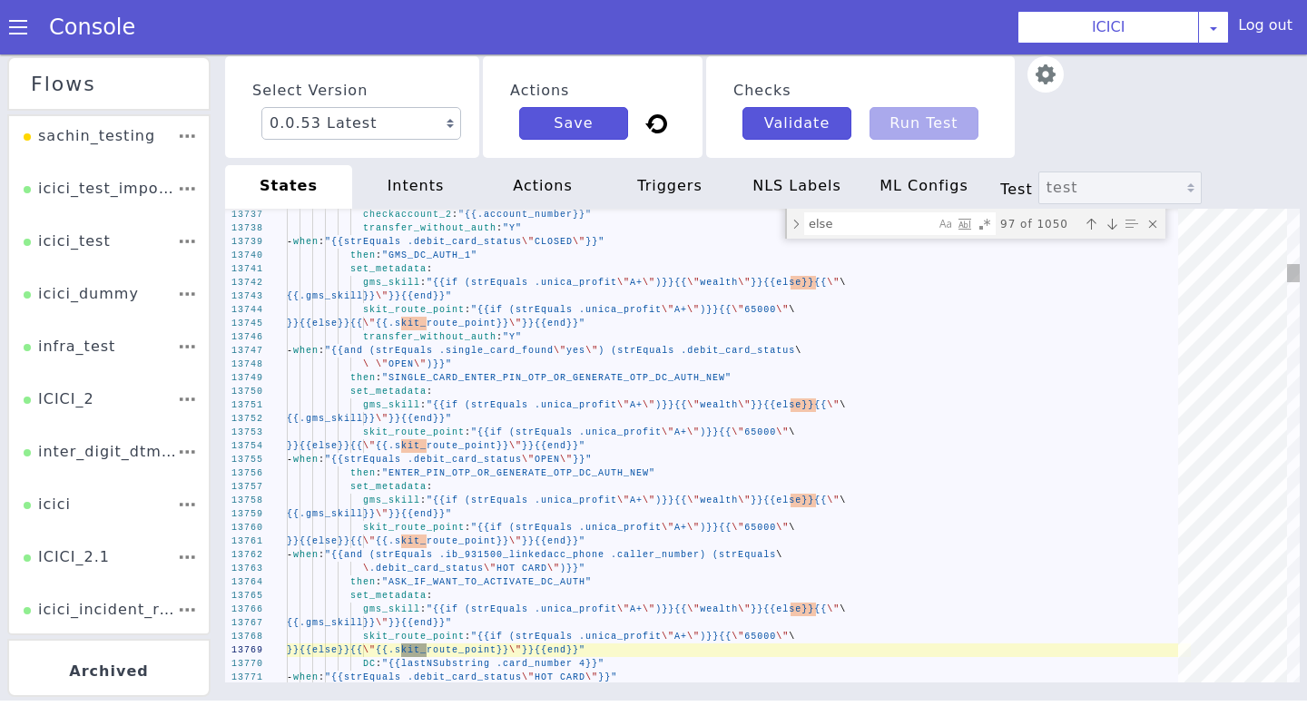
click at [1115, 231] on div "Next match (Enter)" at bounding box center [1112, 224] width 18 height 18
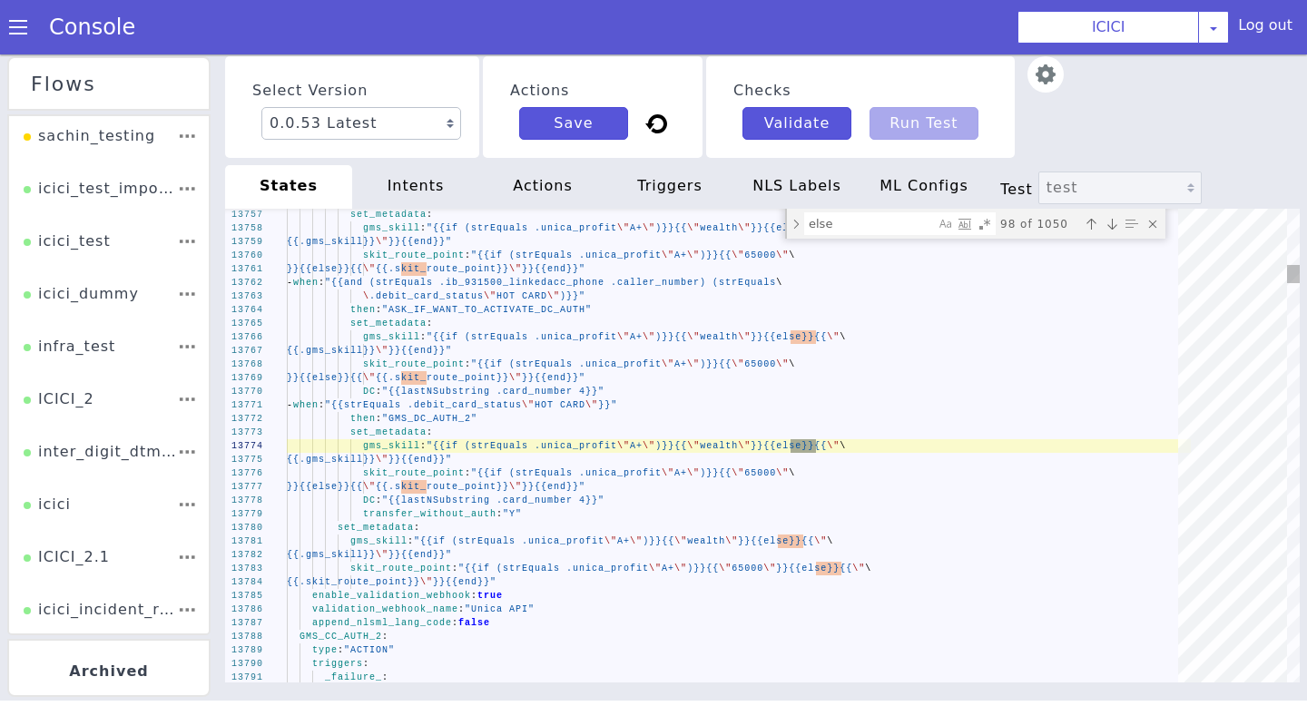
click at [1115, 231] on div "Next match (Enter)" at bounding box center [1112, 224] width 18 height 18
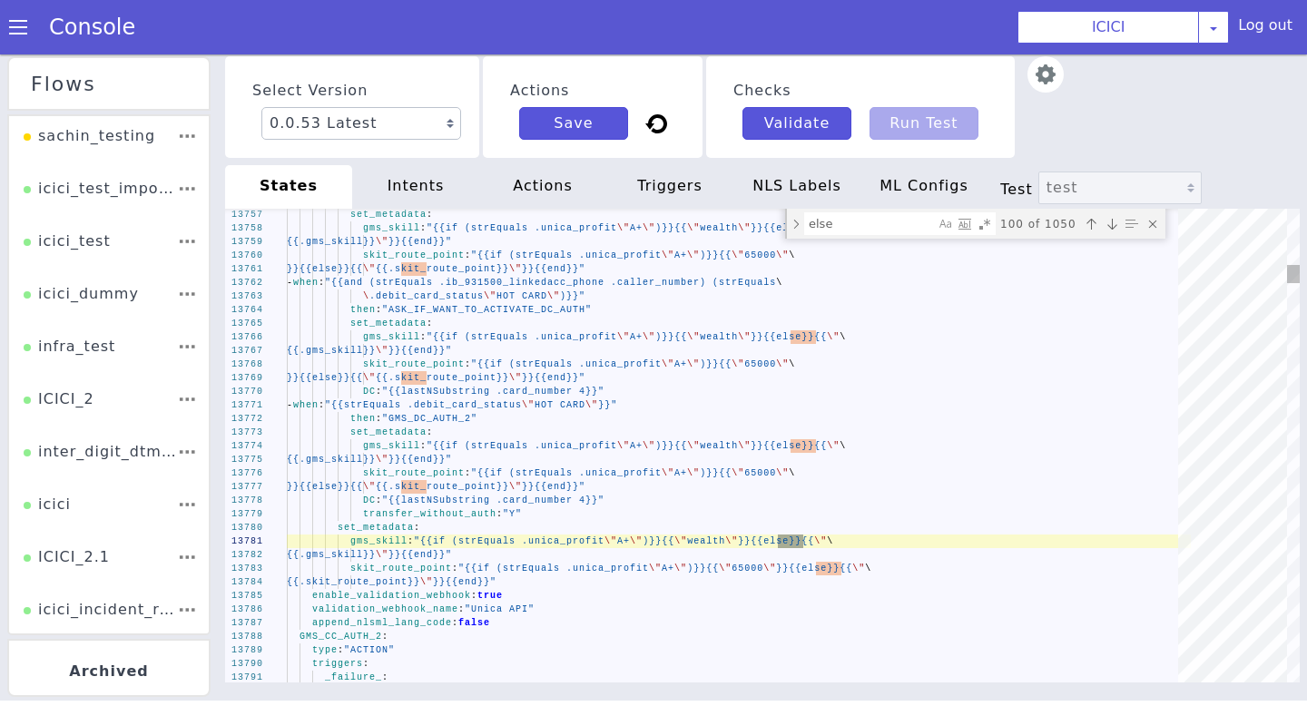
click at [1115, 231] on div "Next match (Enter)" at bounding box center [1112, 224] width 18 height 18
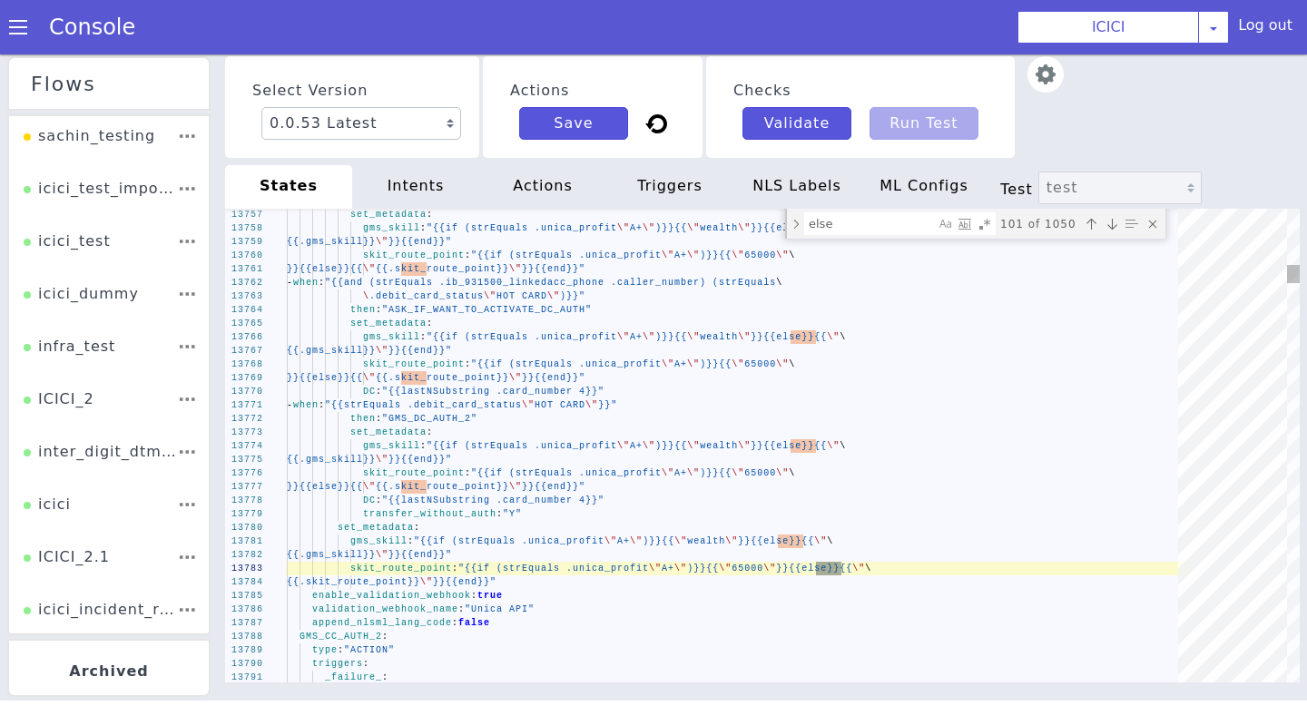
click at [1115, 231] on div "Next match (Enter)" at bounding box center [1112, 224] width 18 height 18
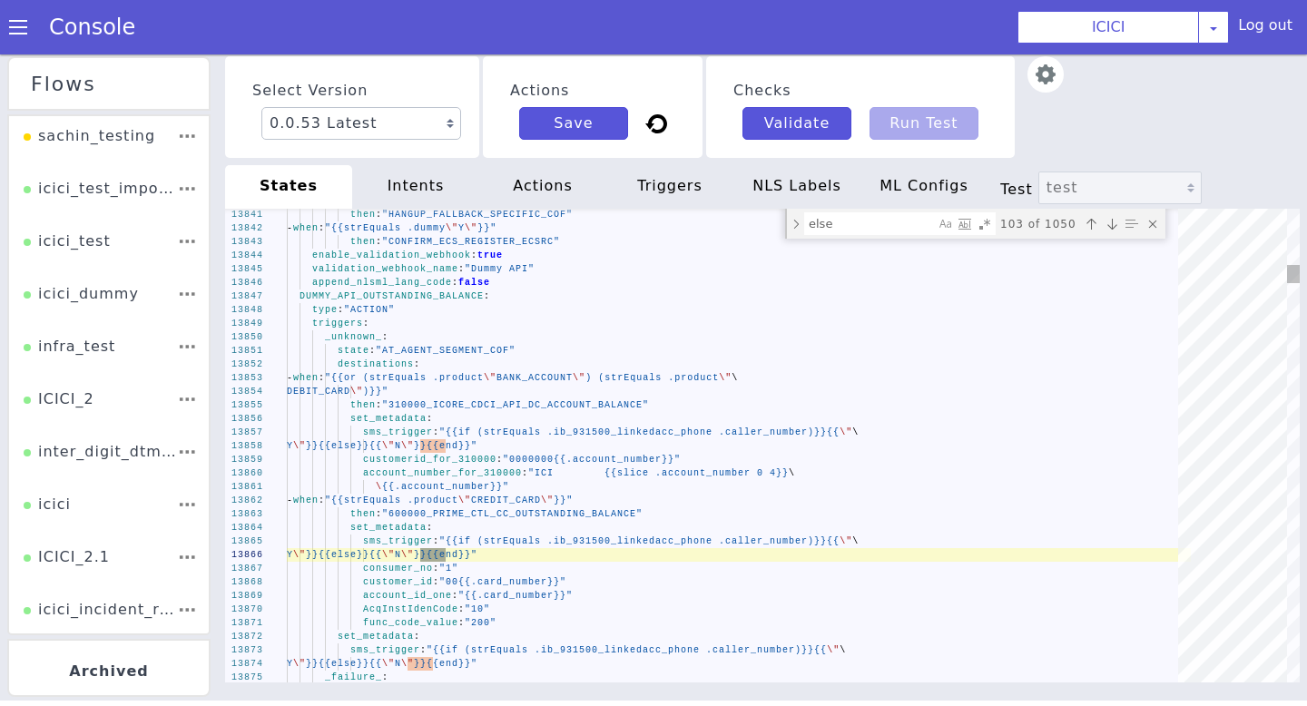
click at [1115, 231] on div "Next match (Enter)" at bounding box center [1112, 224] width 18 height 18
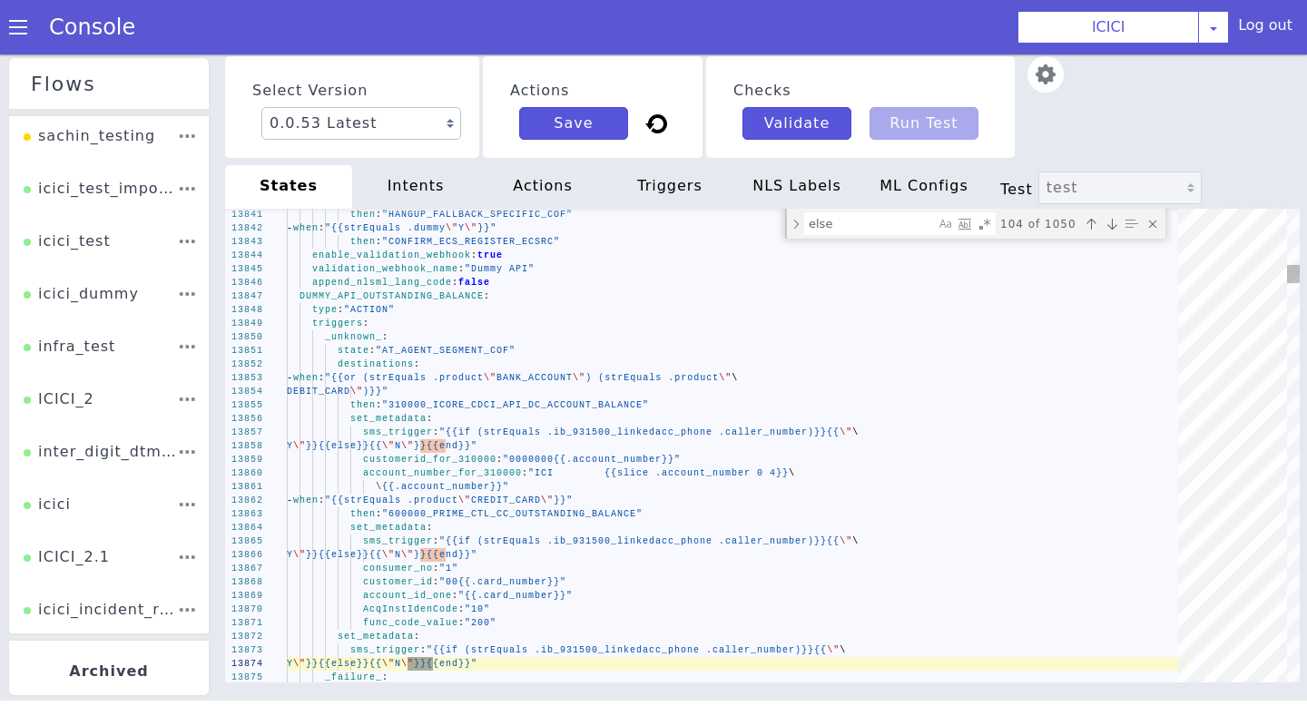
click at [1115, 231] on div "Next match (Enter)" at bounding box center [1112, 224] width 18 height 18
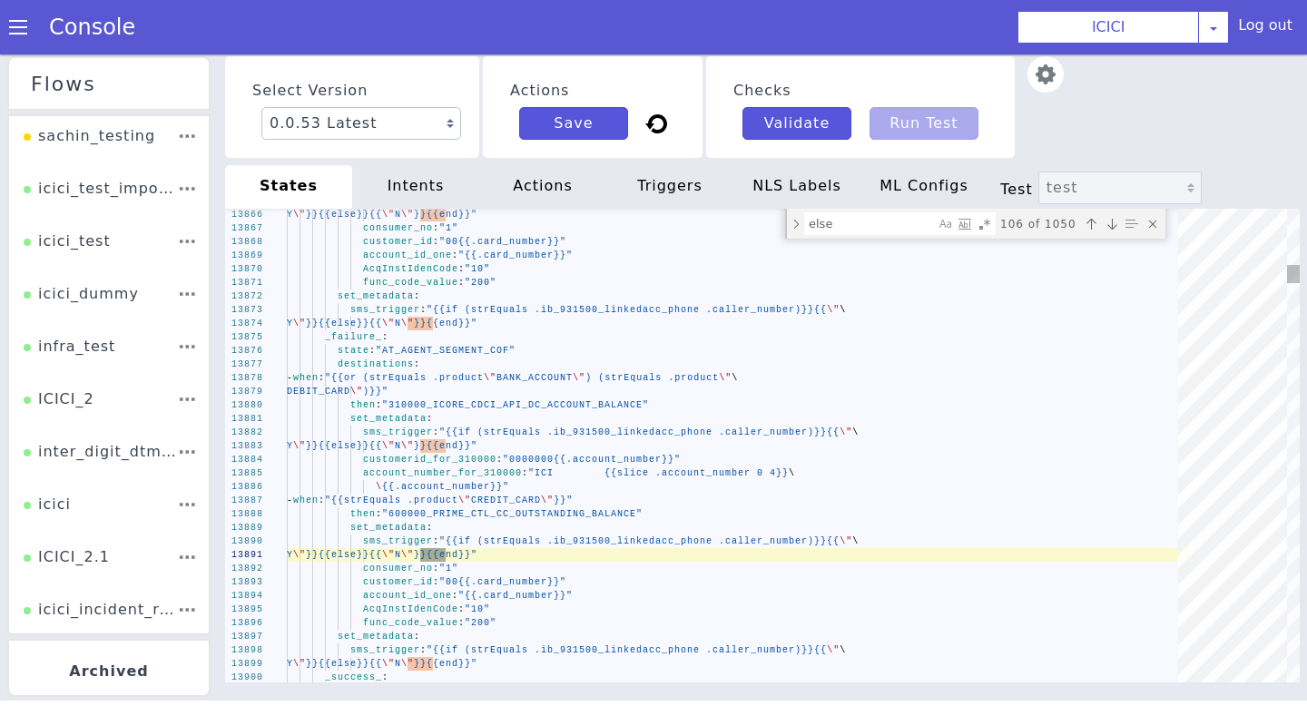
click at [1115, 231] on div "Next match (Enter)" at bounding box center [1112, 224] width 18 height 18
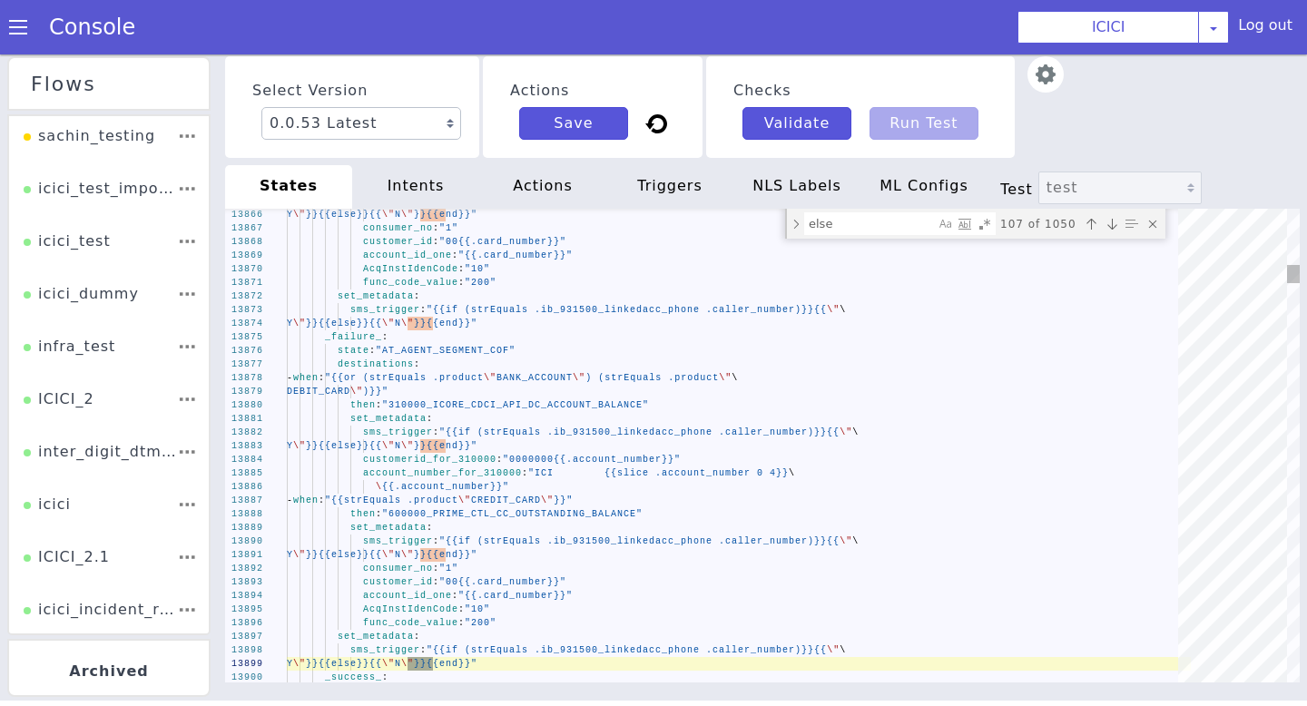
click at [1115, 231] on div "Next match (Enter)" at bounding box center [1112, 224] width 18 height 18
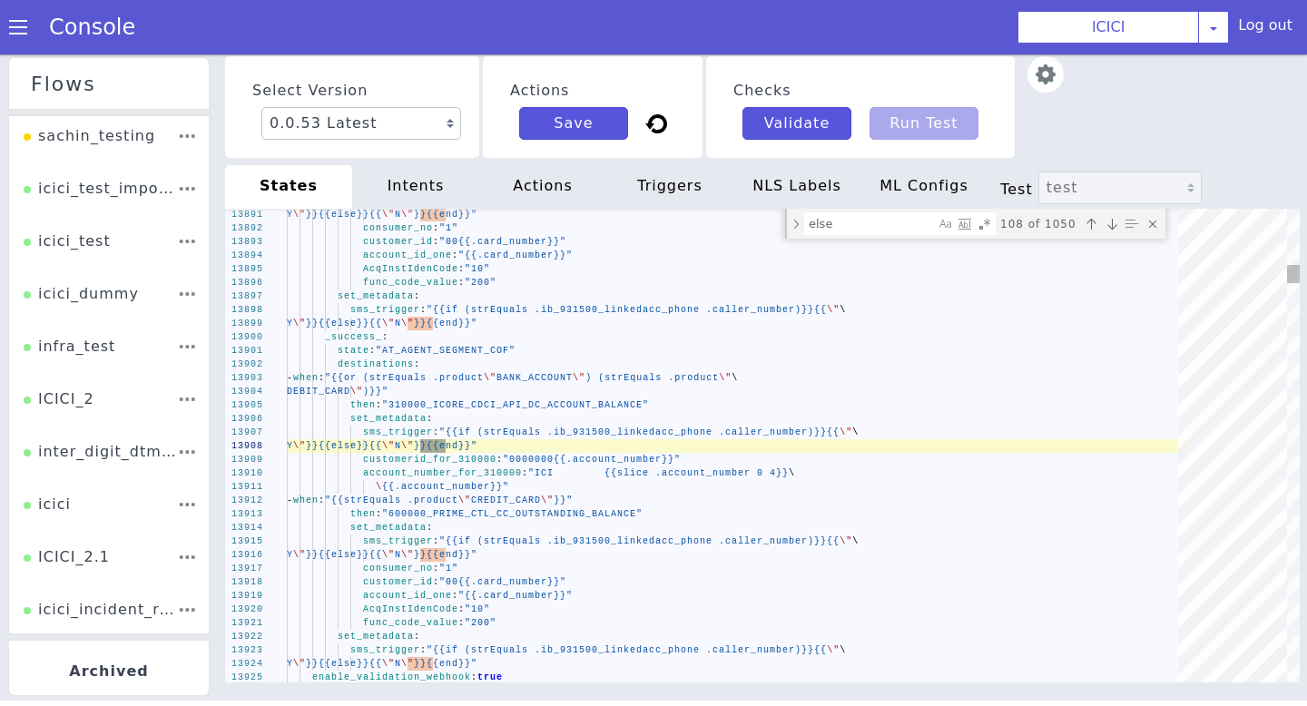
click at [1115, 231] on div "Next match (Enter)" at bounding box center [1112, 224] width 18 height 18
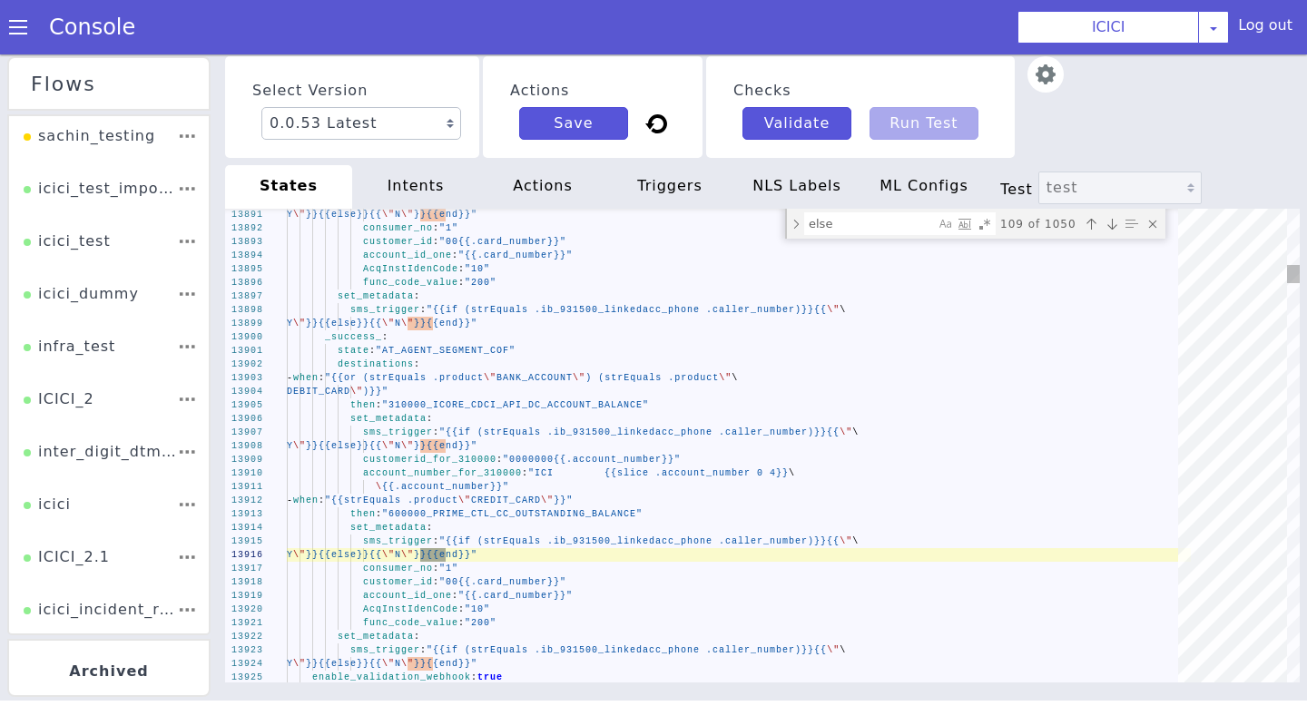
click at [1115, 231] on div "Next match (Enter)" at bounding box center [1112, 224] width 18 height 18
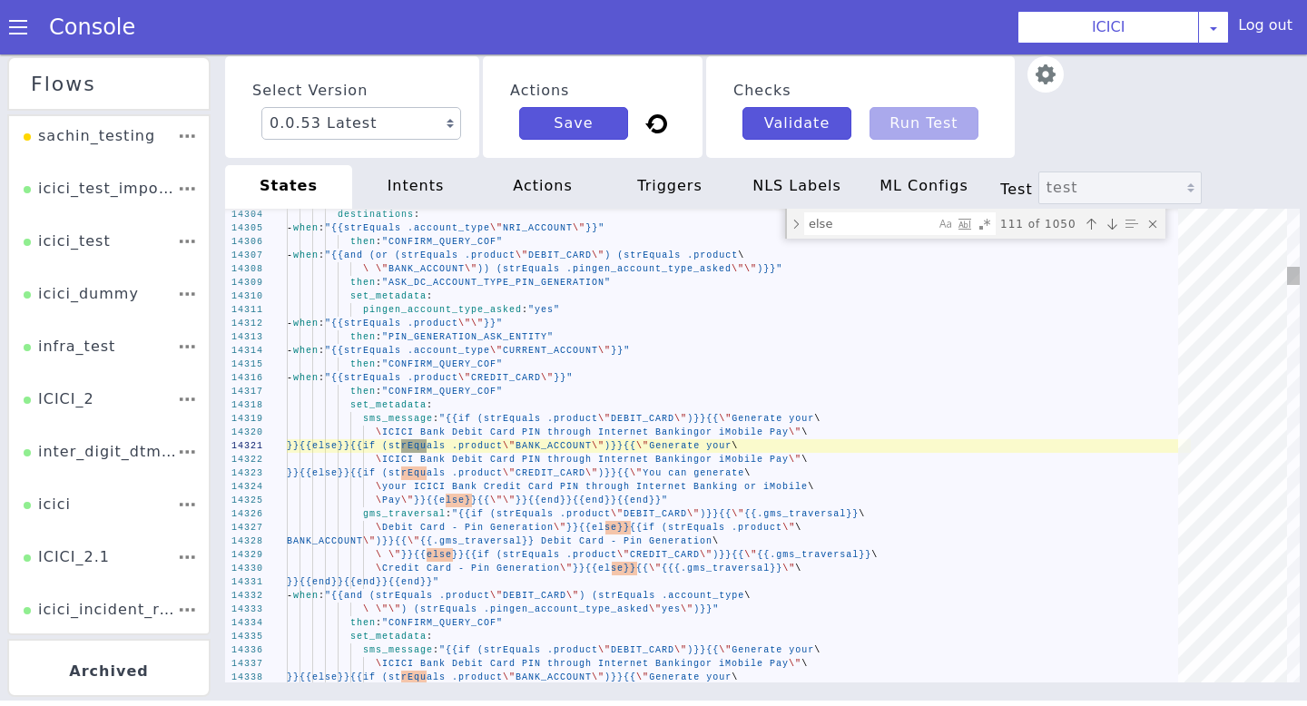
click at [1115, 231] on div "Next match (Enter)" at bounding box center [1112, 224] width 18 height 18
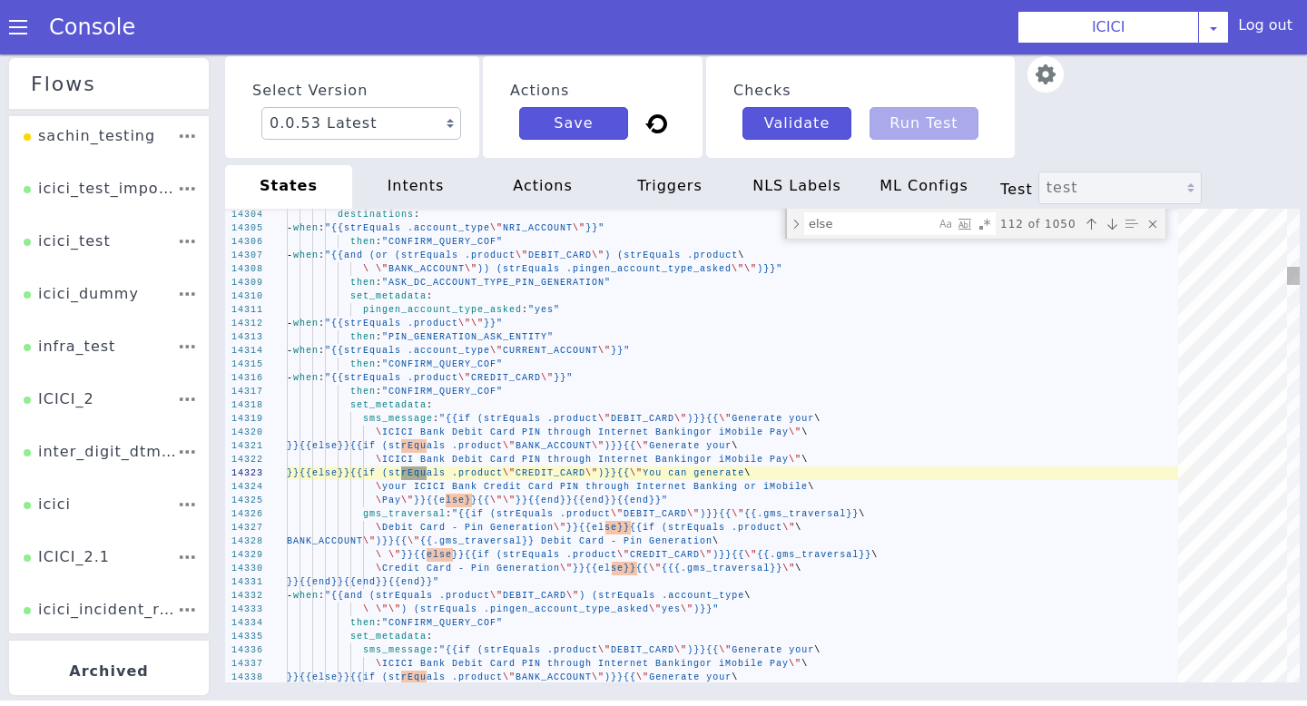
click at [1115, 231] on div "Next match (Enter)" at bounding box center [1112, 224] width 18 height 18
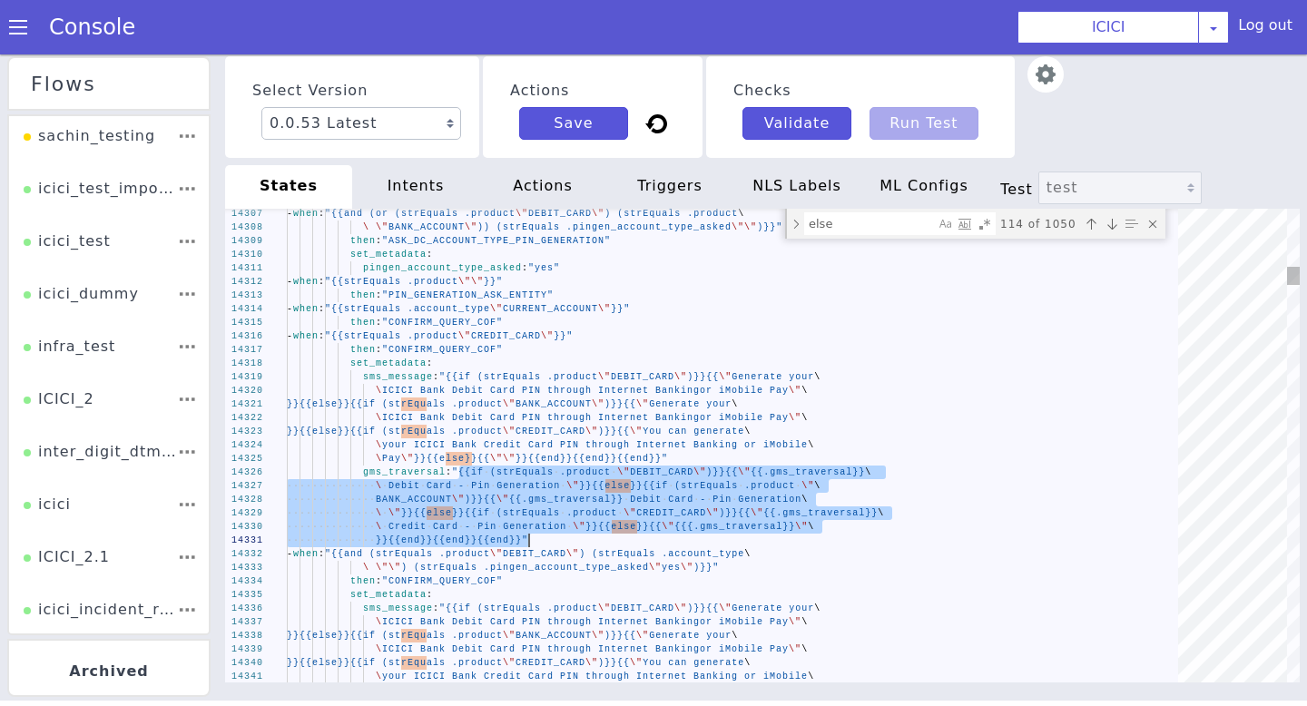
drag, startPoint x: 458, startPoint y: 474, endPoint x: 529, endPoint y: 540, distance: 97.0
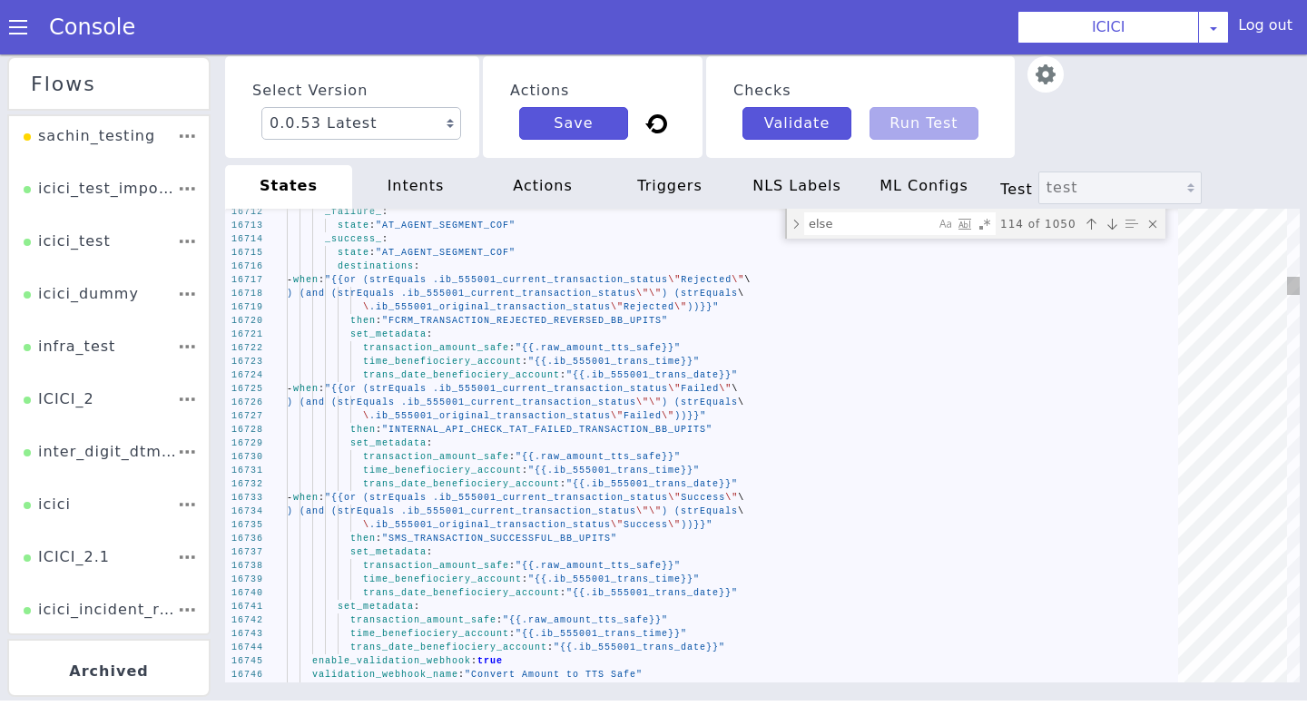
click at [1109, 218] on div "Next match (Enter)" at bounding box center [1112, 224] width 18 height 18
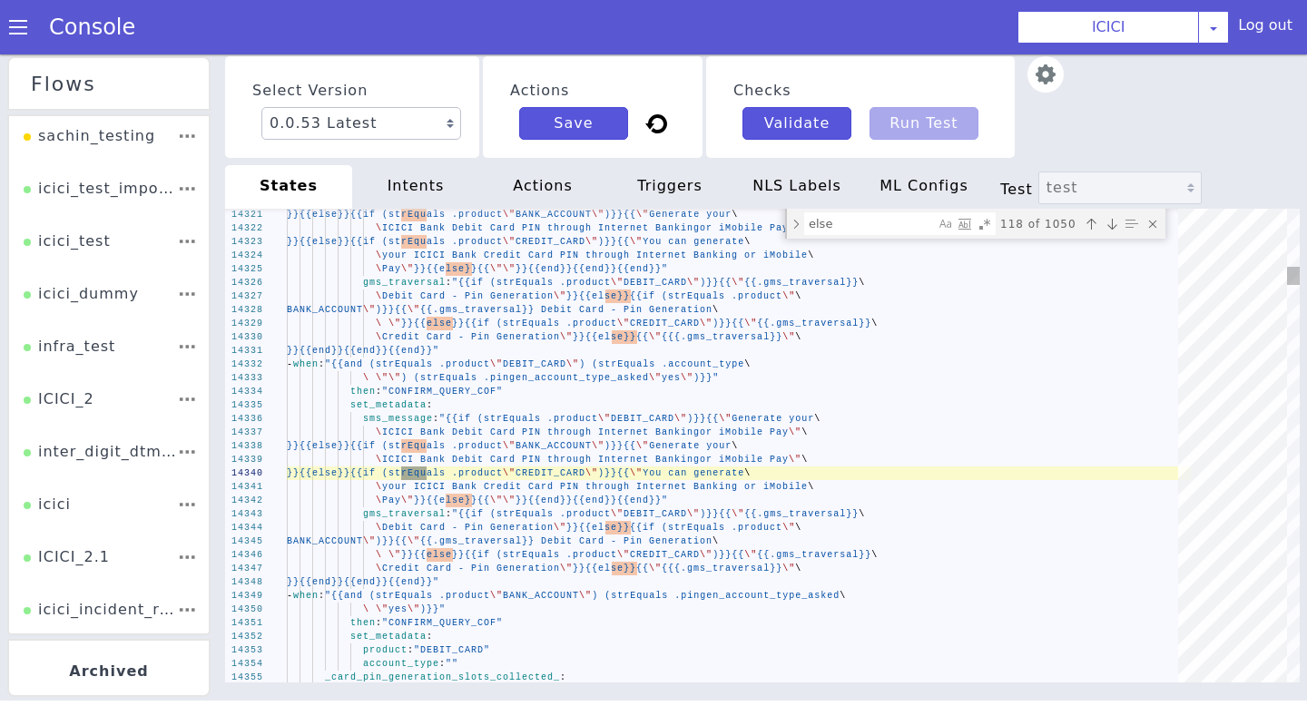
click at [1109, 218] on div "Next match (Enter)" at bounding box center [1112, 224] width 18 height 18
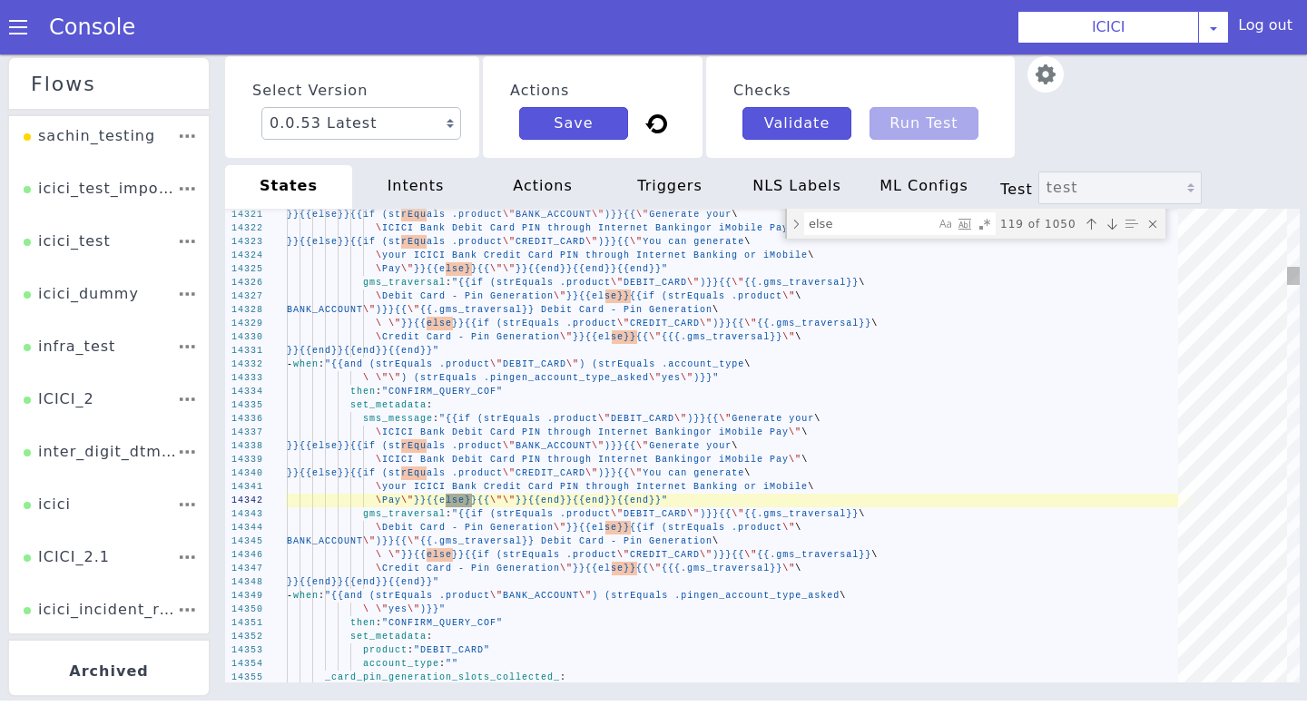
click at [1109, 218] on div "Next match (Enter)" at bounding box center [1112, 224] width 18 height 18
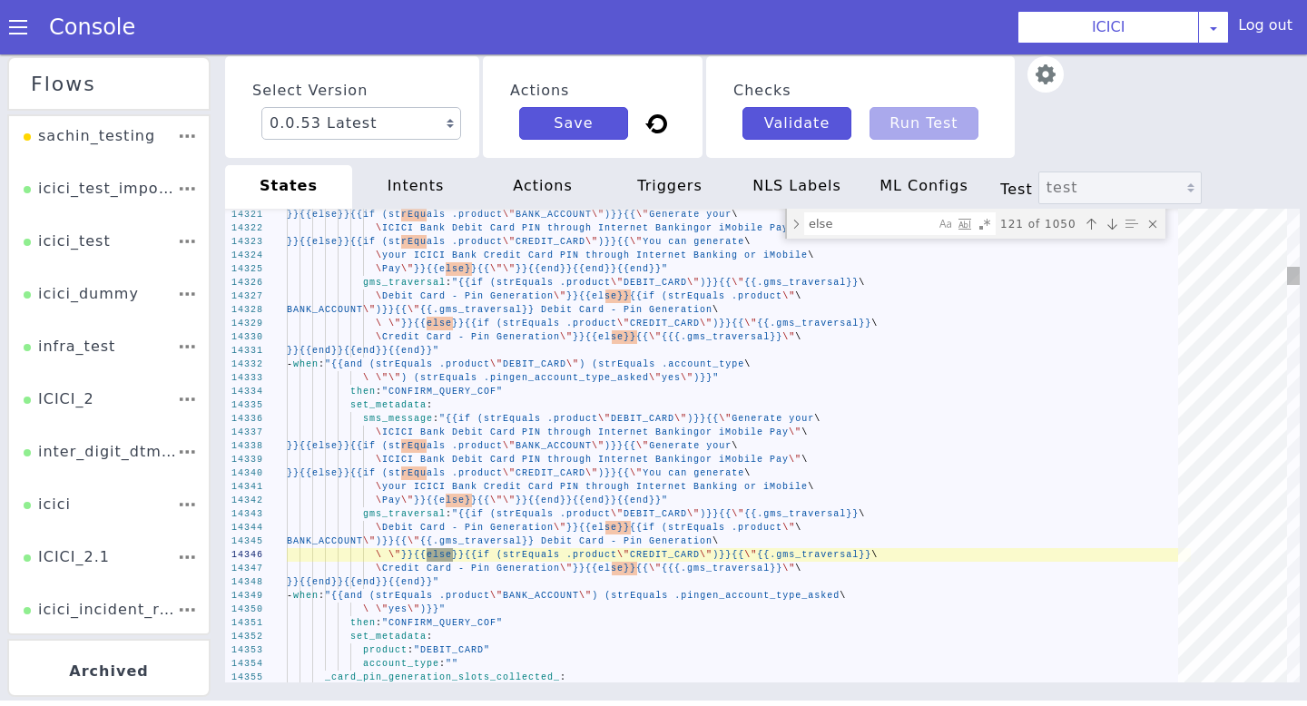
click at [1109, 218] on div "Next match (Enter)" at bounding box center [1112, 224] width 18 height 18
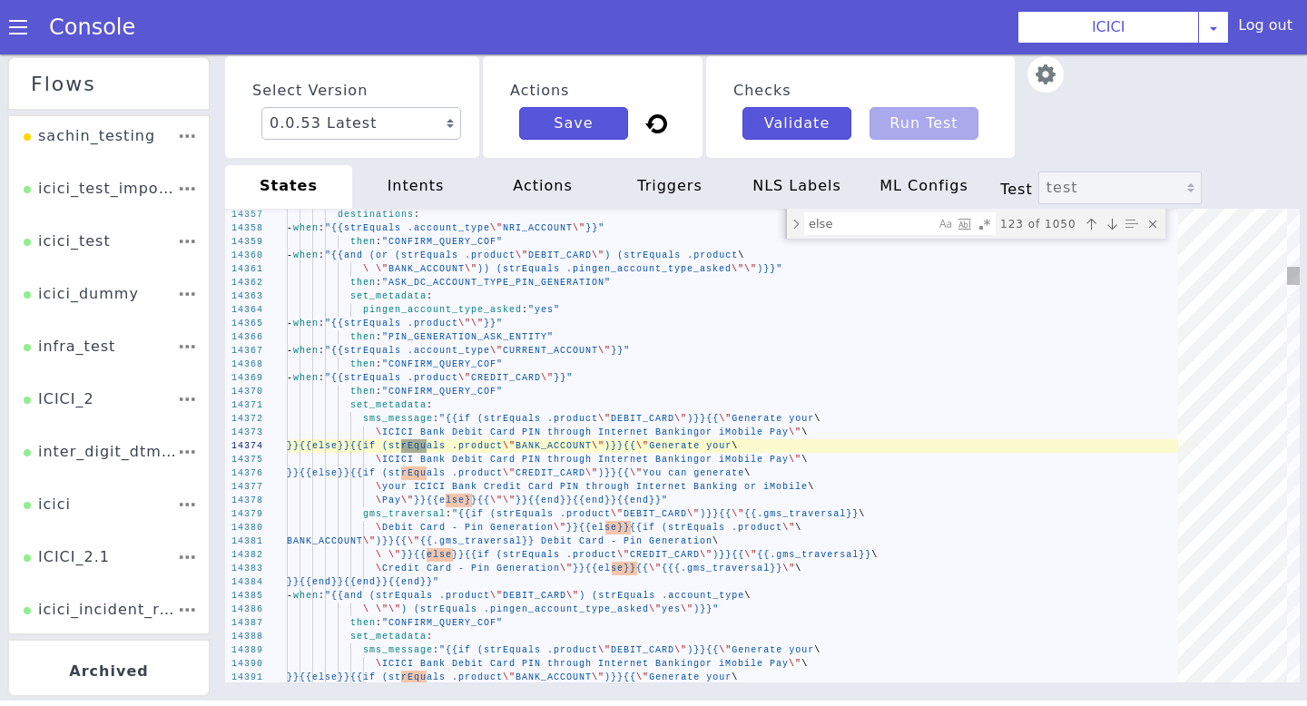
click at [1109, 218] on div "Next match (Enter)" at bounding box center [1112, 224] width 18 height 18
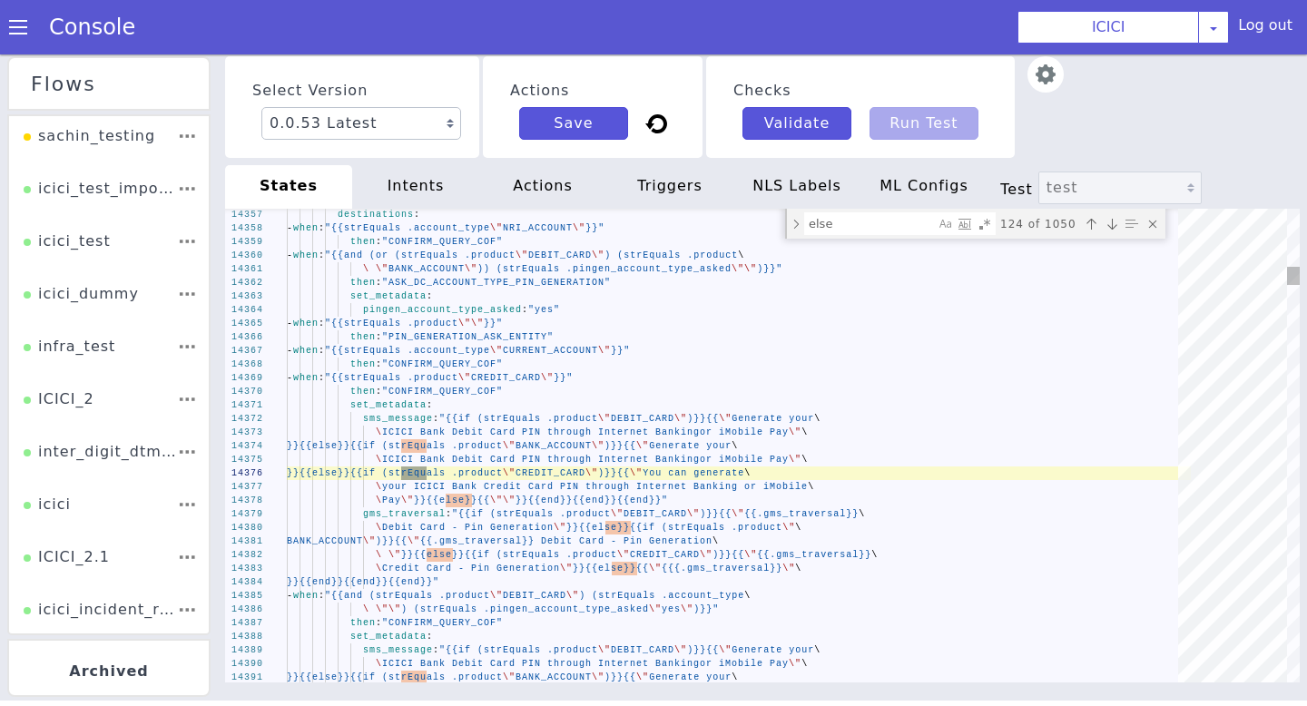
click at [1109, 218] on div "Next match (Enter)" at bounding box center [1112, 224] width 18 height 18
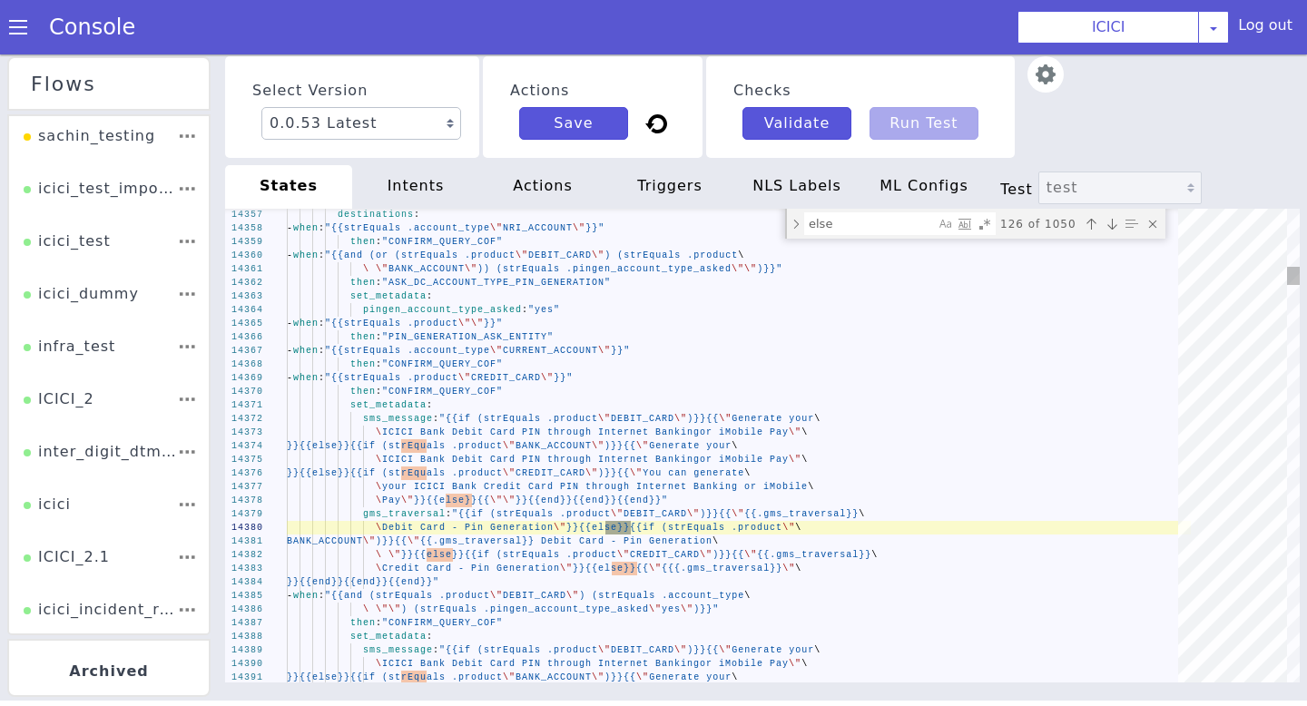
click at [1109, 218] on div "Next match (Enter)" at bounding box center [1112, 224] width 18 height 18
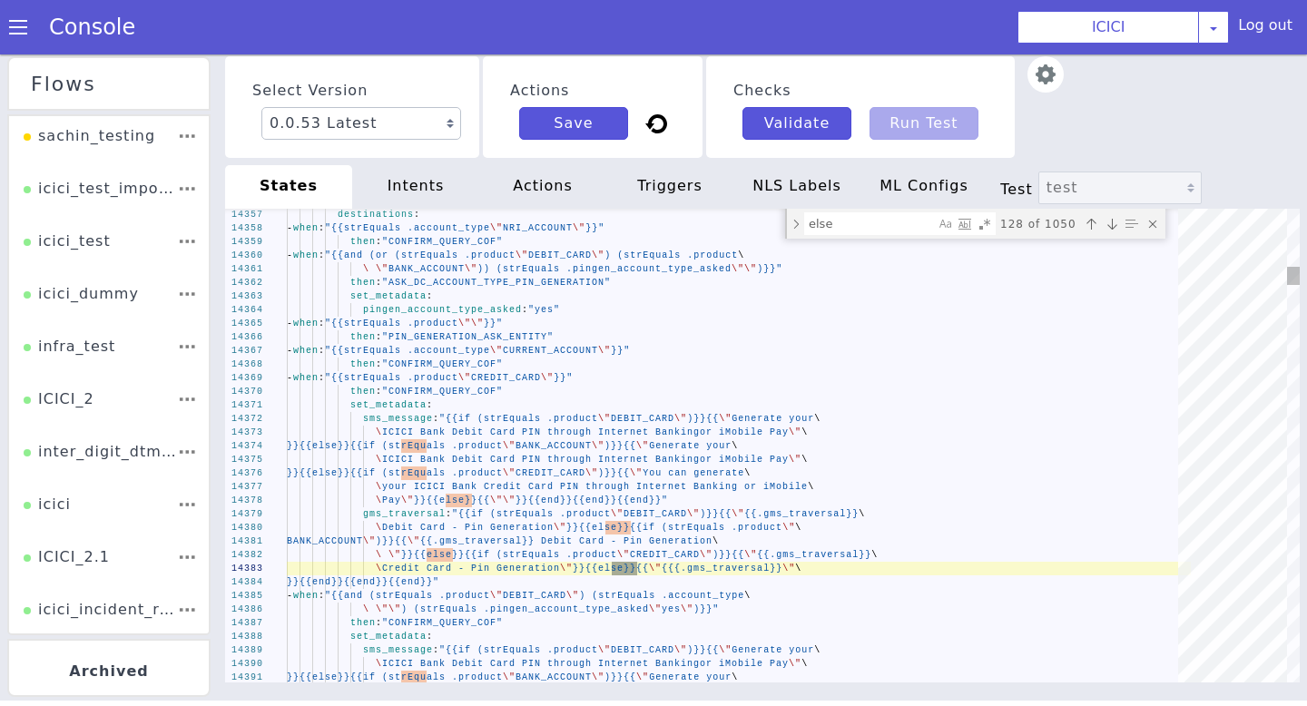
click at [1109, 218] on div "Next match (Enter)" at bounding box center [1112, 224] width 18 height 18
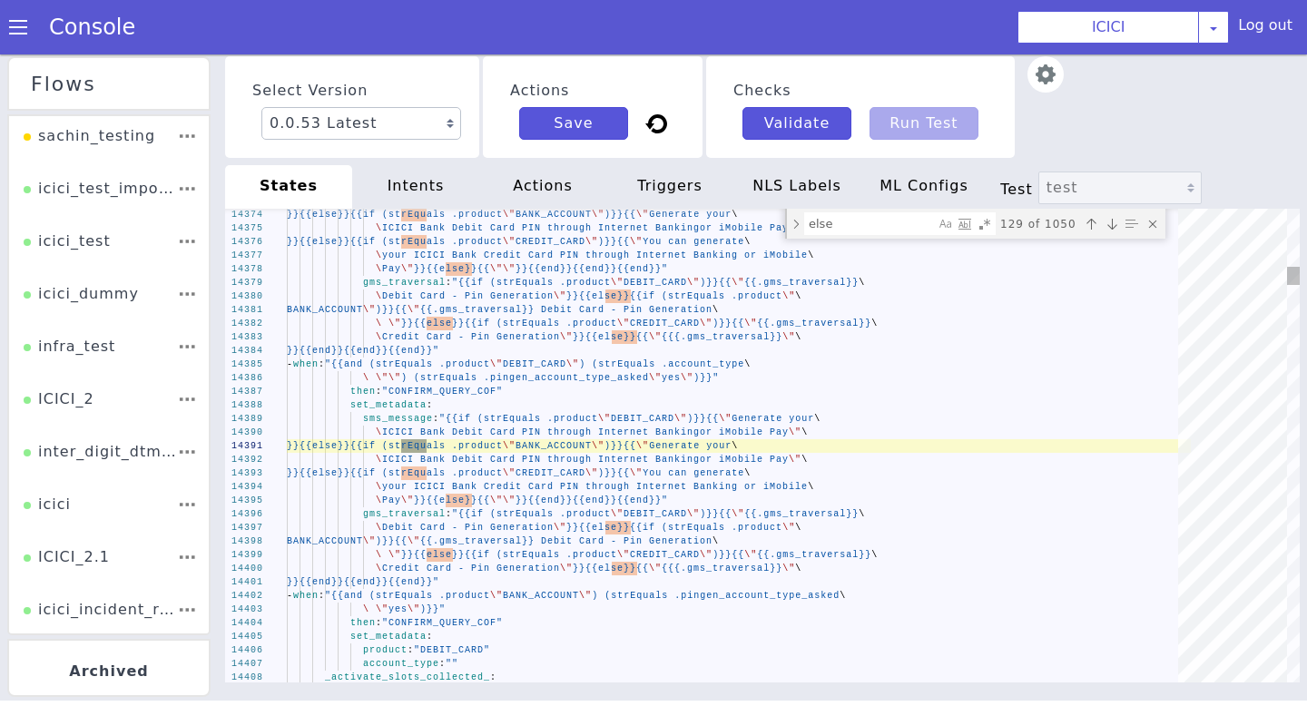
click at [1109, 218] on div "Next match (Enter)" at bounding box center [1112, 224] width 18 height 18
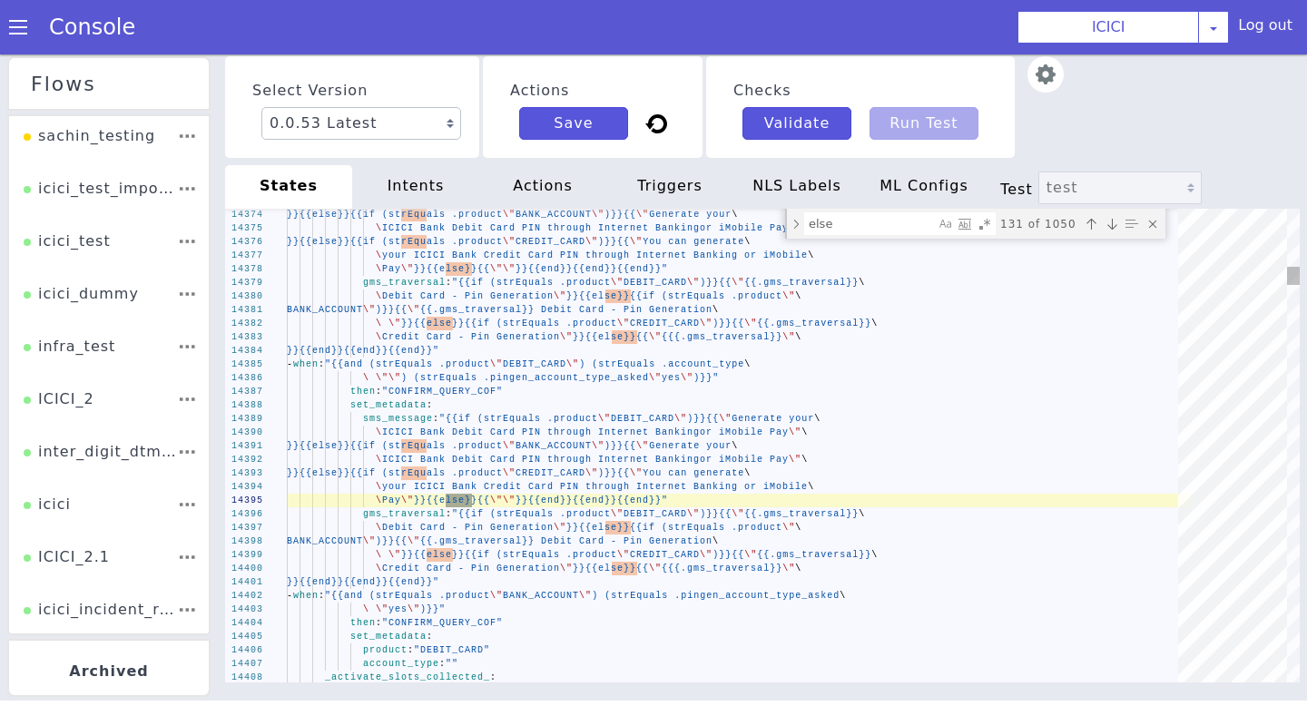
click at [1109, 218] on div "Next match (Enter)" at bounding box center [1112, 224] width 18 height 18
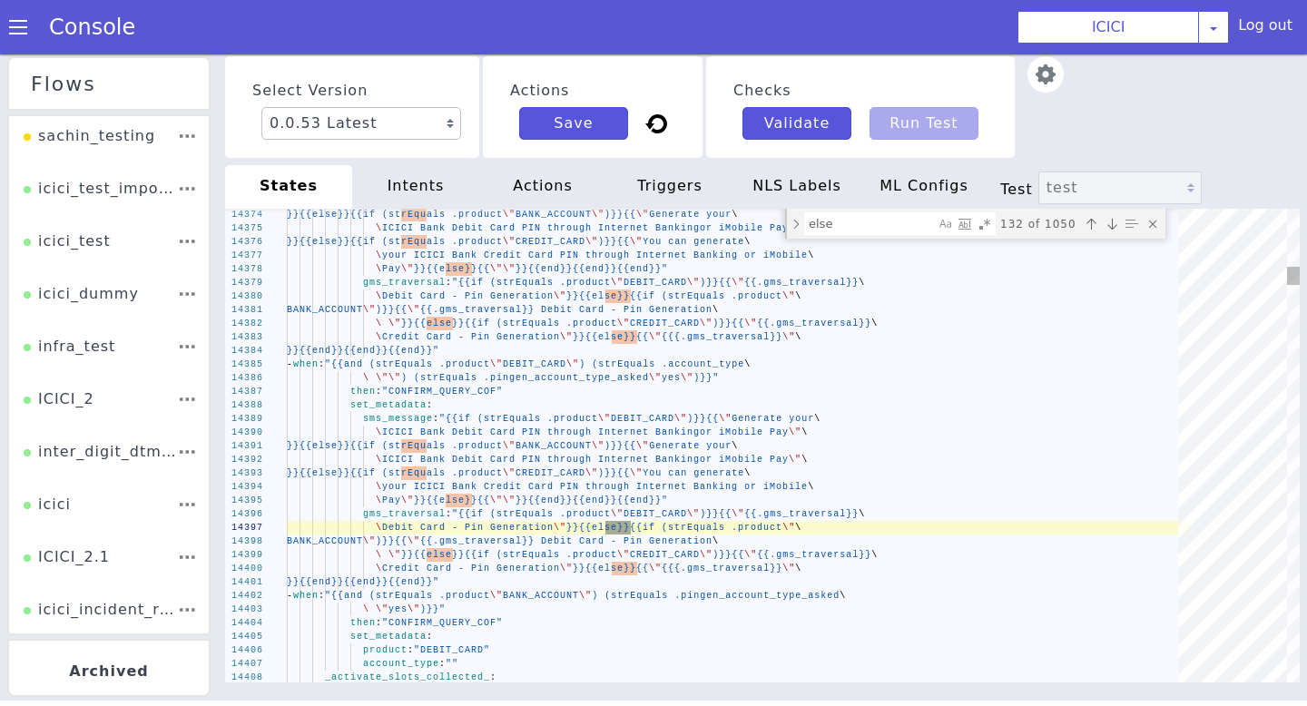
click at [1109, 218] on div "Next match (Enter)" at bounding box center [1112, 224] width 18 height 18
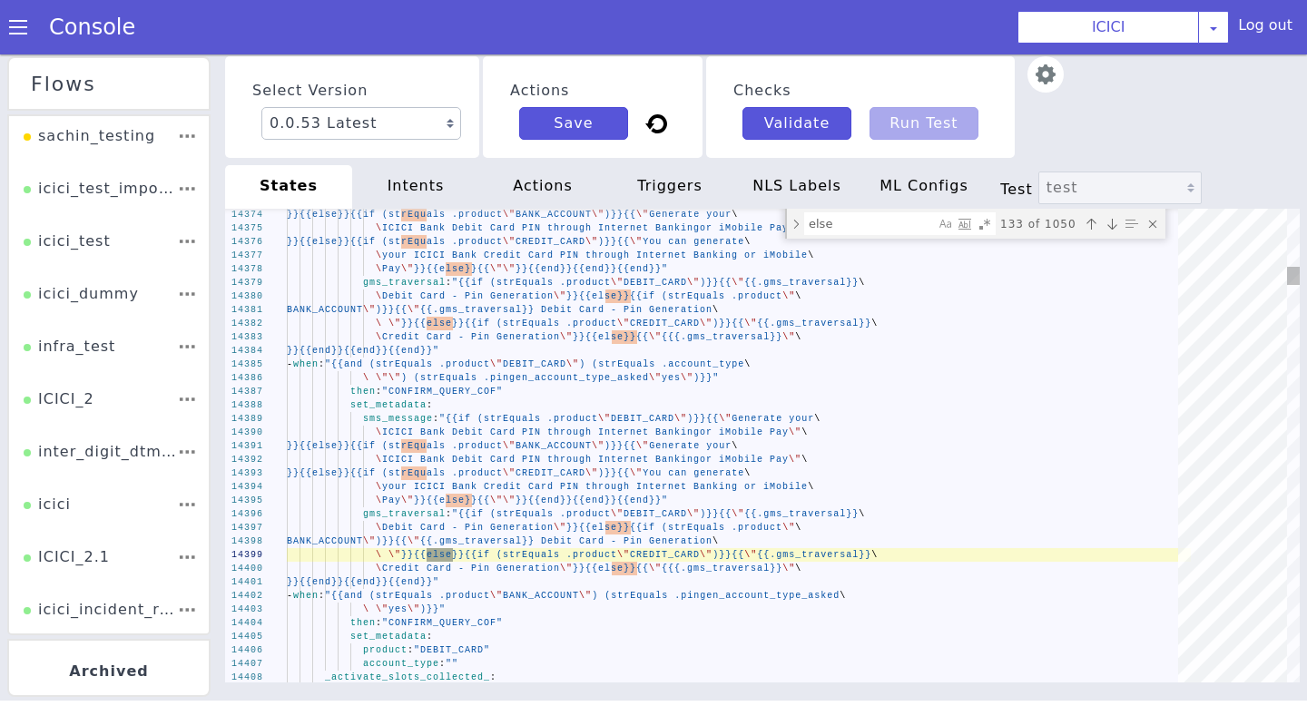
click at [1109, 218] on div "Next match (Enter)" at bounding box center [1112, 224] width 18 height 18
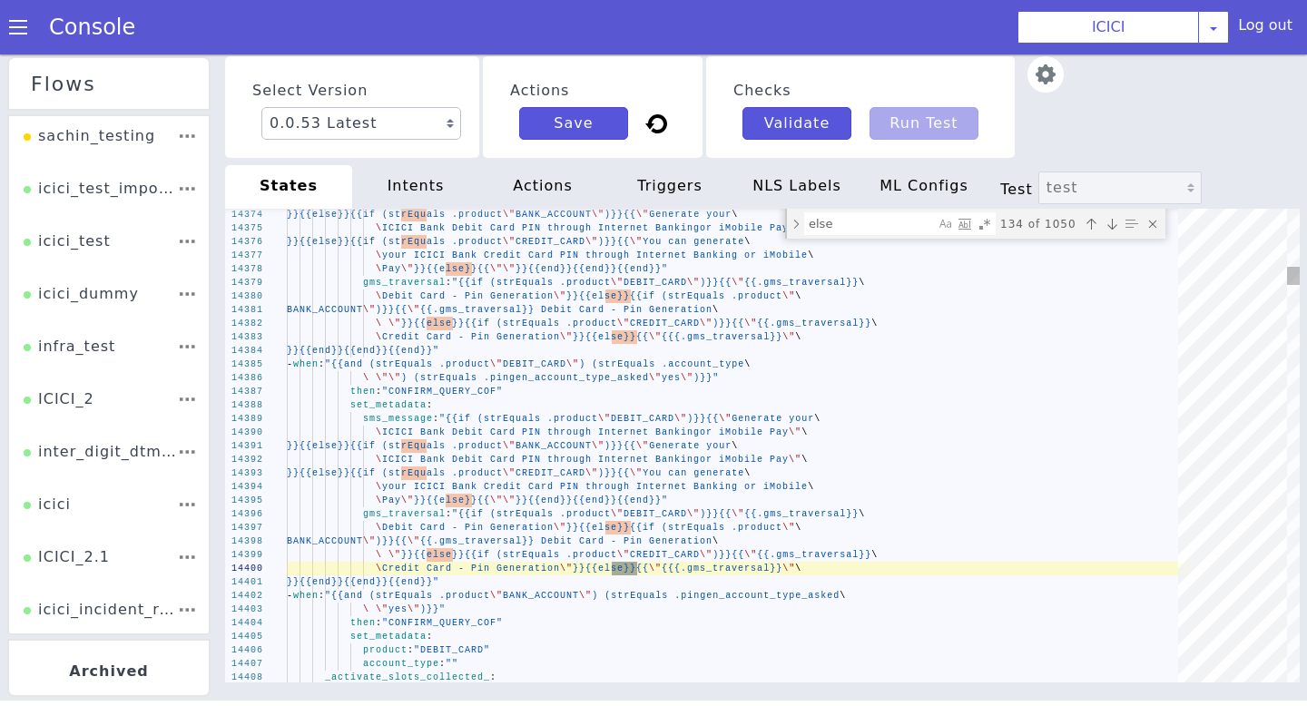
click at [1109, 218] on div "Next match (Enter)" at bounding box center [1112, 224] width 18 height 18
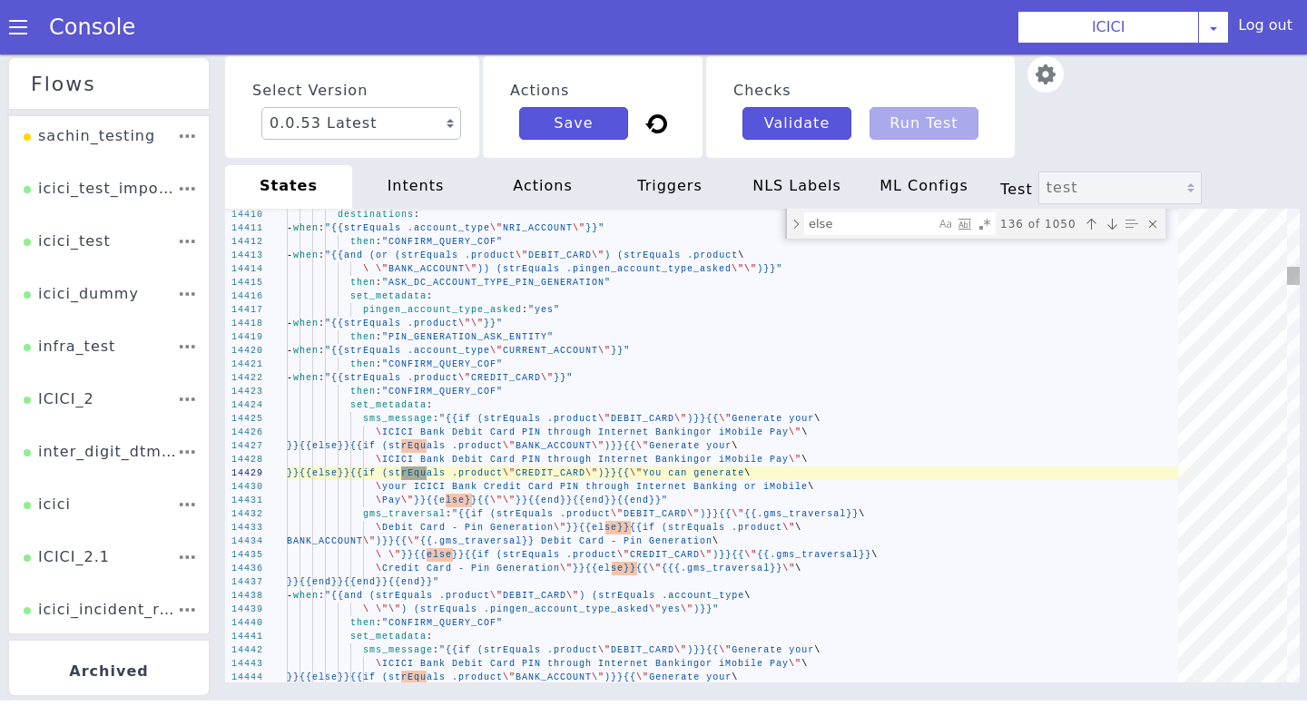
click at [1109, 218] on div "Next match (Enter)" at bounding box center [1112, 224] width 18 height 18
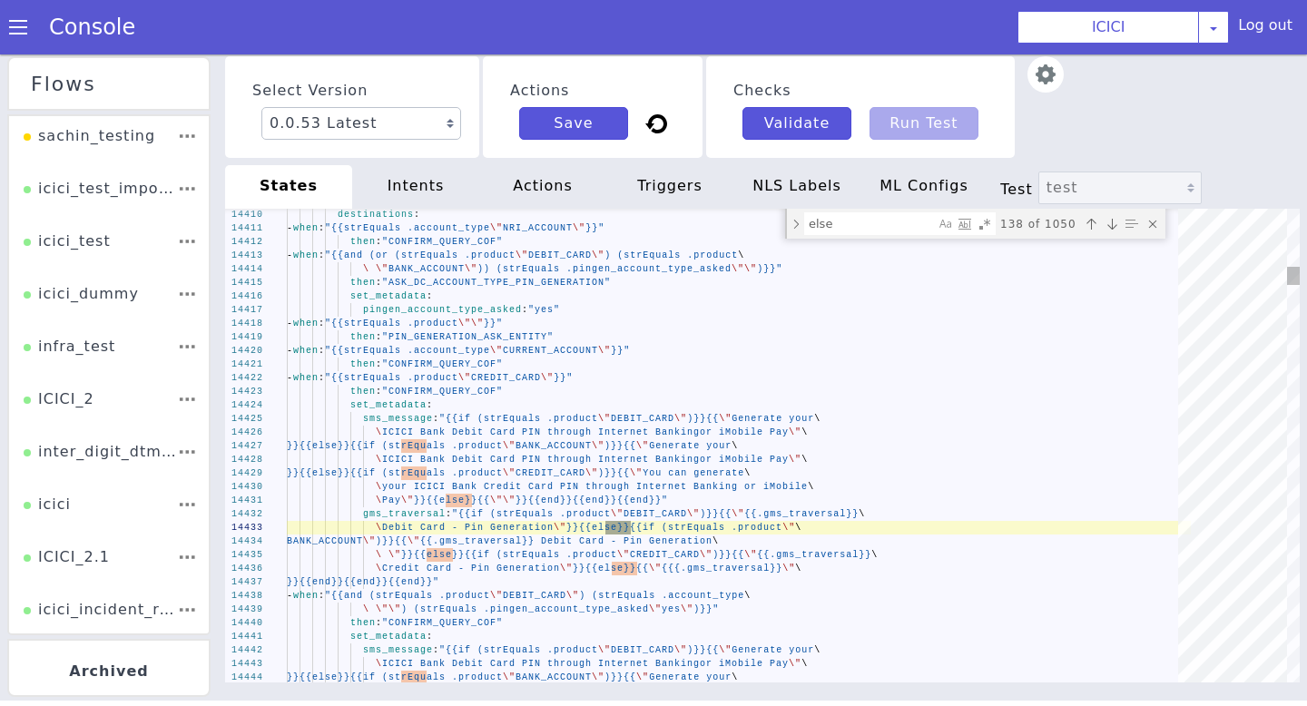
click at [1109, 218] on div "Next match (Enter)" at bounding box center [1112, 224] width 18 height 18
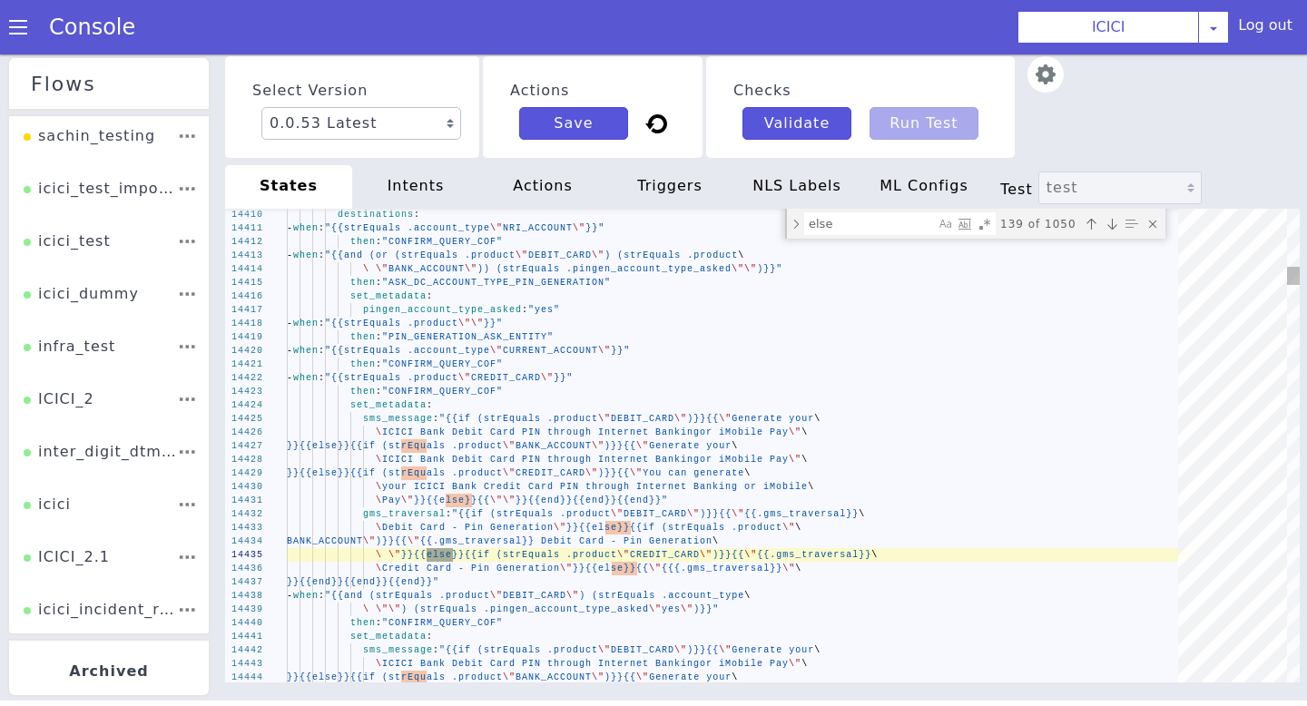
click at [1109, 218] on div "Next match (Enter)" at bounding box center [1112, 224] width 18 height 18
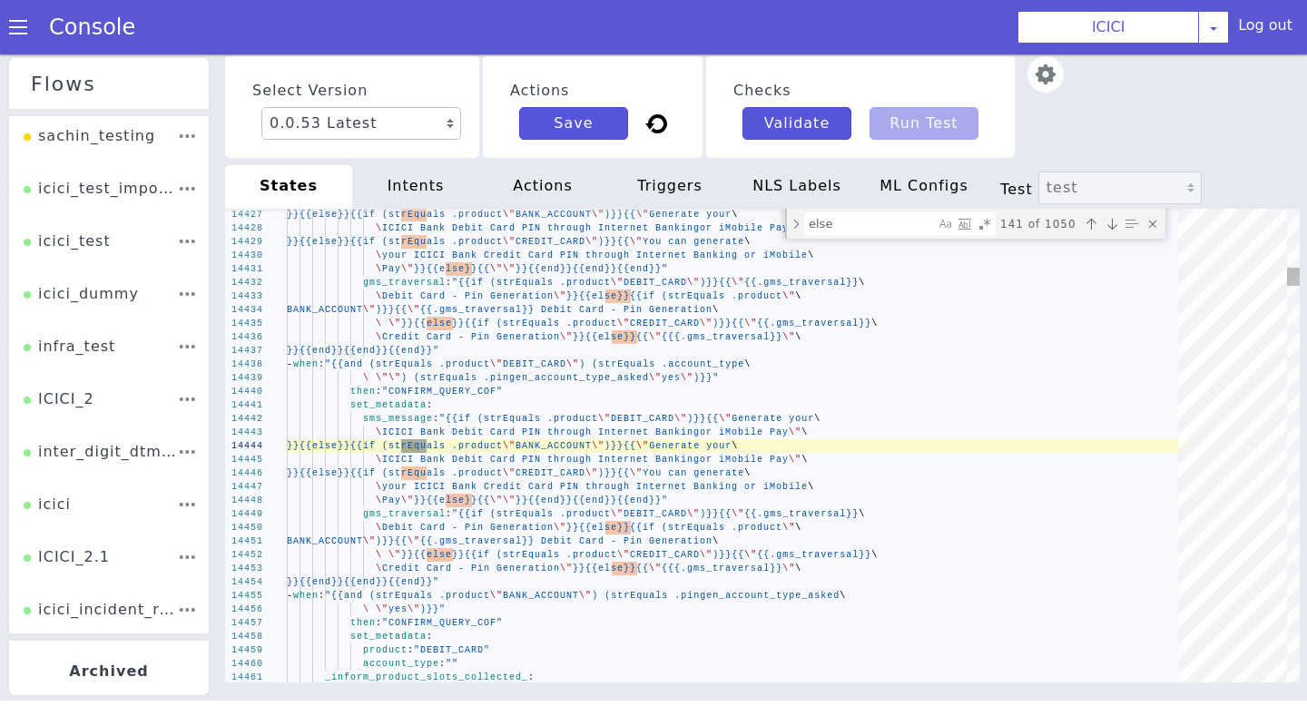
click at [1109, 218] on div "Next match (Enter)" at bounding box center [1112, 224] width 18 height 18
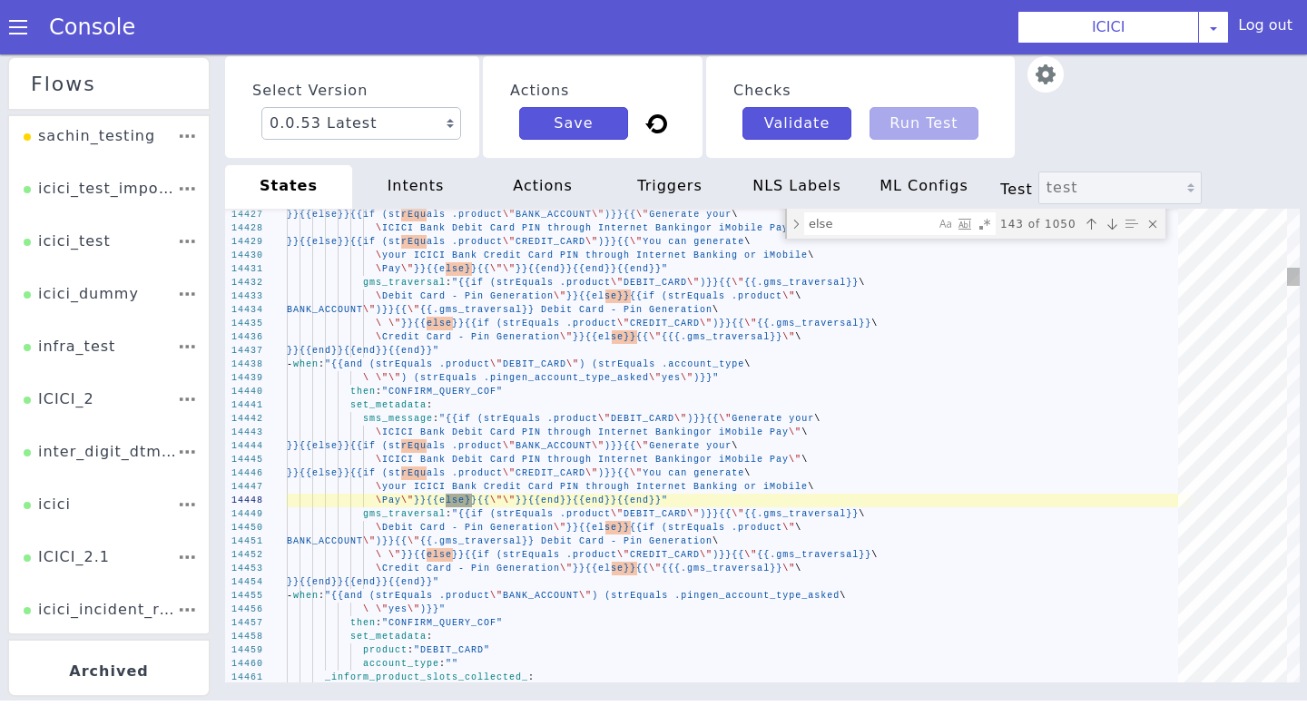
click at [1109, 218] on div "Next match (Enter)" at bounding box center [1112, 224] width 18 height 18
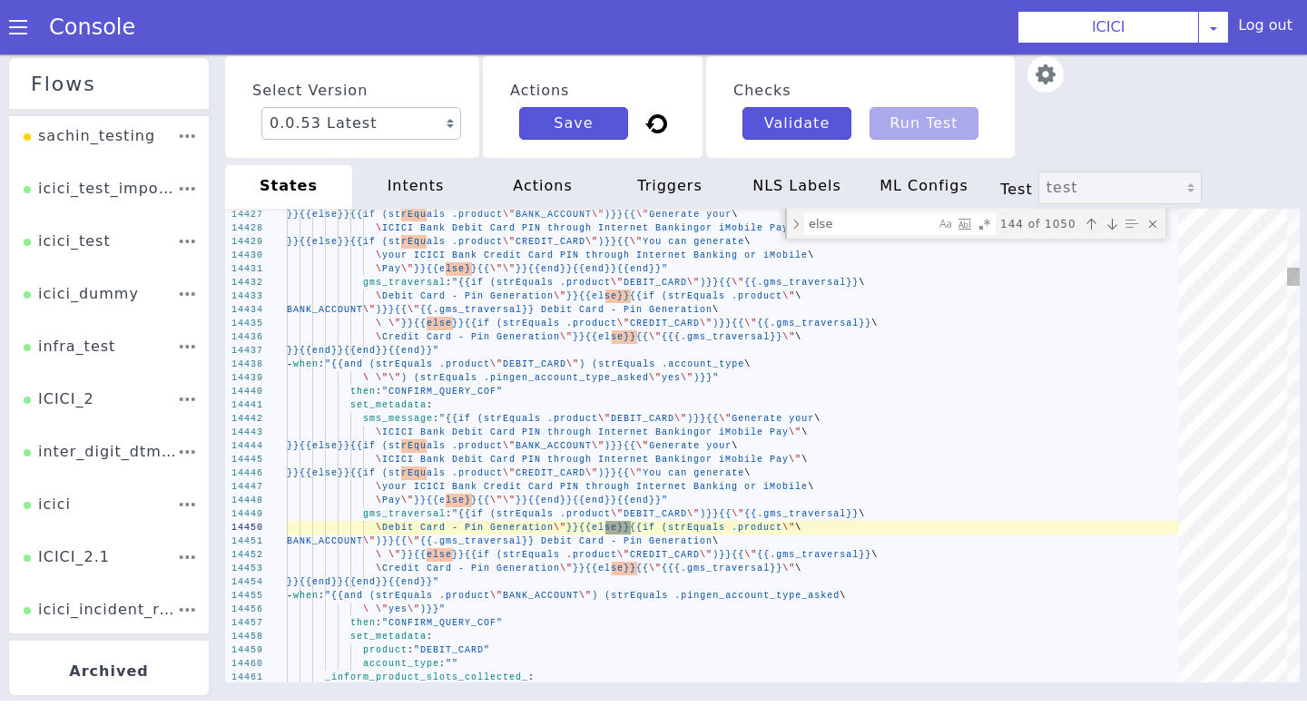
click at [1109, 218] on div "Next match (Enter)" at bounding box center [1112, 224] width 18 height 18
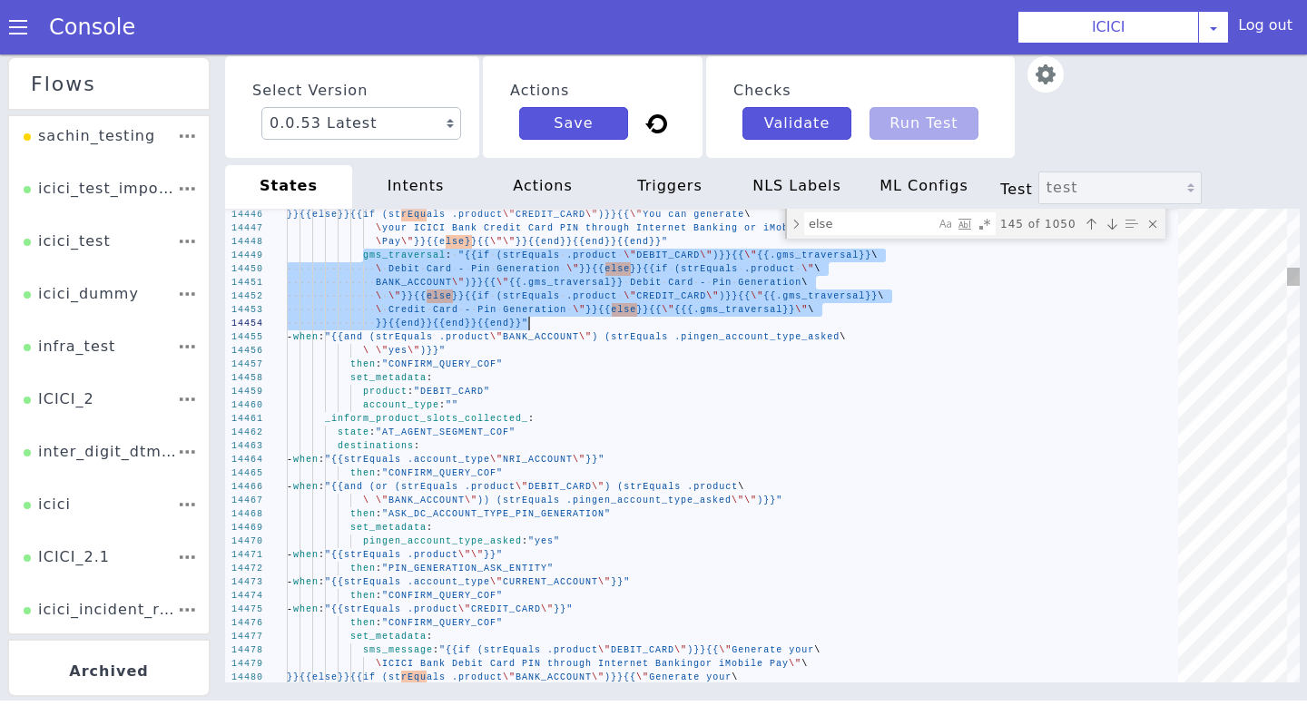
drag, startPoint x: 363, startPoint y: 258, endPoint x: 800, endPoint y: 329, distance: 442.3
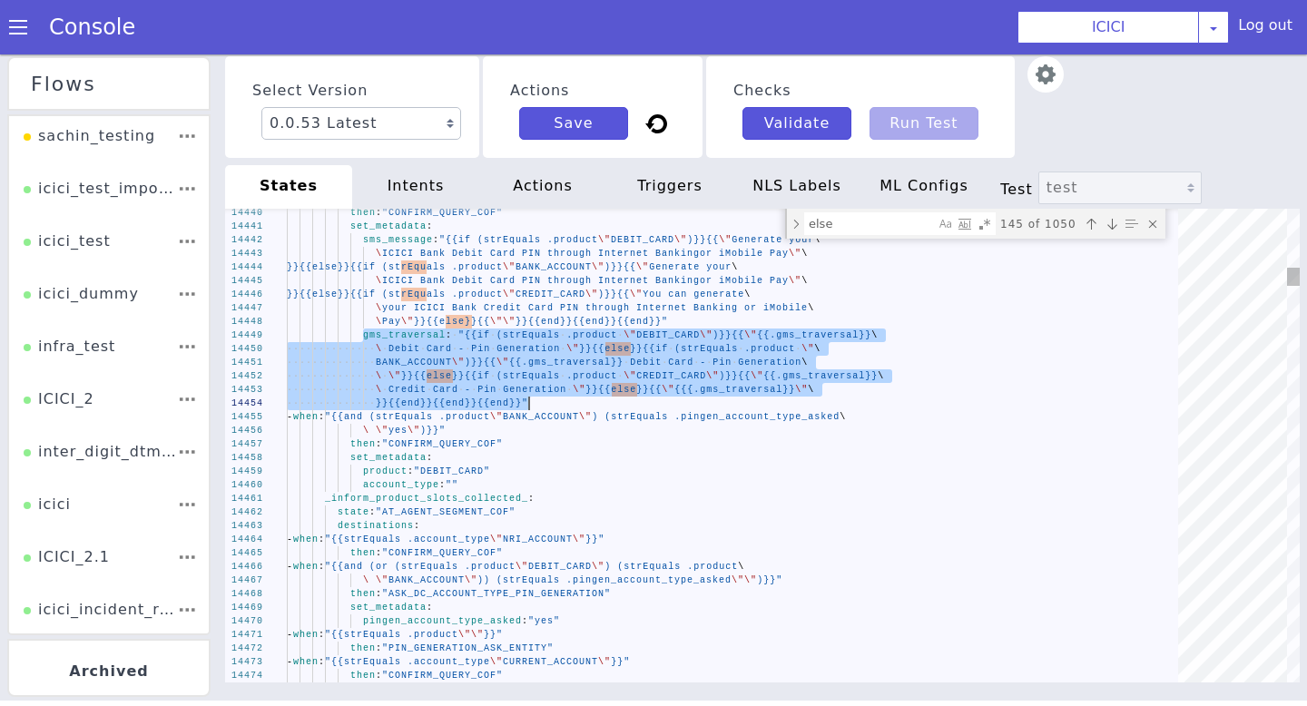
click at [978, 294] on div "}}{{else}}{{if (strEquals .product \" CREDIT_CARD \" )}}{{ \" You can generate \" at bounding box center [739, 295] width 904 height 14
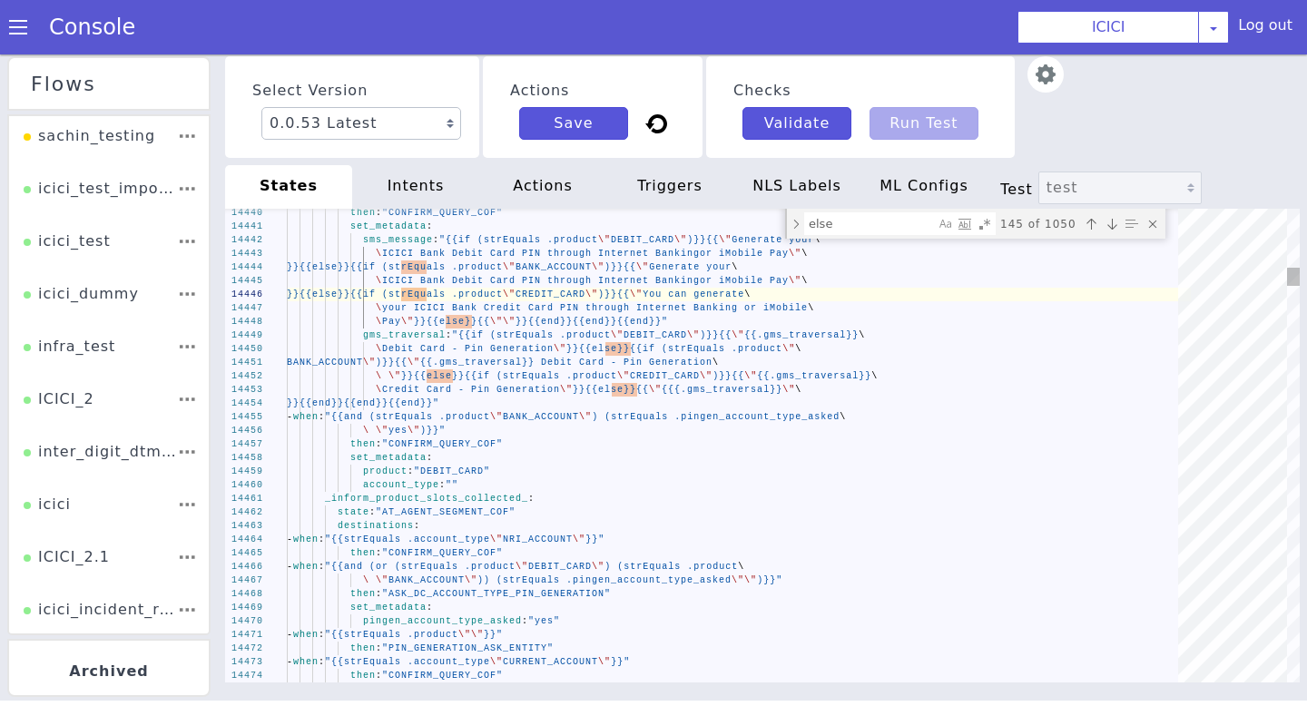
type textarea "\ ICICI Bank Debit Card PIN through Internet Banking or iMobile Pay\"\ }}{{else…"
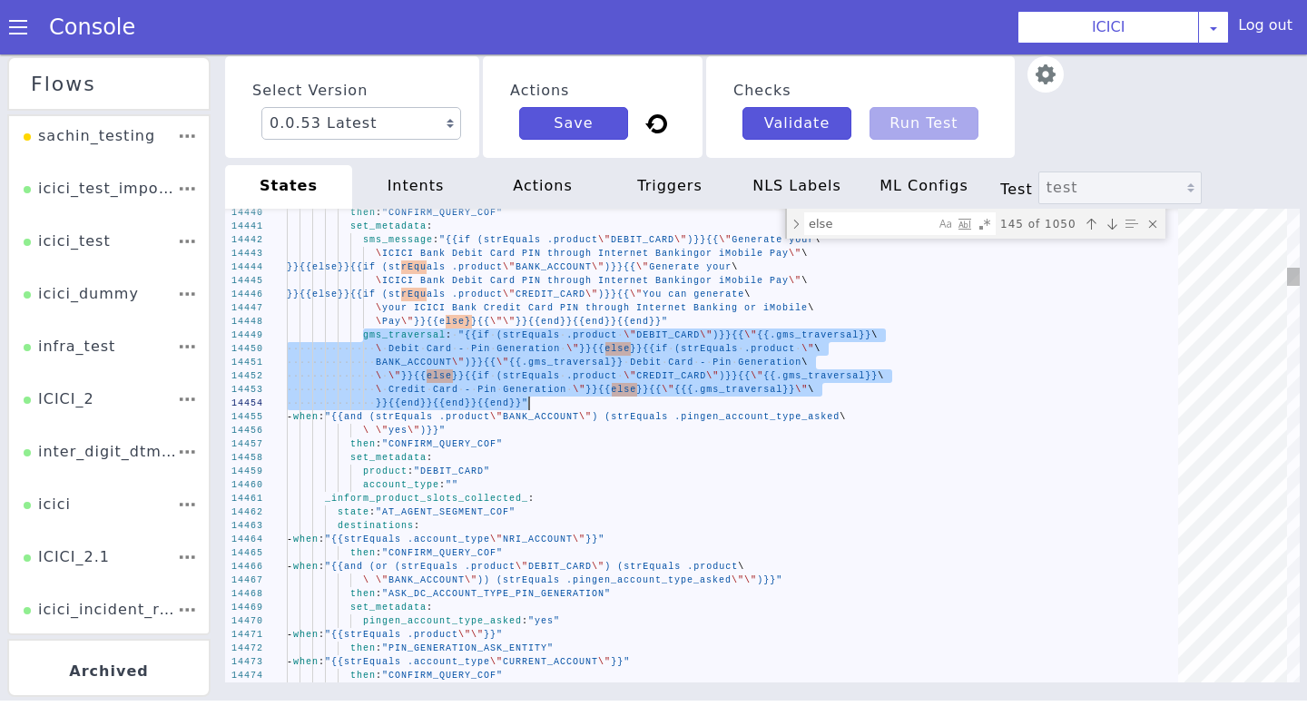
drag, startPoint x: 363, startPoint y: 333, endPoint x: 568, endPoint y: 398, distance: 215.0
